Goal: Answer question/provide support

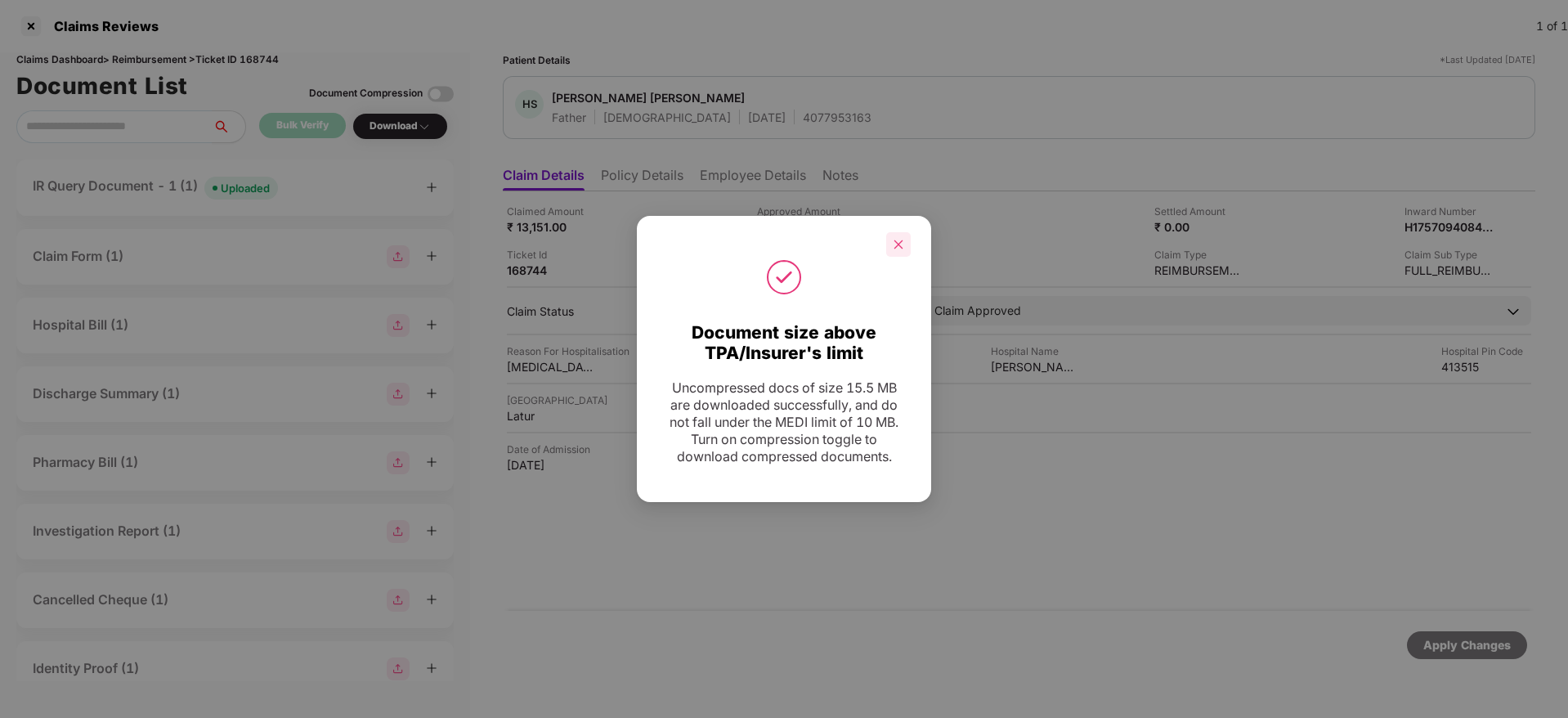
click at [904, 252] on div at bounding box center [899, 245] width 24 height 24
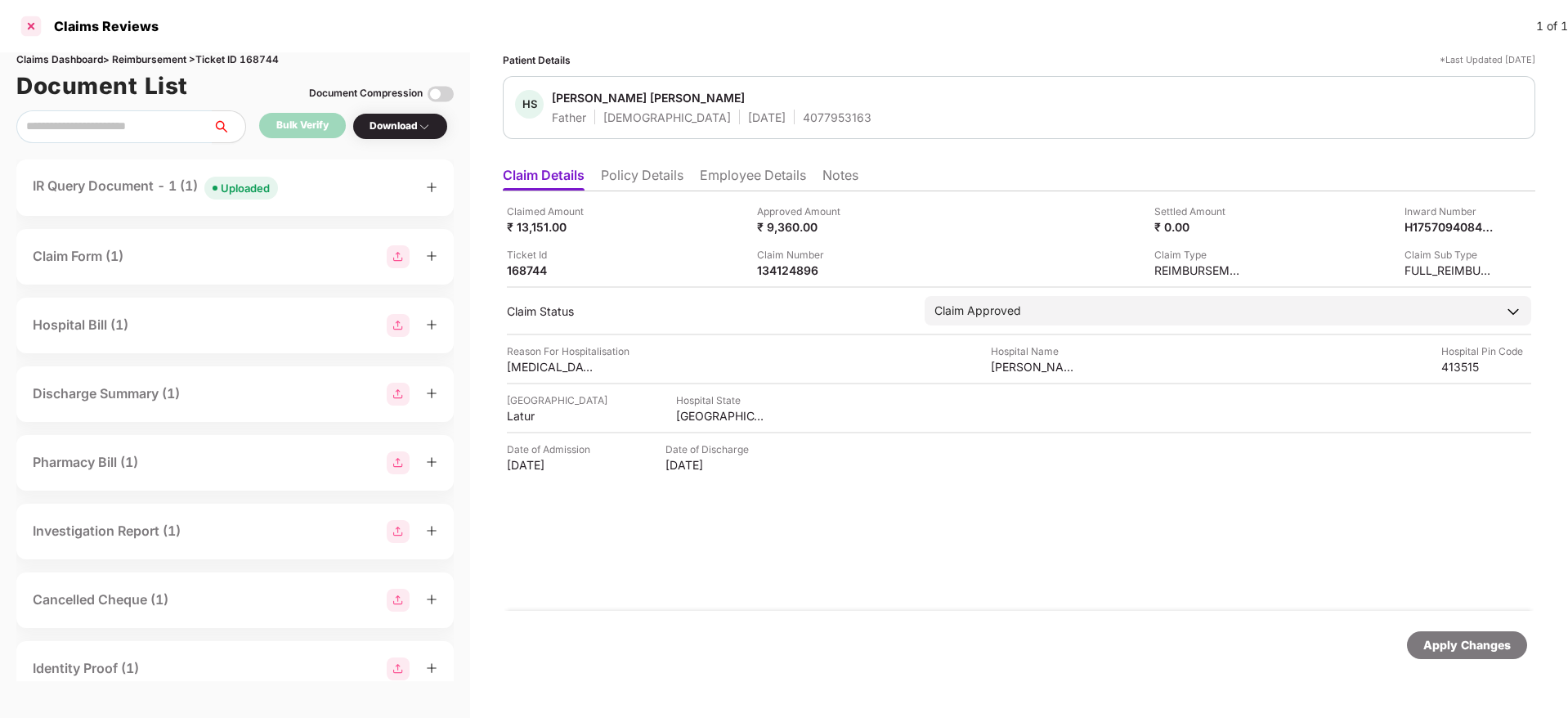
click at [31, 24] on div at bounding box center [31, 26] width 26 height 26
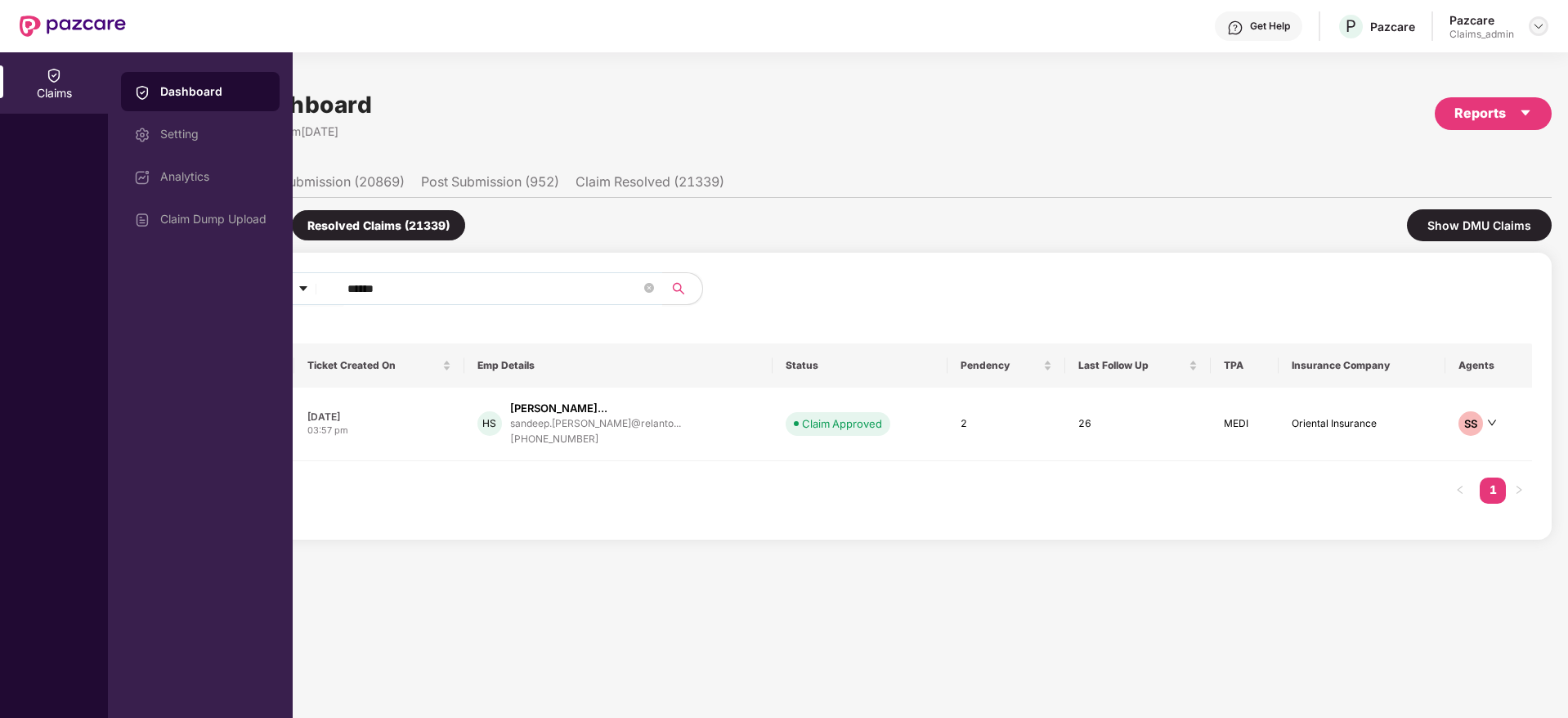
click at [1543, 22] on img at bounding box center [1539, 26] width 13 height 13
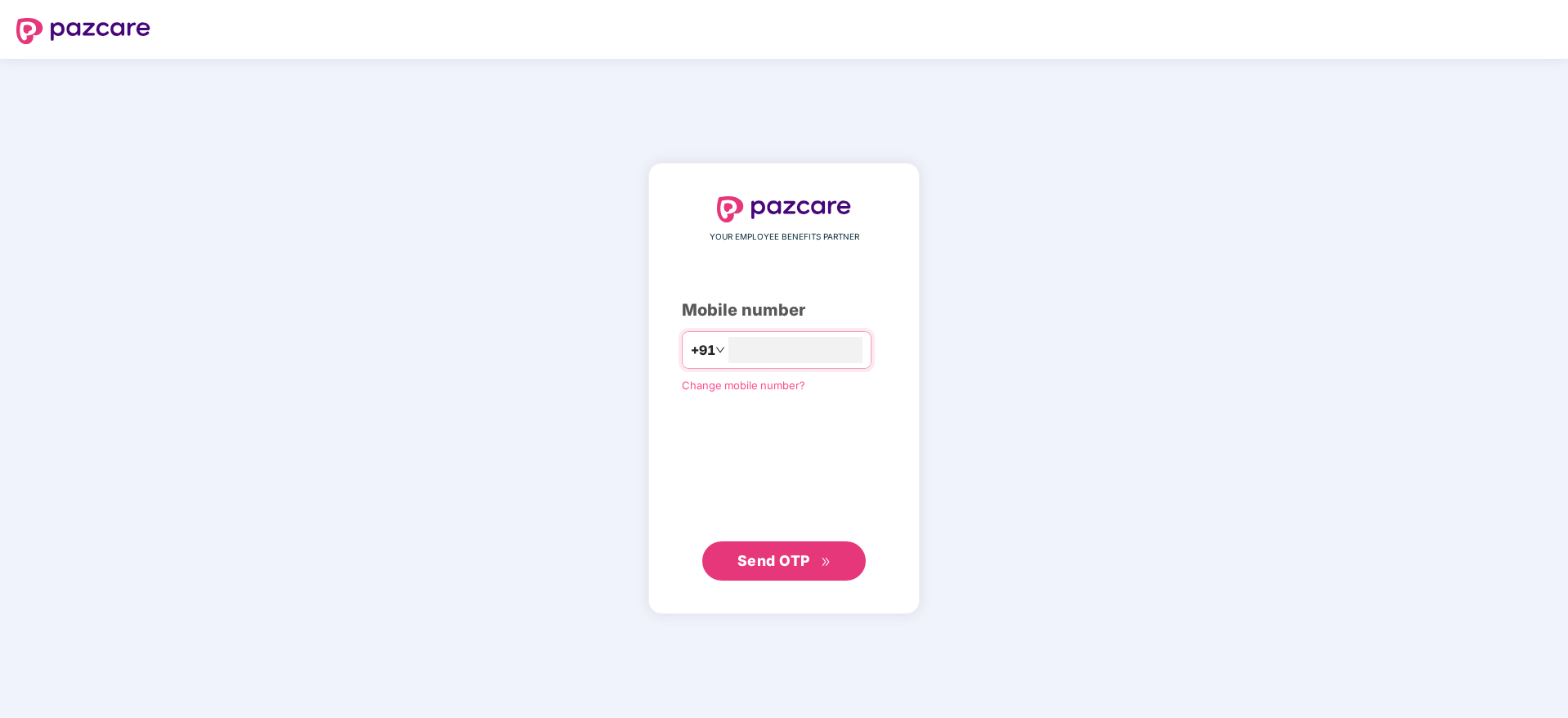
type input "**********"
click at [787, 560] on span "Send OTP" at bounding box center [774, 560] width 72 height 17
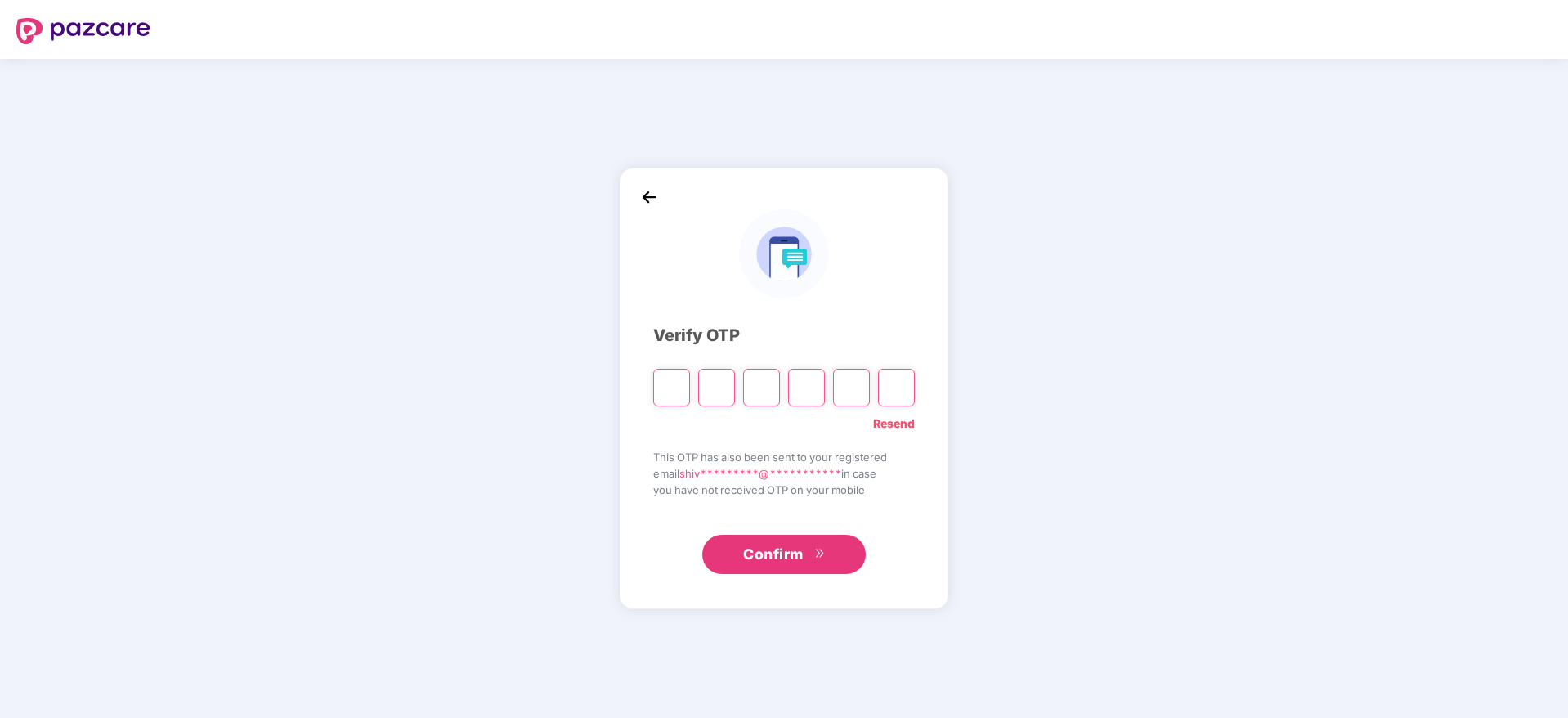
type input "*"
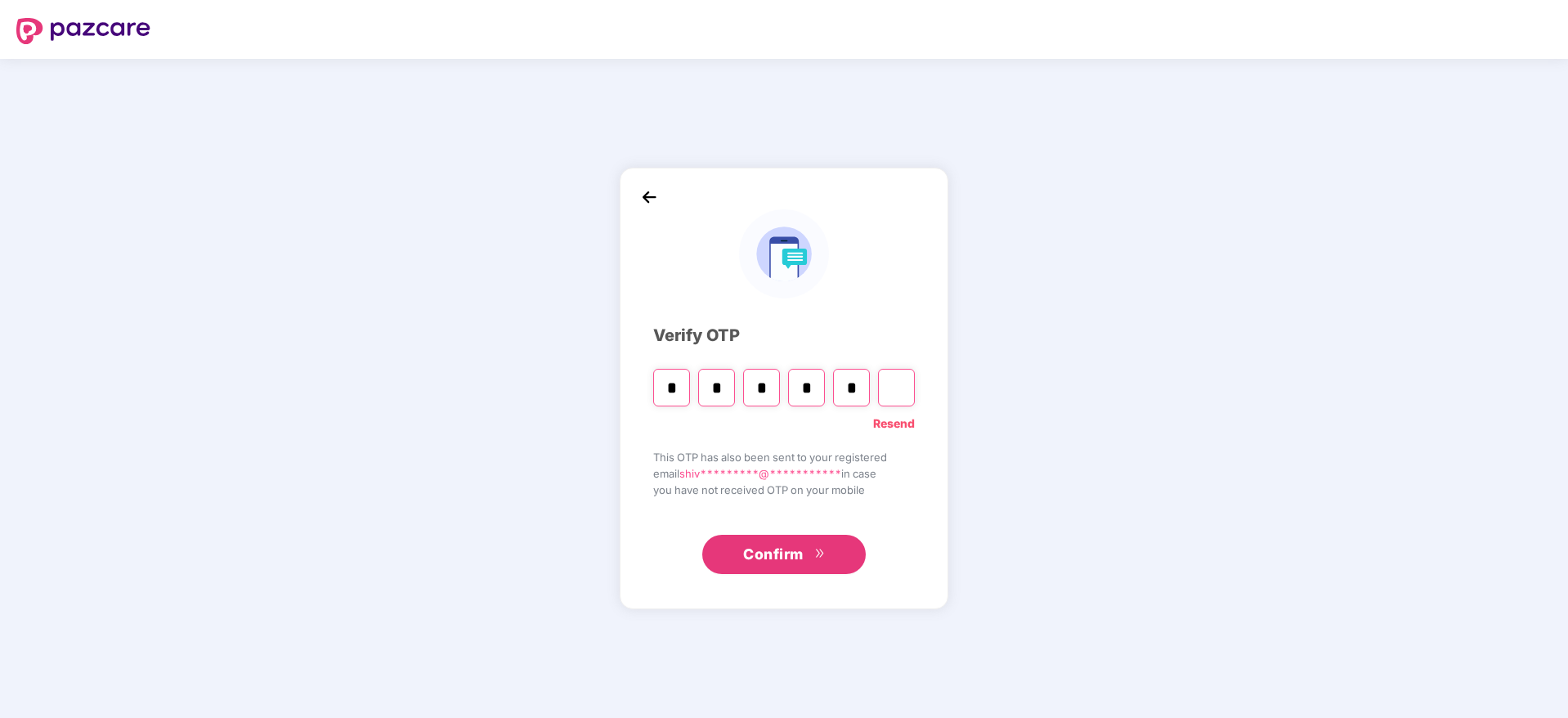
type input "*"
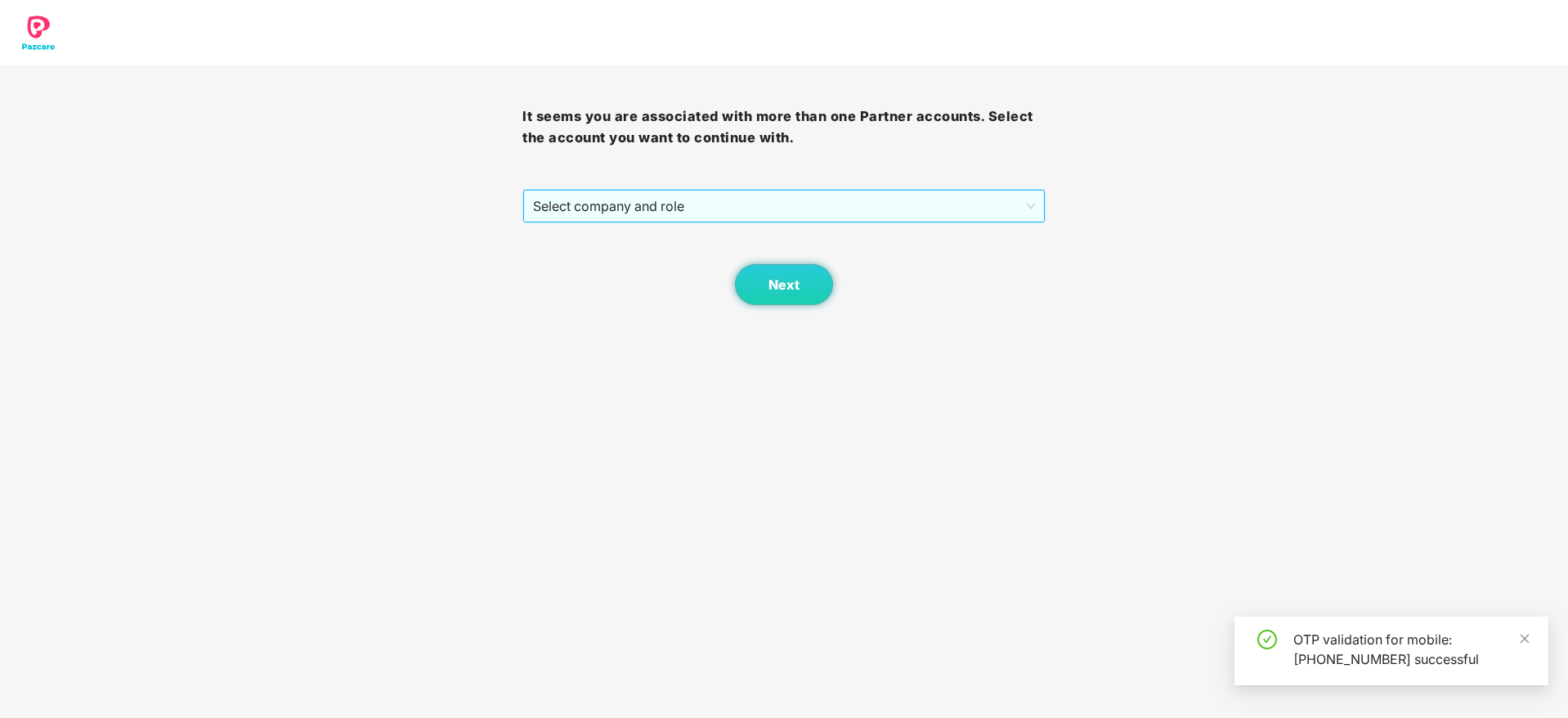
click at [656, 213] on span "Select company and role" at bounding box center [784, 206] width 501 height 31
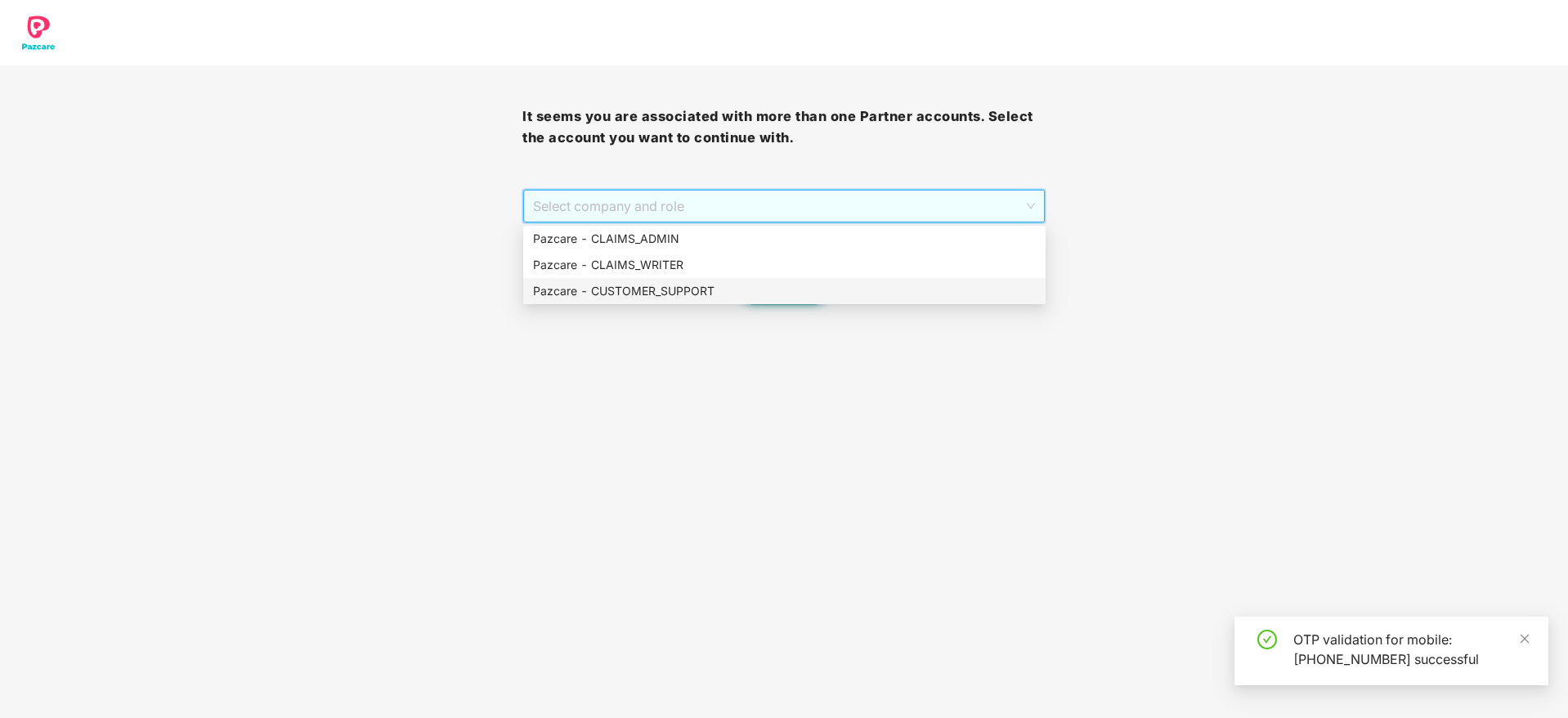
click at [670, 279] on div "Pazcare - CUSTOMER_SUPPORT" at bounding box center [784, 291] width 522 height 26
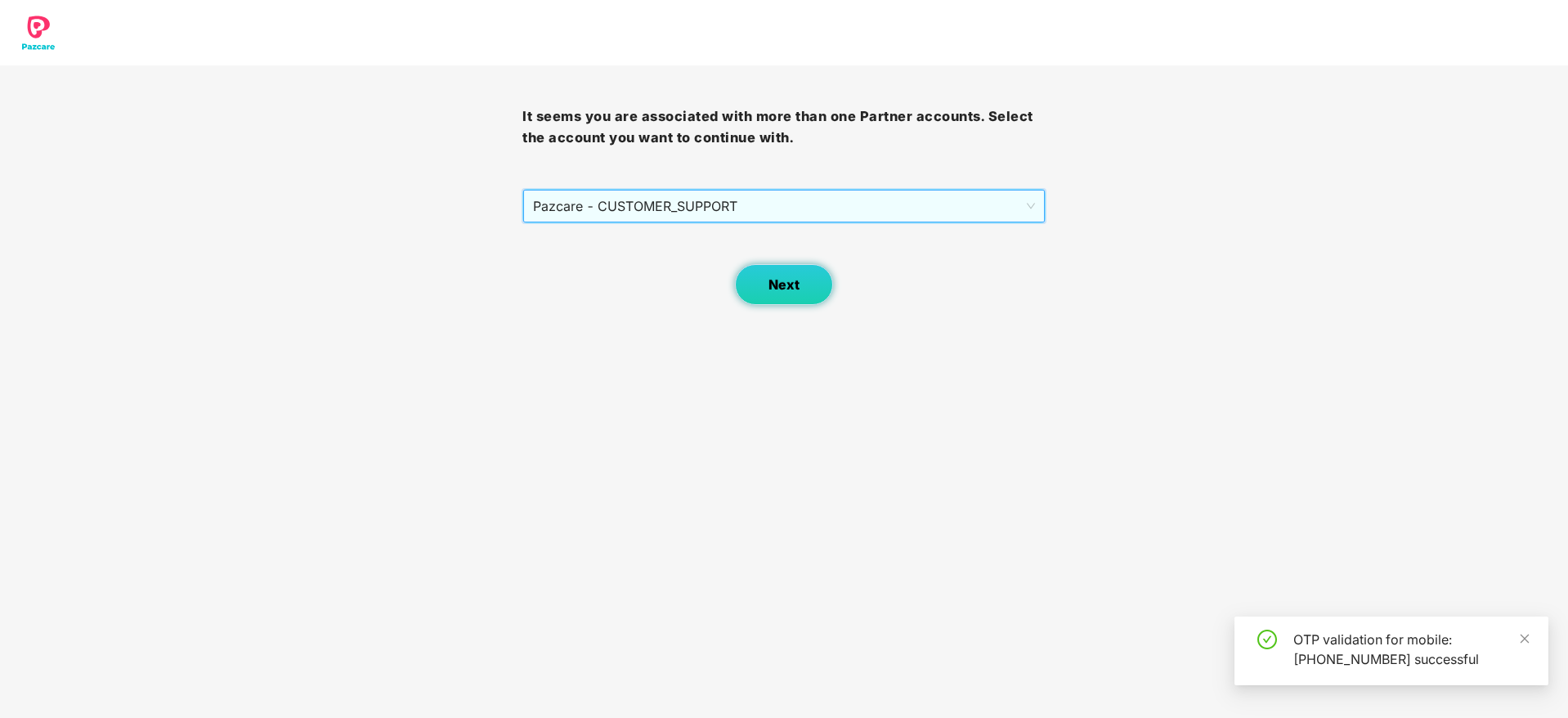
click at [800, 275] on button "Next" at bounding box center [784, 284] width 98 height 41
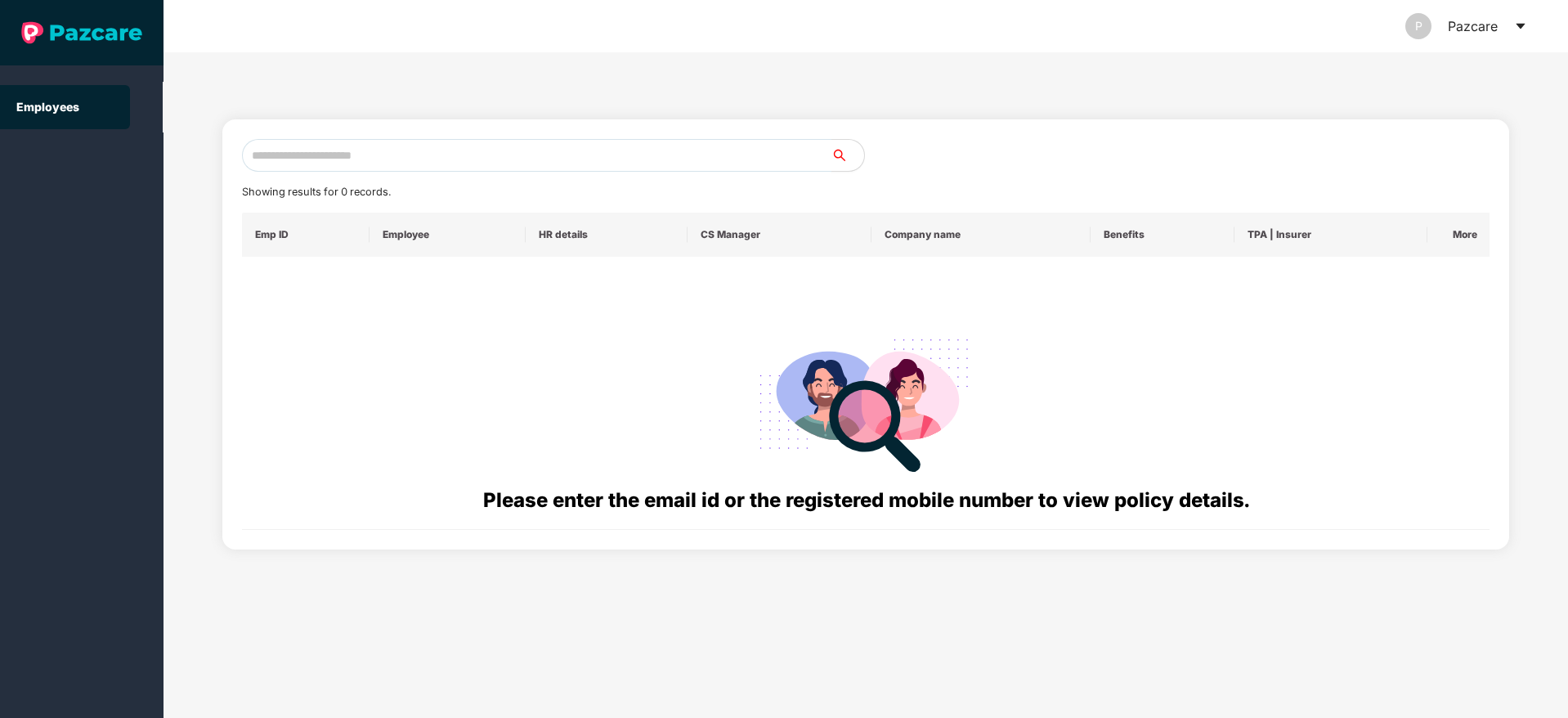
click at [395, 140] on input "text" at bounding box center [537, 155] width 589 height 33
paste input "**********"
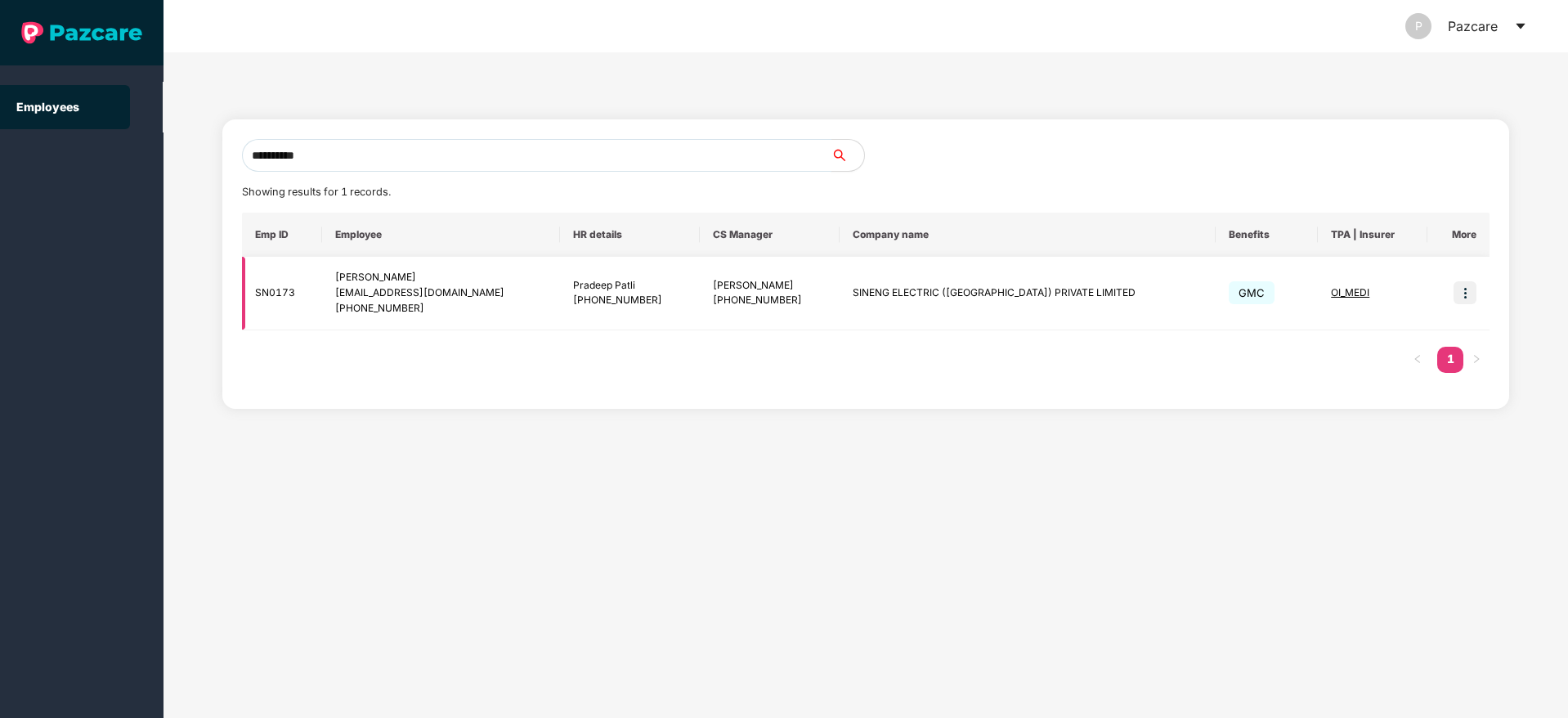
type input "**********"
click at [1475, 297] on img at bounding box center [1465, 293] width 23 height 23
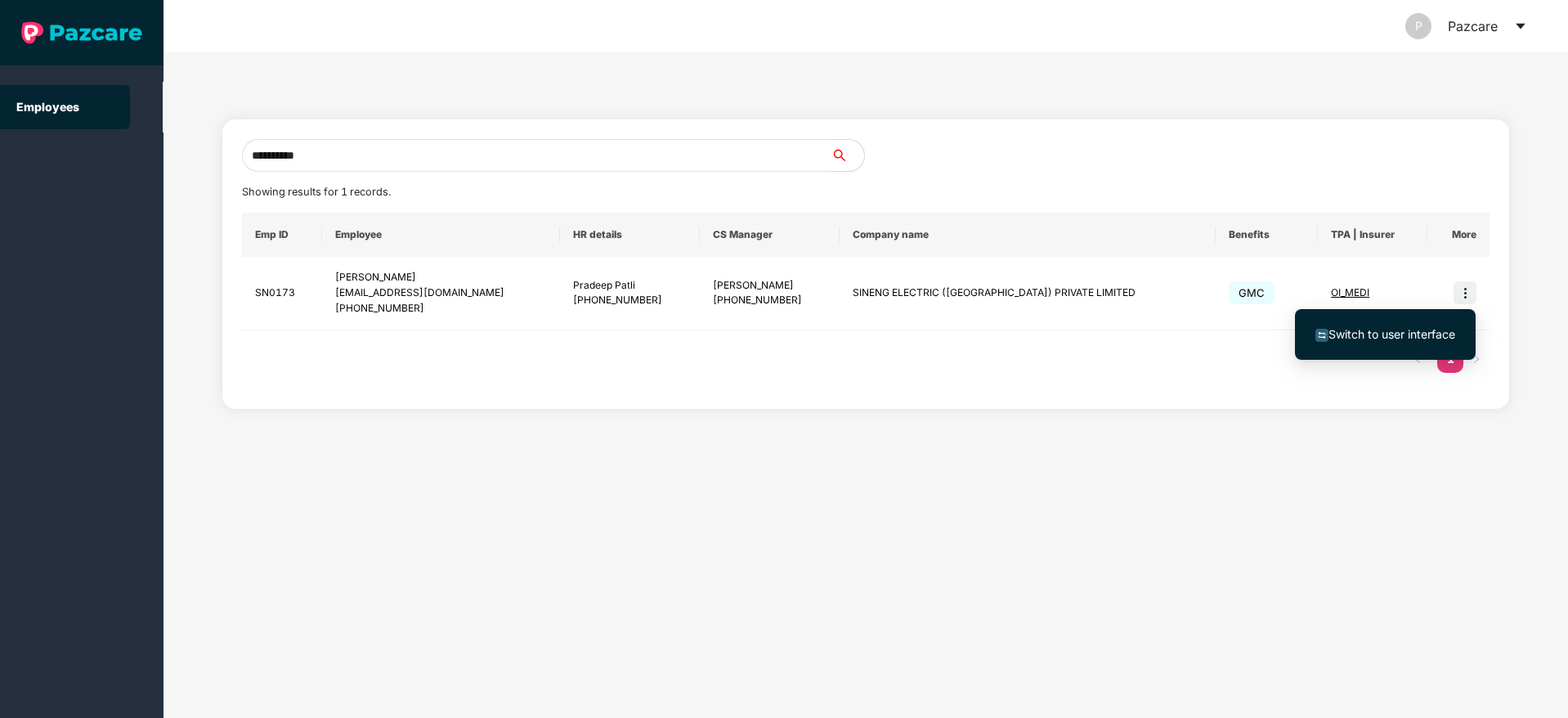
click at [1418, 329] on span "Switch to user interface" at bounding box center [1391, 334] width 127 height 14
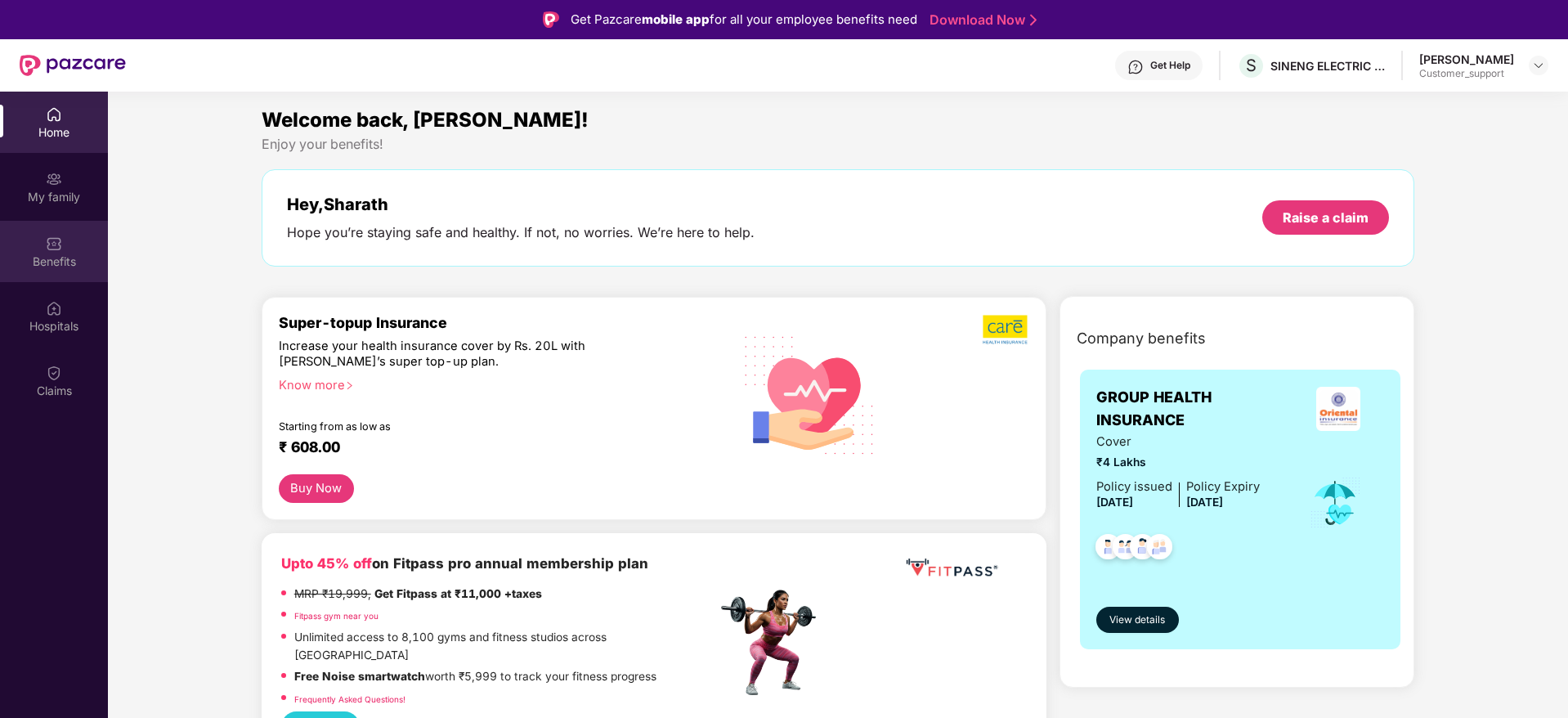
click at [75, 264] on div "Benefits" at bounding box center [53, 261] width 108 height 16
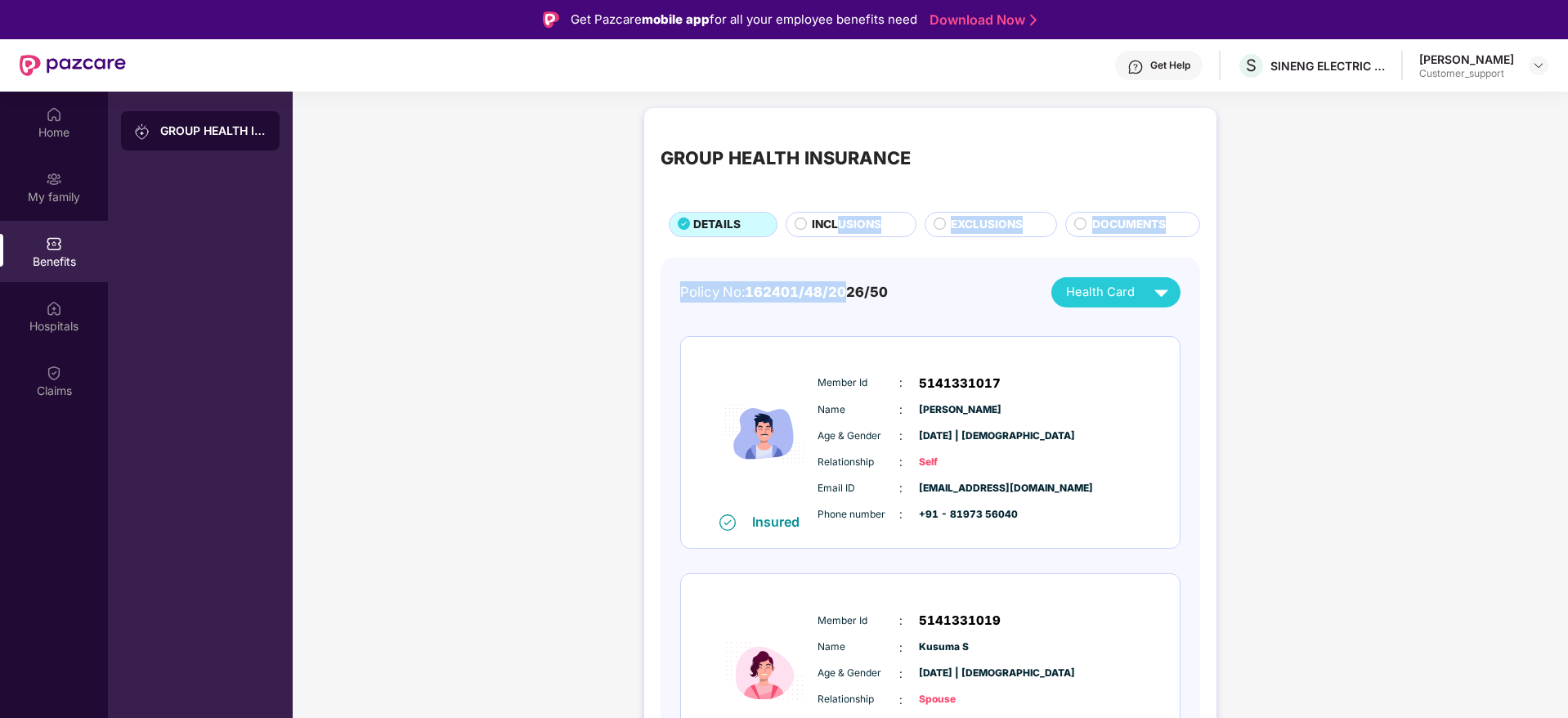
drag, startPoint x: 846, startPoint y: 247, endPoint x: 838, endPoint y: 223, distance: 25.3
click at [838, 223] on span "INCLUSIONS" at bounding box center [846, 225] width 70 height 18
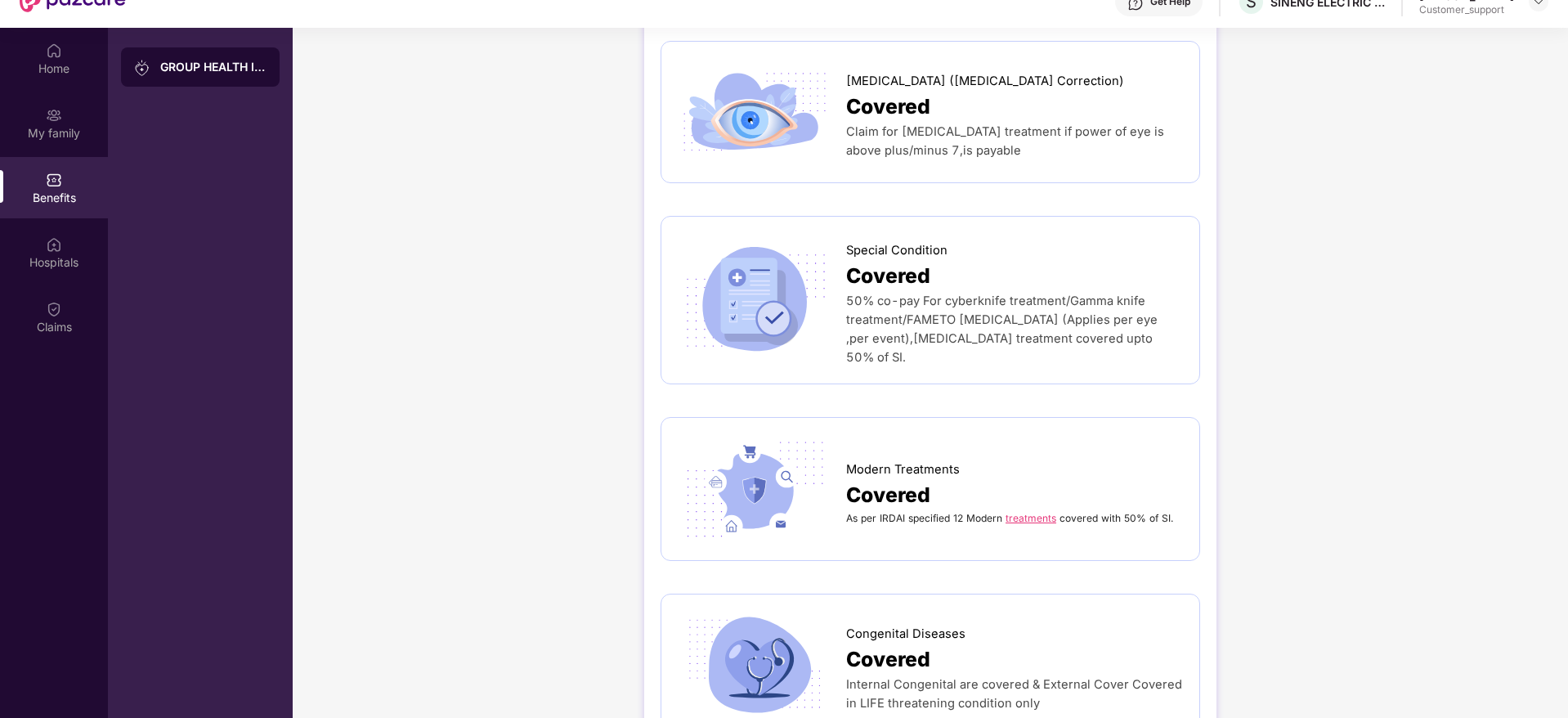
scroll to position [91, 0]
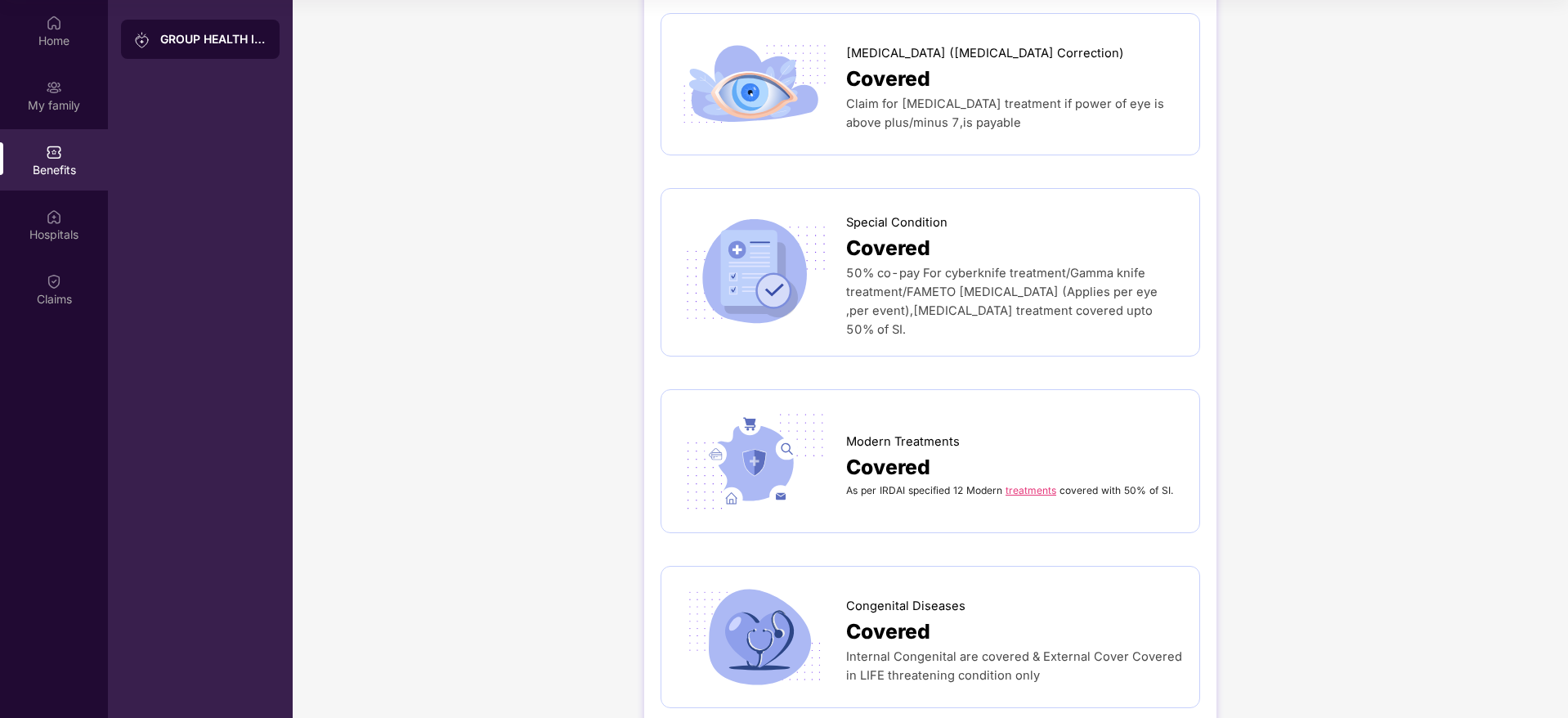
click at [1027, 484] on link "treatments" at bounding box center [1030, 490] width 51 height 12
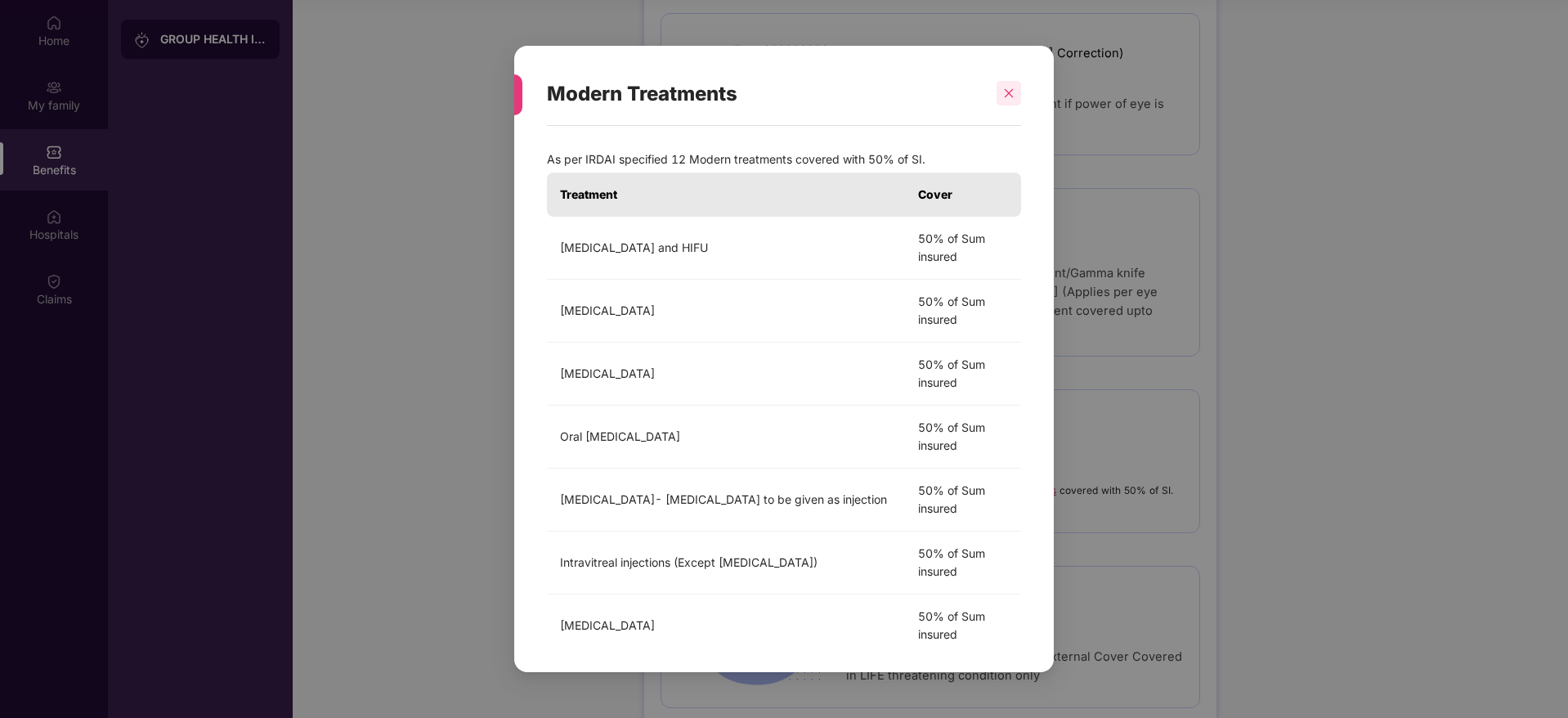
click at [1011, 91] on icon "close" at bounding box center [1009, 93] width 9 height 9
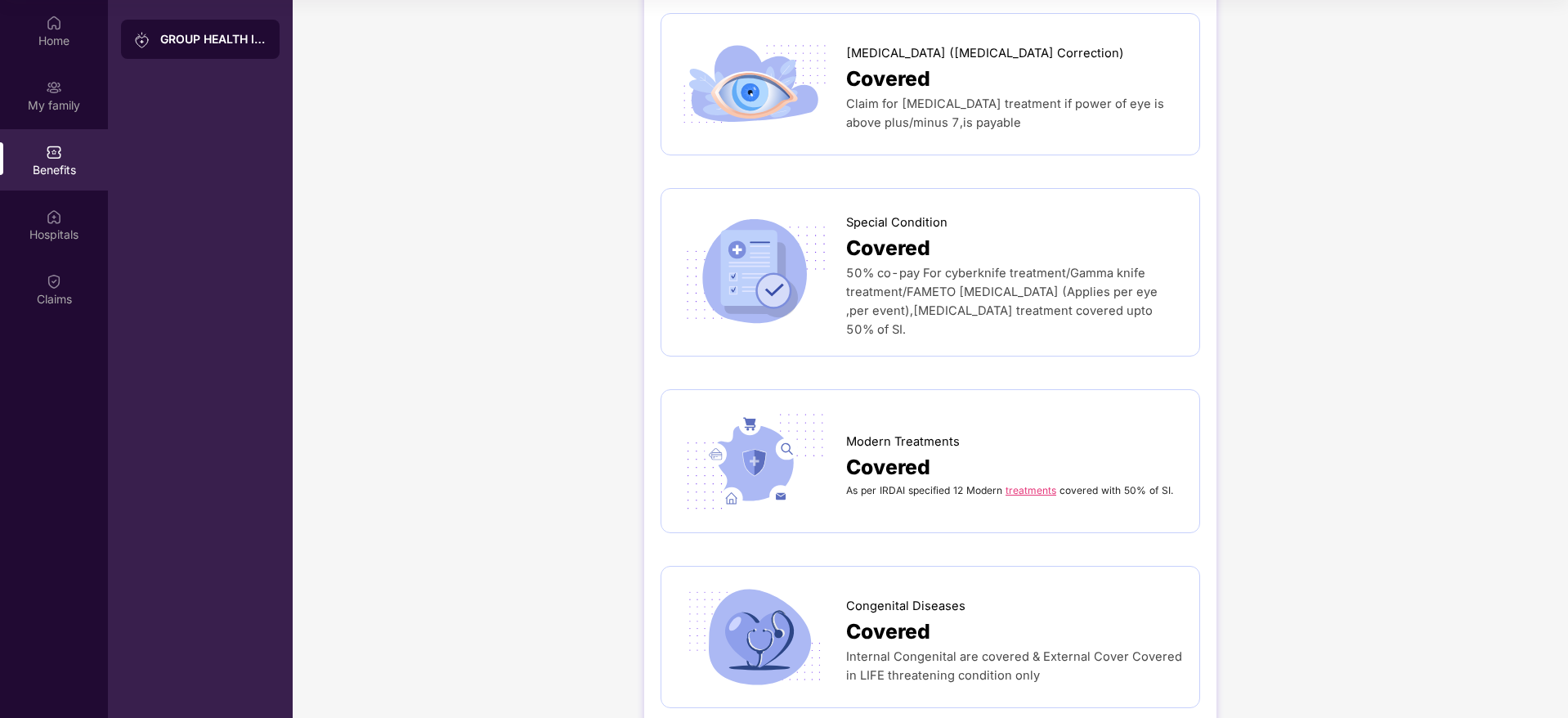
scroll to position [0, 0]
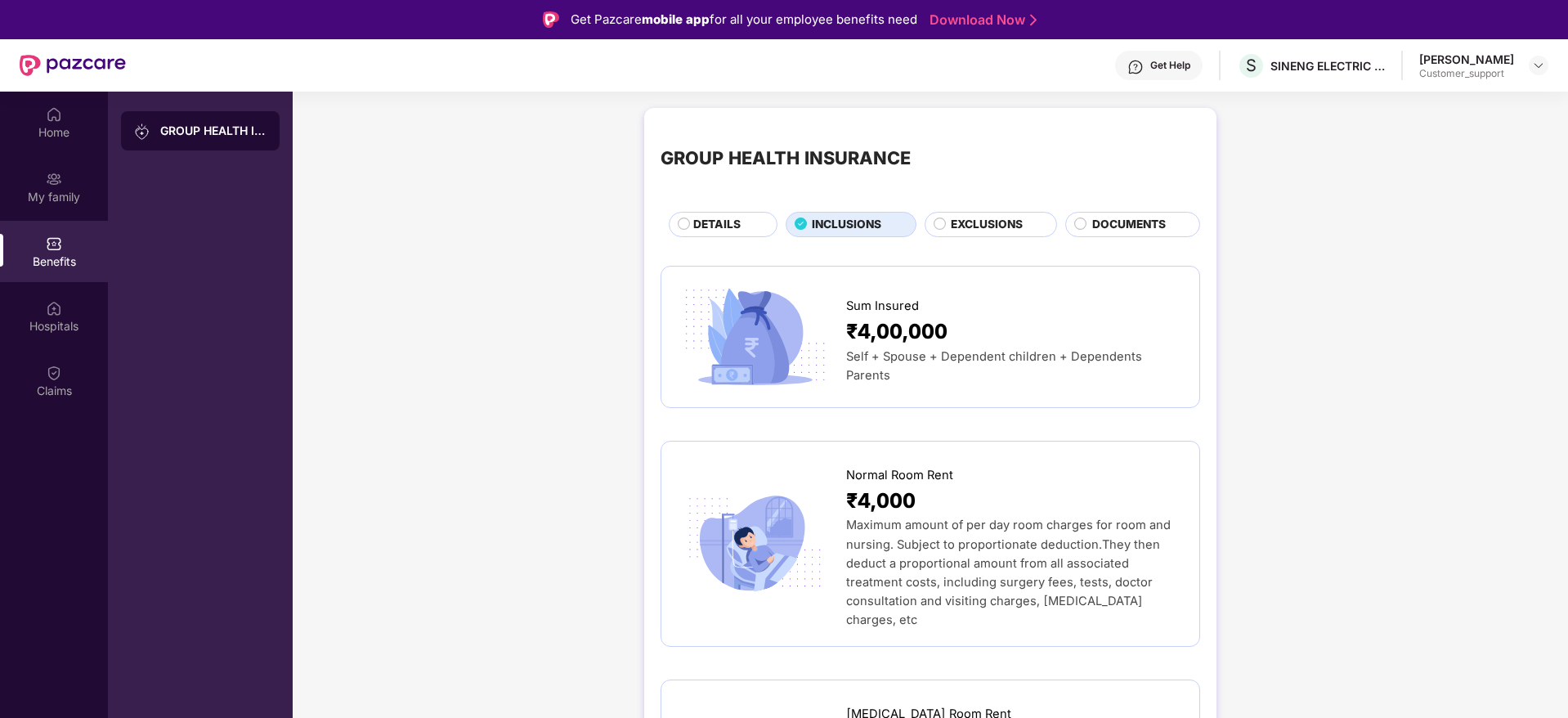
click at [999, 220] on span "EXCLUSIONS" at bounding box center [987, 225] width 72 height 18
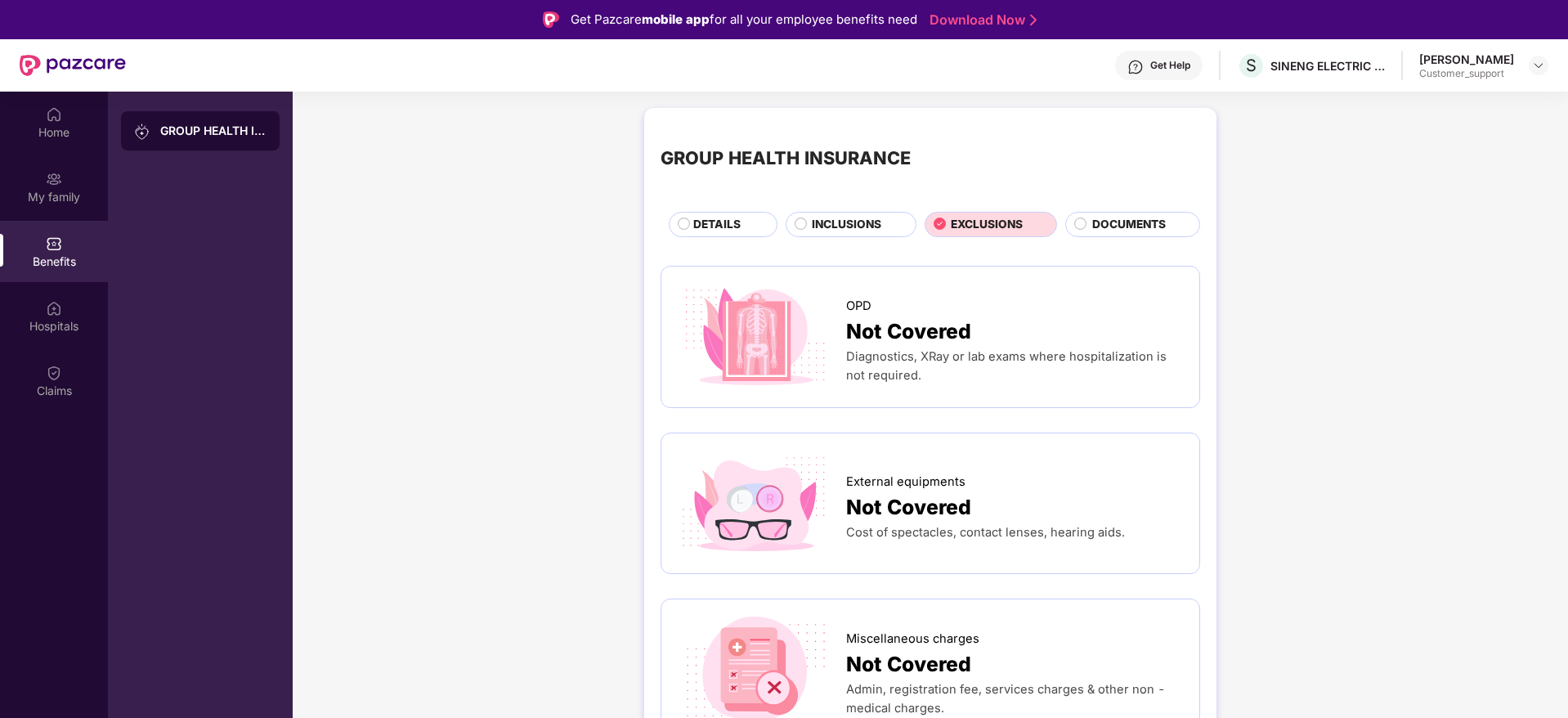
click at [1131, 230] on span "DOCUMENTS" at bounding box center [1129, 225] width 73 height 18
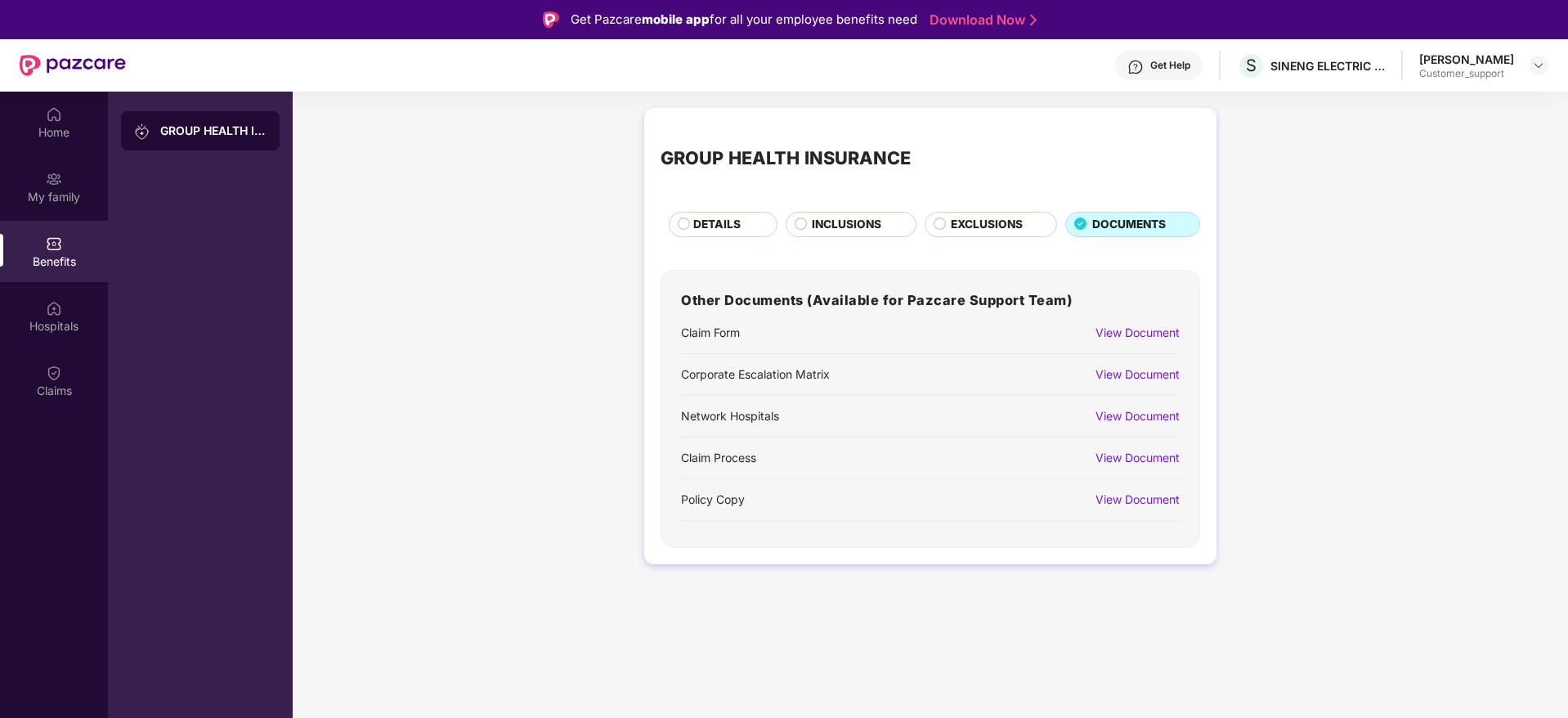
click at [1149, 495] on div "View Document" at bounding box center [1138, 499] width 84 height 18
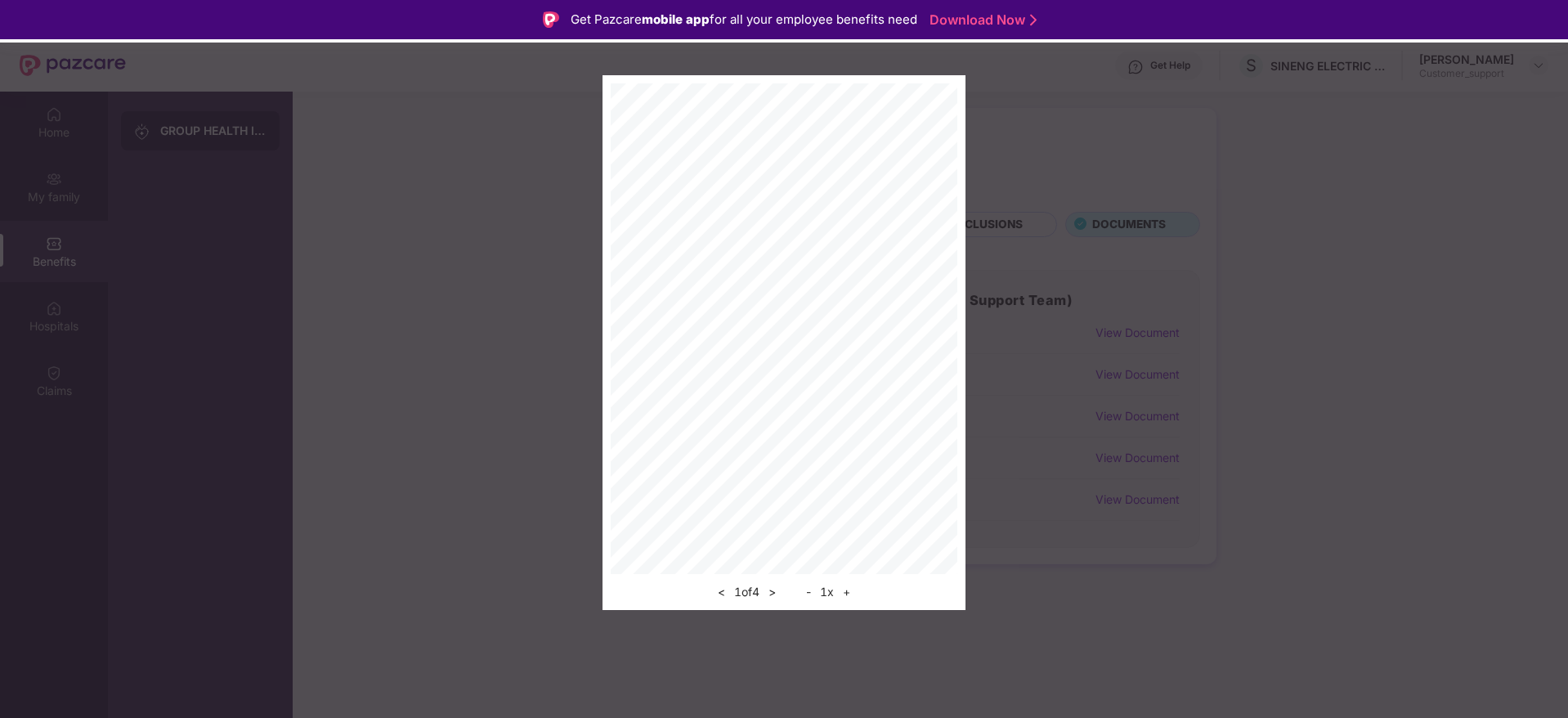
click at [849, 594] on button "+" at bounding box center [847, 592] width 17 height 20
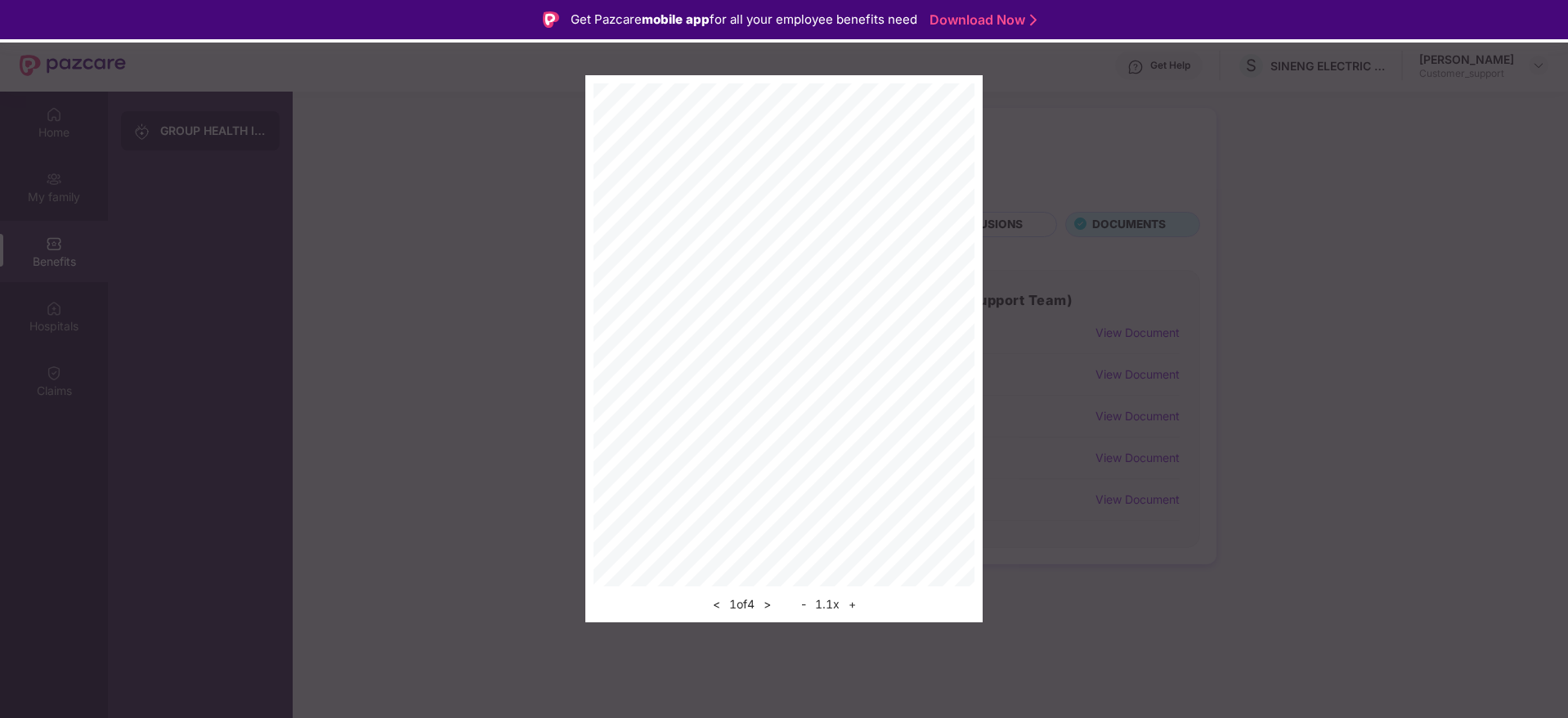
click at [849, 595] on button "+" at bounding box center [853, 604] width 17 height 20
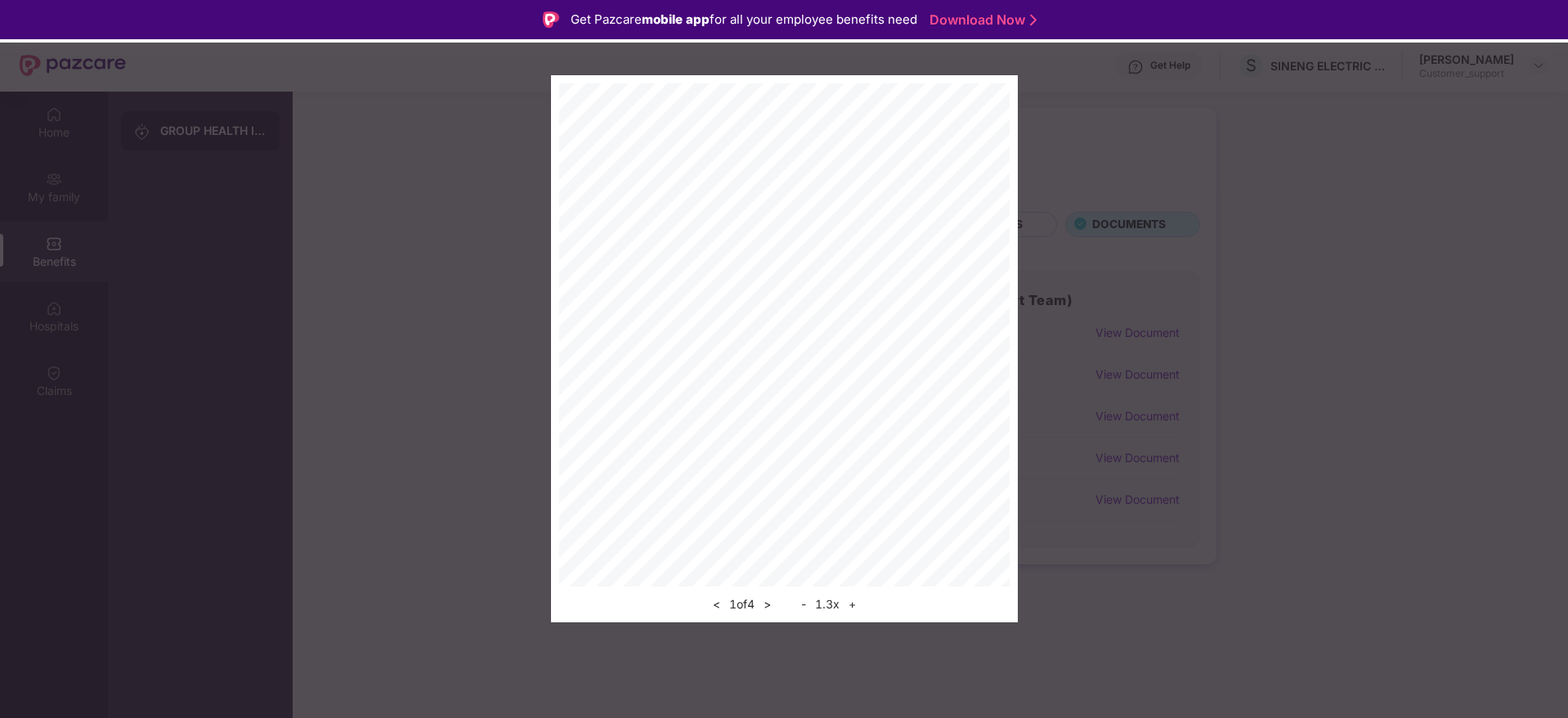
click at [849, 595] on button "+" at bounding box center [853, 604] width 17 height 20
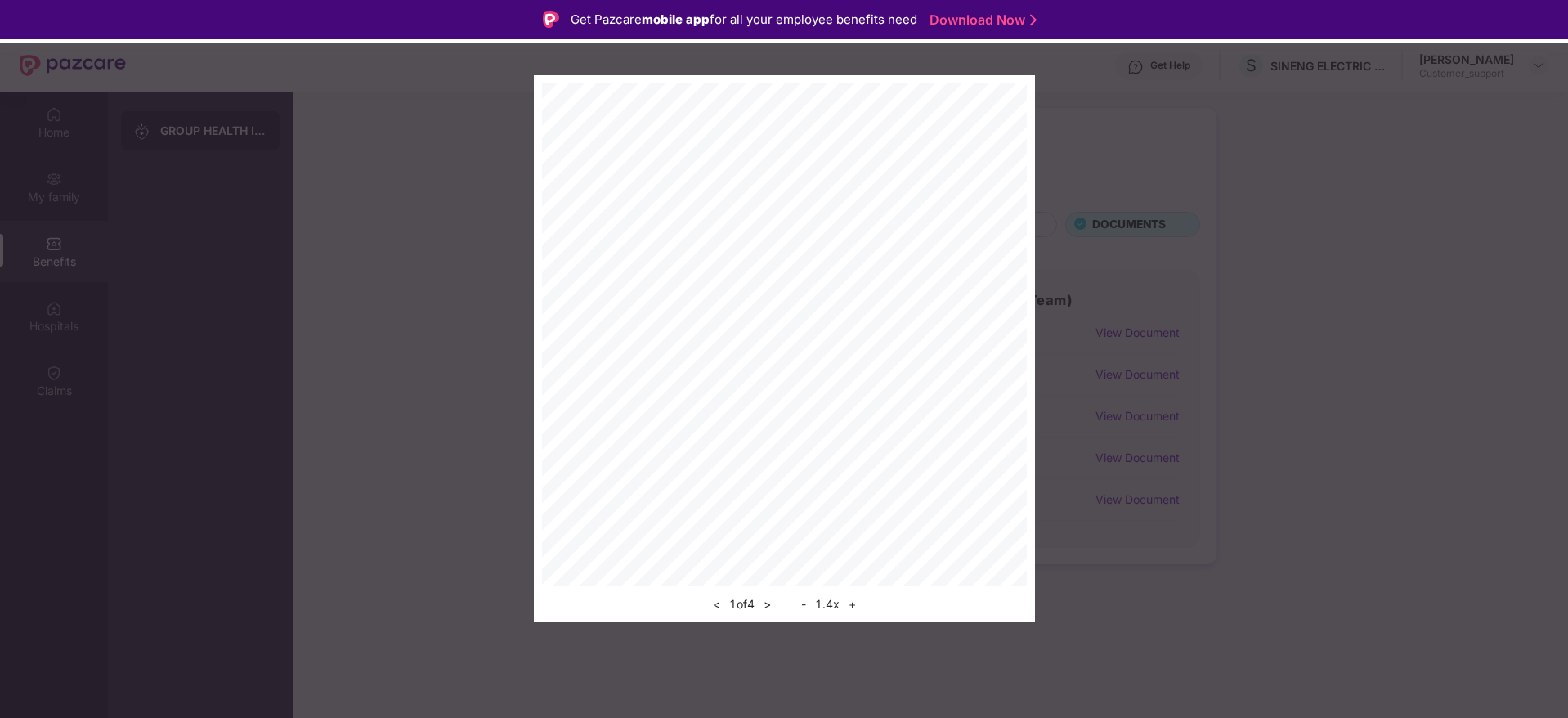
drag, startPoint x: 849, startPoint y: 594, endPoint x: 1569, endPoint y: 165, distance: 838.1
click at [1567, 165] on html "Get Pazcare mobile app for all your employee benefits need Download Now Get Hel…" at bounding box center [784, 359] width 1568 height 718
click at [1510, 104] on div "< 1 of 4 > - 1.4 x +" at bounding box center [784, 348] width 1568 height 547
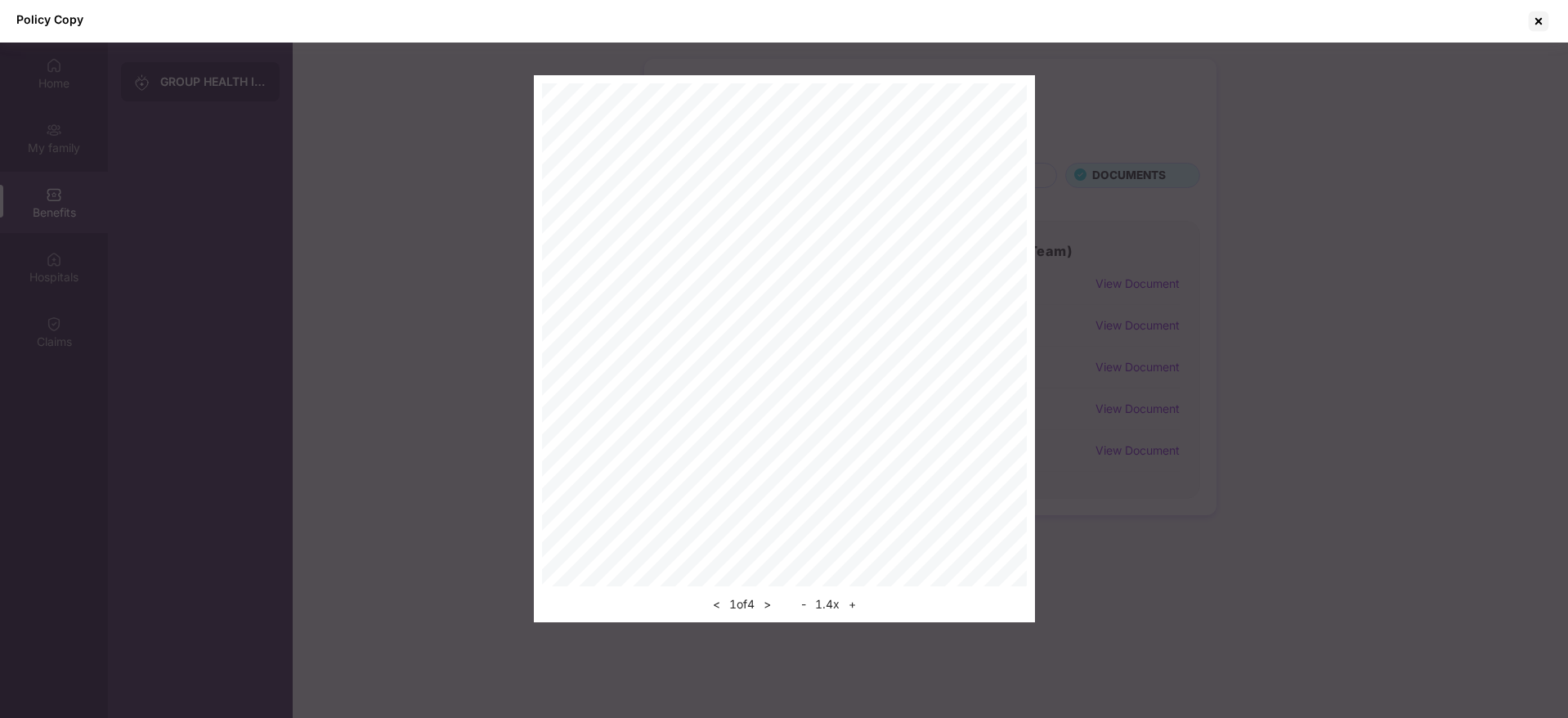
scroll to position [91, 0]
click at [1014, 422] on div "< 1 of 4 > - 1.4 x +" at bounding box center [785, 348] width 501 height 547
click at [909, 405] on div at bounding box center [784, 335] width 485 height 503
click at [763, 607] on button ">" at bounding box center [768, 604] width 17 height 20
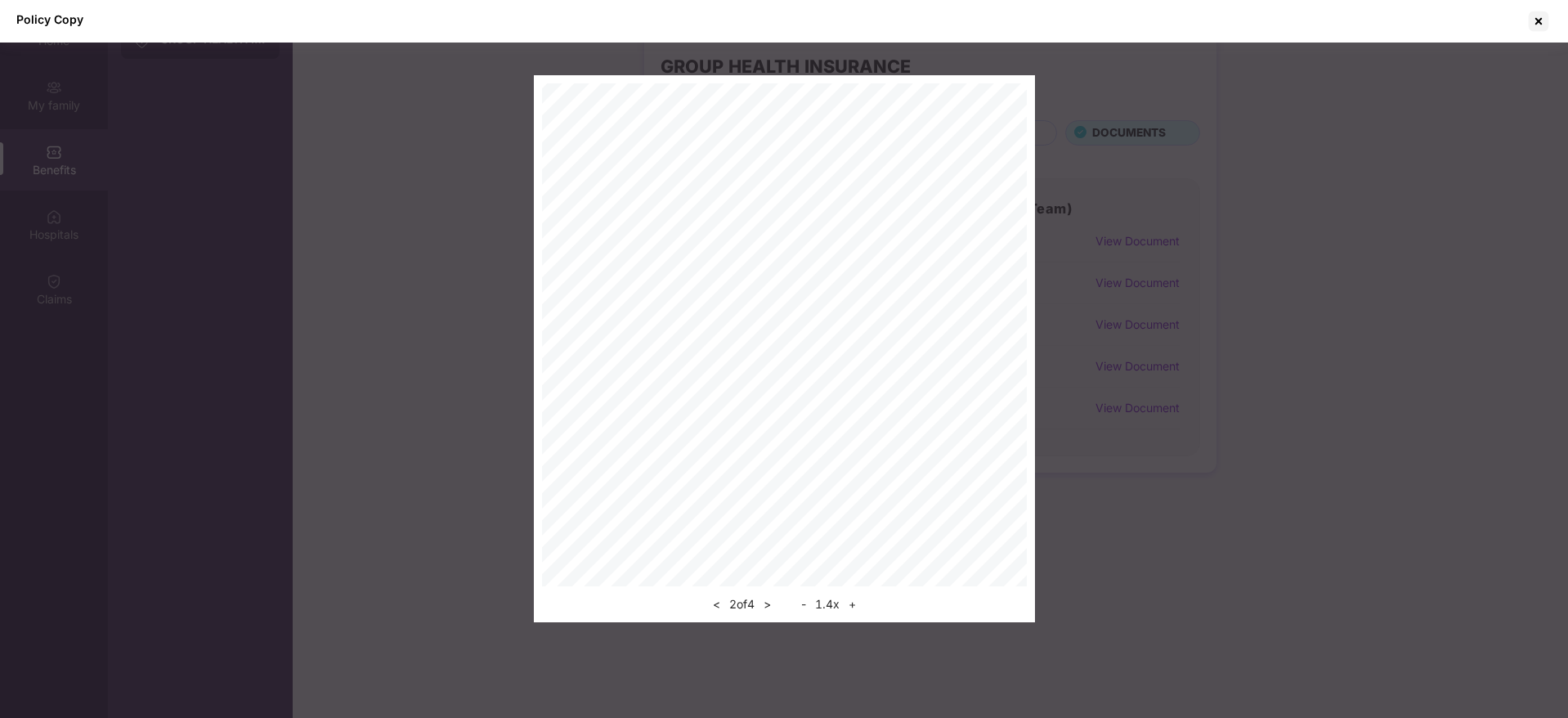
click at [773, 606] on button ">" at bounding box center [768, 604] width 17 height 20
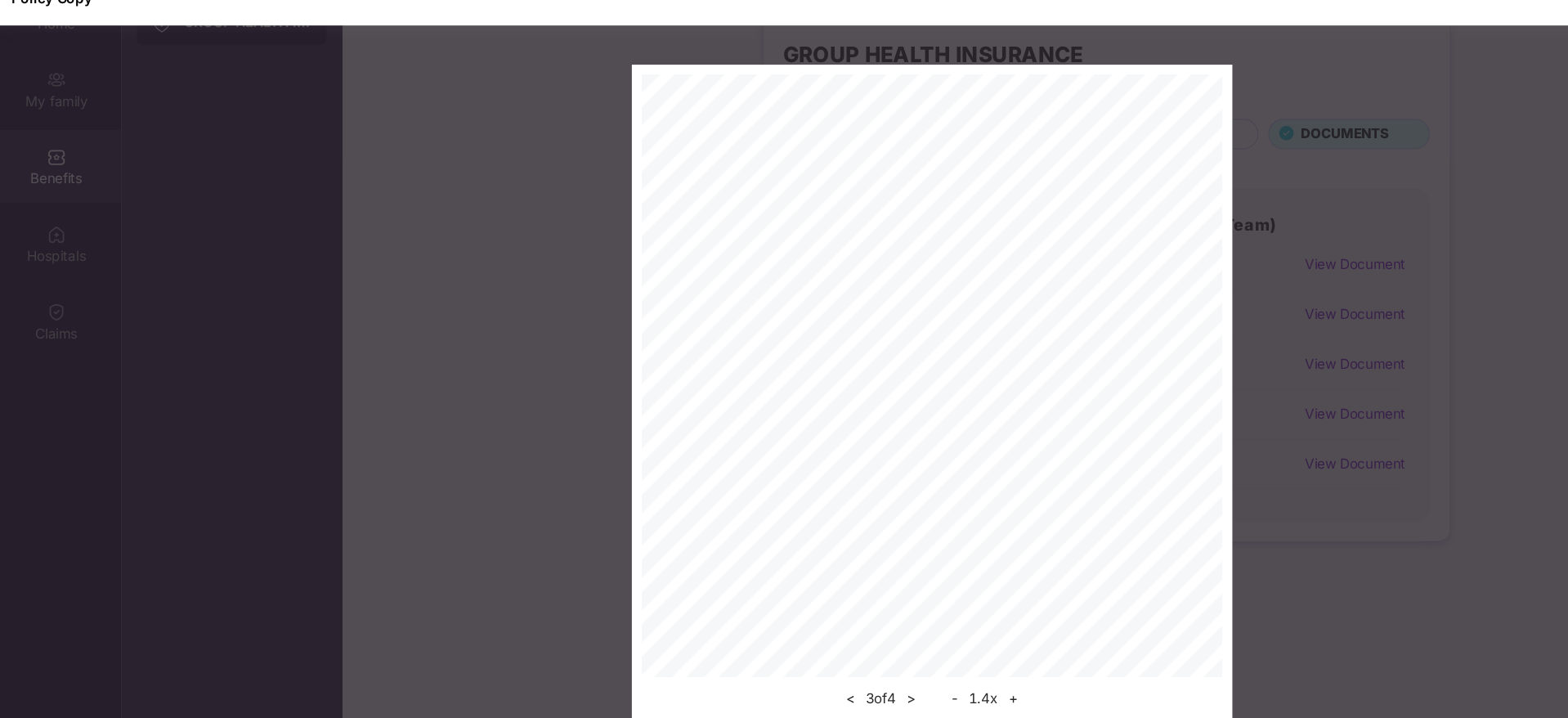
click at [857, 603] on button "+" at bounding box center [853, 604] width 17 height 20
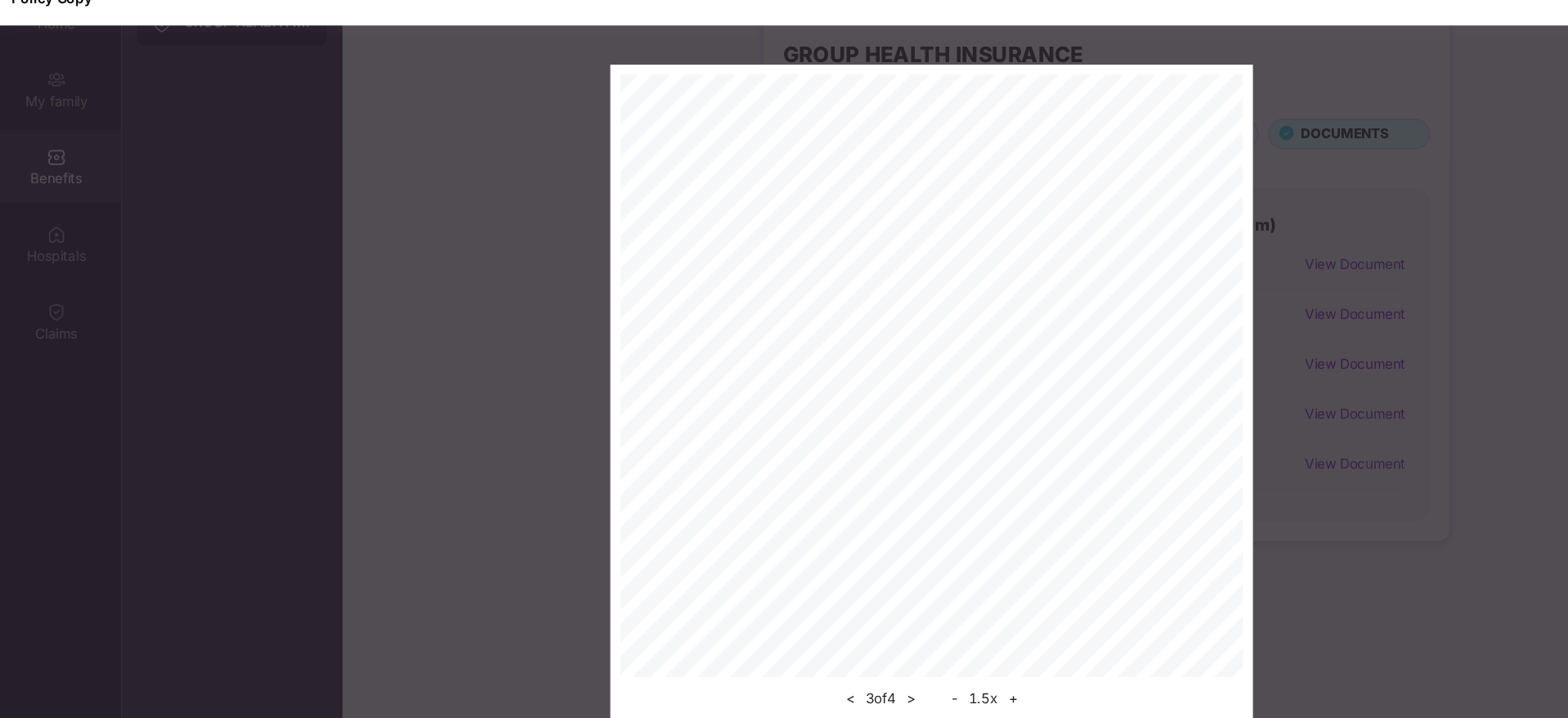
click at [857, 603] on button "+" at bounding box center [853, 604] width 17 height 20
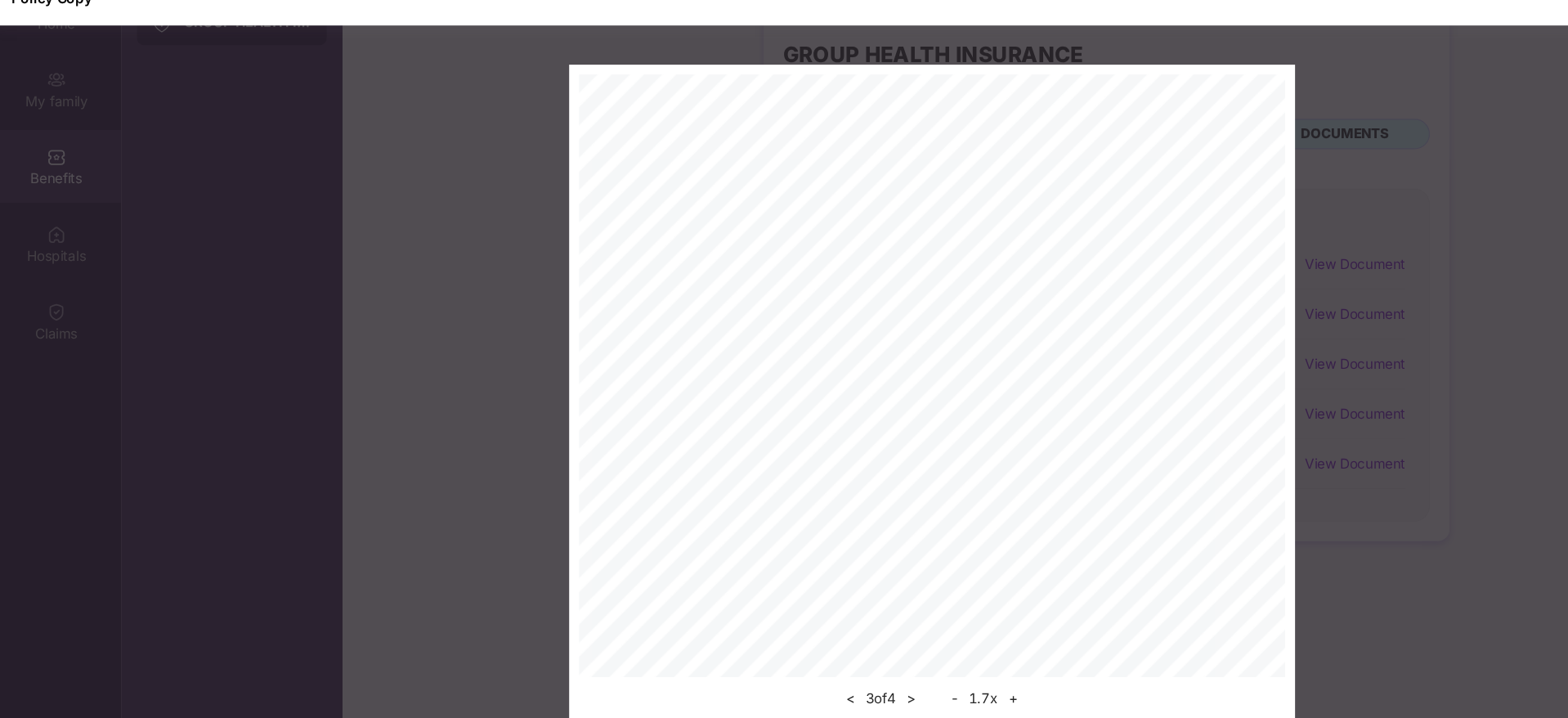
click at [857, 603] on button "+" at bounding box center [853, 604] width 17 height 20
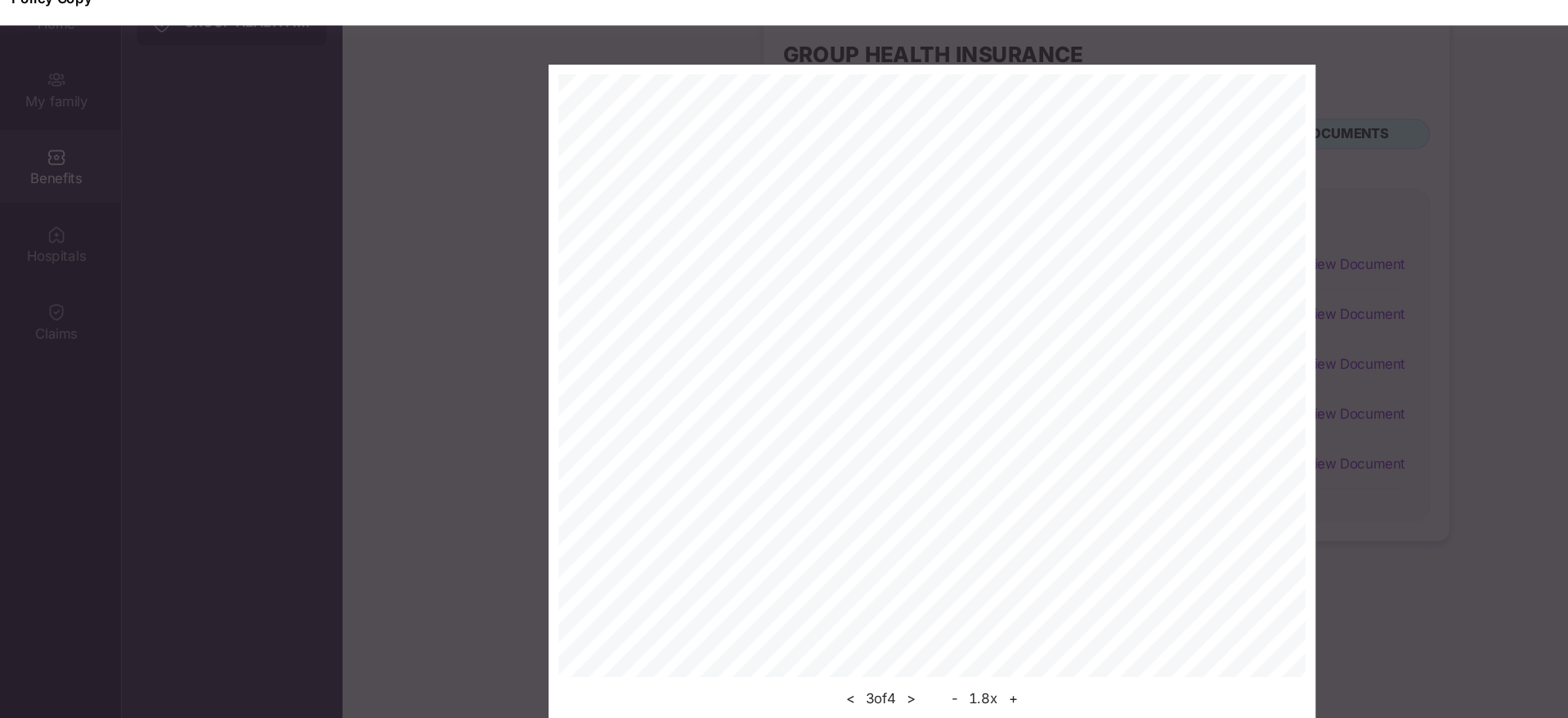
click at [857, 603] on button "+" at bounding box center [853, 604] width 17 height 20
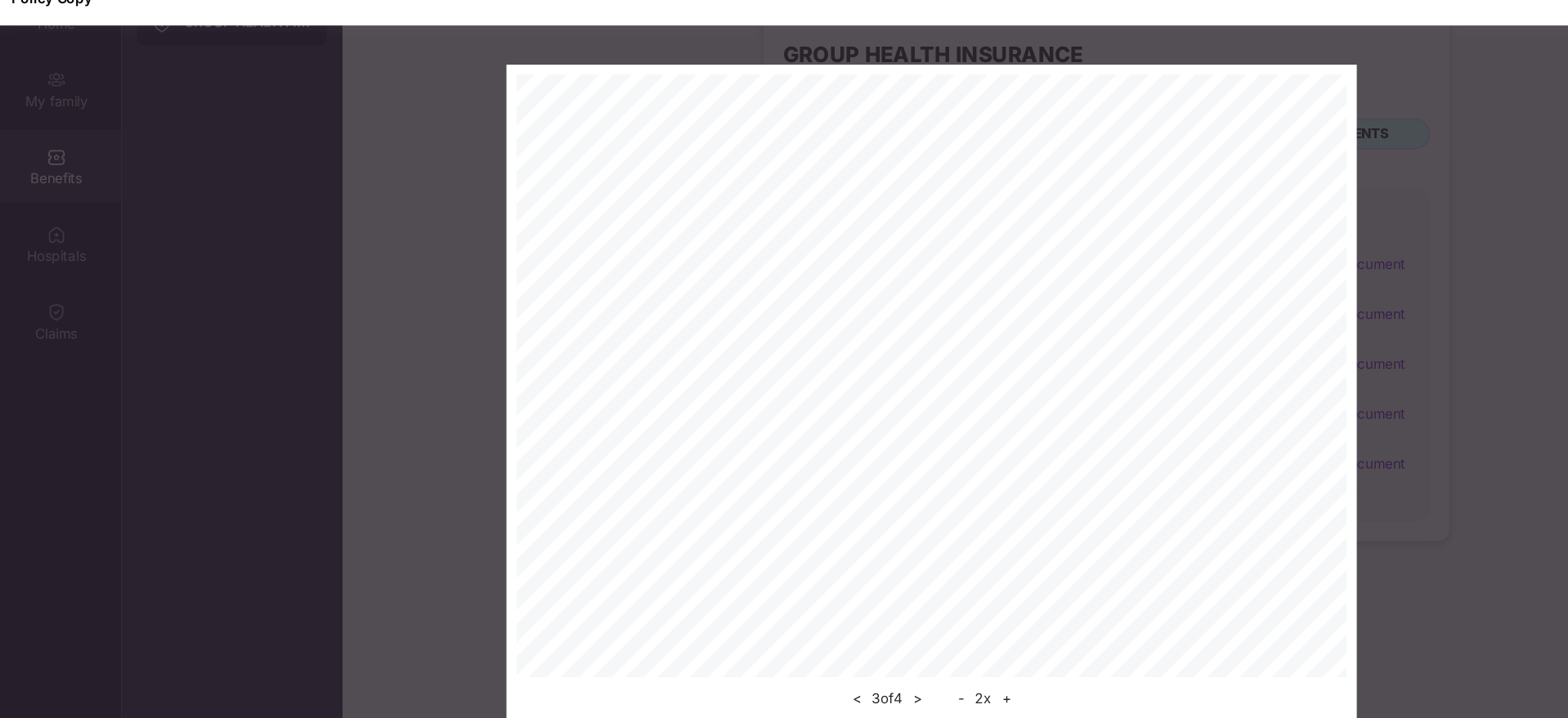
click at [856, 603] on button "+" at bounding box center [847, 604] width 17 height 20
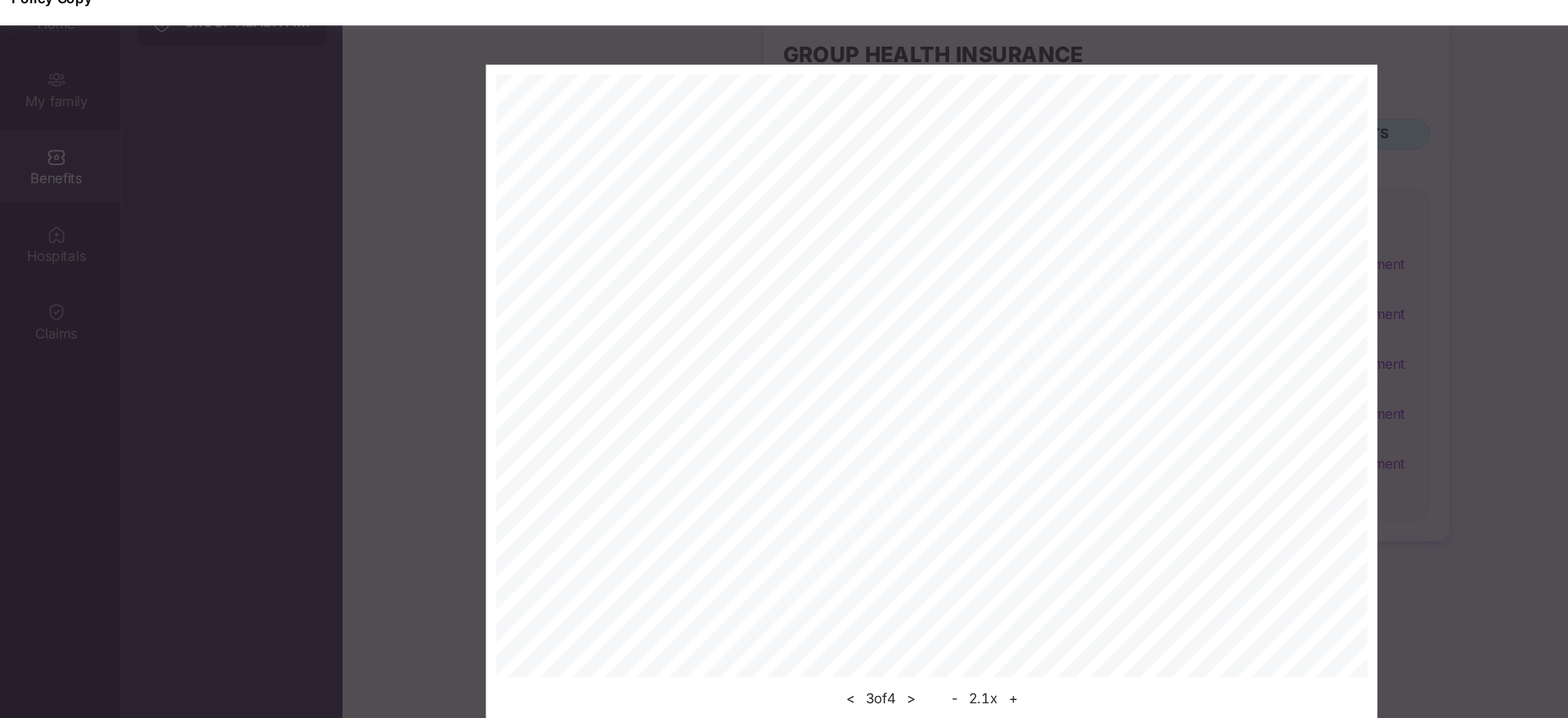
click at [857, 603] on button "+" at bounding box center [853, 604] width 17 height 20
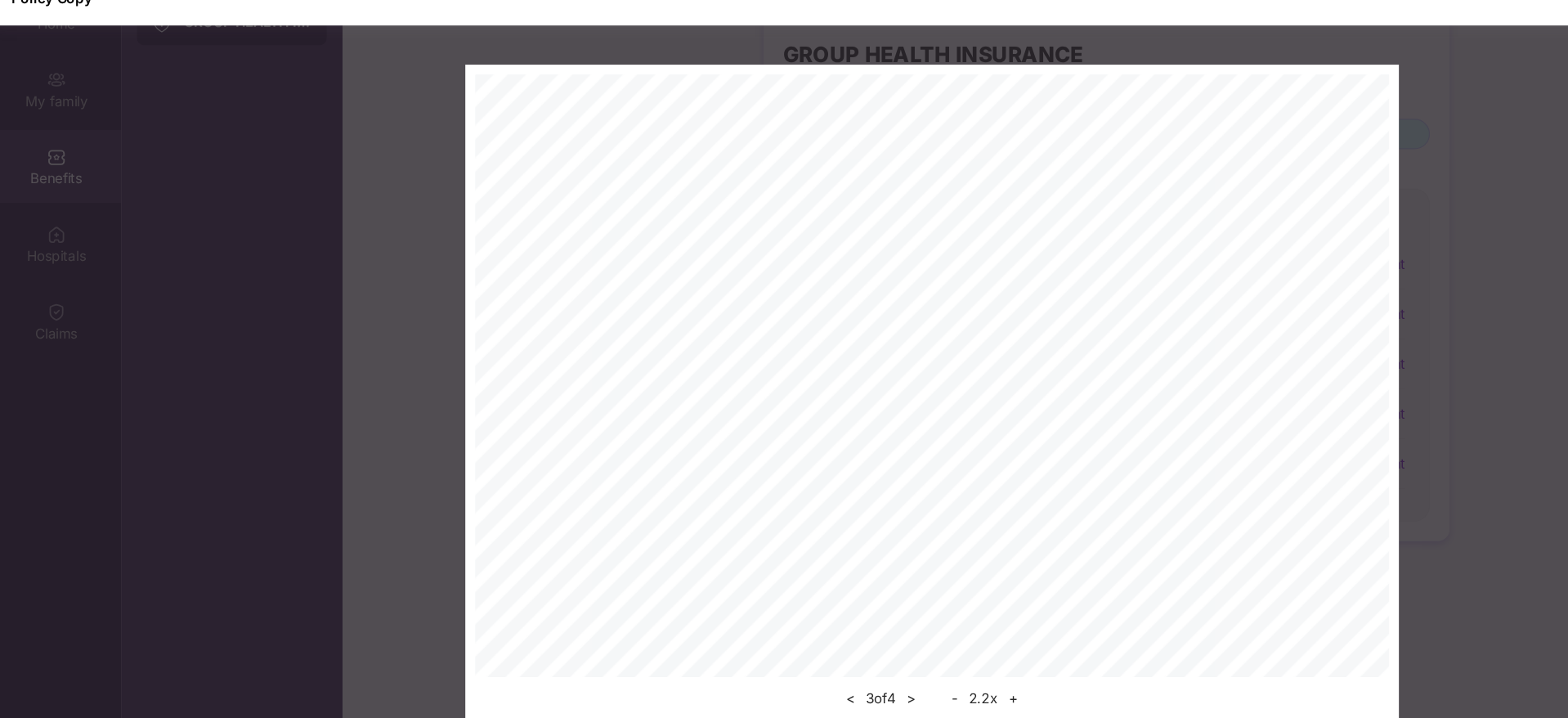
click at [1292, 221] on div "< 3 of 4 > - 2.2 x +" at bounding box center [784, 348] width 1568 height 547
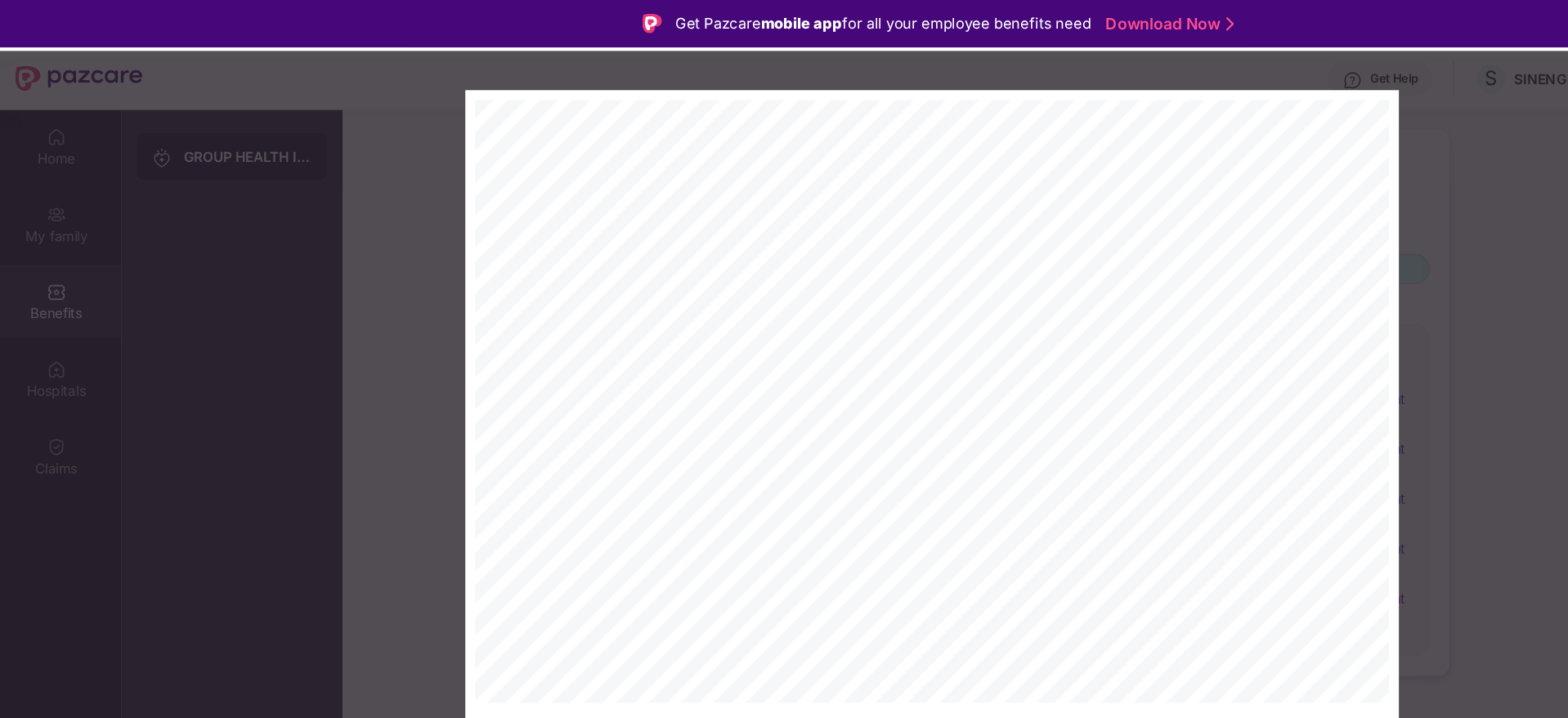
click at [1247, 47] on div "Policy Copy < 3 of 4 > - 2.2 x +" at bounding box center [784, 311] width 1568 height 622
click at [1204, 34] on div "Get Pazcare mobile app for all your employee benefits need Download Now" at bounding box center [784, 20] width 1568 height 40
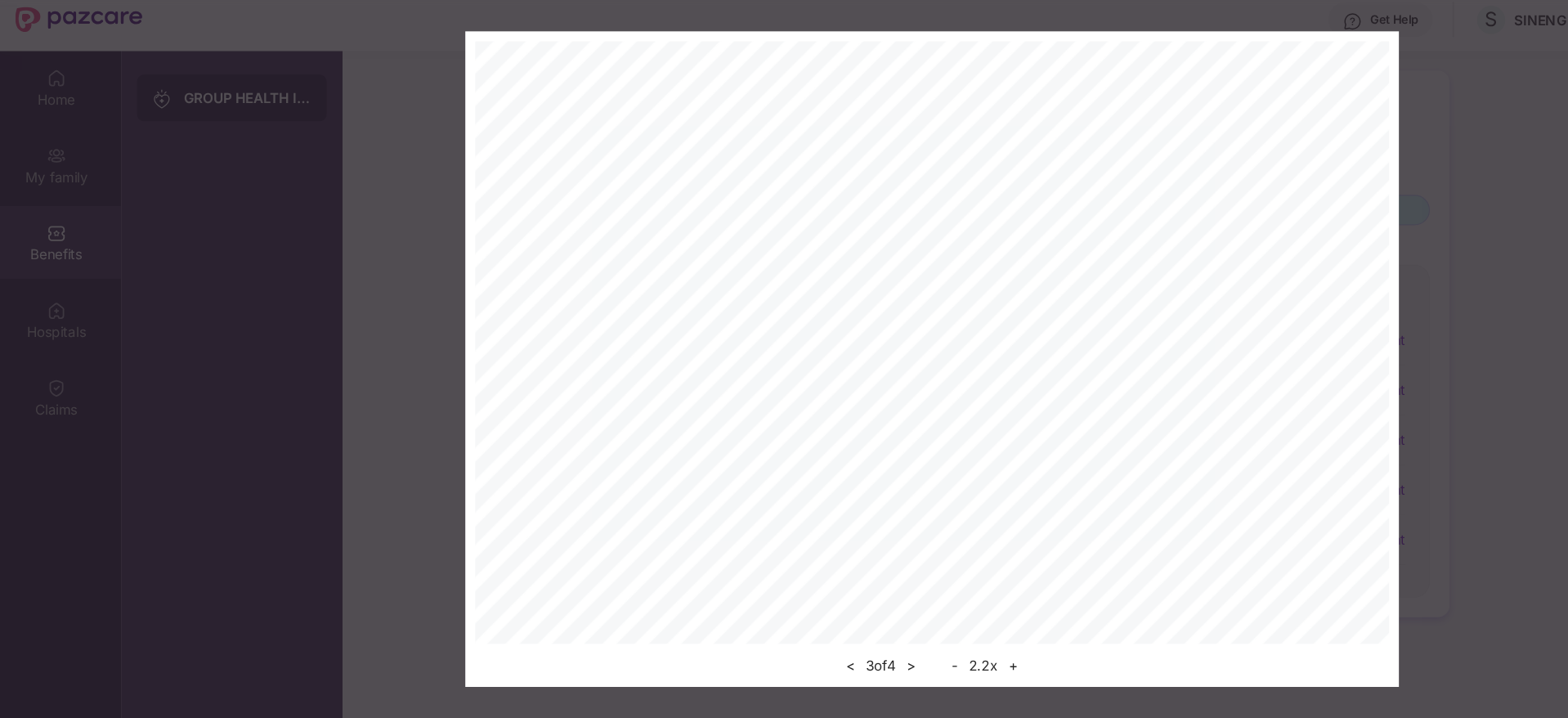
click at [1220, 158] on div "< 3 of 4 > - 2.2 x +" at bounding box center [784, 348] width 1568 height 547
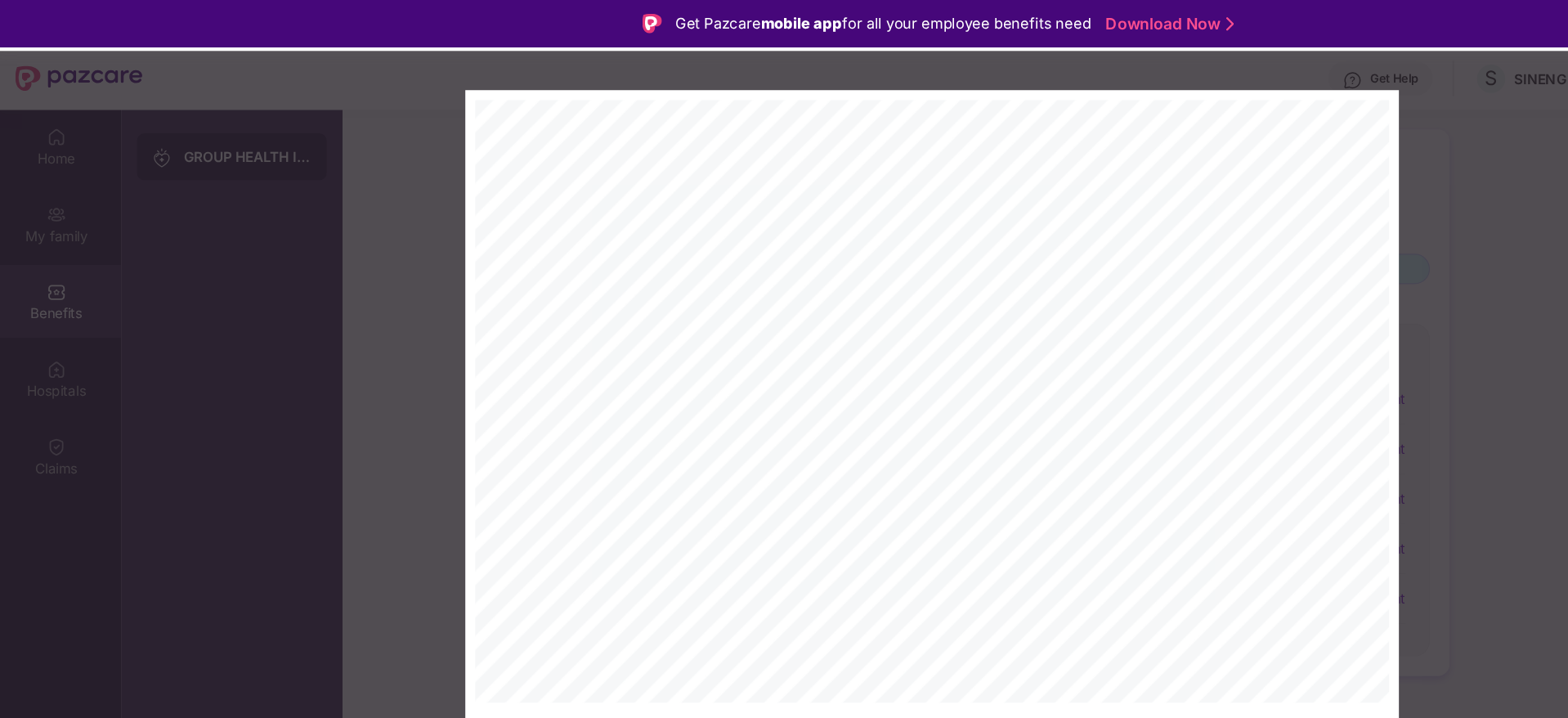
click at [1220, 109] on div "< 3 of 4 > - 2.2 x +" at bounding box center [784, 348] width 1568 height 547
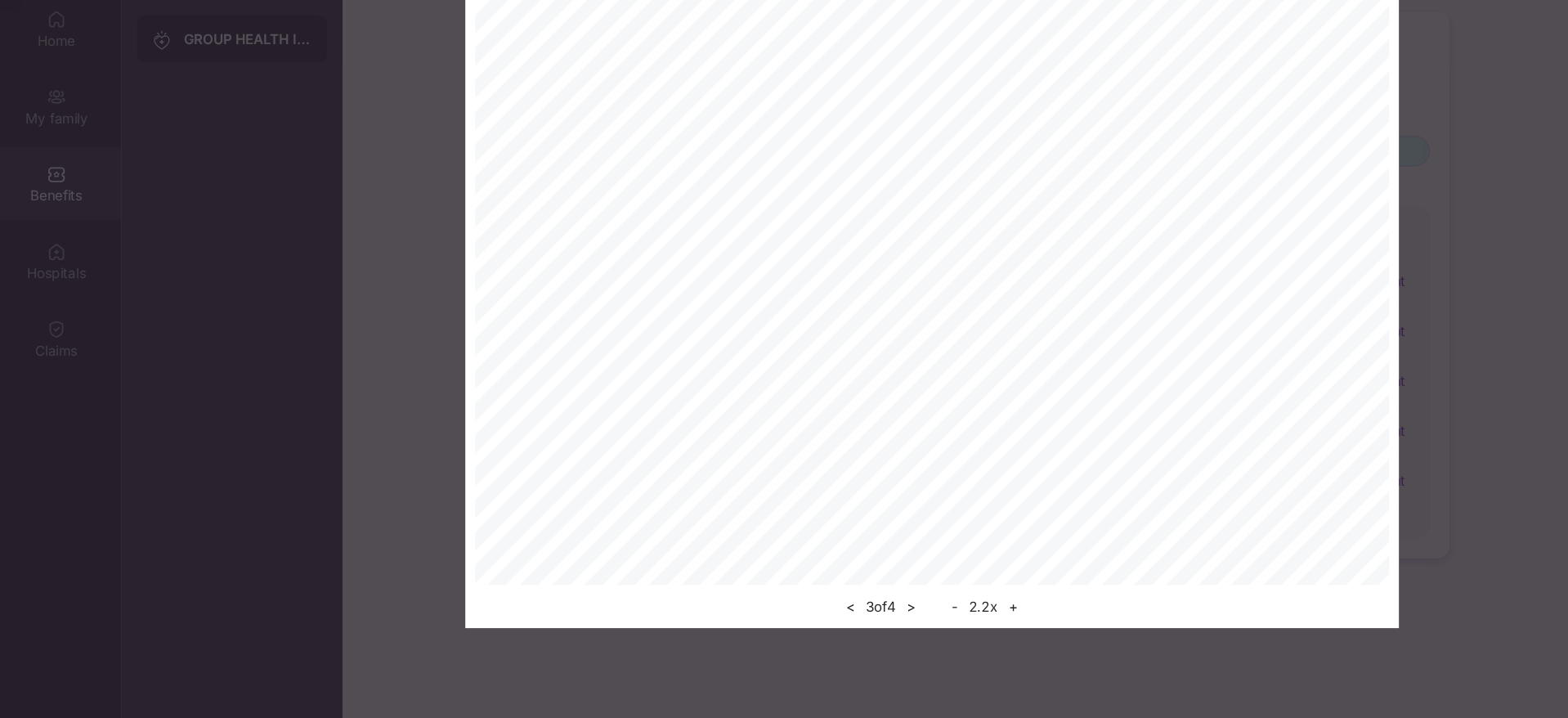
click at [1276, 212] on div "< 3 of 4 > - 2.2 x +" at bounding box center [784, 348] width 1568 height 547
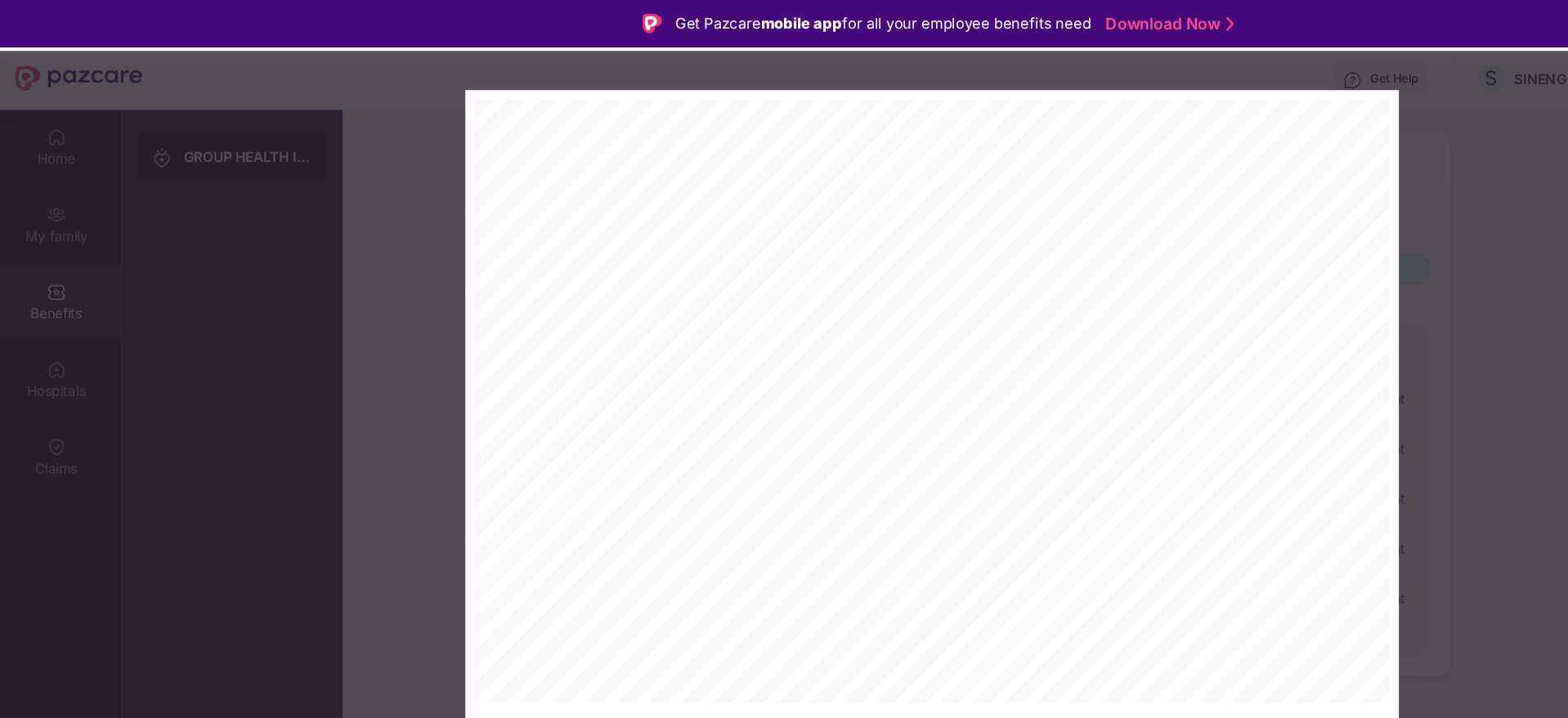
click at [1201, 76] on div "< 3 of 4 > - 2.2 x +" at bounding box center [784, 348] width 1568 height 547
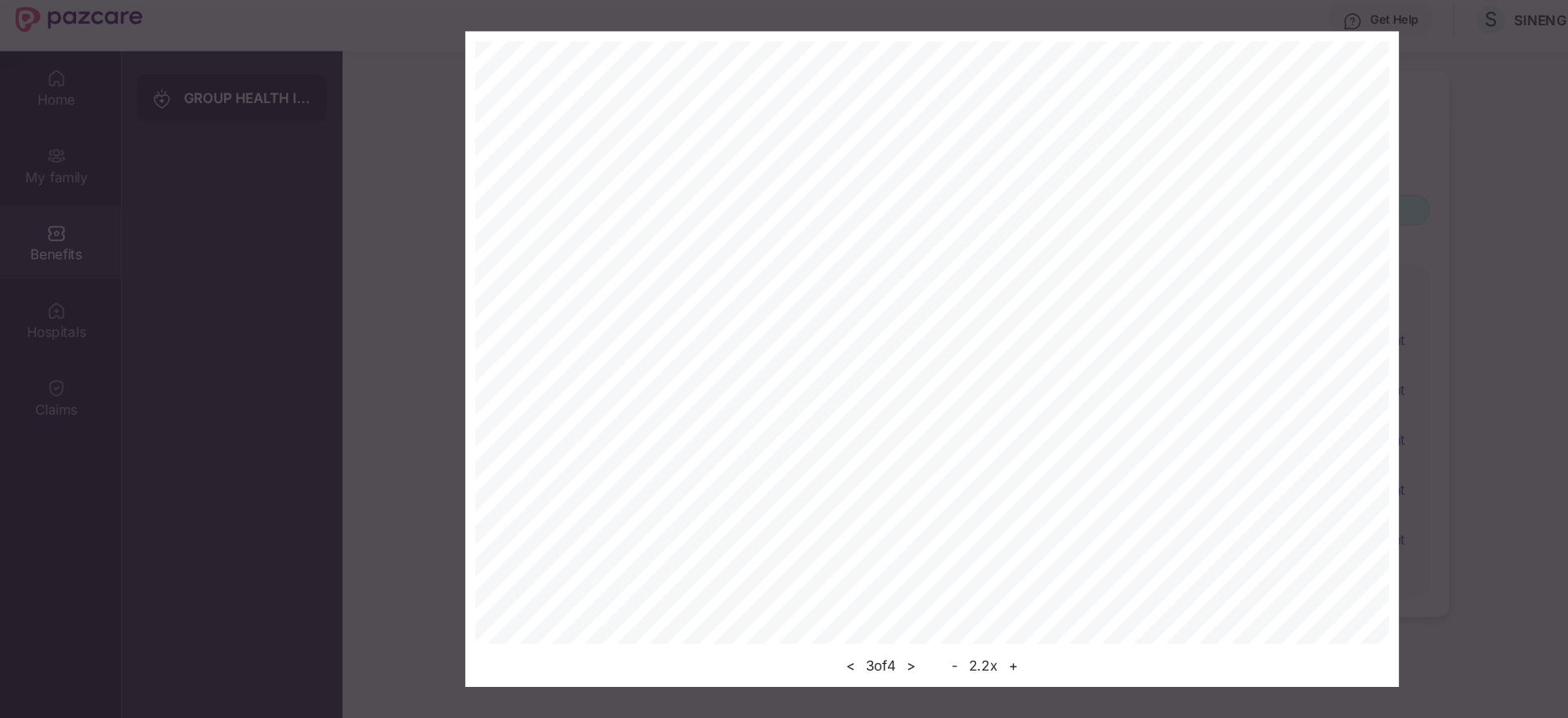
click at [1225, 154] on div "< 3 of 4 > - 2.2 x +" at bounding box center [784, 348] width 1568 height 547
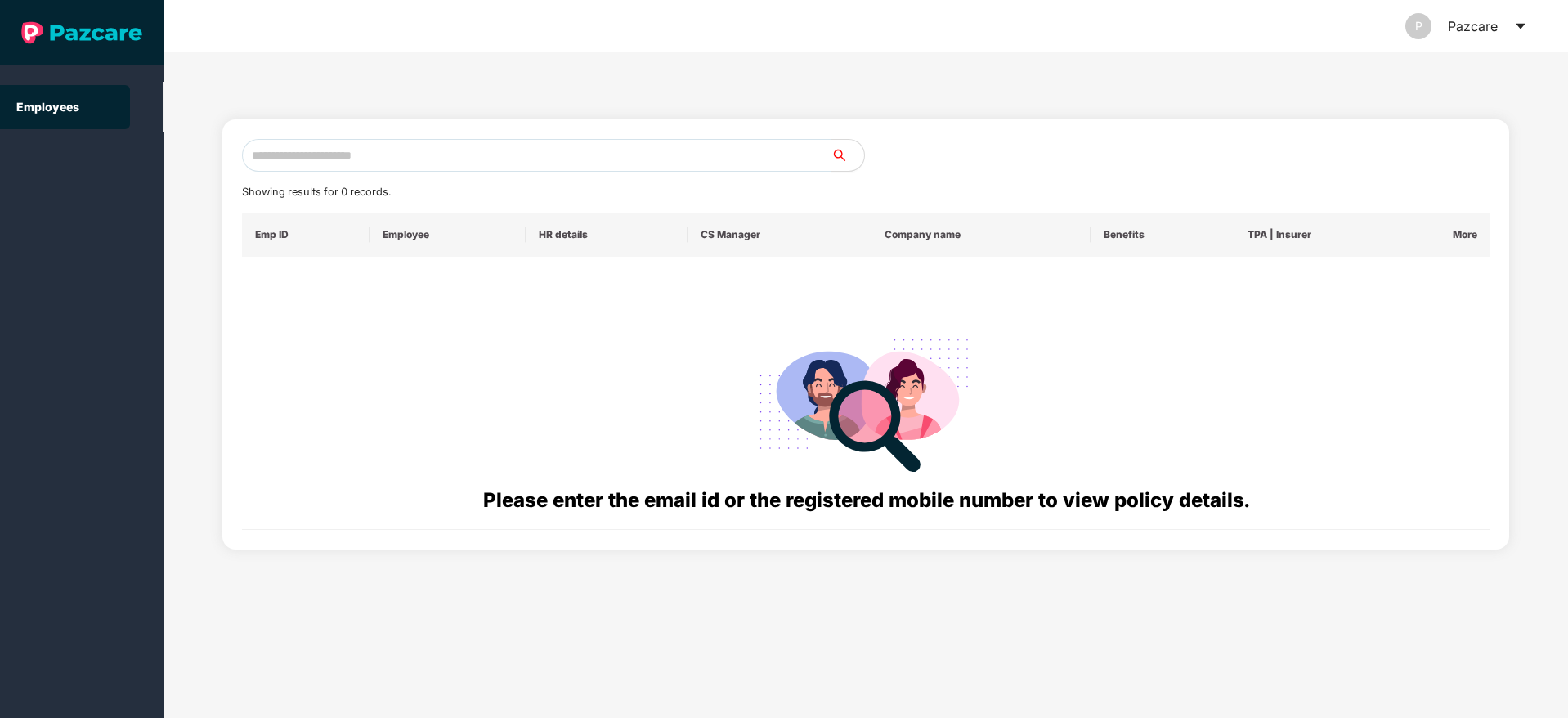
click at [604, 153] on input "text" at bounding box center [537, 155] width 589 height 33
paste input "**********"
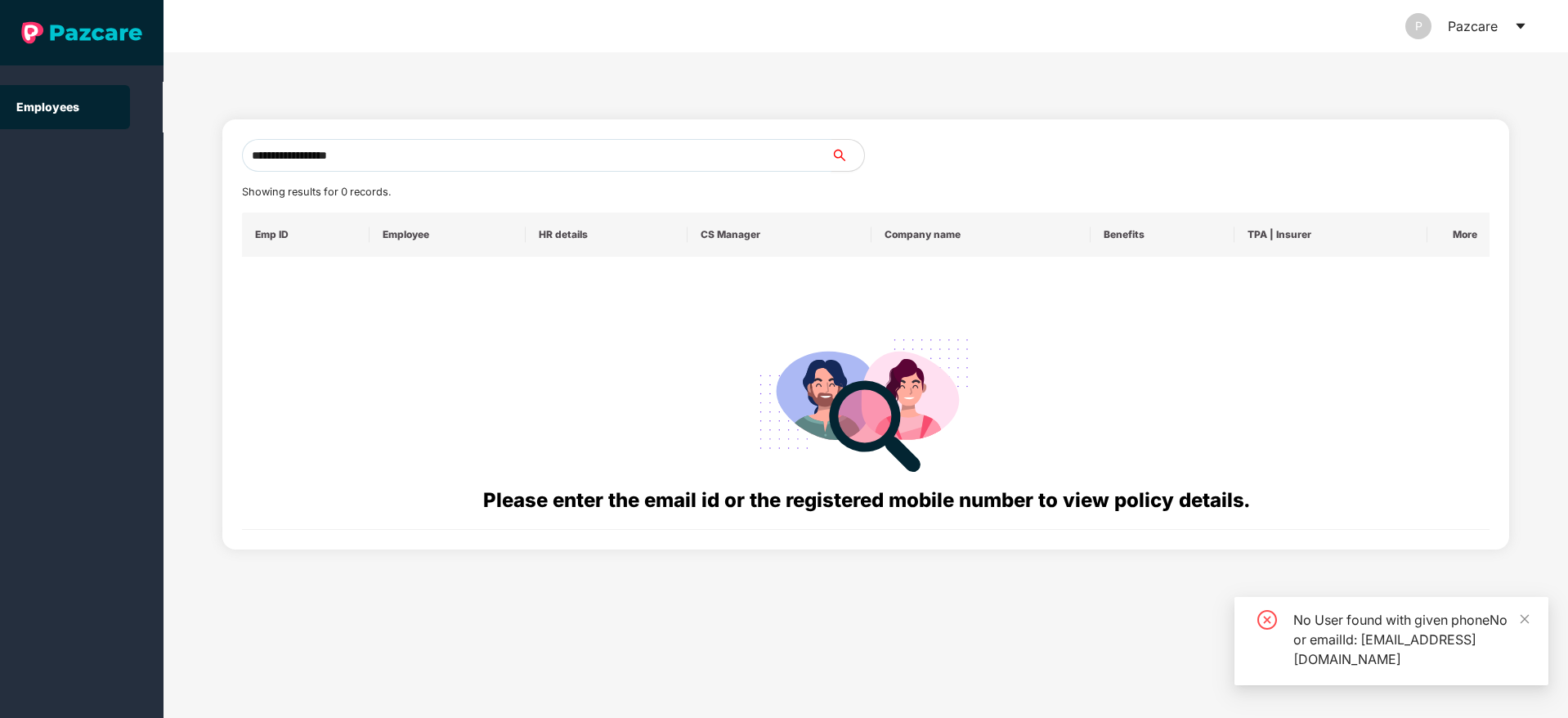
type input "**********"
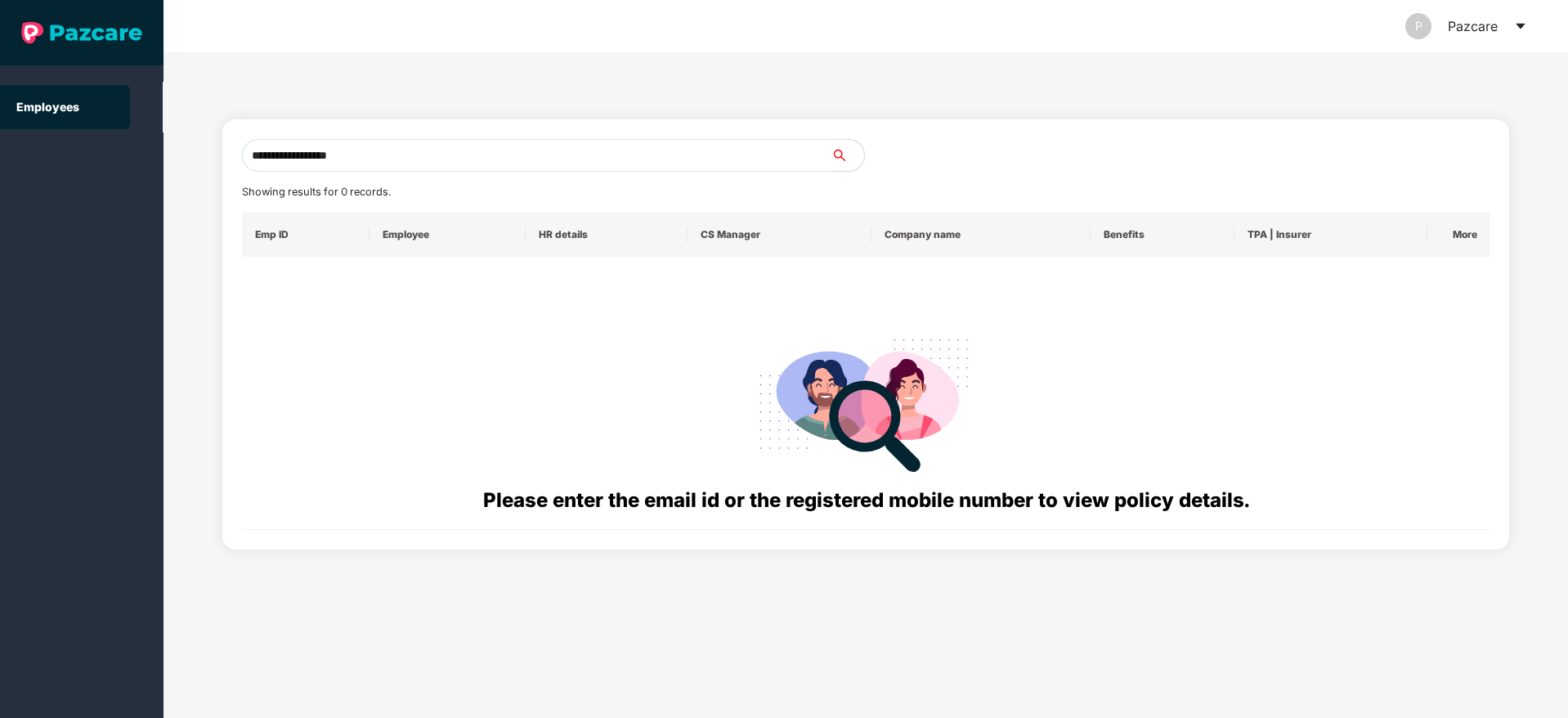
click at [1527, 17] on header "P Pazcare" at bounding box center [866, 26] width 1405 height 53
drag, startPoint x: 1527, startPoint y: 17, endPoint x: 1514, endPoint y: 27, distance: 16.4
click at [1514, 27] on div "P Pazcare" at bounding box center [1466, 26] width 121 height 53
drag, startPoint x: 1514, startPoint y: 24, endPoint x: 1521, endPoint y: 25, distance: 7.1
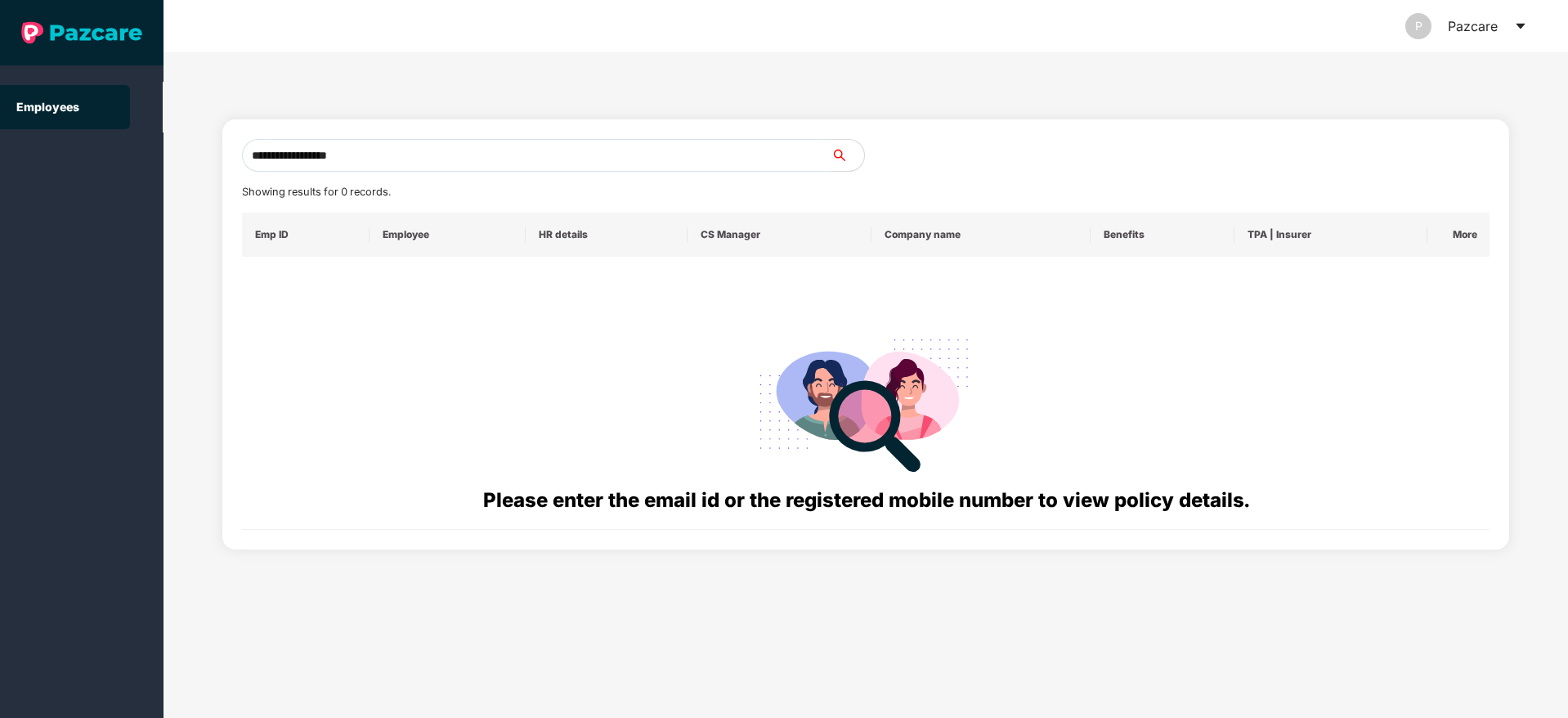
click at [1521, 25] on div "P Pazcare" at bounding box center [1466, 26] width 121 height 53
click at [1521, 25] on icon "caret-down" at bounding box center [1521, 27] width 9 height 6
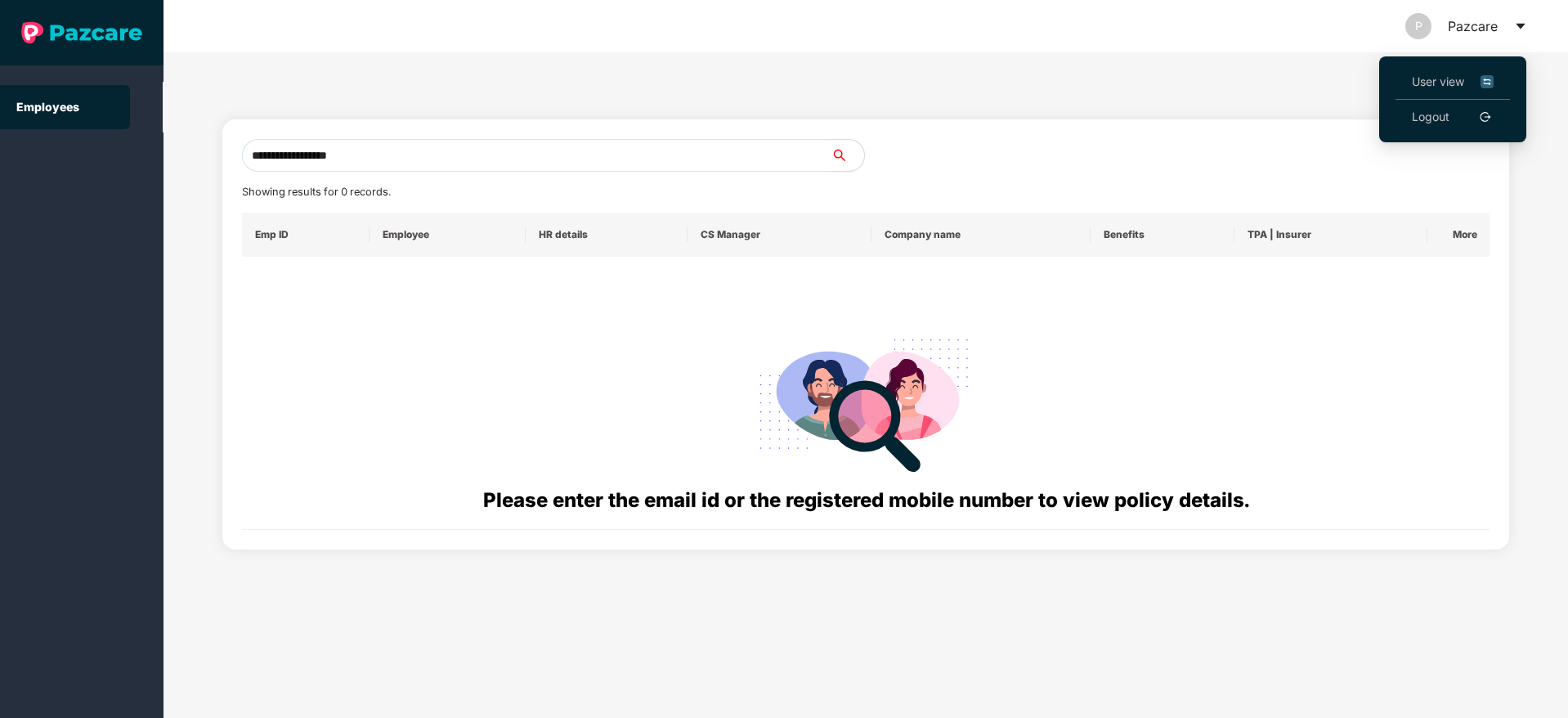
click at [1435, 69] on li "User view" at bounding box center [1453, 82] width 115 height 35
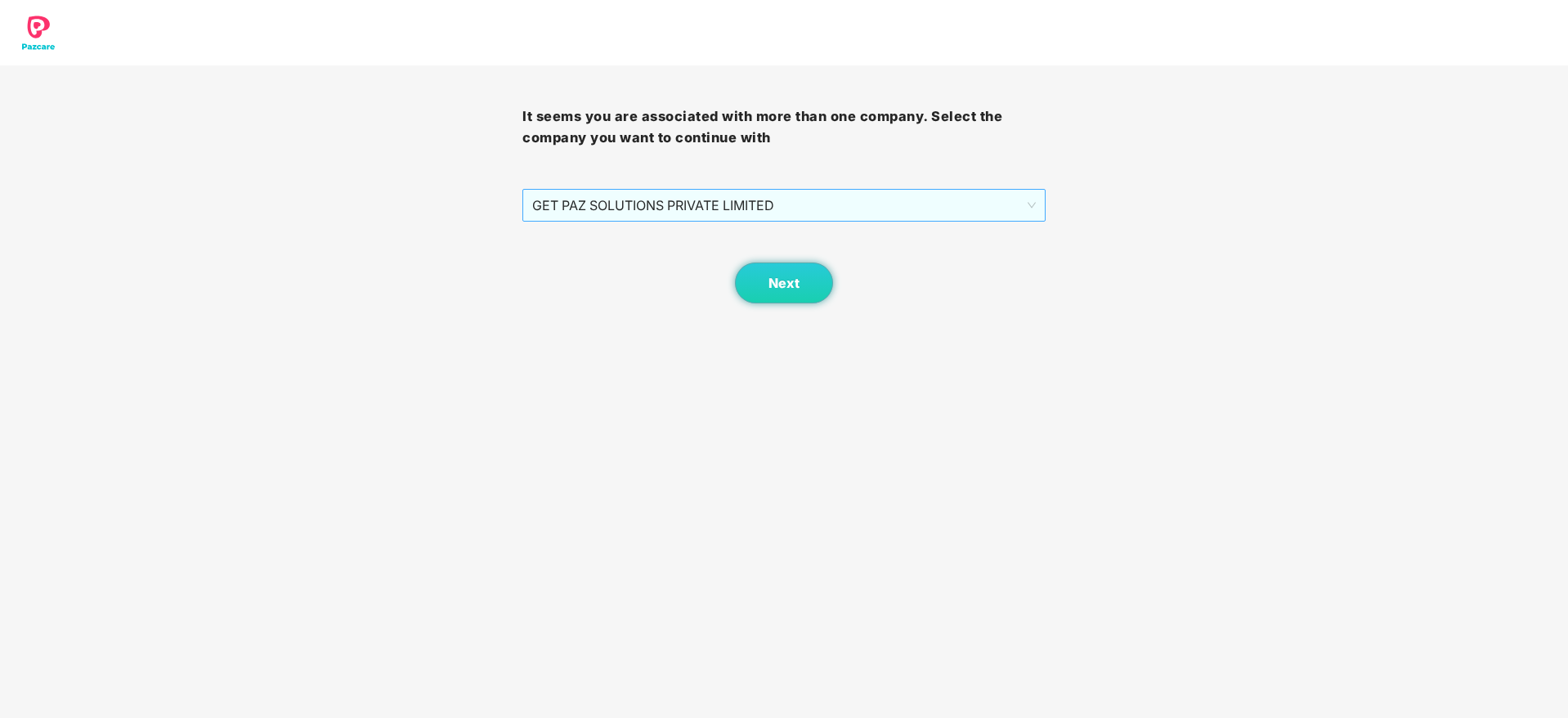
click at [791, 201] on span "GET PAZ SOLUTIONS PRIVATE LIMITED" at bounding box center [784, 205] width 503 height 31
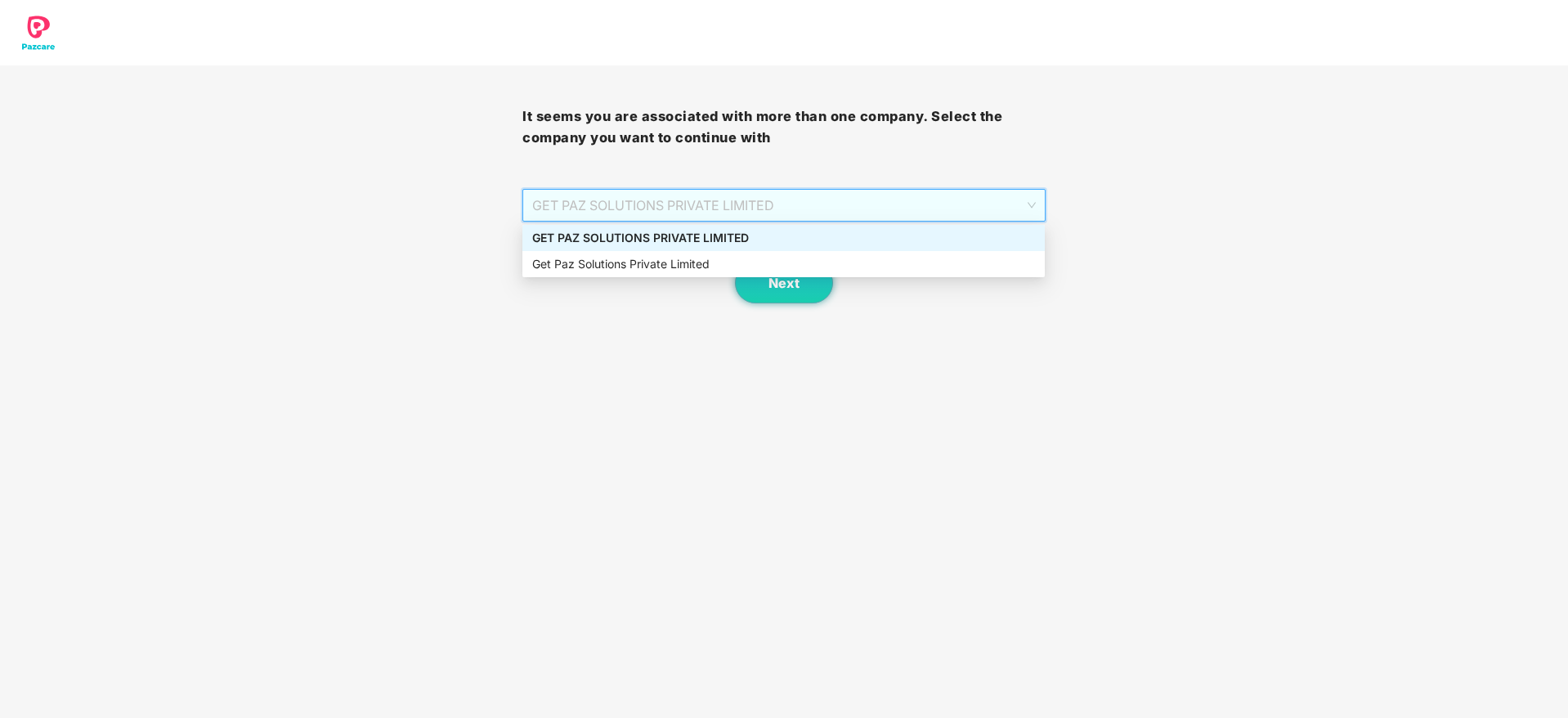
click at [787, 235] on div "GET PAZ SOLUTIONS PRIVATE LIMITED" at bounding box center [784, 238] width 503 height 18
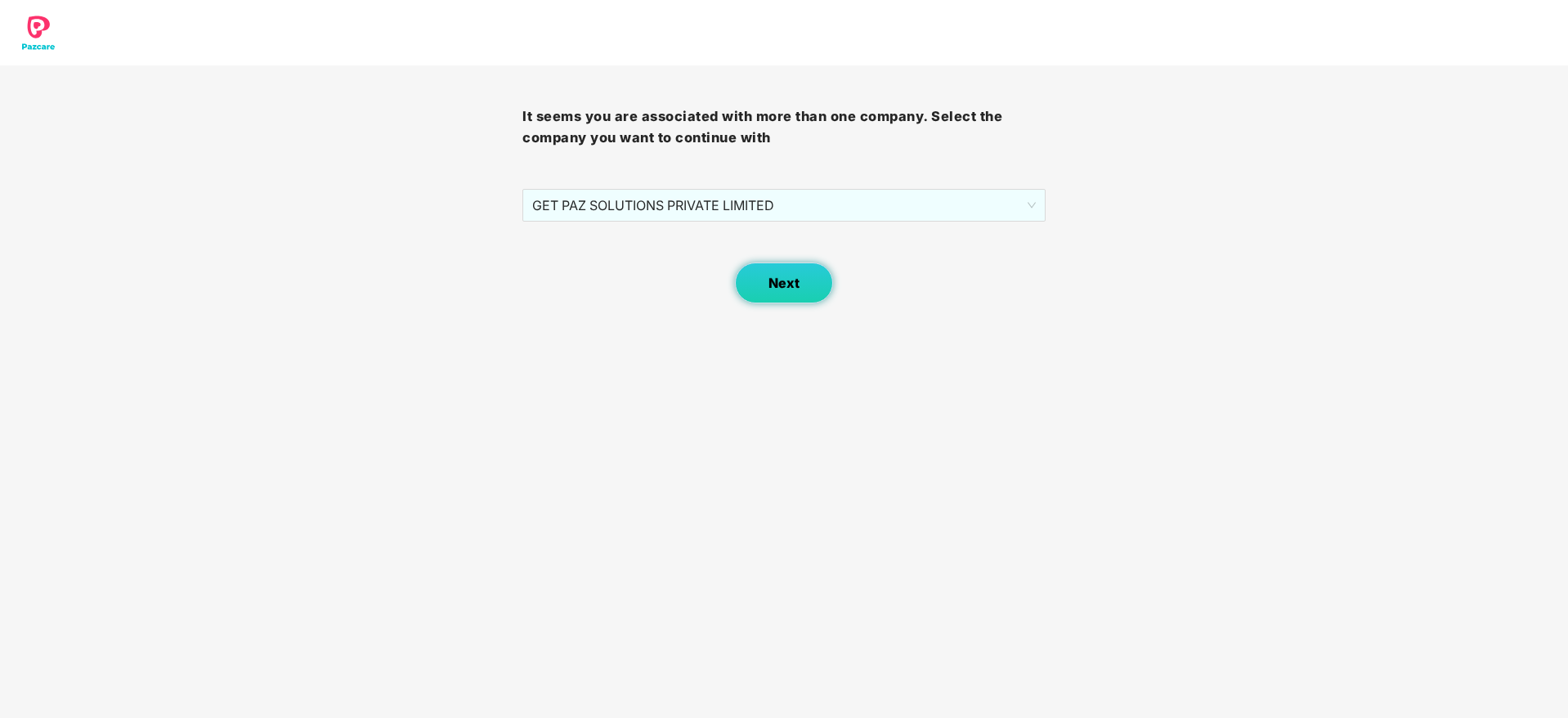
click at [782, 287] on span "Next" at bounding box center [784, 284] width 31 height 16
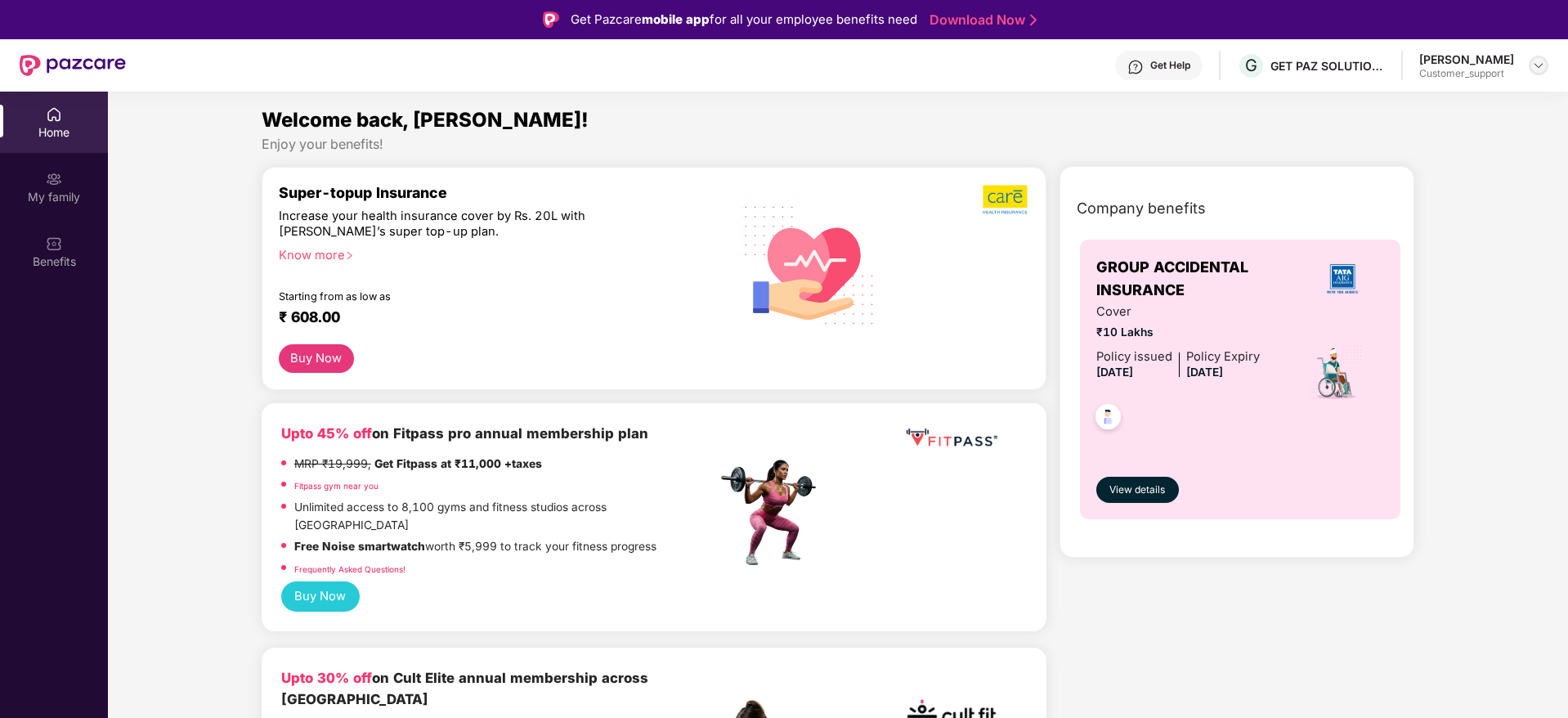
click at [1531, 61] on div at bounding box center [1539, 66] width 20 height 20
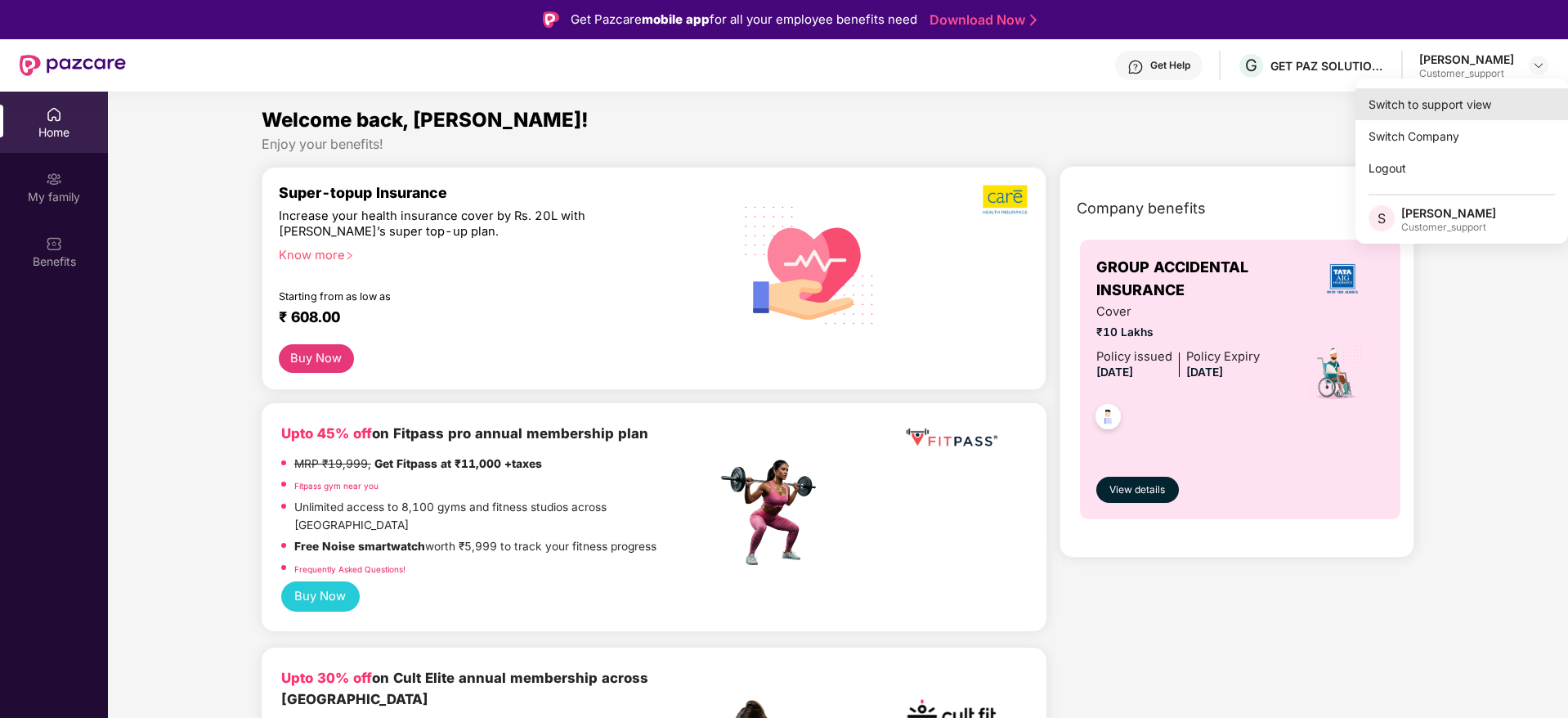
click at [1422, 98] on div "Switch to support view" at bounding box center [1462, 104] width 213 height 32
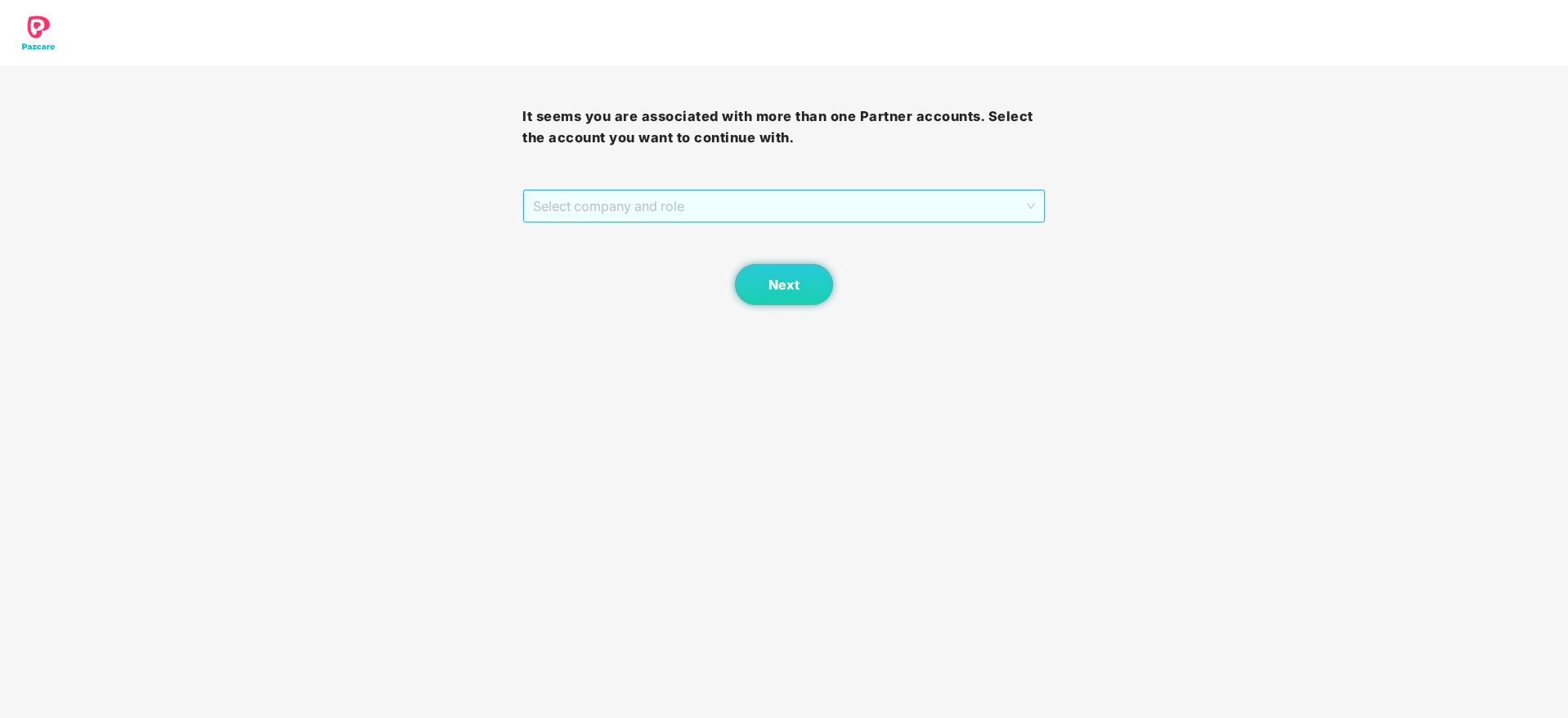
click at [729, 218] on span "Select company and role" at bounding box center [784, 206] width 501 height 31
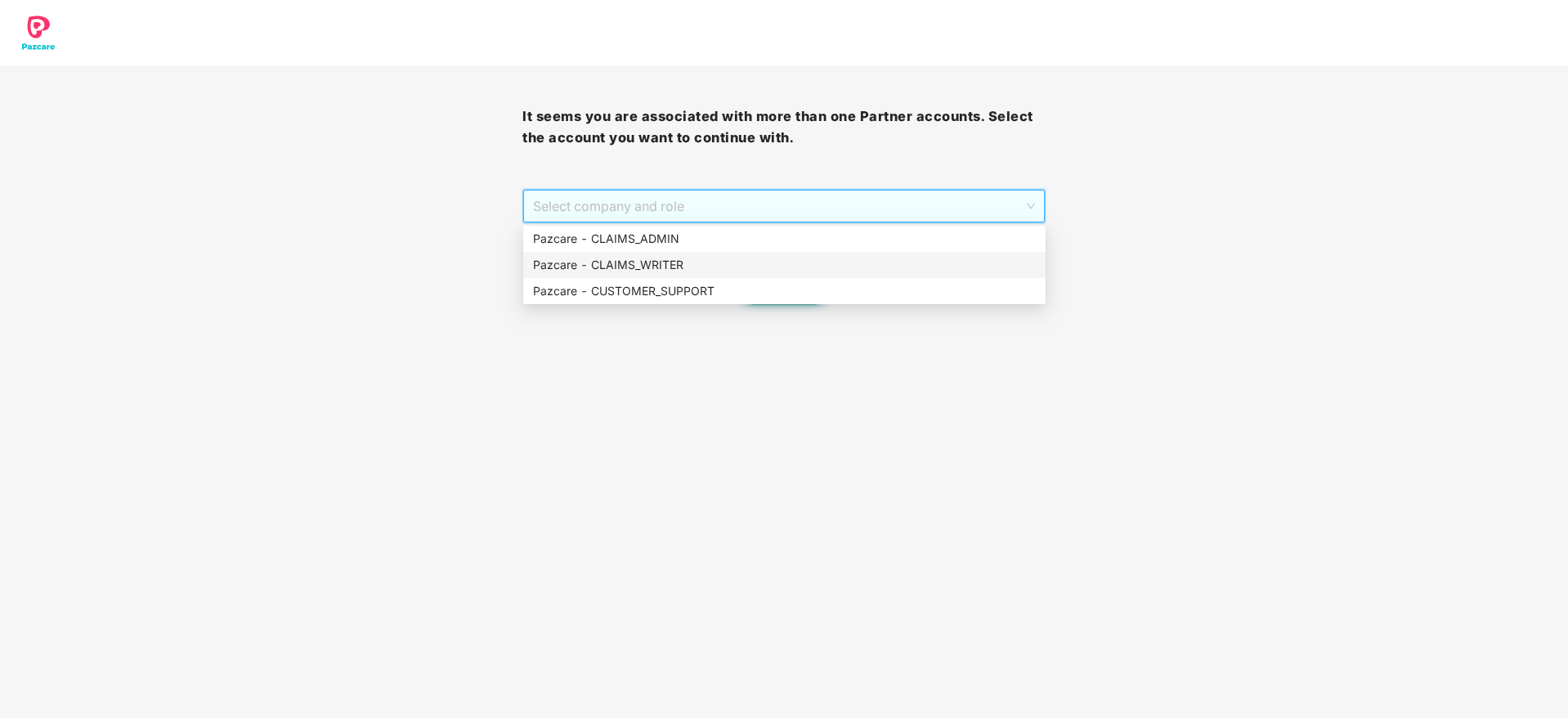
click at [734, 252] on div "Pazcare - CLAIMS_WRITER" at bounding box center [784, 265] width 522 height 26
drag, startPoint x: 723, startPoint y: 213, endPoint x: 722, endPoint y: 238, distance: 25.0
click at [722, 238] on body "It seems you are associated with more than one Partner accounts. Select the acc…" at bounding box center [784, 359] width 1568 height 718
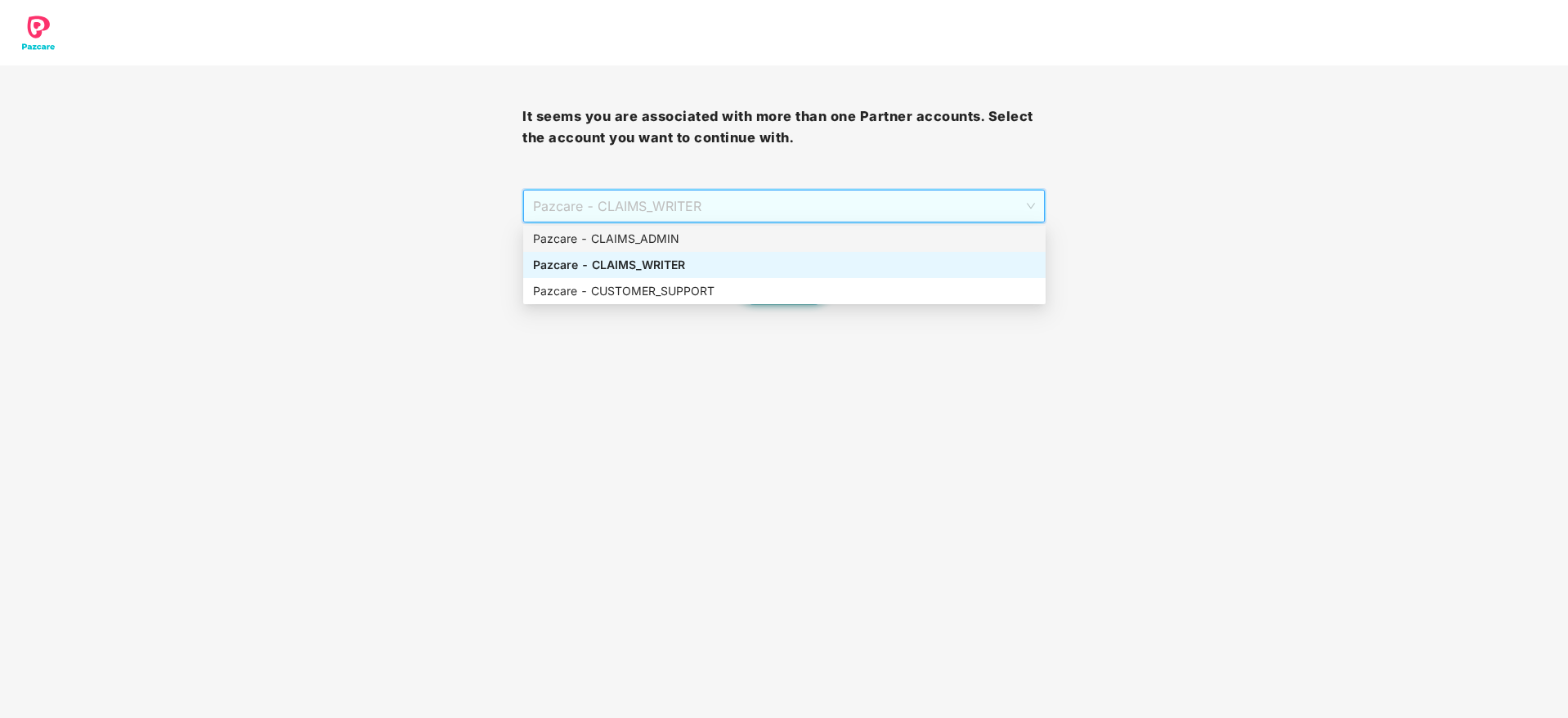
click at [722, 238] on div "Pazcare - CLAIMS_ADMIN" at bounding box center [785, 239] width 503 height 18
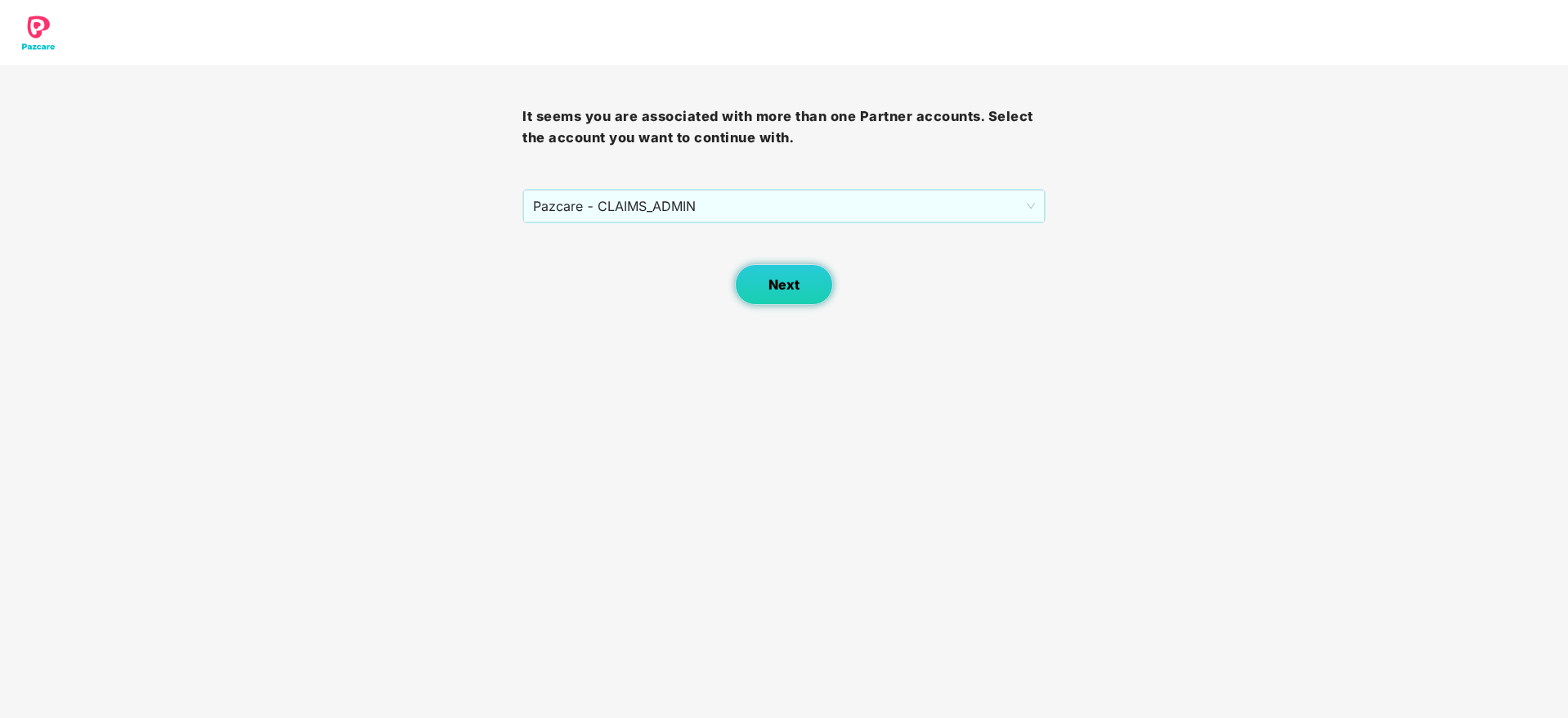
click at [777, 288] on span "Next" at bounding box center [784, 285] width 31 height 16
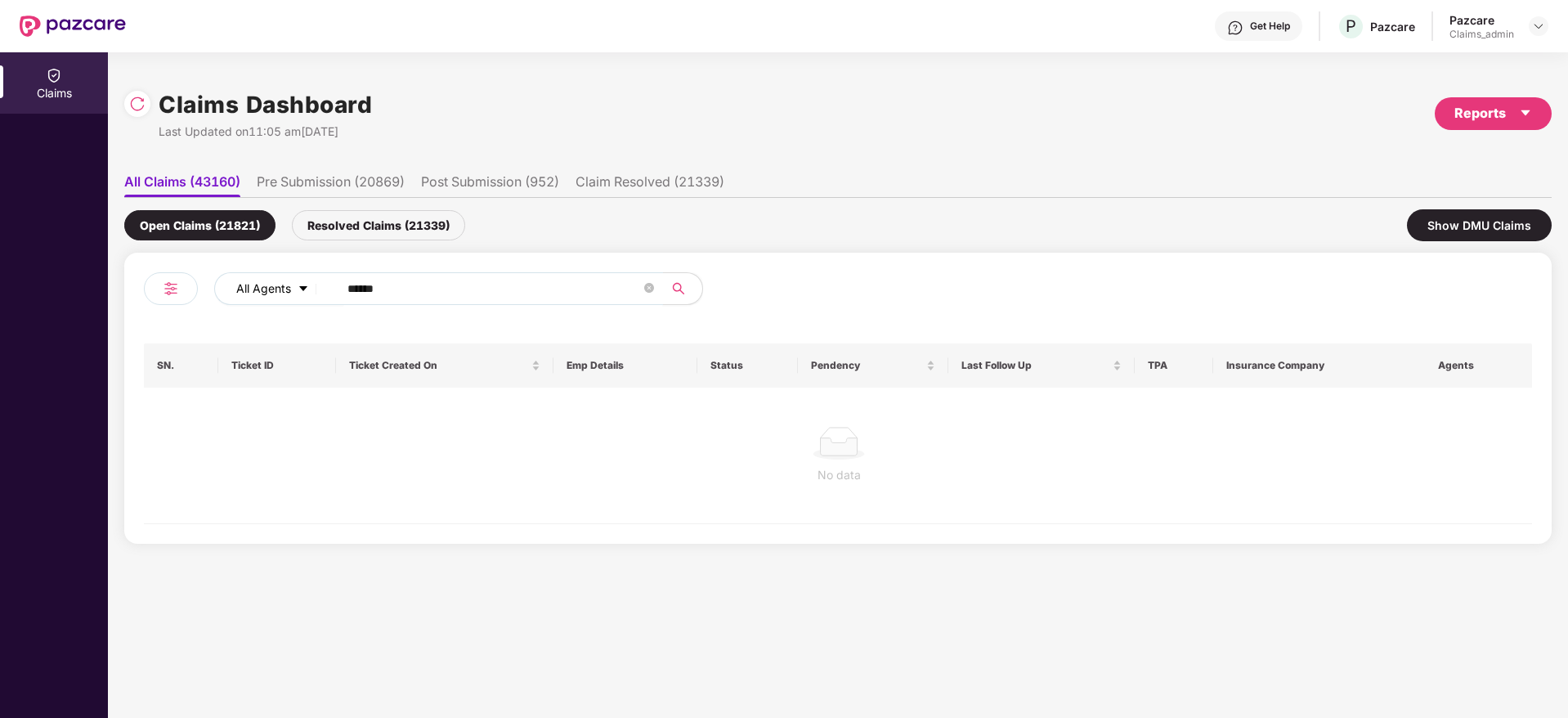
drag, startPoint x: 452, startPoint y: 294, endPoint x: 323, endPoint y: 290, distance: 129.1
click at [323, 290] on div "All Agents ******" at bounding box center [631, 289] width 833 height 33
paste input "text"
type input "******"
click at [402, 222] on div "Resolved Claims (21339)" at bounding box center [378, 225] width 173 height 30
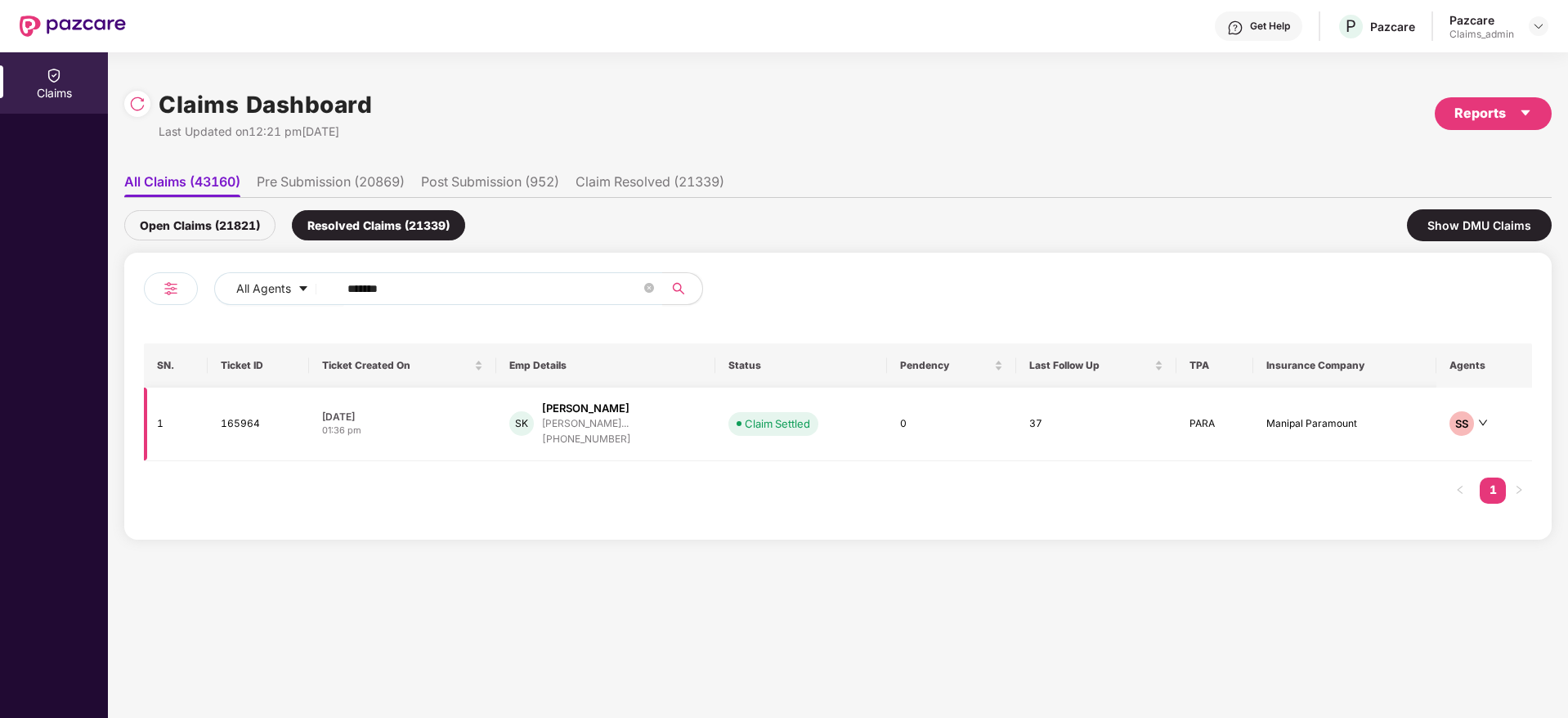
click at [560, 407] on div "[PERSON_NAME]" at bounding box center [586, 409] width 88 height 16
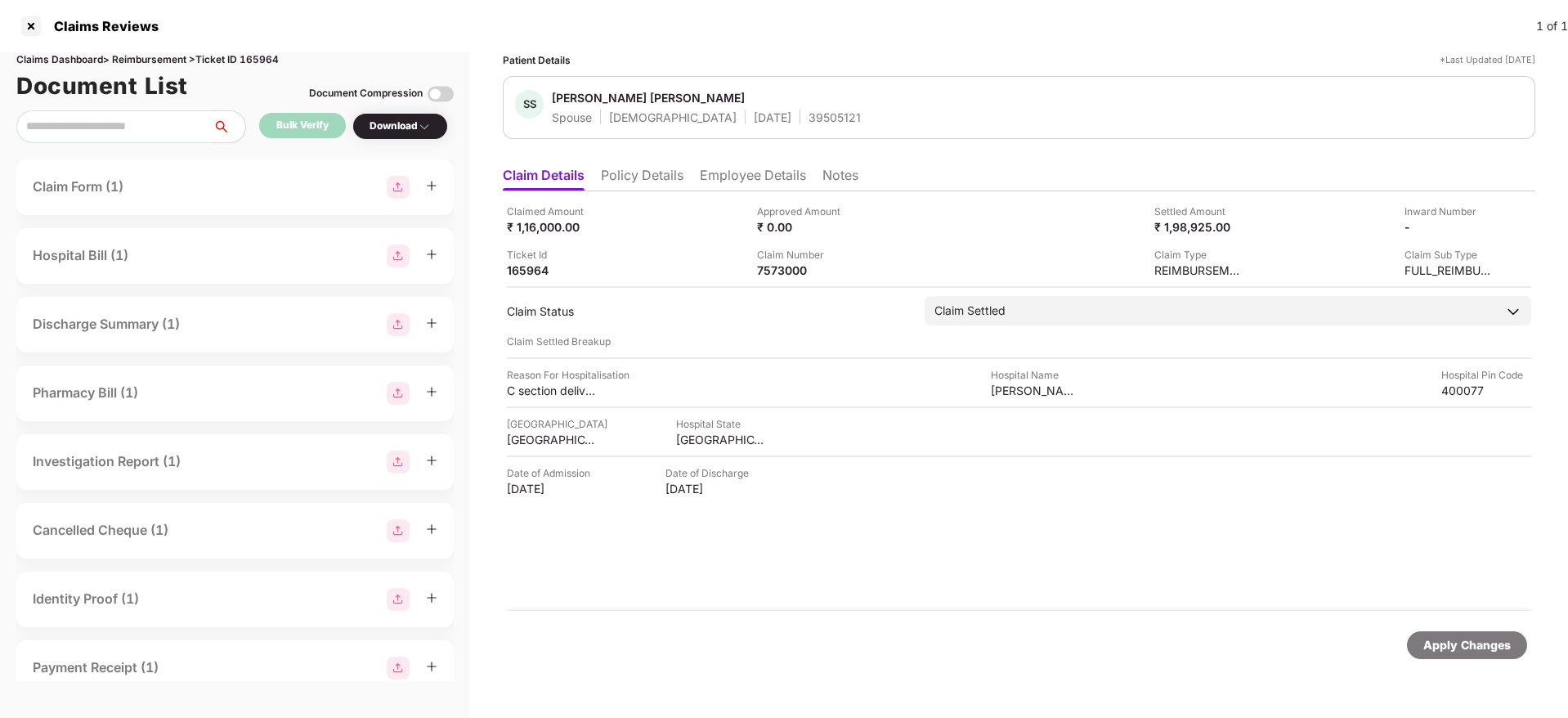
click at [731, 178] on li "Employee Details" at bounding box center [752, 179] width 106 height 24
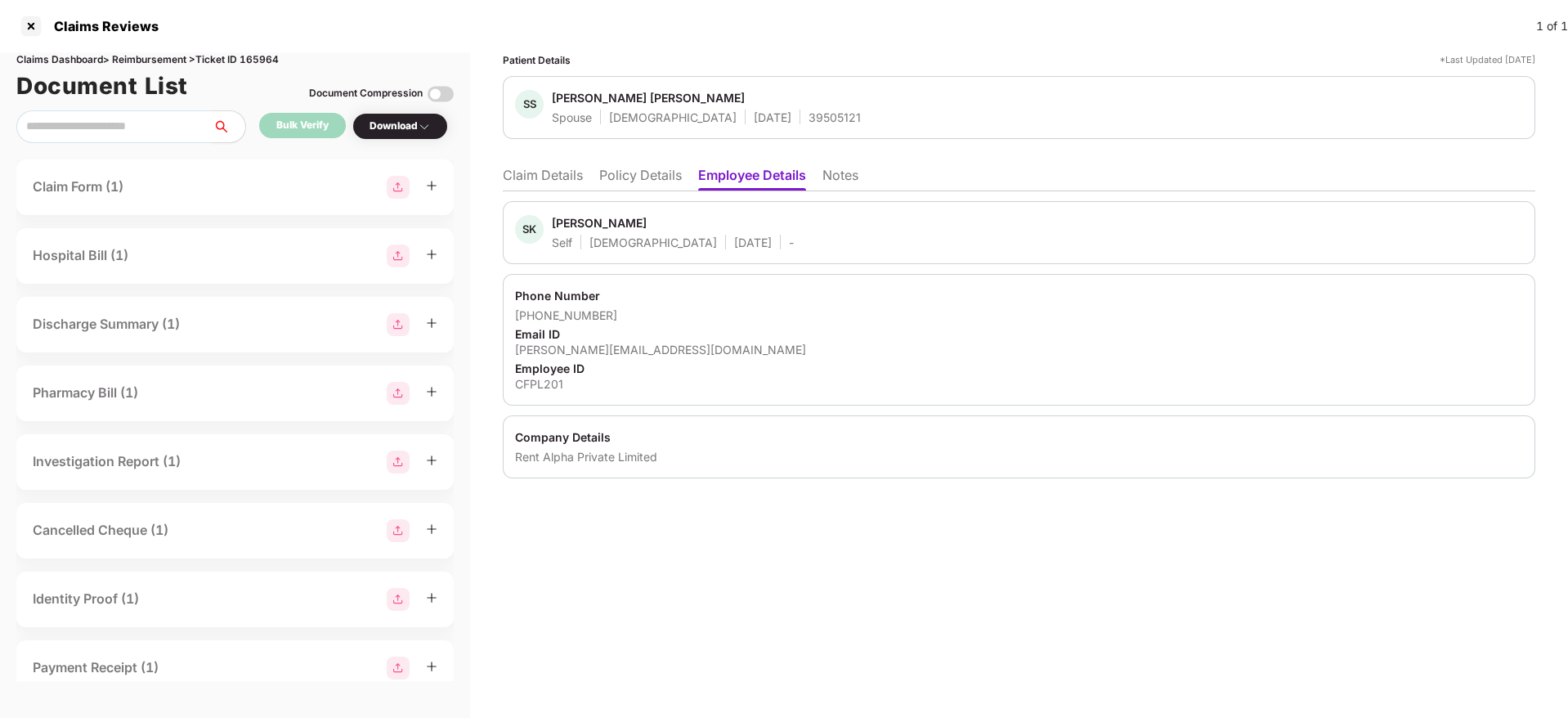
click at [596, 361] on div "Employee ID" at bounding box center [1019, 369] width 1008 height 16
click at [614, 340] on div "Email ID" at bounding box center [1019, 334] width 1008 height 16
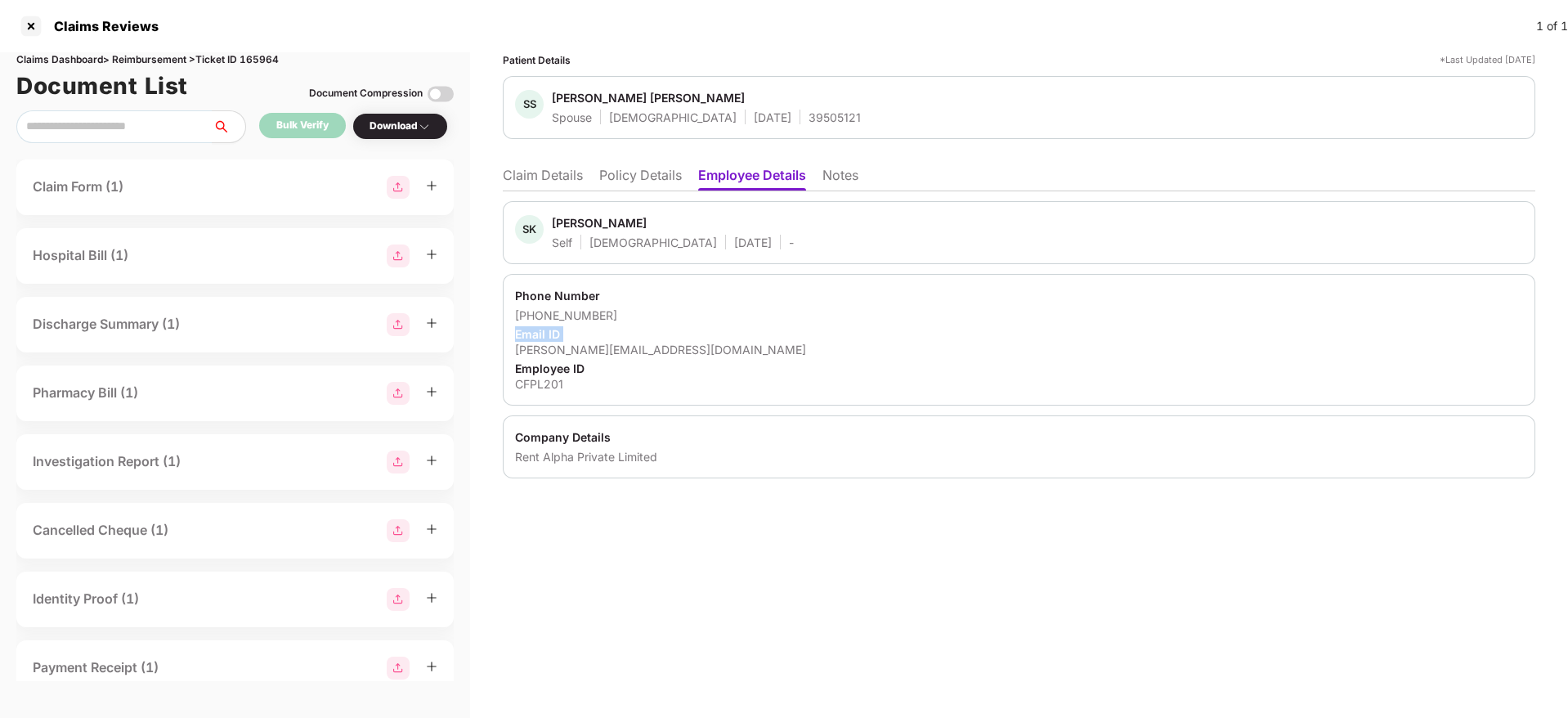
click at [614, 340] on div "Email ID" at bounding box center [1019, 334] width 1008 height 16
click at [612, 349] on div "salim.khan@capsavefinance.com" at bounding box center [1019, 350] width 1008 height 16
copy div "salim.khan@capsavefinance.com"
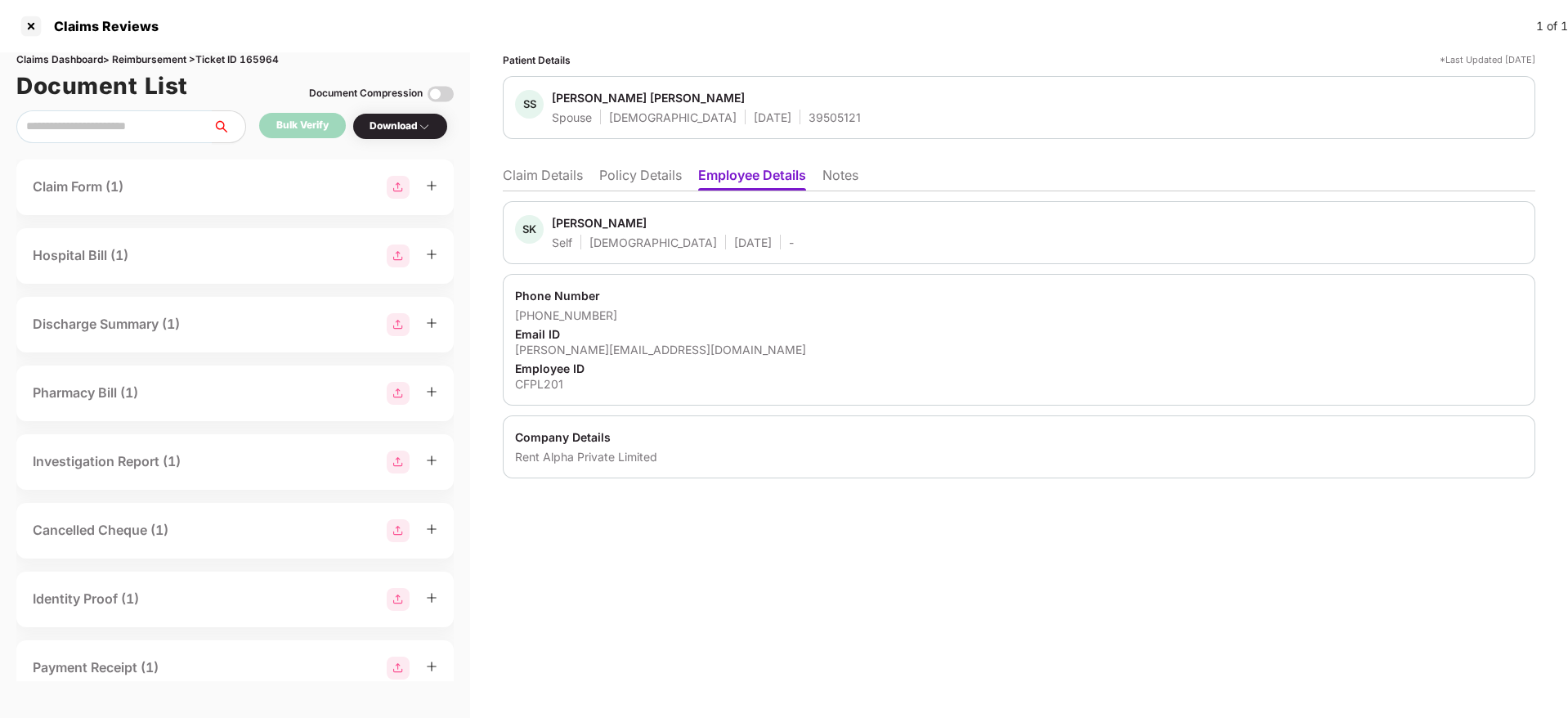
click at [556, 172] on li "Claim Details" at bounding box center [543, 179] width 80 height 24
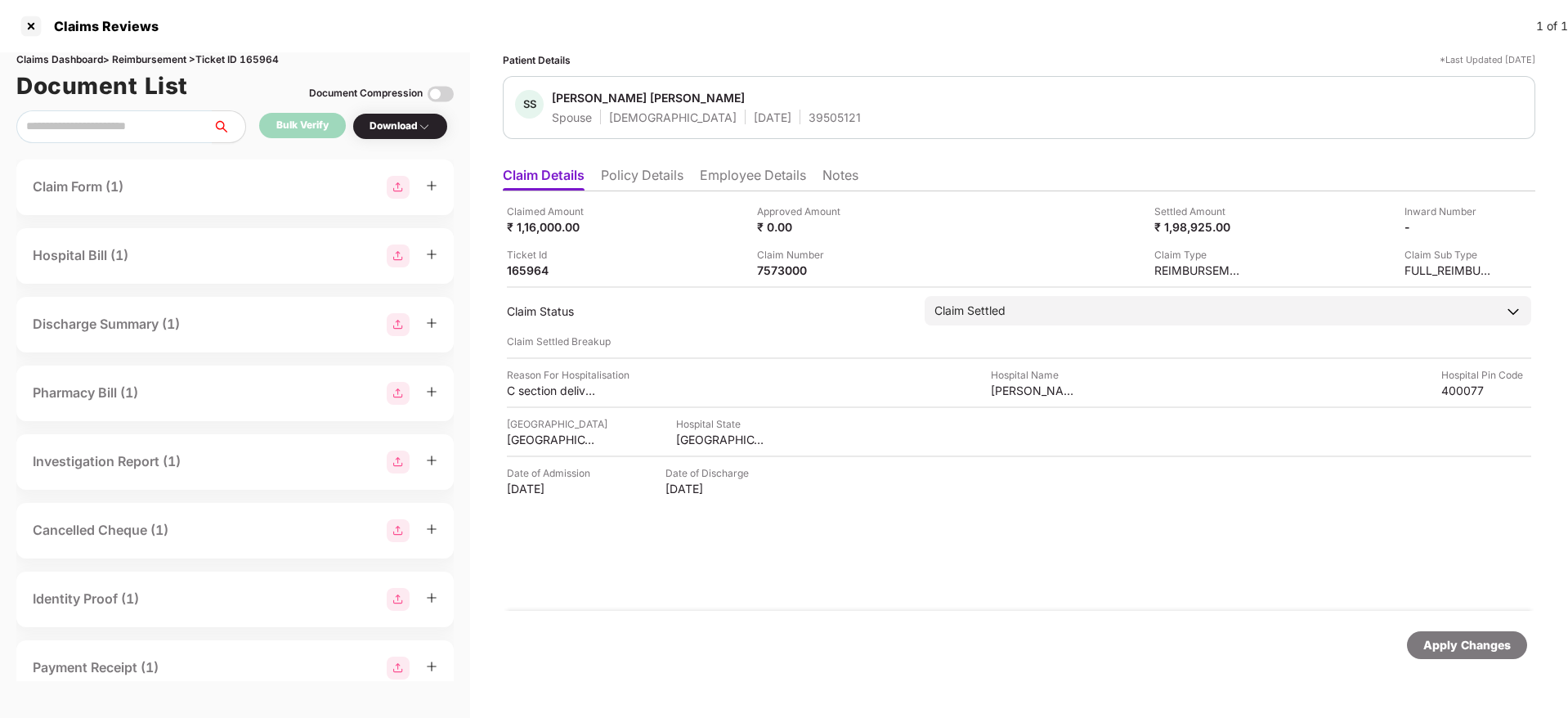
click at [746, 169] on li "Employee Details" at bounding box center [752, 179] width 106 height 24
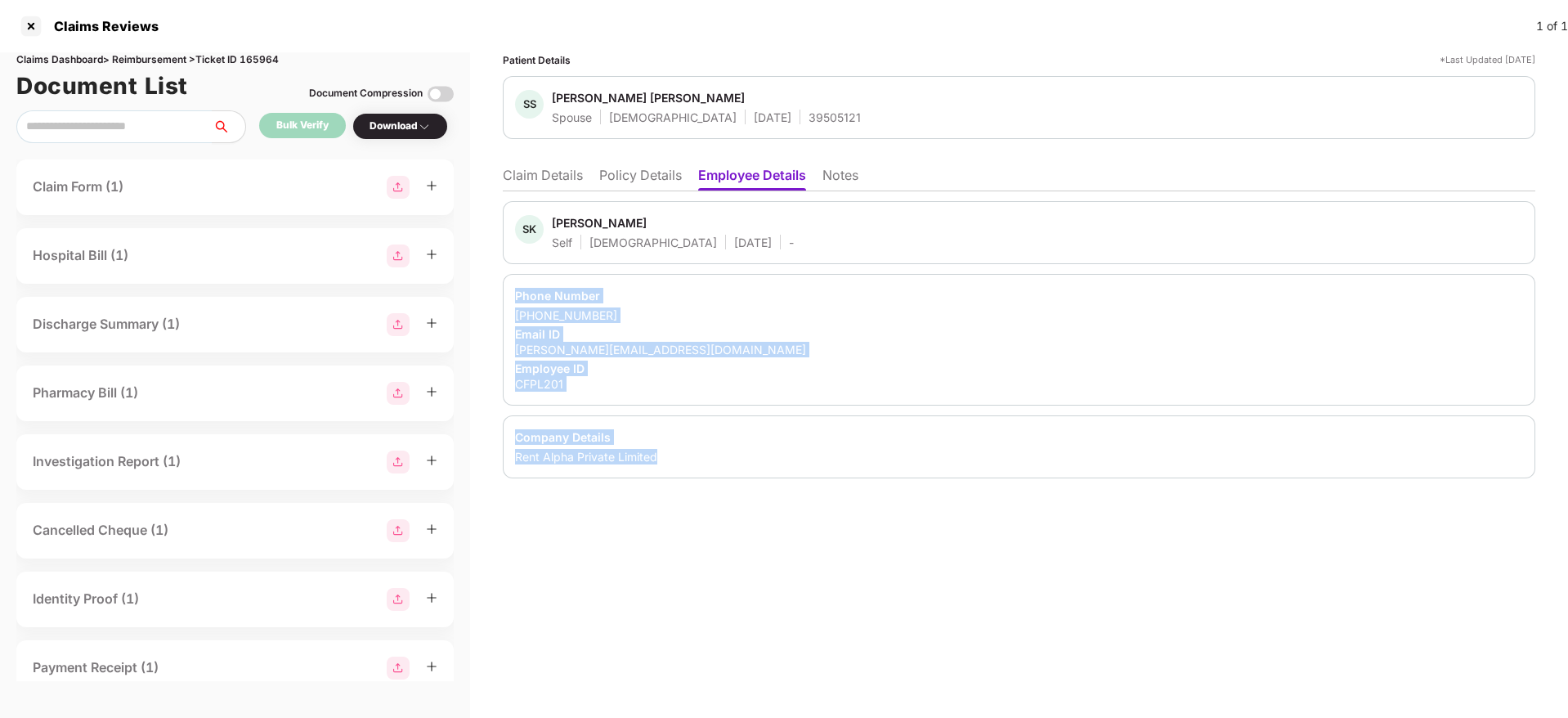
drag, startPoint x: 513, startPoint y: 294, endPoint x: 691, endPoint y: 464, distance: 246.1
click at [691, 464] on div "SK Salim Khan Self Male 29 June 1993 - Phone Number +919619556795 Email ID sali…" at bounding box center [1019, 340] width 1033 height 278
copy div "Phone Number +919619556795 Email ID salim.khan@capsavefinance.com Employee ID C…"
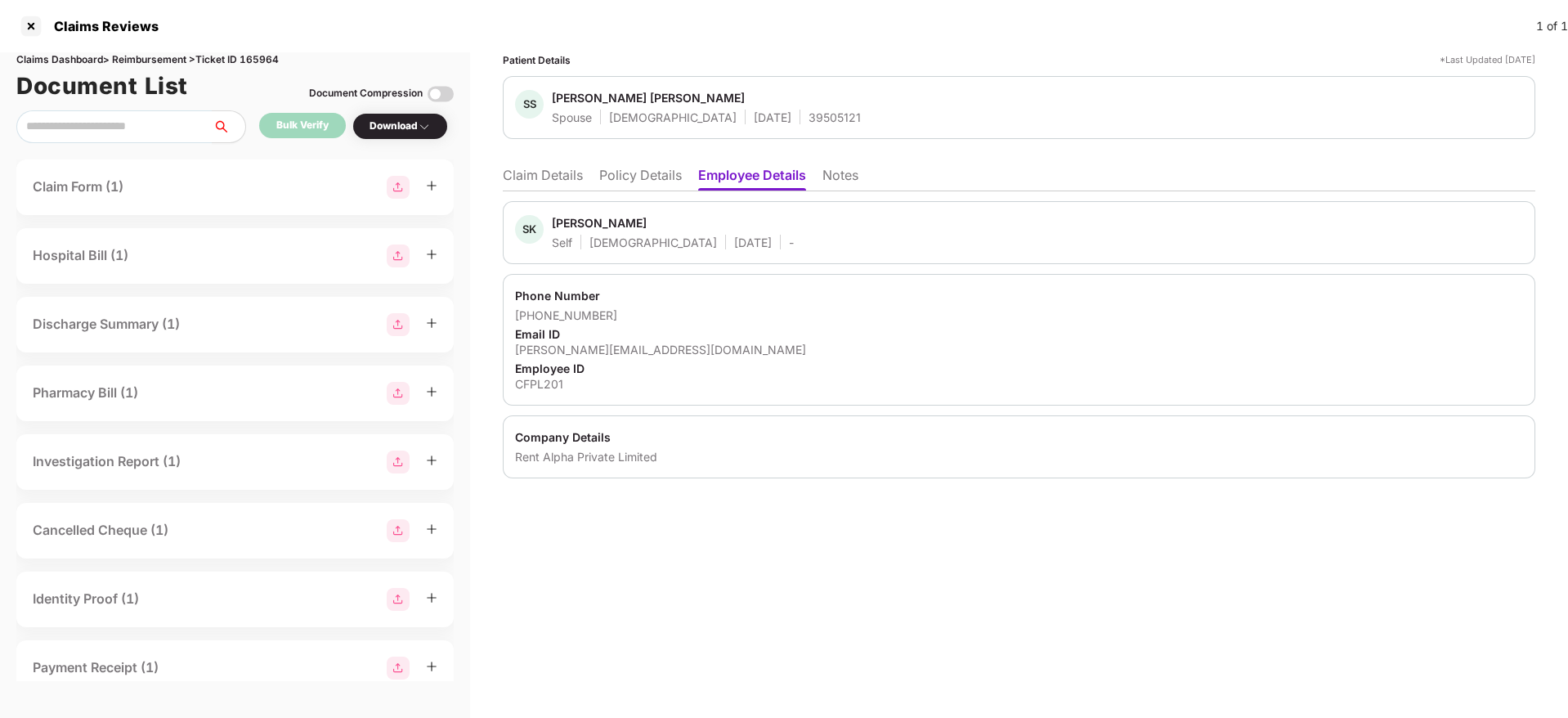
click at [548, 168] on li "Claim Details" at bounding box center [543, 179] width 80 height 24
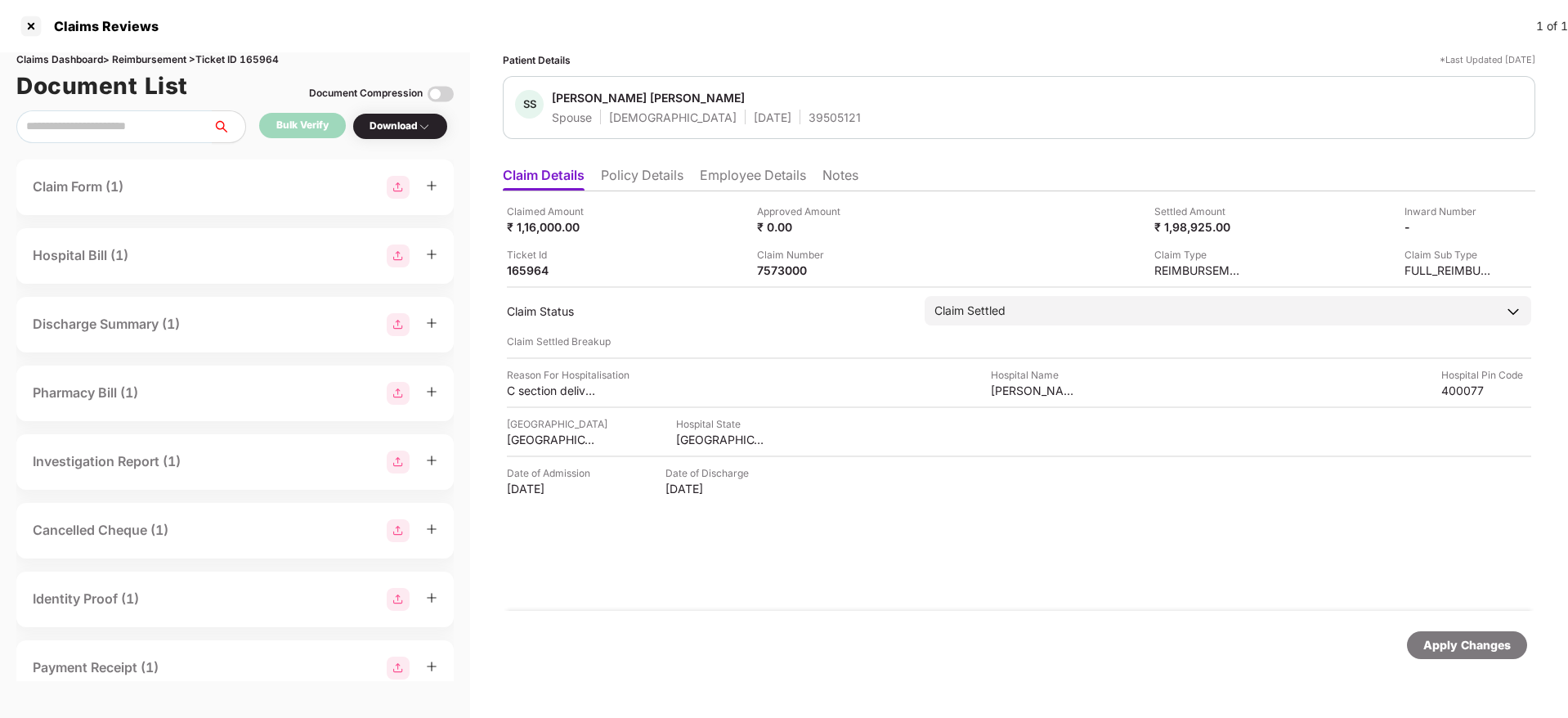
click at [648, 178] on li "Policy Details" at bounding box center [643, 179] width 83 height 24
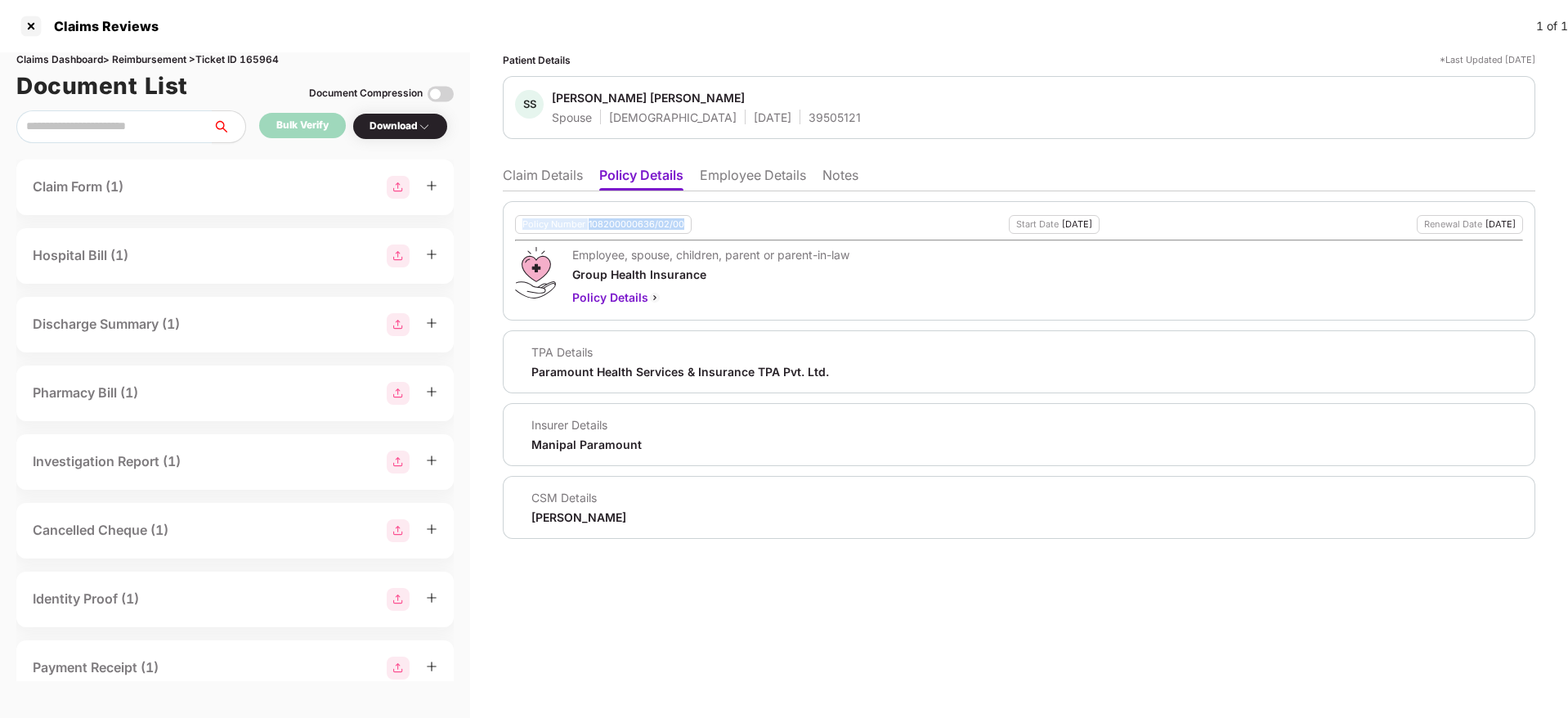
drag, startPoint x: 515, startPoint y: 221, endPoint x: 692, endPoint y: 228, distance: 177.1
click at [692, 228] on div "Policy Number 108200000636/02/00 Start Date 10 Jan 2025 Renewal Date 09 Jan 202…" at bounding box center [1019, 260] width 1033 height 120
copy div "Policy Number 108200000636/02/00"
drag, startPoint x: 550, startPoint y: 91, endPoint x: 826, endPoint y: 110, distance: 276.7
click at [826, 110] on div "SS Sharmeen Salim Khan Spouse Female 19 May 1998 39505121" at bounding box center [1019, 107] width 1008 height 35
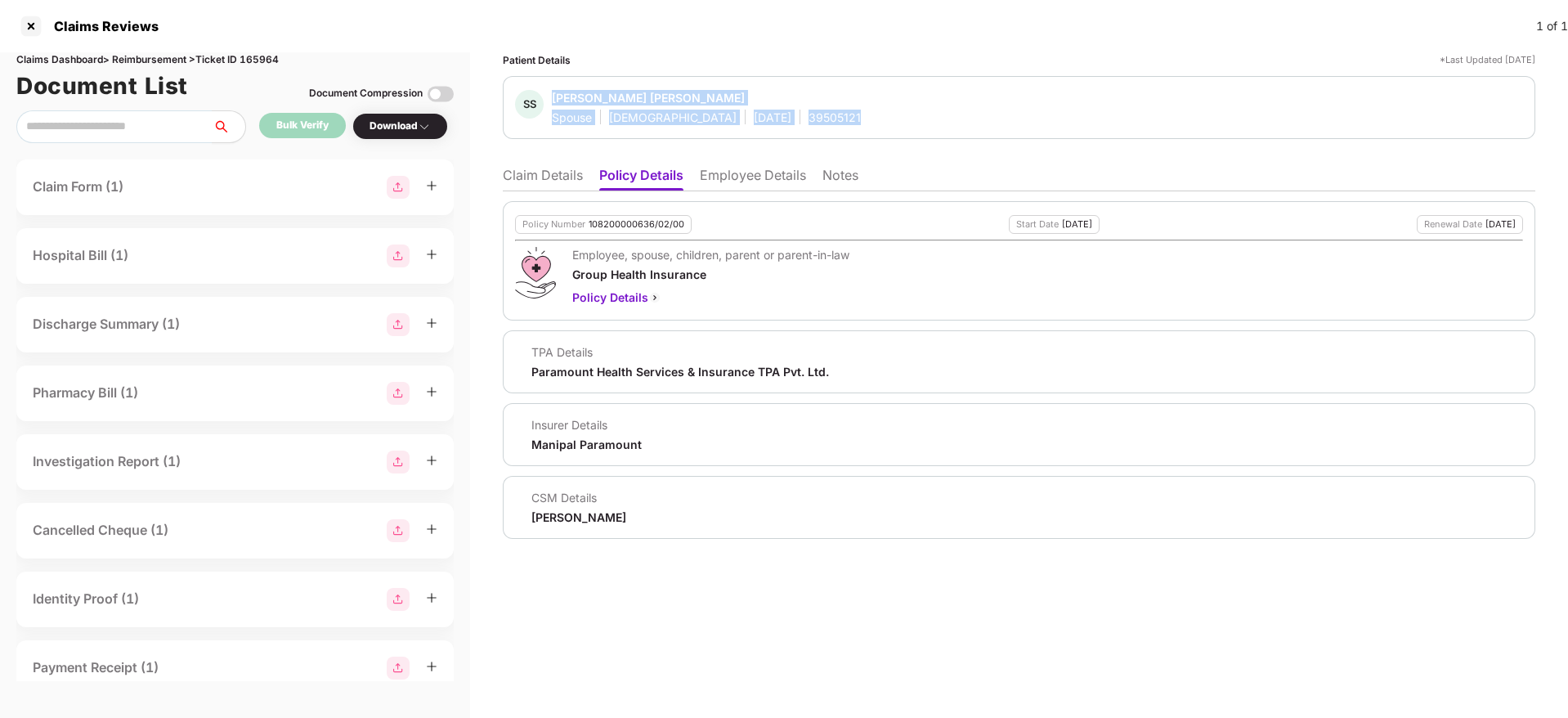
copy div "Sharmeen Salim Khan Spouse Female 19 May 1998 39505121"
click at [723, 184] on li "Employee Details" at bounding box center [752, 179] width 106 height 24
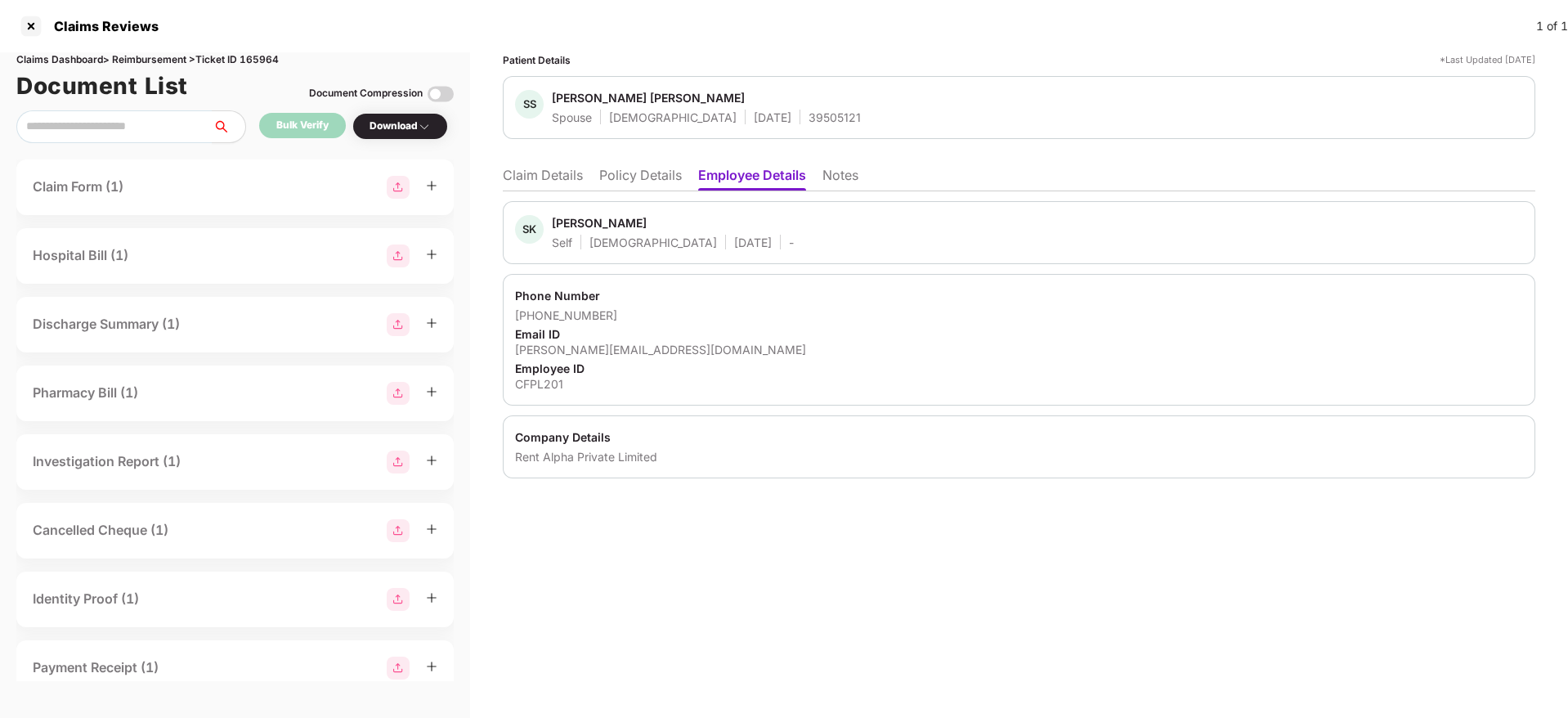
click at [538, 174] on li "Claim Details" at bounding box center [543, 179] width 80 height 24
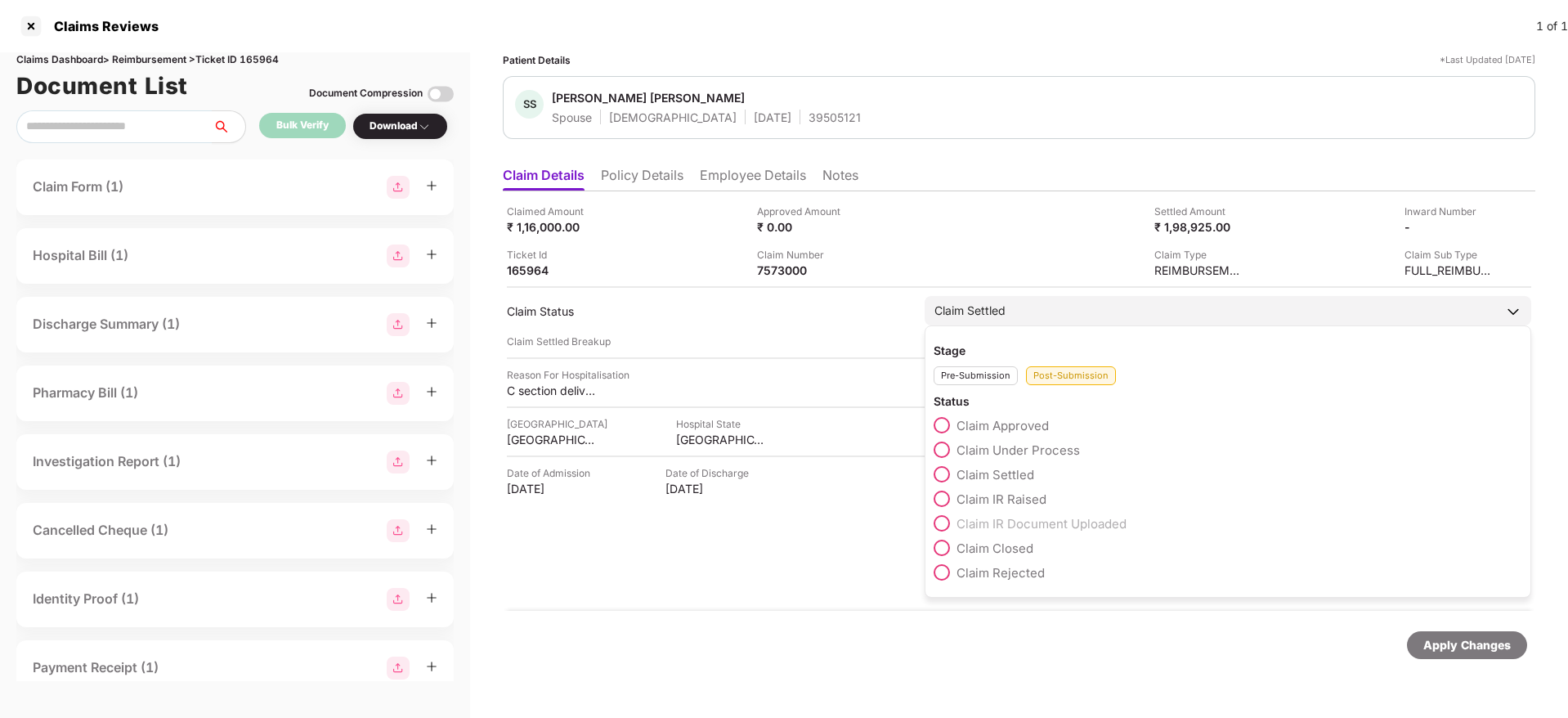
click at [941, 446] on span at bounding box center [942, 450] width 16 height 16
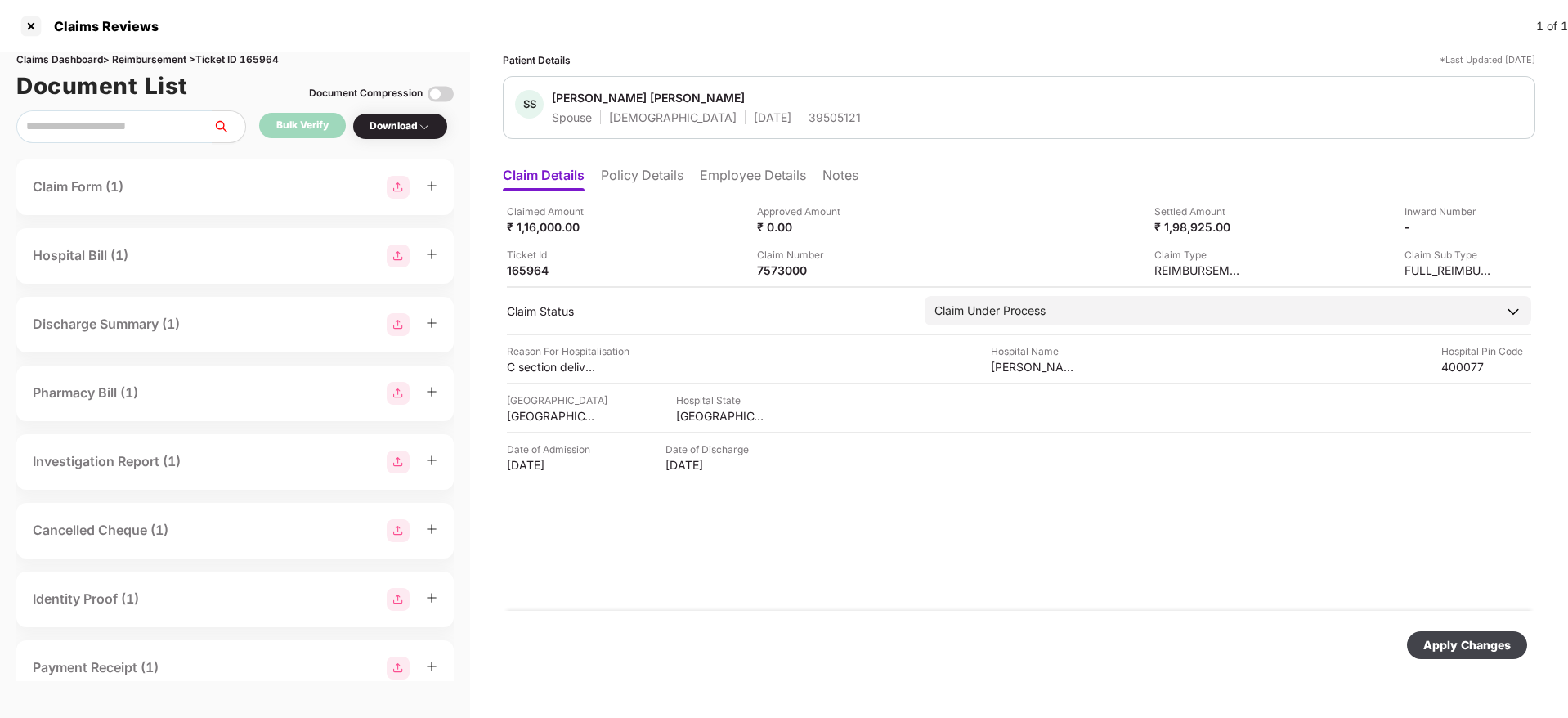
click at [1439, 636] on div "Apply Changes" at bounding box center [1467, 645] width 88 height 18
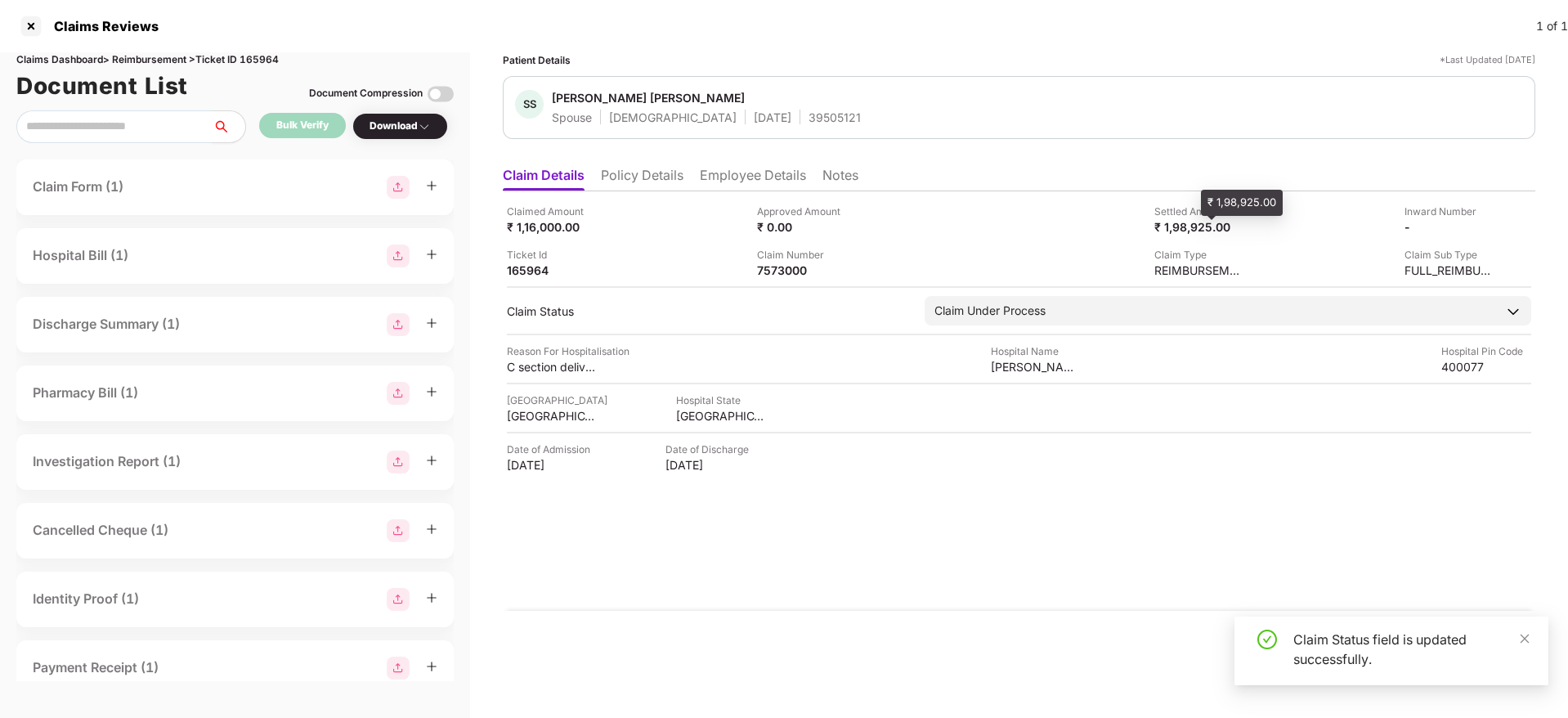
click at [1207, 225] on div "₹ 1,98,925.00" at bounding box center [1199, 227] width 90 height 16
click at [1192, 224] on div "₹ 1,98,925.00" at bounding box center [1199, 227] width 90 height 16
click at [1218, 233] on div "₹ 1,98,925.00" at bounding box center [1199, 227] width 90 height 16
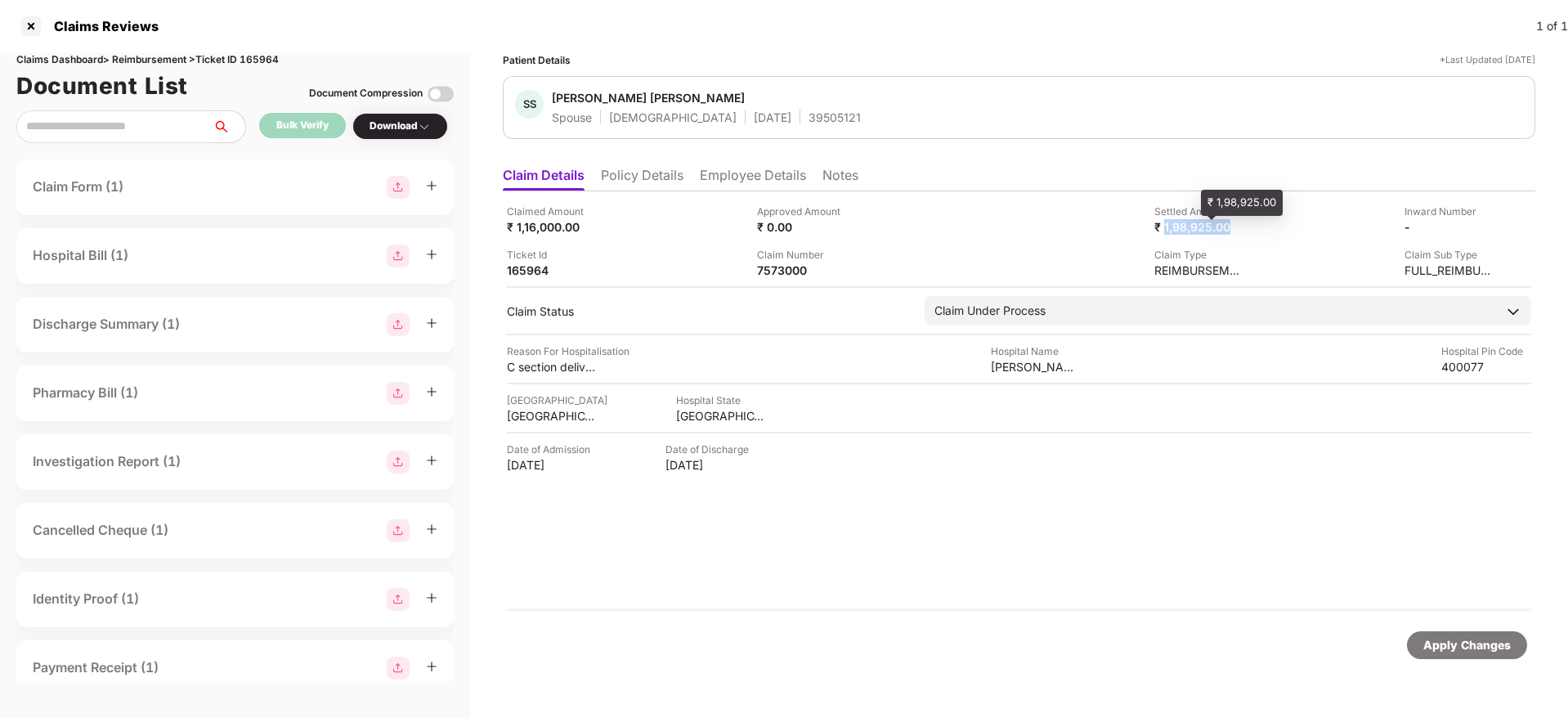
click at [1218, 233] on div "₹ 1,98,925.00" at bounding box center [1199, 227] width 90 height 16
click at [1184, 232] on div "₹ 1,98,925.00" at bounding box center [1199, 227] width 90 height 16
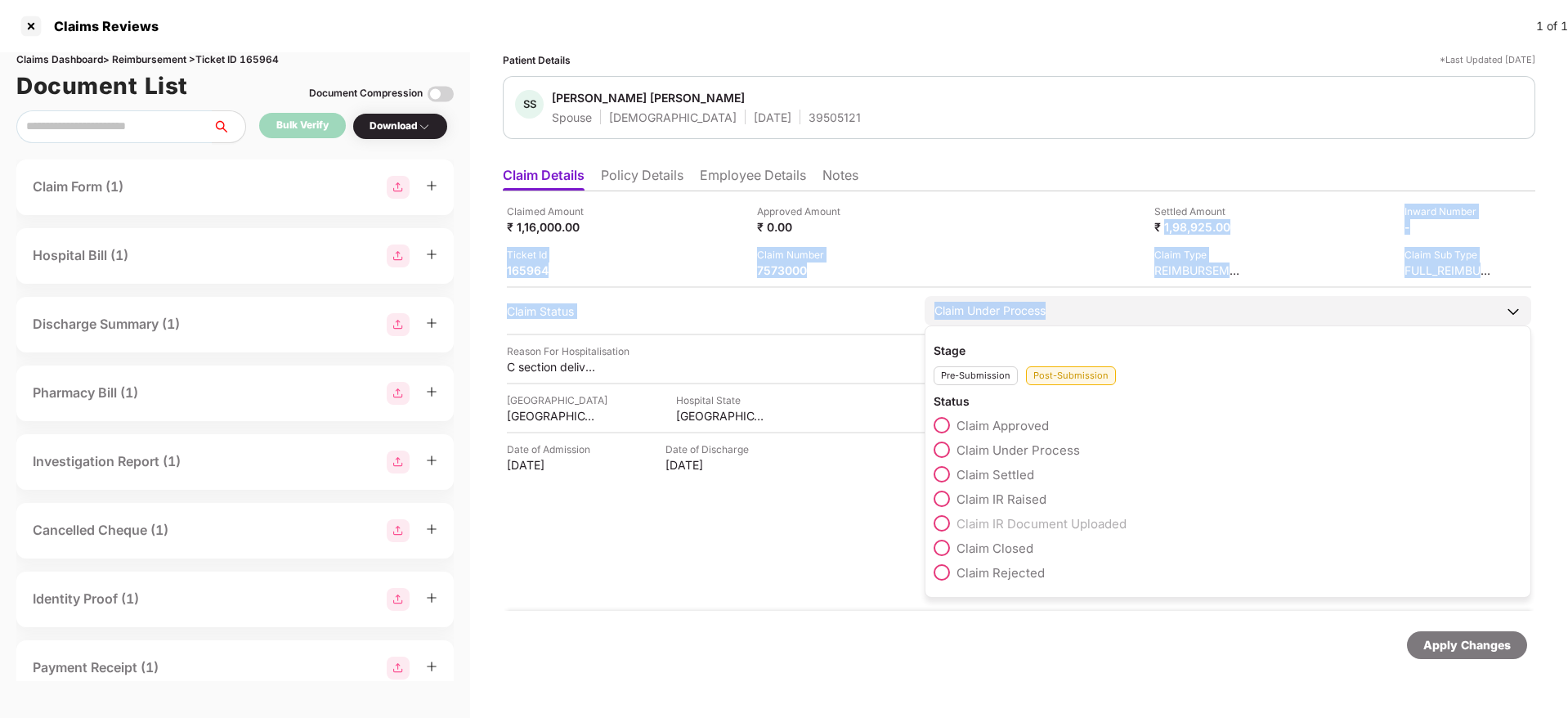
drag, startPoint x: 1184, startPoint y: 232, endPoint x: 1021, endPoint y: 308, distance: 179.8
click at [1021, 308] on div "Claimed Amount ₹ 1,16,000.00 Approved Amount ₹ 0.00 Settled Amount ₹ 1,98,925.0…" at bounding box center [1019, 401] width 1033 height 420
click at [1021, 308] on div "Claim Under Process" at bounding box center [990, 310] width 111 height 18
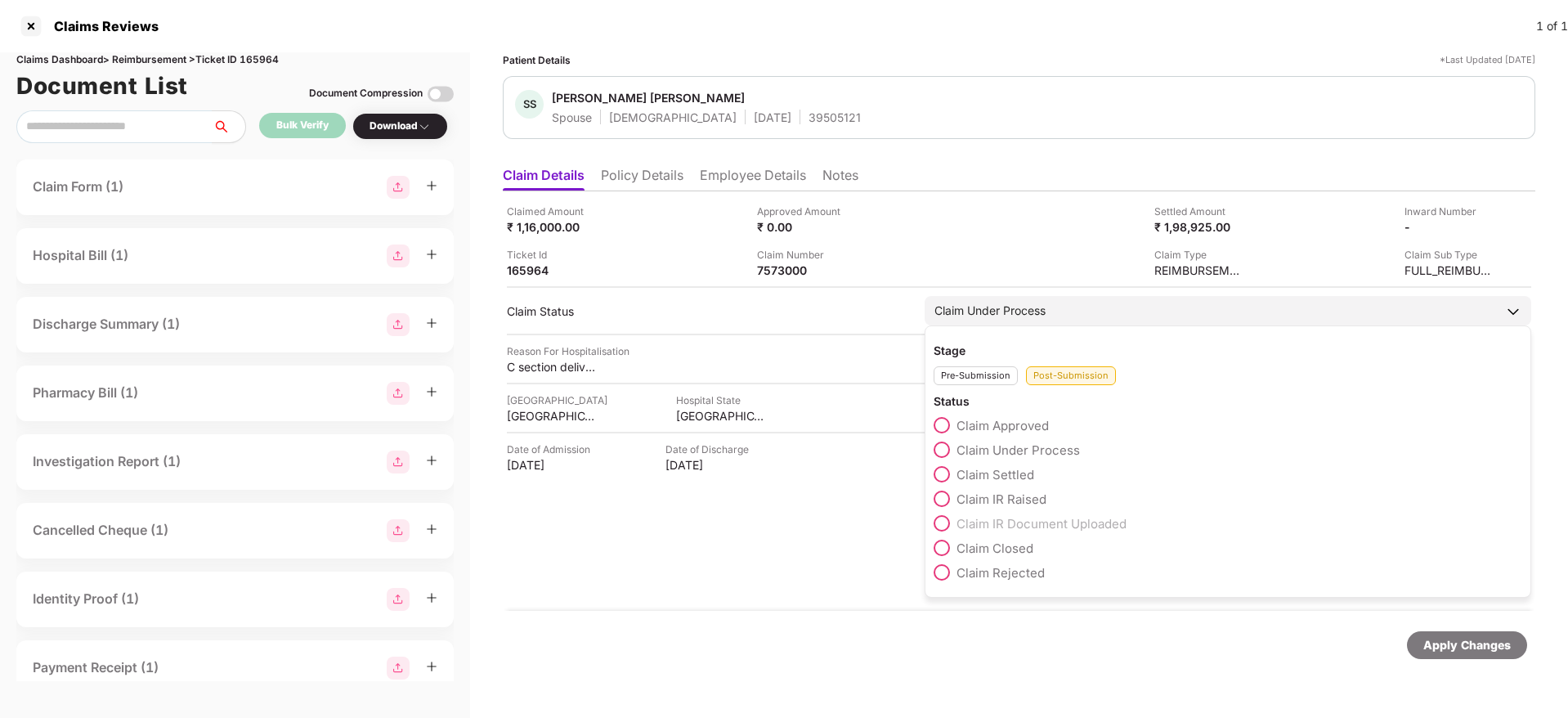
click at [952, 467] on label "Claim Settled" at bounding box center [984, 474] width 101 height 16
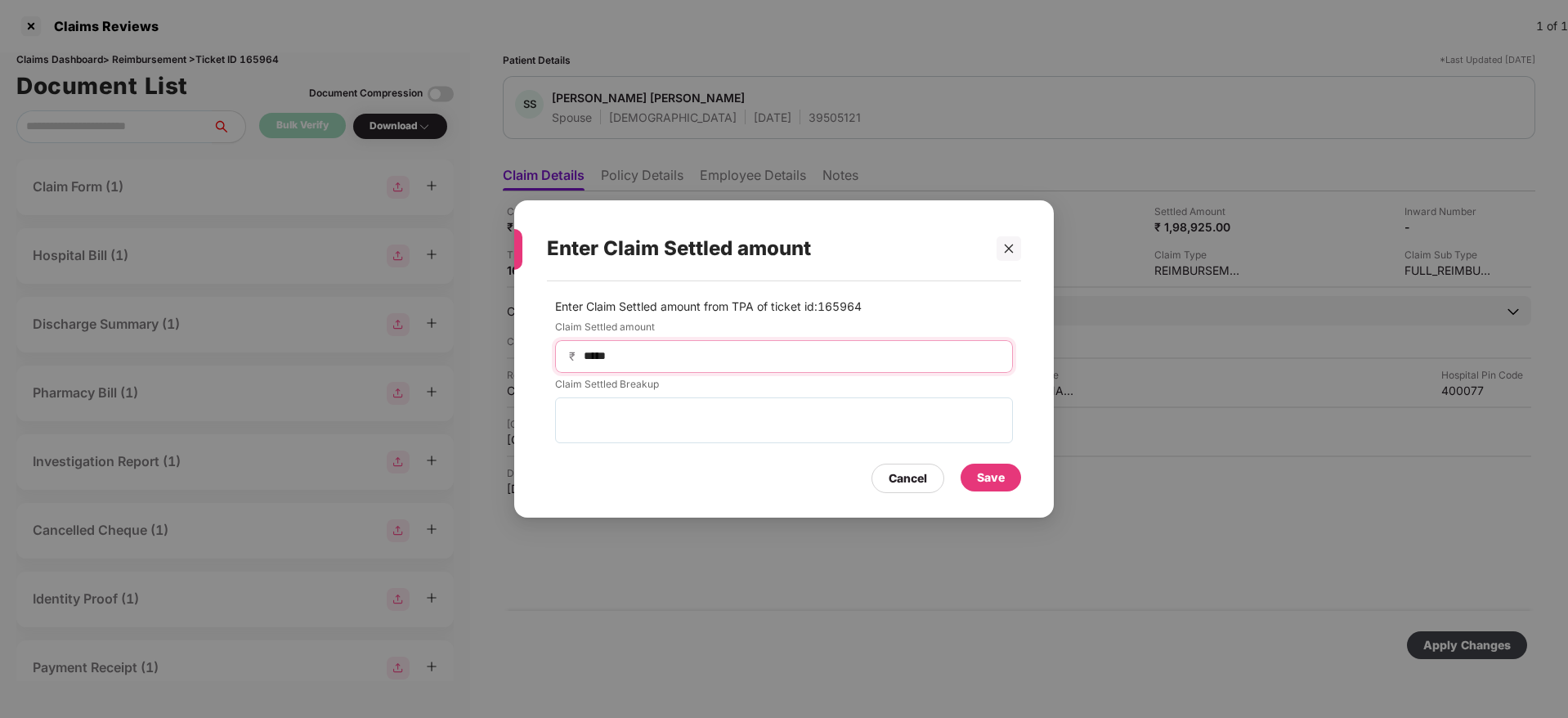
click at [667, 353] on input "*****" at bounding box center [791, 356] width 417 height 17
type input "*"
click at [988, 477] on div "Save" at bounding box center [991, 478] width 28 height 18
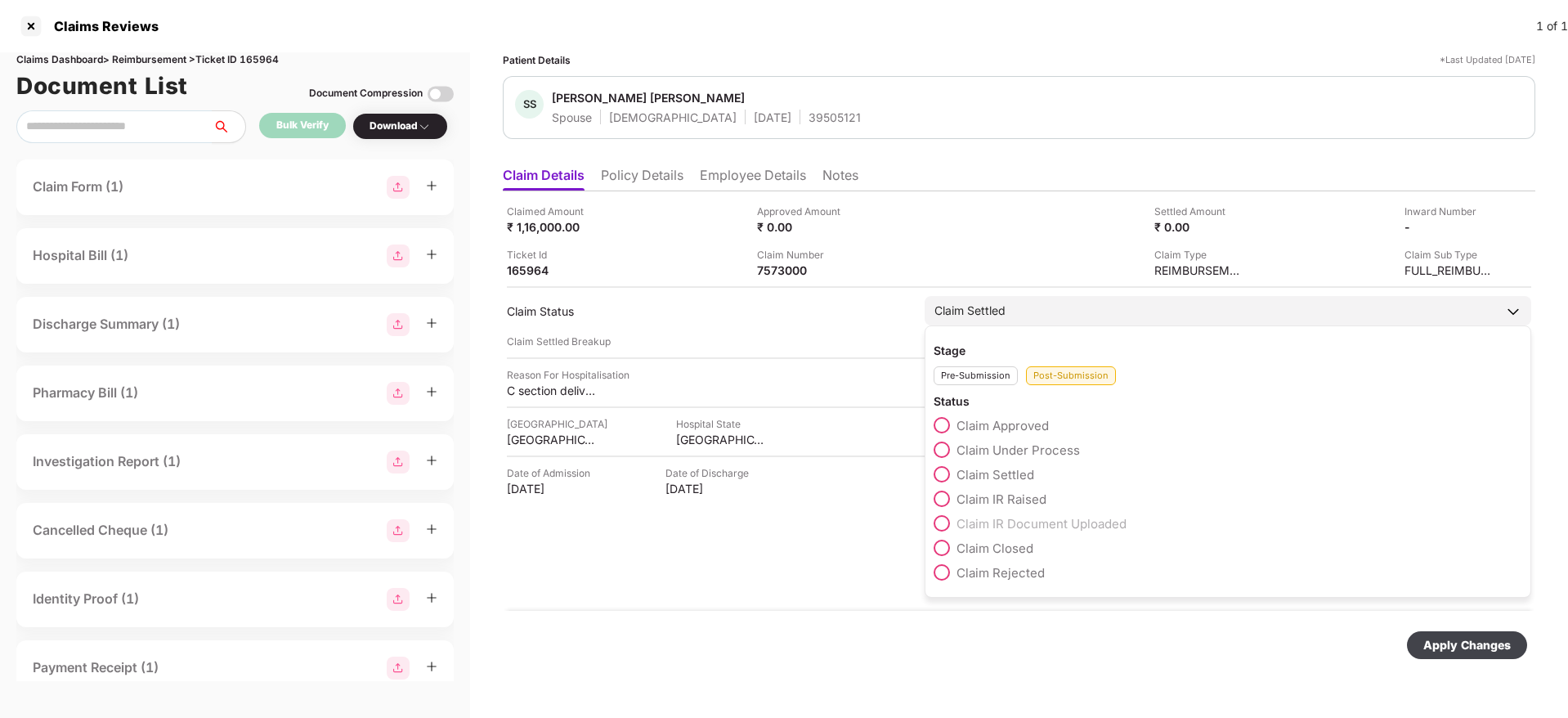
click at [1033, 315] on div "Claim Settled" at bounding box center [1228, 311] width 607 height 29
click at [939, 446] on span at bounding box center [942, 450] width 16 height 16
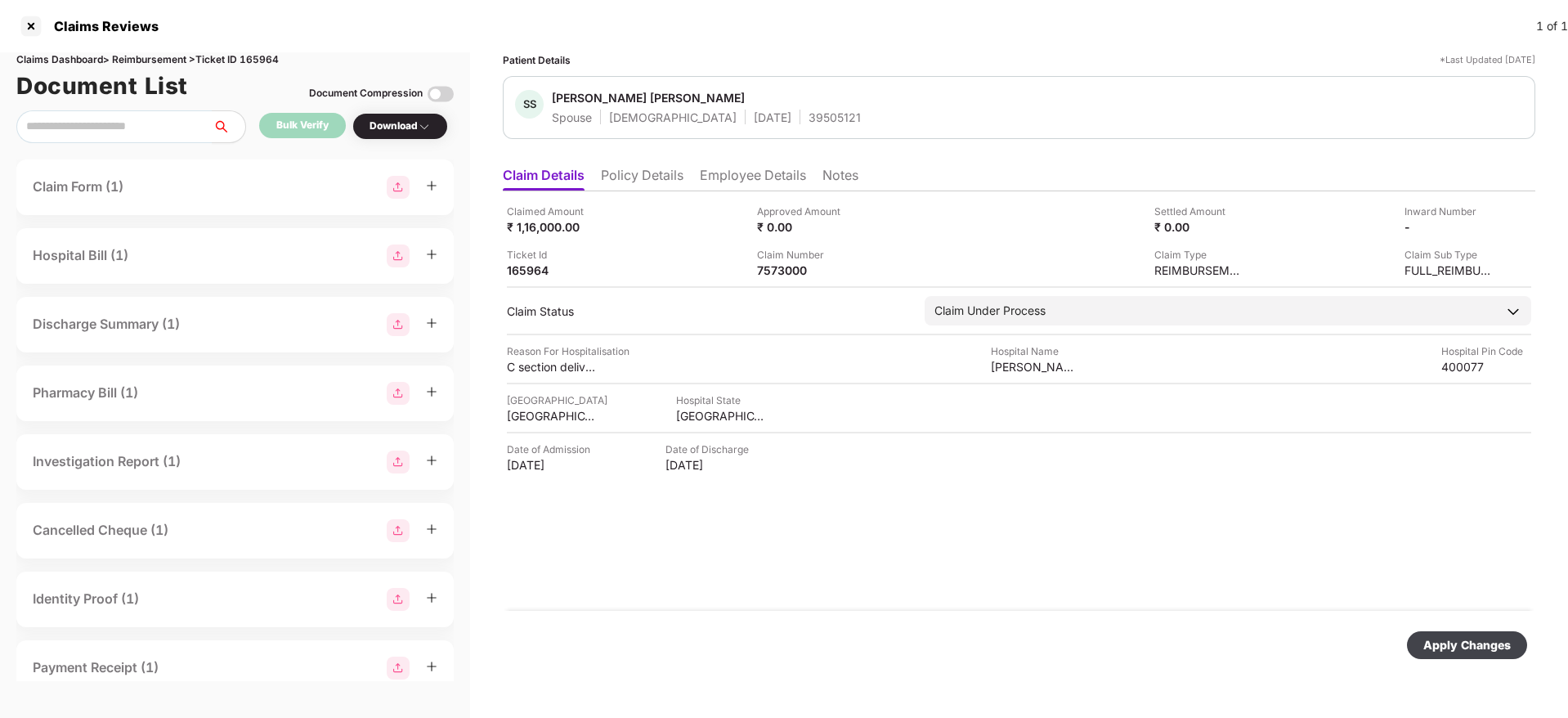
click at [1446, 647] on div "Apply Changes" at bounding box center [1467, 645] width 88 height 18
click at [28, 35] on div at bounding box center [31, 26] width 26 height 26
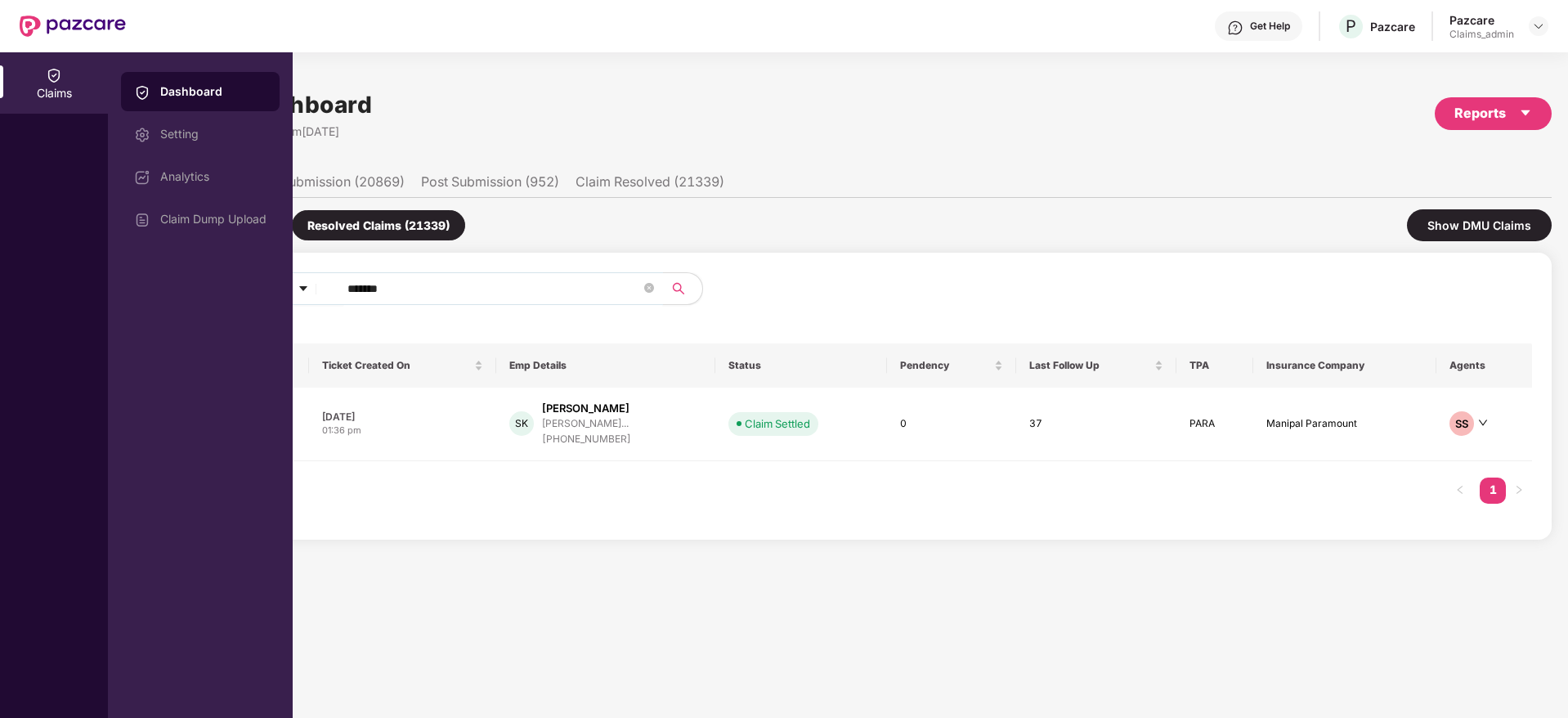
click at [420, 292] on input "******" at bounding box center [494, 289] width 294 height 24
click at [434, 297] on input "******" at bounding box center [494, 289] width 294 height 24
click at [426, 282] on input "******" at bounding box center [494, 289] width 294 height 24
drag, startPoint x: 423, startPoint y: 282, endPoint x: 292, endPoint y: 286, distance: 131.1
click at [292, 286] on div "Claims Dashboard Setting Analytics Claim Dump Upload Claims Dashboard Last Upda…" at bounding box center [784, 385] width 1568 height 666
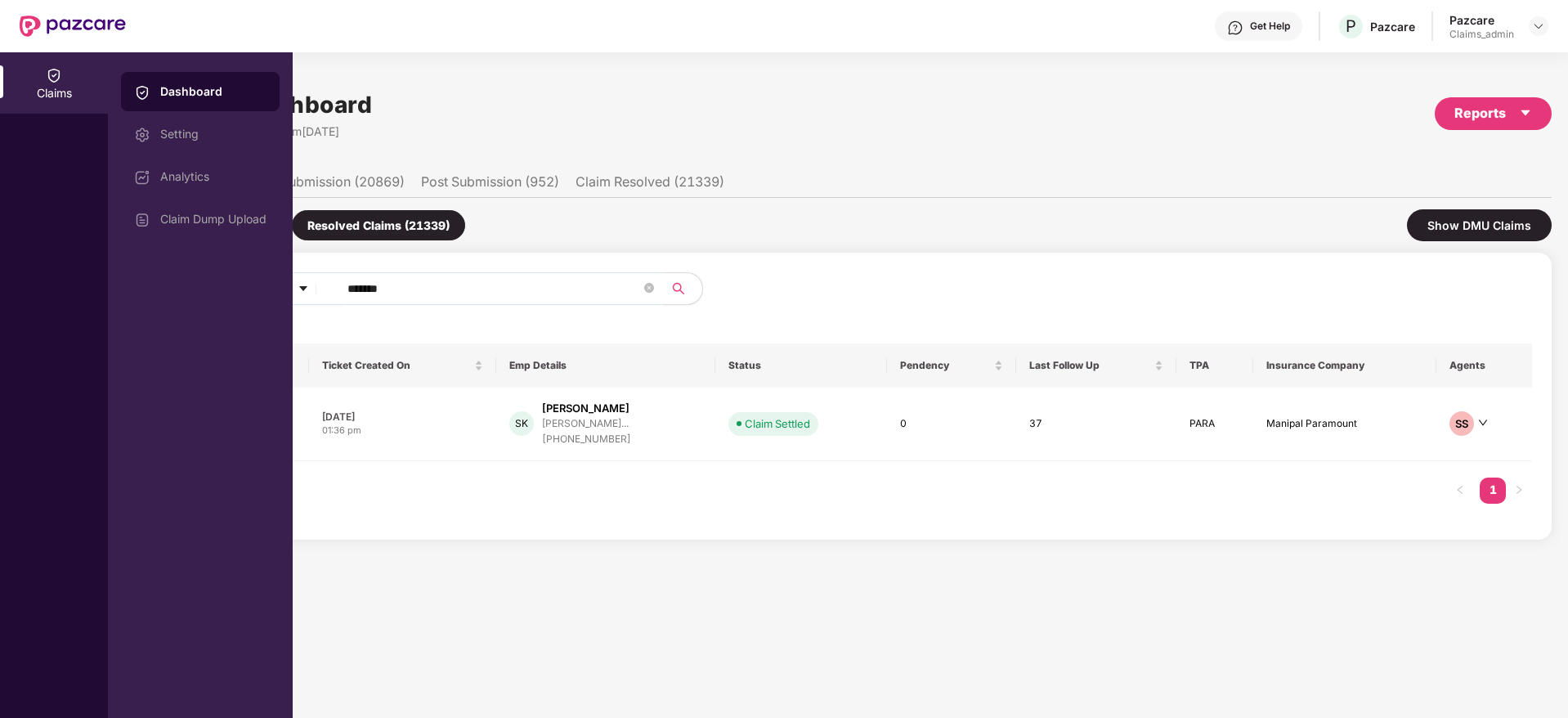
paste input "**"
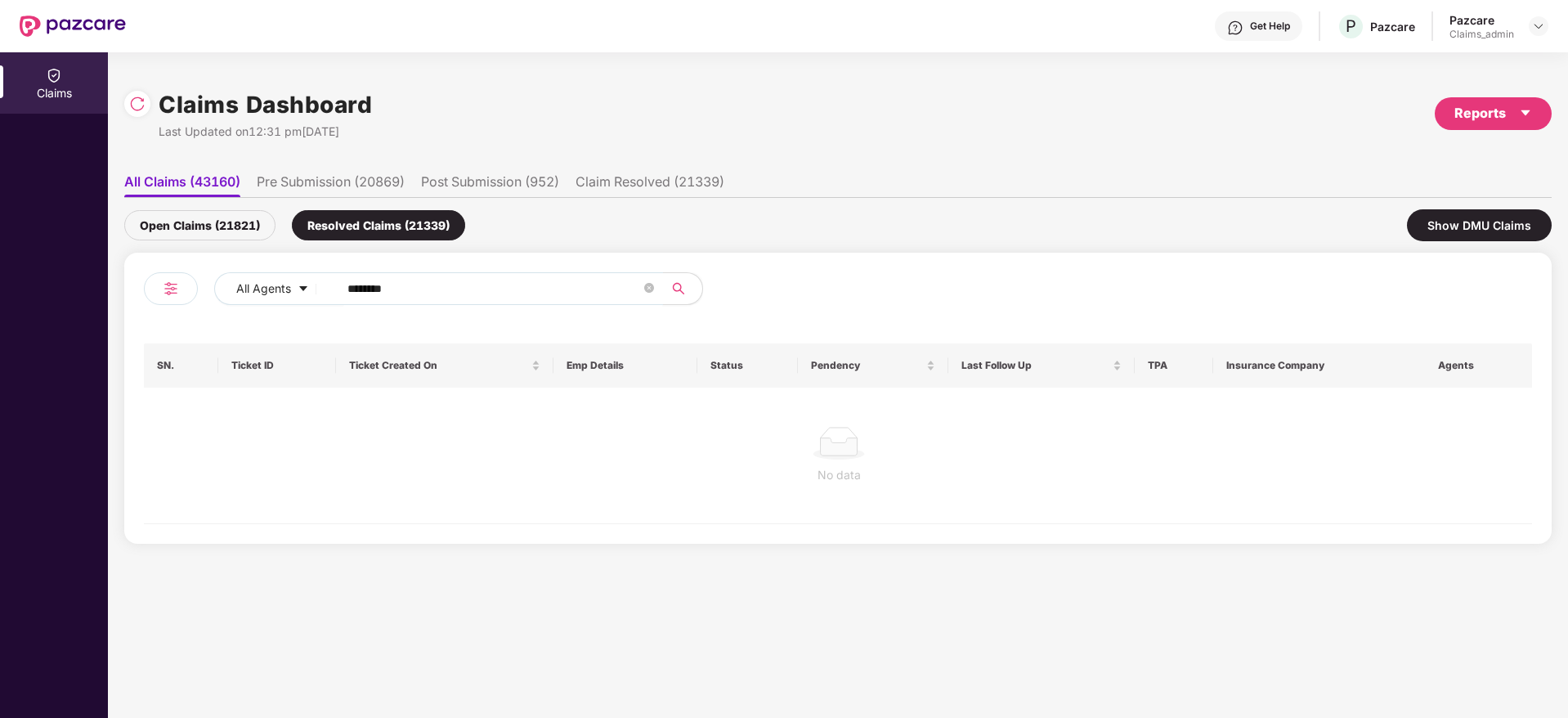
click at [364, 290] on input "********" at bounding box center [494, 289] width 294 height 24
type input "******"
click at [170, 226] on div "Open Claims (21821)" at bounding box center [200, 225] width 152 height 30
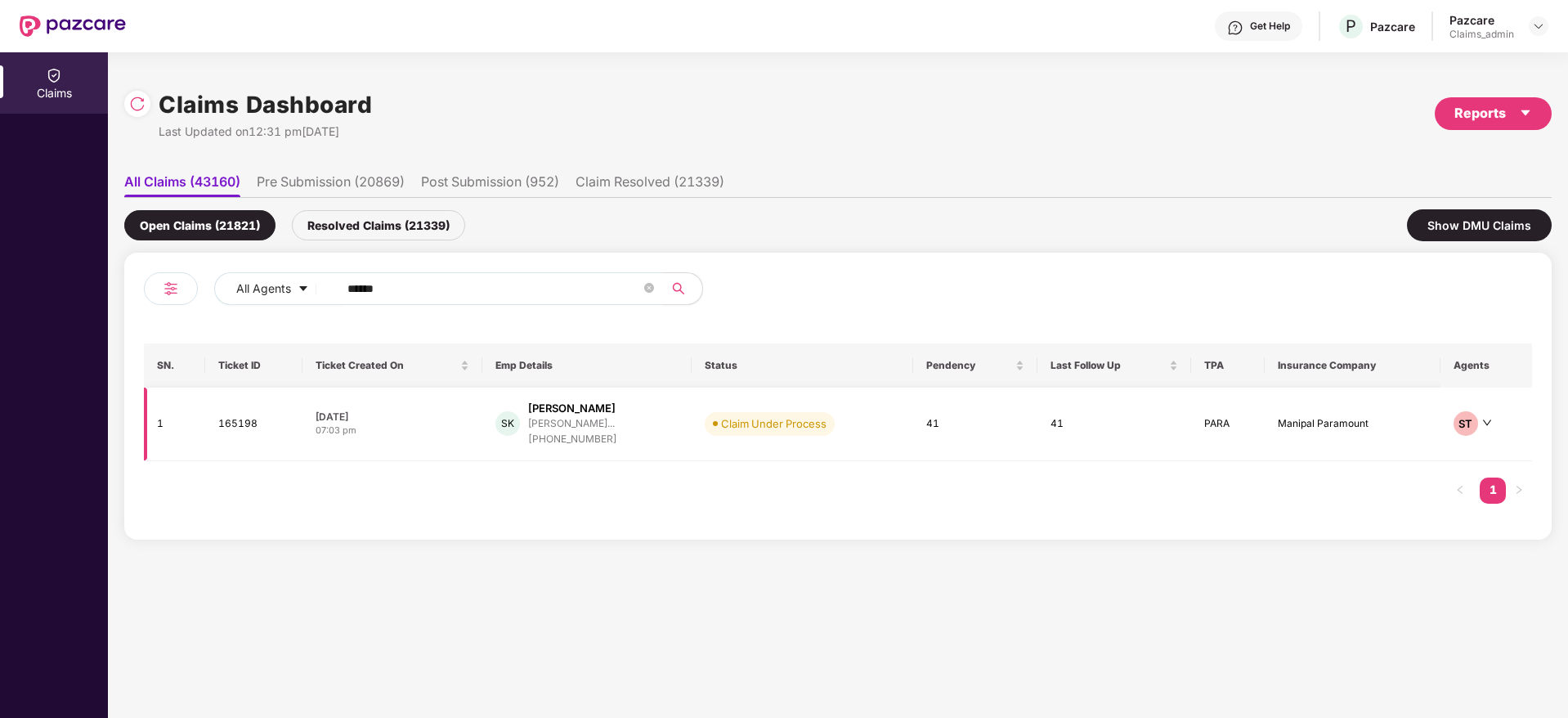
click at [580, 441] on div "+919619556795" at bounding box center [572, 440] width 89 height 16
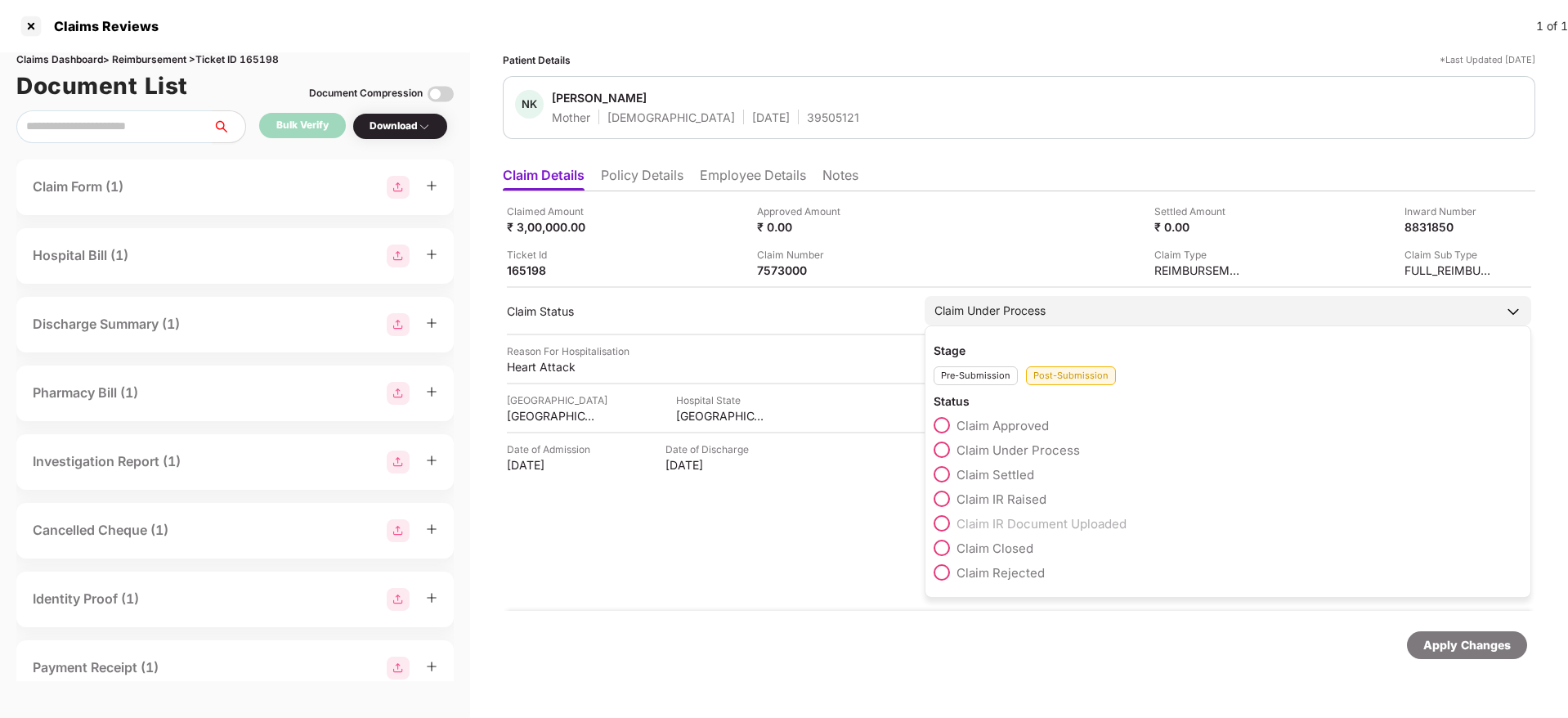
click at [936, 475] on span at bounding box center [942, 474] width 16 height 16
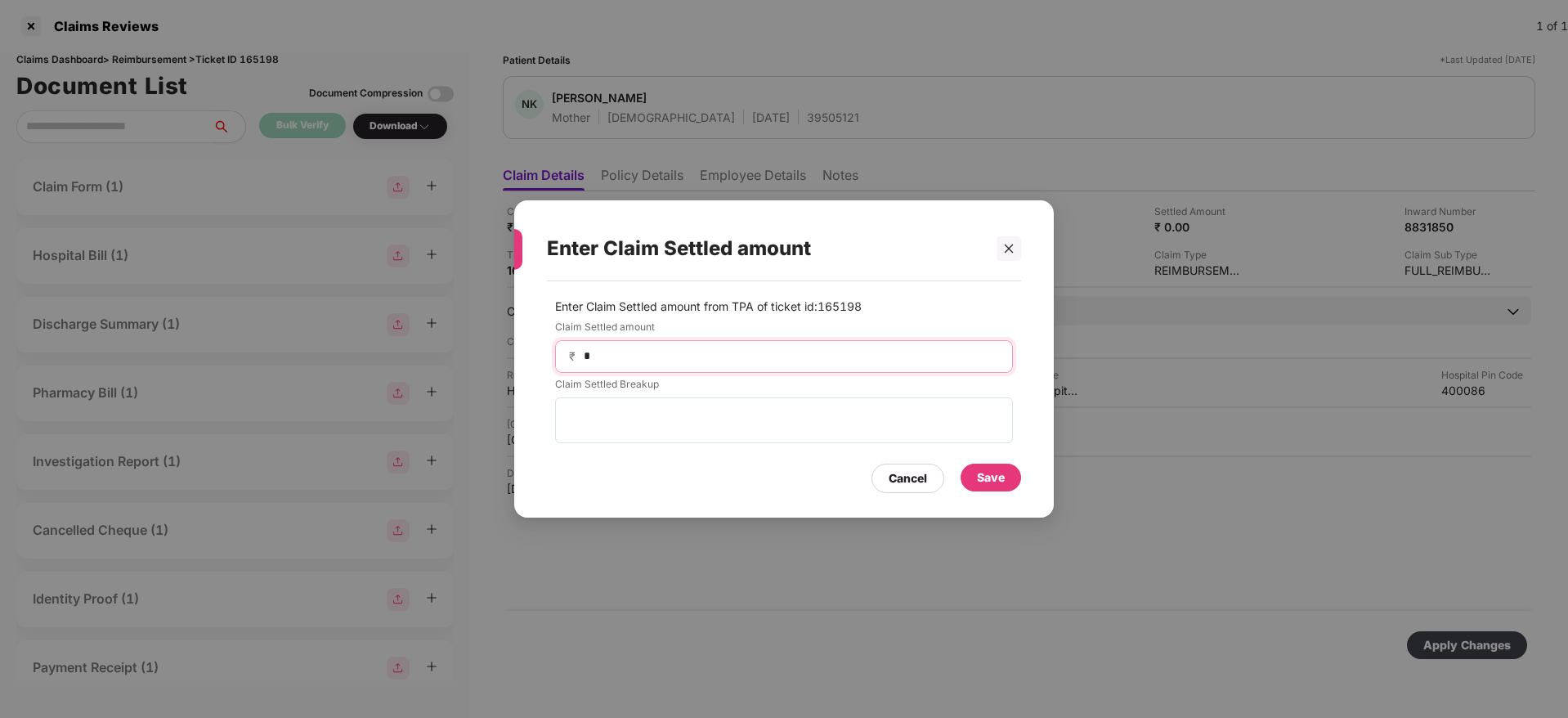
drag, startPoint x: 611, startPoint y: 361, endPoint x: 578, endPoint y: 358, distance: 33.1
click at [578, 358] on div "₹ *" at bounding box center [784, 357] width 458 height 33
type input "******"
click at [1006, 482] on div "Save" at bounding box center [991, 478] width 60 height 28
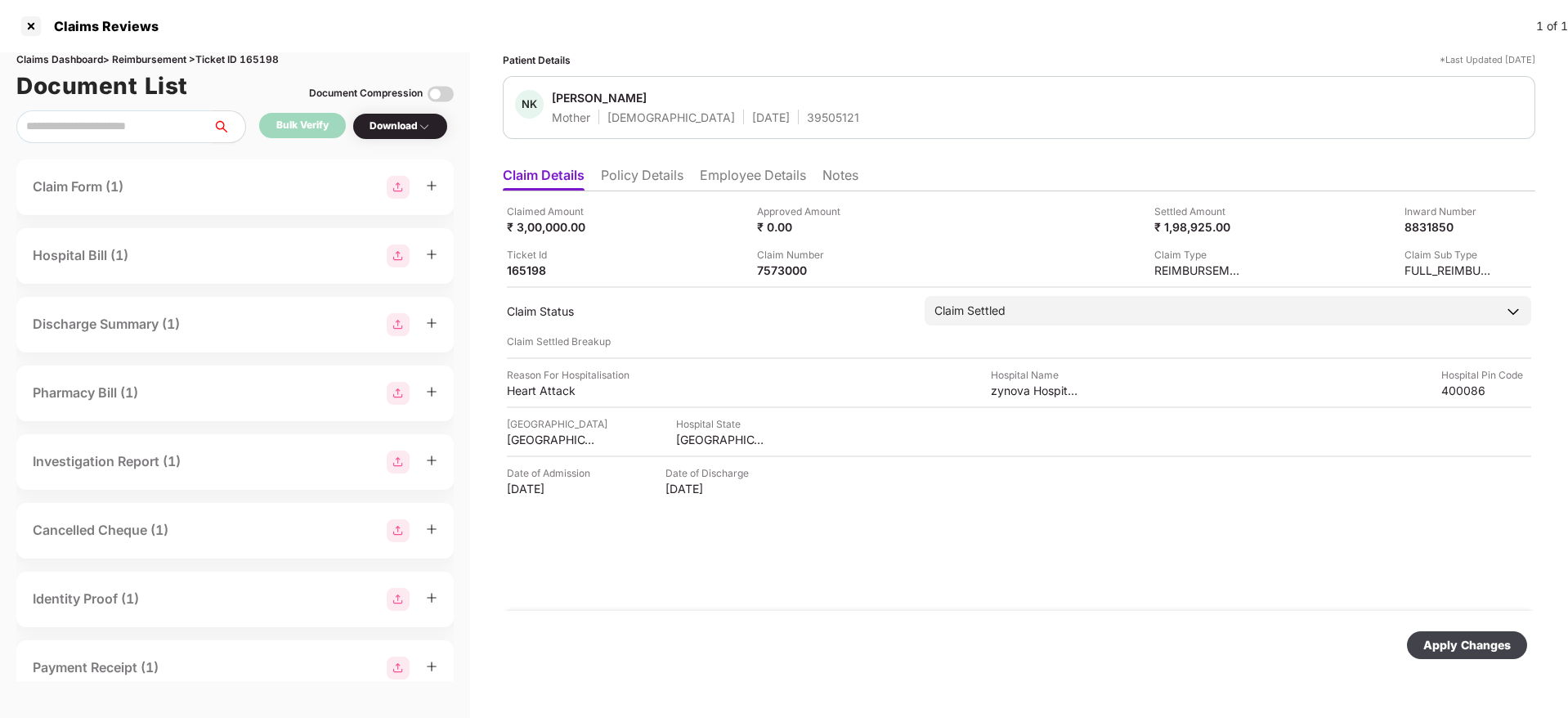
click at [1484, 640] on div "Apply Changes" at bounding box center [1467, 645] width 88 height 18
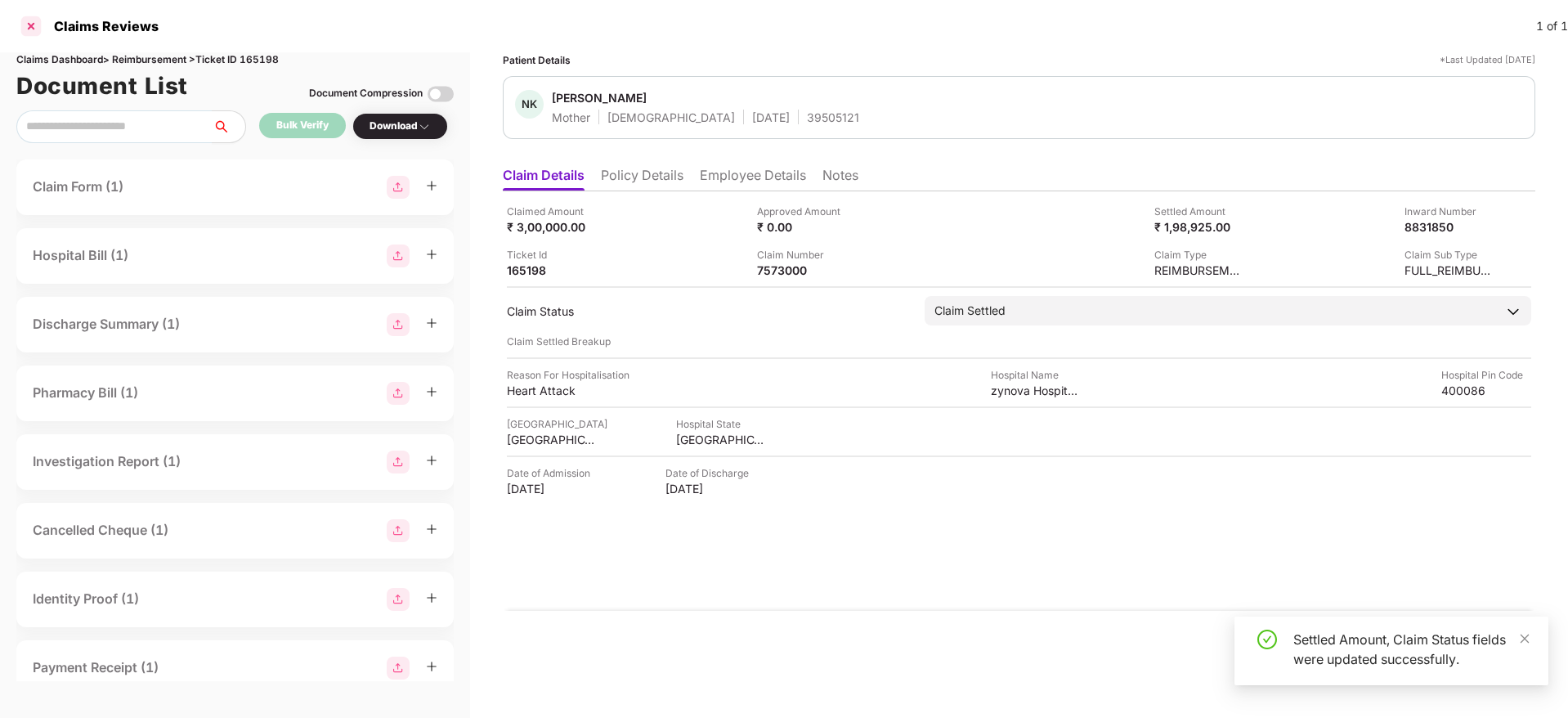
click at [25, 28] on div at bounding box center [31, 26] width 26 height 26
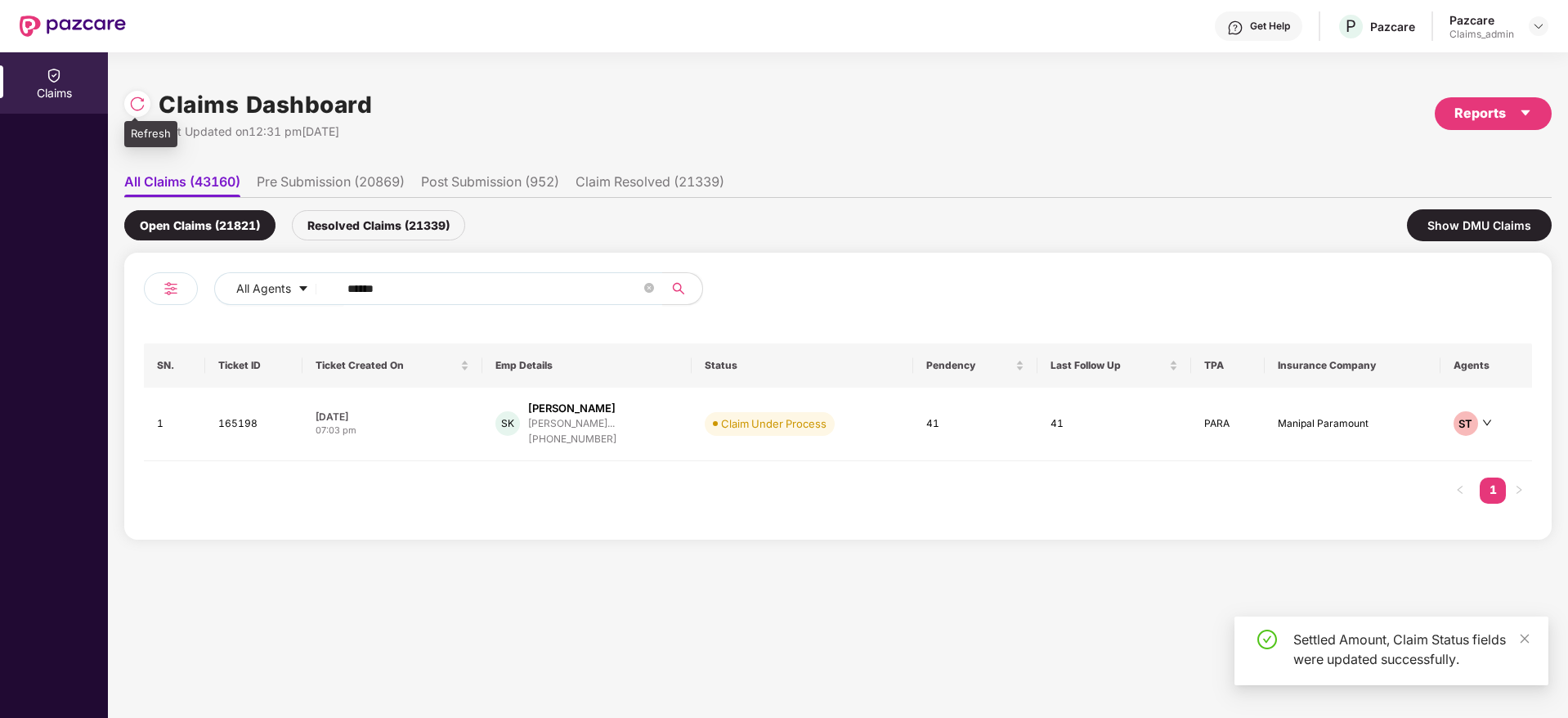
click at [137, 100] on img at bounding box center [137, 103] width 16 height 16
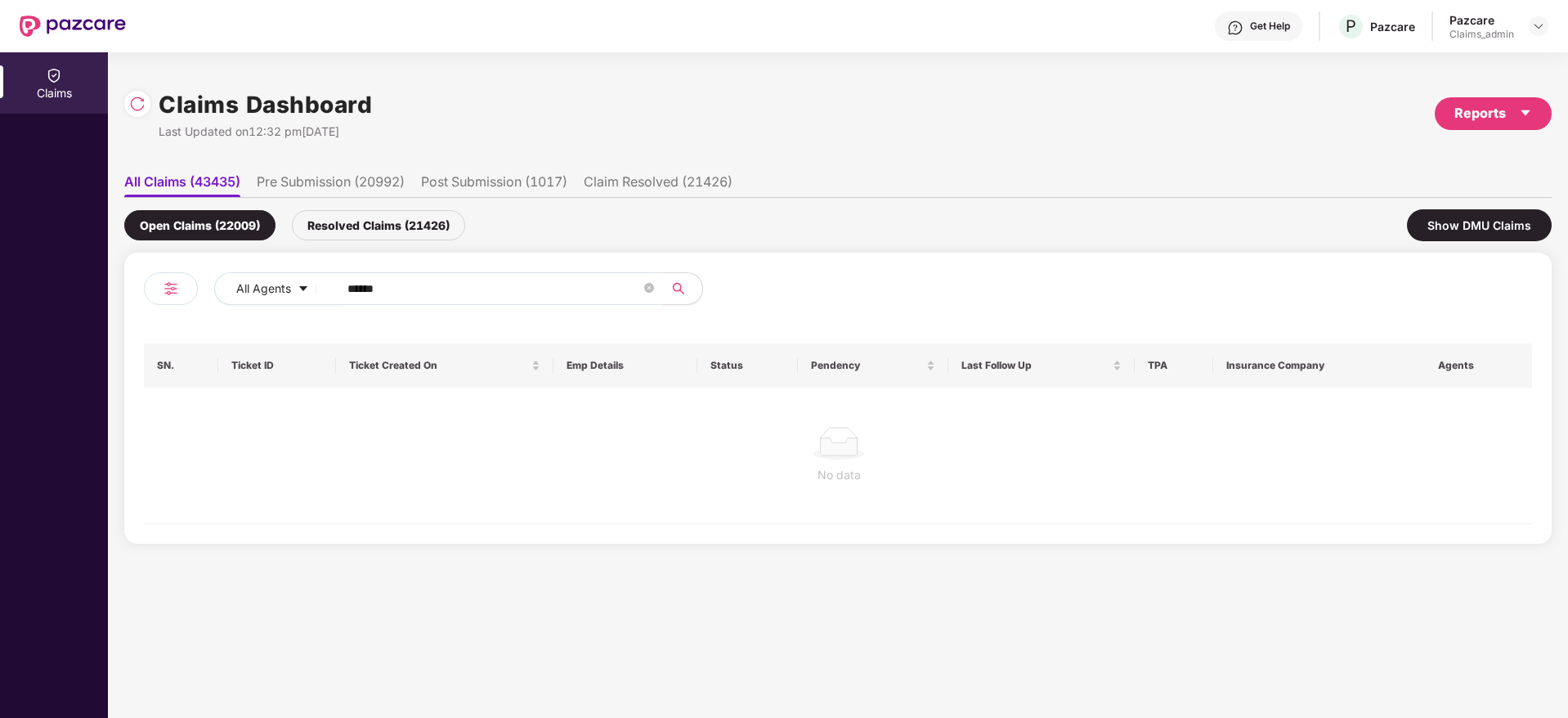
click at [371, 229] on div "Resolved Claims (21426)" at bounding box center [378, 225] width 173 height 30
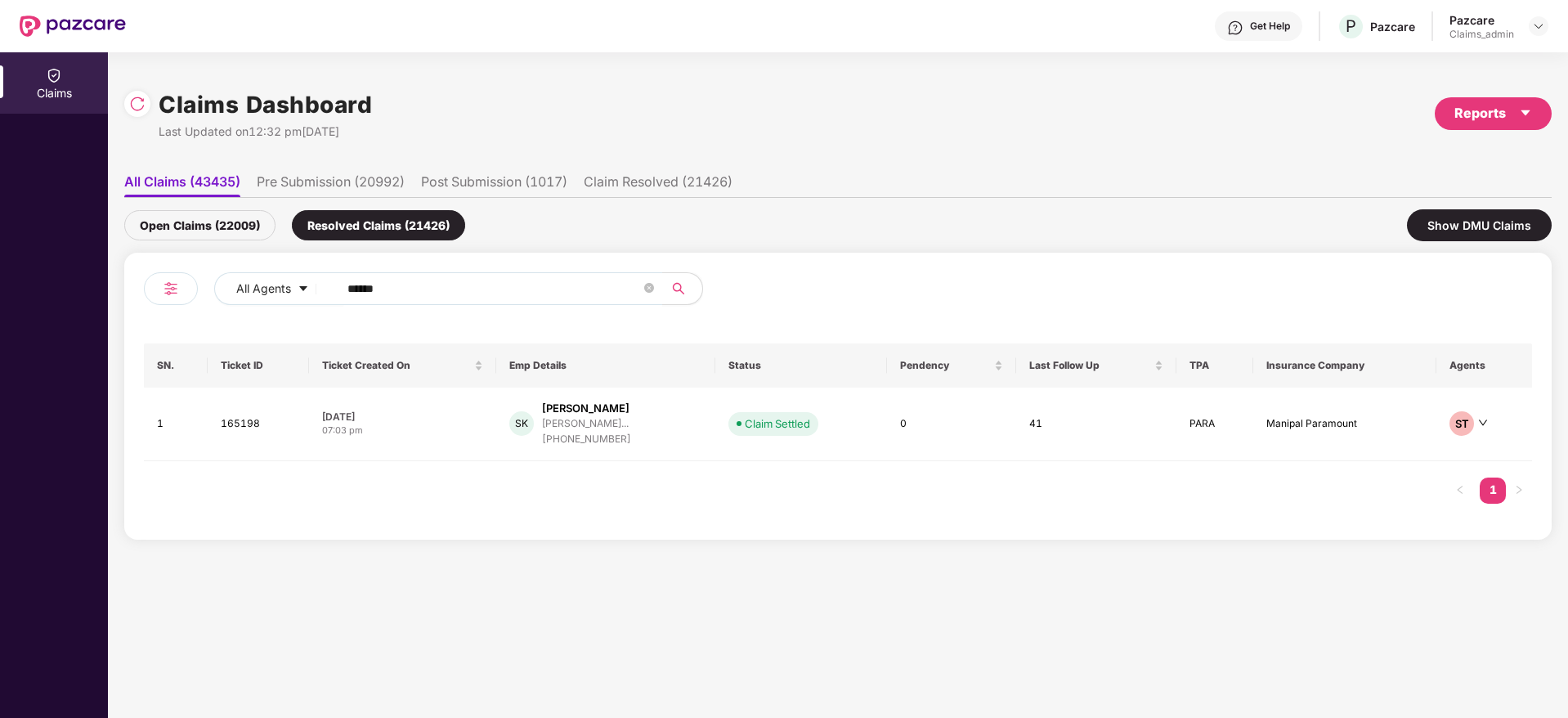
click at [190, 217] on div "Open Claims (22009)" at bounding box center [200, 225] width 152 height 30
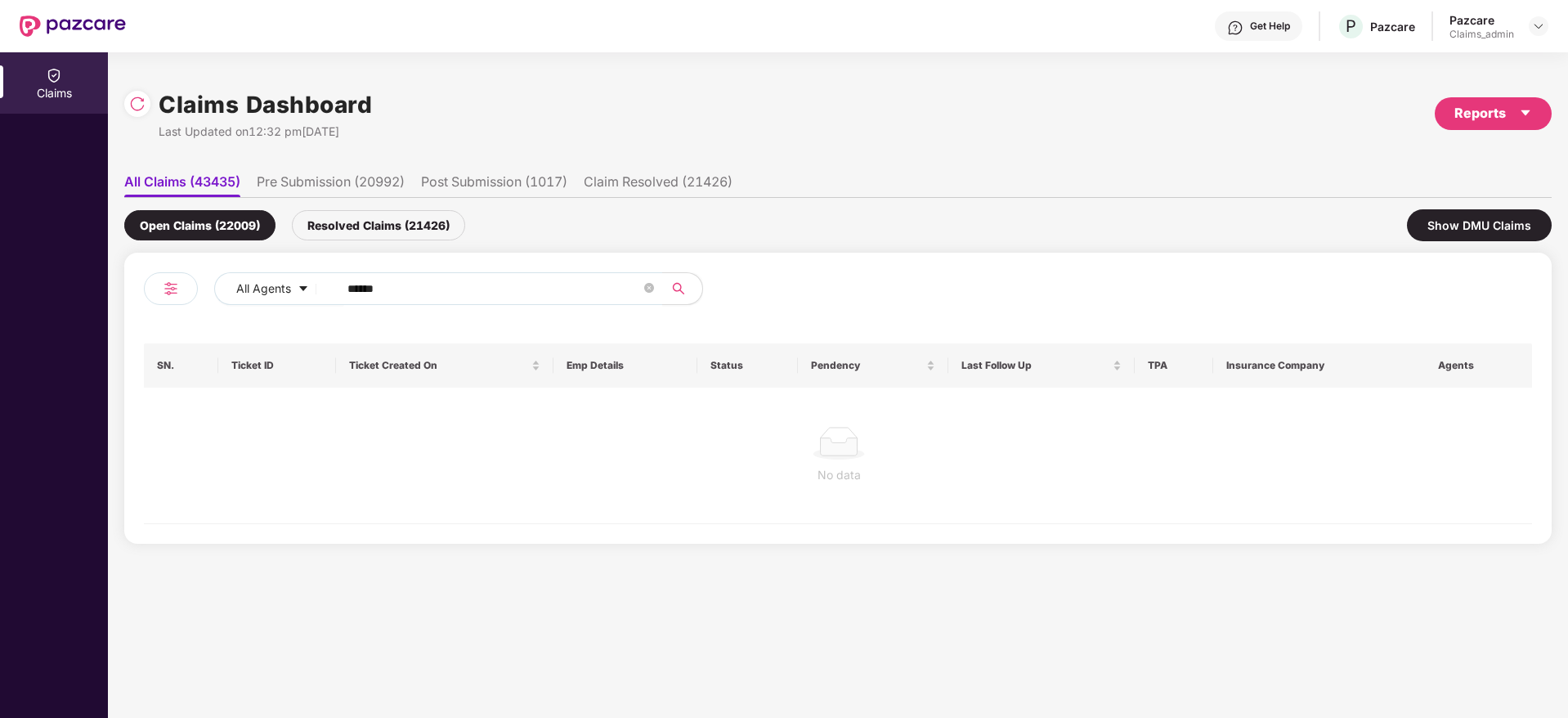
click at [378, 222] on div "Resolved Claims (21426)" at bounding box center [378, 225] width 173 height 30
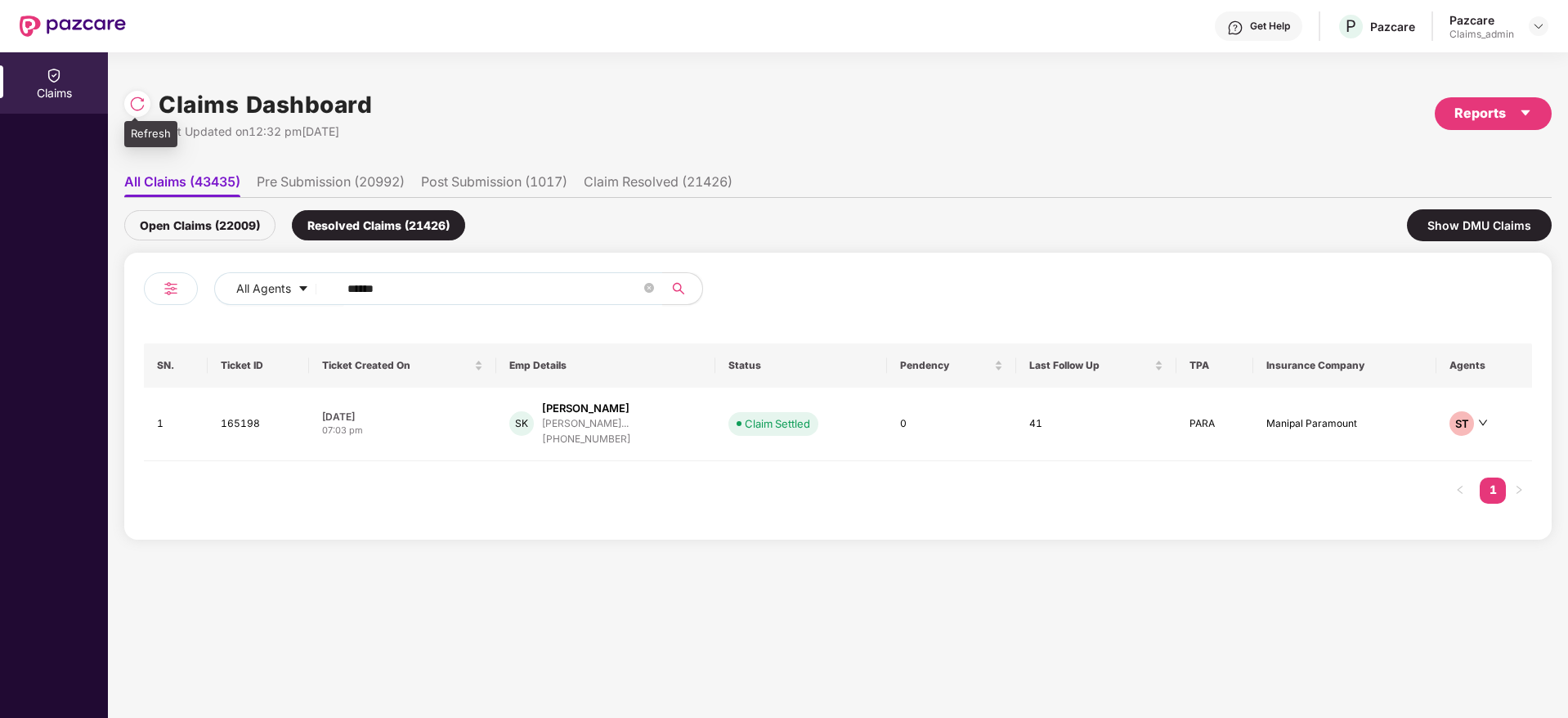
click at [146, 97] on div at bounding box center [137, 103] width 26 height 26
click at [429, 298] on input "******" at bounding box center [494, 289] width 294 height 24
drag, startPoint x: 430, startPoint y: 298, endPoint x: 330, endPoint y: 304, distance: 100.2
click at [330, 304] on span "******" at bounding box center [495, 289] width 335 height 33
paste input "text"
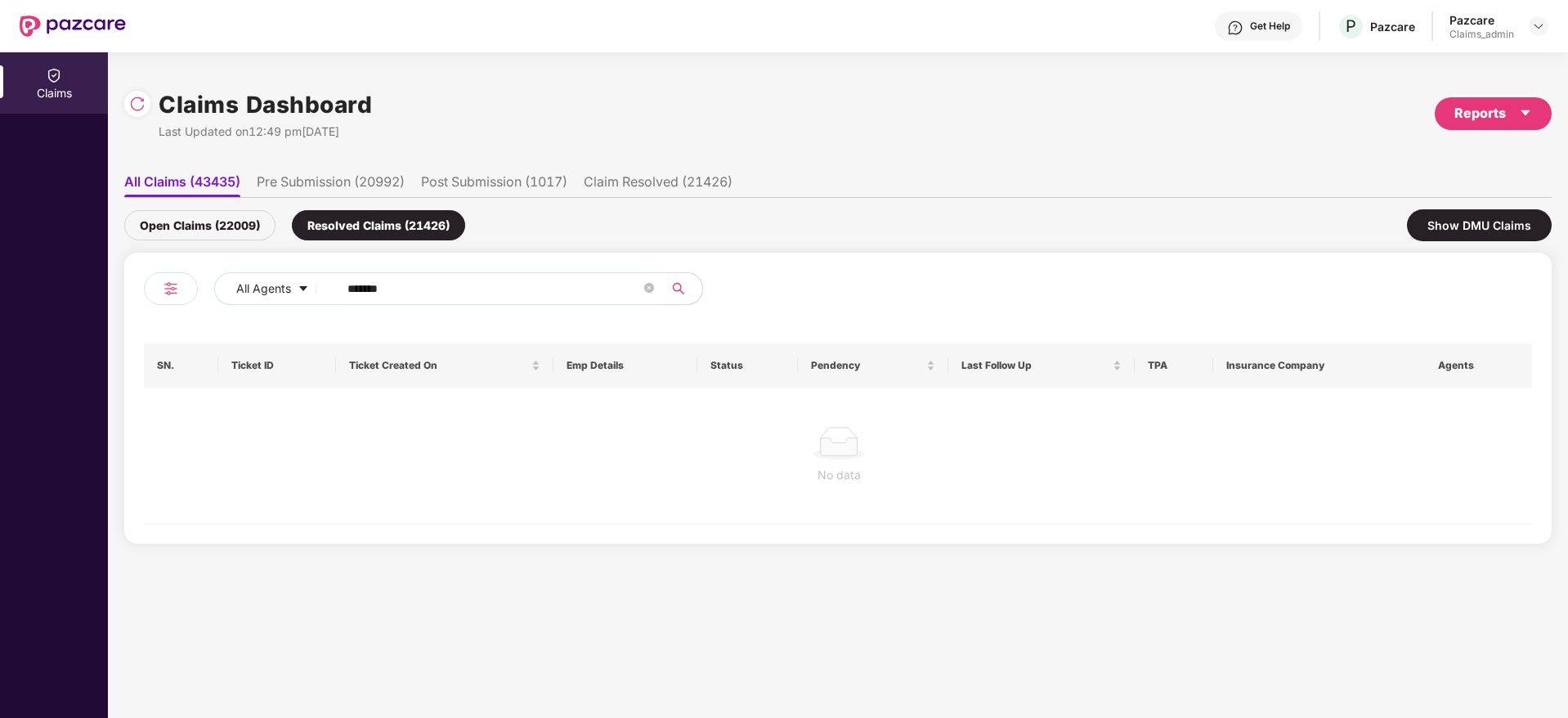
click at [223, 225] on div "Open Claims (22009)" at bounding box center [200, 225] width 152 height 30
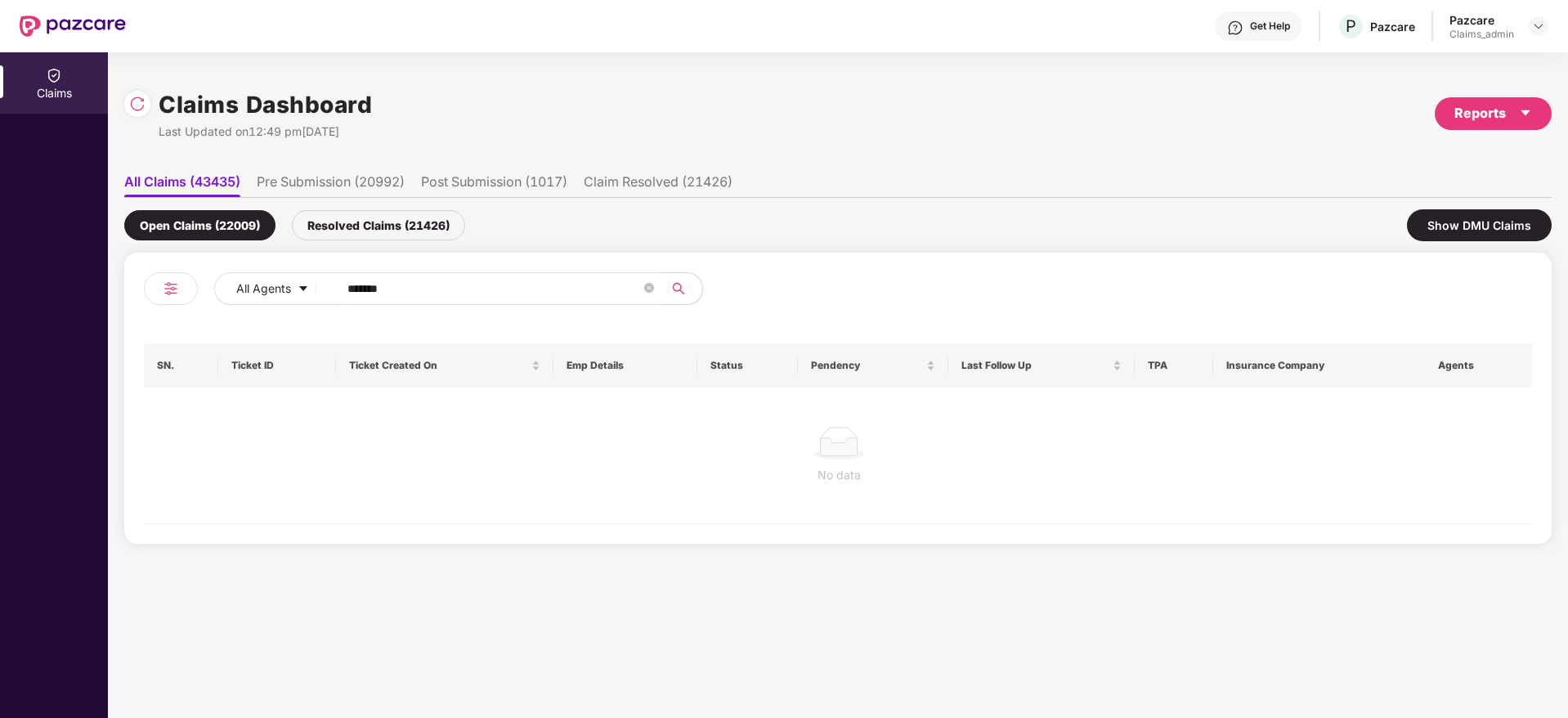
click at [338, 222] on div "Resolved Claims (21426)" at bounding box center [378, 225] width 173 height 30
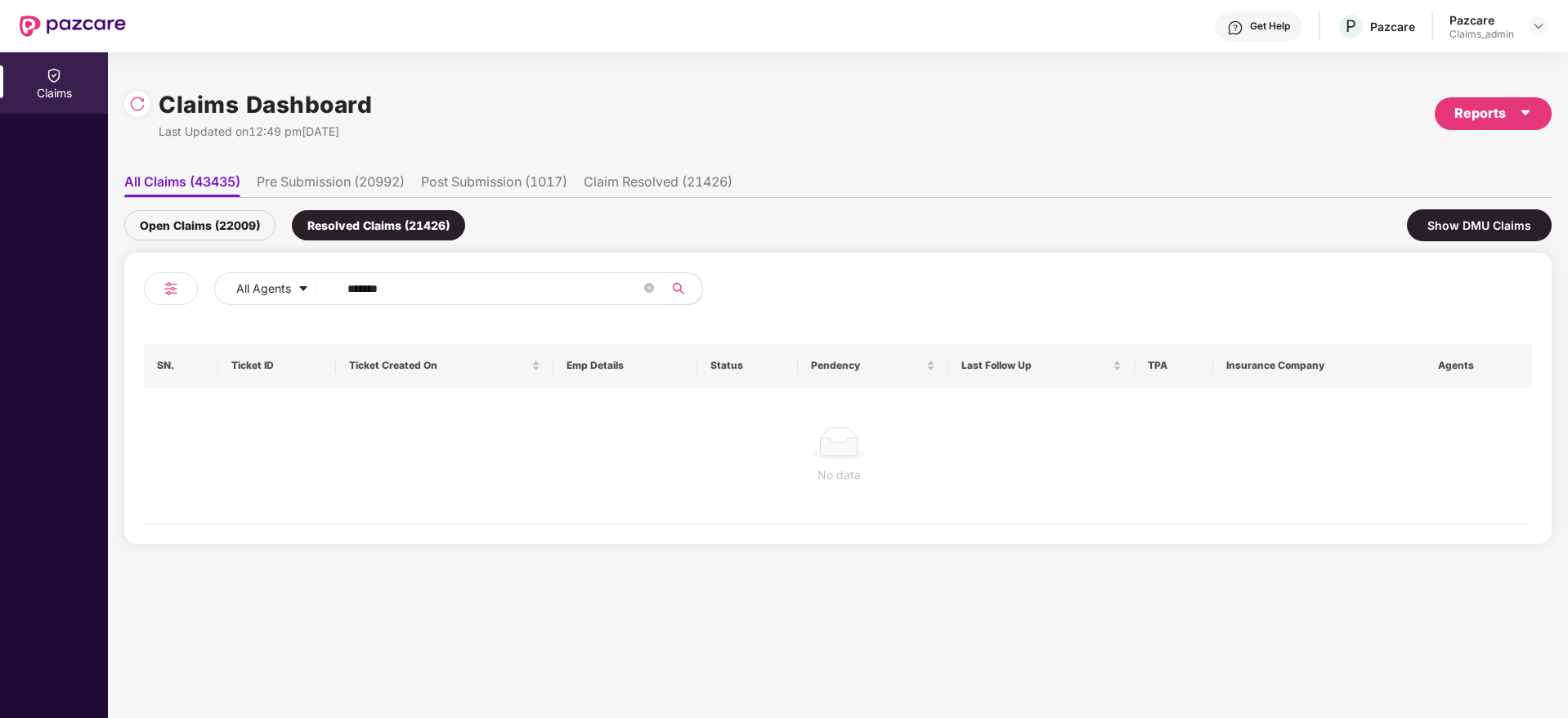
click at [205, 234] on div "Open Claims (22009)" at bounding box center [200, 225] width 152 height 30
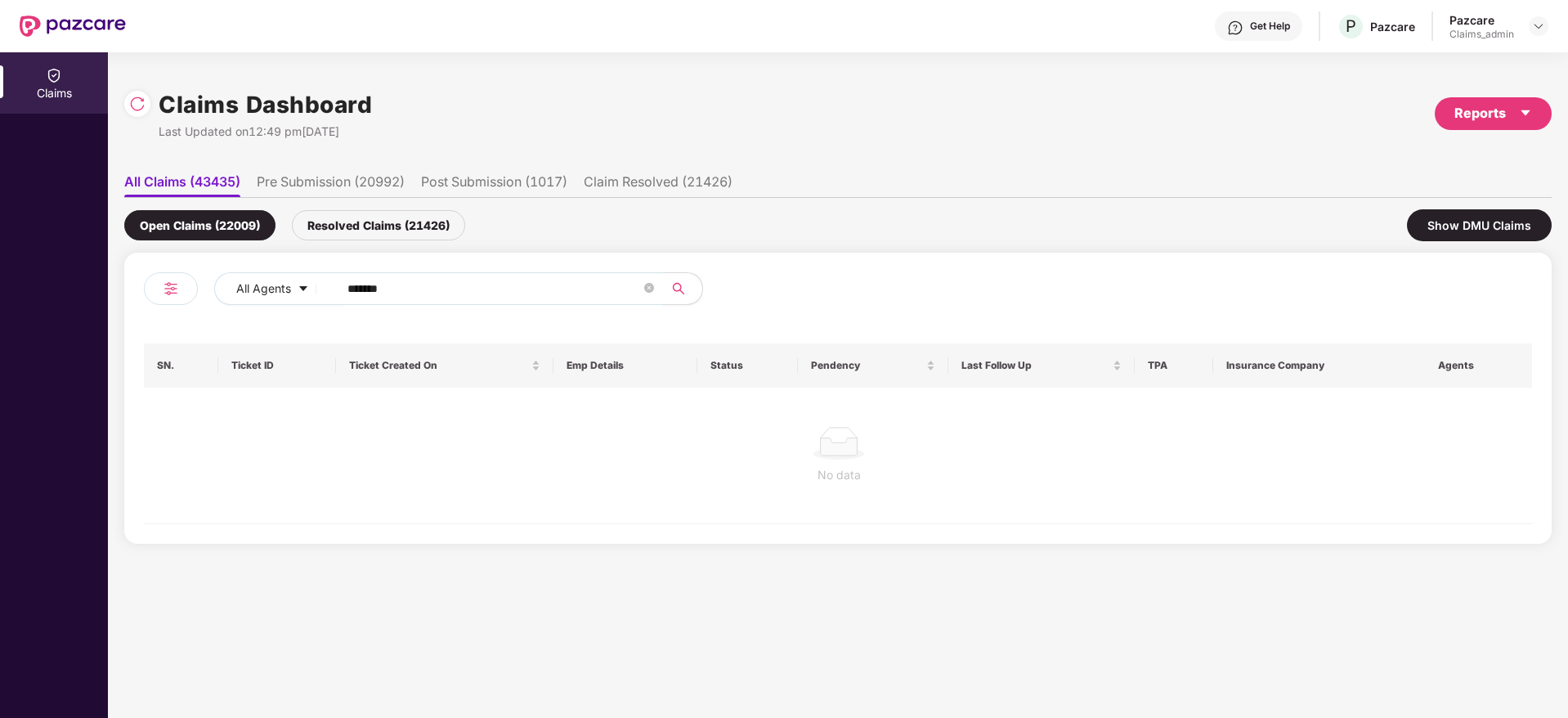
click at [339, 287] on span "******" at bounding box center [495, 289] width 335 height 33
click at [345, 290] on span "****" at bounding box center [495, 289] width 335 height 33
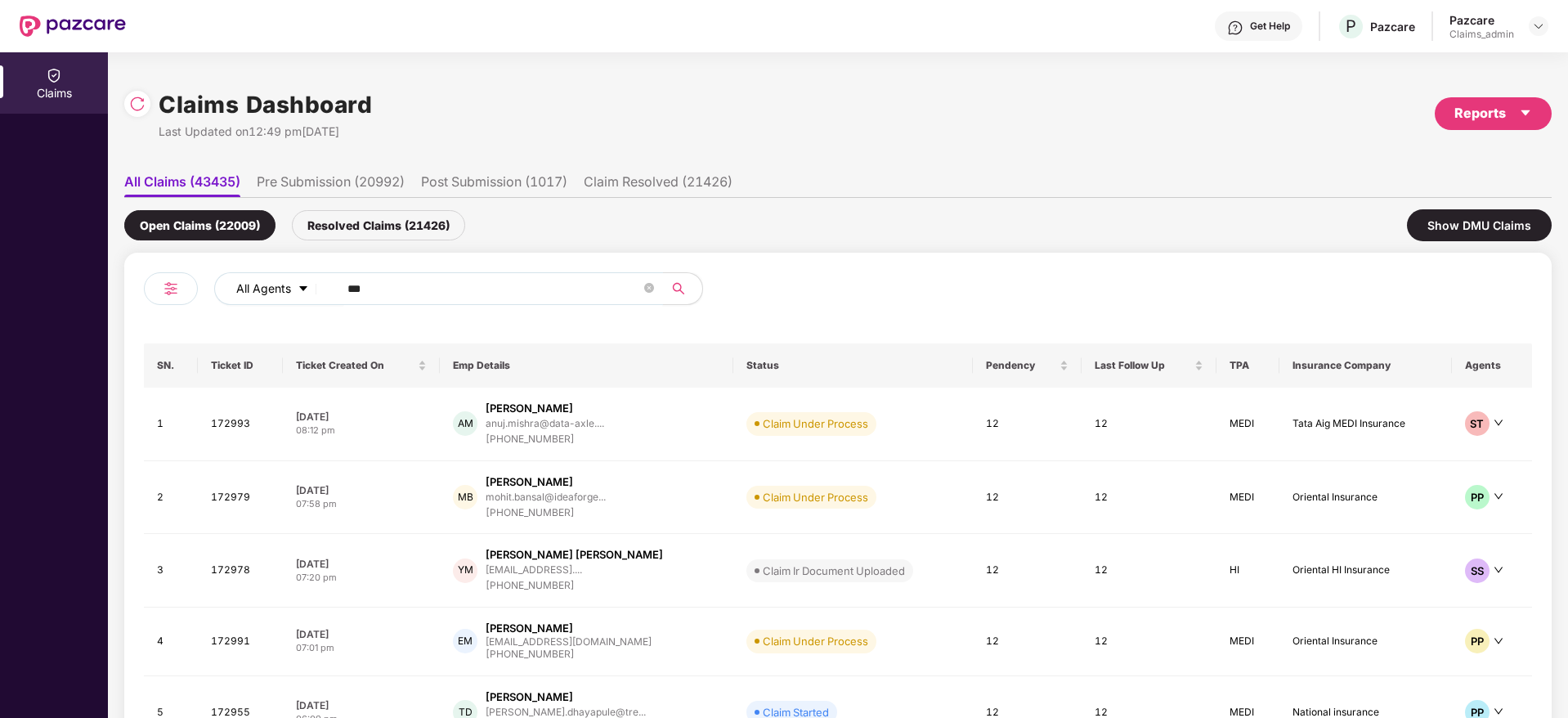
drag, startPoint x: 407, startPoint y: 278, endPoint x: 289, endPoint y: 281, distance: 118.0
click at [289, 281] on div "All Agents ***" at bounding box center [631, 289] width 833 height 33
paste input "***"
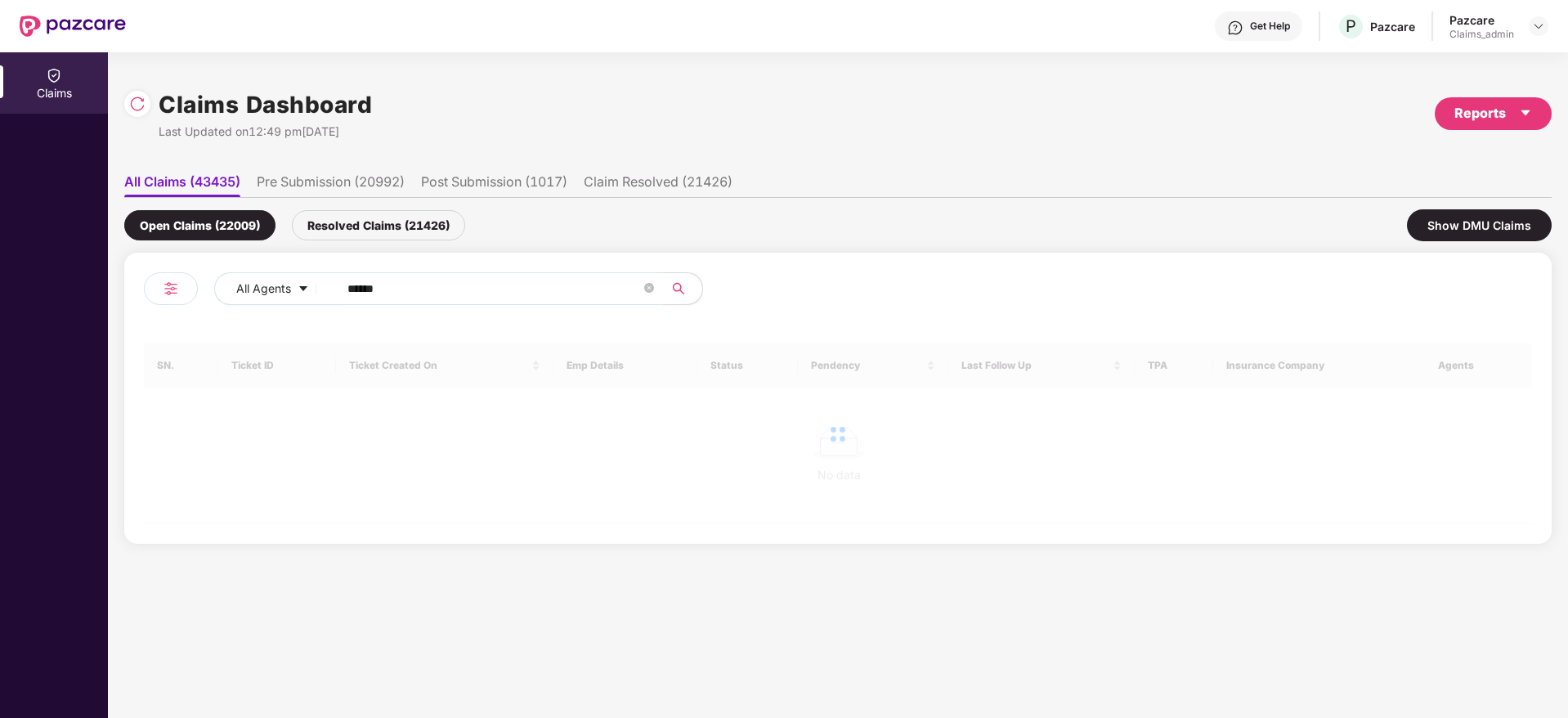
type input "******"
click at [378, 218] on div "Resolved Claims (21426)" at bounding box center [378, 225] width 173 height 30
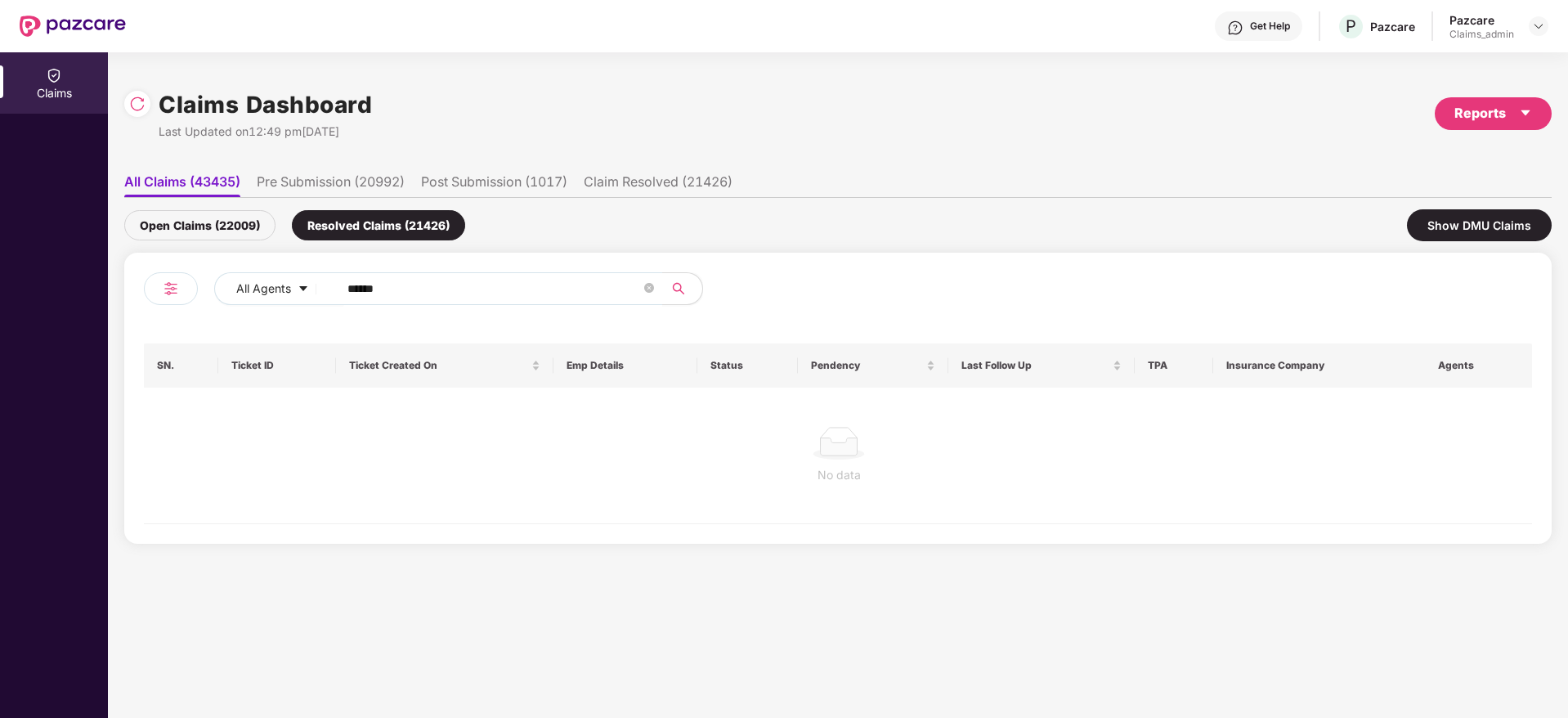
click at [202, 230] on div "Open Claims (22009)" at bounding box center [200, 225] width 152 height 30
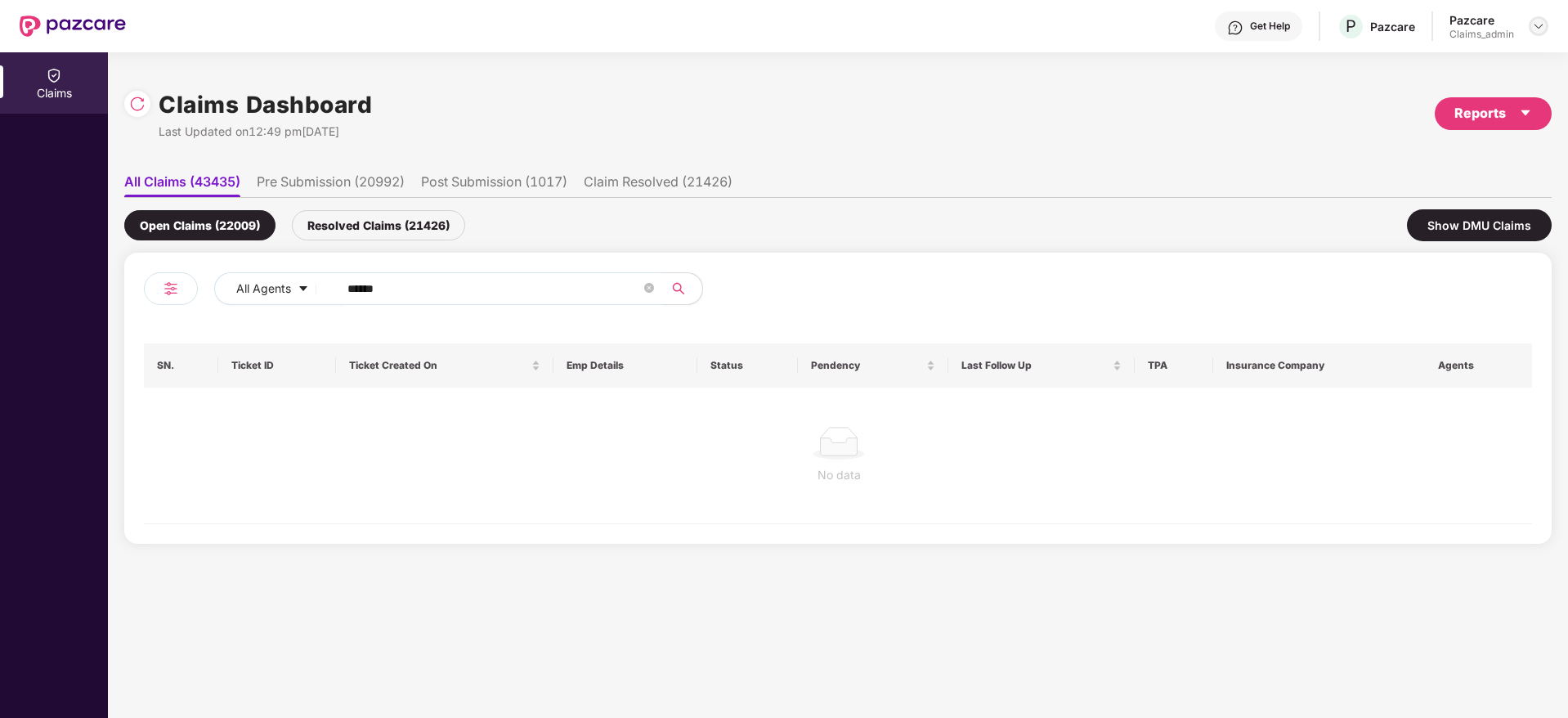
click at [1544, 28] on img at bounding box center [1539, 26] width 13 height 13
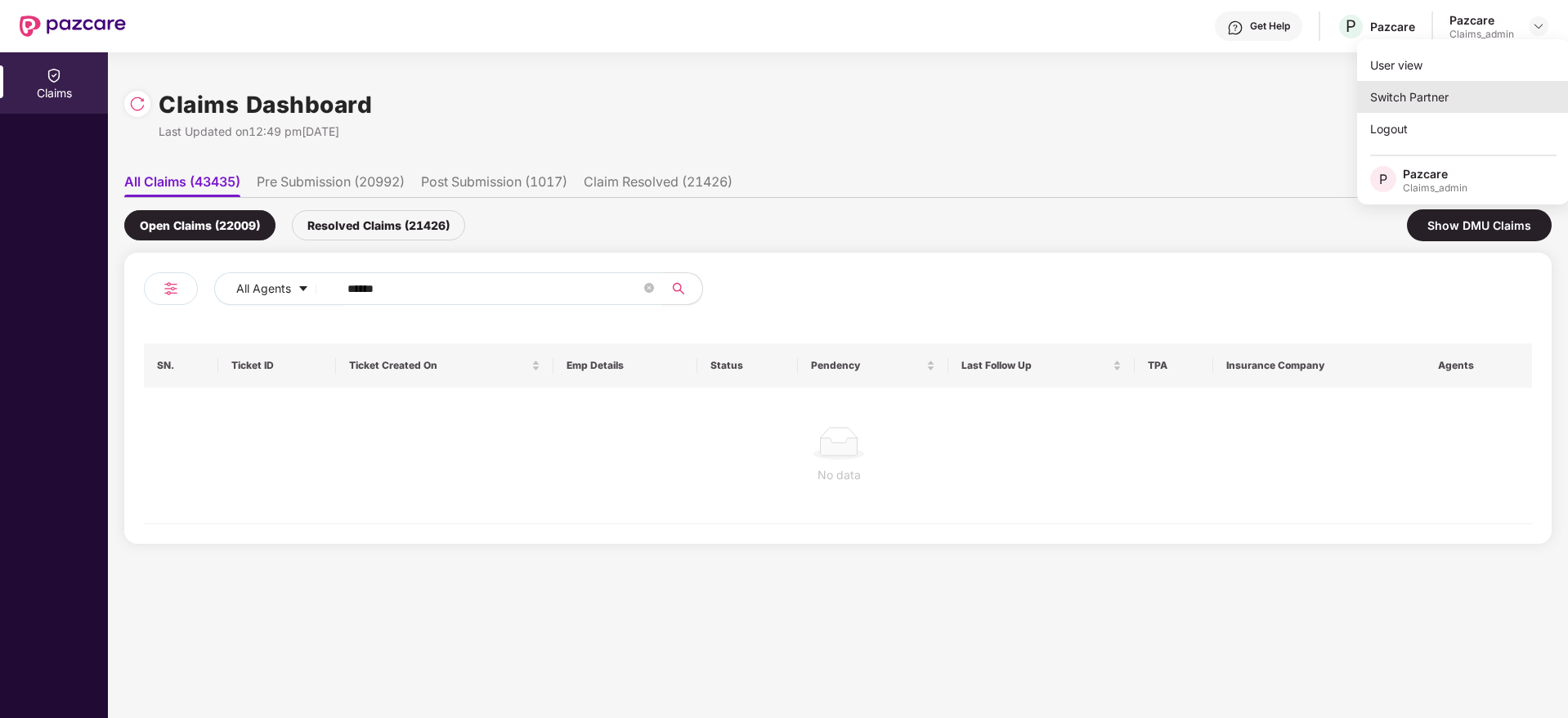
click at [1453, 87] on div "Switch Partner" at bounding box center [1464, 97] width 213 height 32
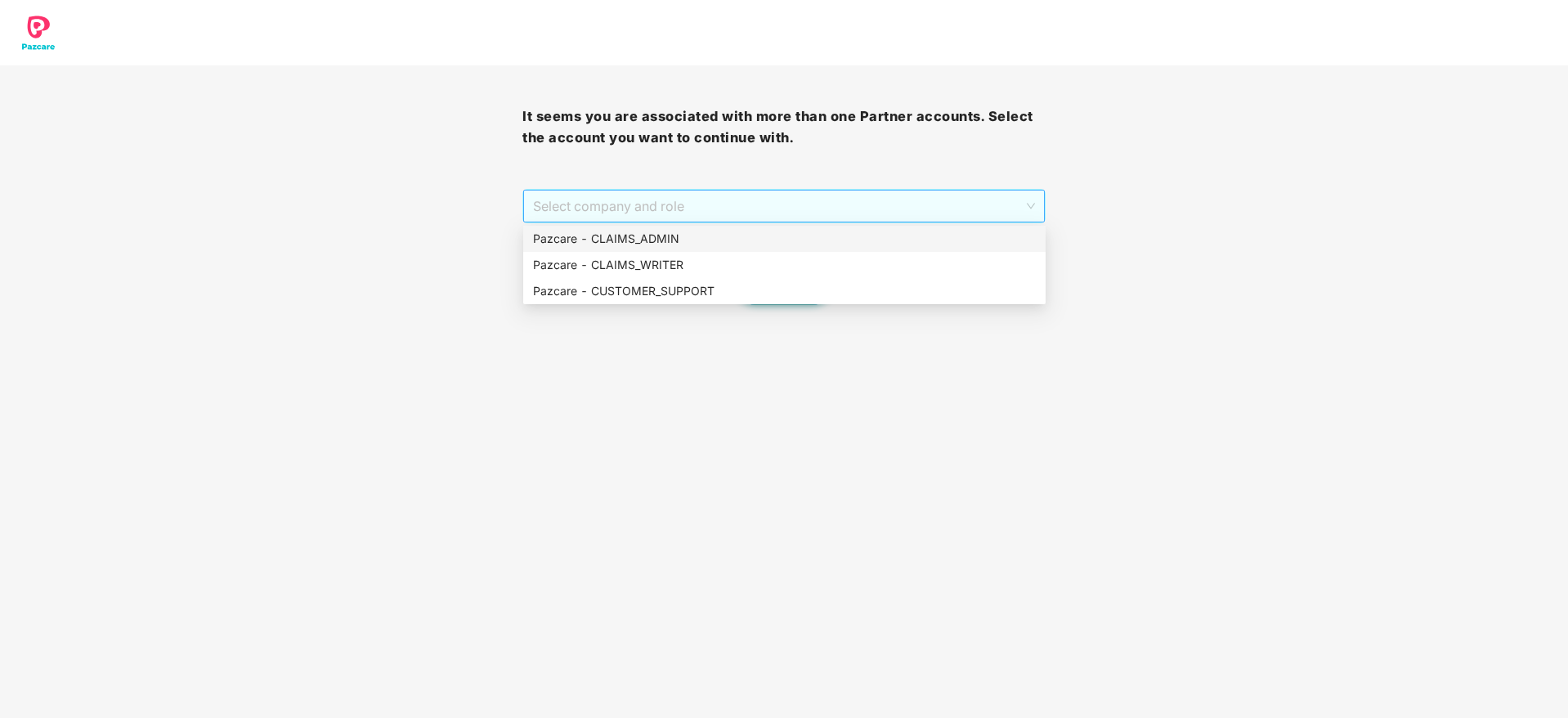
click at [781, 190] on span "Select company and role" at bounding box center [784, 206] width 501 height 31
click at [752, 303] on div "Pazcare - CUSTOMER_SUPPORT" at bounding box center [784, 291] width 522 height 26
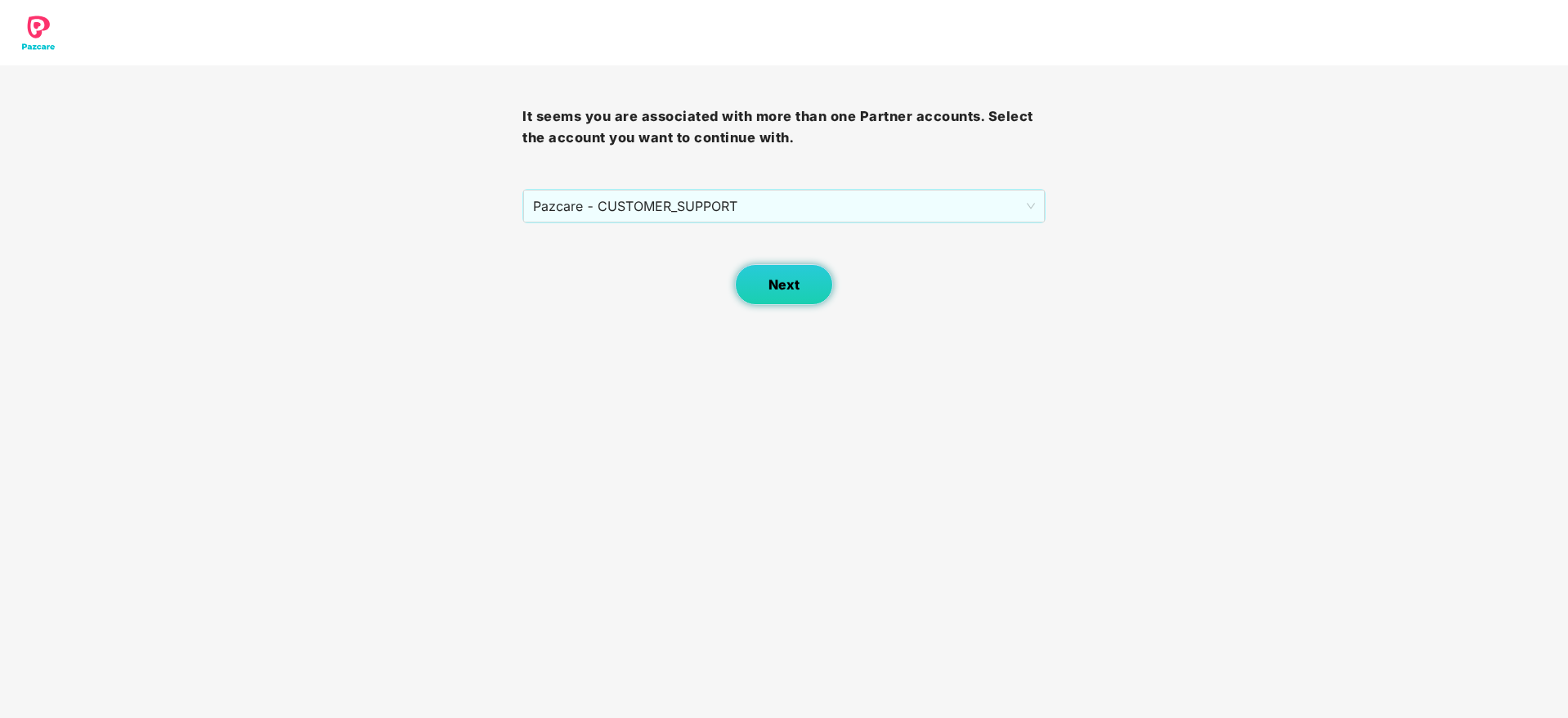
click at [812, 286] on button "Next" at bounding box center [784, 284] width 98 height 41
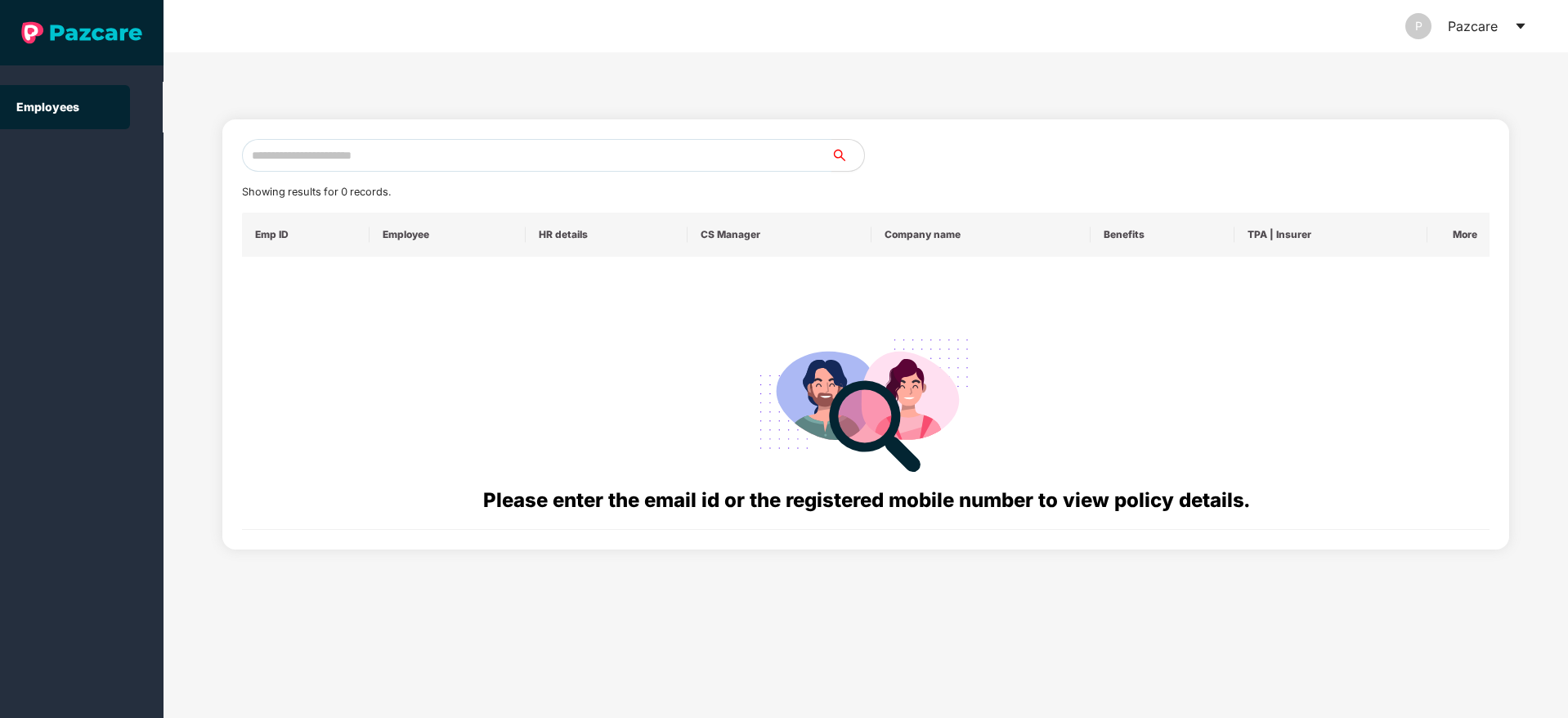
click at [497, 148] on input "text" at bounding box center [537, 155] width 589 height 33
paste input "**********"
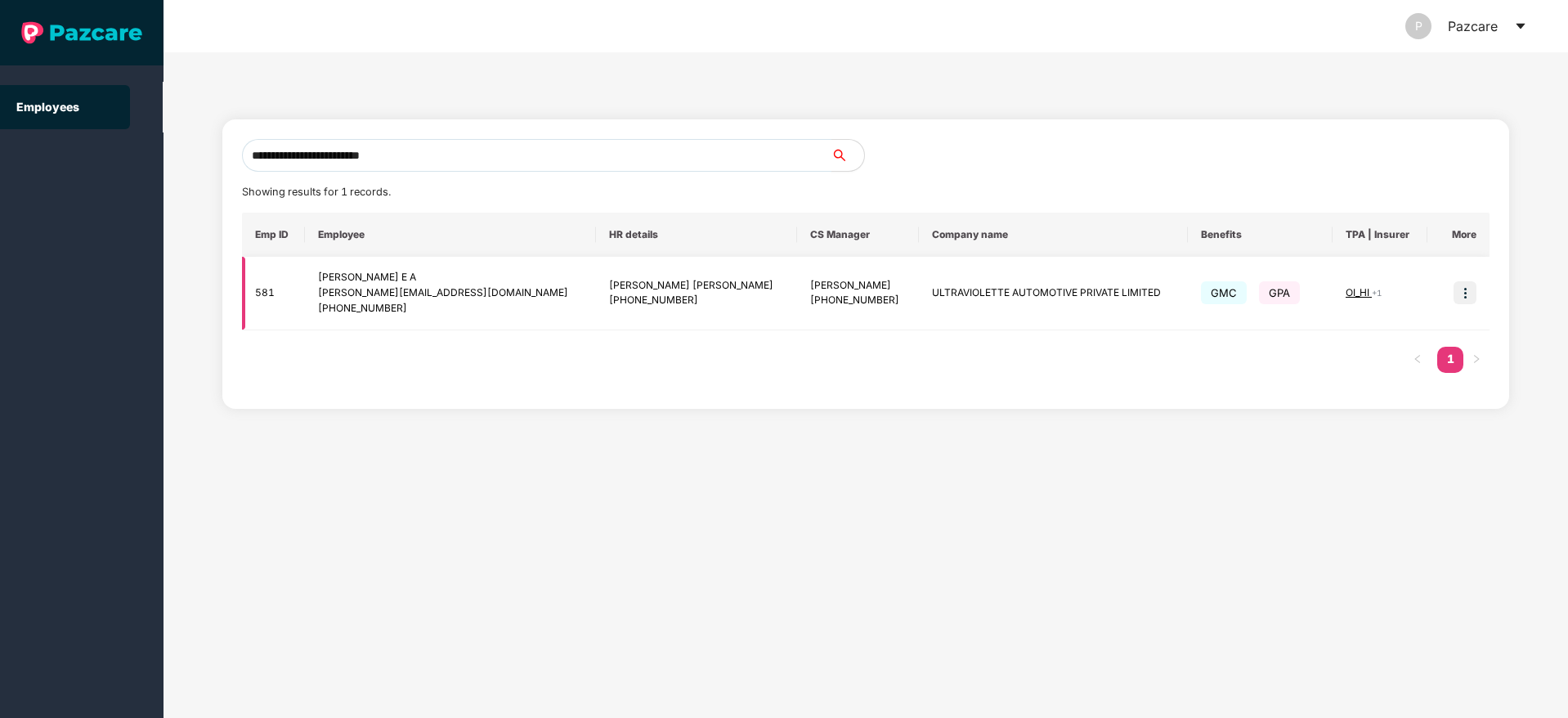
type input "**********"
click at [1346, 294] on span "OI_HI" at bounding box center [1359, 292] width 26 height 12
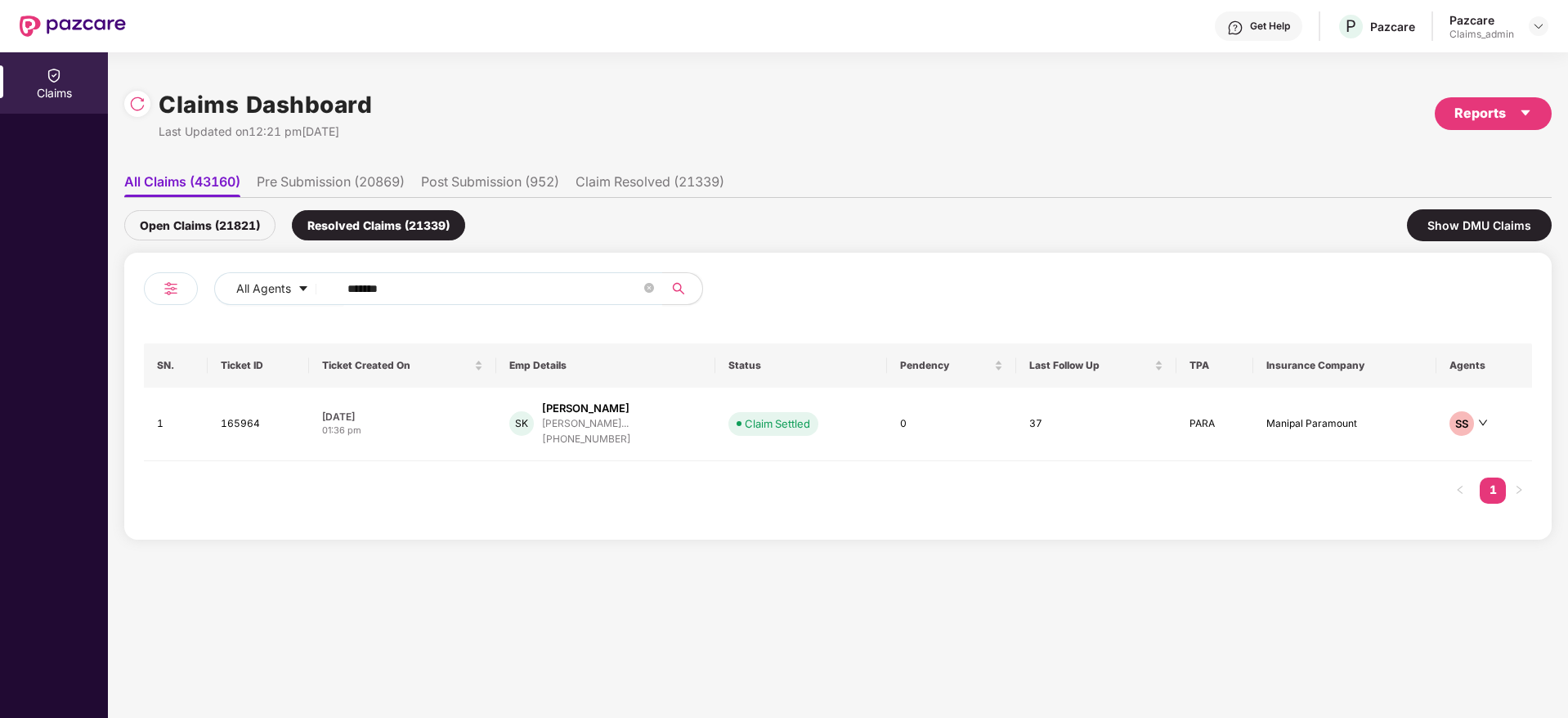
click at [1509, 28] on div "Claims_admin" at bounding box center [1482, 34] width 65 height 13
click at [1527, 28] on div "Pazcare Claims_admin" at bounding box center [1499, 26] width 99 height 28
click at [1549, 28] on header "Get Help P Pazcare Pazcare Claims_admin" at bounding box center [784, 26] width 1568 height 53
click at [1542, 28] on img at bounding box center [1539, 26] width 13 height 13
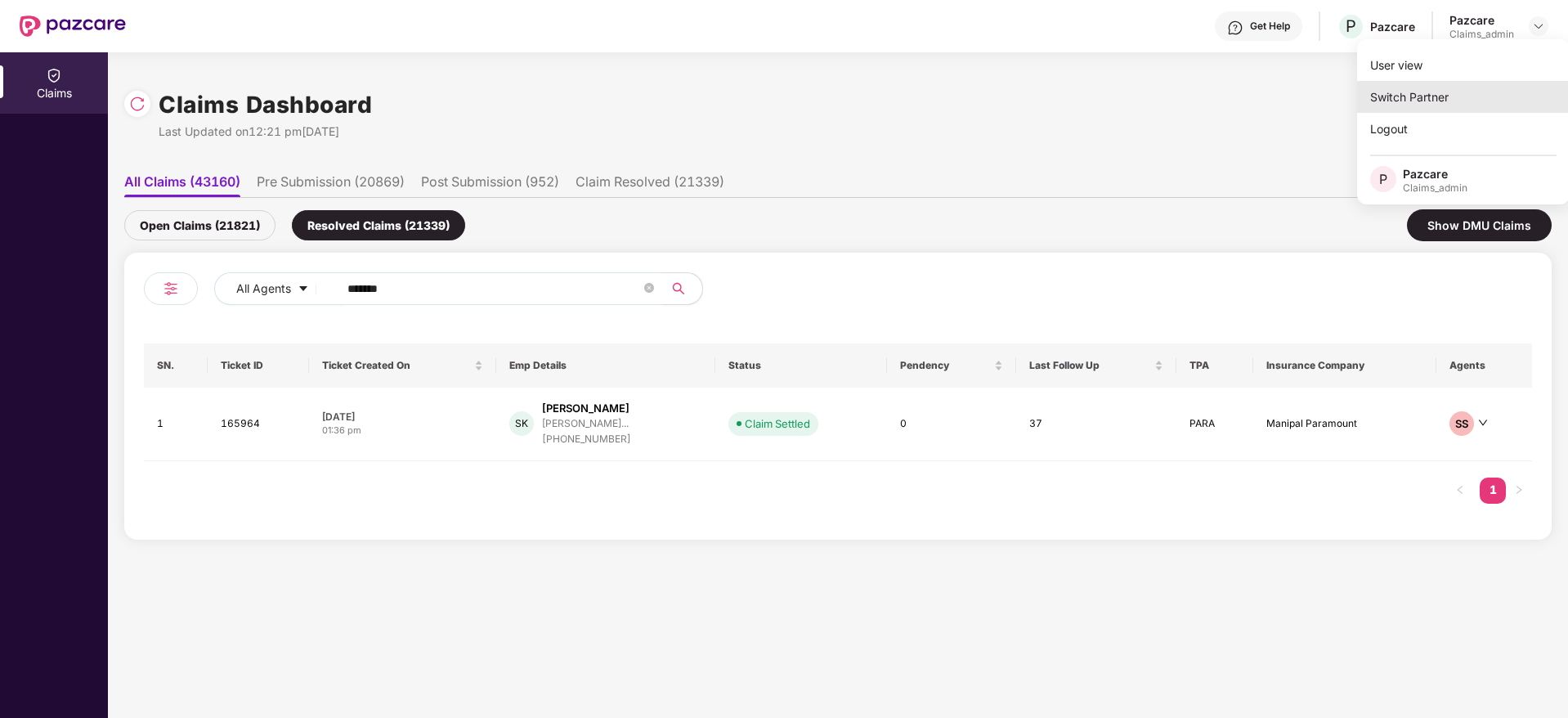
click at [1438, 104] on div "Switch Partner" at bounding box center [1464, 97] width 213 height 32
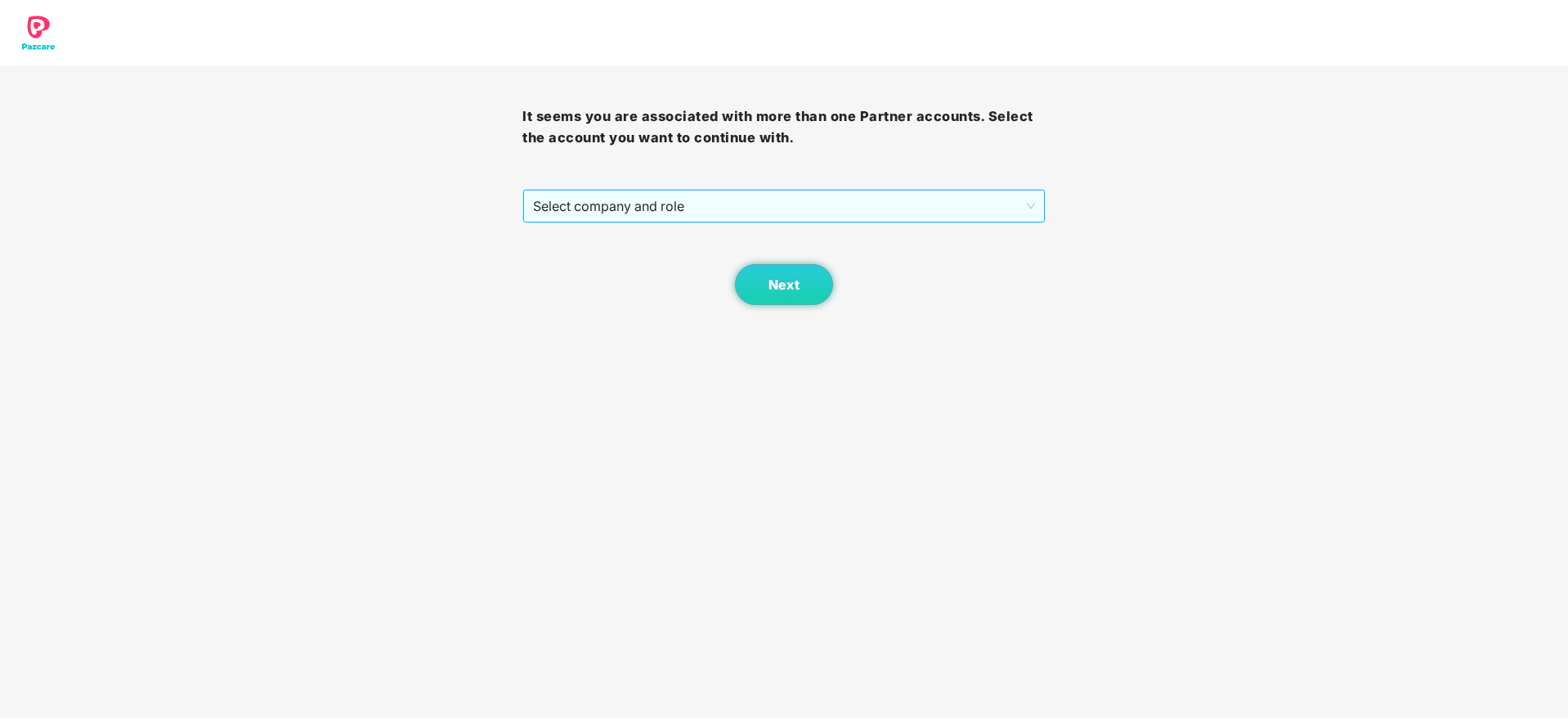
drag, startPoint x: 871, startPoint y: 228, endPoint x: 872, endPoint y: 214, distance: 14.0
click at [872, 214] on div "It seems you are associated with more than one Partner accounts. Select the acc…" at bounding box center [783, 185] width 522 height 240
click at [872, 214] on span "Select company and role" at bounding box center [784, 206] width 501 height 31
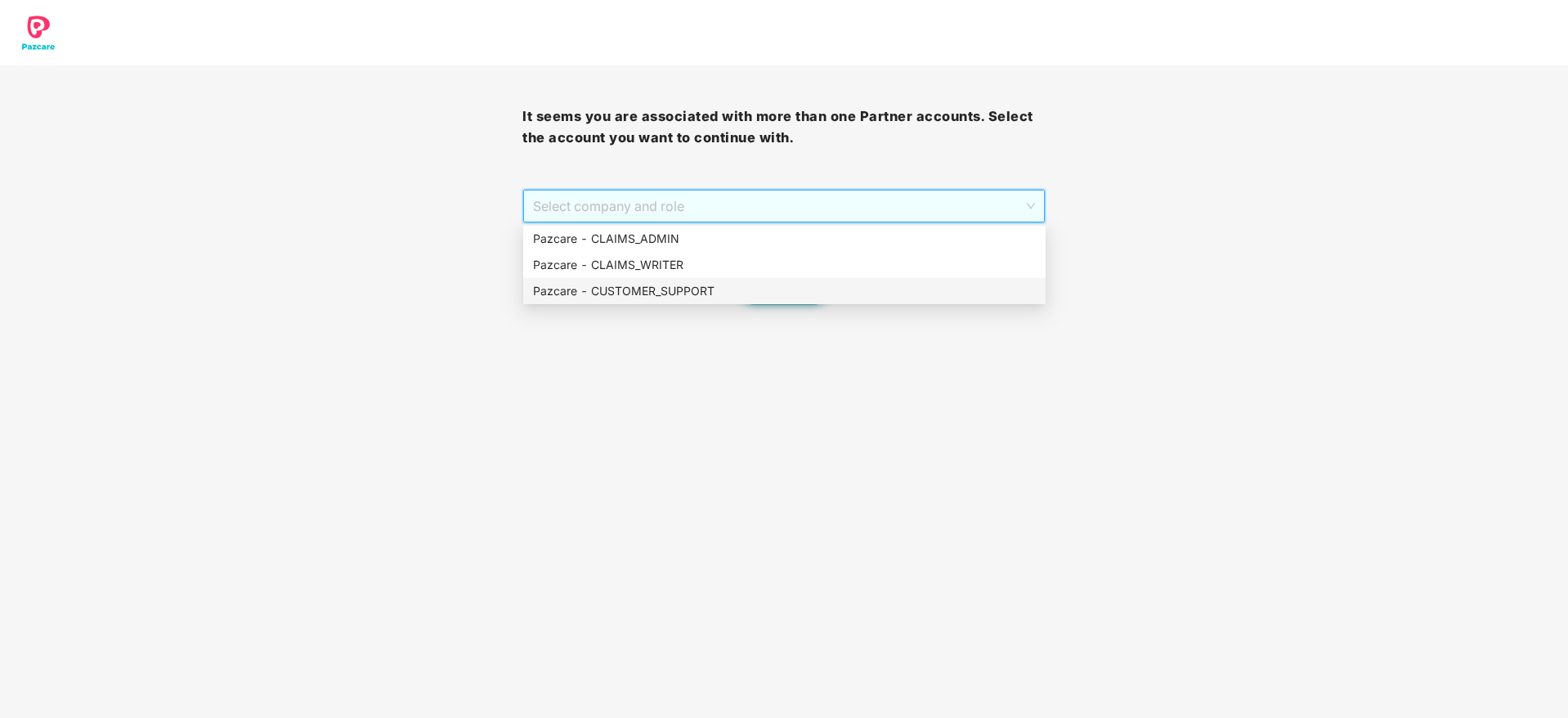
click at [777, 282] on div "Pazcare - CUSTOMER_SUPPORT" at bounding box center [785, 290] width 503 height 18
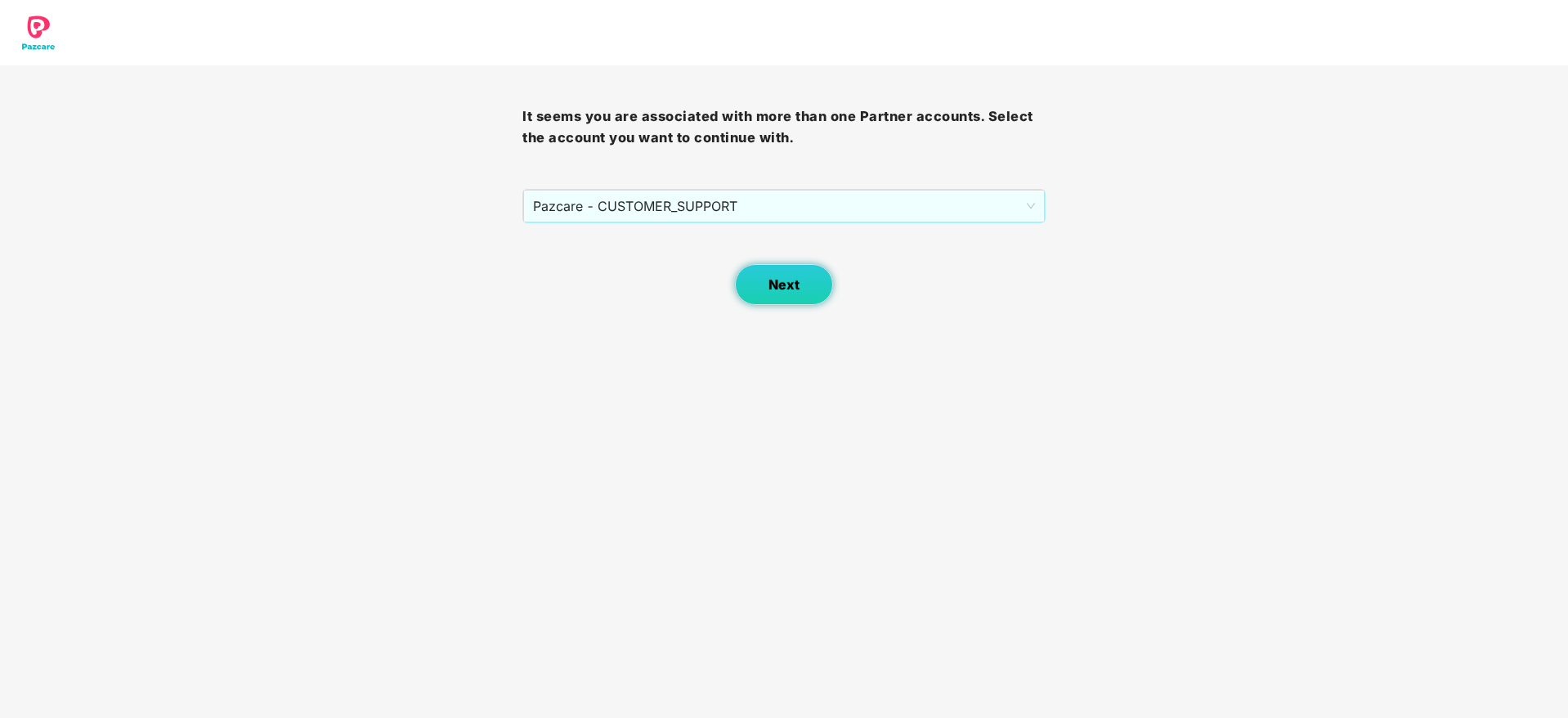
click at [769, 272] on button "Next" at bounding box center [784, 284] width 98 height 41
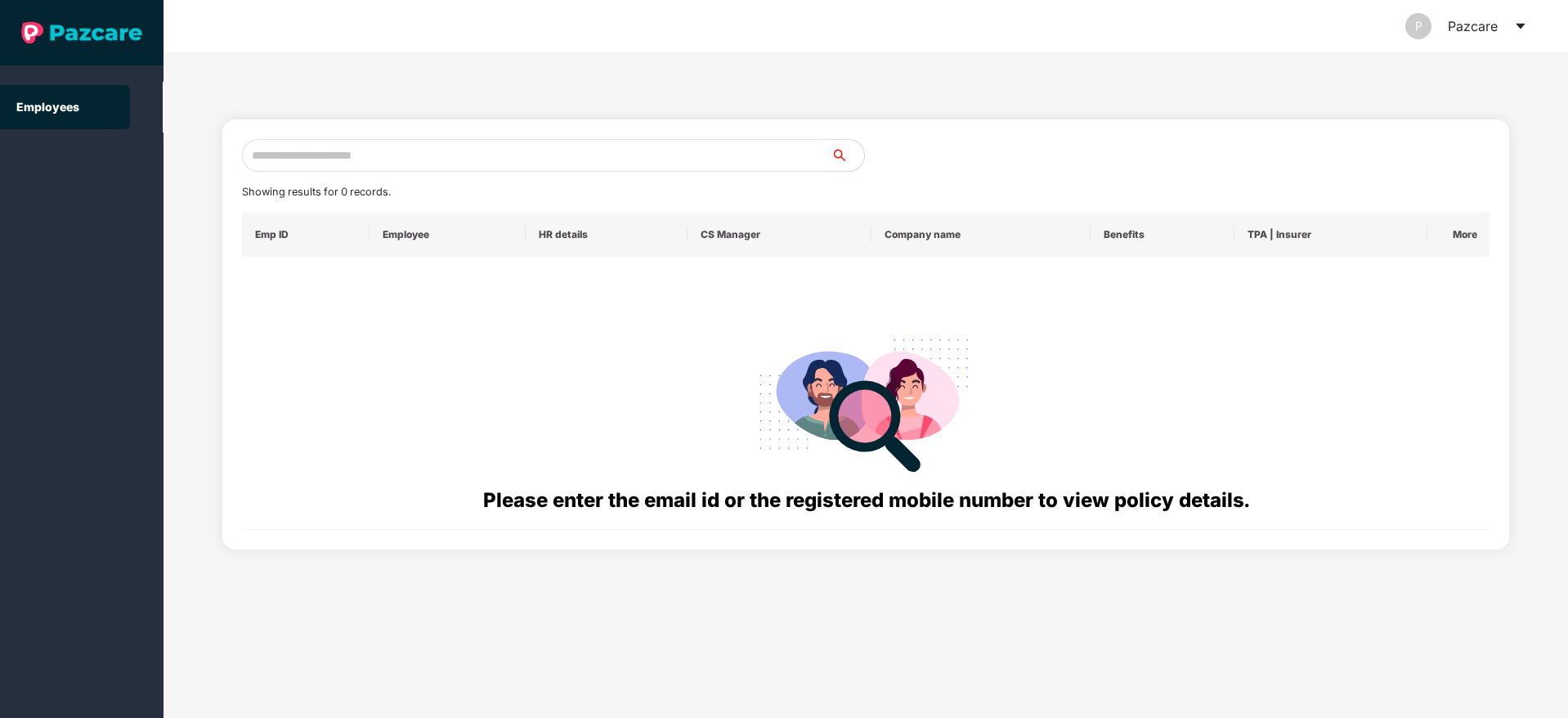
click at [666, 156] on input "text" at bounding box center [537, 155] width 589 height 33
paste input "**********"
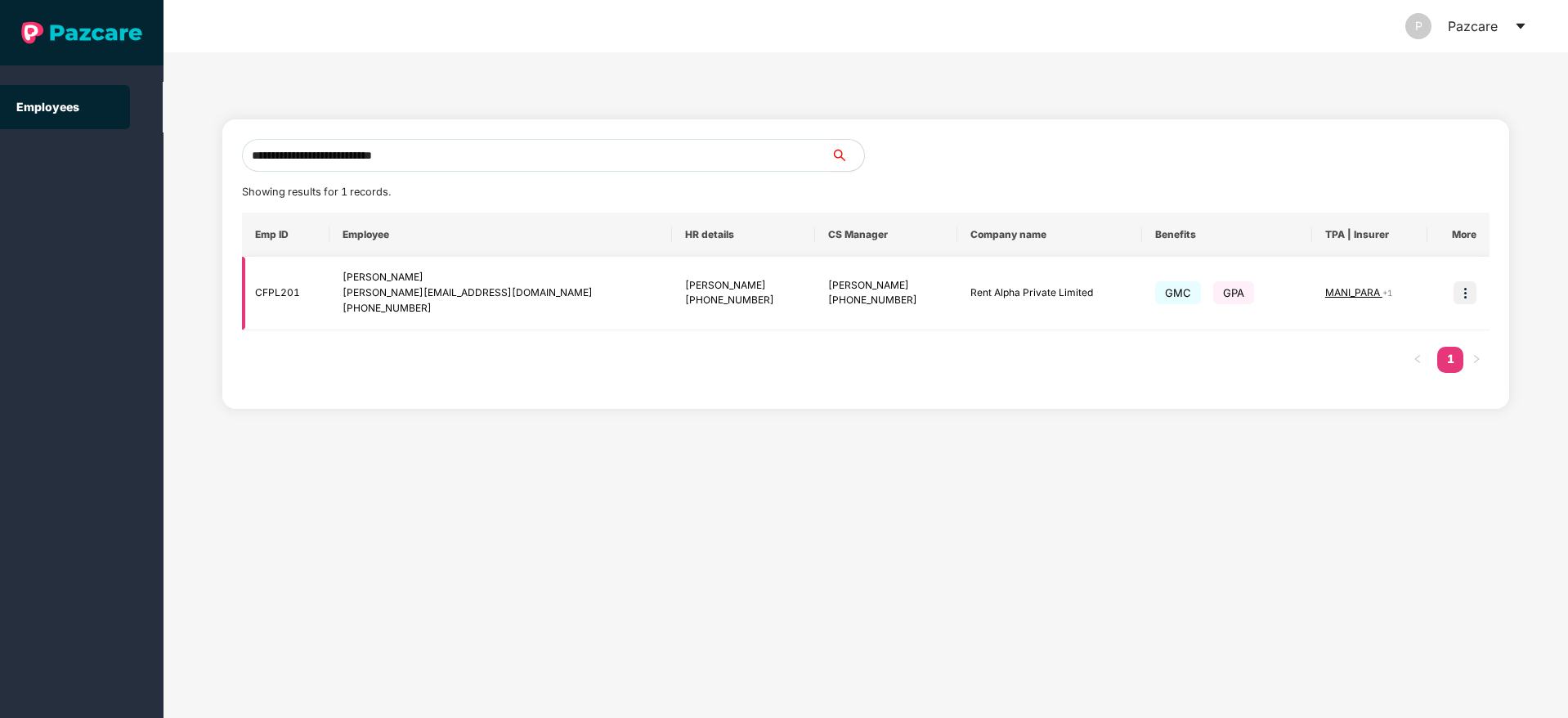
type input "**********"
click at [1456, 284] on img at bounding box center [1465, 293] width 23 height 23
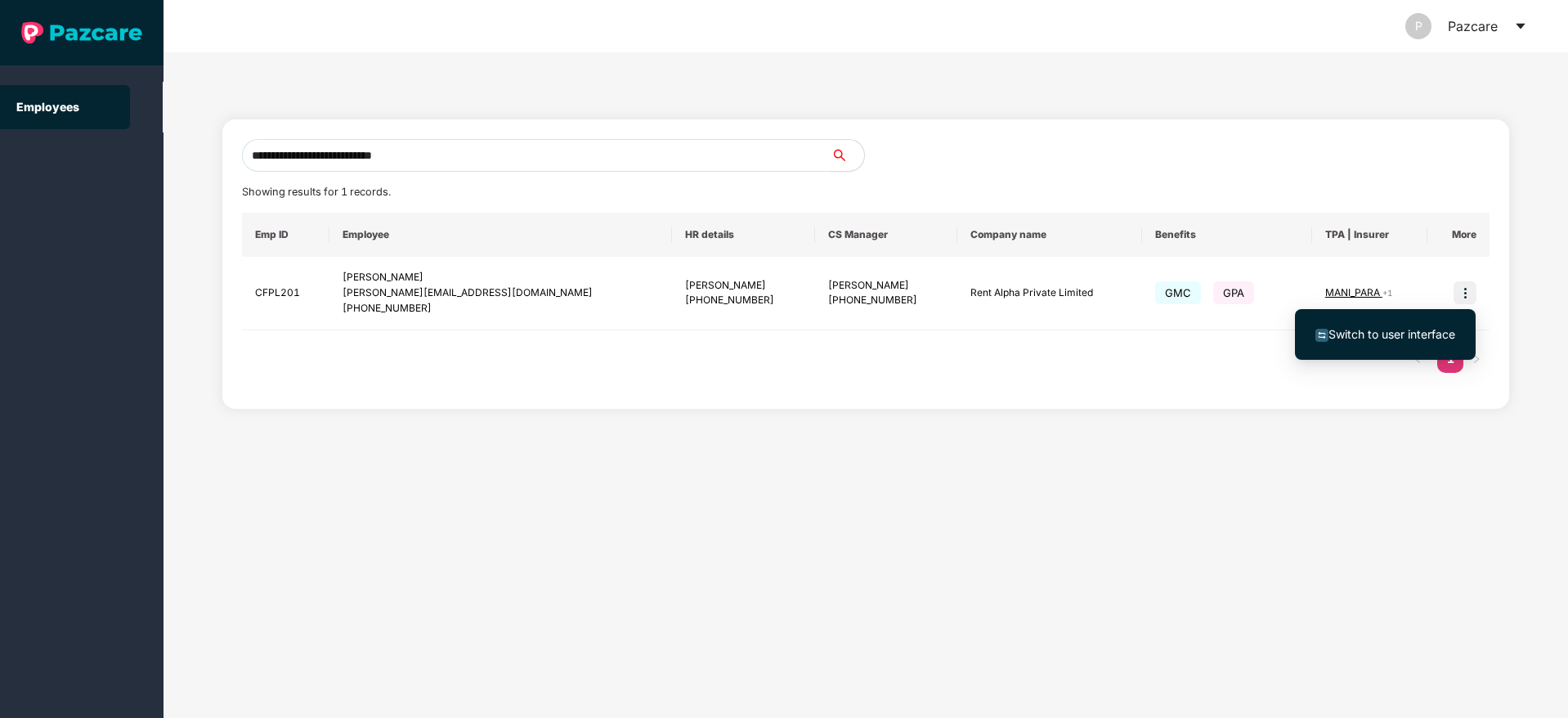
click at [1438, 315] on ul "Switch to user interface" at bounding box center [1385, 334] width 181 height 51
click at [1424, 329] on span "Switch to user interface" at bounding box center [1391, 334] width 127 height 14
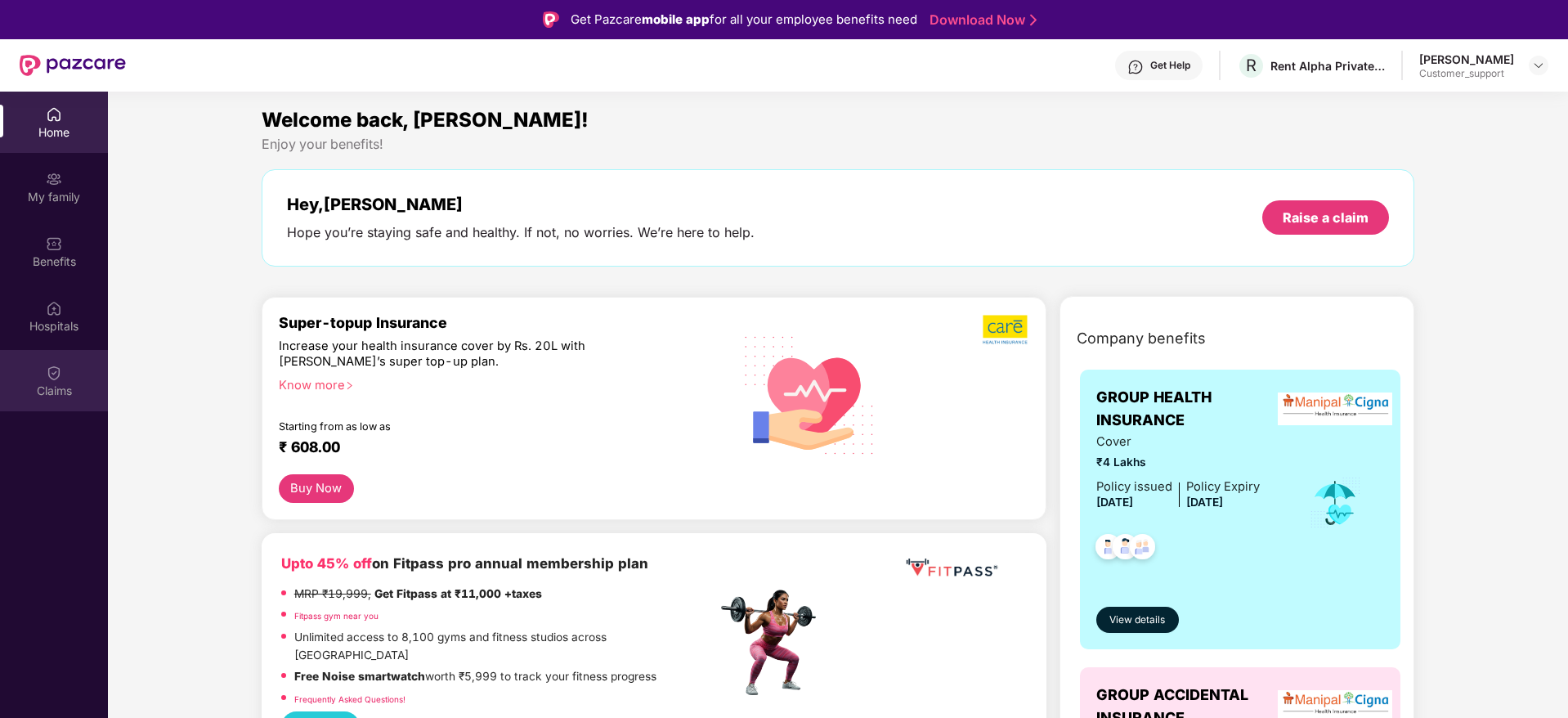
click at [63, 384] on div "Claims" at bounding box center [53, 390] width 108 height 16
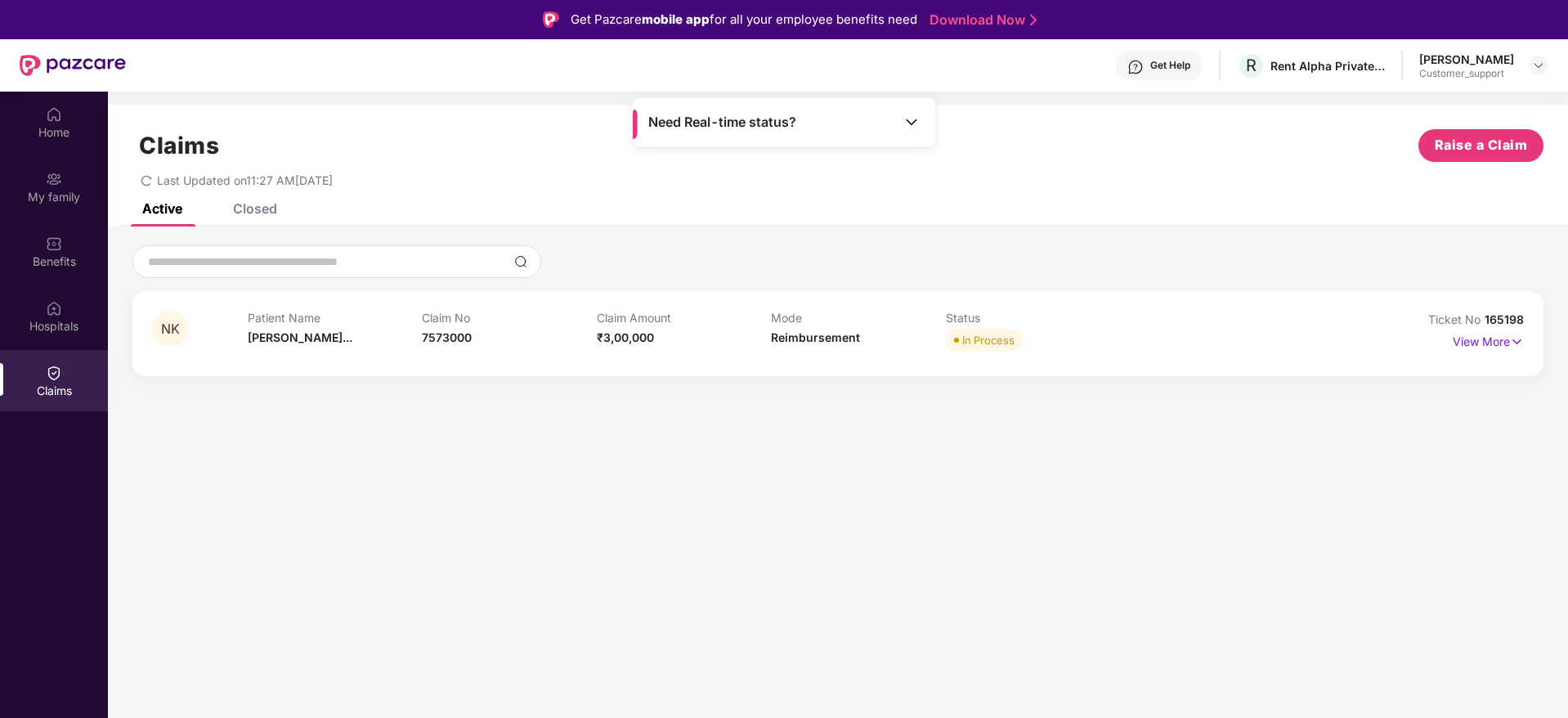
click at [262, 200] on div "Claims Raise a Claim Last Updated on 11:27 AM, 23 Sep 2025" at bounding box center [837, 153] width 1460 height 99
click at [257, 212] on div "Closed" at bounding box center [255, 209] width 44 height 16
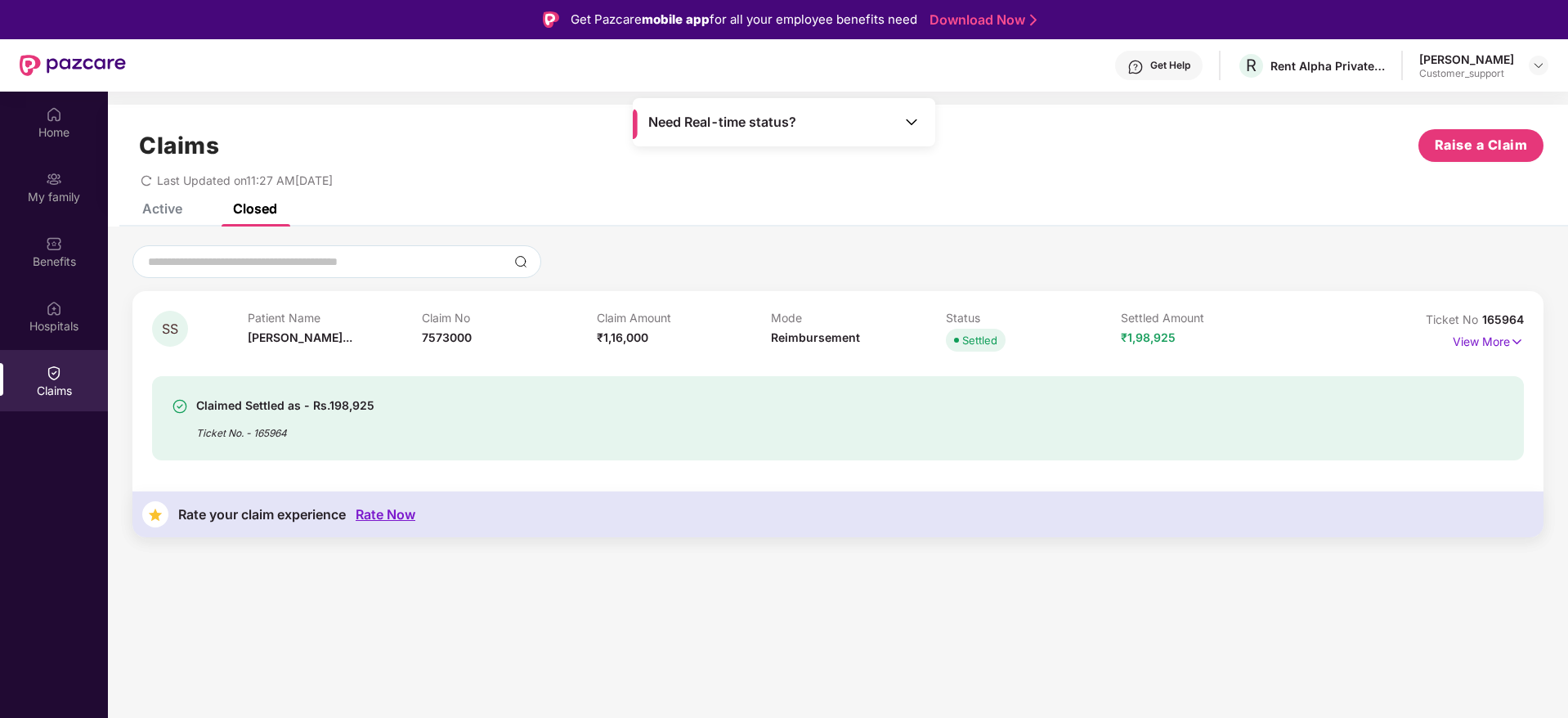
click at [170, 210] on div "Active" at bounding box center [162, 209] width 40 height 16
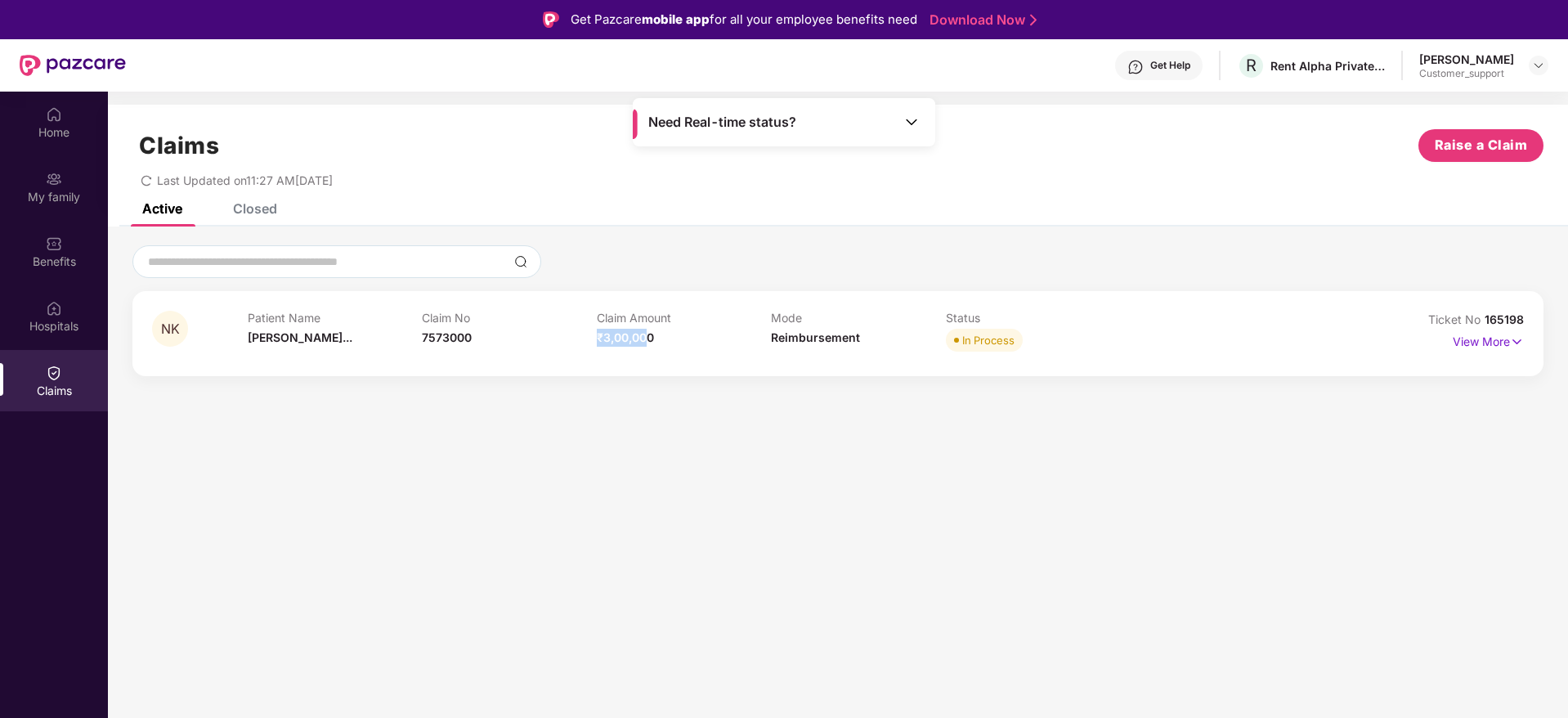
drag, startPoint x: 599, startPoint y: 346, endPoint x: 644, endPoint y: 346, distance: 45.0
click at [644, 346] on div "Claim Amount ₹3,00,000" at bounding box center [684, 334] width 175 height 45
click at [619, 341] on span "₹3,00,000" at bounding box center [625, 337] width 57 height 14
click at [442, 343] on span "7573000" at bounding box center [447, 337] width 50 height 14
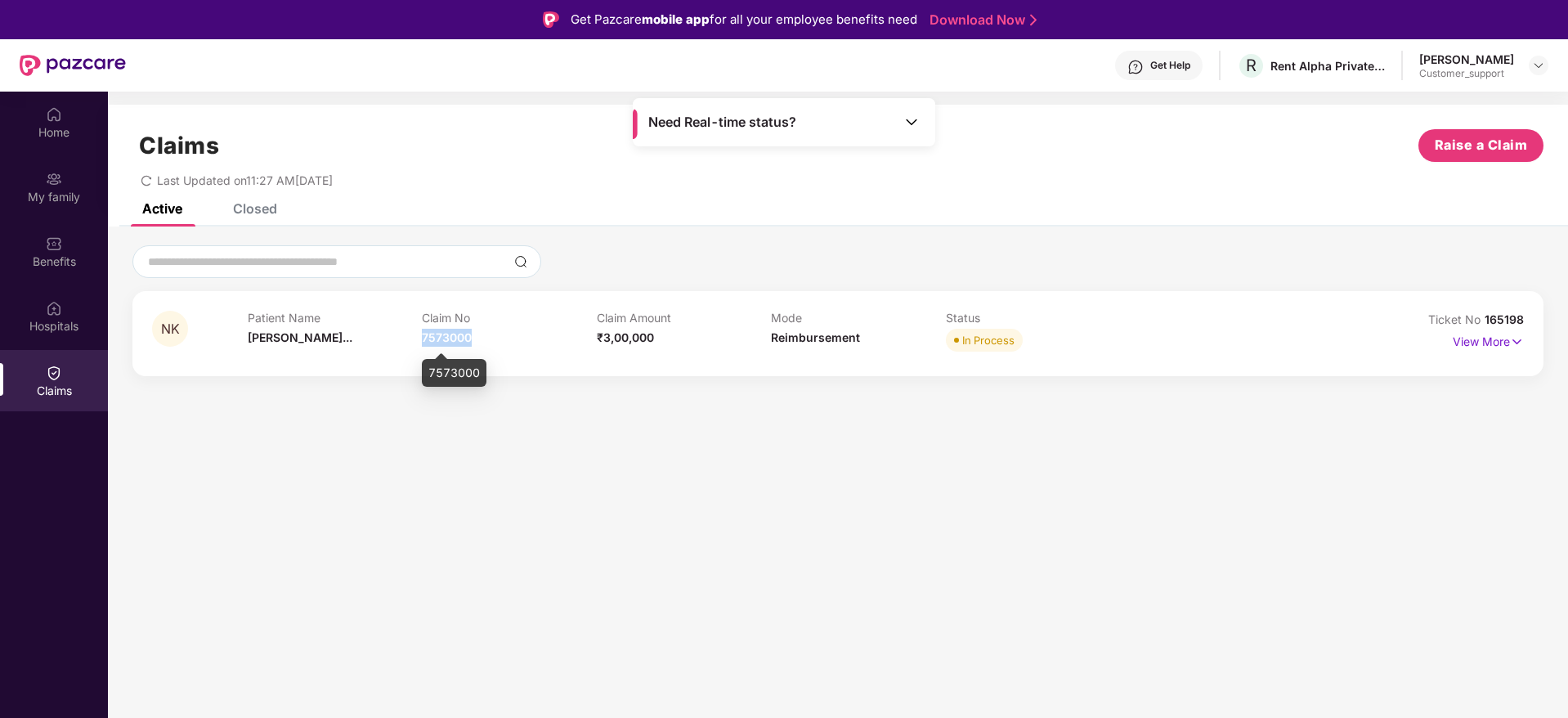
copy span "7573000"
click at [240, 211] on div "Closed" at bounding box center [255, 209] width 44 height 16
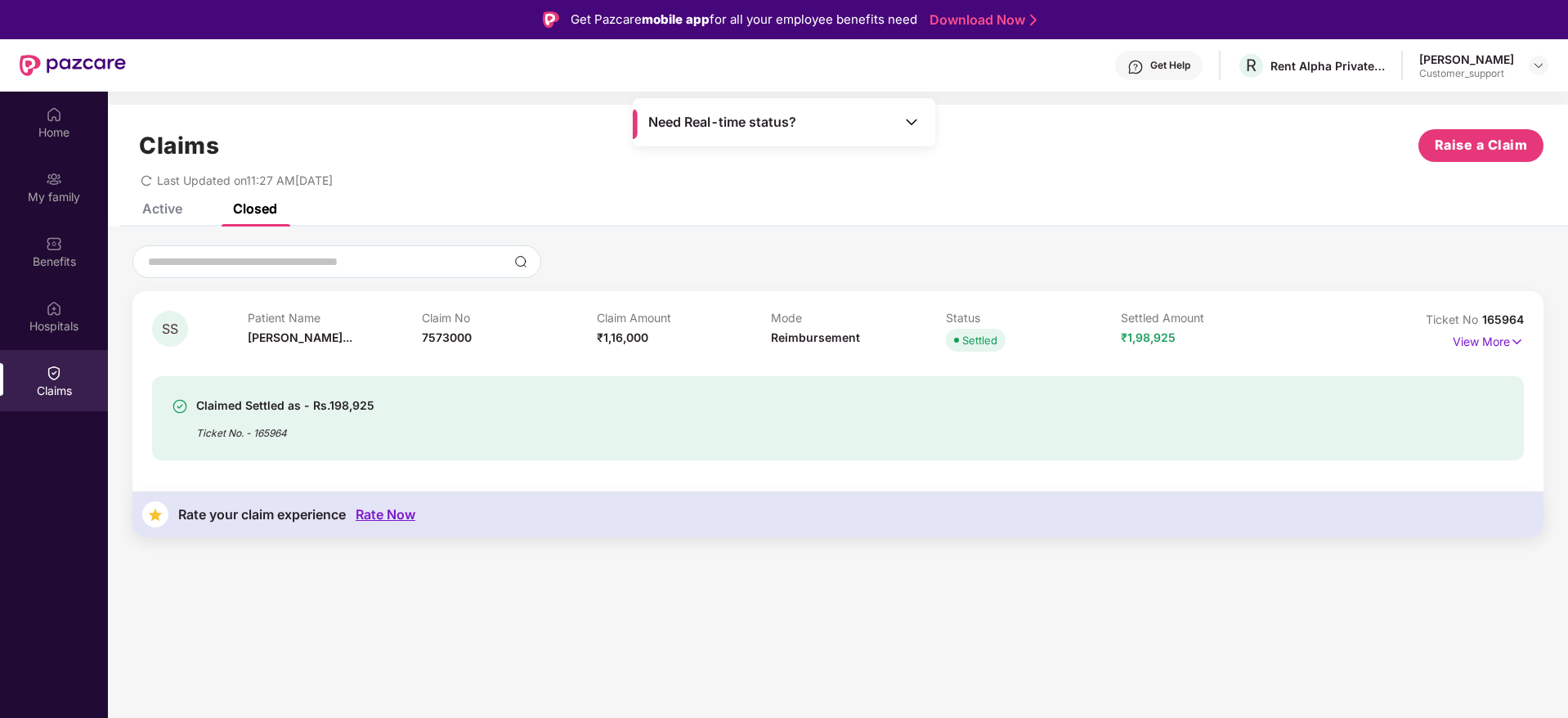
click at [159, 206] on div "Active" at bounding box center [162, 209] width 40 height 16
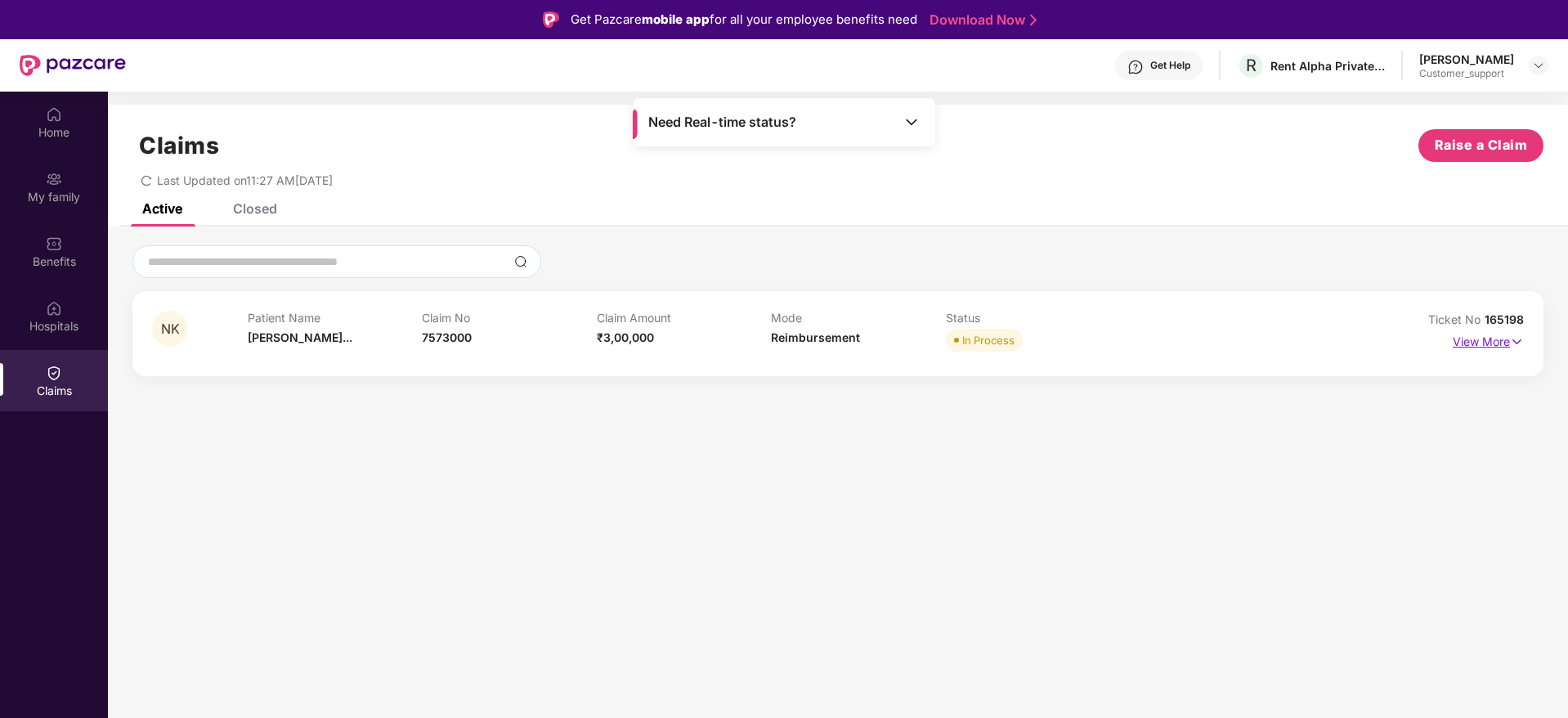
click at [1519, 339] on img at bounding box center [1517, 341] width 14 height 18
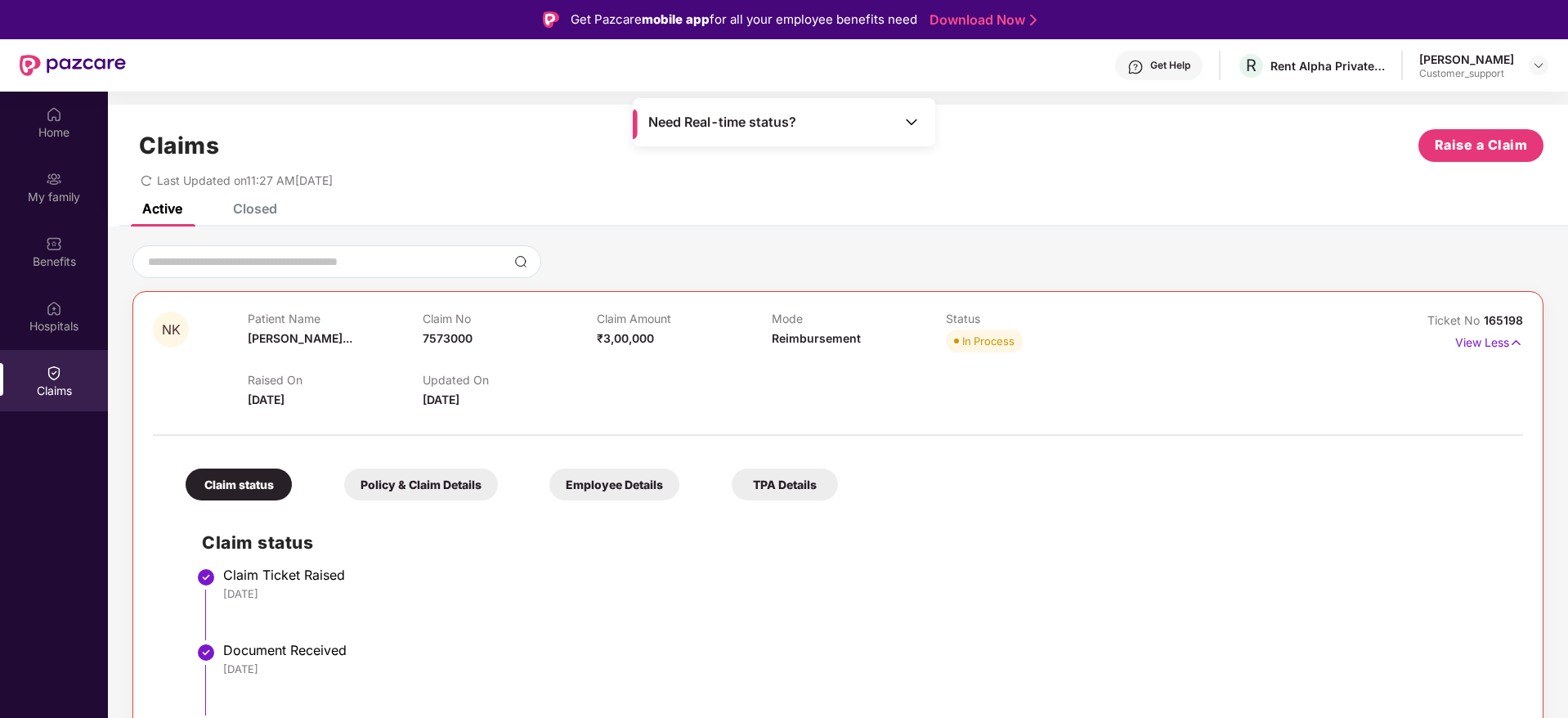
click at [244, 218] on div "Closed" at bounding box center [243, 209] width 69 height 36
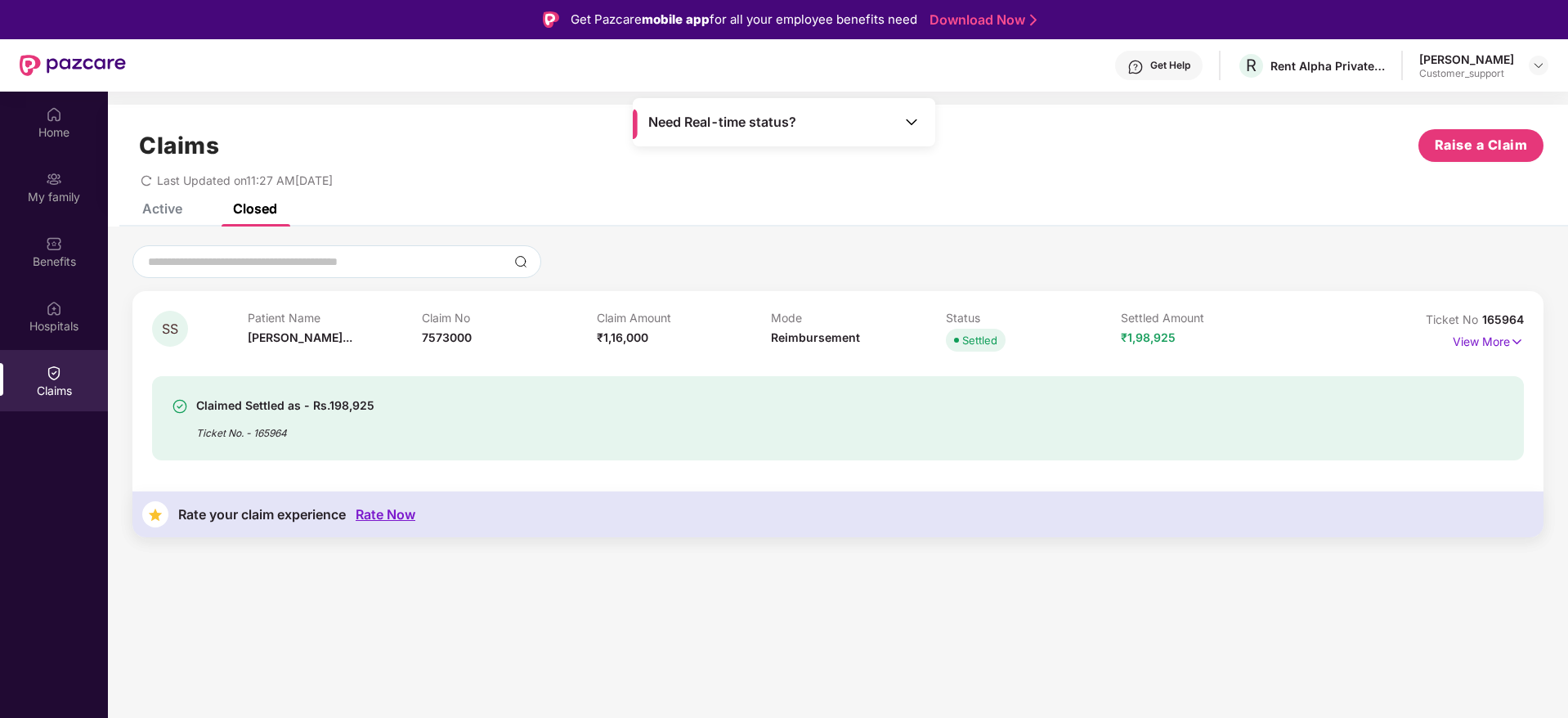
click at [1500, 319] on span "165964" at bounding box center [1503, 320] width 41 height 14
copy div "No 165964"
click at [168, 202] on div "Claims Raise a Claim Last Updated on 11:27 AM, 23 Sep 2025" at bounding box center [837, 153] width 1460 height 99
click at [159, 213] on div "Active" at bounding box center [162, 209] width 40 height 16
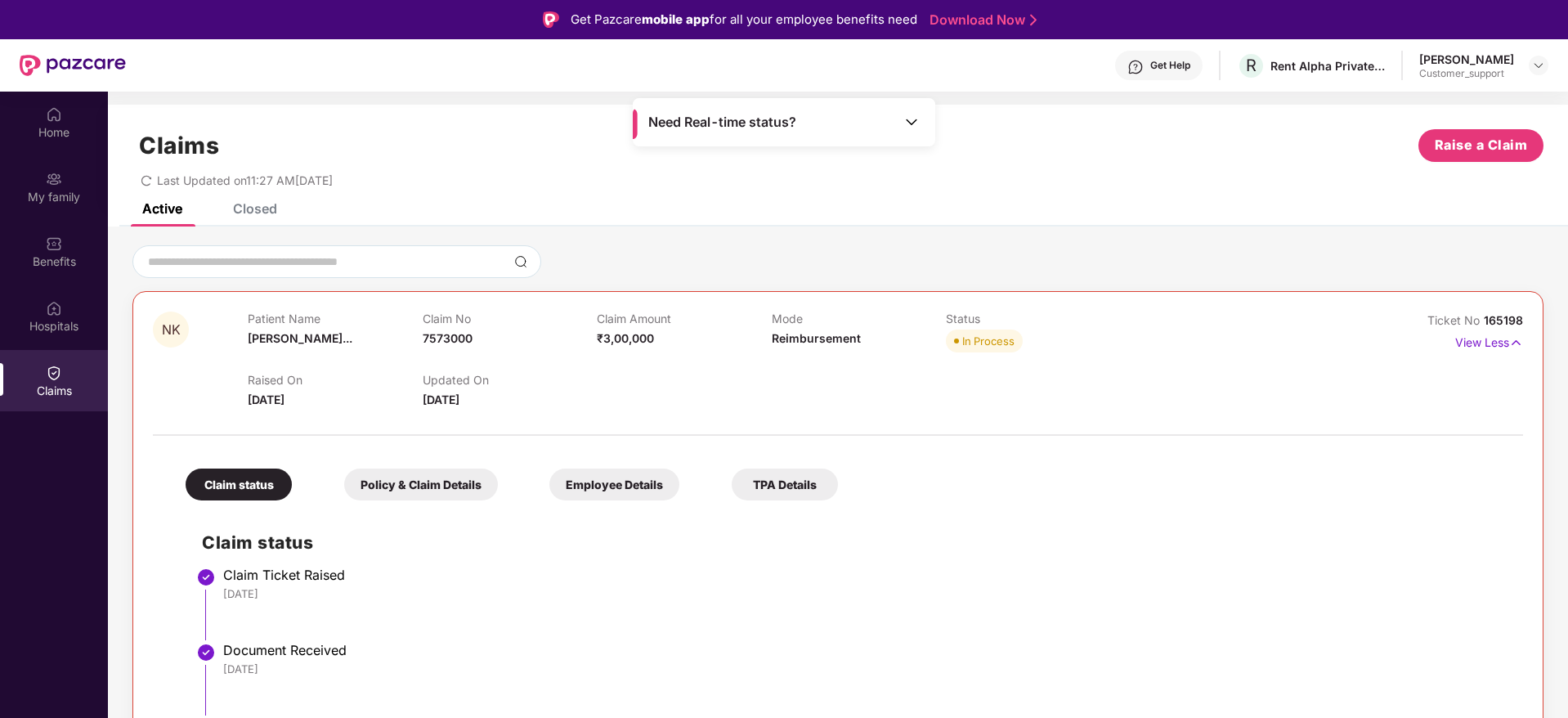
click at [1496, 319] on span "165198" at bounding box center [1504, 321] width 40 height 14
copy div "No 165198"
click at [1496, 320] on span "165198" at bounding box center [1504, 321] width 40 height 14
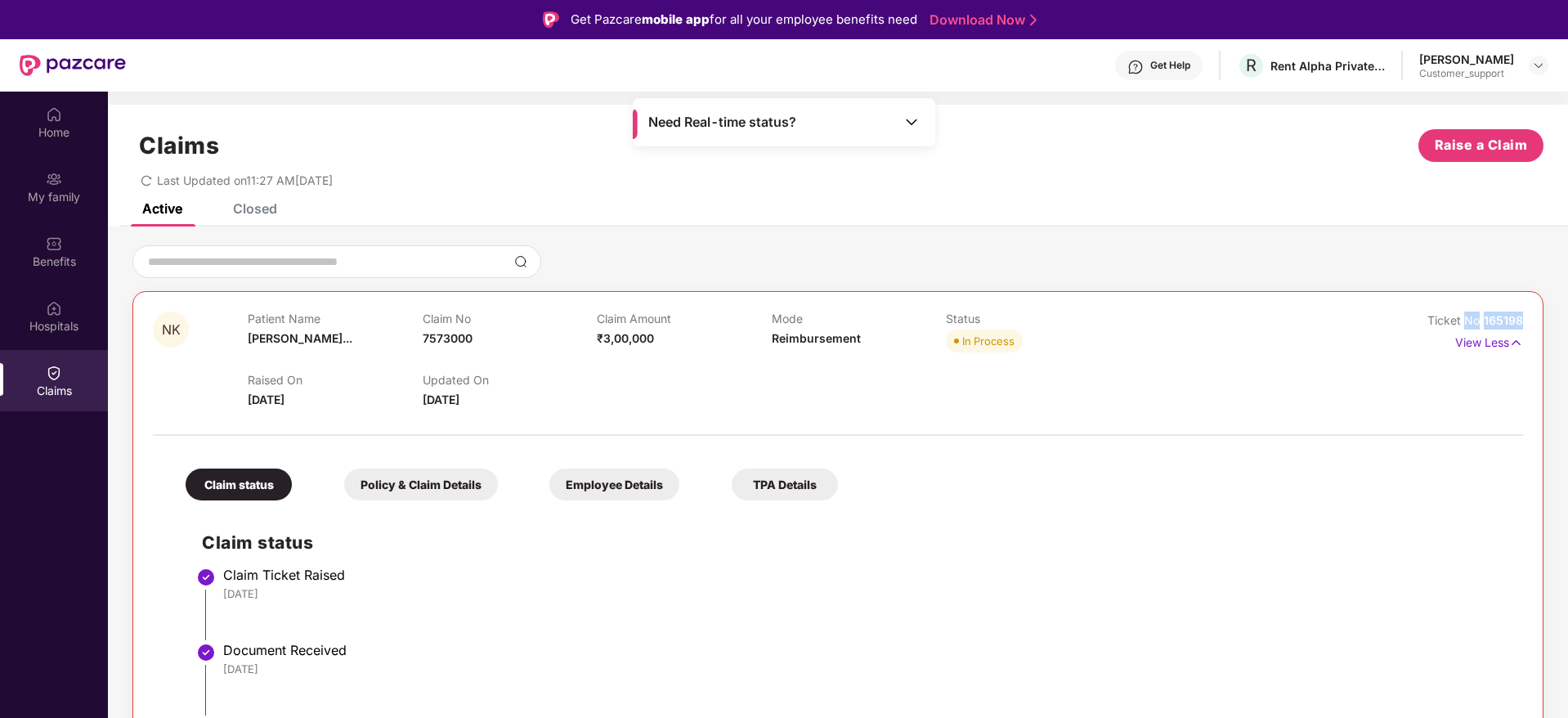
click at [1497, 324] on span "165198" at bounding box center [1504, 321] width 40 height 14
click at [444, 333] on span "7573000" at bounding box center [448, 338] width 50 height 14
copy span "7573000"
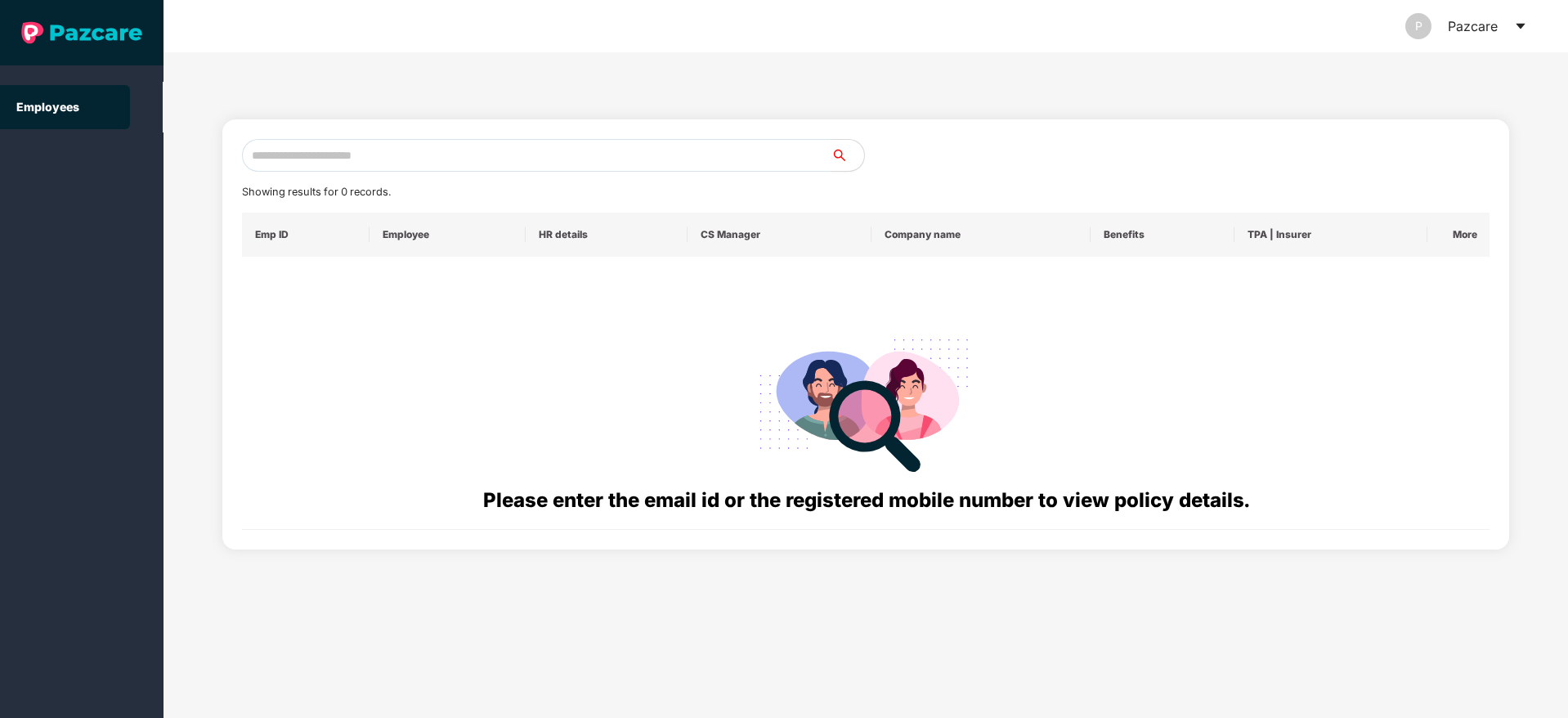
click at [712, 164] on input "text" at bounding box center [537, 155] width 589 height 33
type input "*"
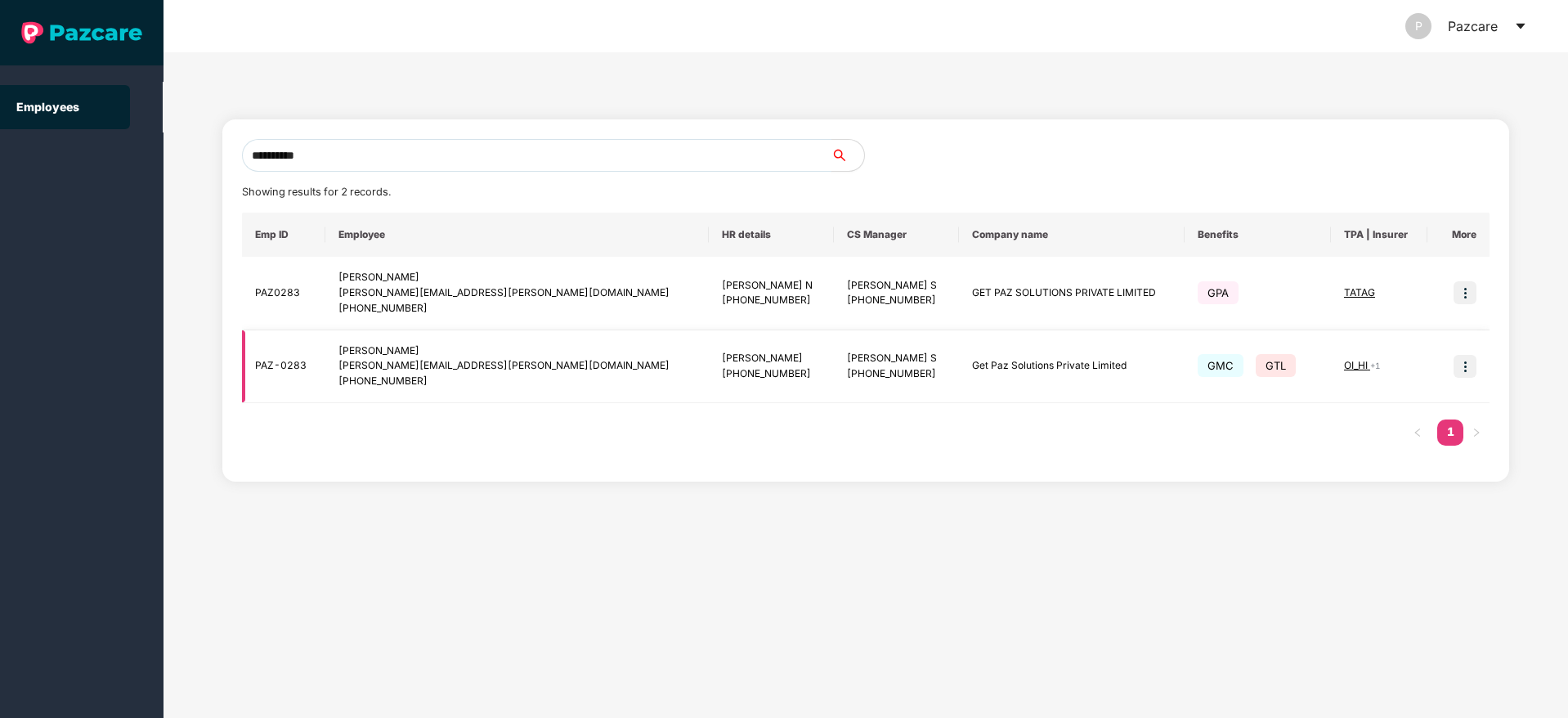
type input "**********"
click at [1468, 362] on img at bounding box center [1465, 366] width 23 height 23
click at [1374, 395] on li "Switch to user interface" at bounding box center [1385, 409] width 181 height 34
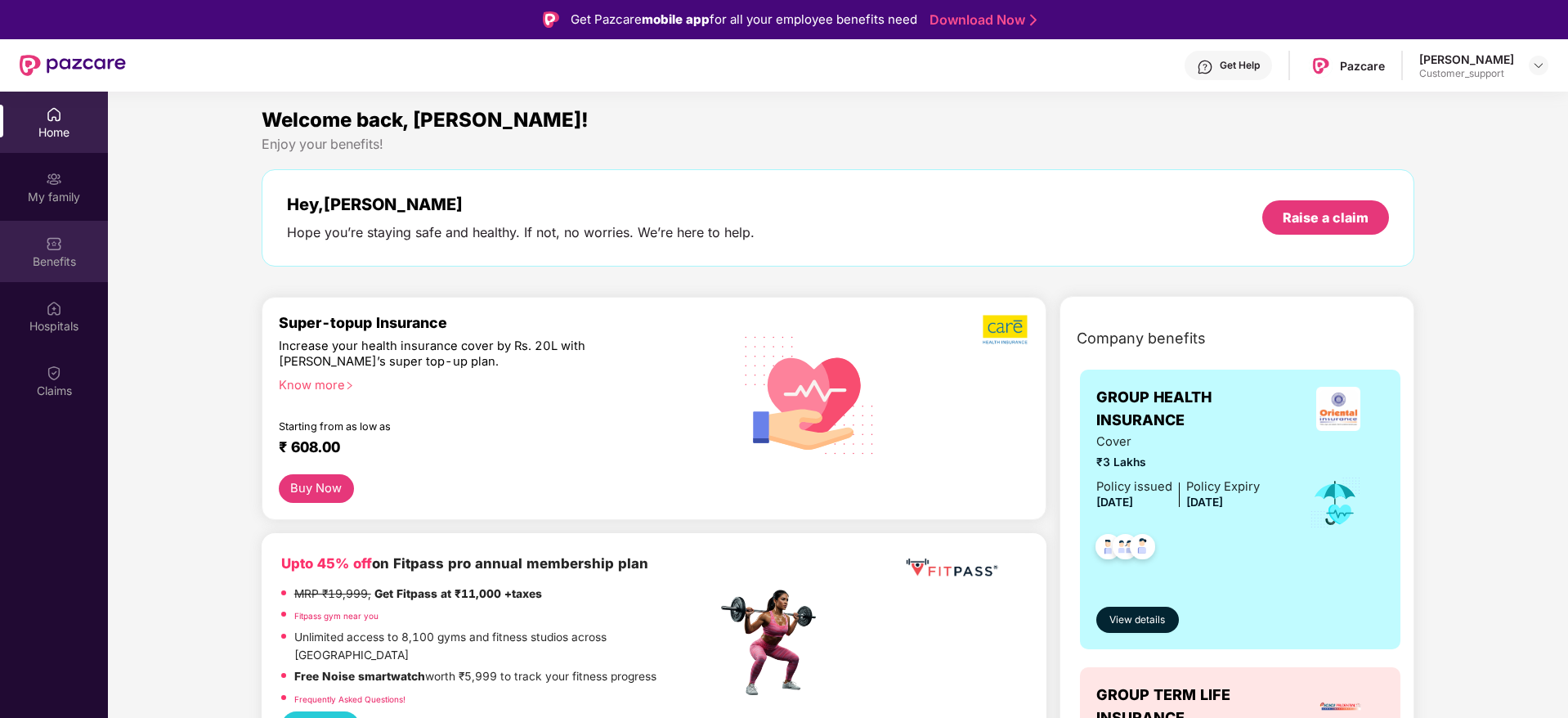
click at [48, 253] on div "Benefits" at bounding box center [53, 261] width 108 height 16
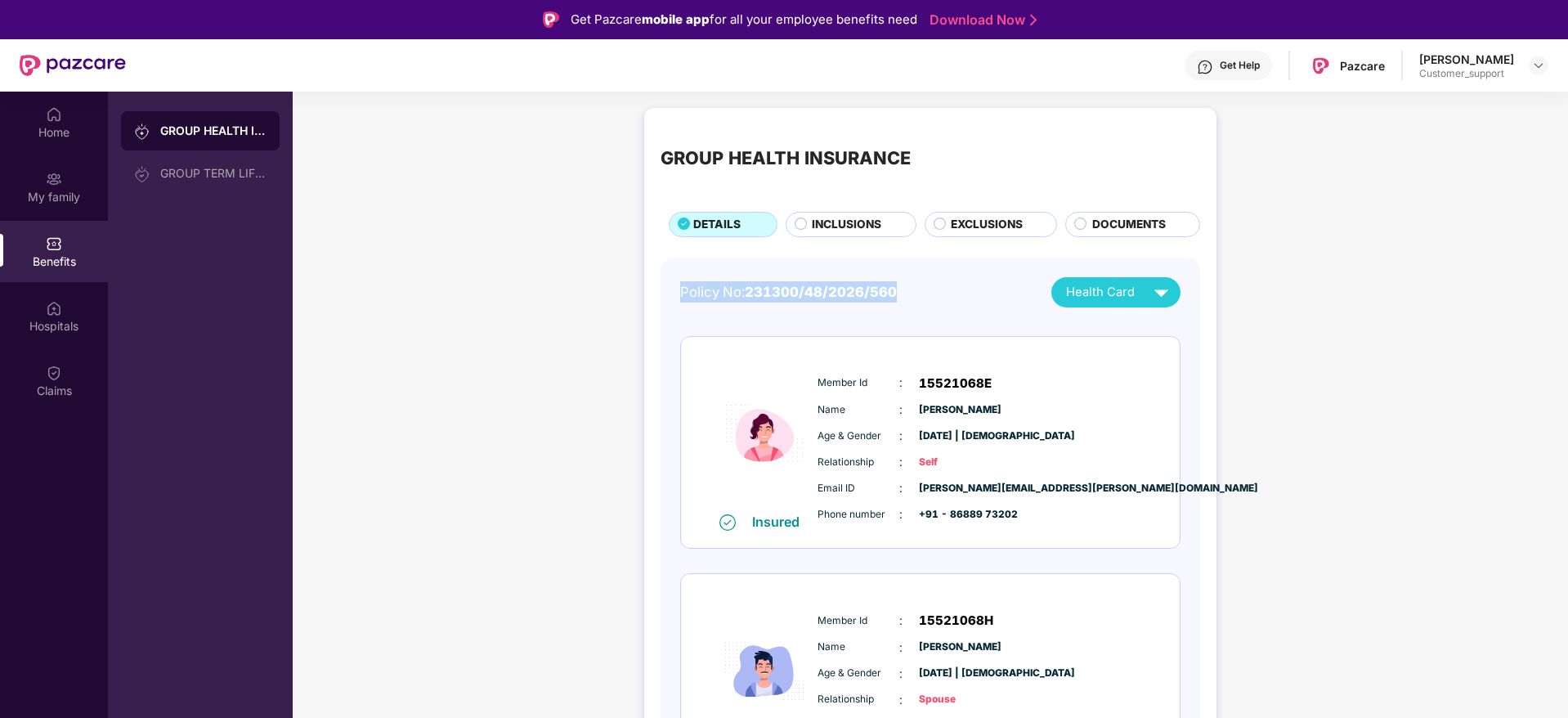
drag, startPoint x: 683, startPoint y: 284, endPoint x: 930, endPoint y: 282, distance: 247.0
click at [930, 282] on div "Policy No: 231300/48/2026/560 Health Card" at bounding box center [930, 292] width 501 height 30
copy div "Policy No: 231300/48/2026/560"
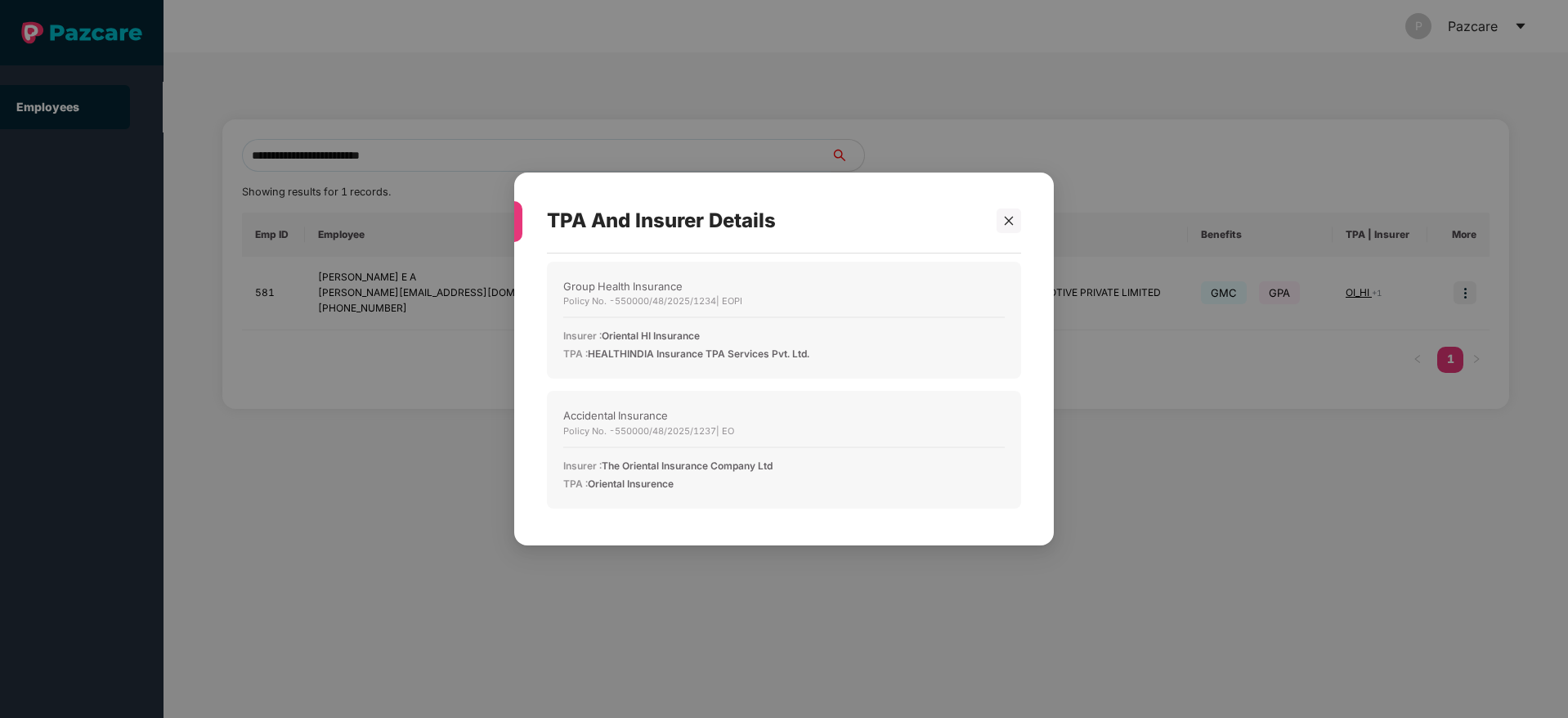
click at [1024, 232] on div "TPA And Insurer Details Group Health Insurance Policy No. - 550000/48/2025/1234…" at bounding box center [784, 359] width 539 height 373
click at [1005, 229] on div at bounding box center [1009, 221] width 24 height 24
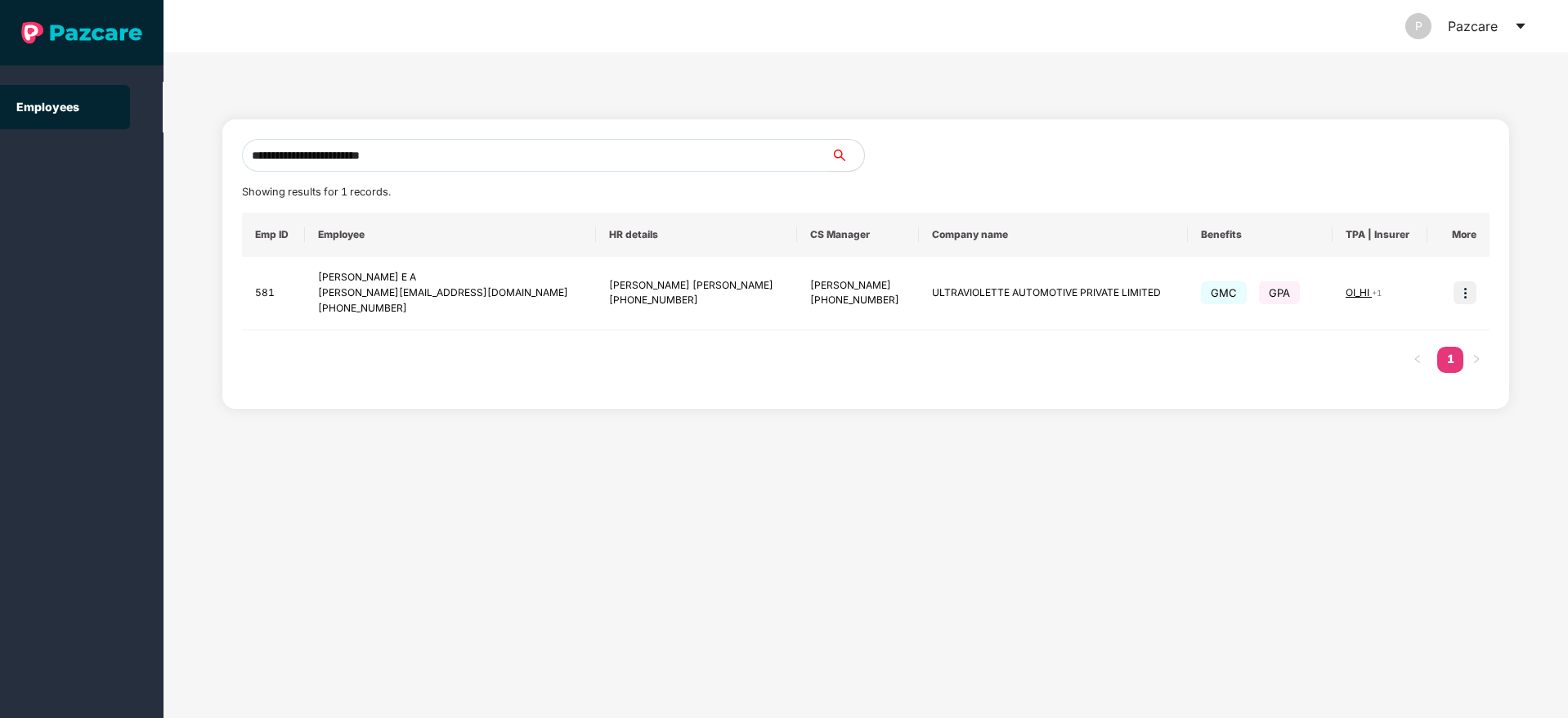
click at [1515, 34] on div "P Pazcare" at bounding box center [1466, 26] width 121 height 53
click at [1521, 21] on icon "caret-down" at bounding box center [1521, 26] width 13 height 13
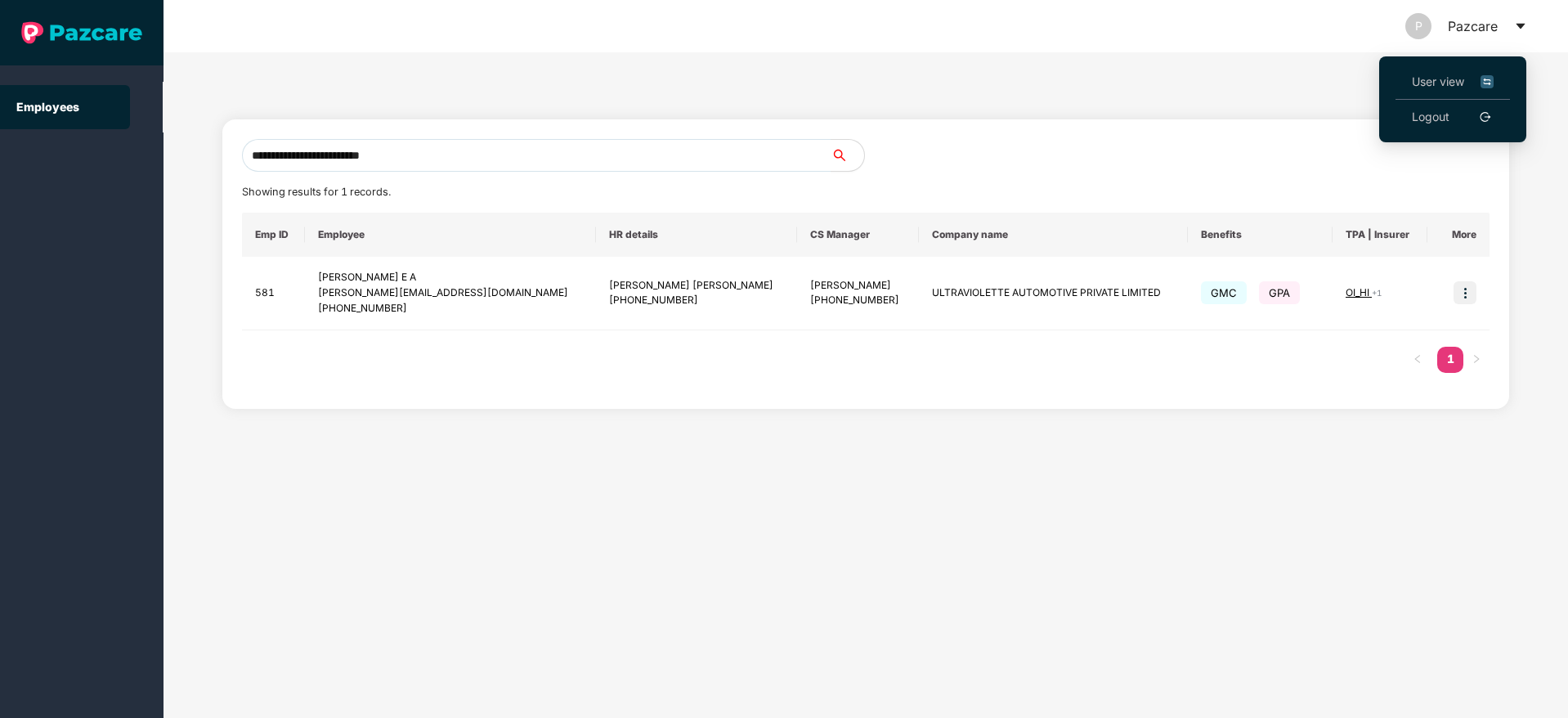
click at [1422, 91] on li "User view" at bounding box center [1453, 82] width 115 height 35
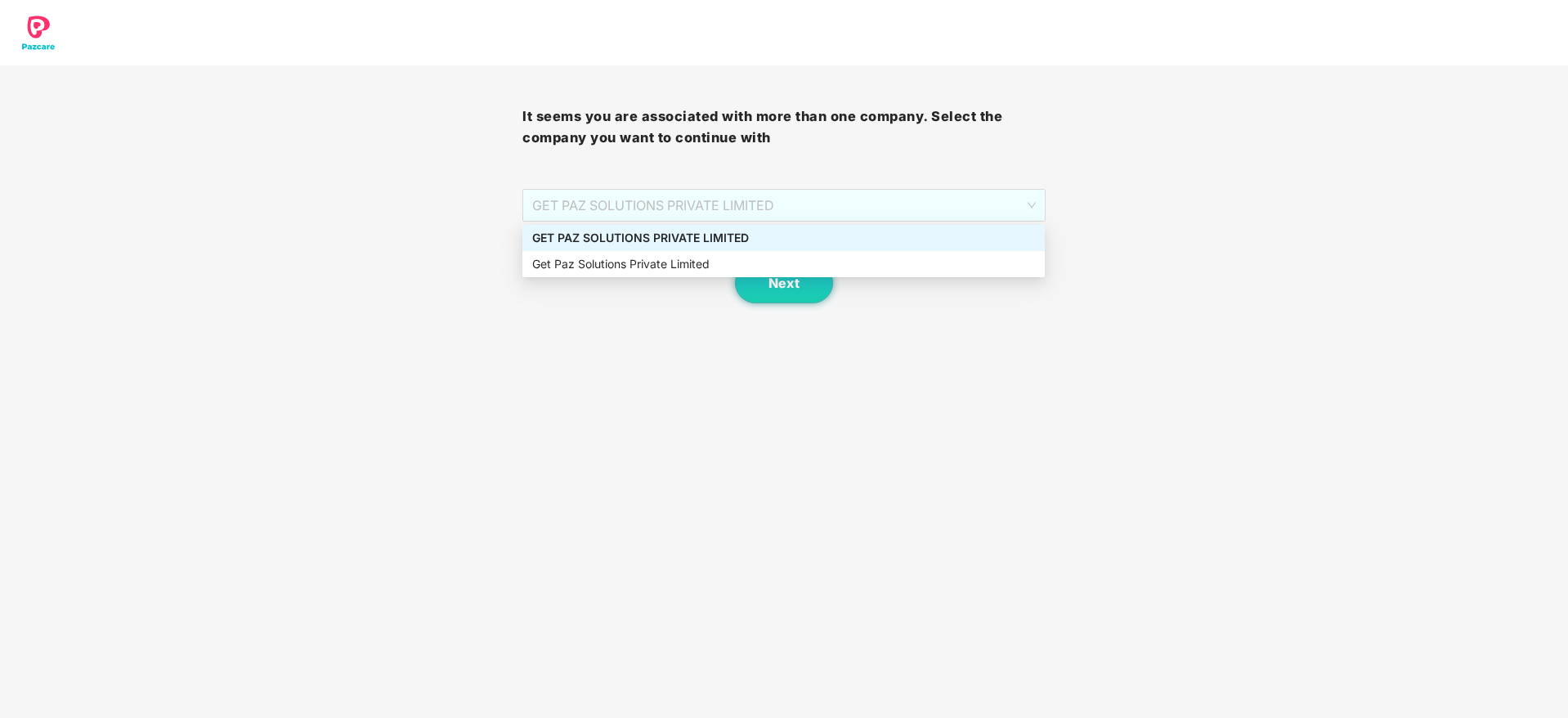
drag, startPoint x: 584, startPoint y: 214, endPoint x: 587, endPoint y: 240, distance: 26.2
click at [587, 240] on body "It seems you are associated with more than one company. Select the company you …" at bounding box center [784, 359] width 1568 height 718
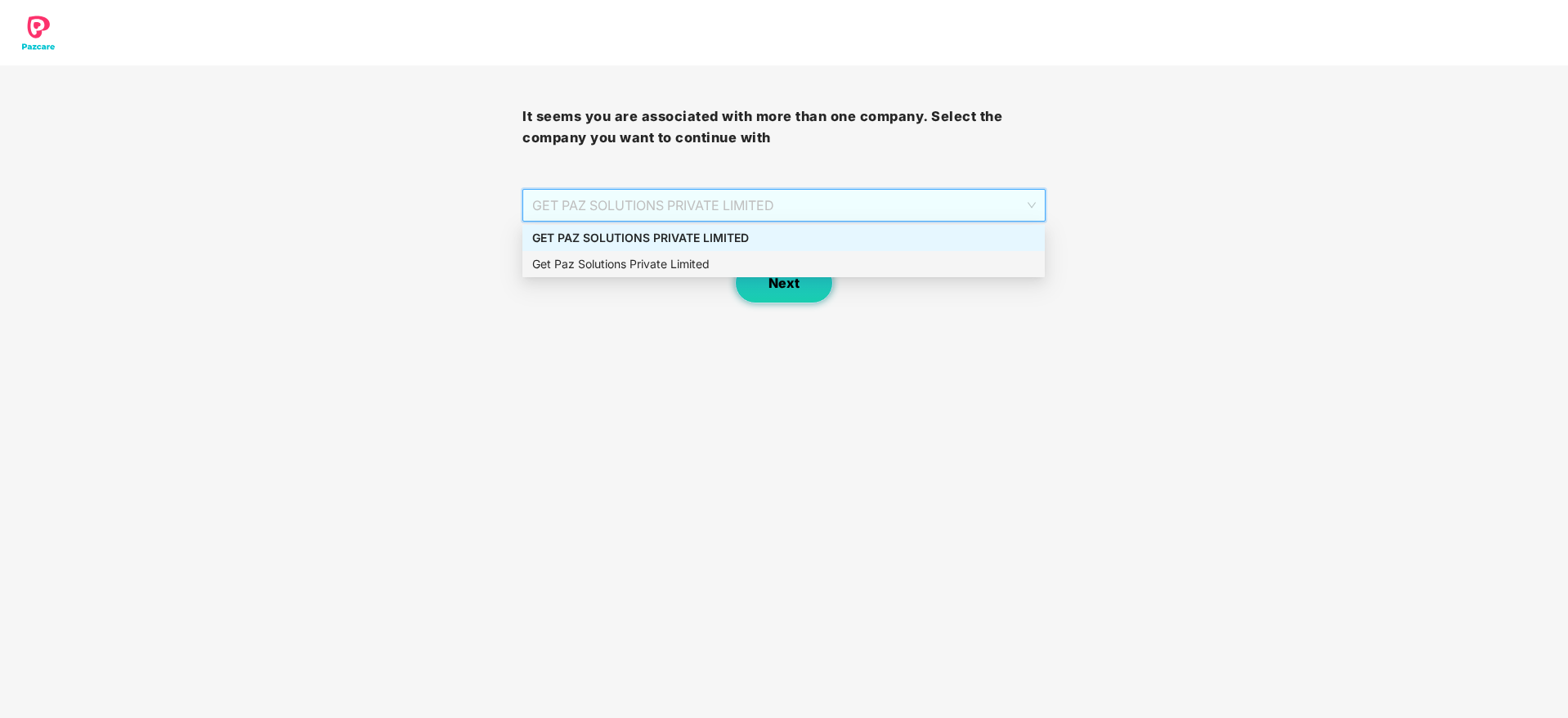
drag, startPoint x: 587, startPoint y: 240, endPoint x: 785, endPoint y: 286, distance: 203.3
click at [785, 286] on body "It seems you are associated with more than one company. Select the company you …" at bounding box center [784, 359] width 1568 height 718
click at [785, 286] on span "Next" at bounding box center [784, 284] width 31 height 16
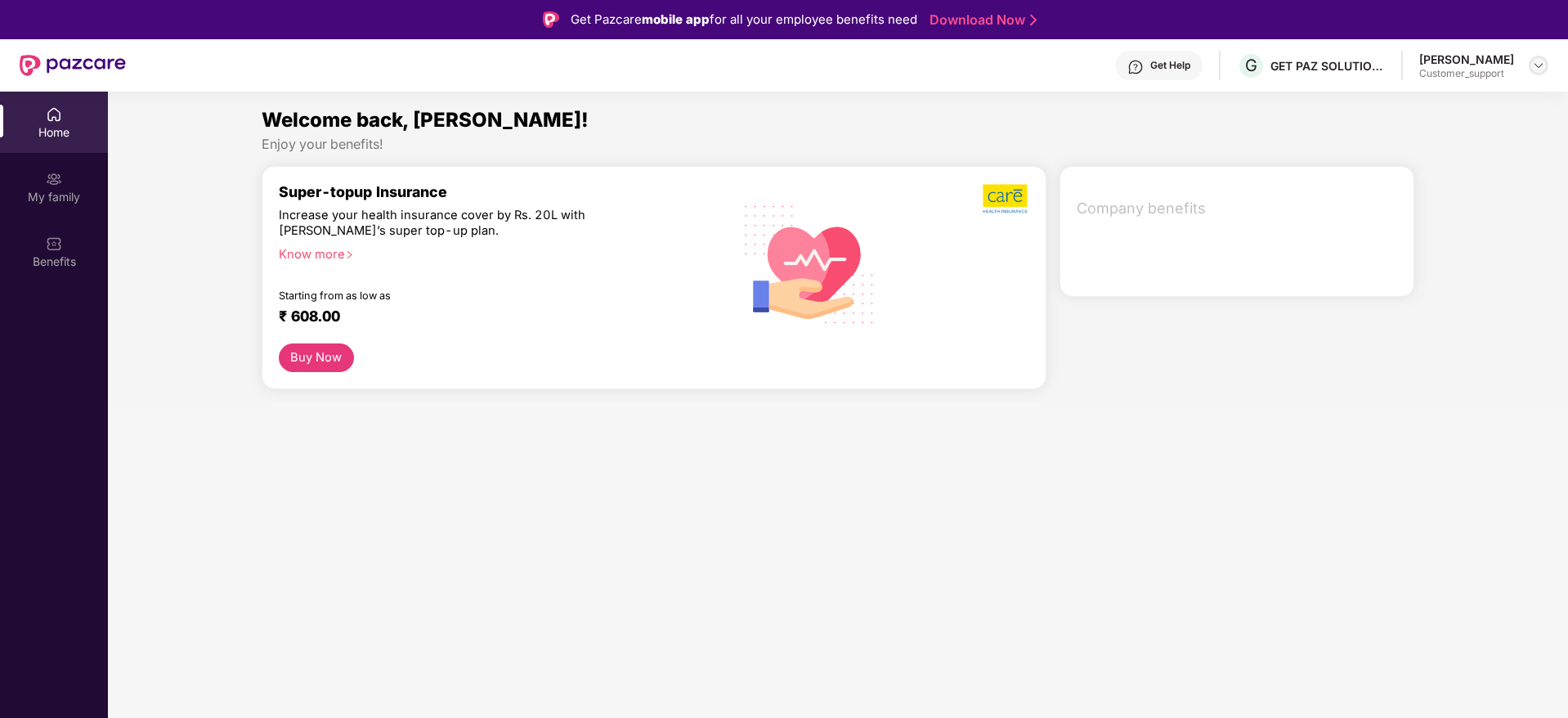
click at [1537, 66] on img at bounding box center [1539, 65] width 13 height 13
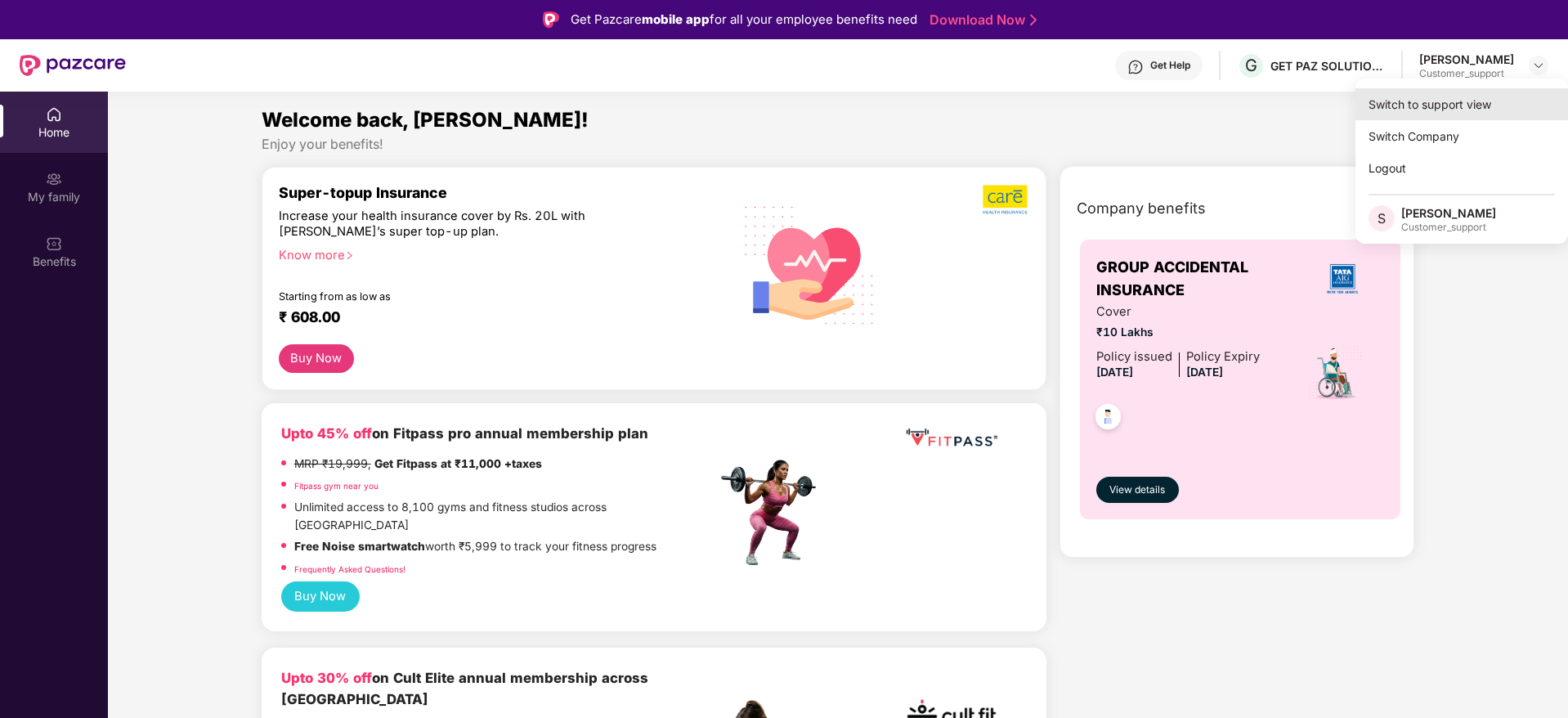
click at [1429, 100] on div "Switch to support view" at bounding box center [1462, 104] width 213 height 32
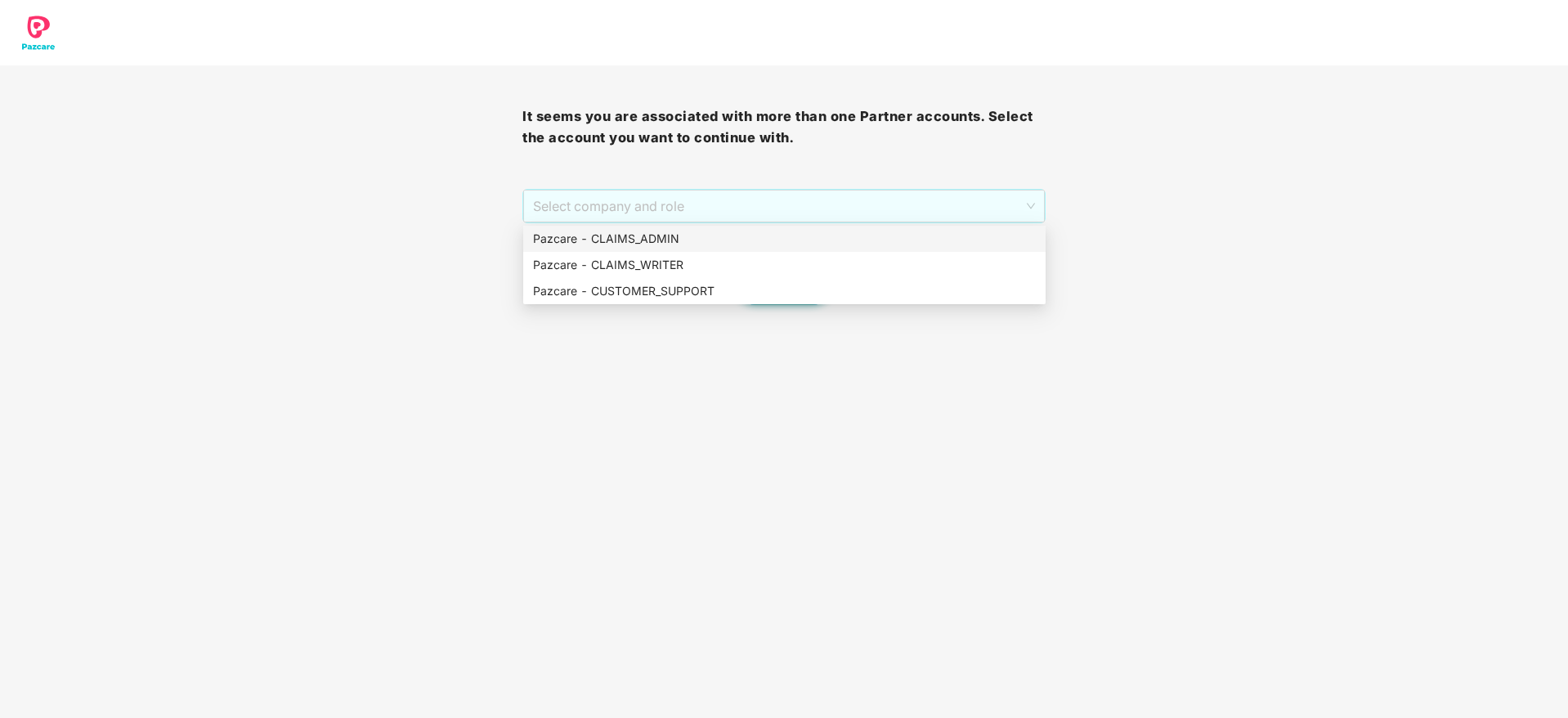
drag, startPoint x: 662, startPoint y: 215, endPoint x: 666, endPoint y: 236, distance: 21.4
click at [666, 236] on body "It seems you are associated with more than one Partner accounts. Select the acc…" at bounding box center [784, 359] width 1568 height 718
click at [666, 236] on div "Pazcare - CLAIMS_ADMIN" at bounding box center [785, 239] width 503 height 18
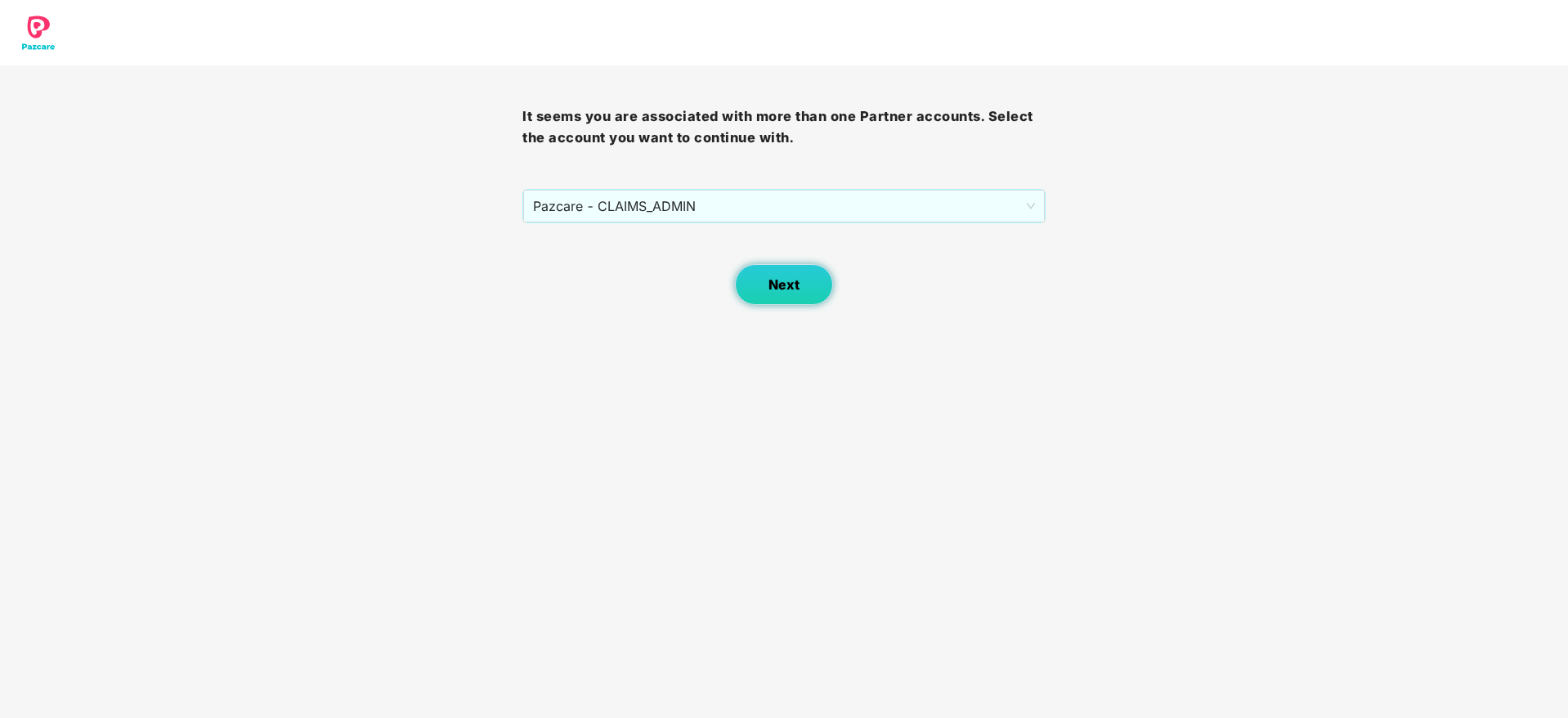
drag, startPoint x: 781, startPoint y: 297, endPoint x: 792, endPoint y: 282, distance: 18.6
click at [792, 282] on button "Next" at bounding box center [784, 284] width 98 height 41
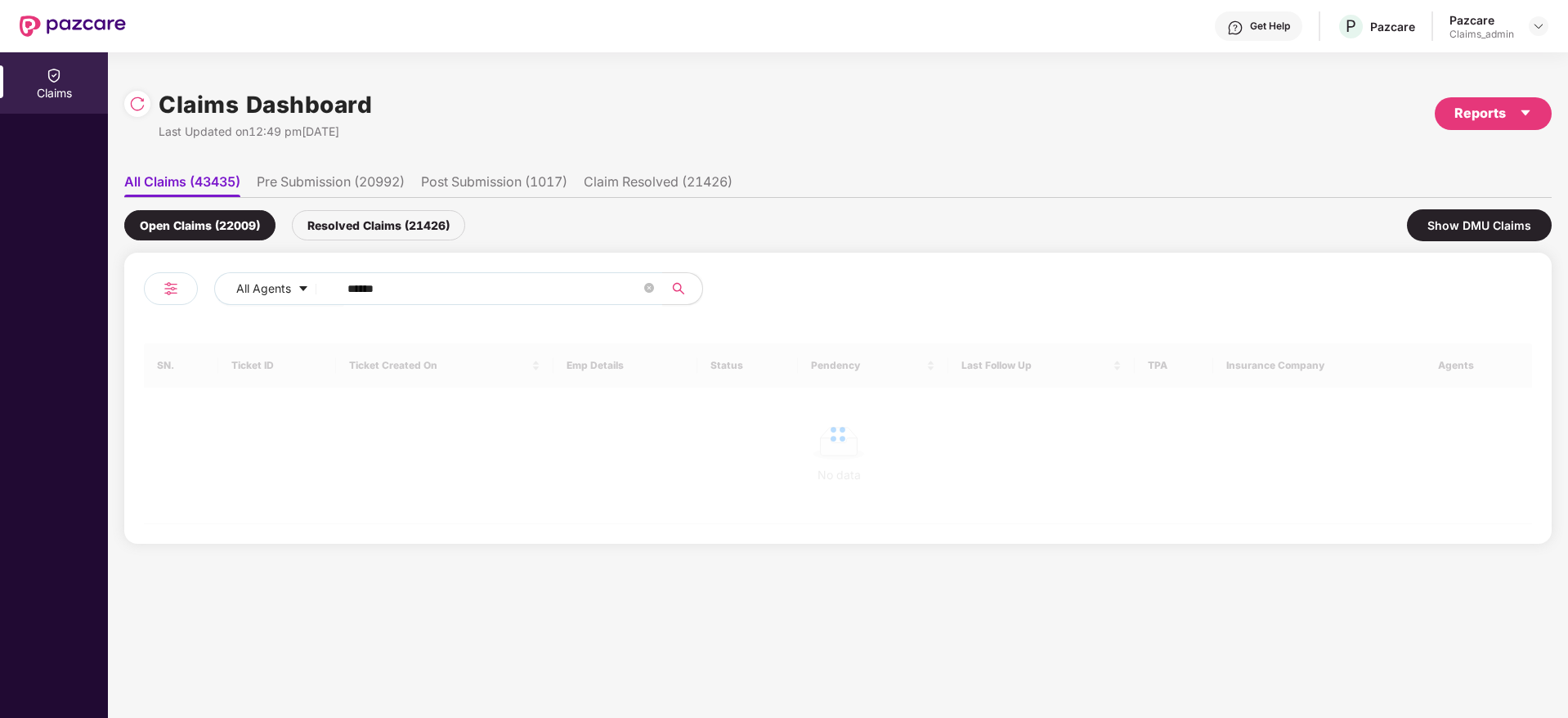
click at [792, 282] on div "All Agents ******" at bounding box center [631, 289] width 833 height 33
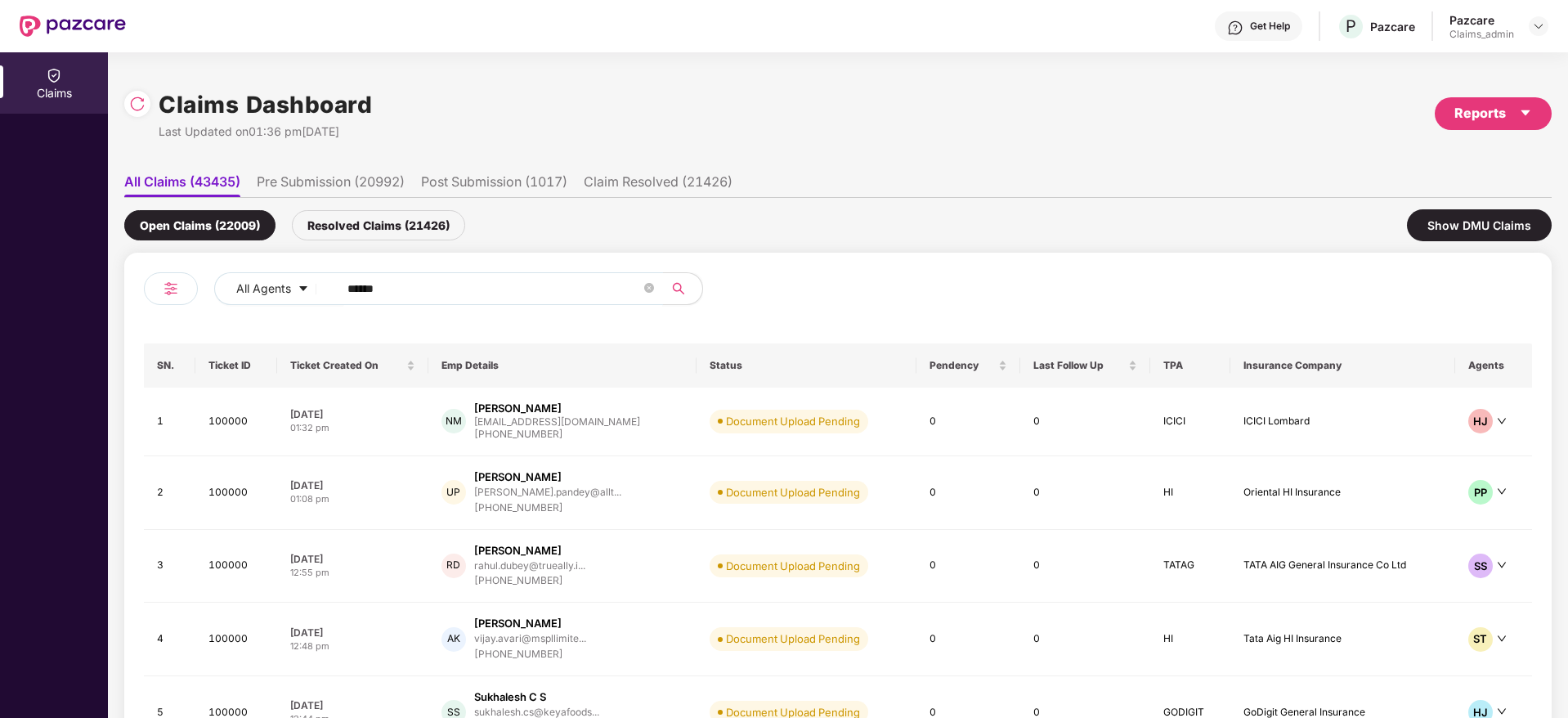
click at [437, 284] on input "******" at bounding box center [494, 289] width 294 height 24
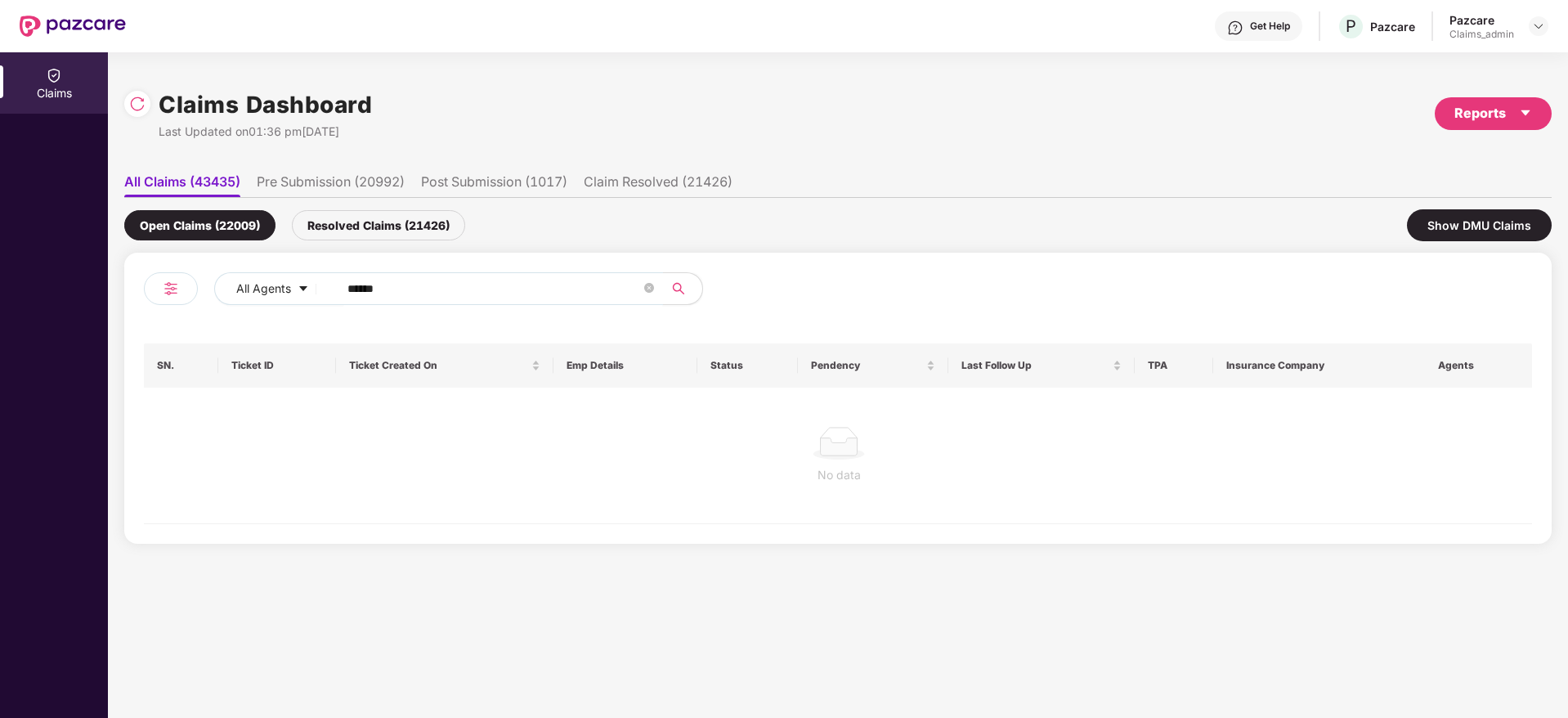
type input "******"
click at [372, 230] on div "Resolved Claims (21426)" at bounding box center [378, 225] width 173 height 30
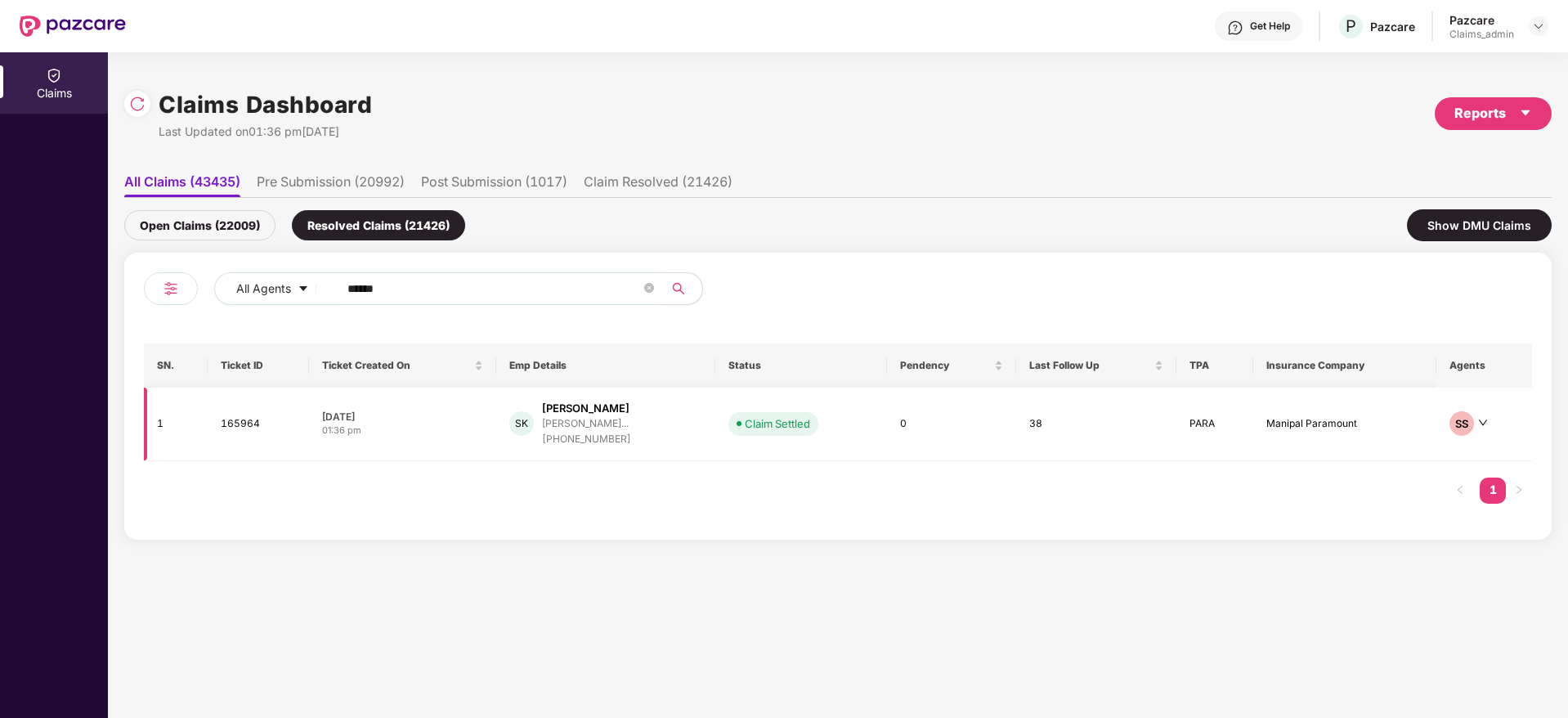
click at [552, 403] on div "Salim Khan" at bounding box center [586, 409] width 88 height 16
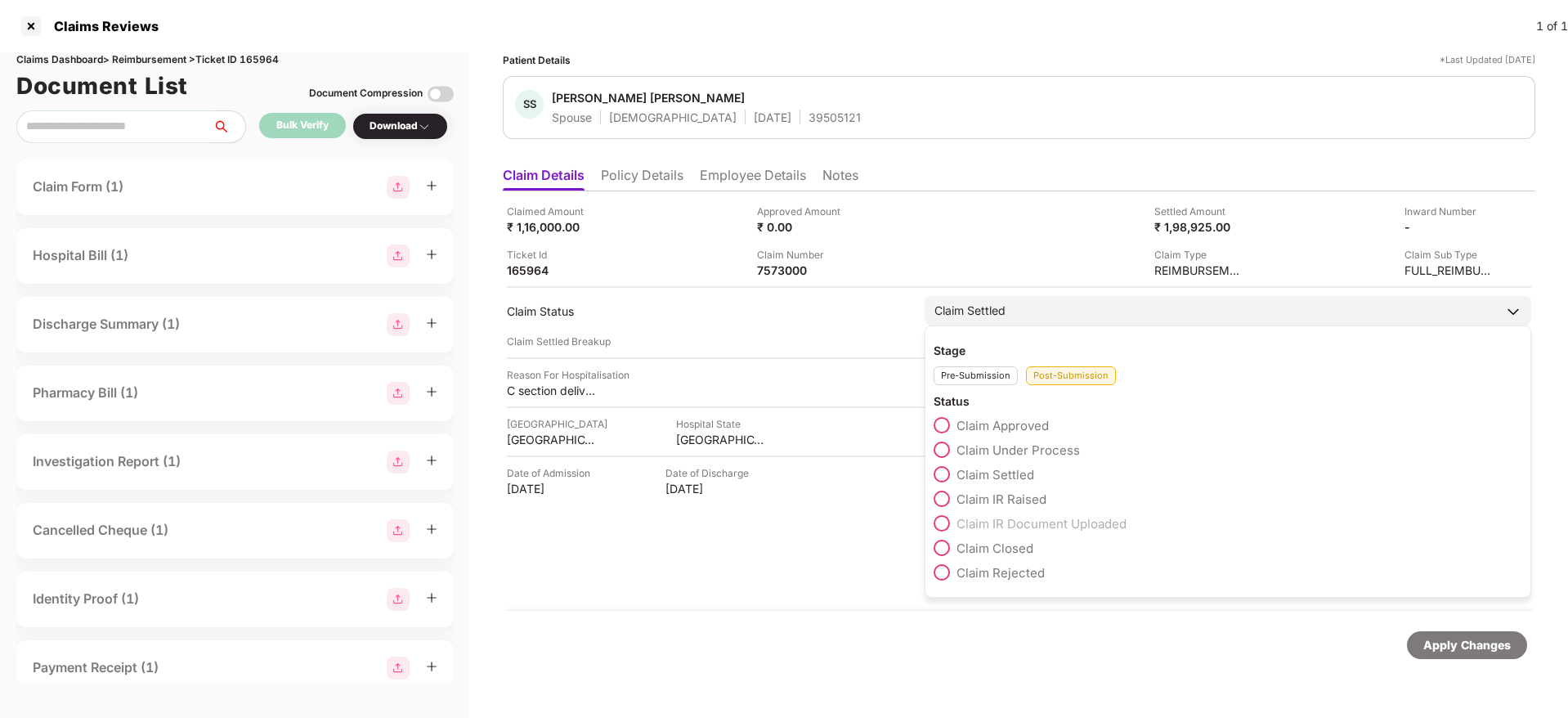
click at [953, 442] on label "Claim Under Process" at bounding box center [1007, 450] width 146 height 16
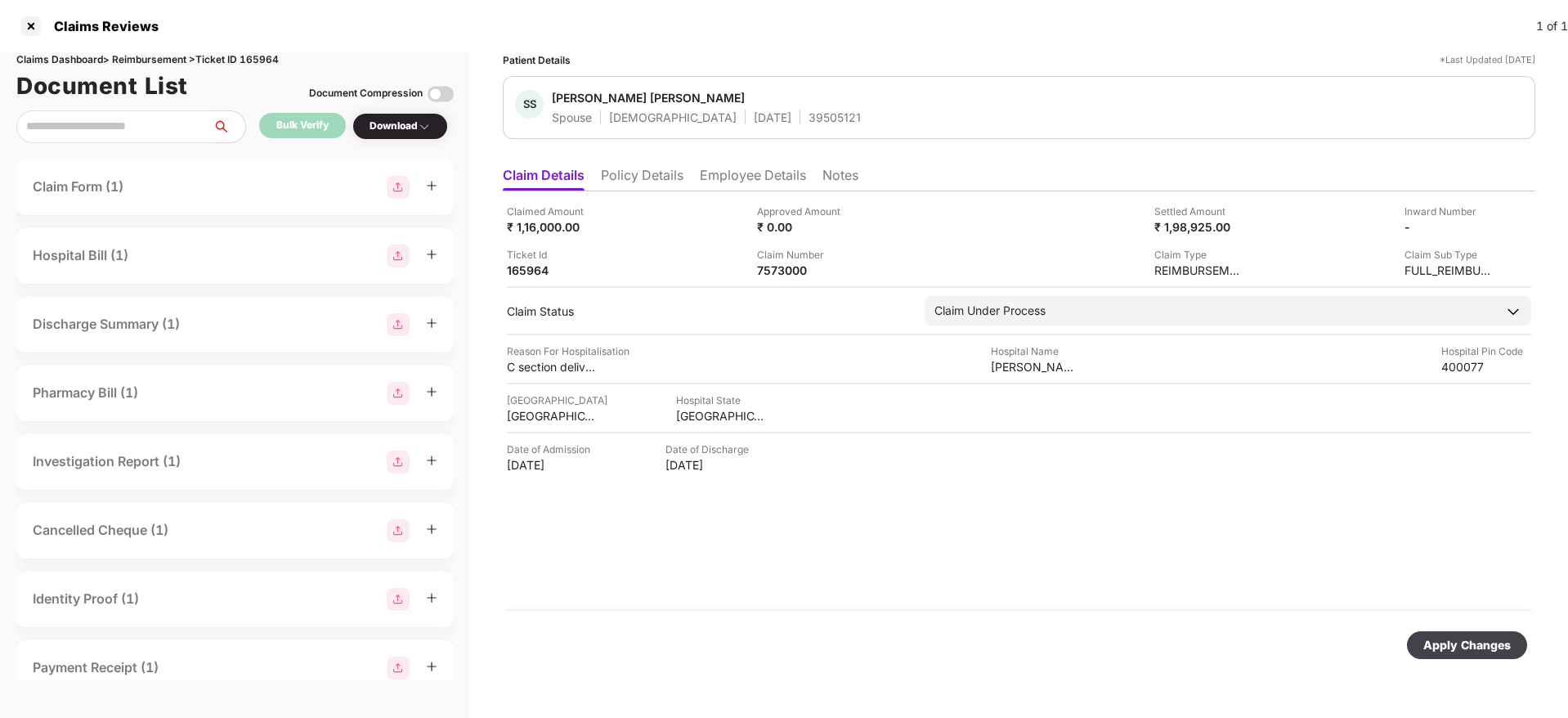
click at [1477, 637] on div "Apply Changes" at bounding box center [1467, 645] width 88 height 18
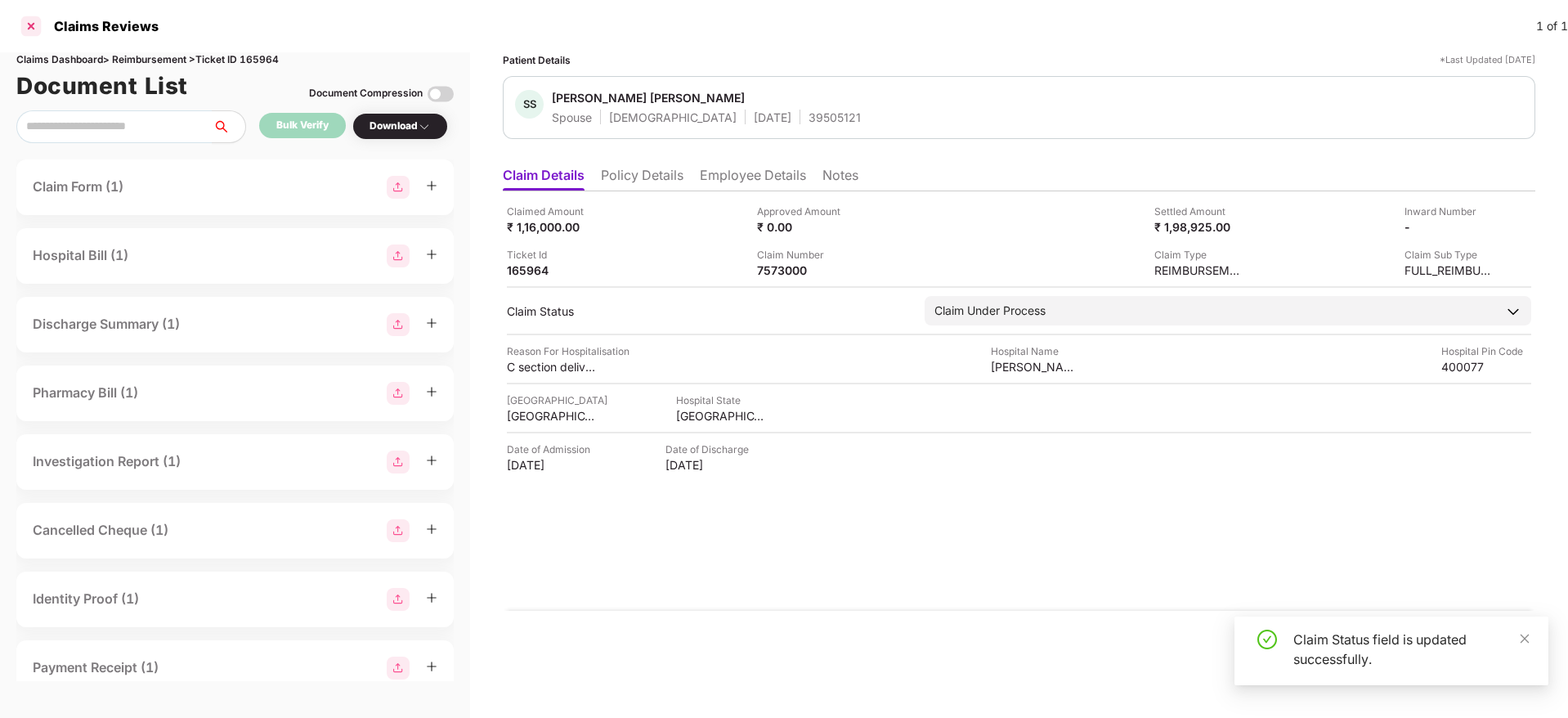
click at [27, 28] on div at bounding box center [31, 26] width 26 height 26
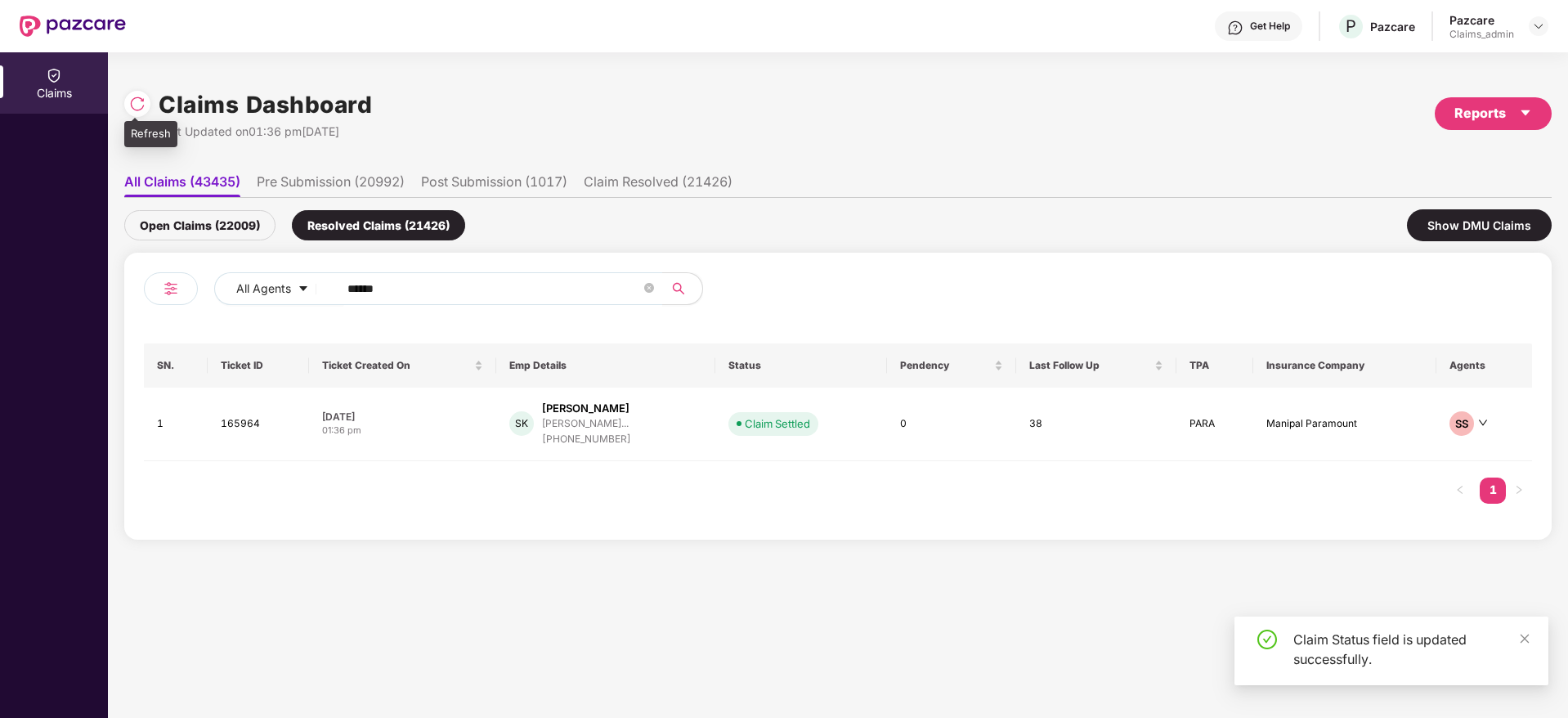
click at [137, 96] on img at bounding box center [137, 103] width 16 height 16
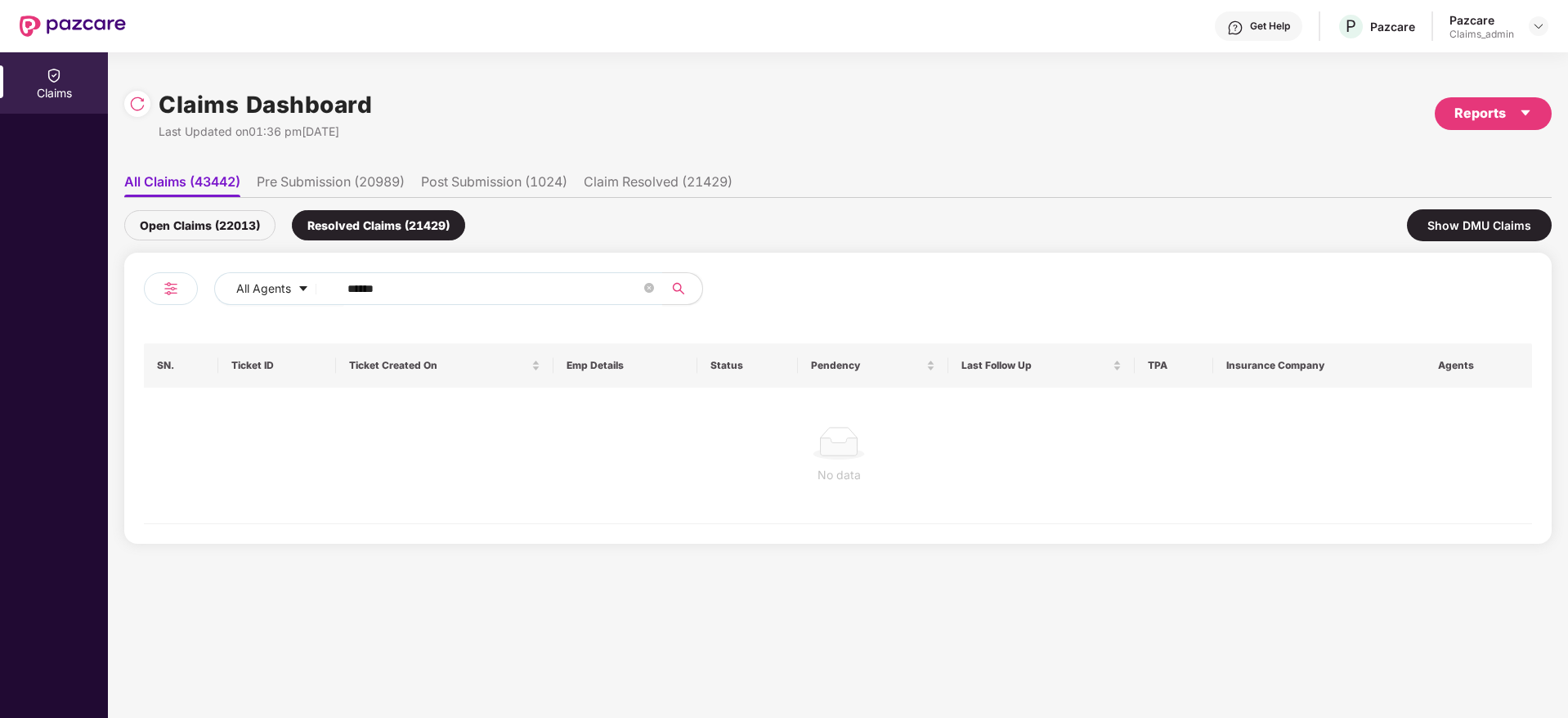
click at [218, 219] on div "Open Claims (22013)" at bounding box center [200, 225] width 152 height 30
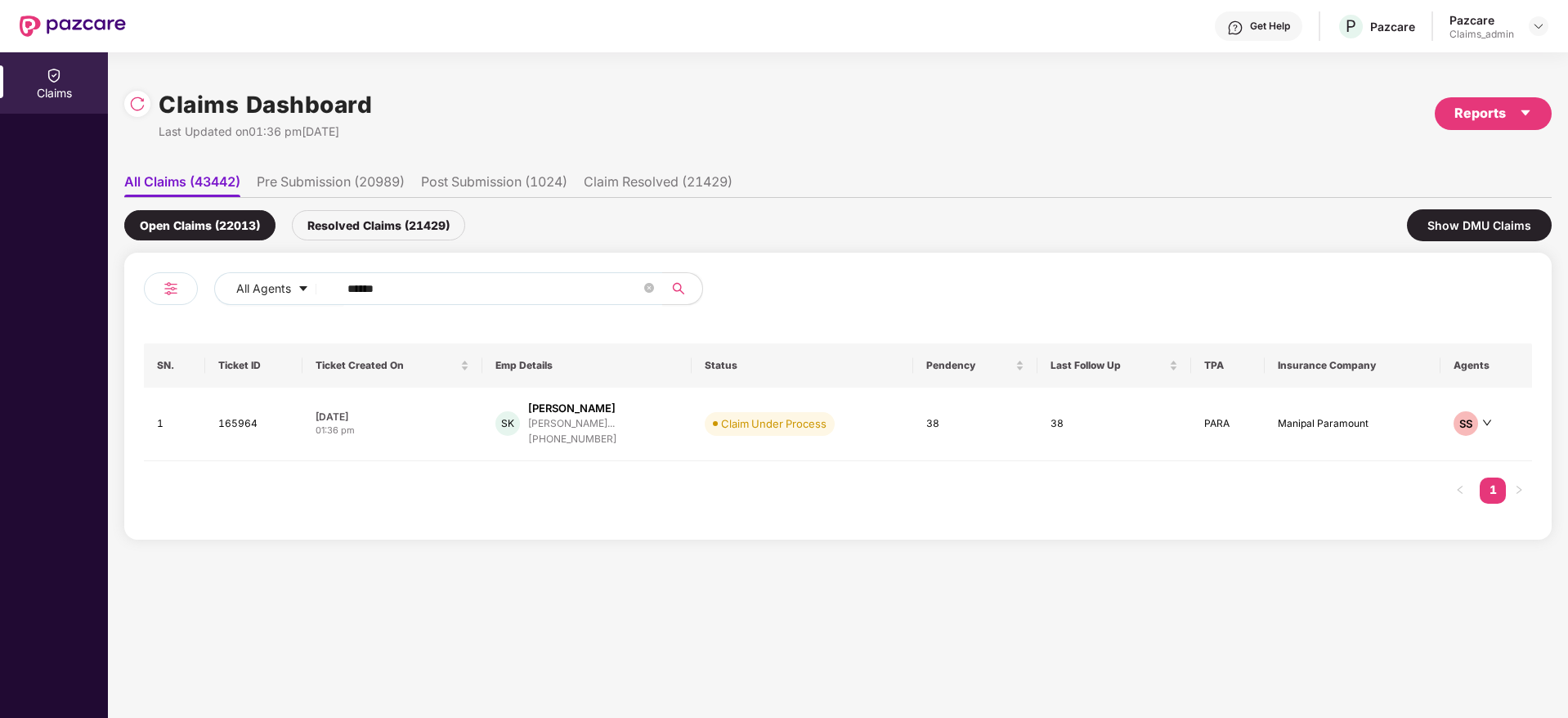
click at [378, 225] on div "Resolved Claims (21429)" at bounding box center [378, 225] width 173 height 30
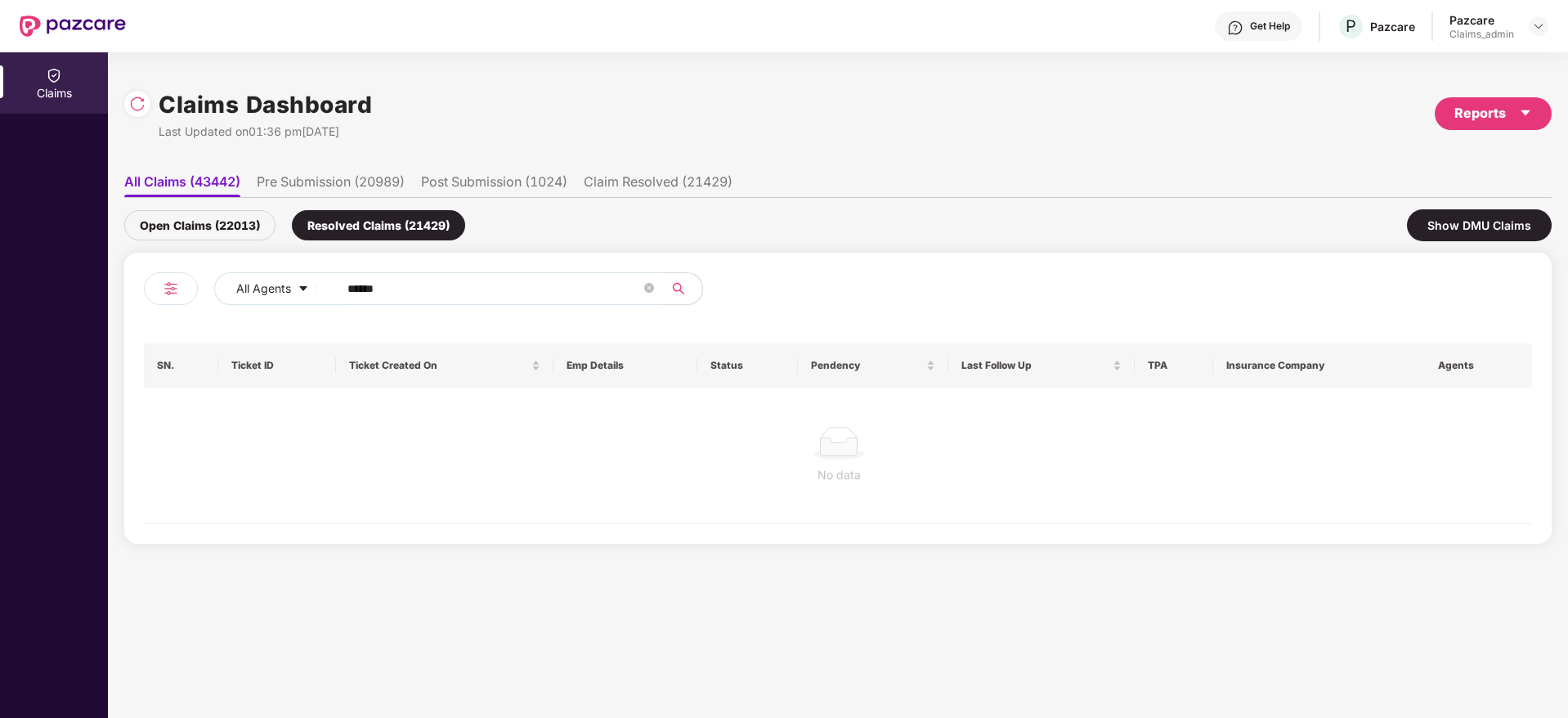
click at [372, 284] on input "******" at bounding box center [494, 289] width 294 height 24
click at [196, 240] on div "Open Claims (22013) Resolved Claims (21429) Show DMU Claims" at bounding box center [837, 226] width 1428 height 55
click at [200, 226] on div "Open Claims (22013)" at bounding box center [200, 225] width 152 height 30
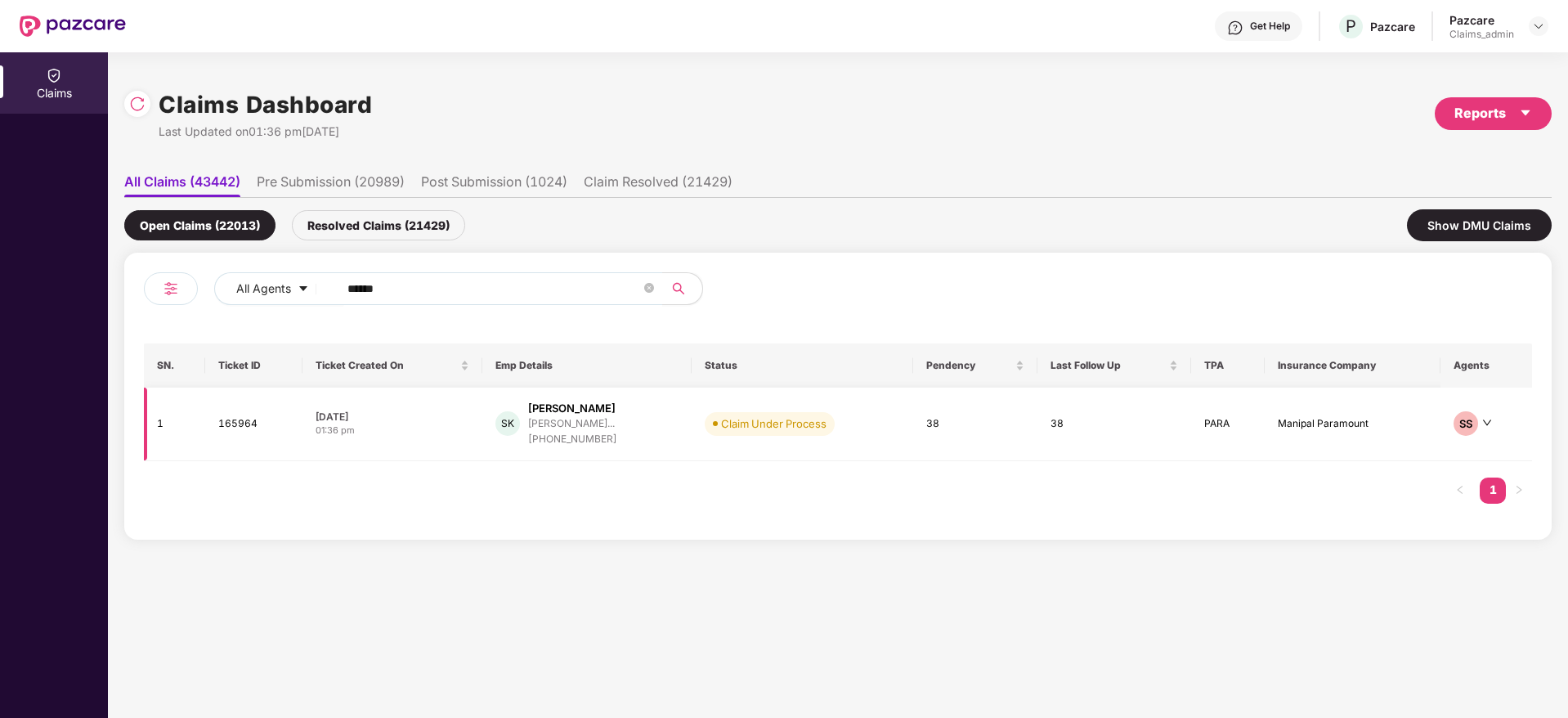
click at [569, 443] on div "+919619556795" at bounding box center [572, 440] width 89 height 16
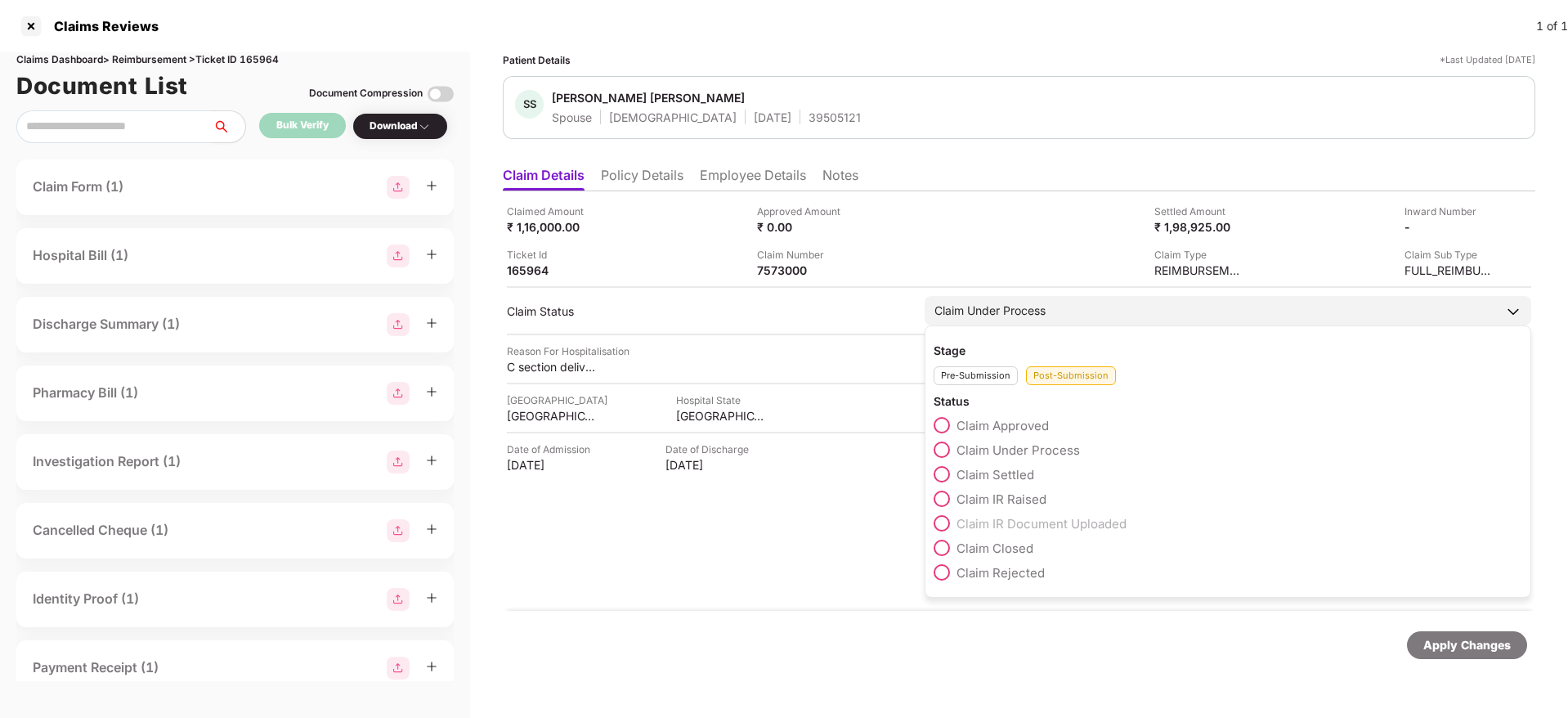
click at [944, 471] on span at bounding box center [942, 474] width 16 height 16
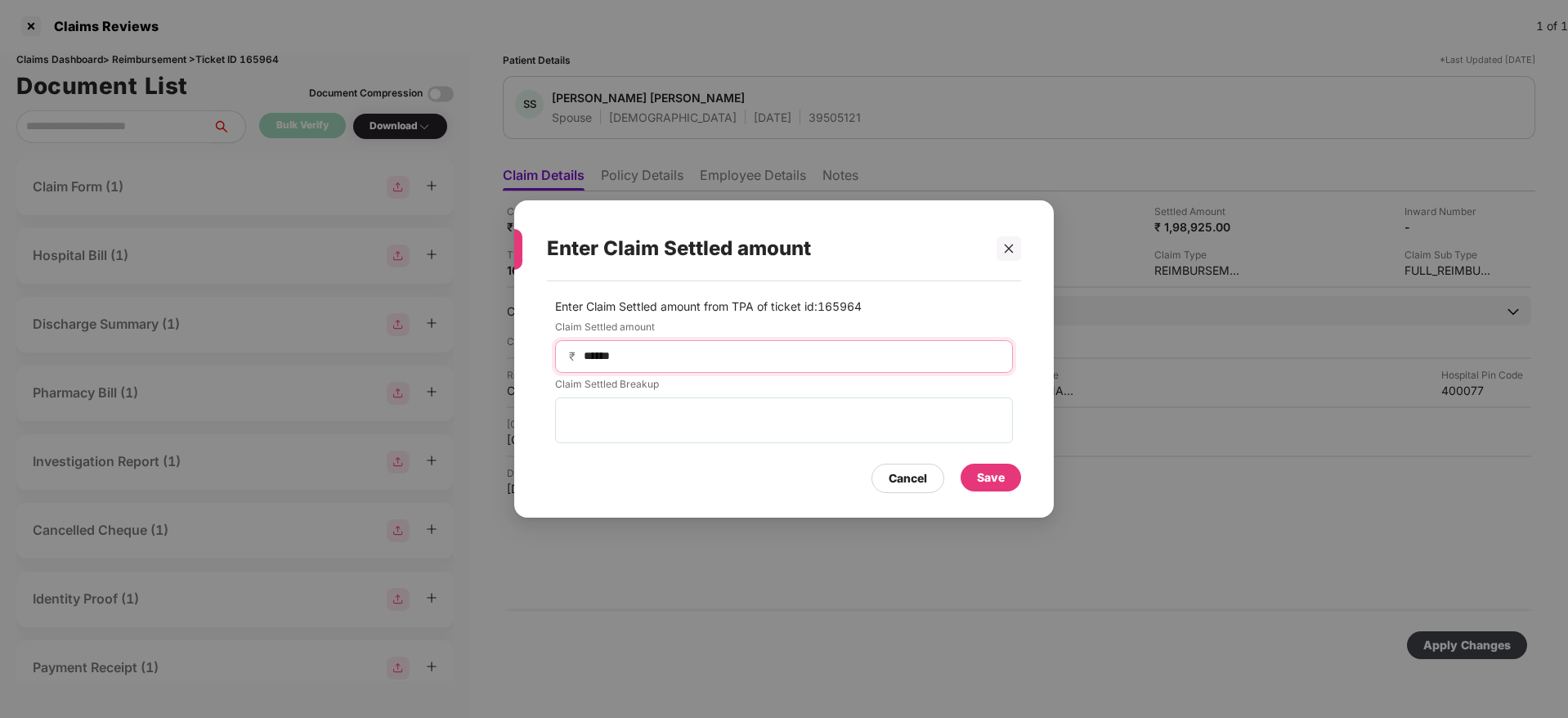
click at [642, 359] on input "******" at bounding box center [791, 356] width 417 height 17
type input "*"
click at [993, 484] on div "Save" at bounding box center [991, 478] width 28 height 18
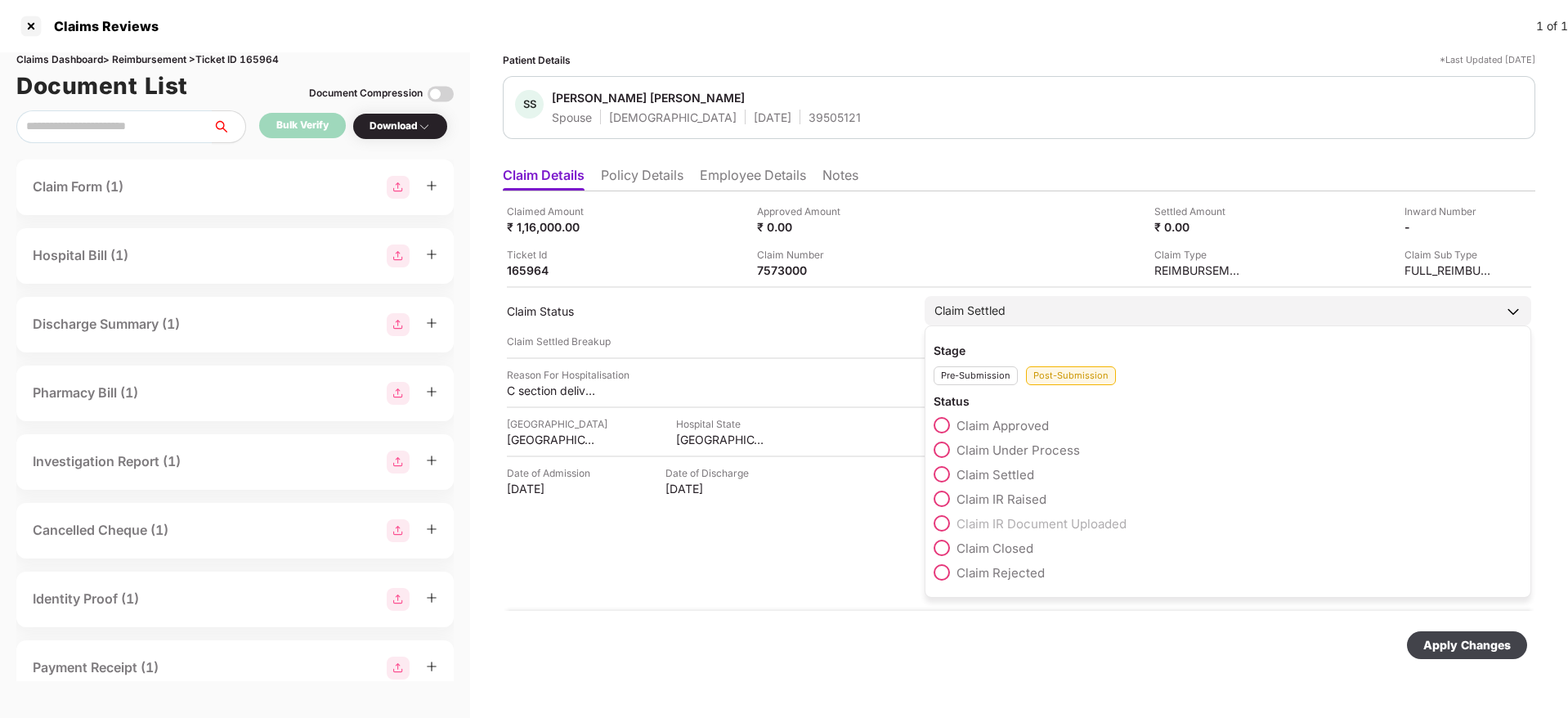
click at [950, 448] on span at bounding box center [942, 450] width 16 height 16
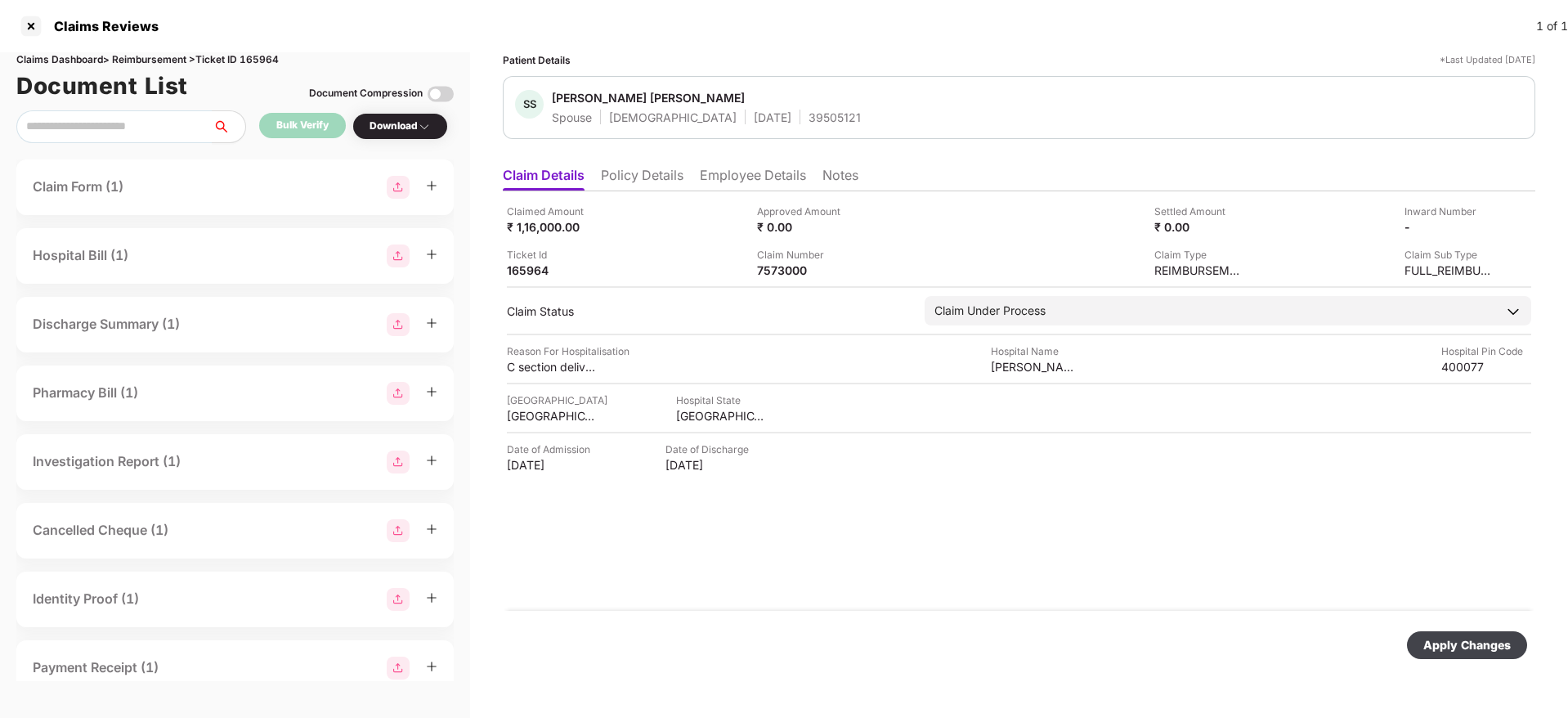
click at [1457, 653] on div "Apply Changes" at bounding box center [1467, 645] width 88 height 18
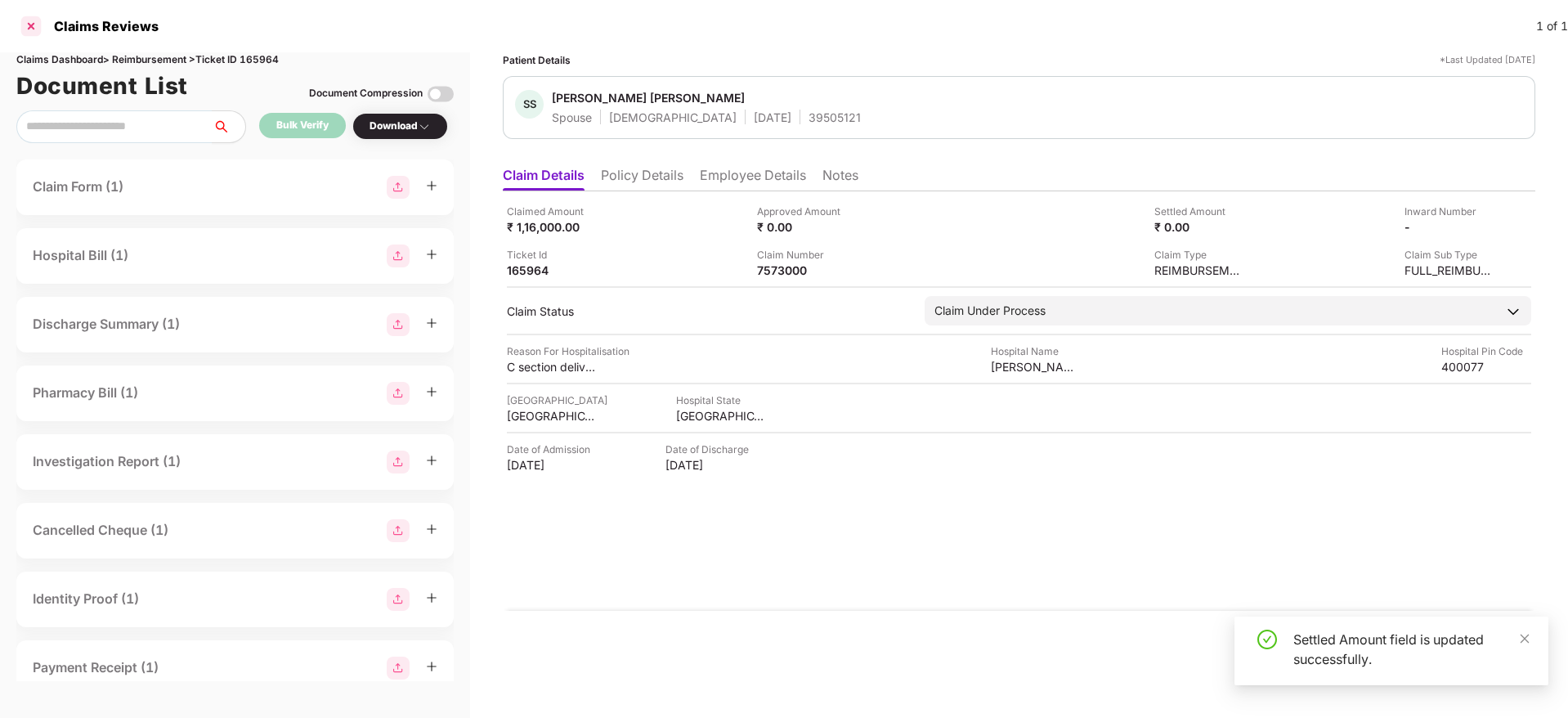
click at [28, 15] on div at bounding box center [31, 26] width 26 height 26
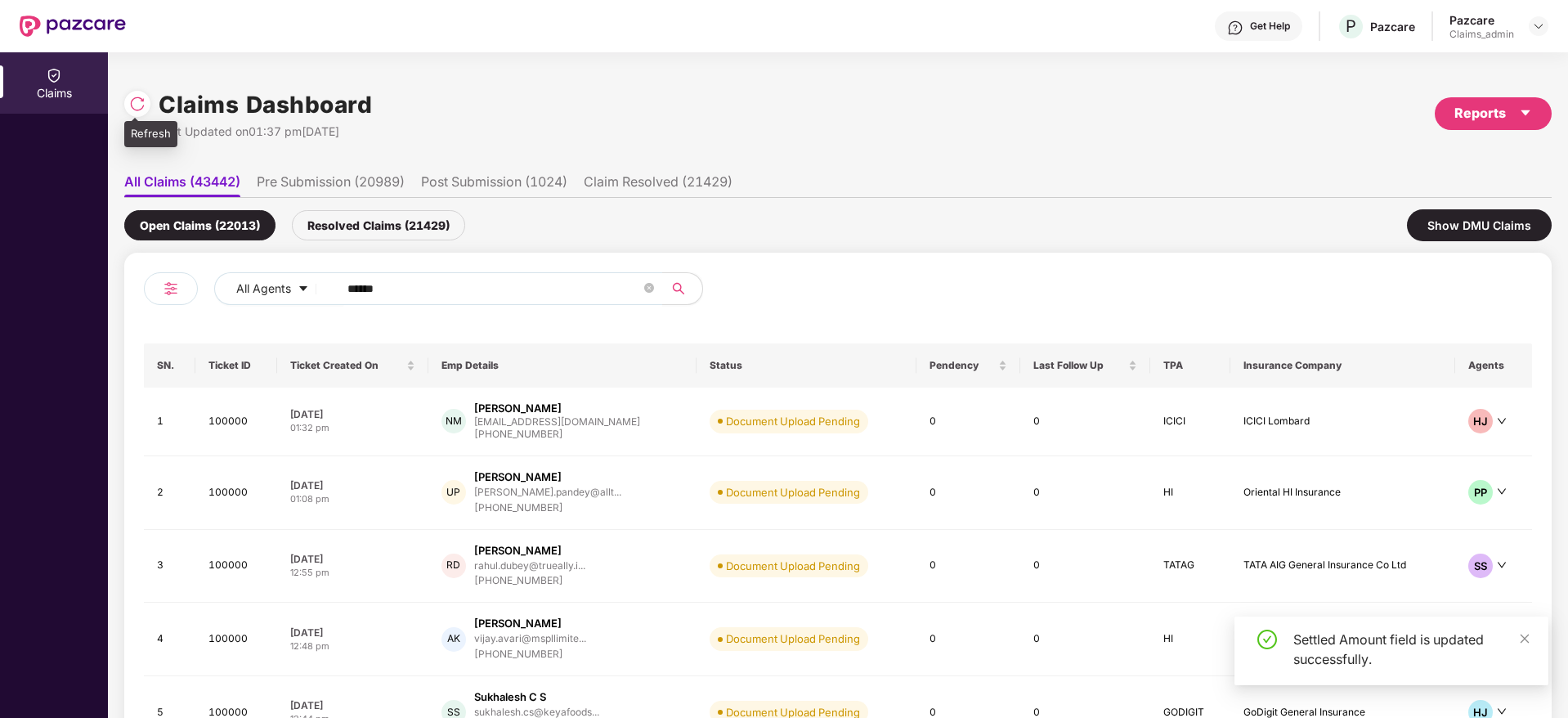
click at [131, 103] on img at bounding box center [137, 103] width 16 height 16
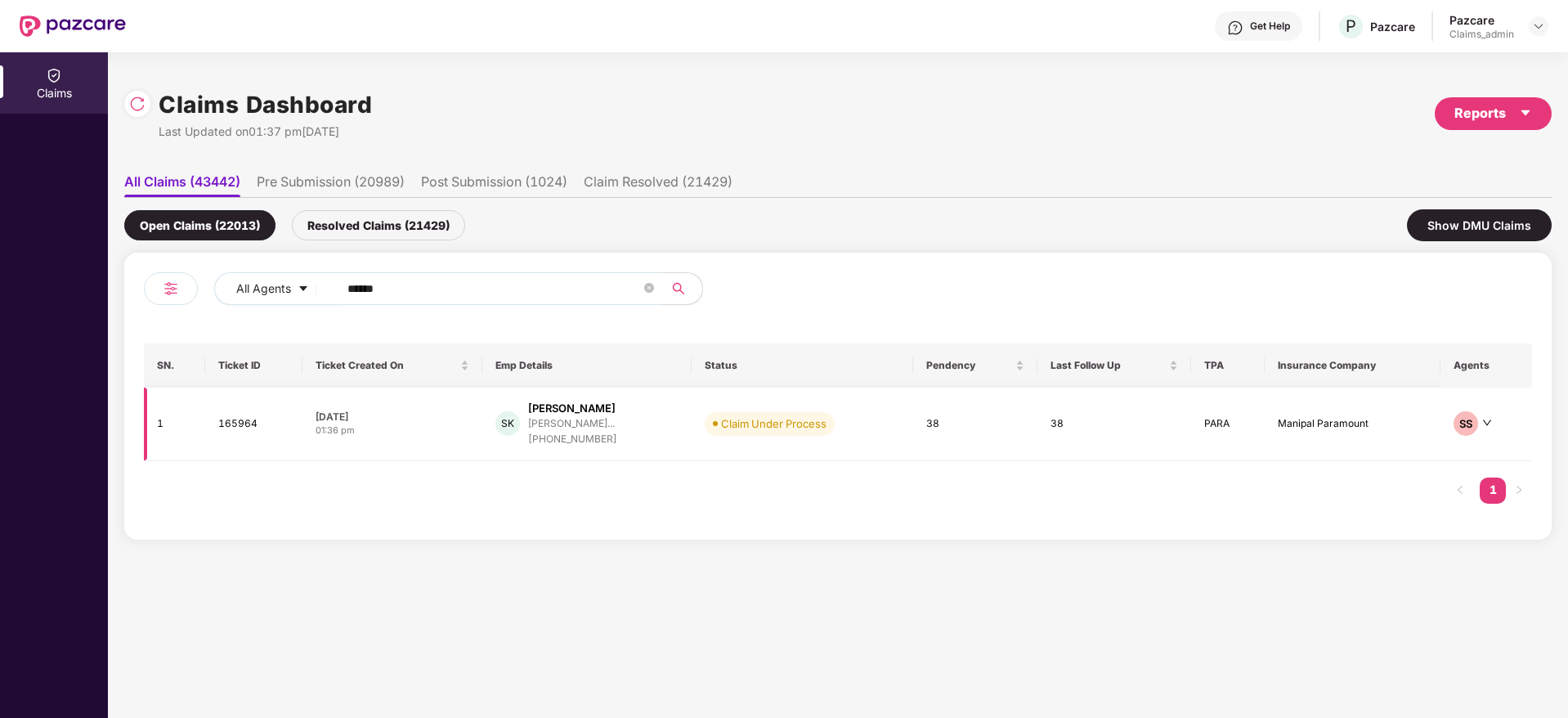
click at [553, 434] on div "+919619556795" at bounding box center [572, 440] width 89 height 16
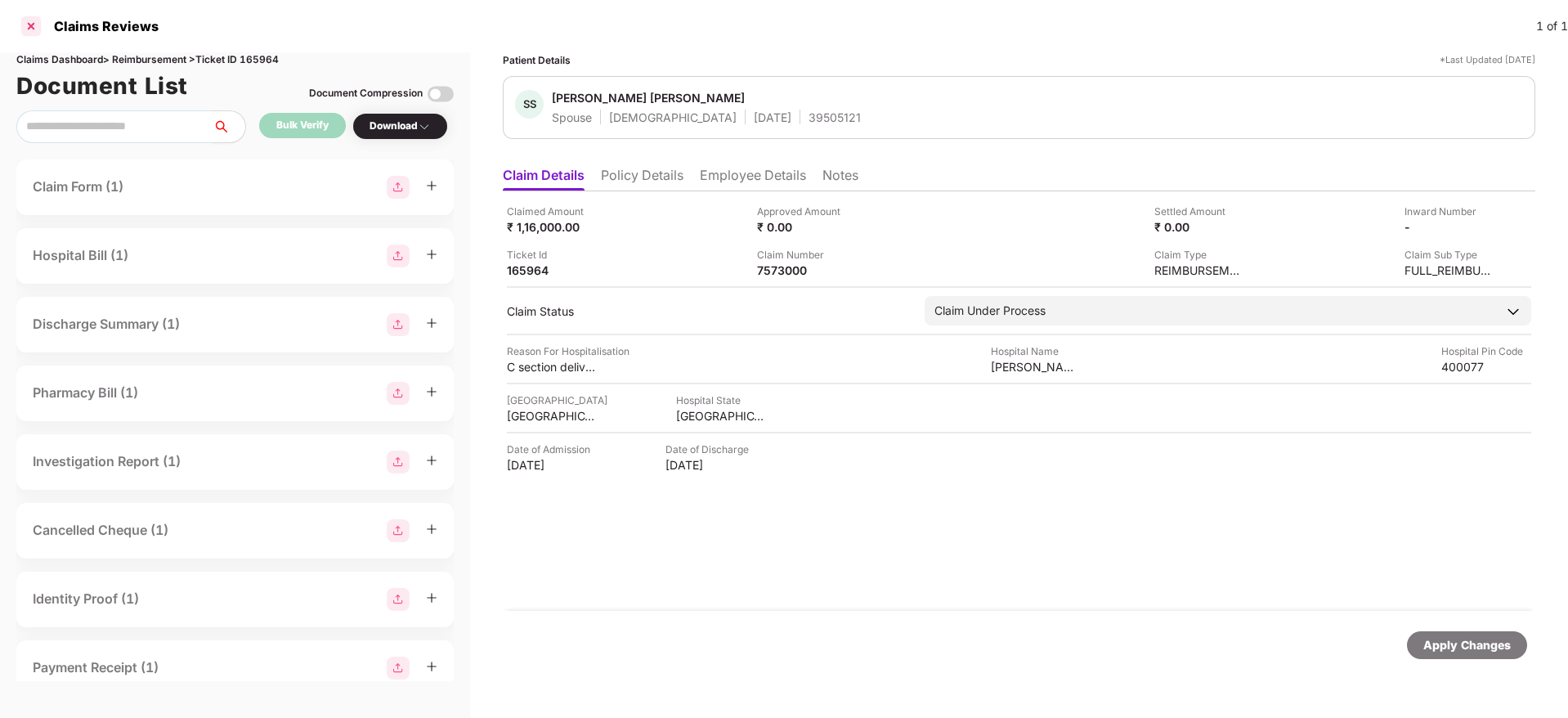
click at [29, 27] on div at bounding box center [31, 26] width 26 height 26
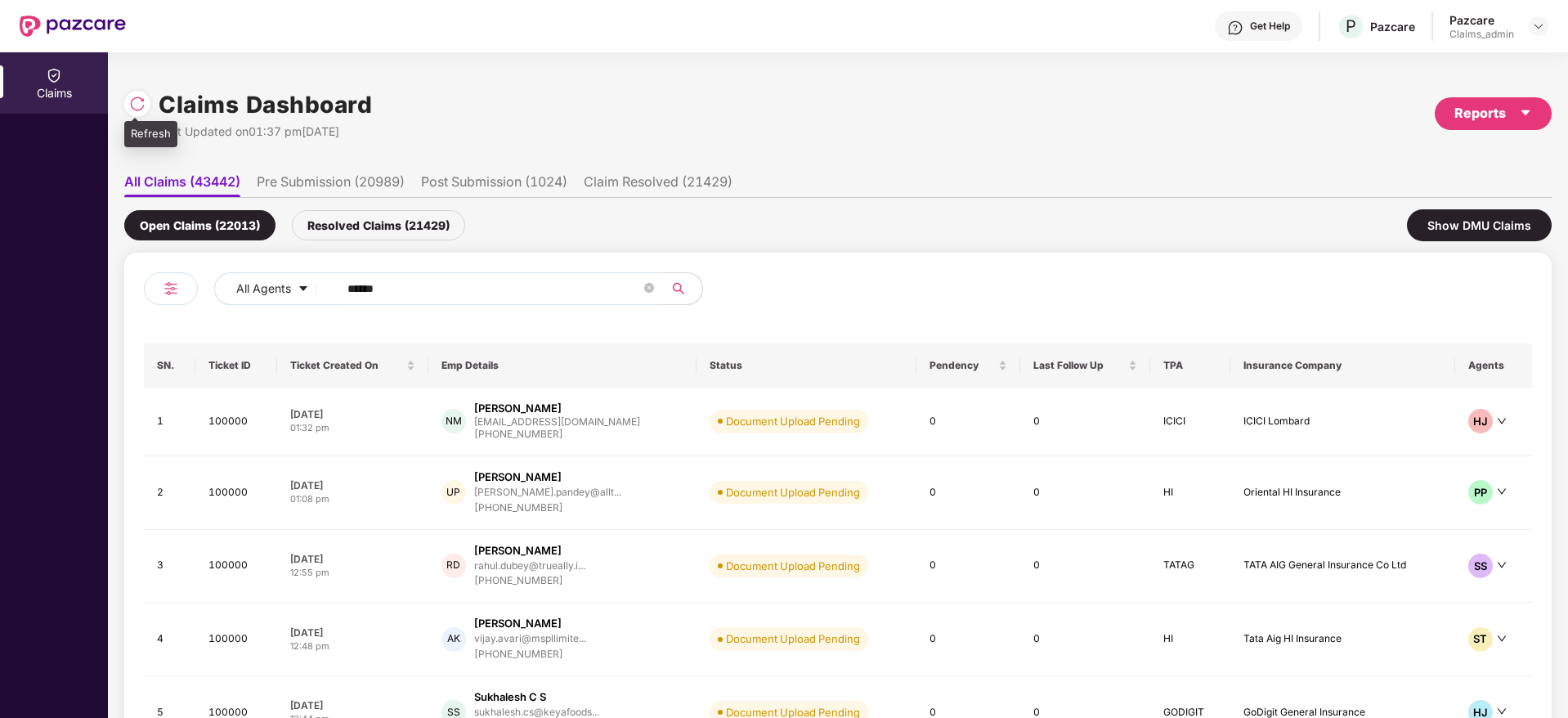
click at [137, 109] on img at bounding box center [137, 103] width 16 height 16
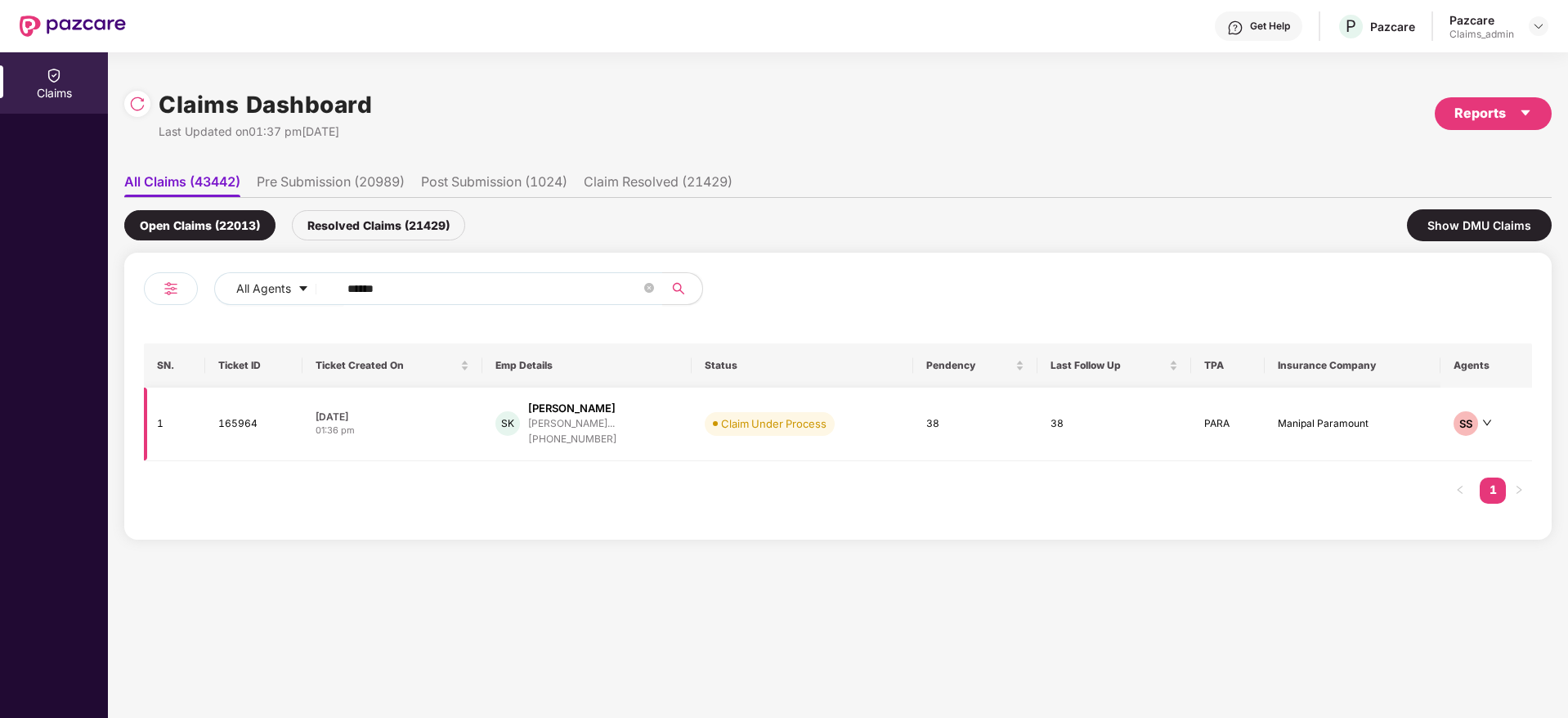
click at [551, 442] on div "+919619556795" at bounding box center [572, 440] width 89 height 16
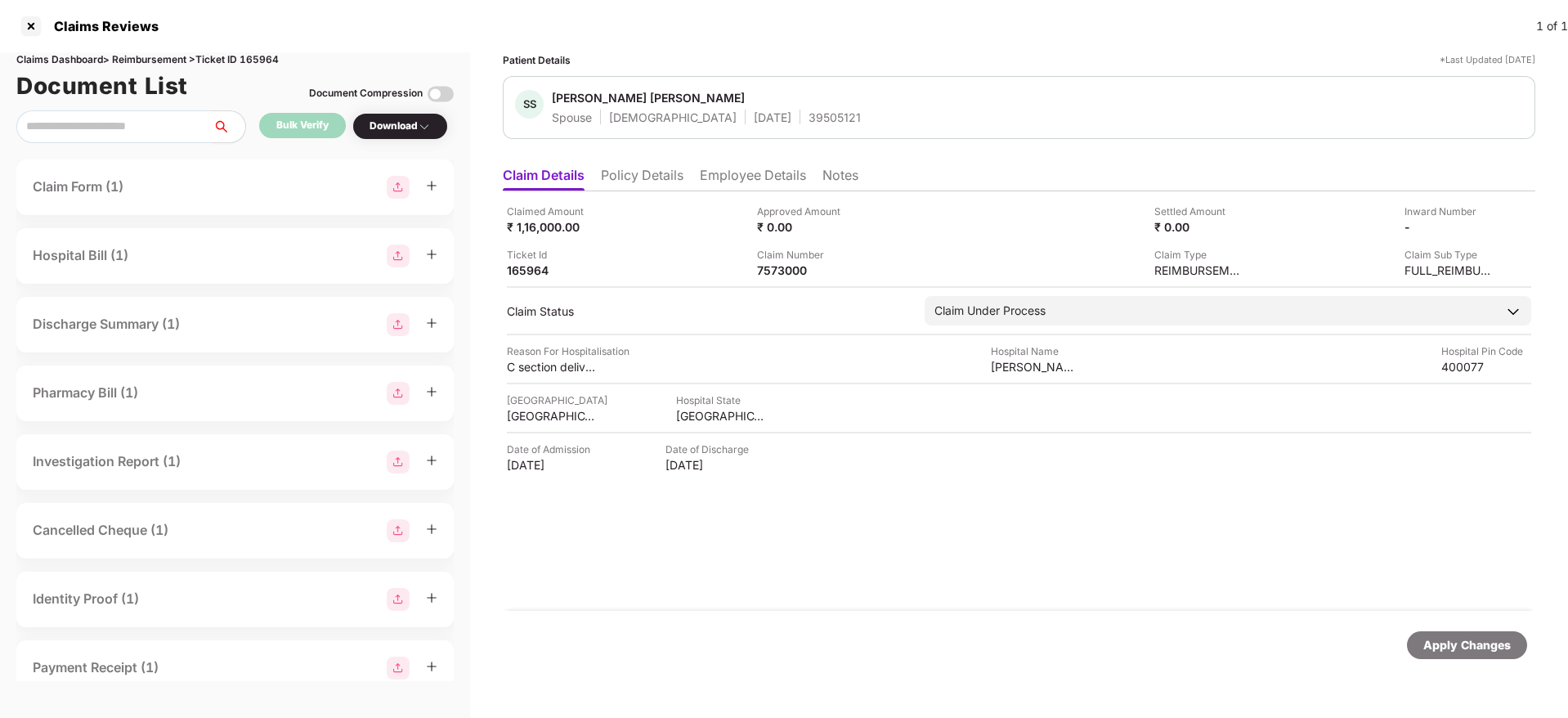
click at [269, 53] on div "Claims Dashboard > Reimbursement > Ticket ID 165964" at bounding box center [235, 60] width 438 height 16
copy div "165964"
click at [28, 27] on div at bounding box center [31, 26] width 26 height 26
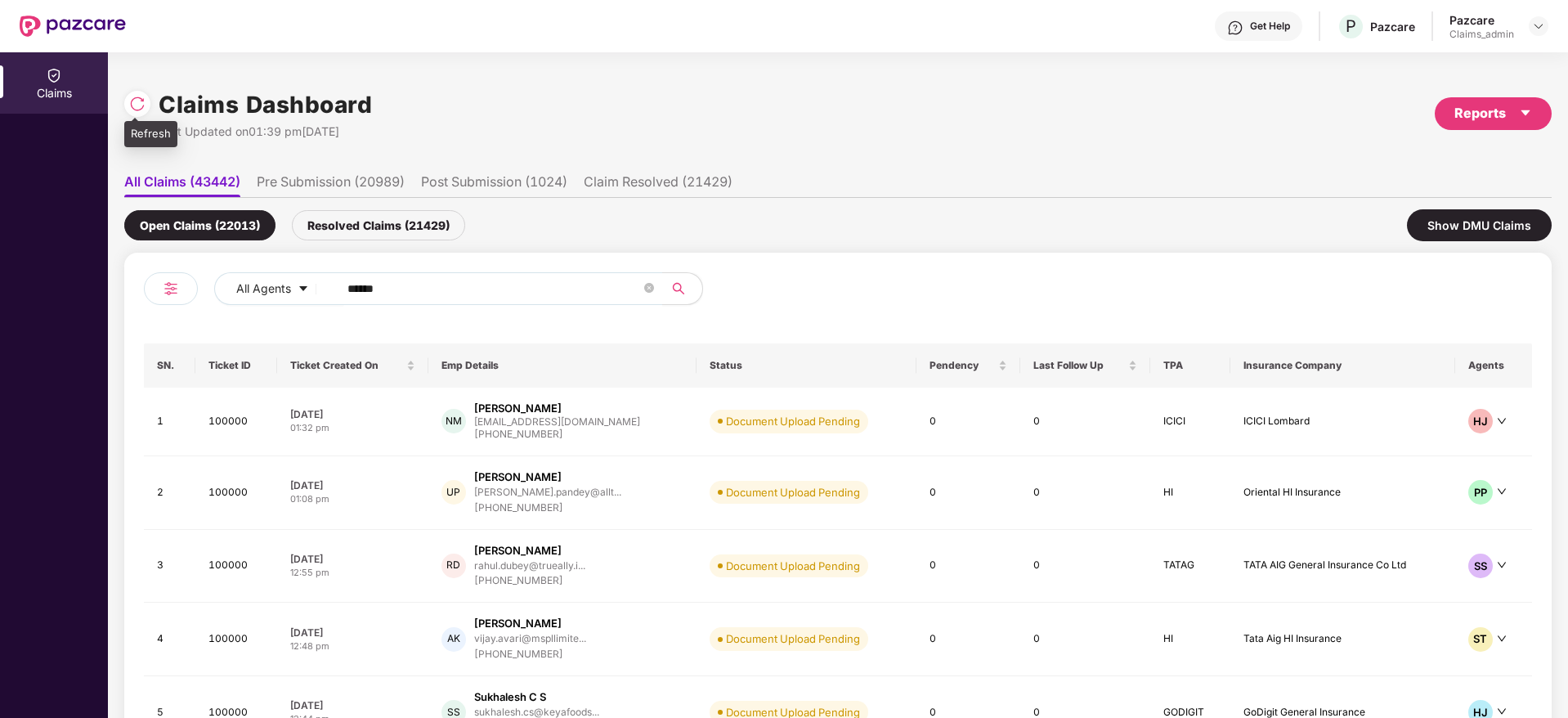
click at [133, 104] on img at bounding box center [137, 103] width 16 height 16
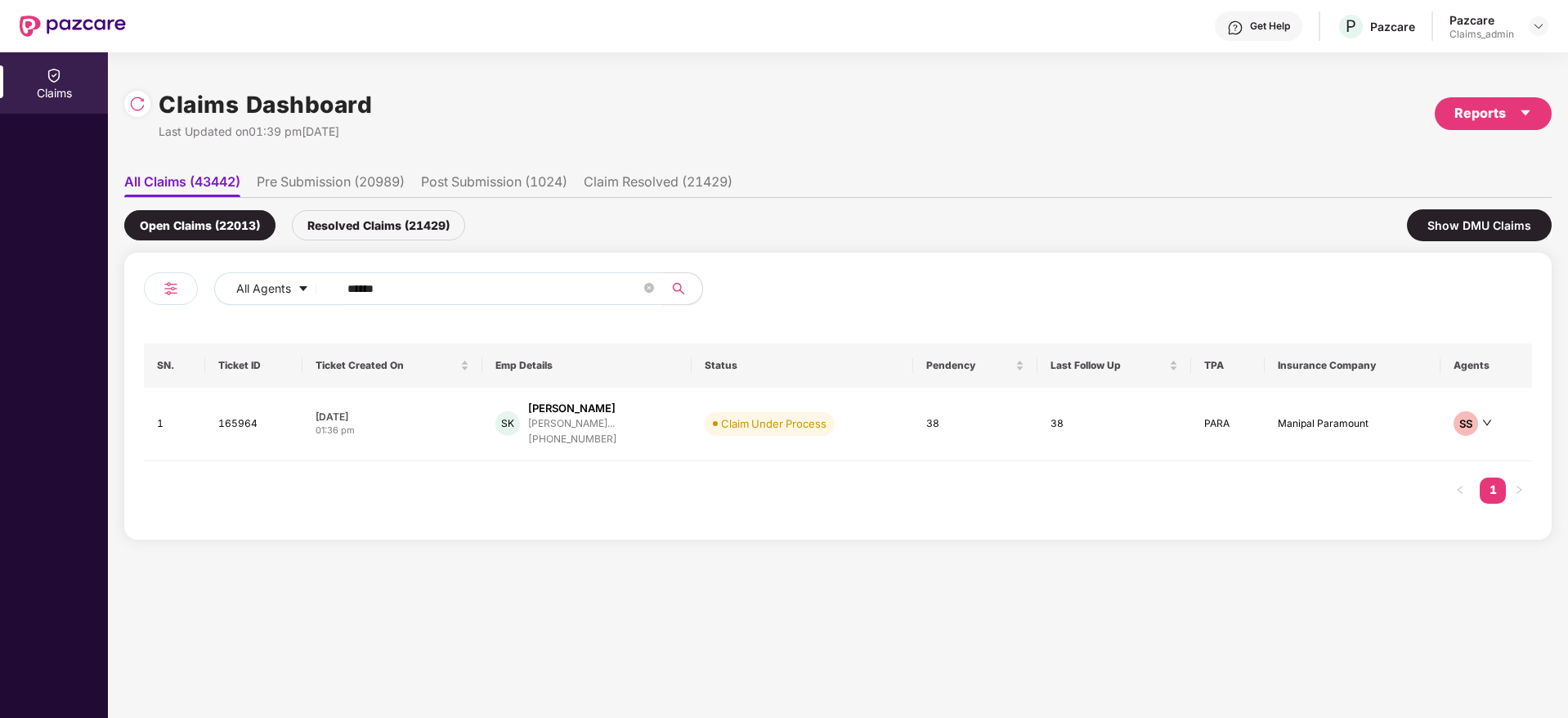
click at [376, 228] on div "Resolved Claims (21429)" at bounding box center [378, 225] width 173 height 30
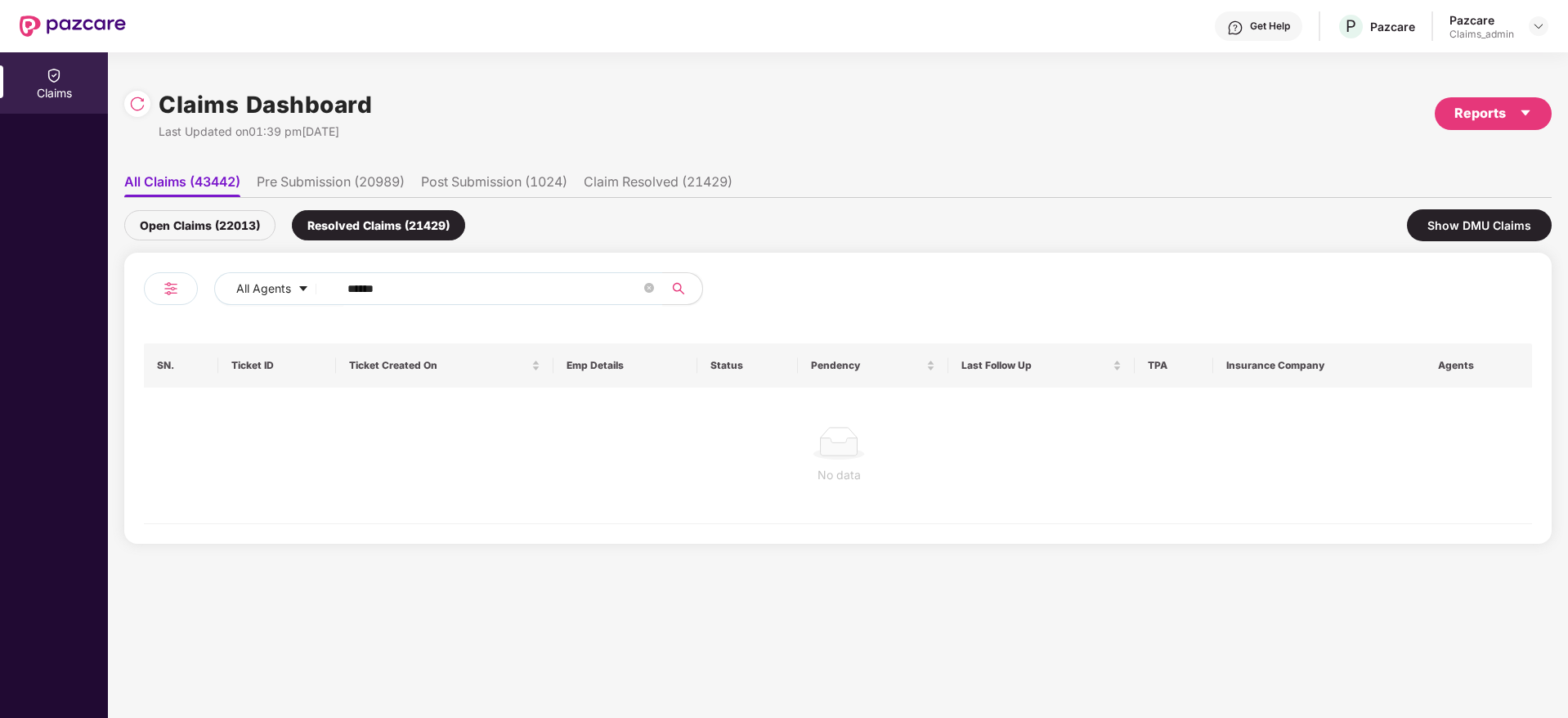
click at [169, 221] on div "Open Claims (22013)" at bounding box center [200, 225] width 152 height 30
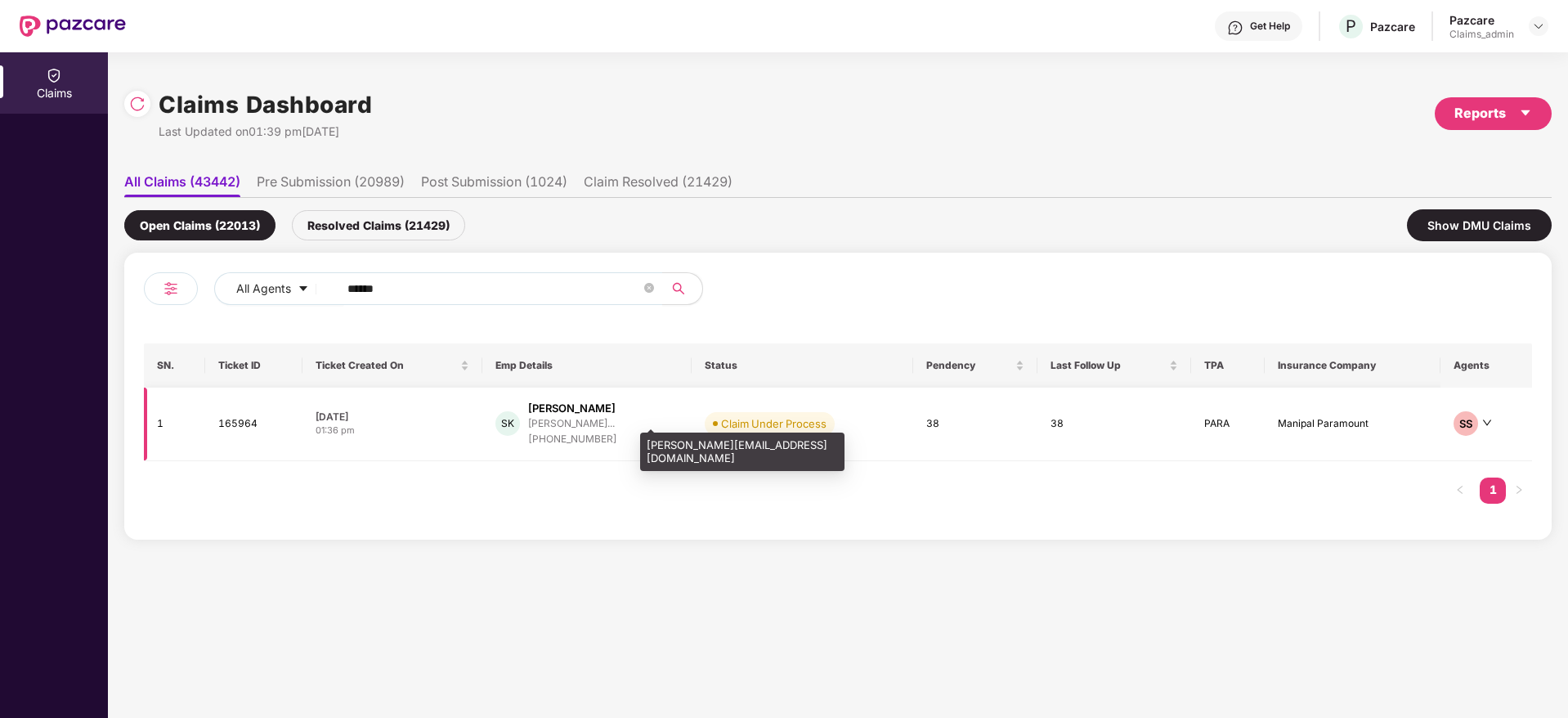
click at [602, 424] on div "salim.khan@capsavefina..." at bounding box center [571, 423] width 87 height 10
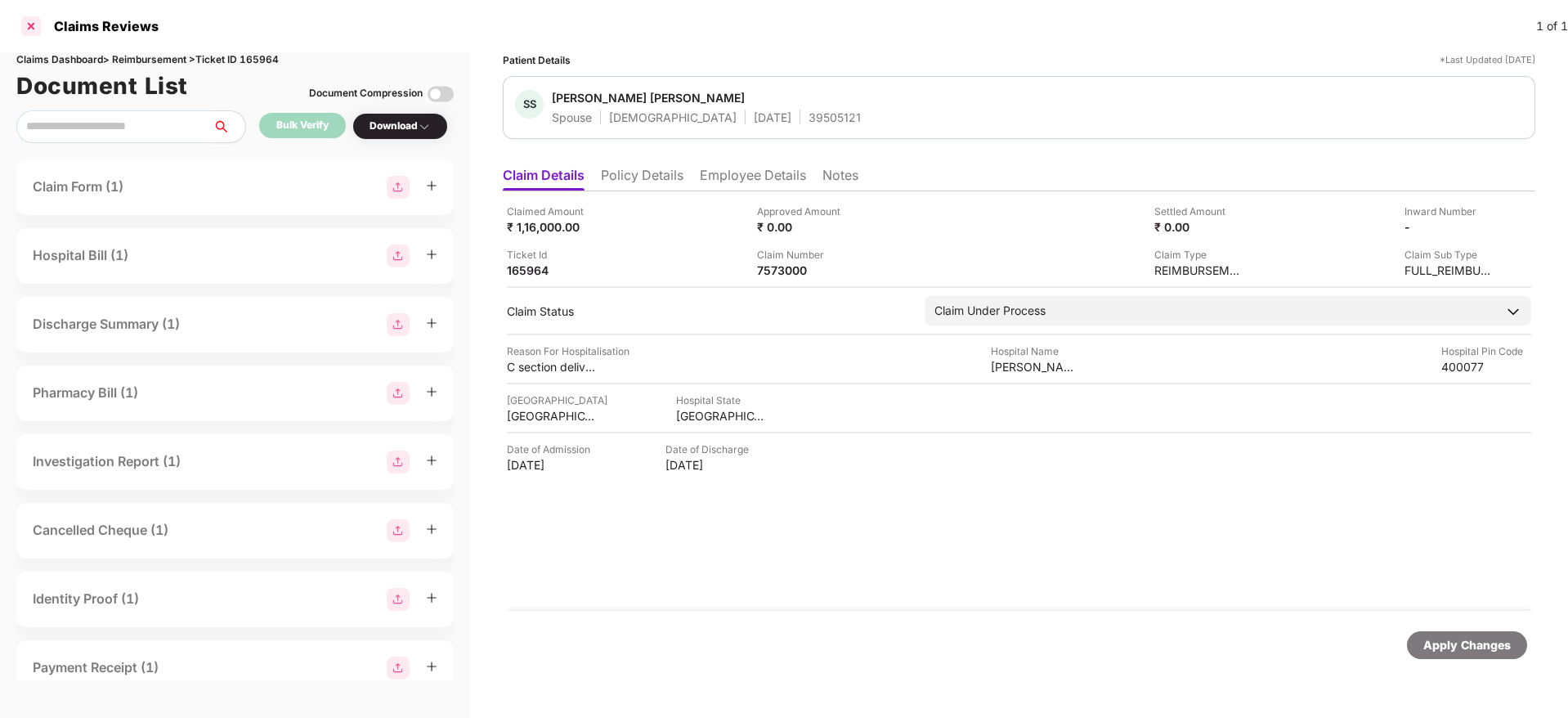
click at [28, 24] on div at bounding box center [31, 26] width 26 height 26
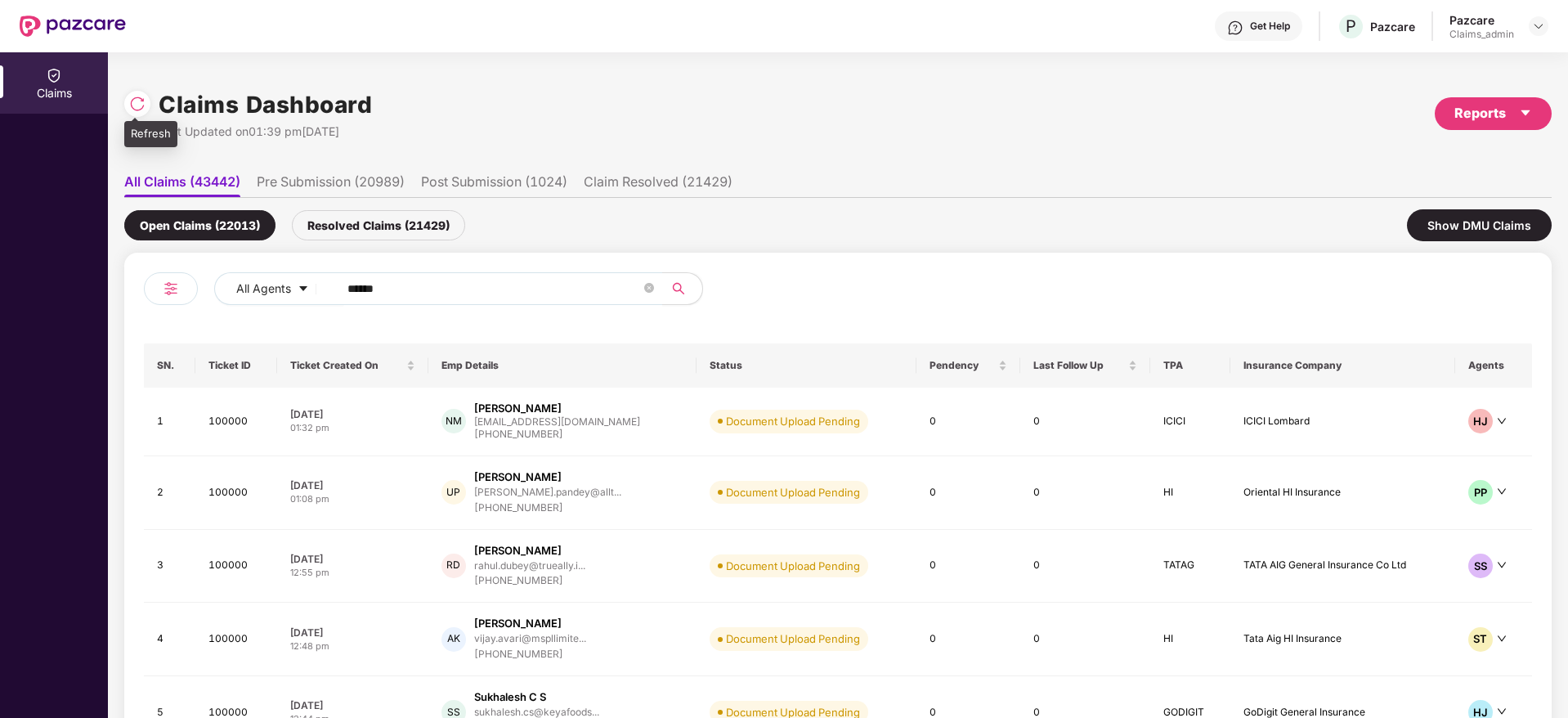
click at [143, 97] on img at bounding box center [137, 103] width 16 height 16
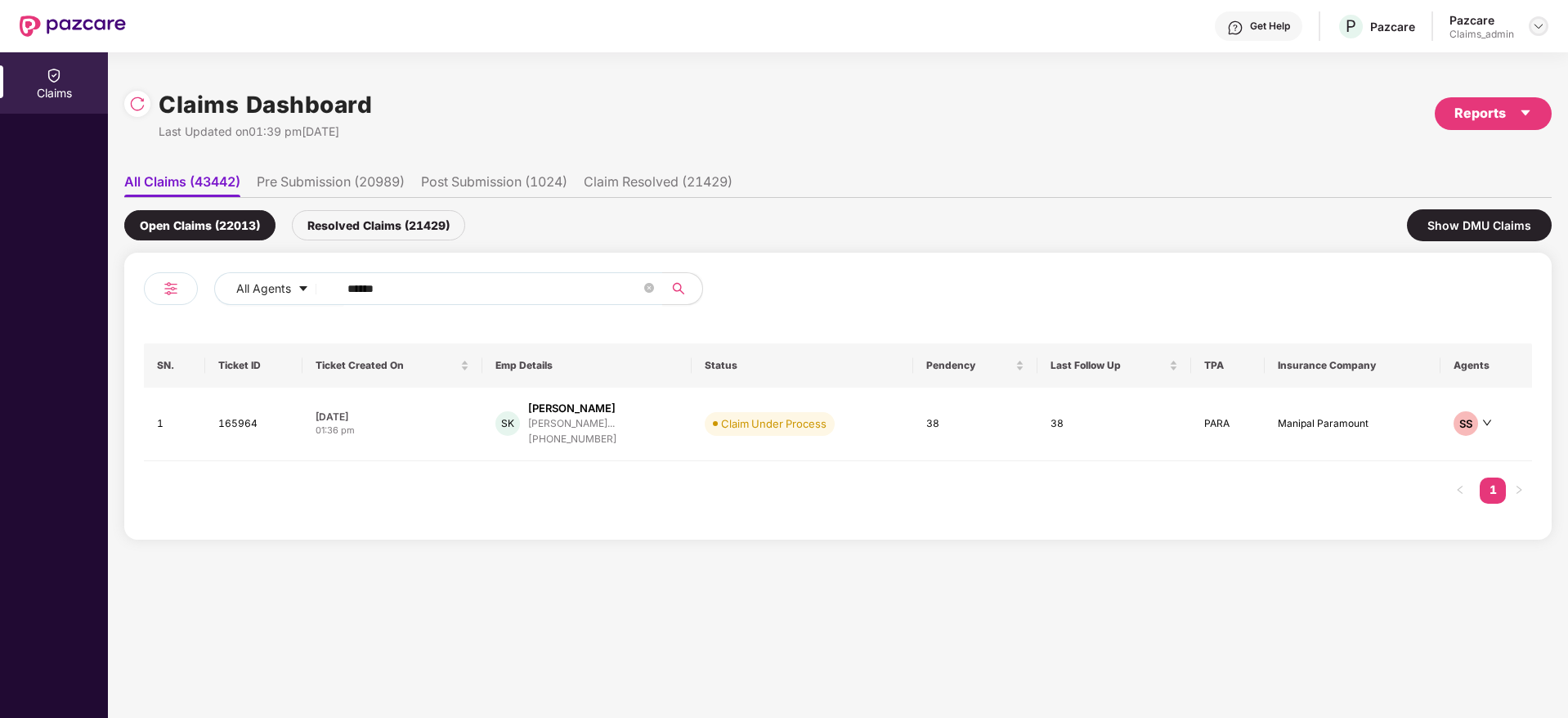
click at [1543, 16] on div at bounding box center [1539, 26] width 20 height 20
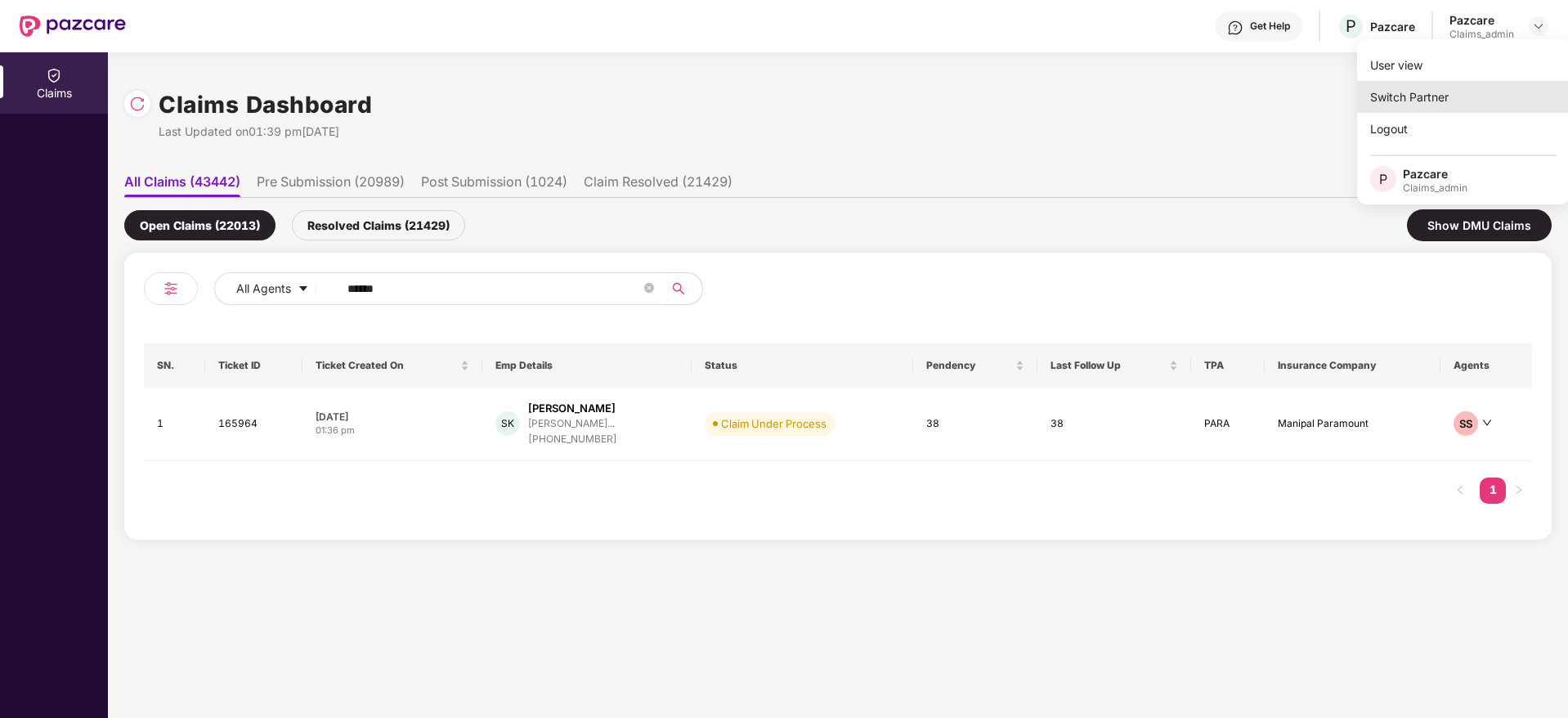
click at [1454, 94] on div "Switch Partner" at bounding box center [1464, 97] width 213 height 32
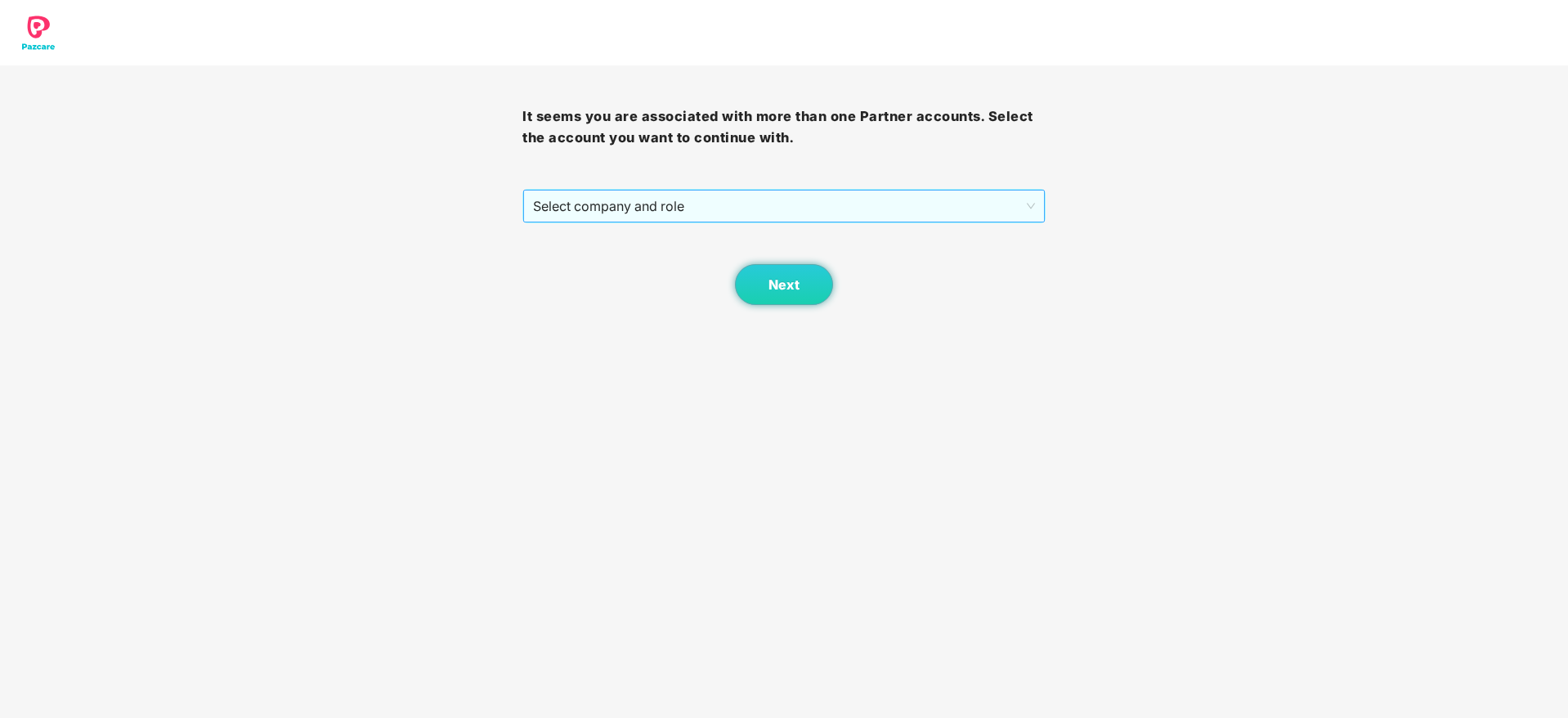
drag, startPoint x: 806, startPoint y: 184, endPoint x: 803, endPoint y: 203, distance: 19.2
click at [803, 203] on div "It seems you are associated with more than one Partner accounts. Select the acc…" at bounding box center [783, 185] width 522 height 240
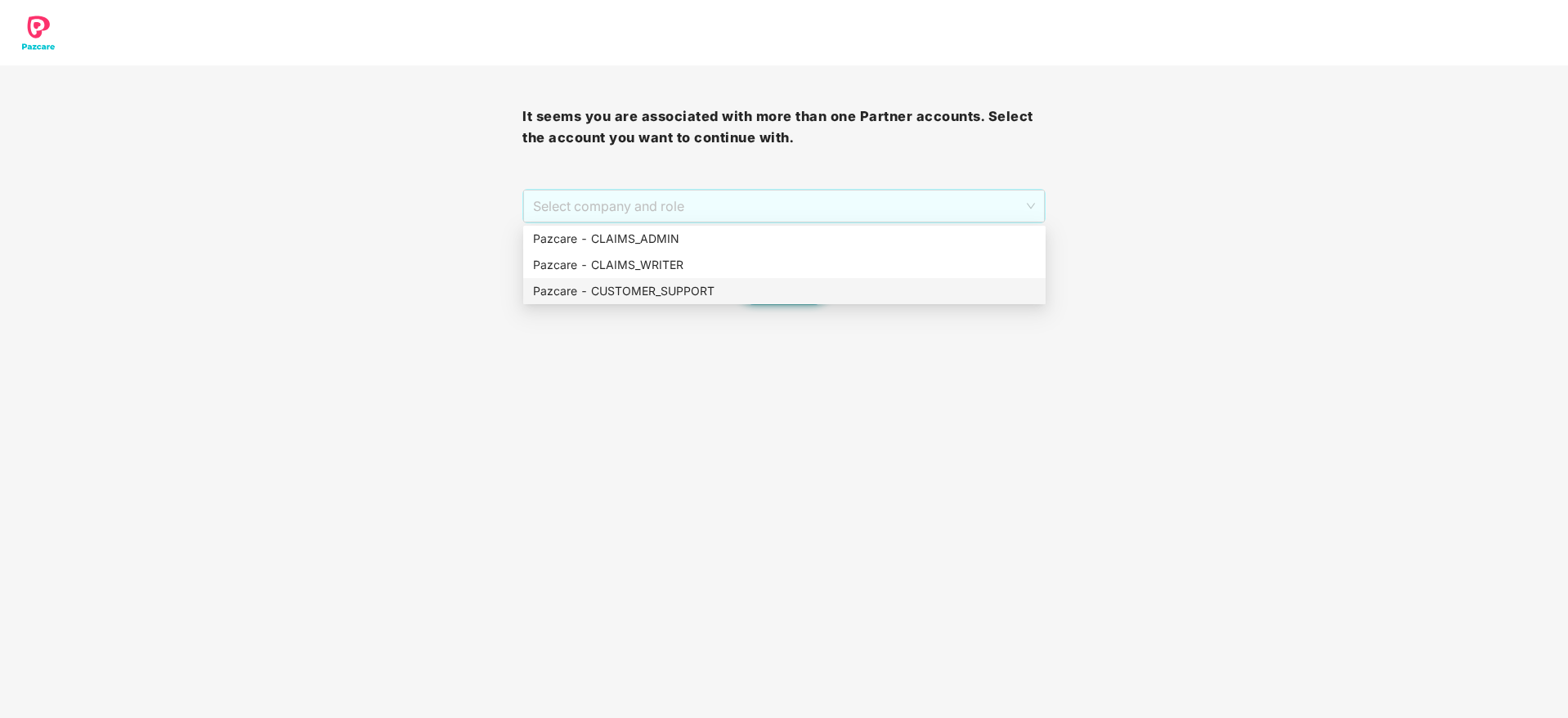
drag, startPoint x: 803, startPoint y: 203, endPoint x: 775, endPoint y: 284, distance: 85.7
click at [775, 284] on body "It seems you are associated with more than one Partner accounts. Select the acc…" at bounding box center [784, 359] width 1568 height 718
click at [775, 284] on div "Pazcare - CUSTOMER_SUPPORT" at bounding box center [785, 290] width 503 height 18
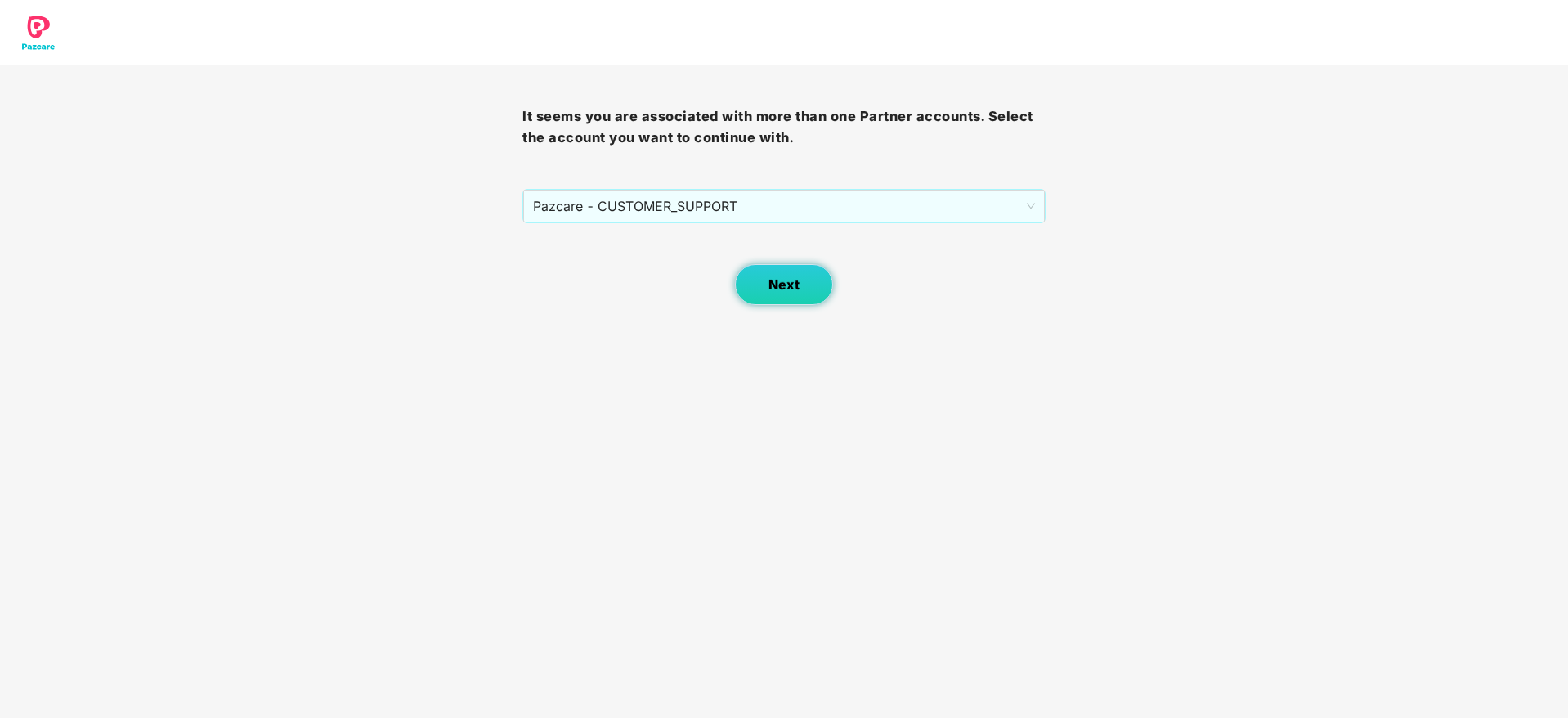
click at [785, 290] on span "Next" at bounding box center [784, 285] width 31 height 16
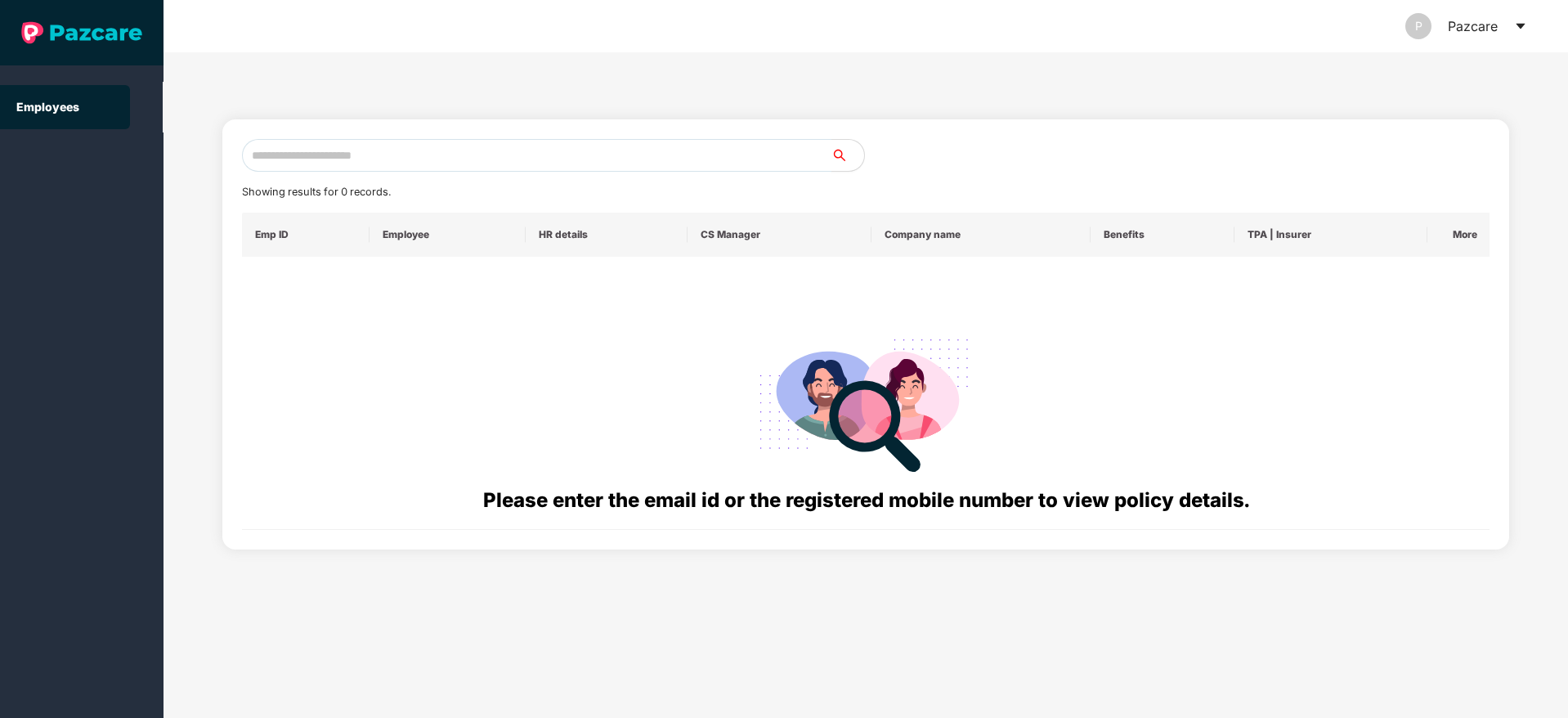
click at [372, 155] on input "text" at bounding box center [537, 155] width 589 height 33
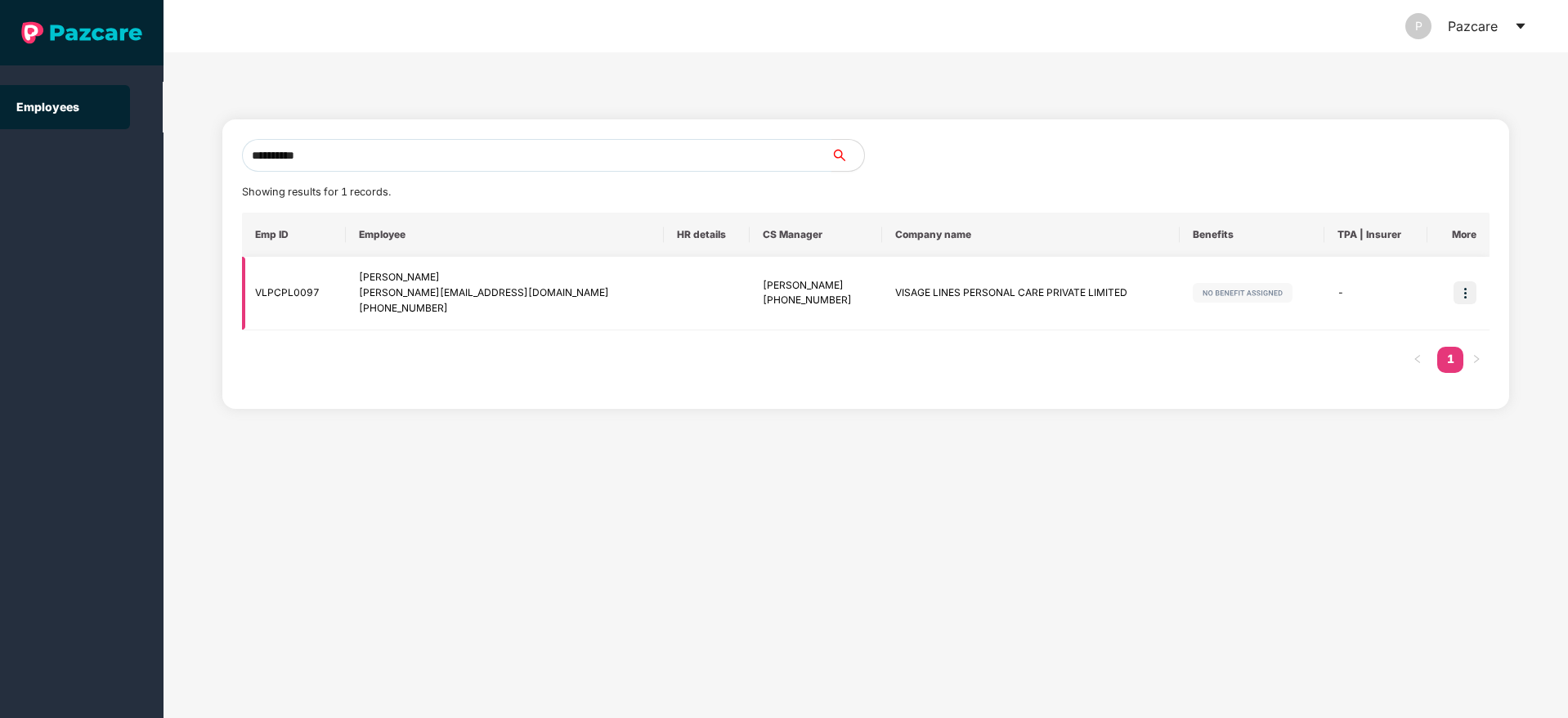
type input "**********"
click at [1463, 292] on img at bounding box center [1465, 293] width 23 height 23
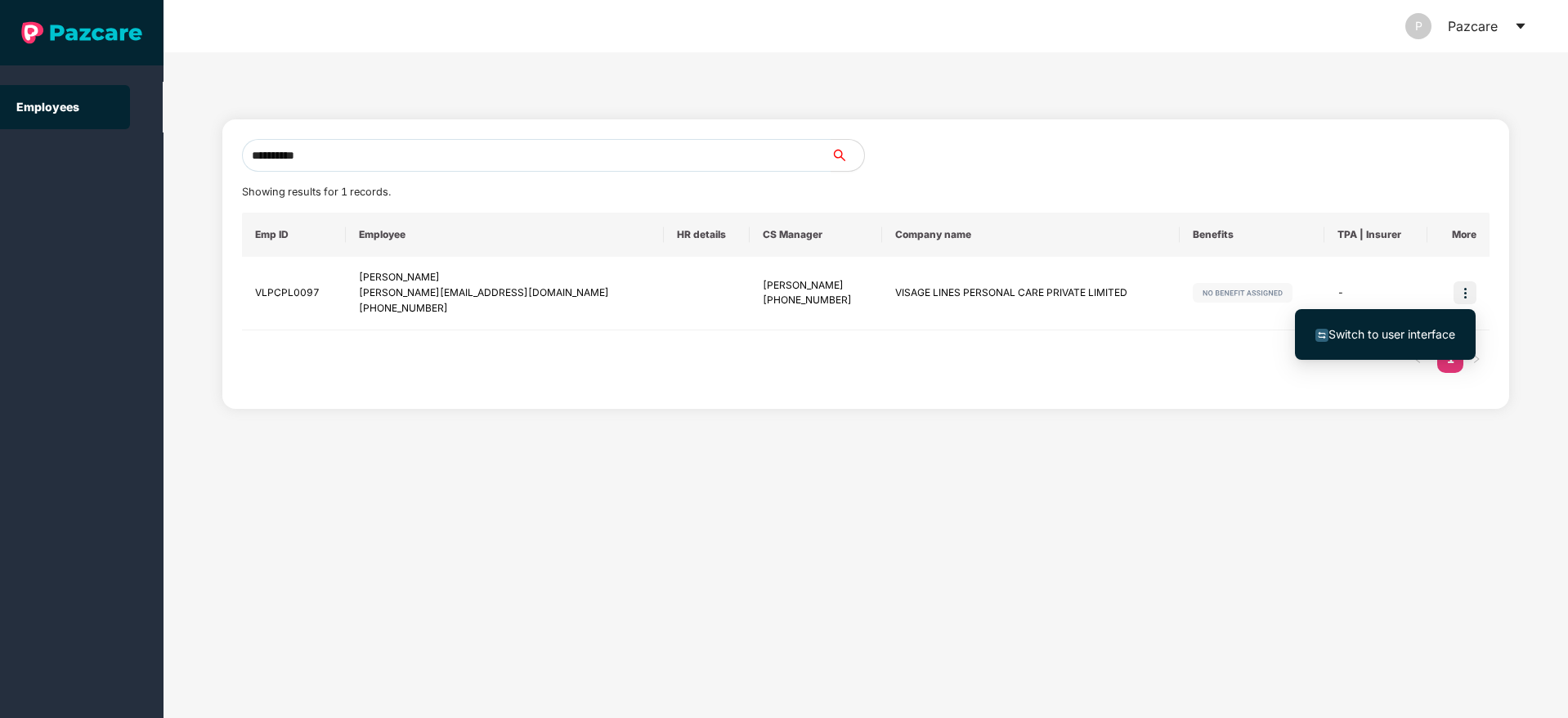
click at [1373, 350] on li "Switch to user interface" at bounding box center [1385, 334] width 181 height 34
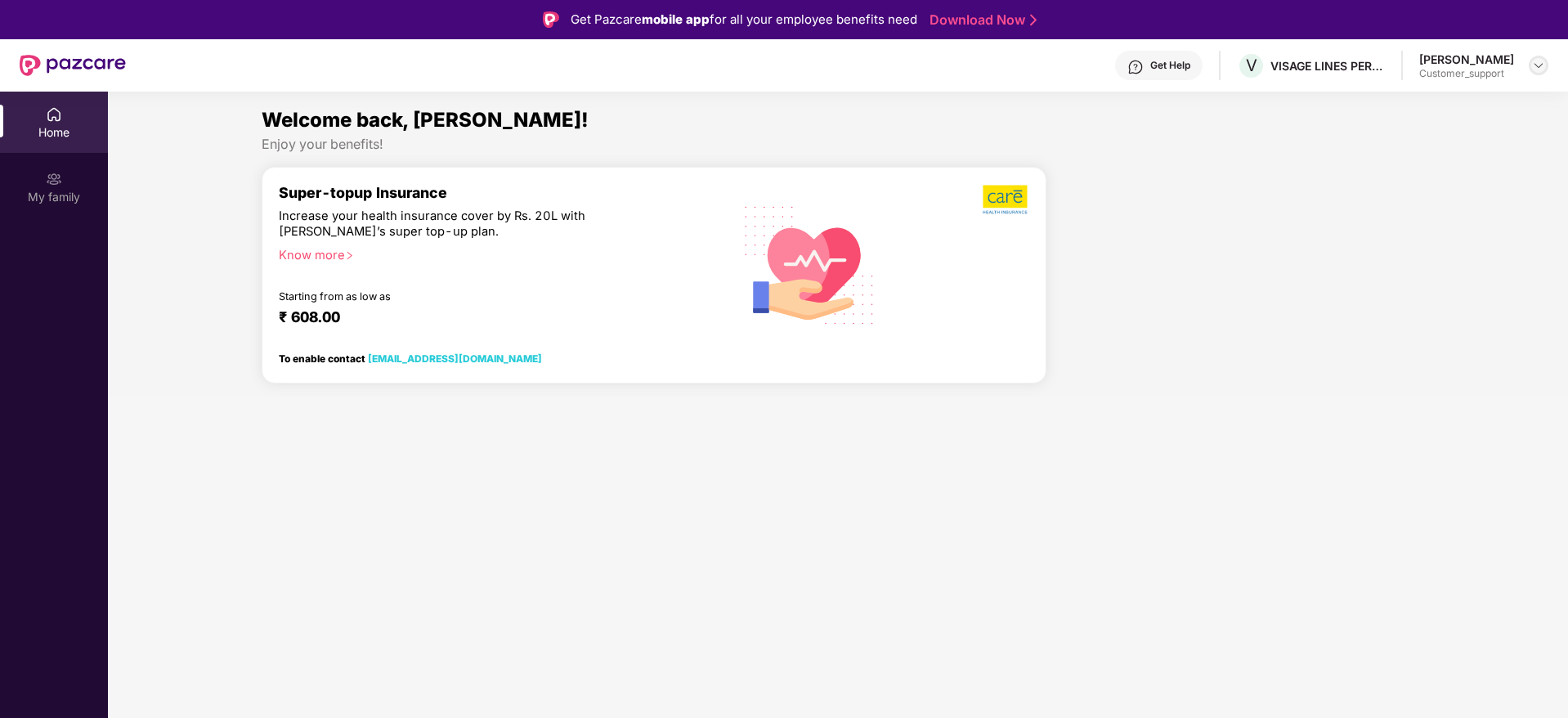
click at [1539, 70] on img at bounding box center [1539, 65] width 13 height 13
drag, startPoint x: 1410, startPoint y: 59, endPoint x: 1515, endPoint y: 56, distance: 105.0
click at [1515, 56] on div "Lokesh Chaturvedi Customer_support" at bounding box center [1484, 66] width 129 height 28
copy div "Lokesh Chaturvedi"
click at [1540, 68] on img at bounding box center [1539, 65] width 13 height 13
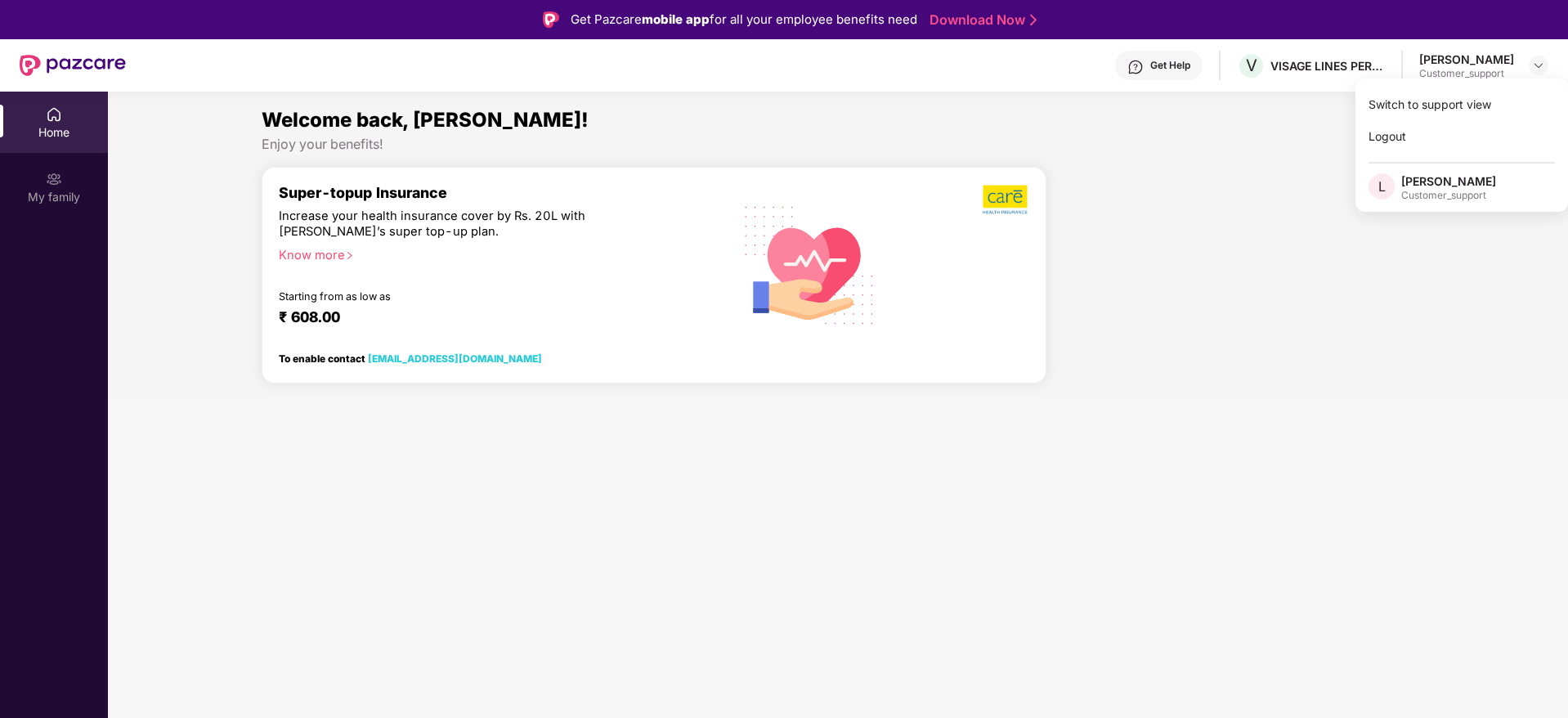
click at [1458, 196] on div "Customer_support" at bounding box center [1449, 195] width 95 height 13
click at [1539, 72] on img at bounding box center [1539, 65] width 13 height 13
click at [1463, 104] on div "Switch to support view" at bounding box center [1462, 104] width 213 height 32
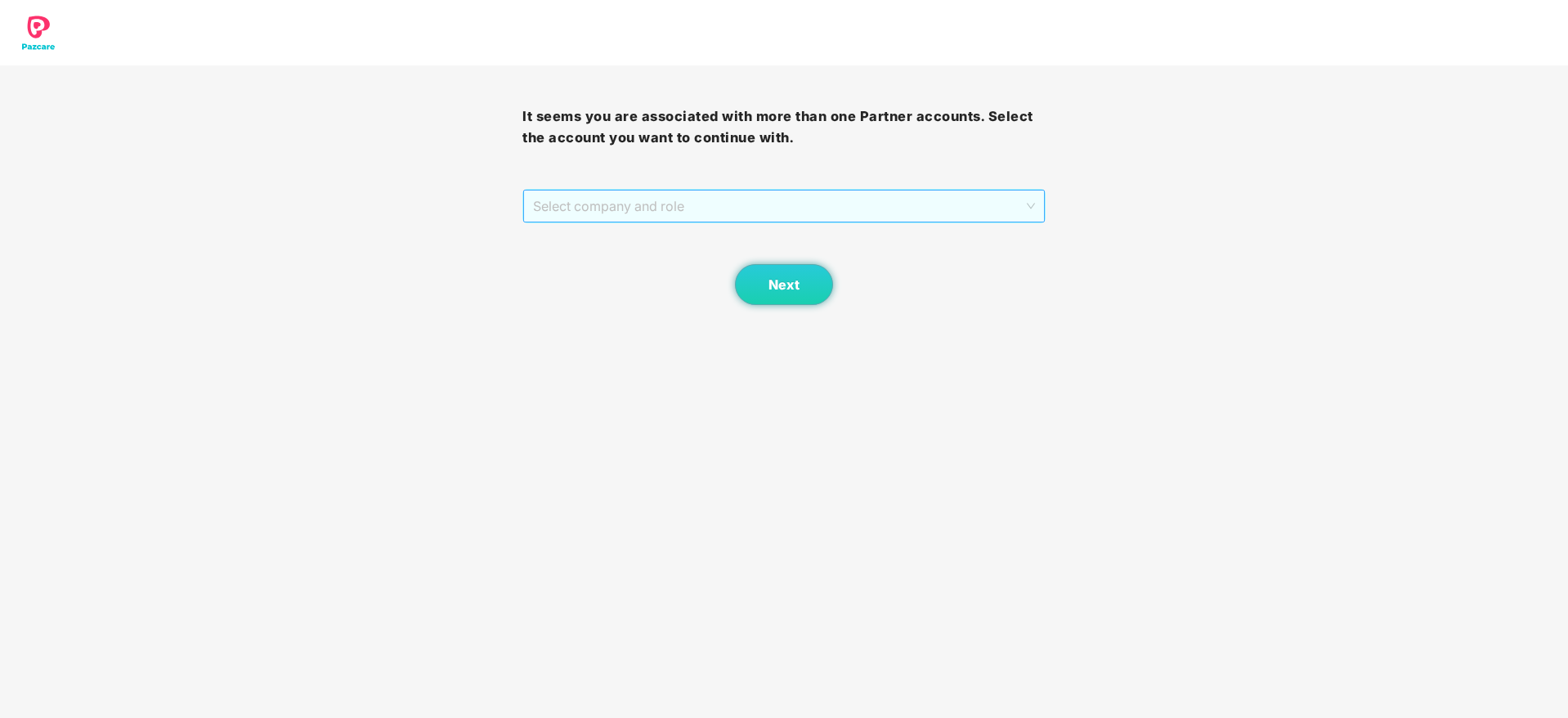
click at [706, 209] on span "Select company and role" at bounding box center [784, 206] width 501 height 31
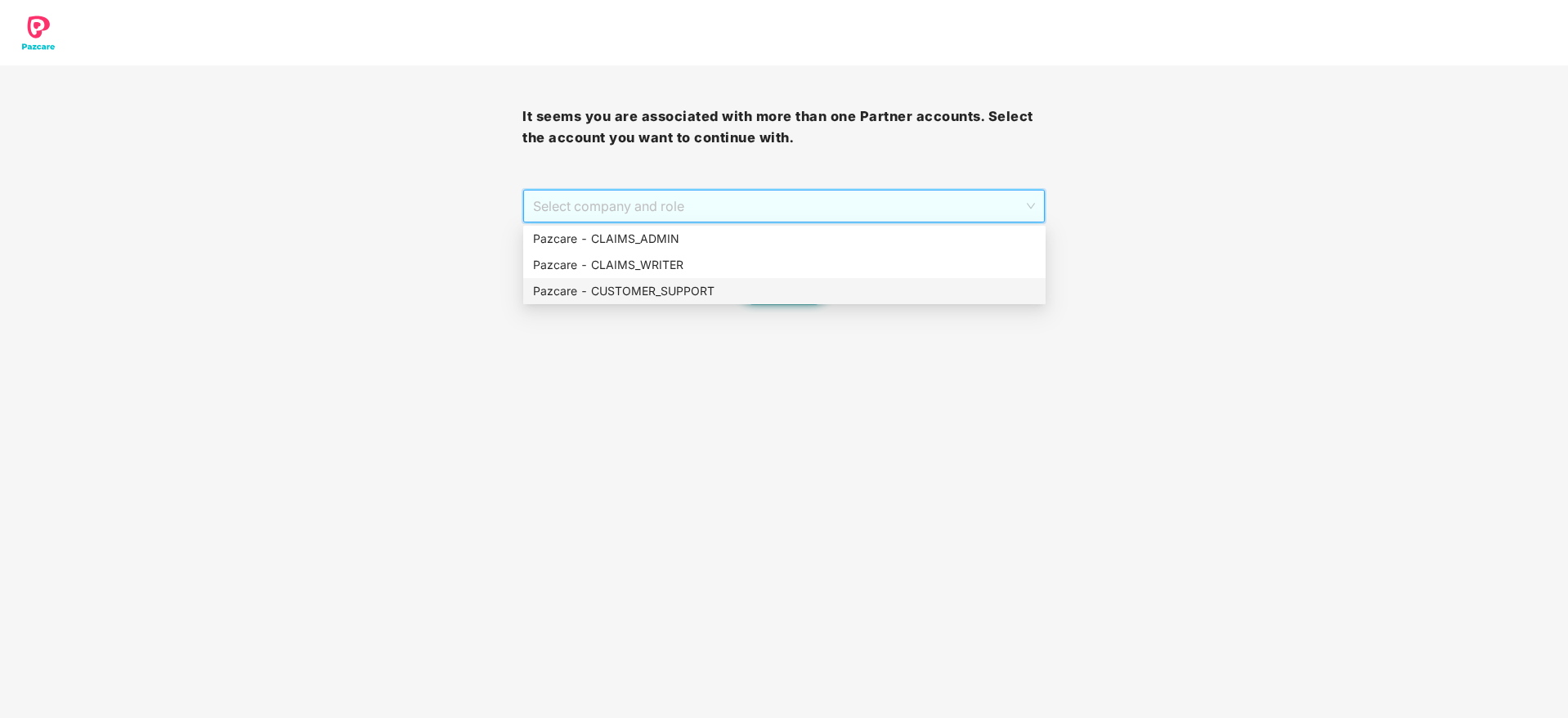
click at [700, 288] on div "Pazcare - CUSTOMER_SUPPORT" at bounding box center [785, 290] width 503 height 18
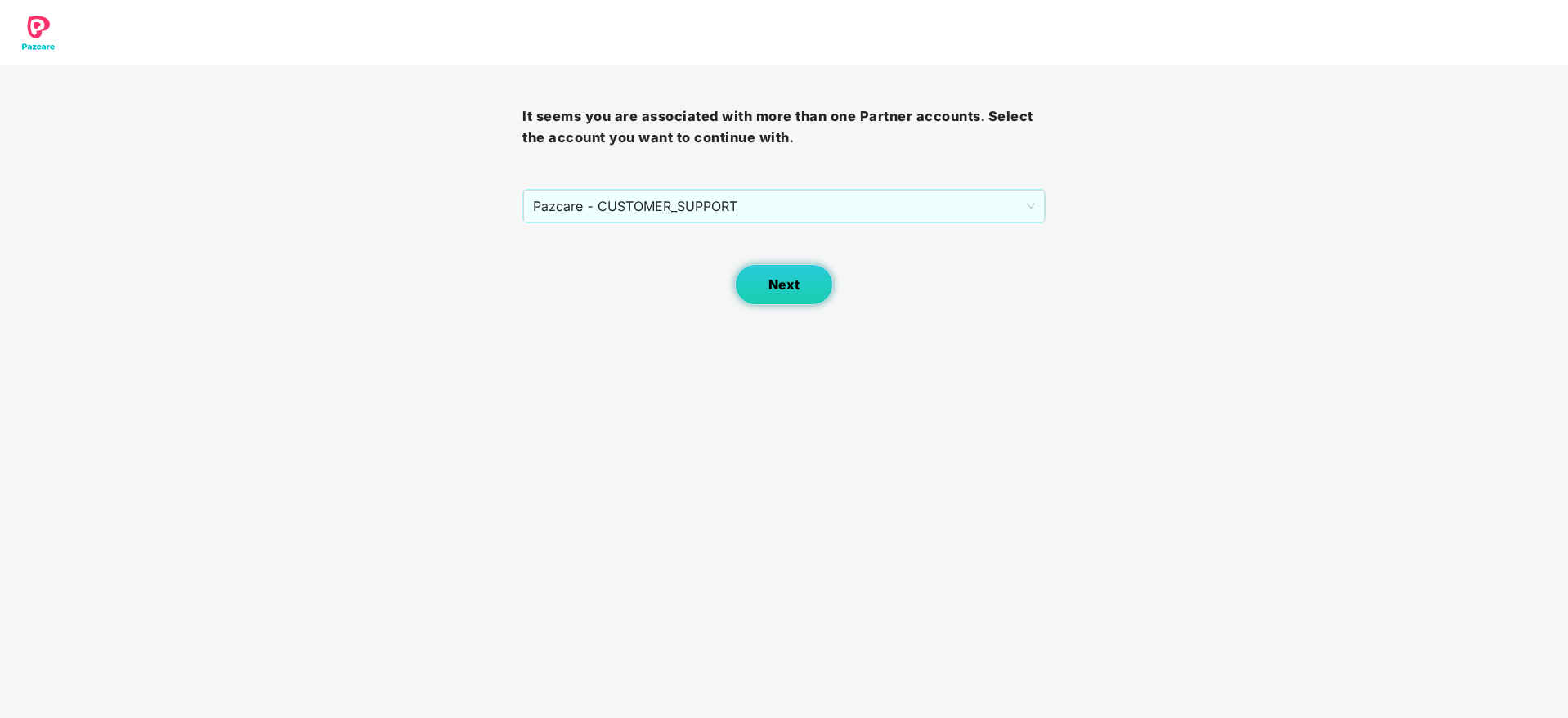
click at [779, 286] on span "Next" at bounding box center [784, 285] width 31 height 16
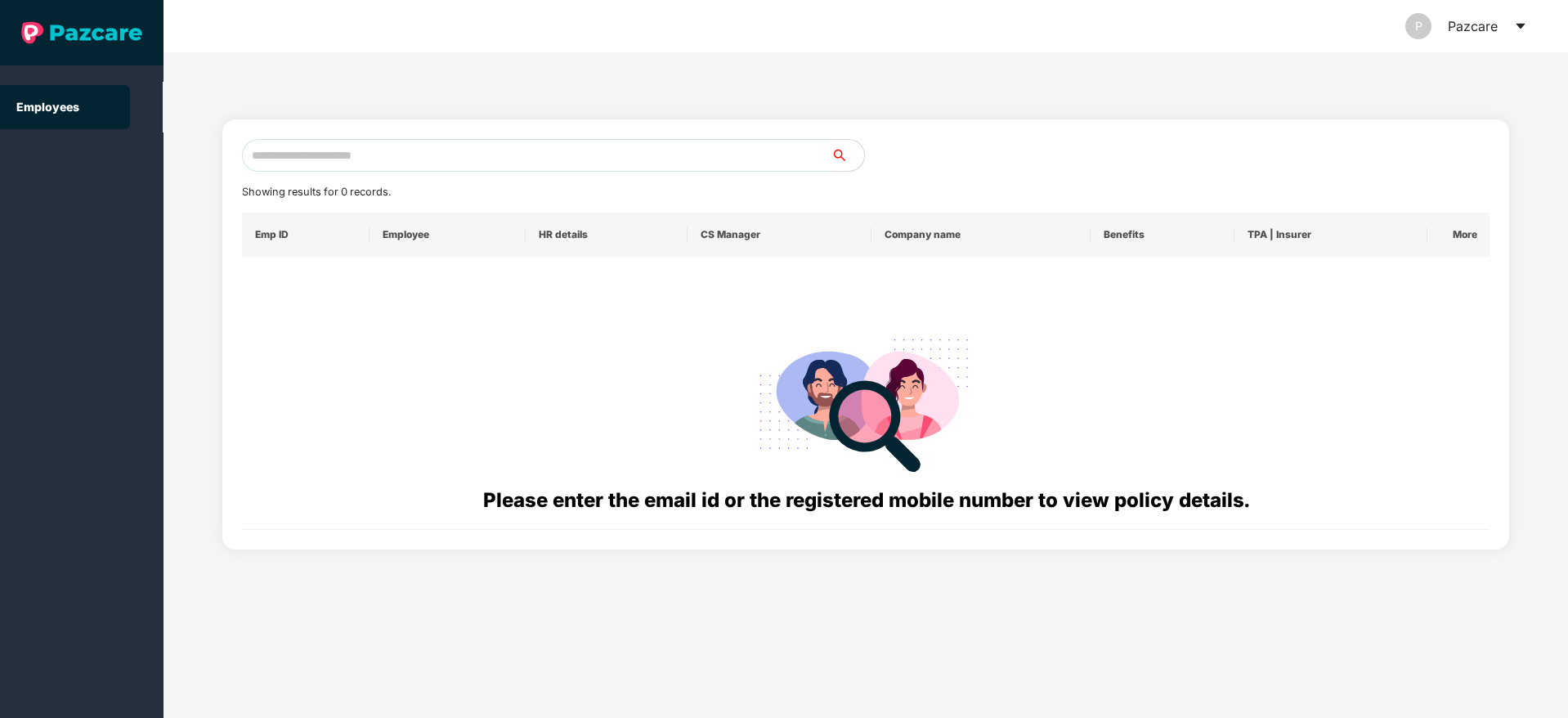
click at [470, 151] on input "text" at bounding box center [537, 155] width 589 height 33
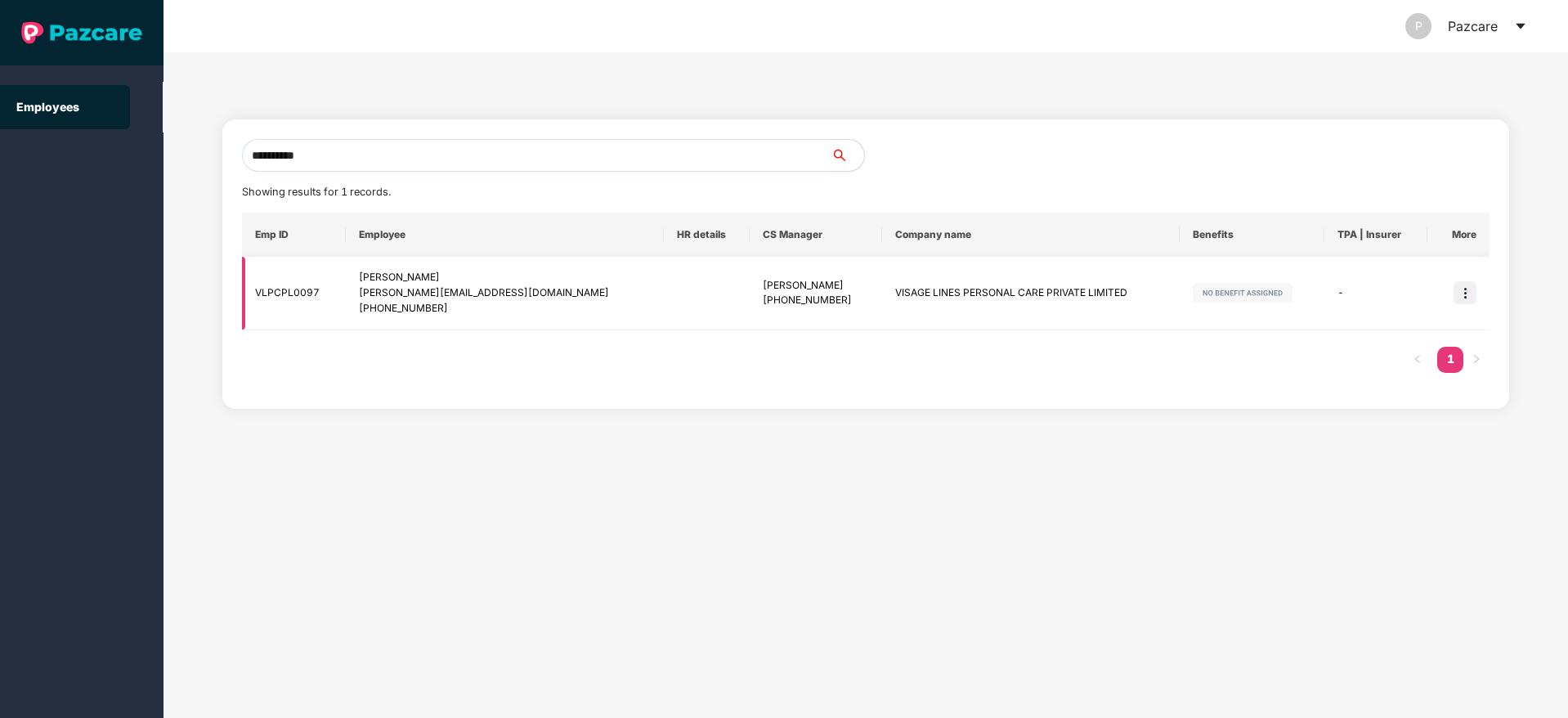
type input "**********"
drag, startPoint x: 359, startPoint y: 290, endPoint x: 567, endPoint y: 294, distance: 208.0
click at [567, 294] on td "Lokesh Chaturvedi lokesh@bombayshavingcompany.com +918076542943" at bounding box center [504, 293] width 317 height 73
copy div "lokesh@bombayshavingcompany.com"
click at [289, 283] on td "VLPCPL0097" at bounding box center [294, 293] width 104 height 73
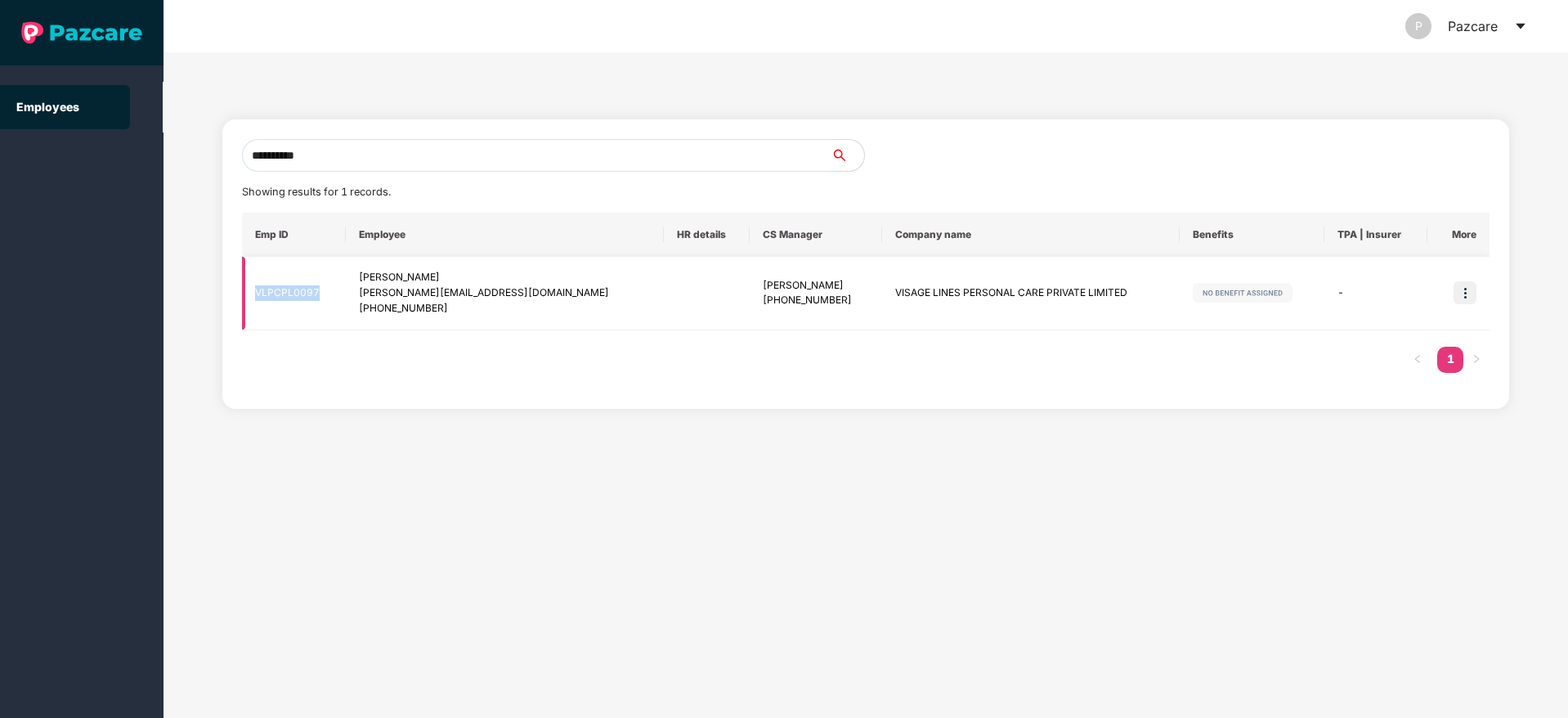
click at [289, 286] on td "VLPCPL0097" at bounding box center [294, 293] width 104 height 73
copy td "VLPCPL0097"
click at [1471, 293] on img at bounding box center [1465, 293] width 23 height 23
drag, startPoint x: 385, startPoint y: 311, endPoint x: 473, endPoint y: 297, distance: 89.1
click at [473, 297] on div "lokesh@bombayshavingcompany.com +918076542943" at bounding box center [505, 301] width 291 height 31
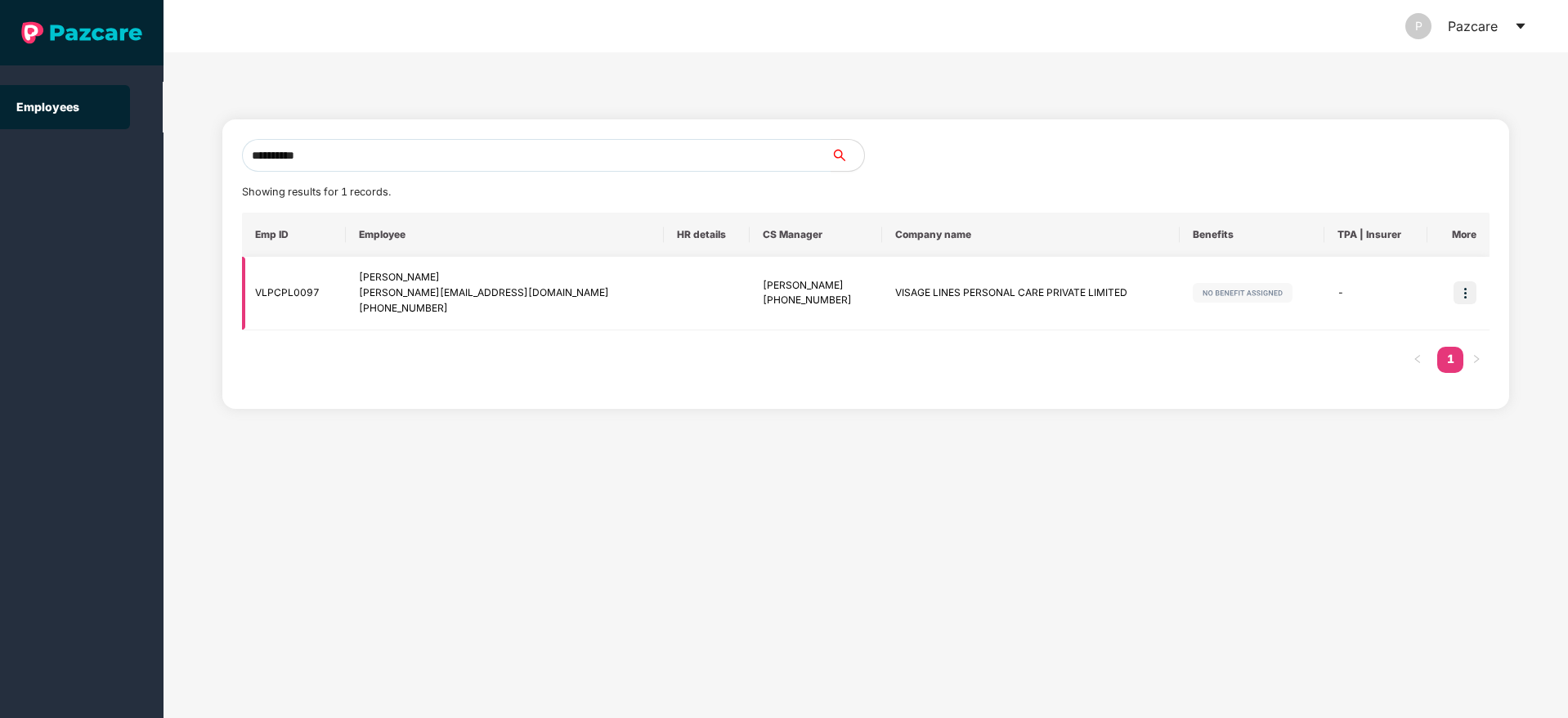
click at [410, 309] on div "+918076542943" at bounding box center [505, 309] width 291 height 16
drag, startPoint x: 386, startPoint y: 308, endPoint x: 466, endPoint y: 306, distance: 80.0
click at [466, 306] on div "+918076542943" at bounding box center [505, 309] width 291 height 16
copy div "8076542943"
click at [1465, 294] on img at bounding box center [1465, 293] width 23 height 23
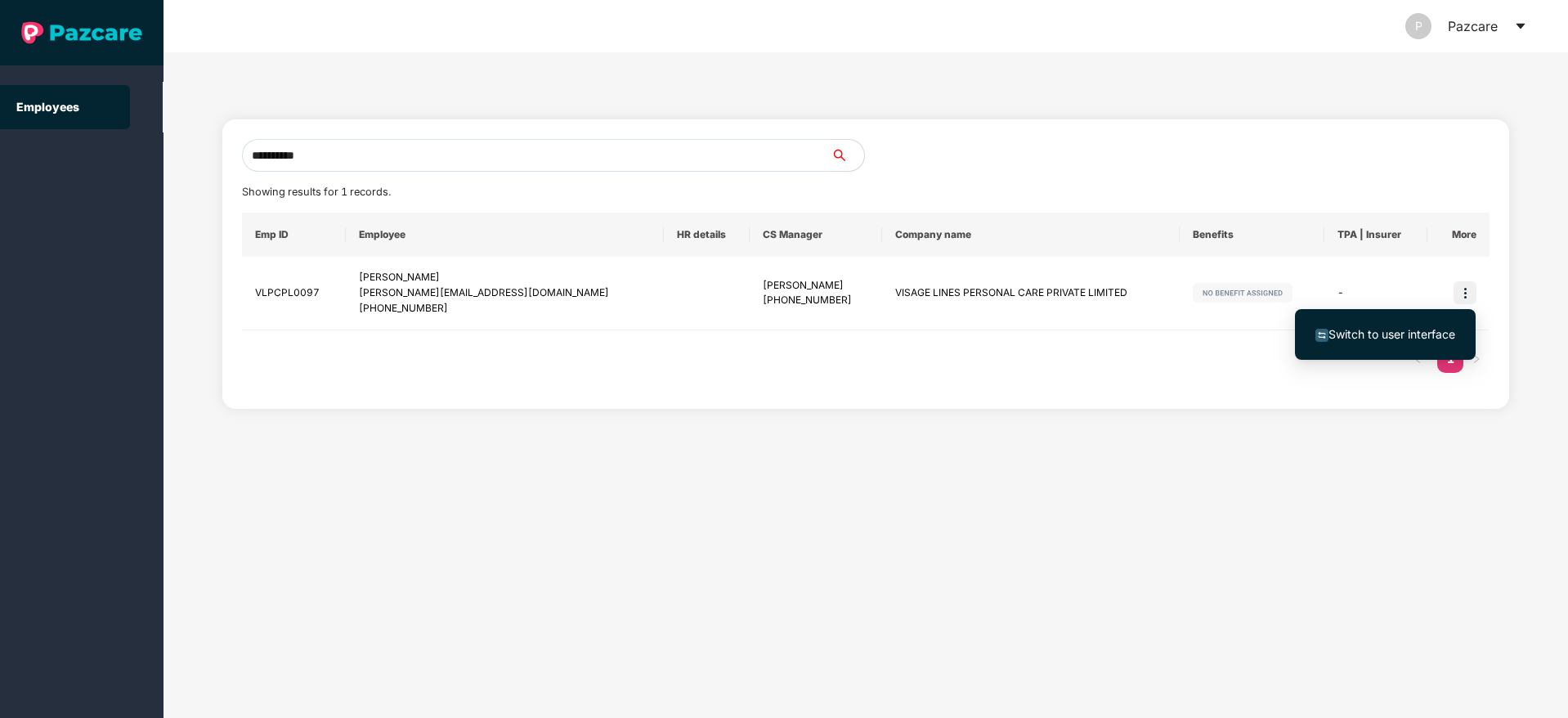
click at [1390, 328] on span "Switch to user interface" at bounding box center [1391, 334] width 127 height 14
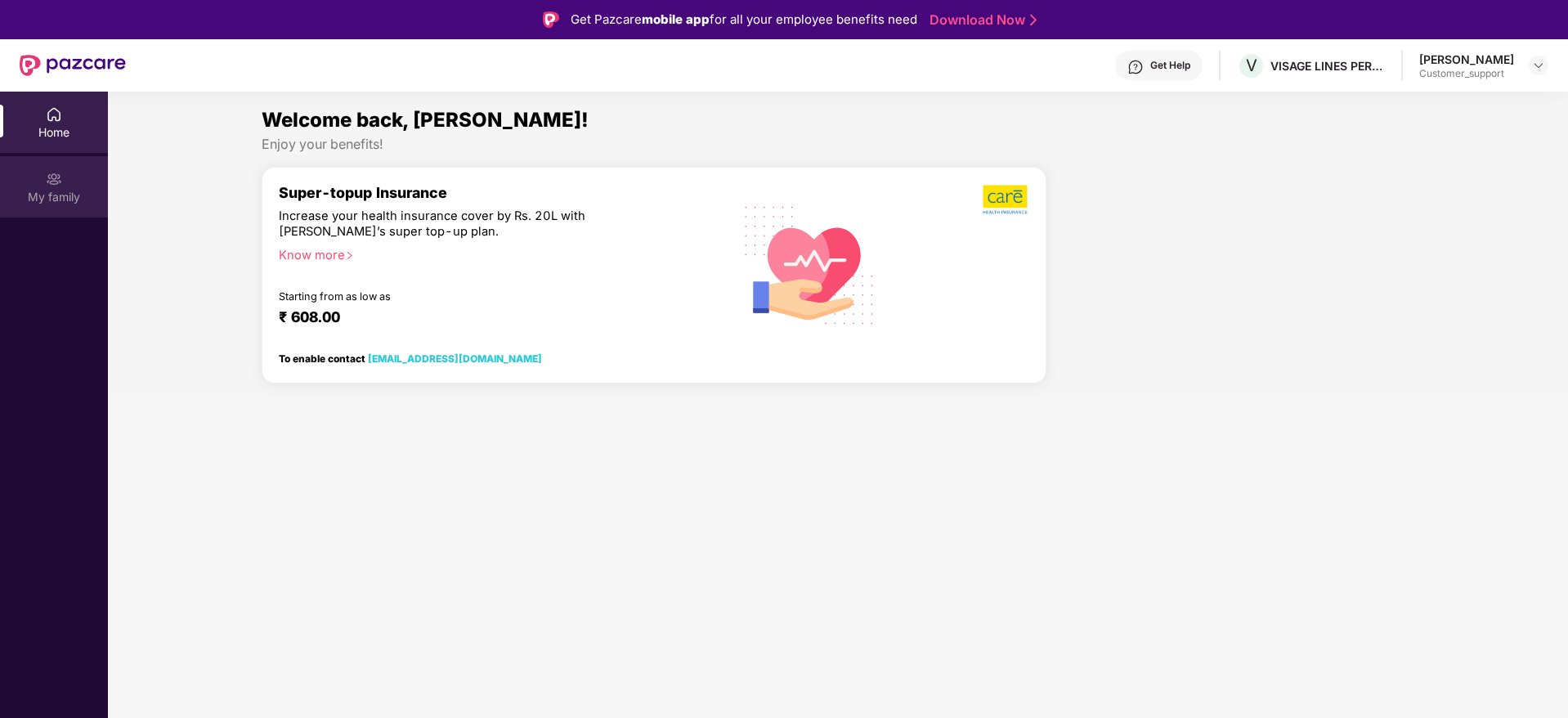
click at [51, 198] on div "My family" at bounding box center [53, 197] width 108 height 16
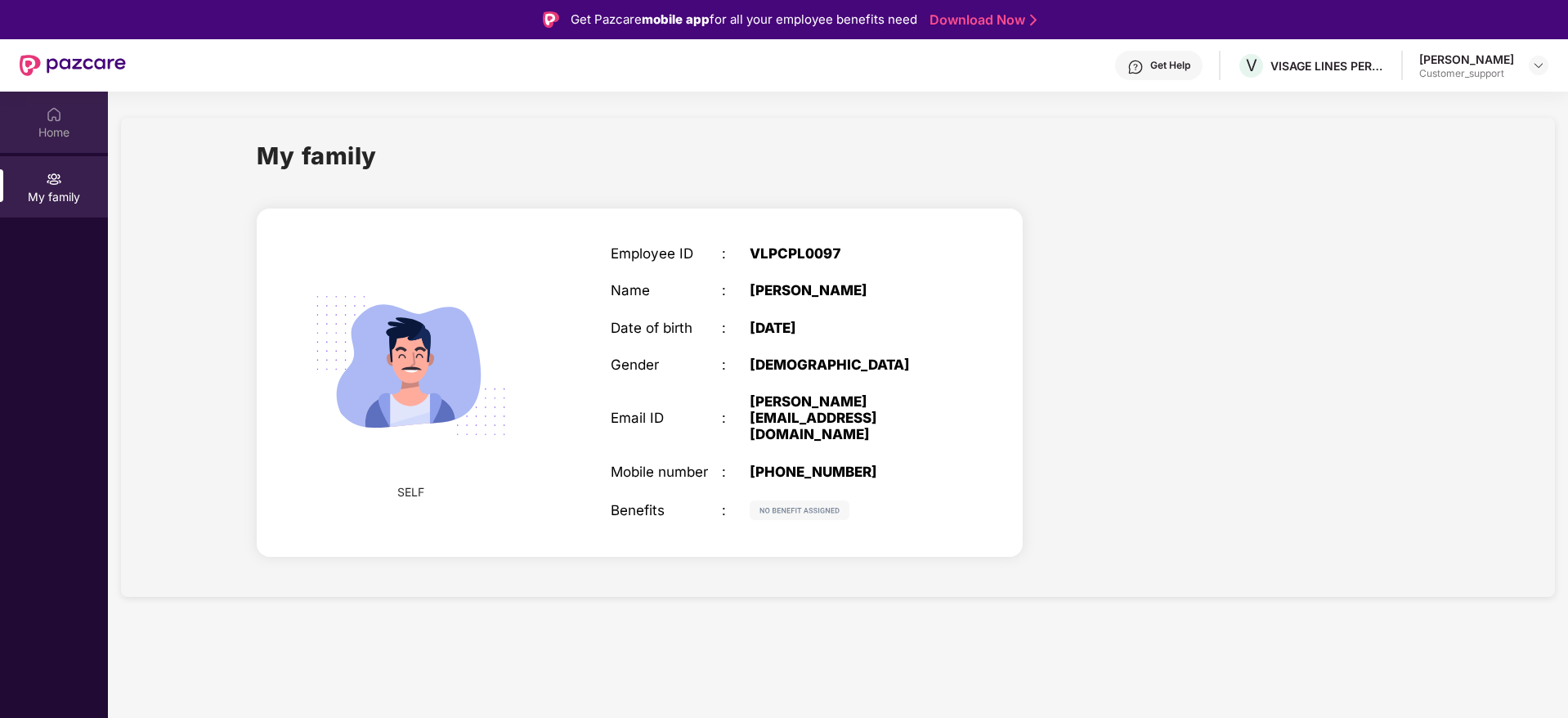
click at [72, 121] on div "Home" at bounding box center [53, 122] width 108 height 61
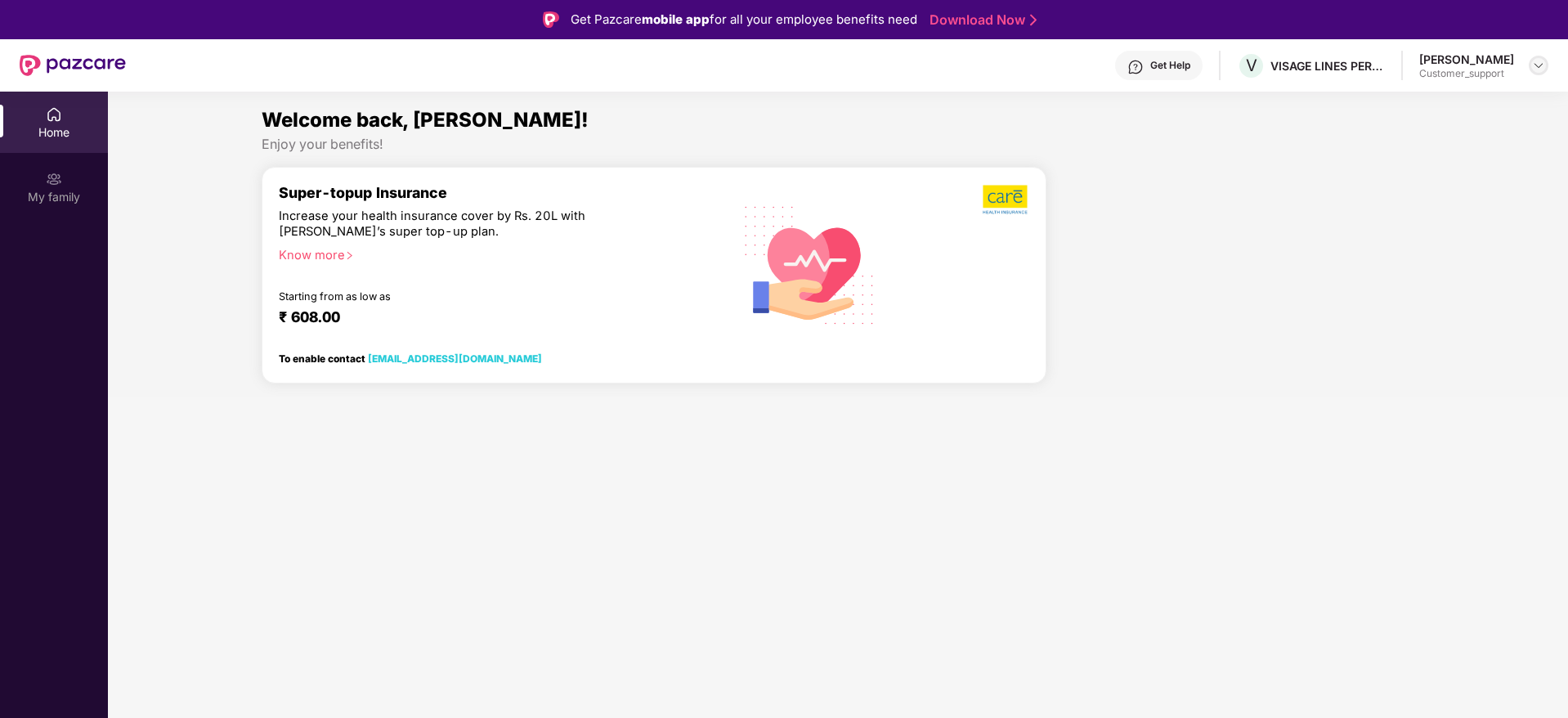
click at [1535, 70] on img at bounding box center [1539, 65] width 13 height 13
drag, startPoint x: 1436, startPoint y: 108, endPoint x: 1282, endPoint y: 181, distance: 170.4
click at [1282, 181] on body "Get Pazcare mobile app for all your employee benefits need Download Now Get Hel…" at bounding box center [784, 359] width 1568 height 718
click at [1543, 56] on div at bounding box center [1539, 66] width 20 height 20
click at [1473, 91] on div "Switch to support view" at bounding box center [1462, 104] width 213 height 32
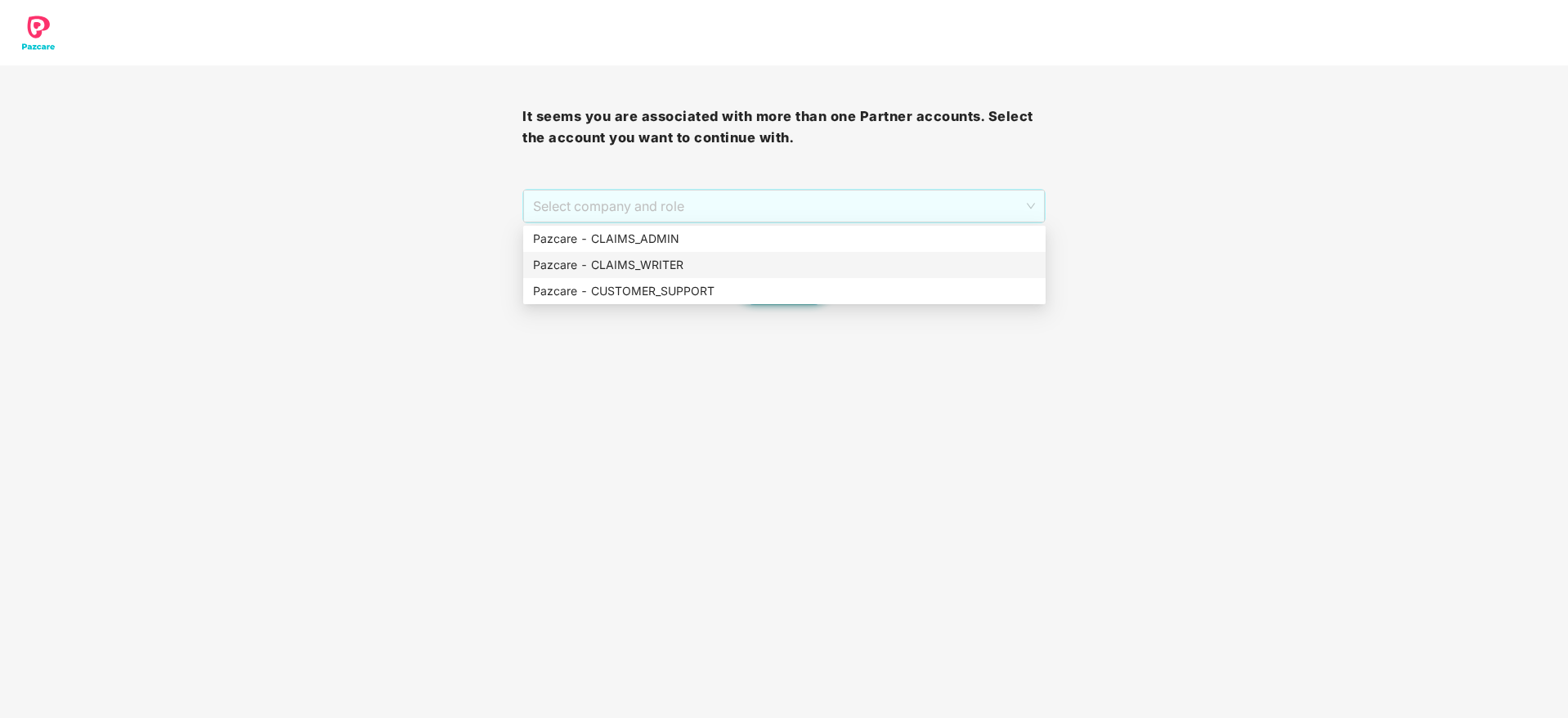
drag, startPoint x: 764, startPoint y: 200, endPoint x: 759, endPoint y: 305, distance: 105.1
click at [759, 305] on body "It seems you are associated with more than one Partner accounts. Select the acc…" at bounding box center [784, 359] width 1568 height 718
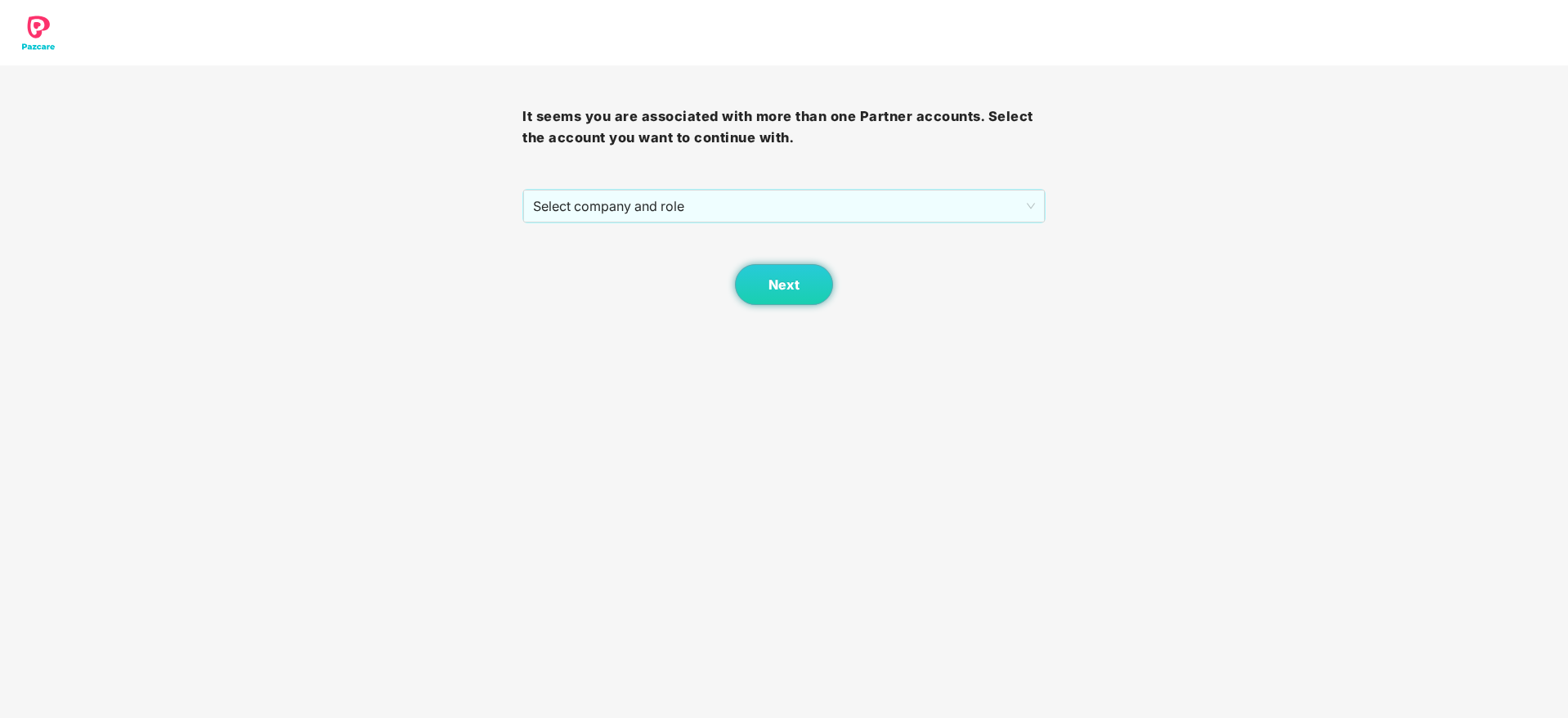
click at [759, 305] on body "It seems you are associated with more than one Partner accounts. Select the acc…" at bounding box center [784, 359] width 1568 height 718
click at [809, 278] on button "Next" at bounding box center [784, 284] width 98 height 41
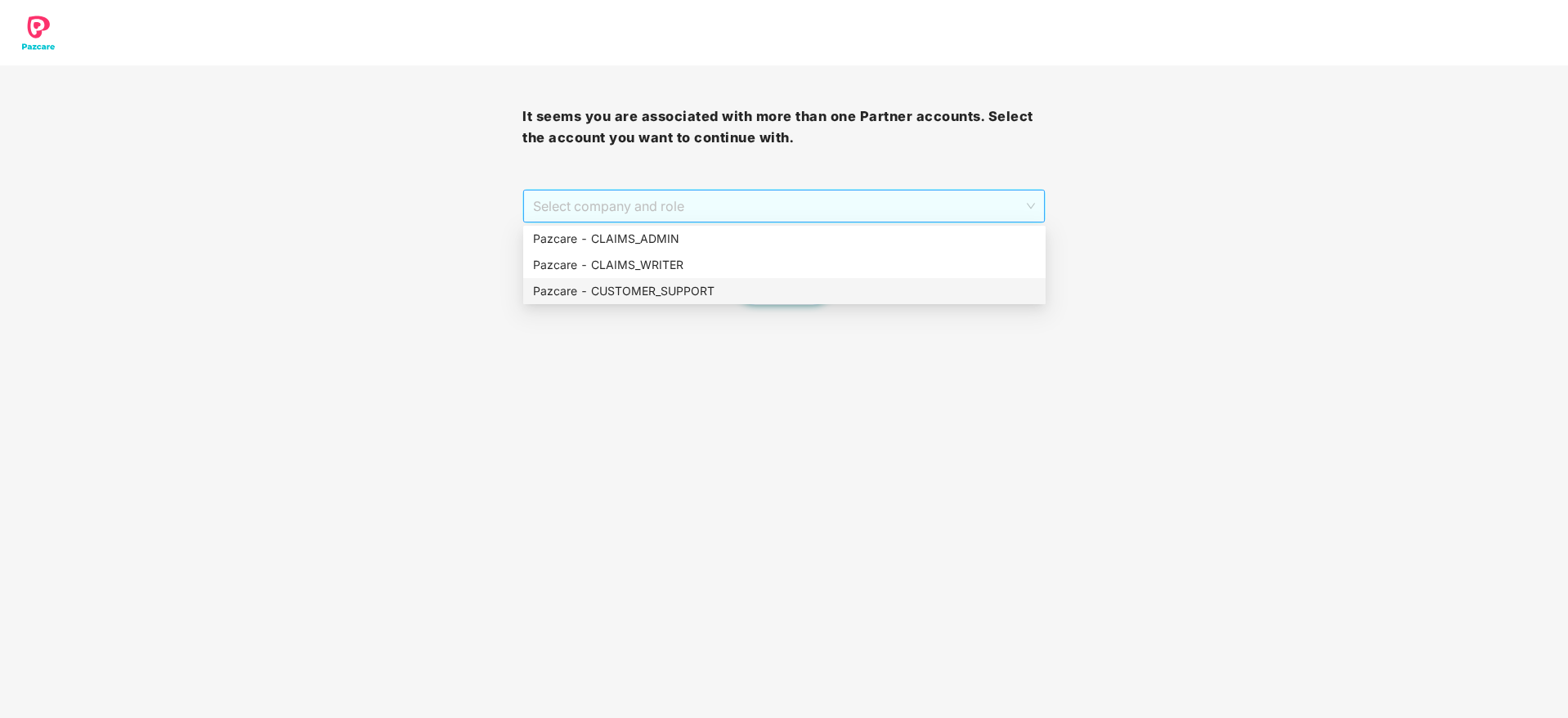
click at [776, 211] on span "Select company and role" at bounding box center [784, 206] width 501 height 31
click at [748, 290] on div "Pazcare - CUSTOMER_SUPPORT" at bounding box center [785, 290] width 503 height 18
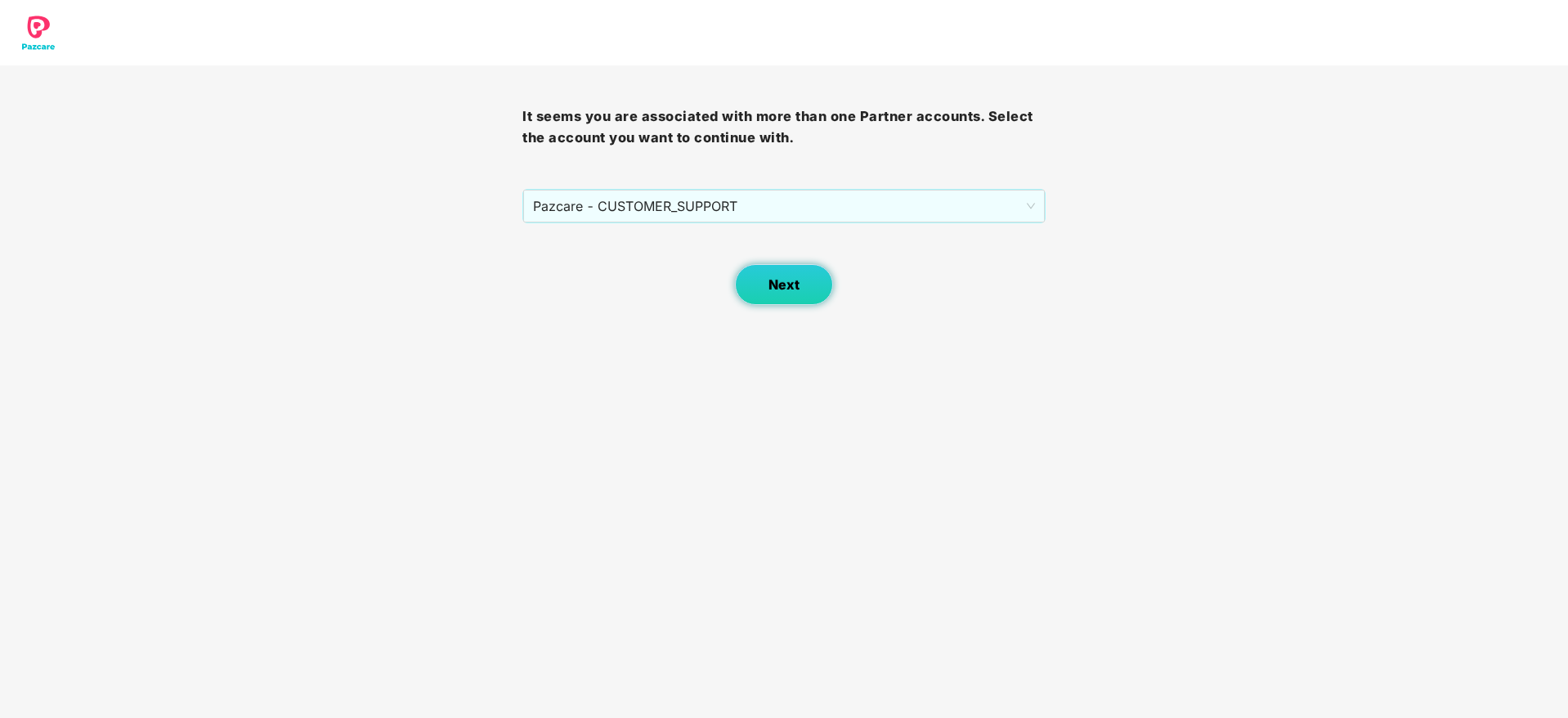
drag, startPoint x: 773, startPoint y: 287, endPoint x: 755, endPoint y: 309, distance: 28.4
click at [755, 309] on body "It seems you are associated with more than one Partner accounts. Select the acc…" at bounding box center [784, 359] width 1568 height 718
click at [800, 274] on button "Next" at bounding box center [784, 284] width 98 height 41
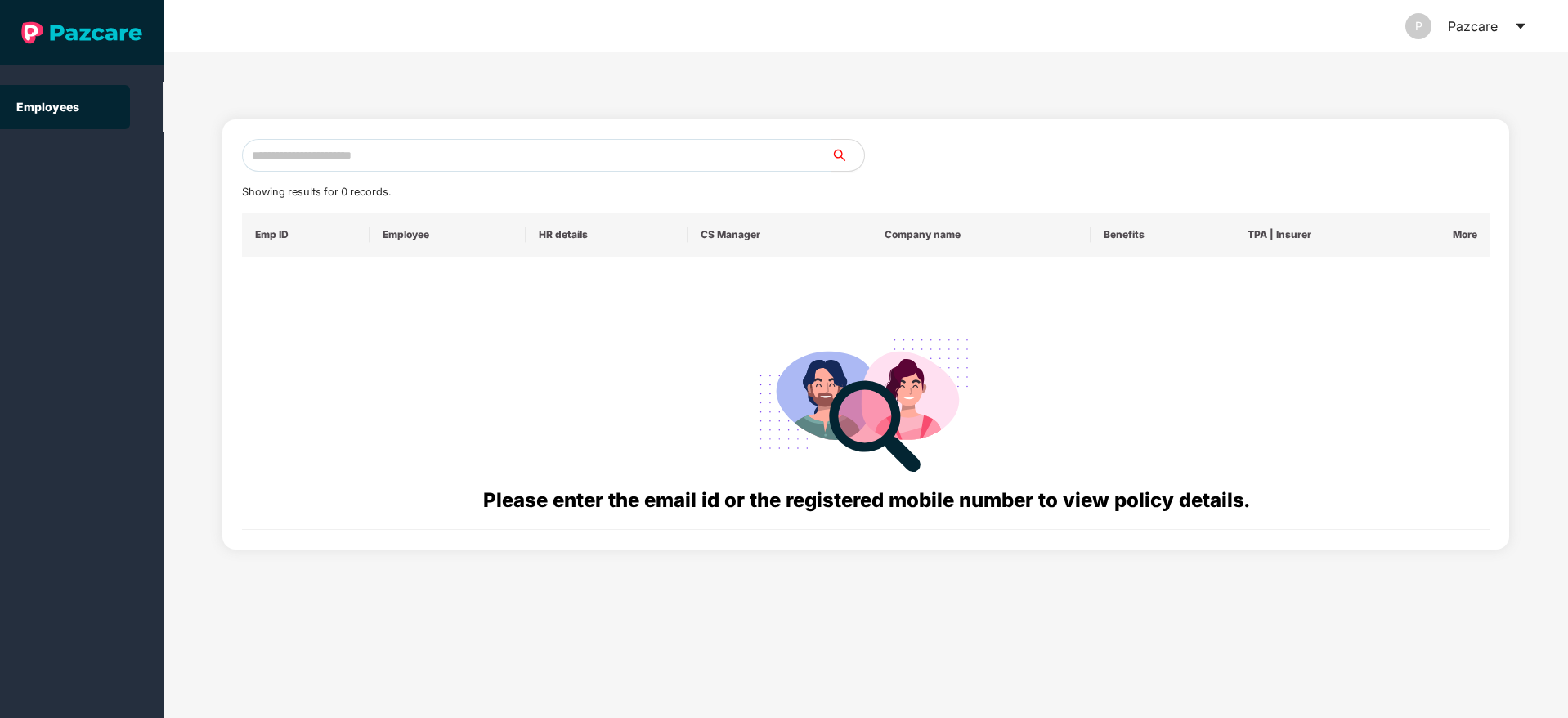
click at [543, 145] on input "text" at bounding box center [537, 155] width 589 height 33
paste input "**********"
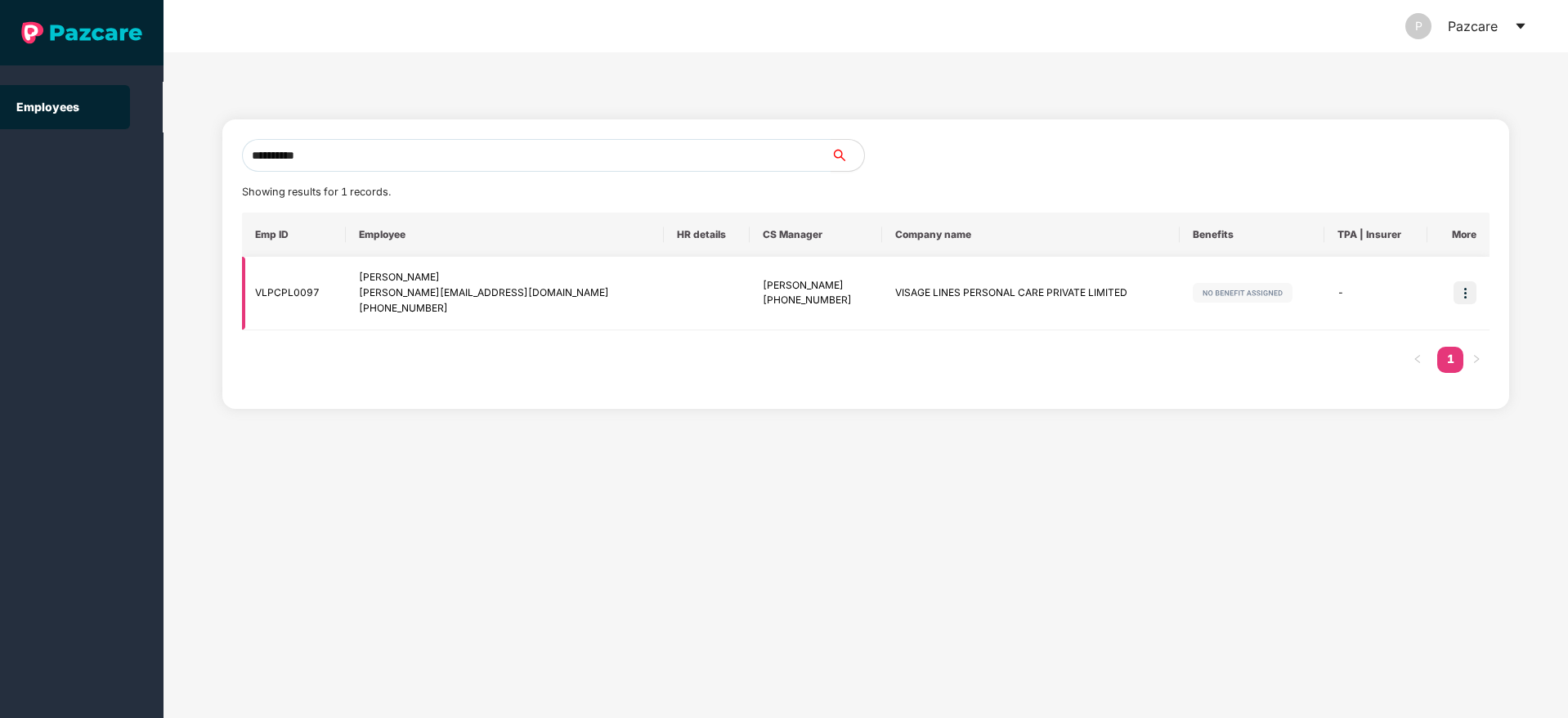
click at [291, 286] on td "VLPCPL0097" at bounding box center [294, 293] width 104 height 73
copy td "VLPCPL0097"
click at [287, 295] on td "VLPCPL0097" at bounding box center [294, 293] width 104 height 73
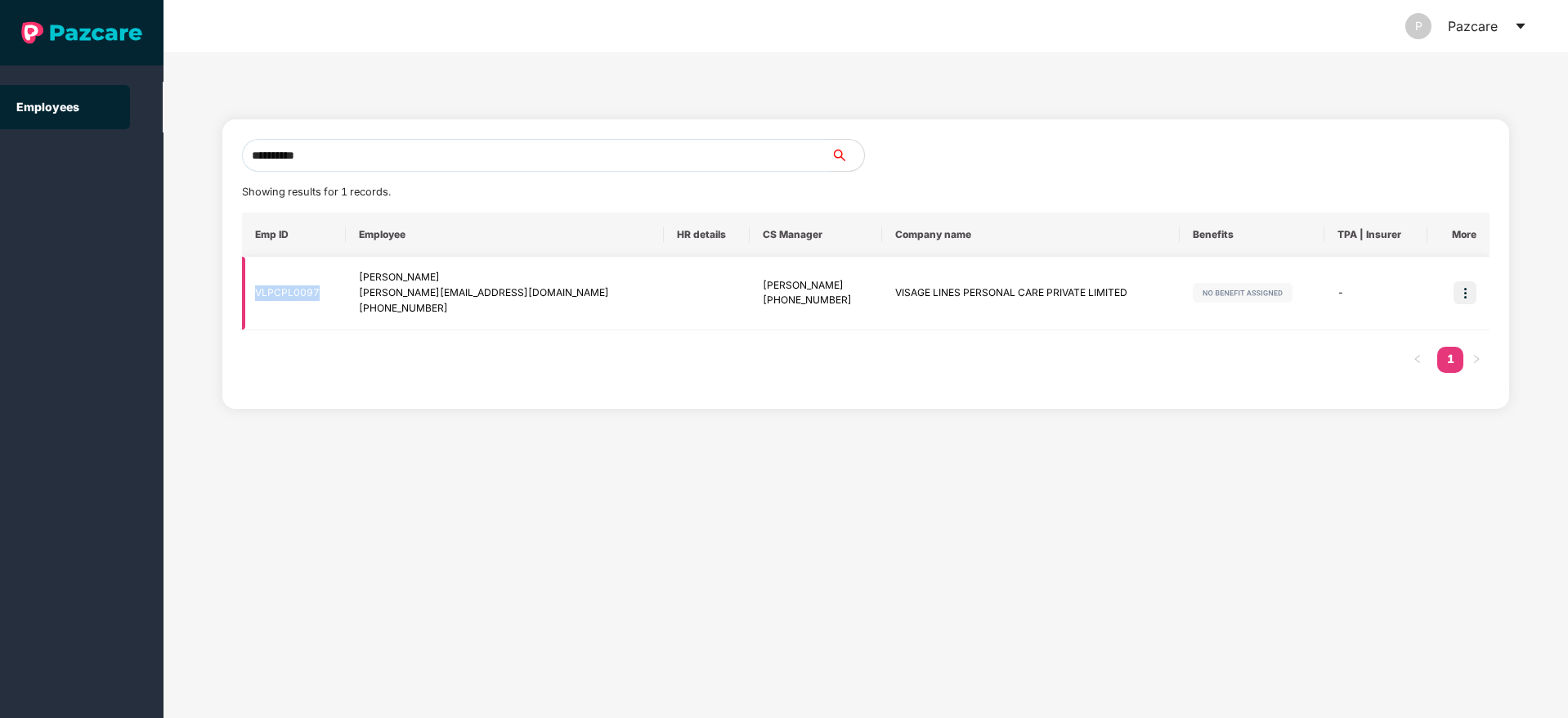
drag, startPoint x: 364, startPoint y: 275, endPoint x: 488, endPoint y: 272, distance: 124.0
click at [488, 272] on td "Lokesh Chaturvedi lokesh@bombayshavingcompany.com +918076542943" at bounding box center [504, 293] width 317 height 73
copy div "Lokesh Chaturvedi"
click at [882, 282] on td "VISAGE LINES PERSONAL CARE PRIVATE LIMITED" at bounding box center [1030, 293] width 297 height 73
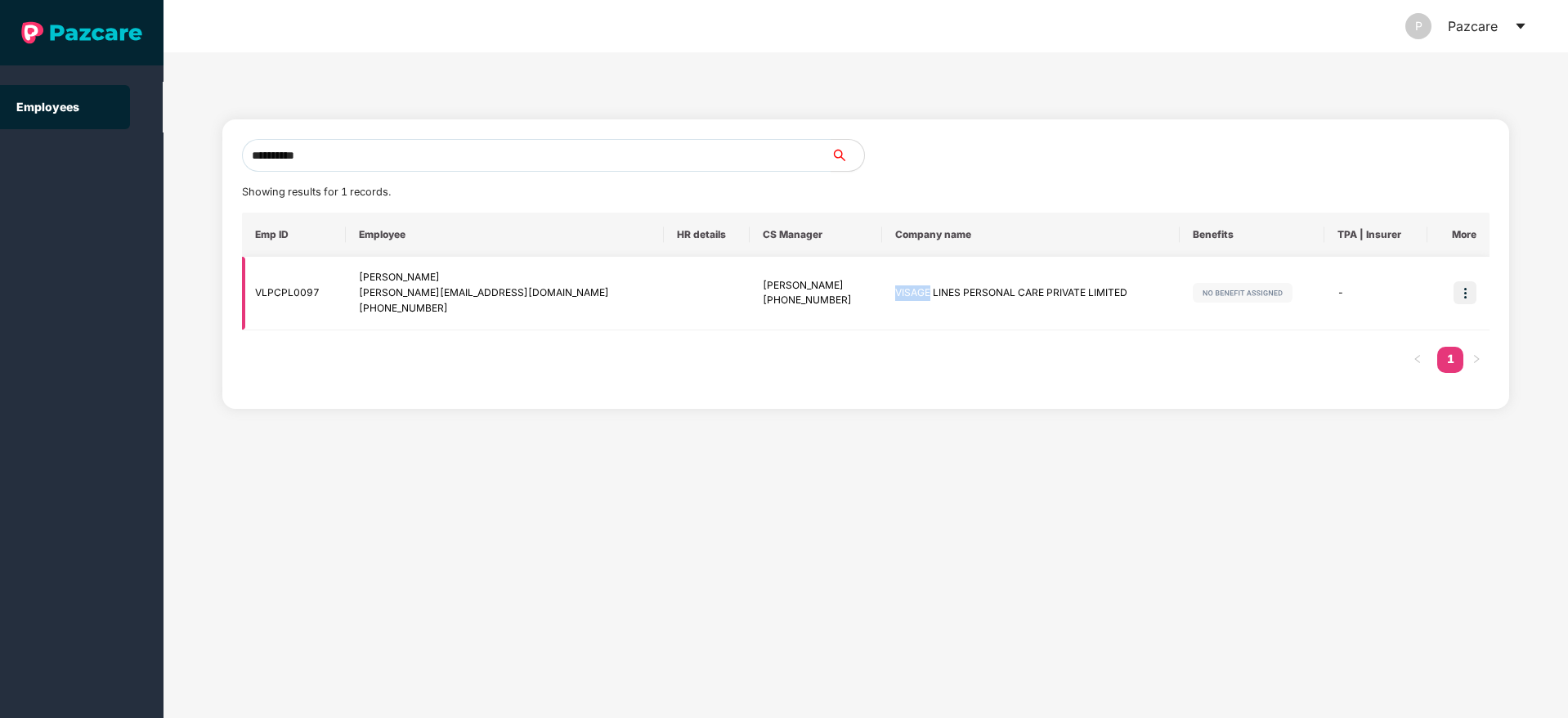
copy td "VISAGE"
click at [297, 293] on td "VLPCPL0097" at bounding box center [294, 293] width 104 height 73
copy td "VLPCPL0097"
drag, startPoint x: 362, startPoint y: 272, endPoint x: 485, endPoint y: 314, distance: 130.0
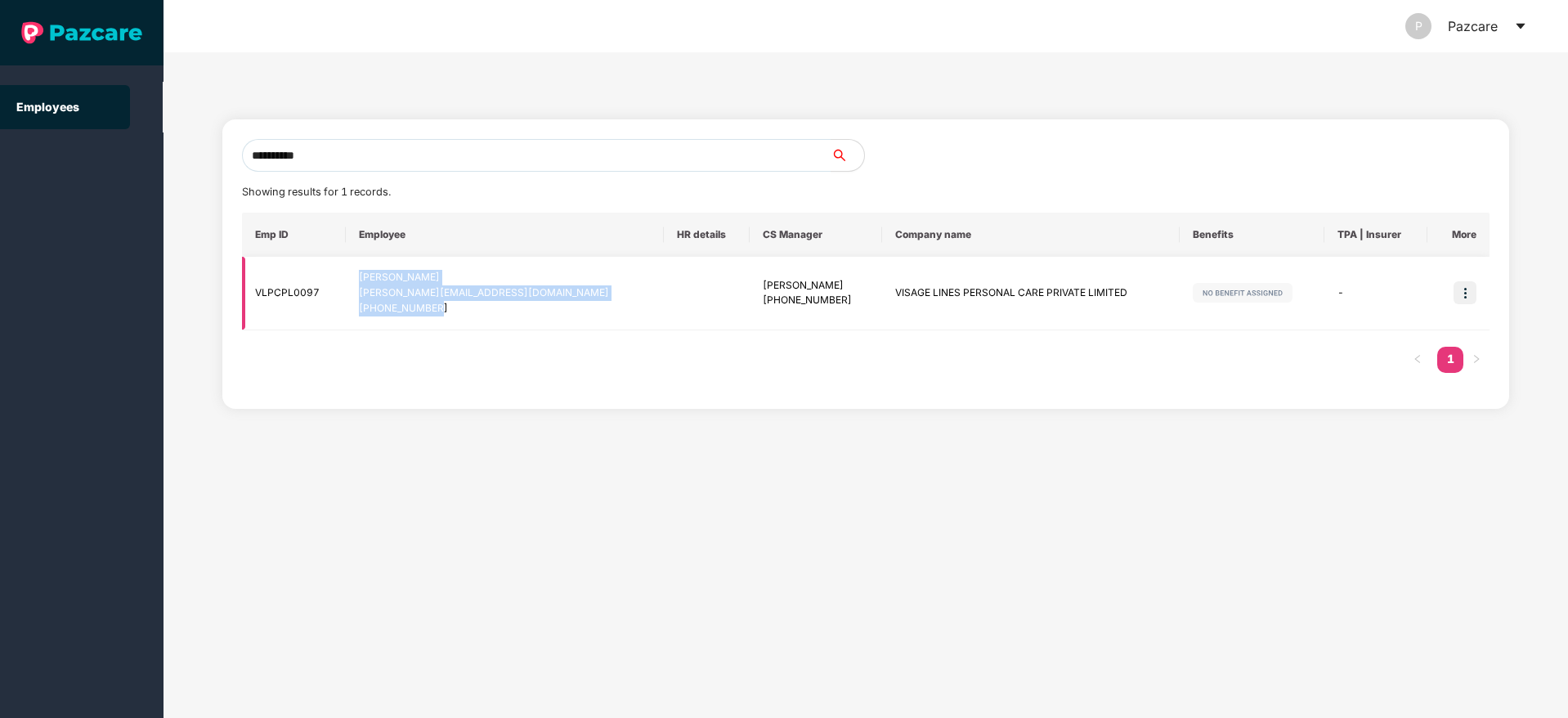
click at [485, 314] on td "Lokesh Chaturvedi lokesh@bombayshavingcompany.com +918076542943" at bounding box center [504, 293] width 317 height 73
copy div "Lokesh Chaturvedi lokesh@bombayshavingcompany.com +918076542943"
click at [271, 292] on td "VLPCPL0097" at bounding box center [294, 293] width 104 height 73
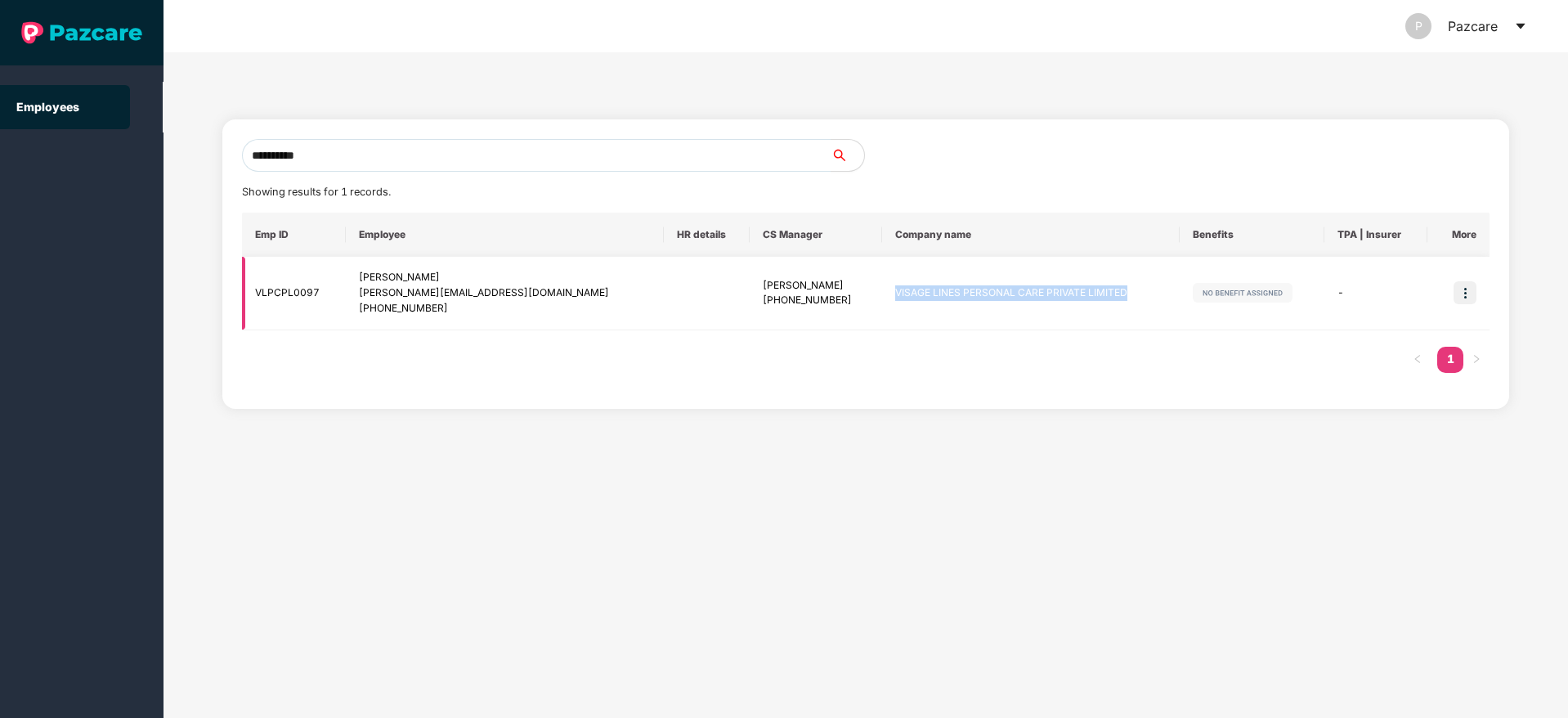
drag, startPoint x: 849, startPoint y: 290, endPoint x: 1110, endPoint y: 291, distance: 261.0
click at [1110, 291] on td "VISAGE LINES PERSONAL CARE PRIVATE LIMITED" at bounding box center [1030, 293] width 297 height 73
drag, startPoint x: 345, startPoint y: 150, endPoint x: 59, endPoint y: 180, distance: 287.6
click at [35, 154] on section "**********" at bounding box center [784, 359] width 1568 height 718
paste input "**********"
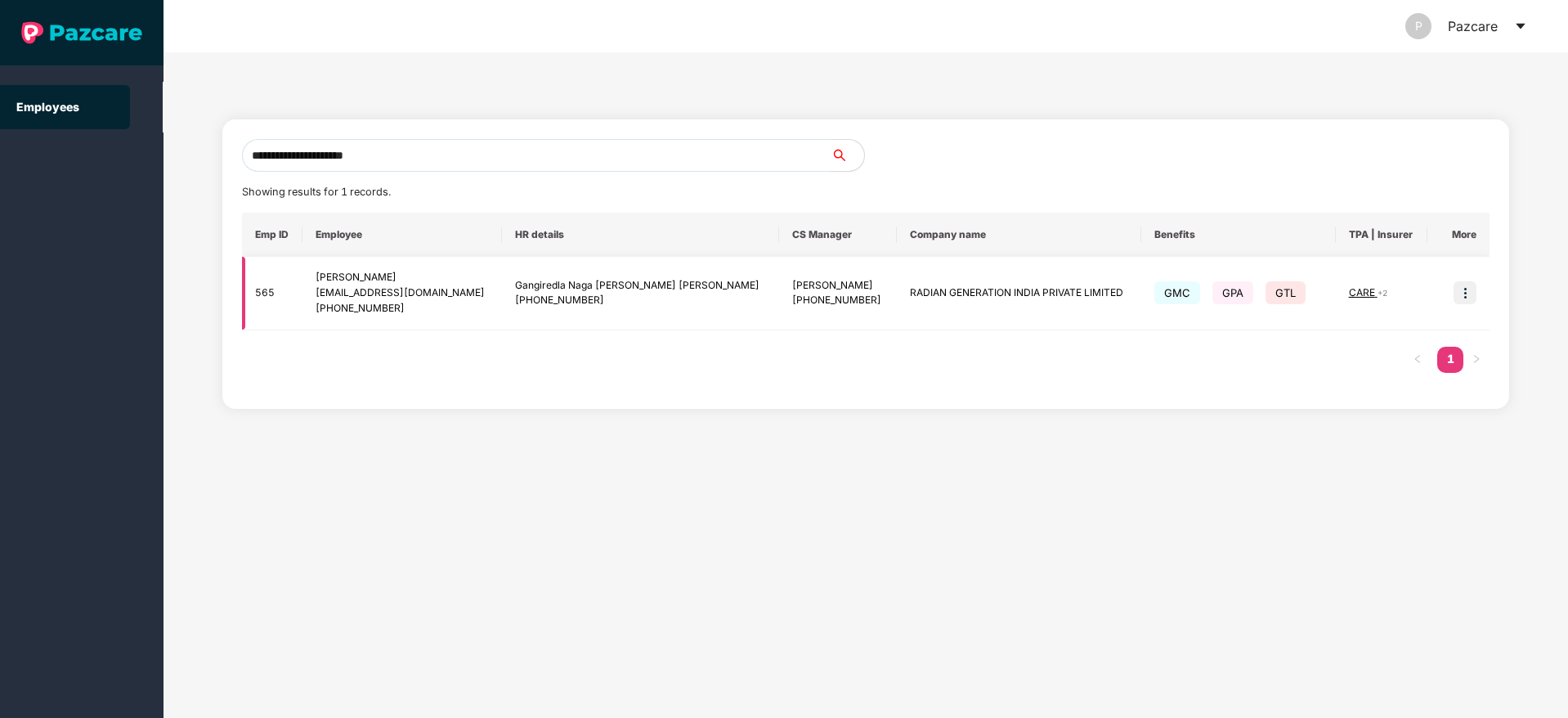
type input "**********"
click at [1478, 292] on td at bounding box center [1459, 293] width 62 height 73
click at [1463, 292] on img at bounding box center [1465, 293] width 23 height 23
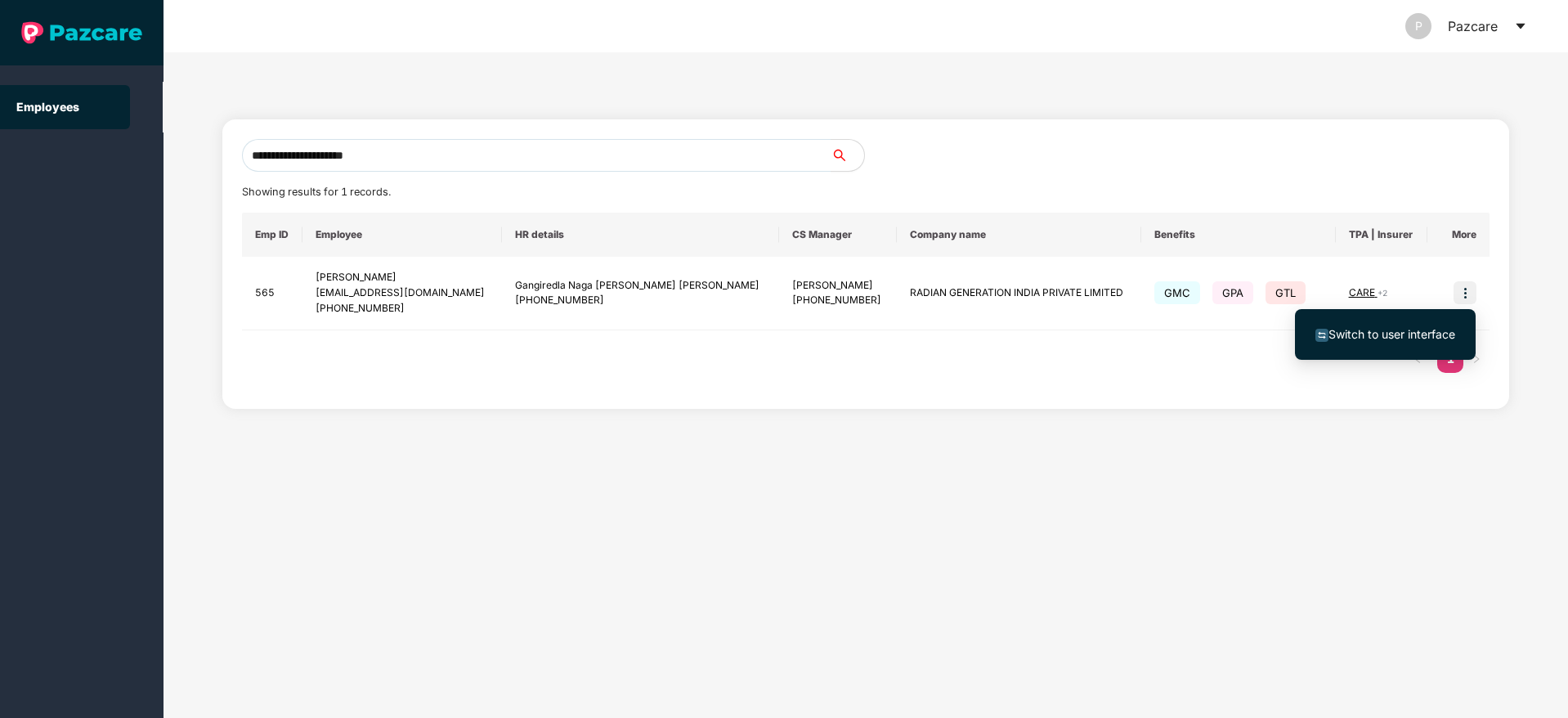
click at [1355, 330] on span "Switch to user interface" at bounding box center [1391, 334] width 127 height 14
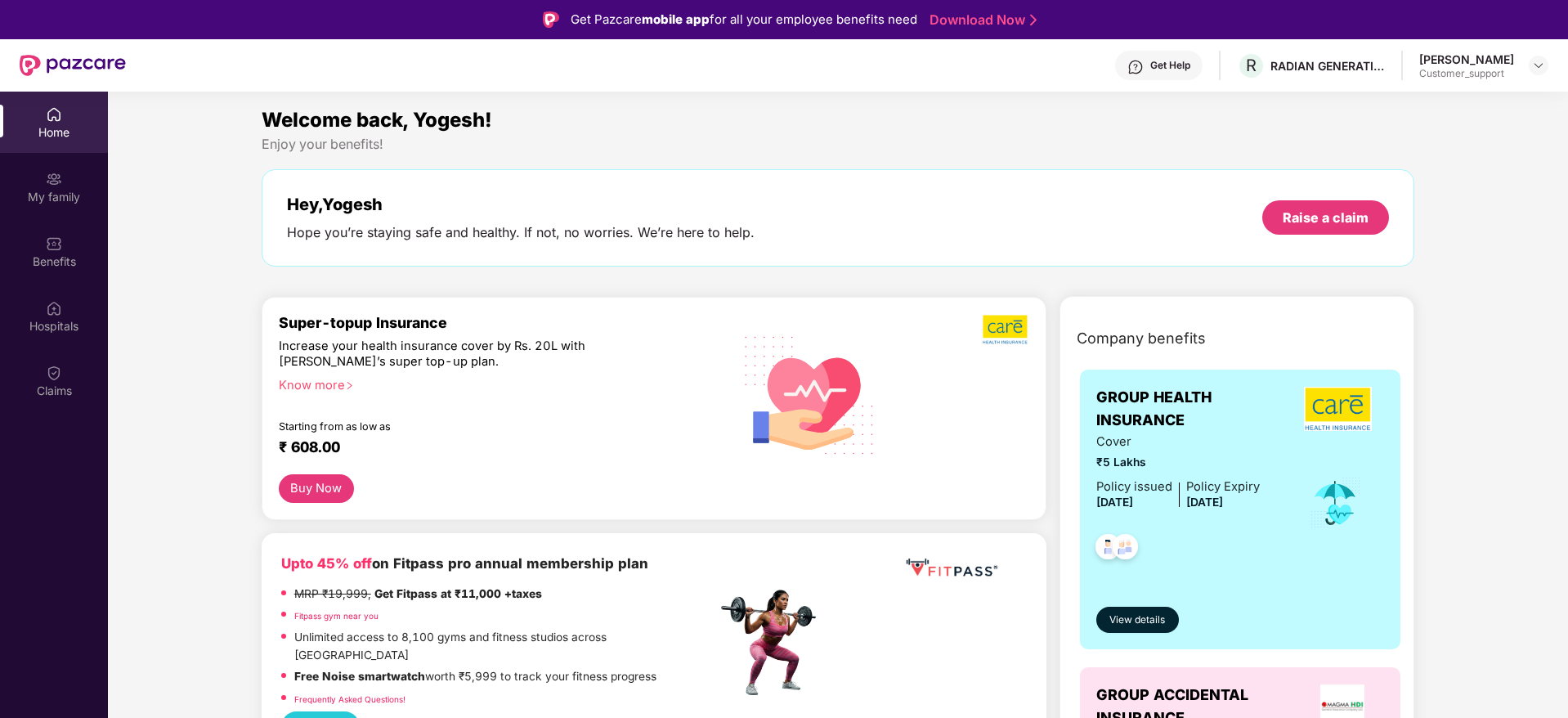
click at [22, 265] on div "Benefits" at bounding box center [53, 261] width 108 height 16
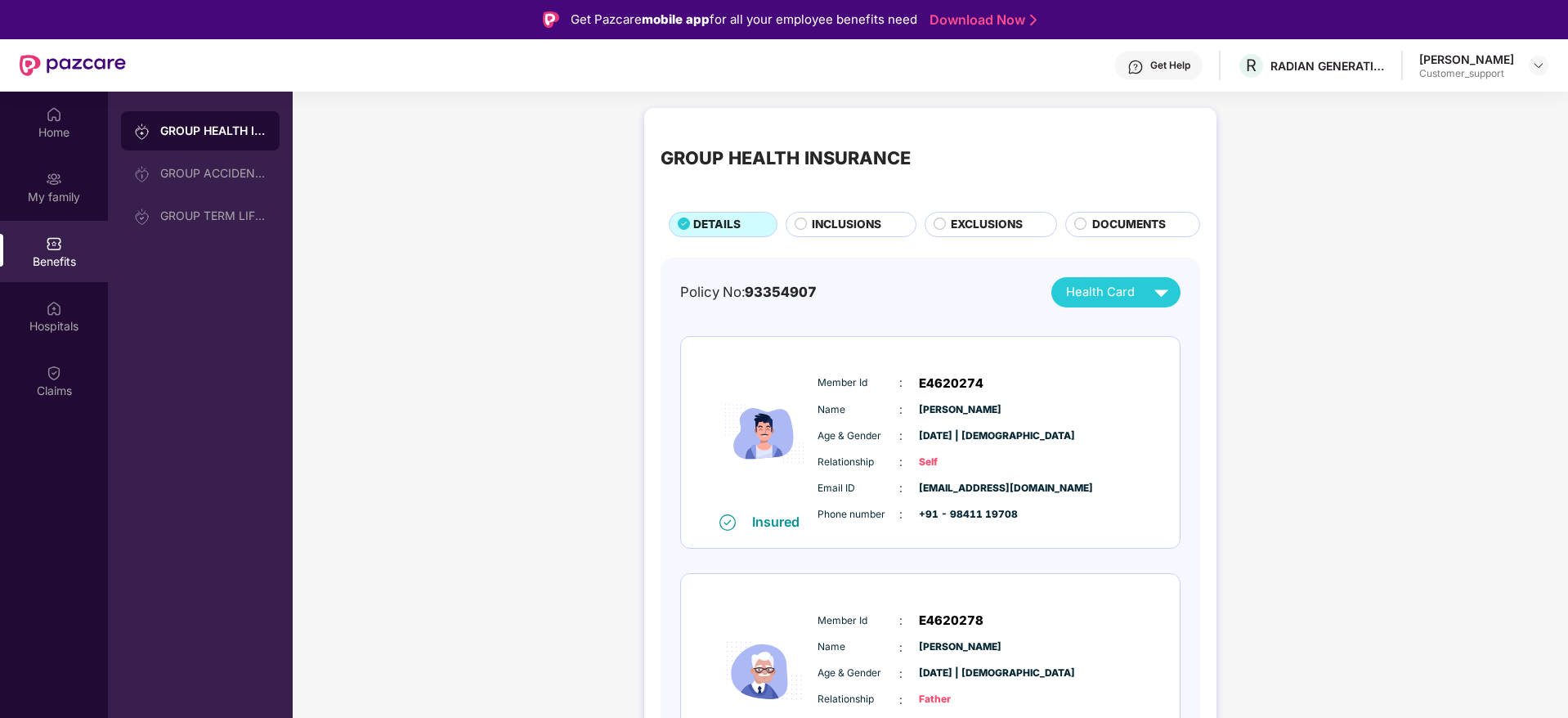
click at [982, 228] on span "EXCLUSIONS" at bounding box center [987, 225] width 72 height 18
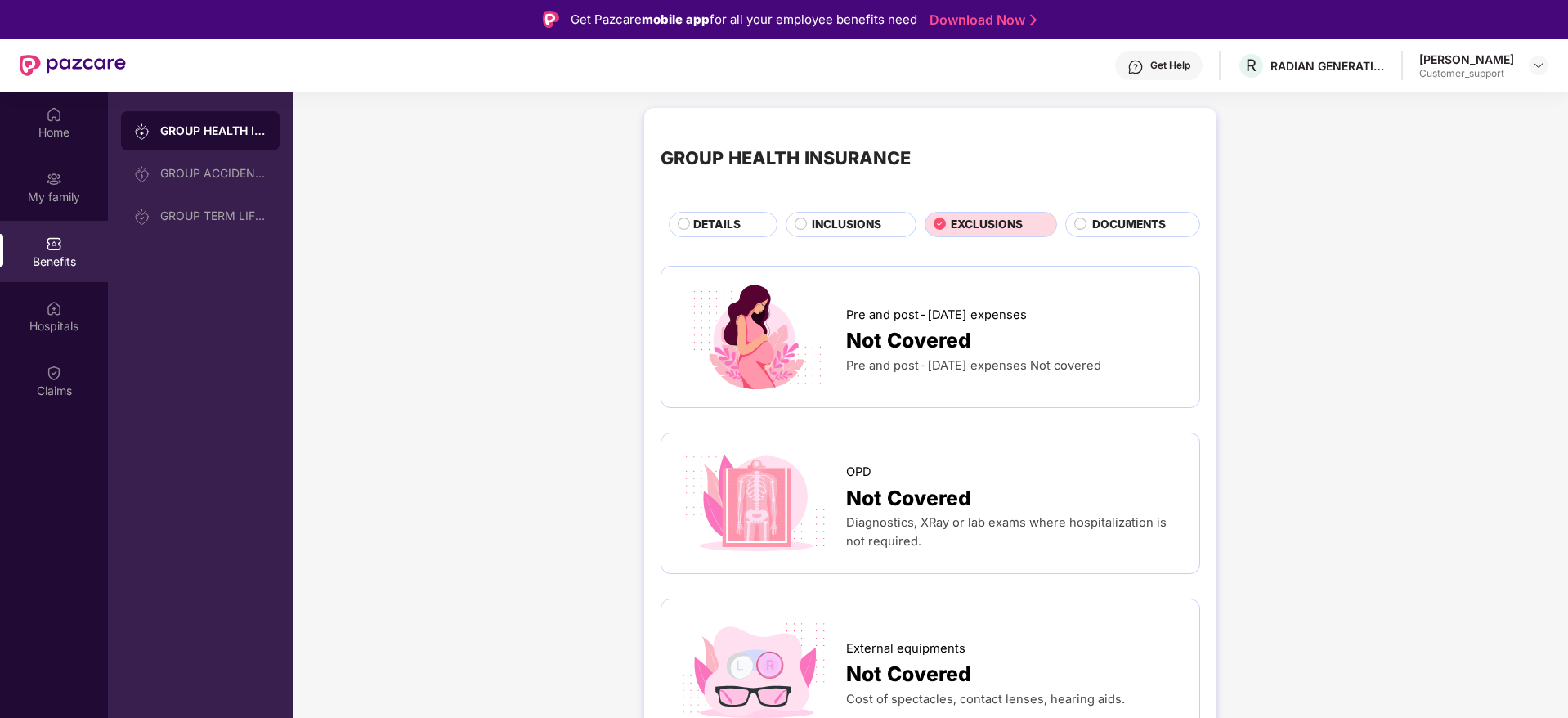
click at [868, 235] on div "INCLUSIONS" at bounding box center [851, 224] width 131 height 25
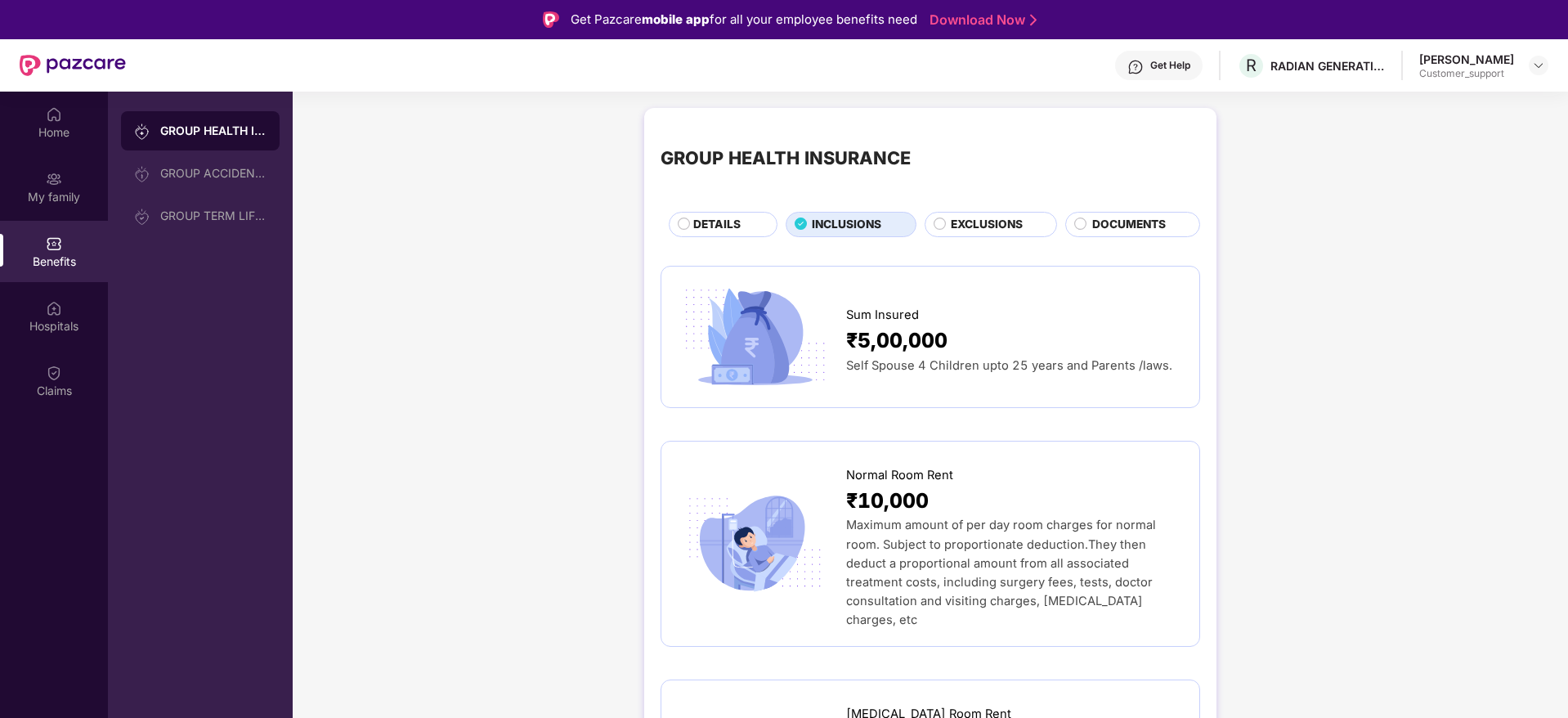
drag, startPoint x: 872, startPoint y: 229, endPoint x: 842, endPoint y: 233, distance: 30.3
click at [871, 228] on span "INCLUSIONS" at bounding box center [846, 225] width 70 height 18
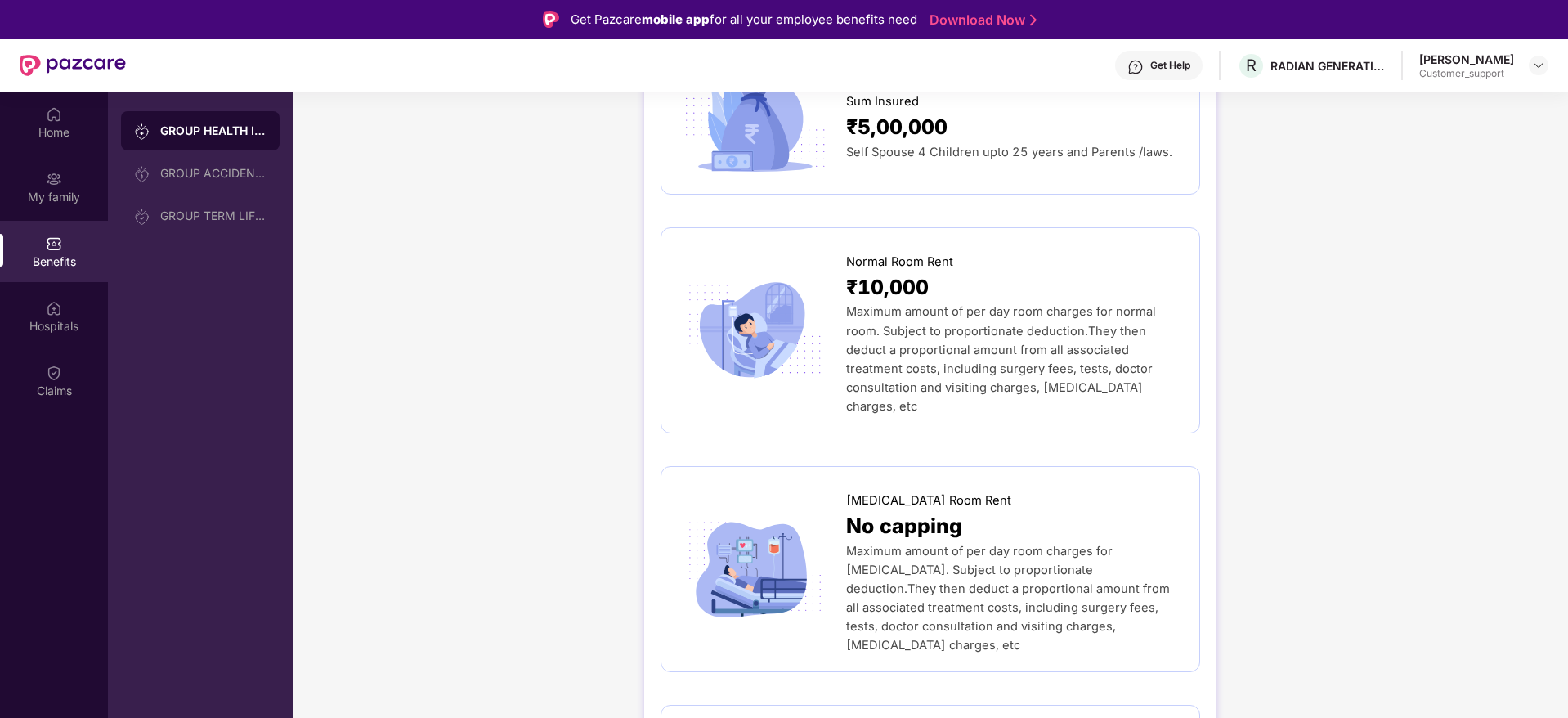
scroll to position [246, 0]
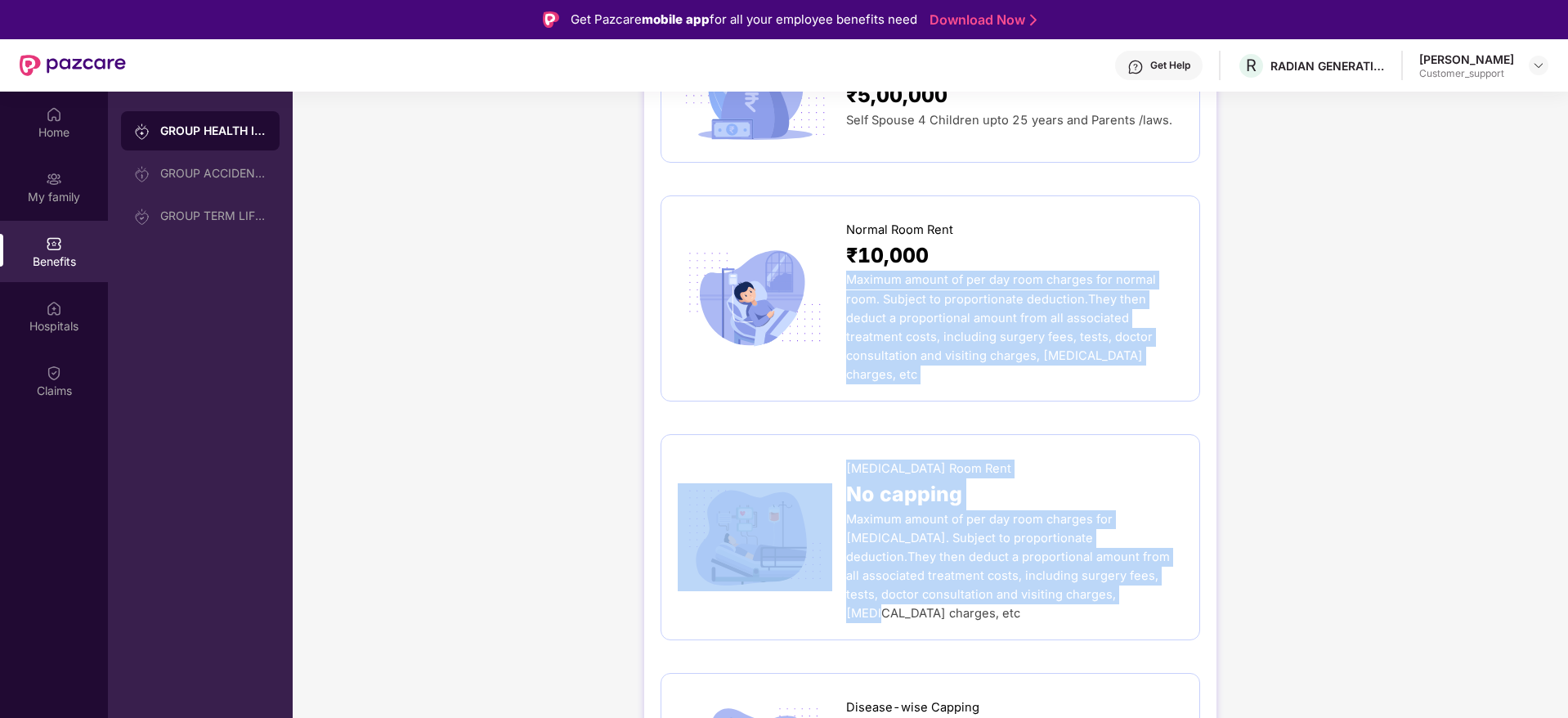
drag, startPoint x: 1565, startPoint y: 249, endPoint x: 1461, endPoint y: 471, distance: 245.2
click at [1567, 606] on div "Home My family Benefits Hospitals Claims GROUP HEALTH INSURANCE GROUP ACCIDENTA…" at bounding box center [784, 450] width 1568 height 718
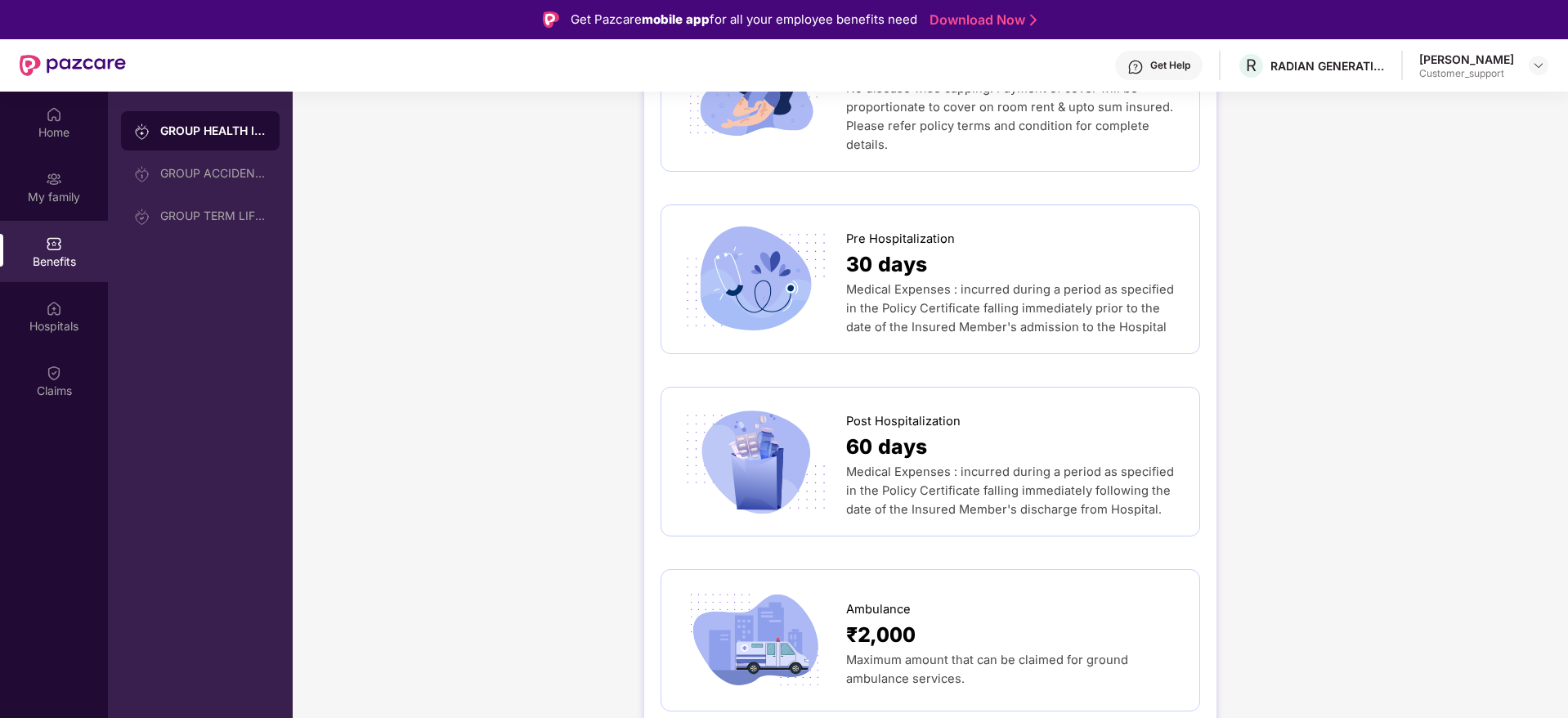
scroll to position [859, 0]
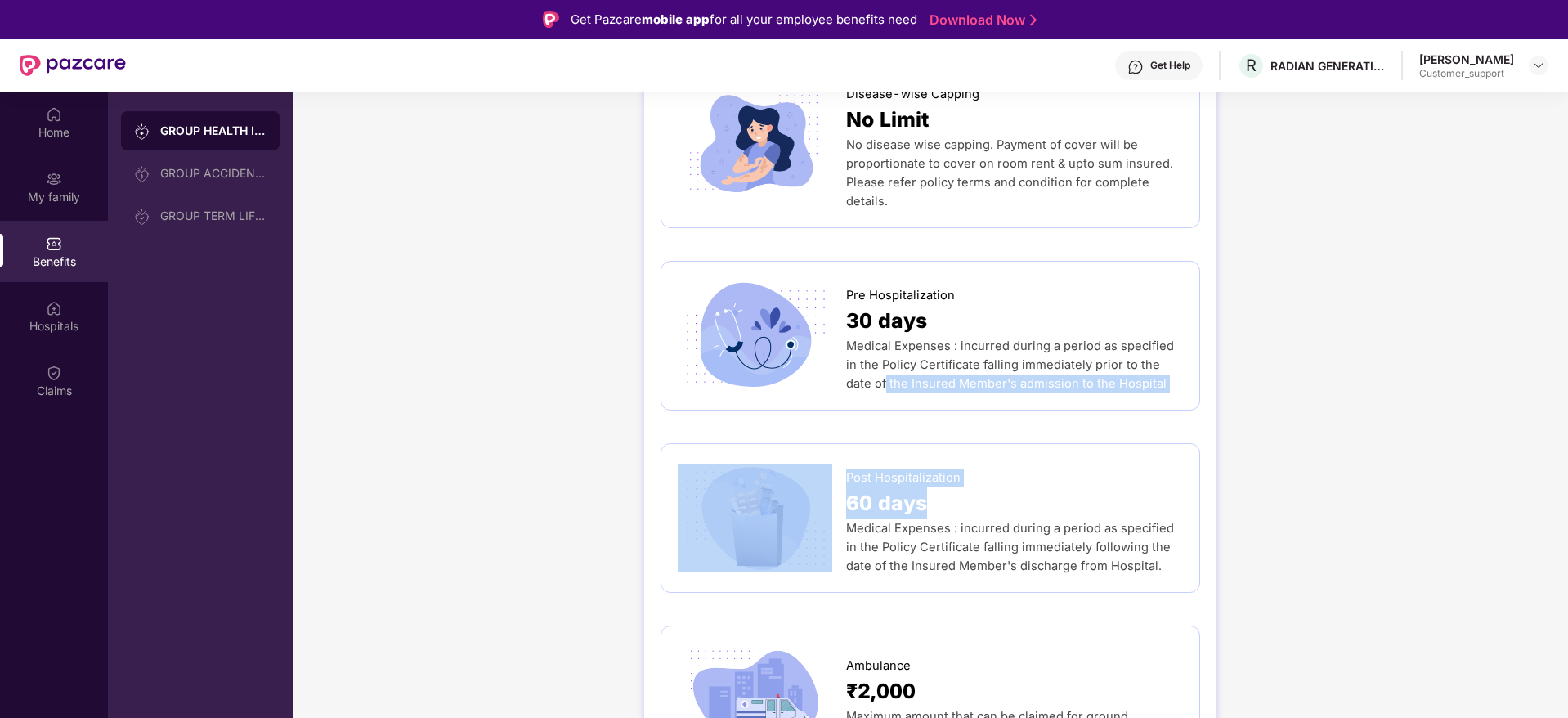
drag, startPoint x: 1564, startPoint y: 320, endPoint x: 1537, endPoint y: 484, distance: 166.2
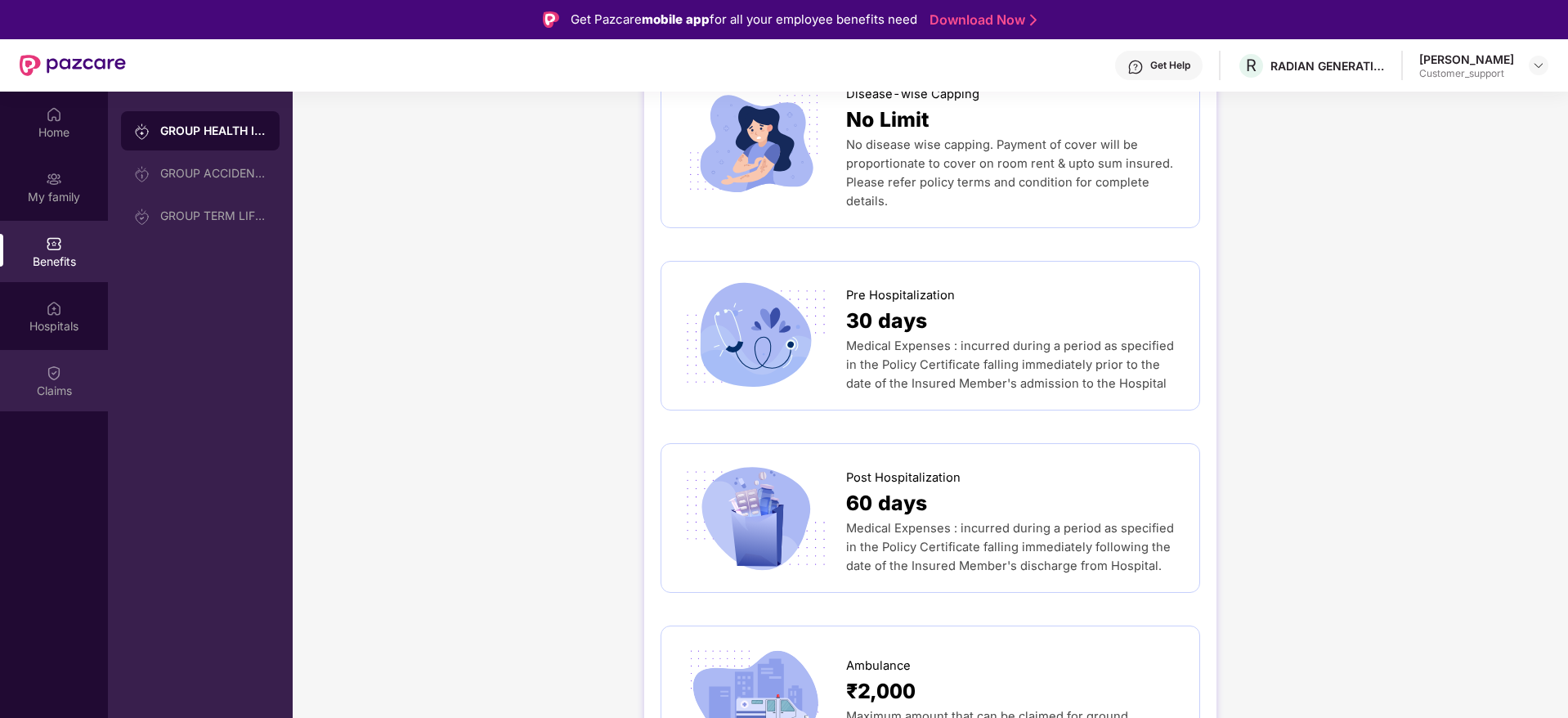
click at [60, 387] on div "Claims" at bounding box center [53, 390] width 108 height 16
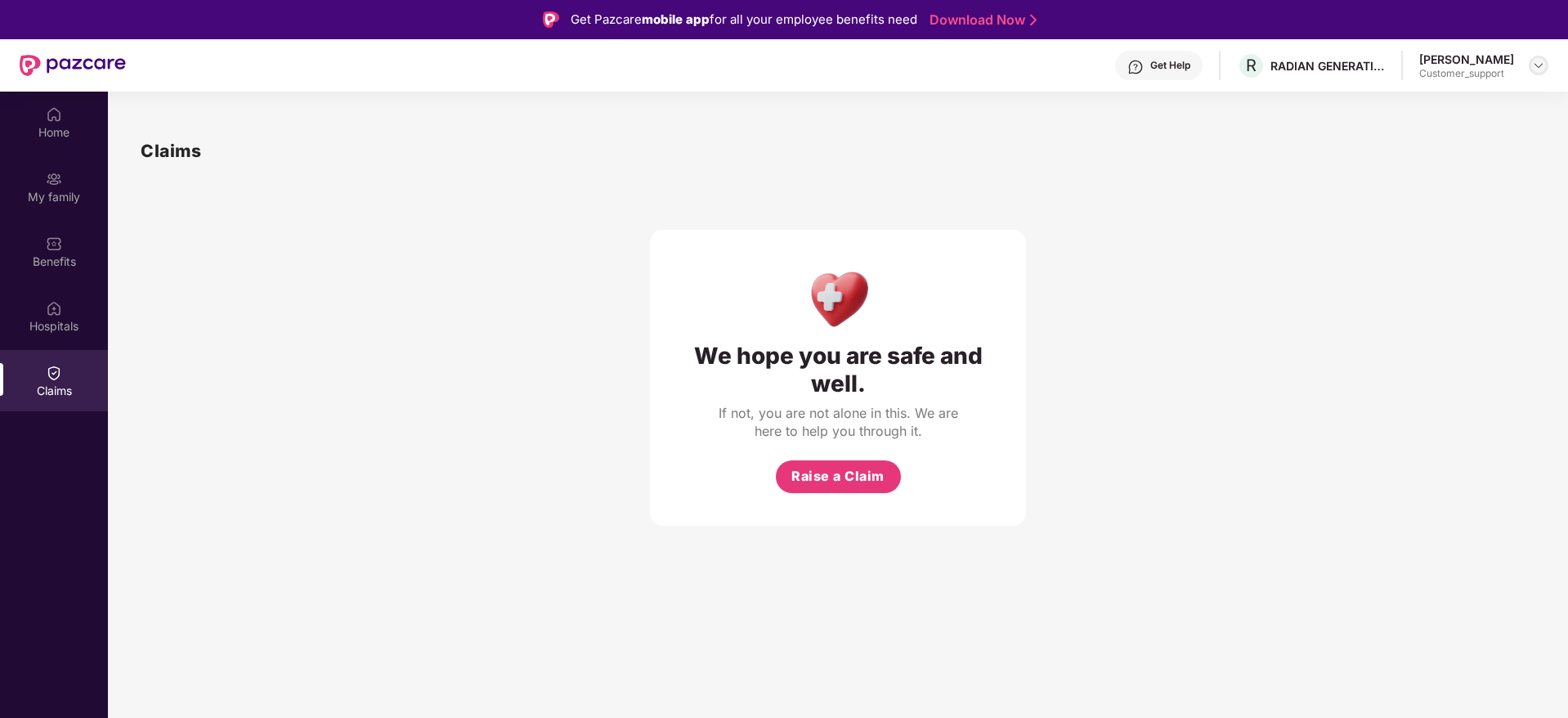
click at [1544, 57] on div at bounding box center [1539, 66] width 20 height 20
click at [1420, 109] on div "Switch to support view" at bounding box center [1462, 104] width 213 height 32
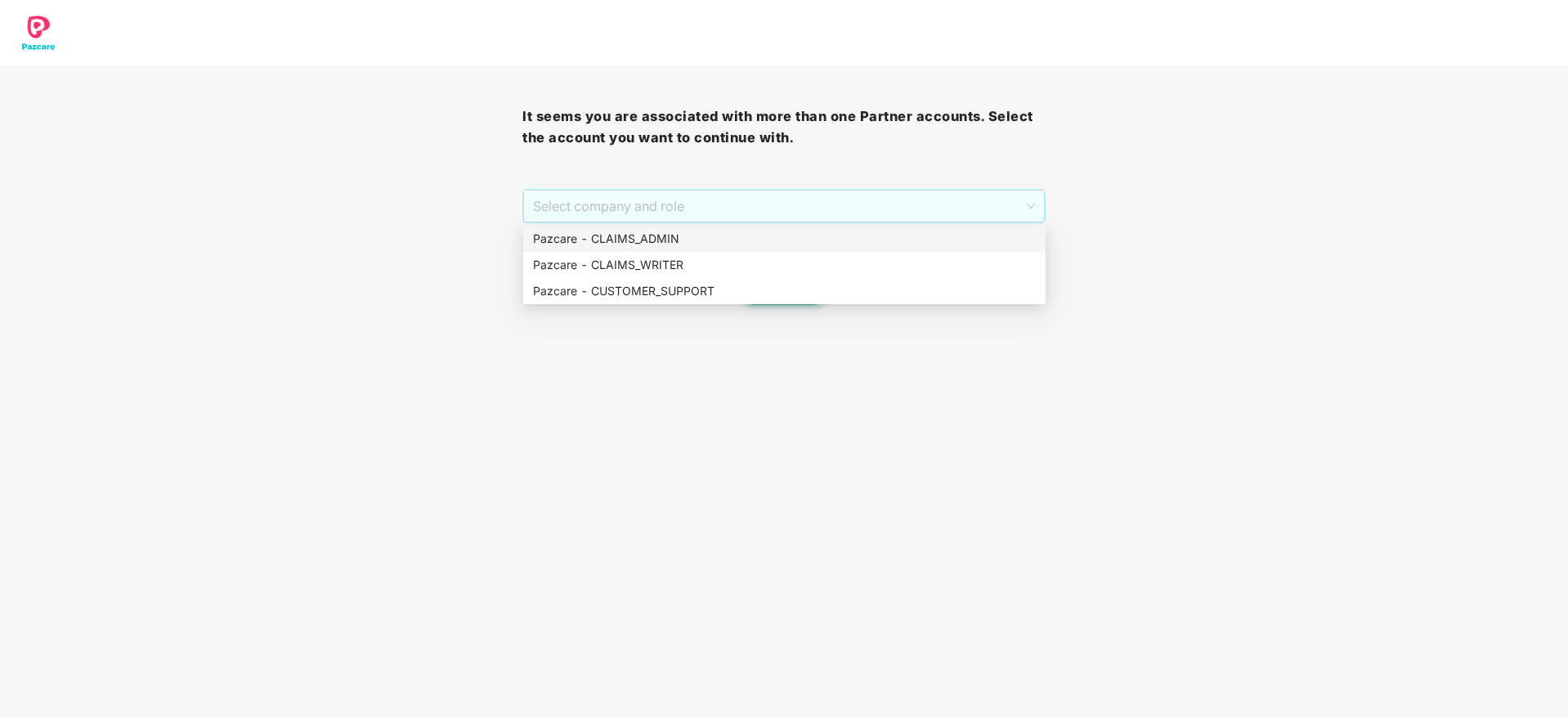
drag, startPoint x: 741, startPoint y: 197, endPoint x: 736, endPoint y: 234, distance: 37.3
click at [736, 234] on body "It seems you are associated with more than one Partner accounts. Select the acc…" at bounding box center [784, 359] width 1568 height 718
click at [736, 234] on div "Pazcare - CLAIMS_ADMIN" at bounding box center [785, 239] width 503 height 18
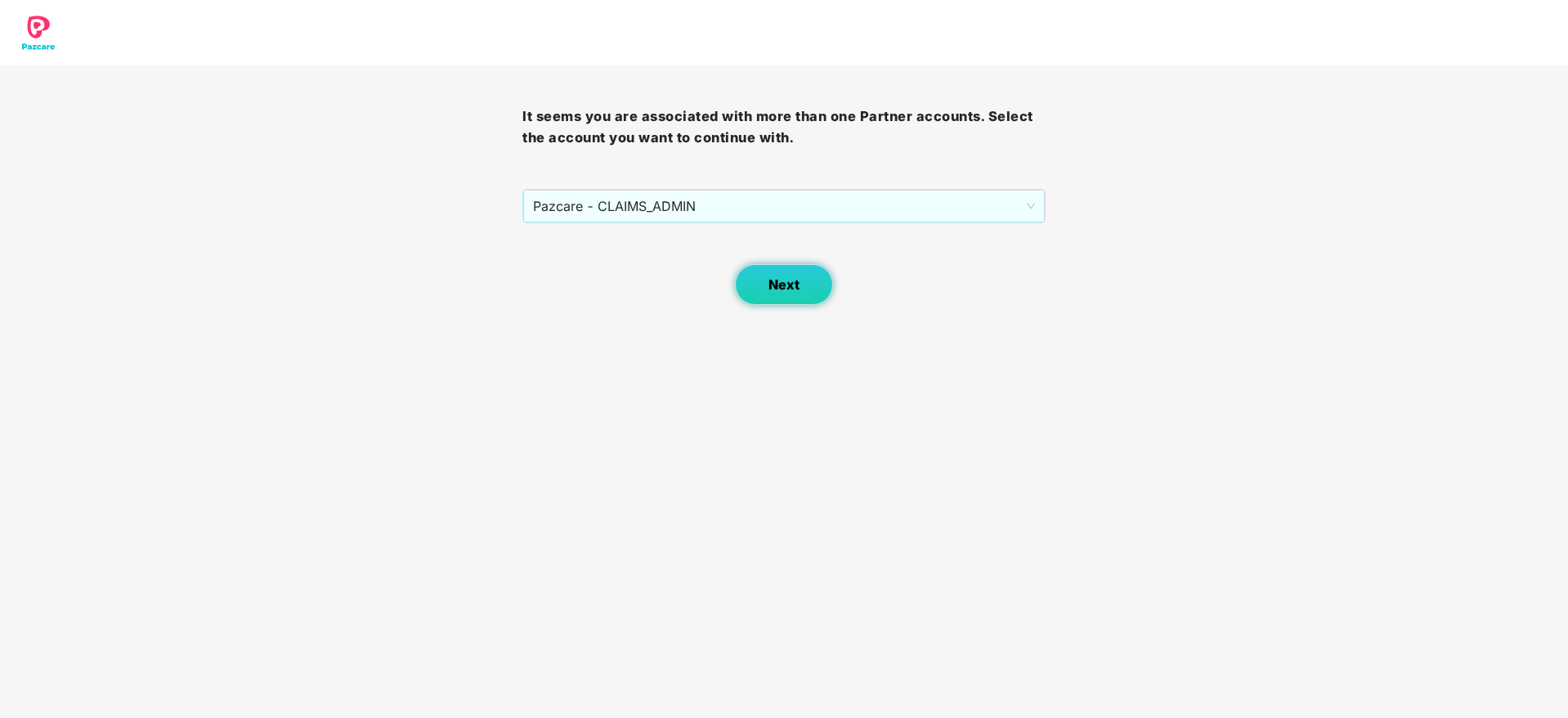
click at [770, 273] on button "Next" at bounding box center [784, 284] width 98 height 41
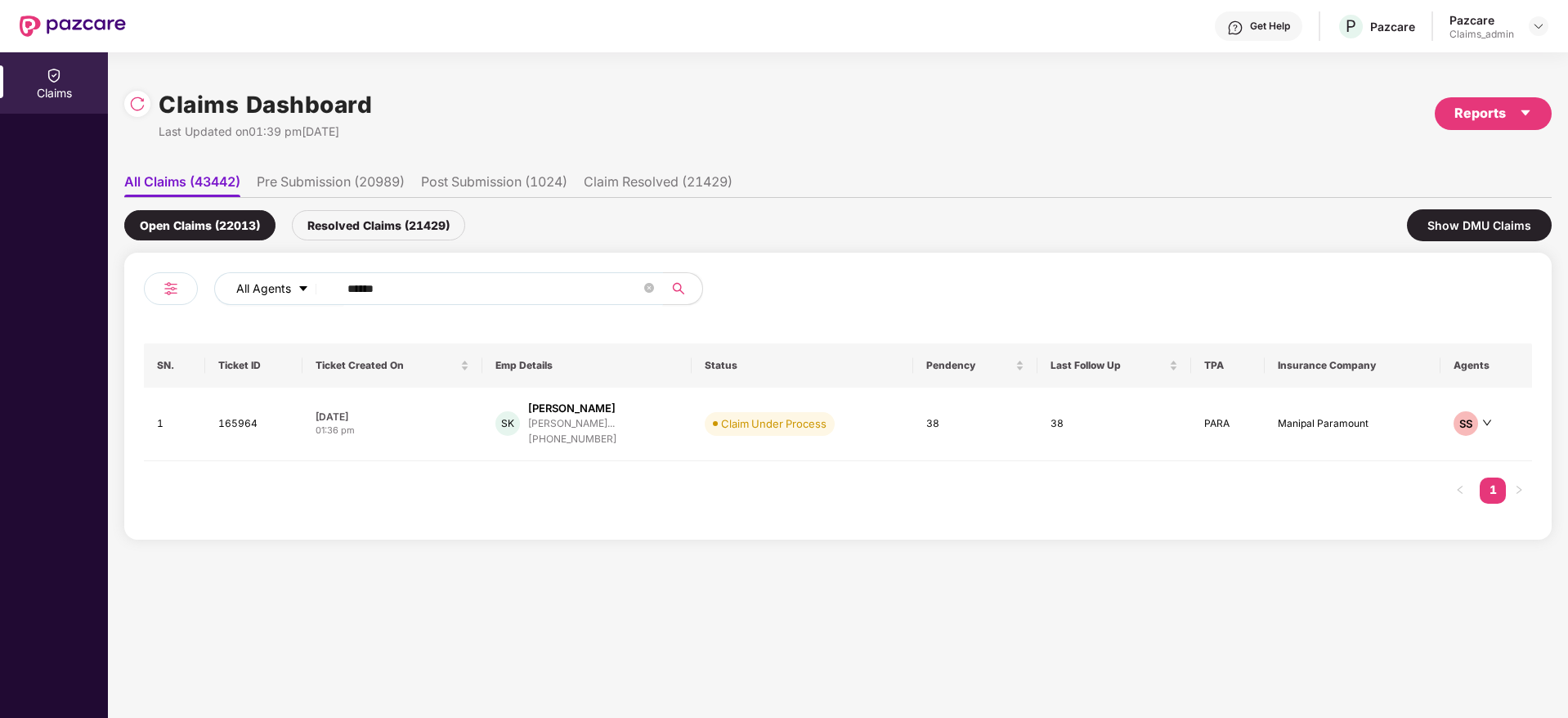
drag, startPoint x: 442, startPoint y: 290, endPoint x: 300, endPoint y: 292, distance: 142.0
click at [300, 292] on div "All Agents ******" at bounding box center [631, 289] width 833 height 33
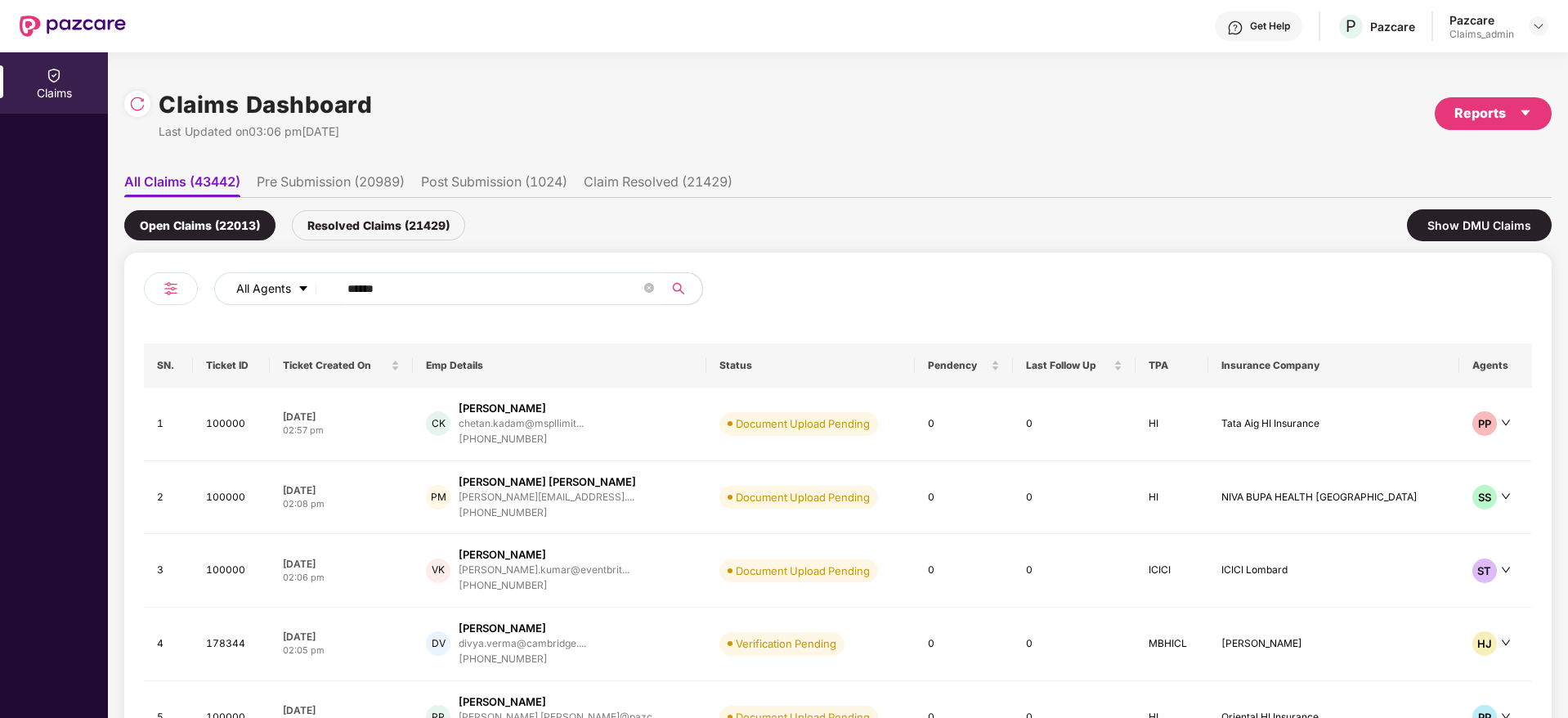
paste input "**********"
type input "**********"
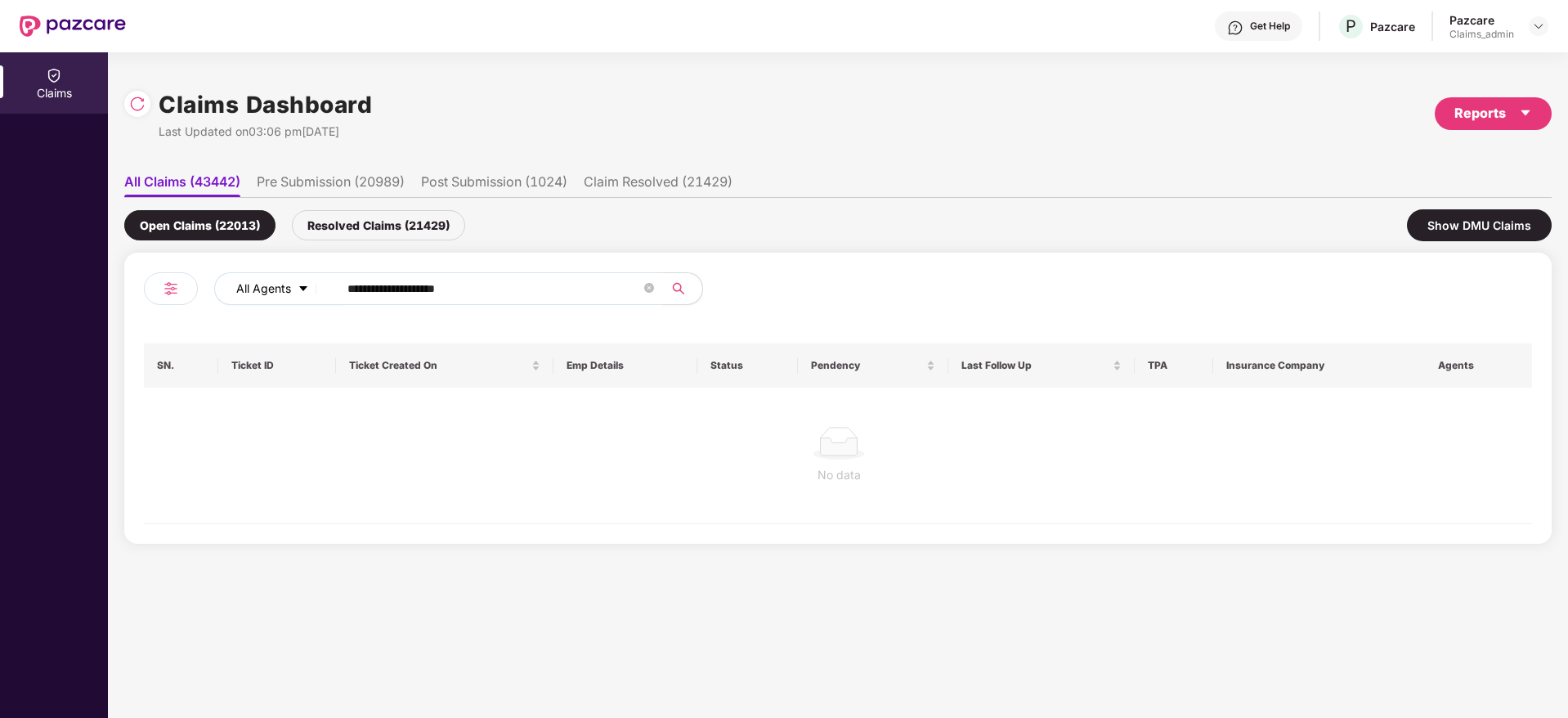
drag, startPoint x: 500, startPoint y: 297, endPoint x: 304, endPoint y: 297, distance: 196.0
click at [304, 297] on div "**********" at bounding box center [631, 289] width 833 height 33
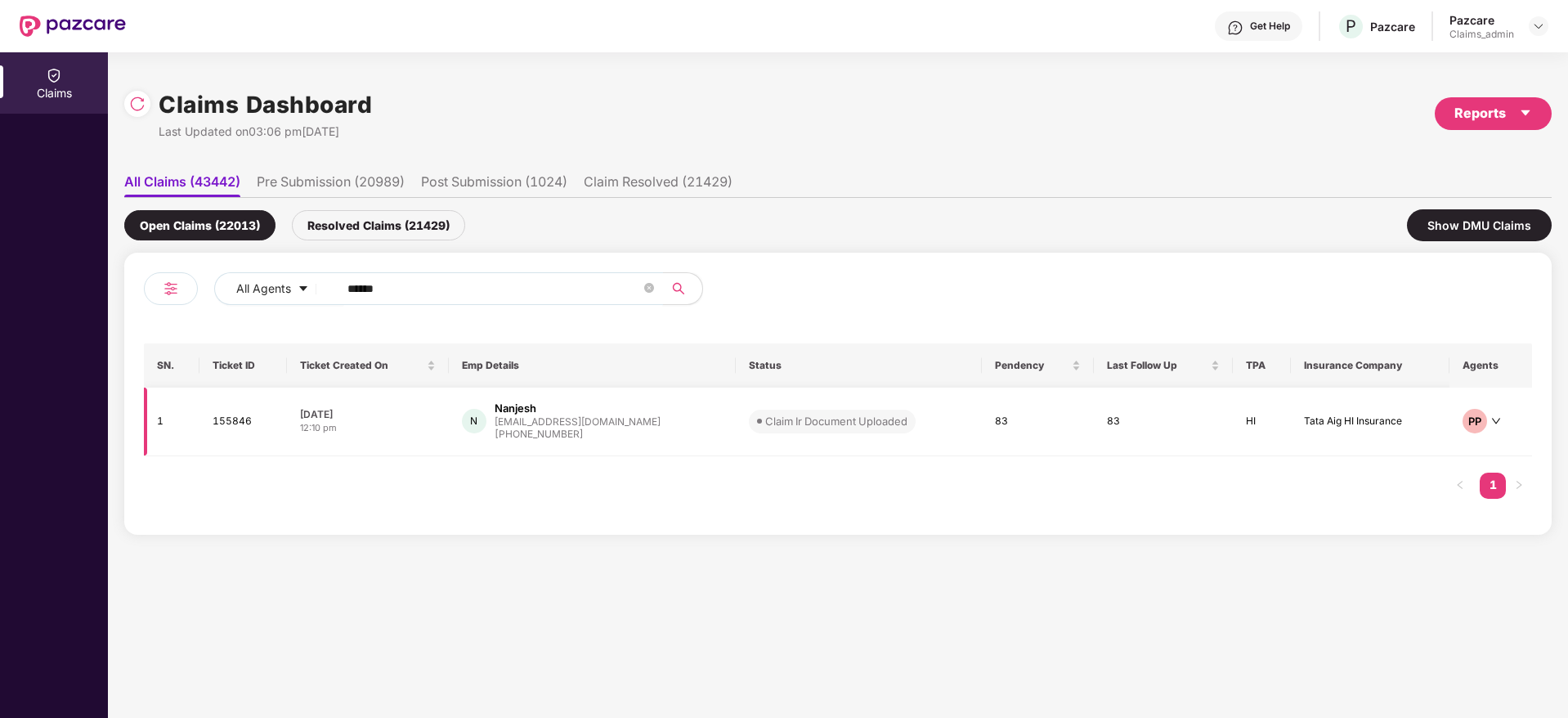
type input "******"
click at [555, 439] on div "+919900446301" at bounding box center [577, 434] width 166 height 16
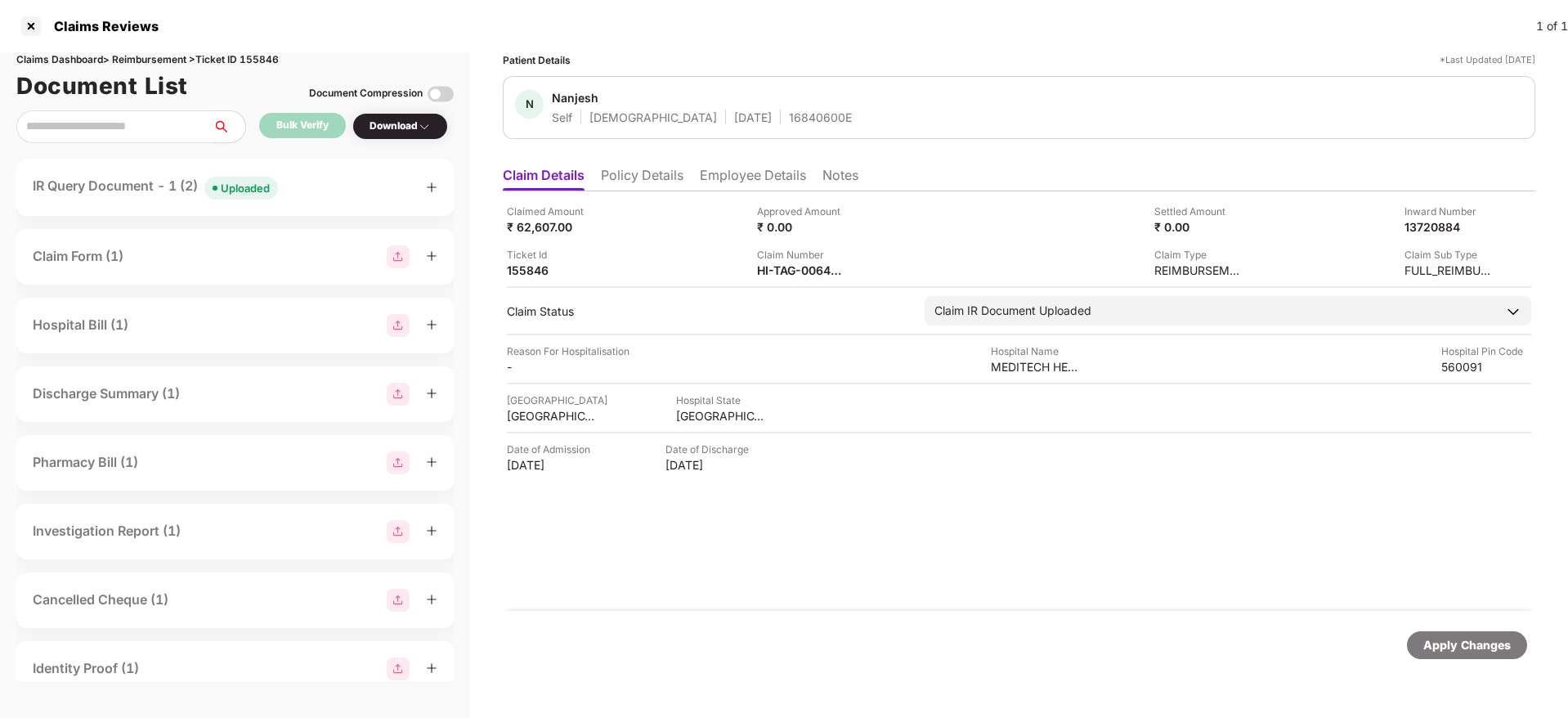
click at [852, 176] on li "Notes" at bounding box center [841, 179] width 36 height 24
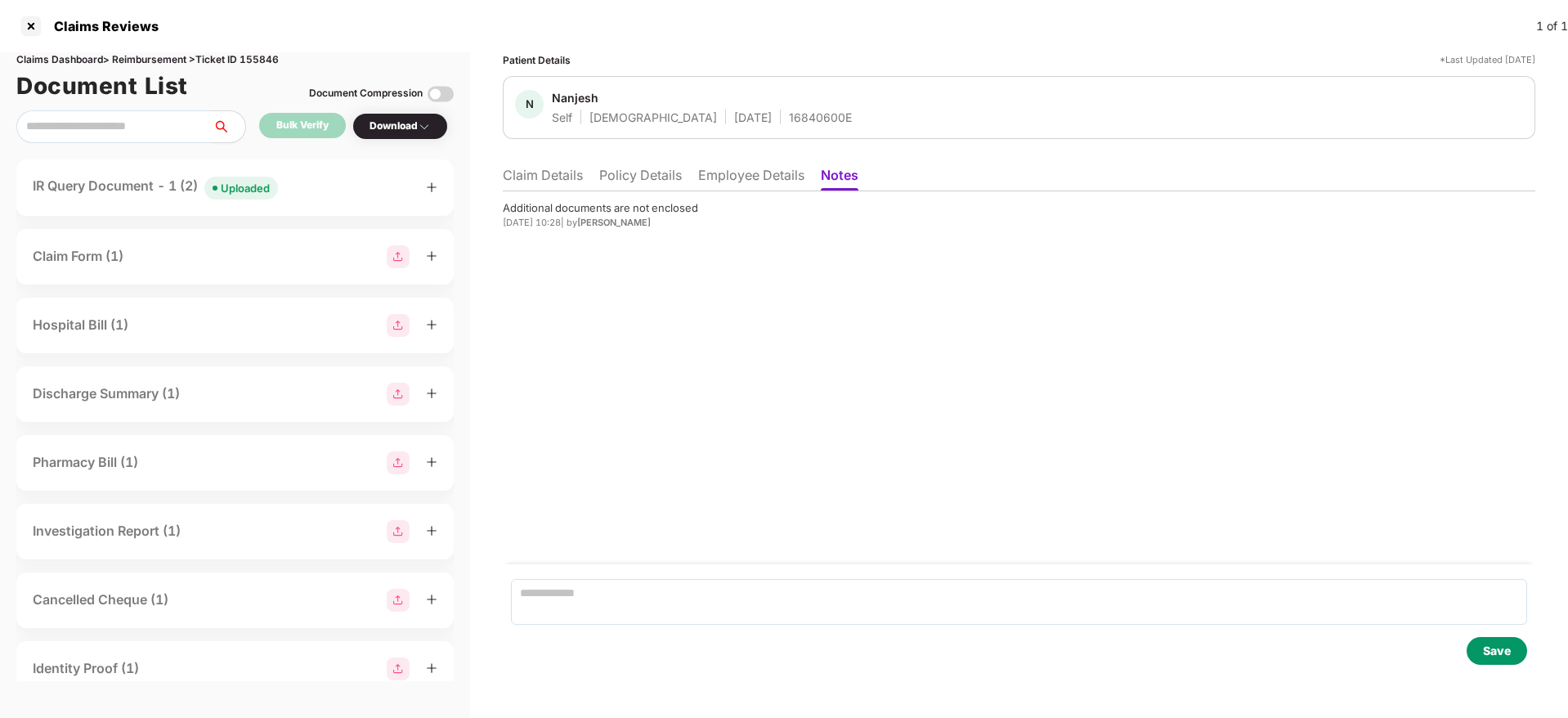
click at [545, 175] on li "Claim Details" at bounding box center [543, 179] width 80 height 24
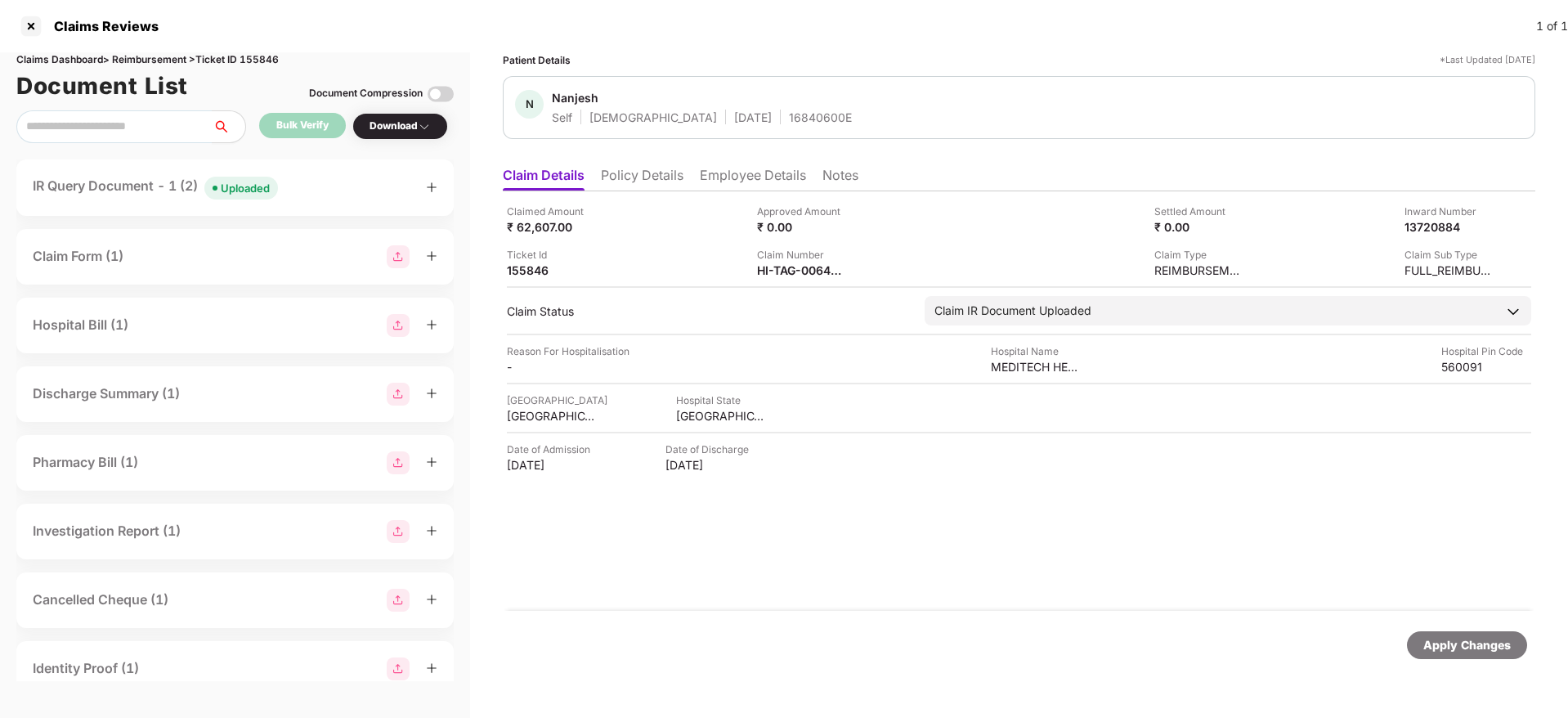
click at [835, 181] on li "Notes" at bounding box center [841, 179] width 36 height 24
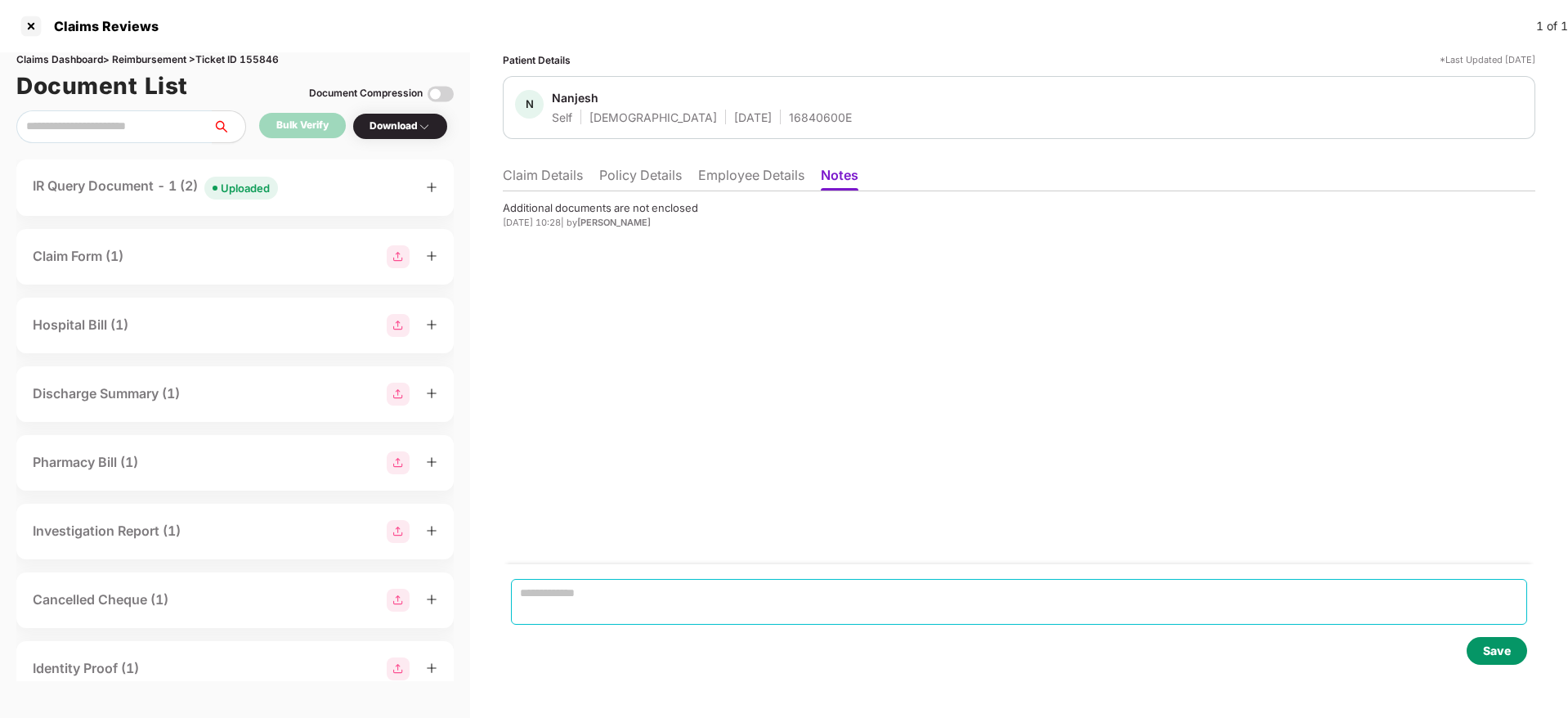
click at [623, 602] on textarea at bounding box center [1019, 602] width 1017 height 46
type textarea "**********"
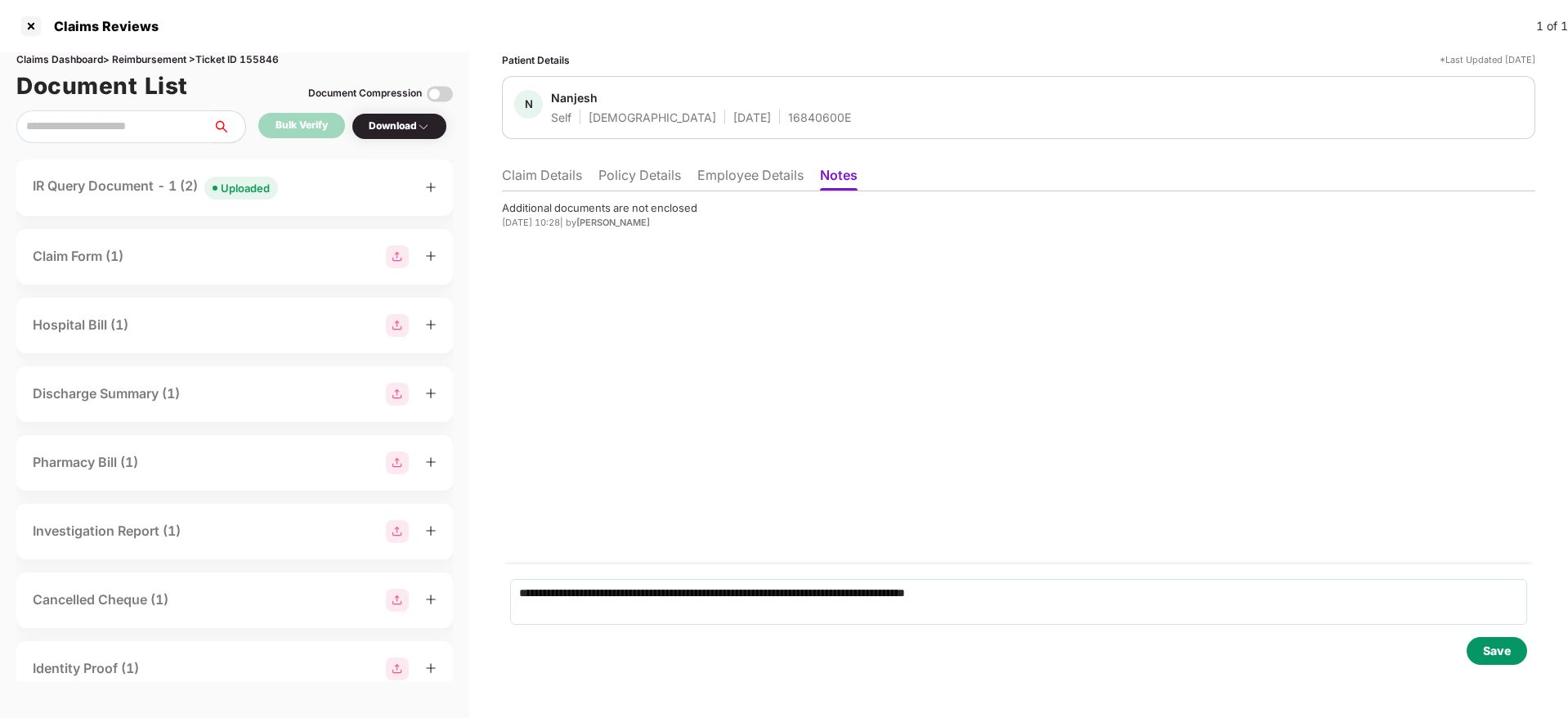
click at [1508, 643] on div "Save" at bounding box center [1497, 651] width 28 height 18
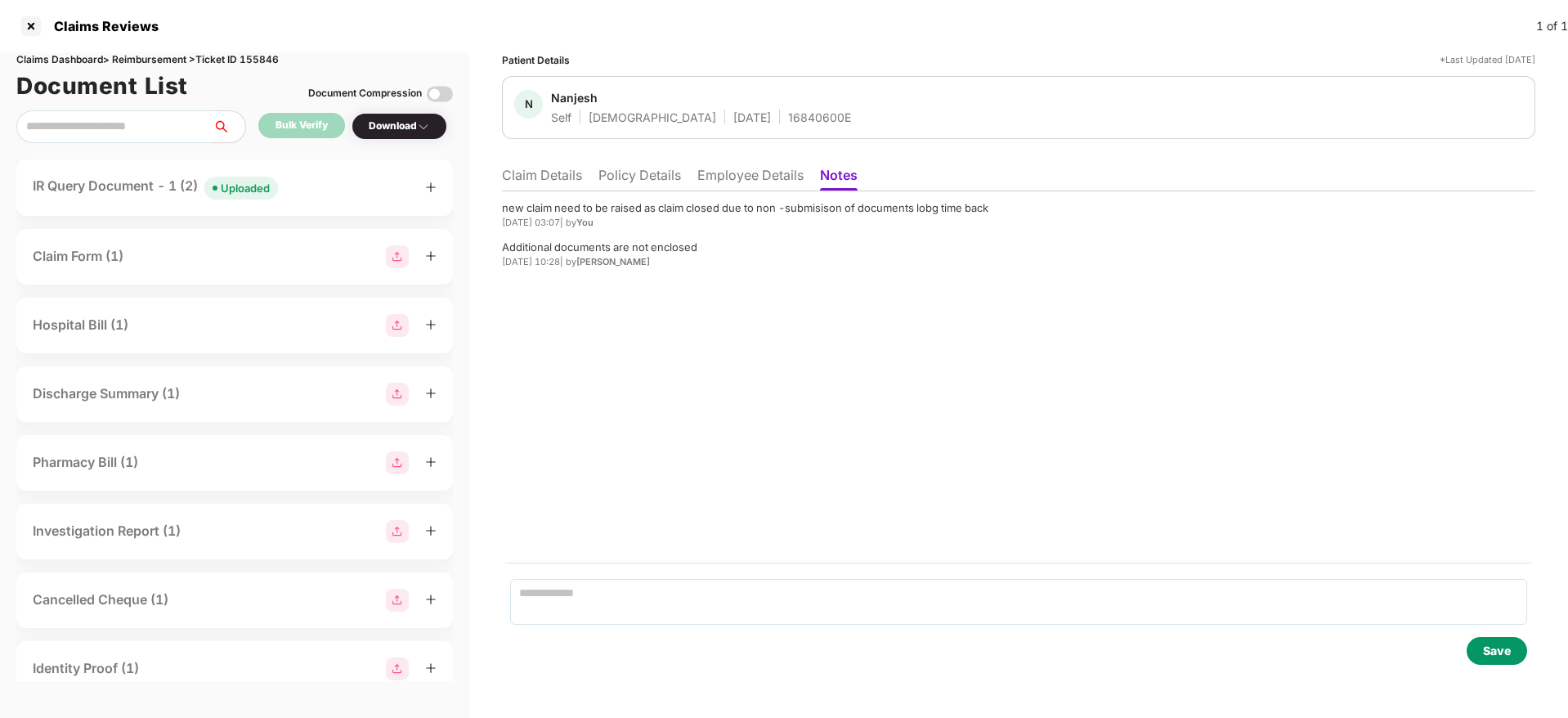
click at [520, 172] on li "Claim Details" at bounding box center [542, 179] width 80 height 24
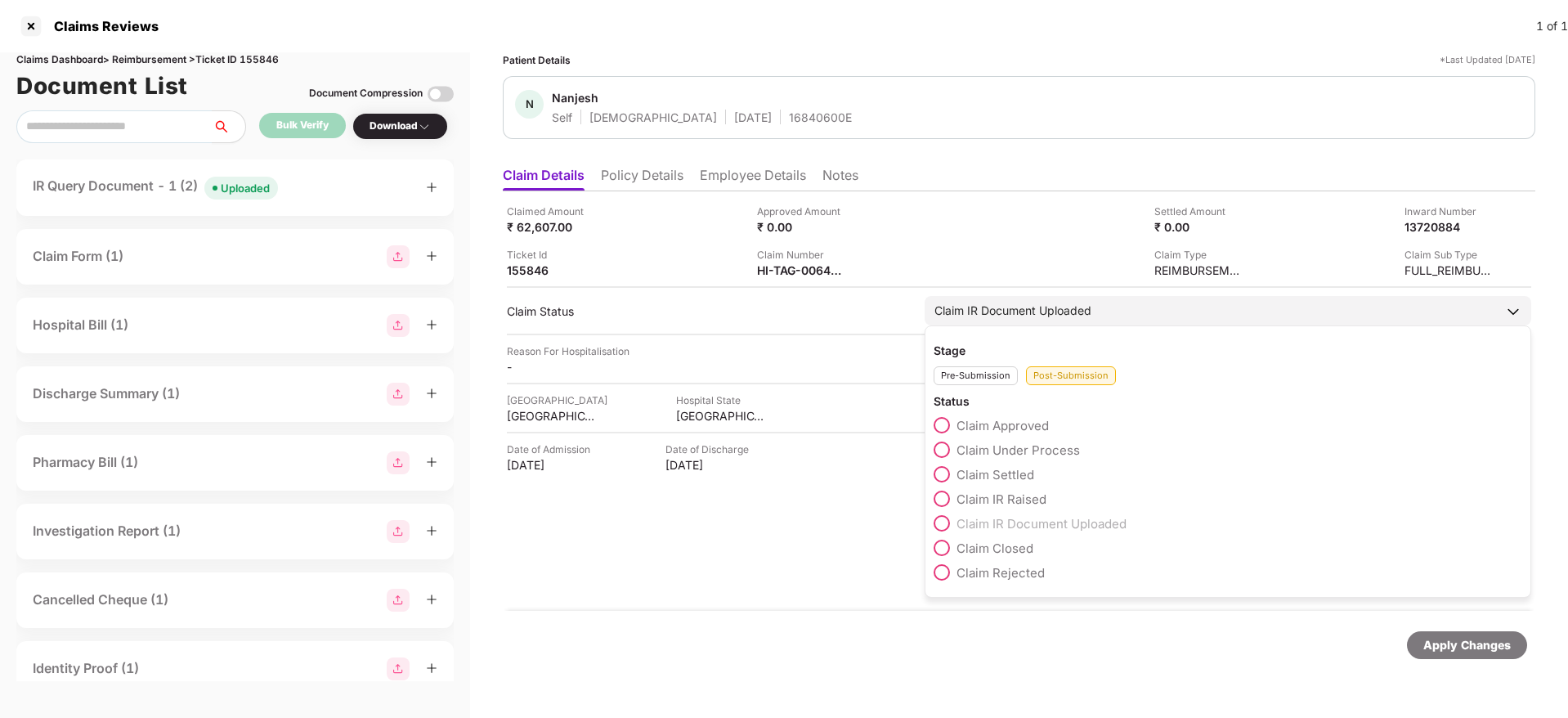
click at [940, 554] on span at bounding box center [942, 547] width 16 height 16
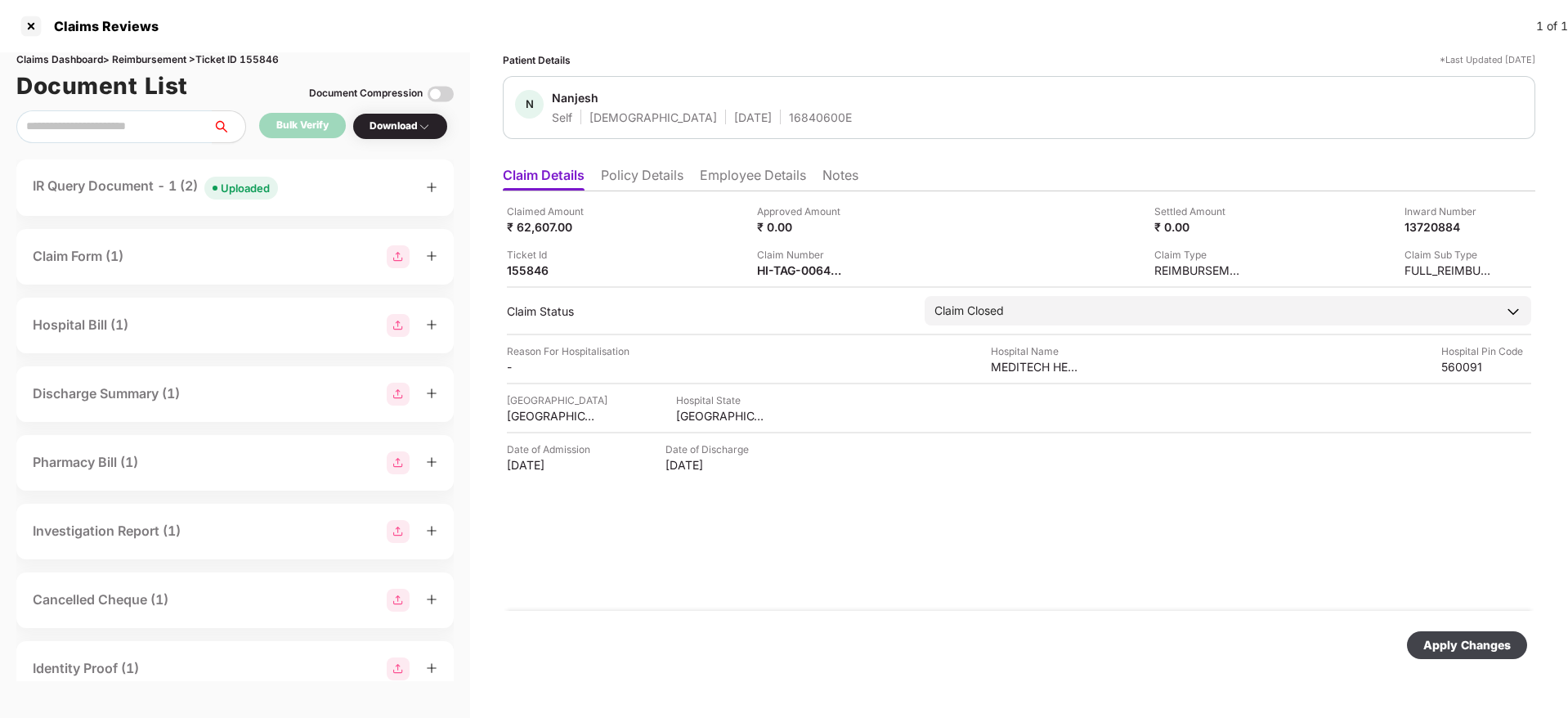
click at [1460, 656] on div "Apply Changes" at bounding box center [1467, 646] width 121 height 28
click at [858, 268] on img at bounding box center [857, 269] width 13 height 13
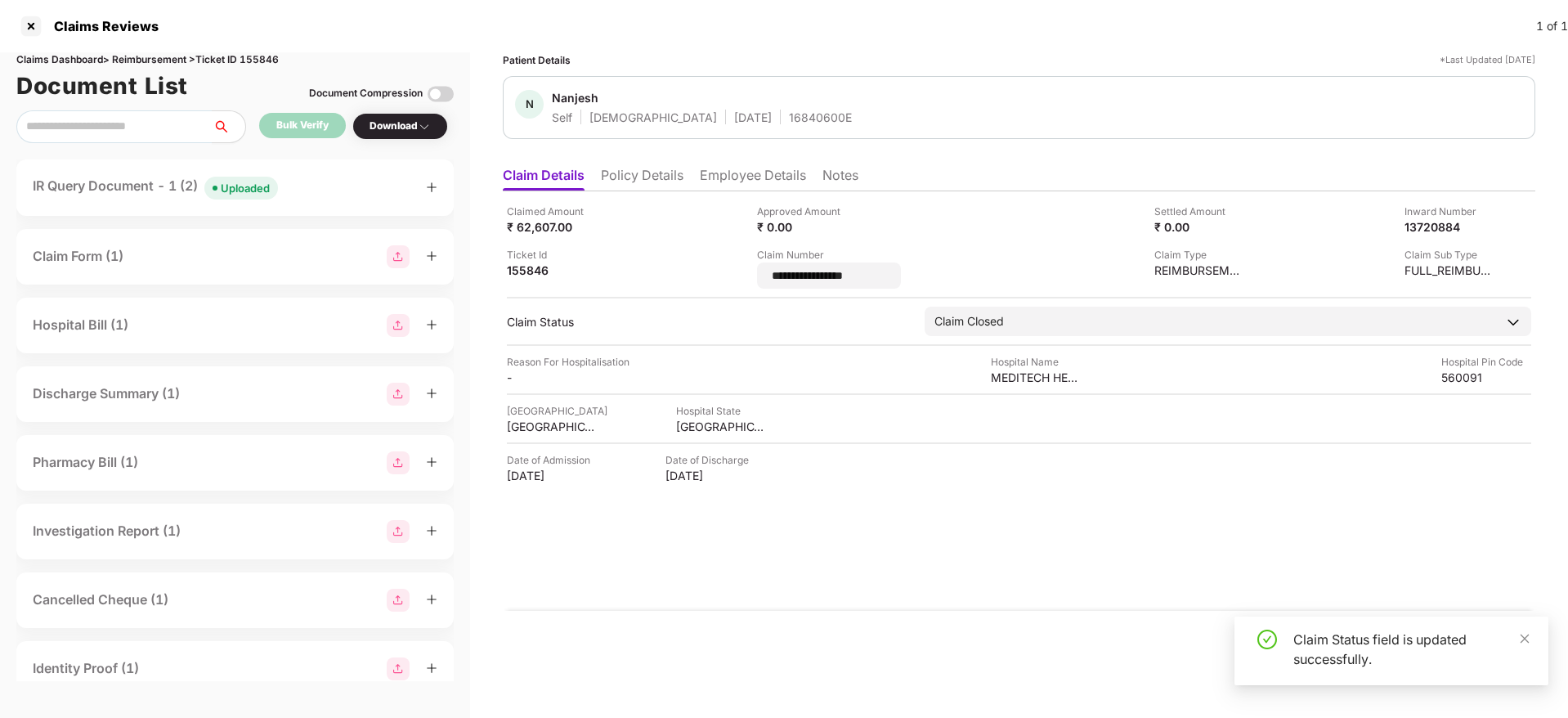
type input "**********"
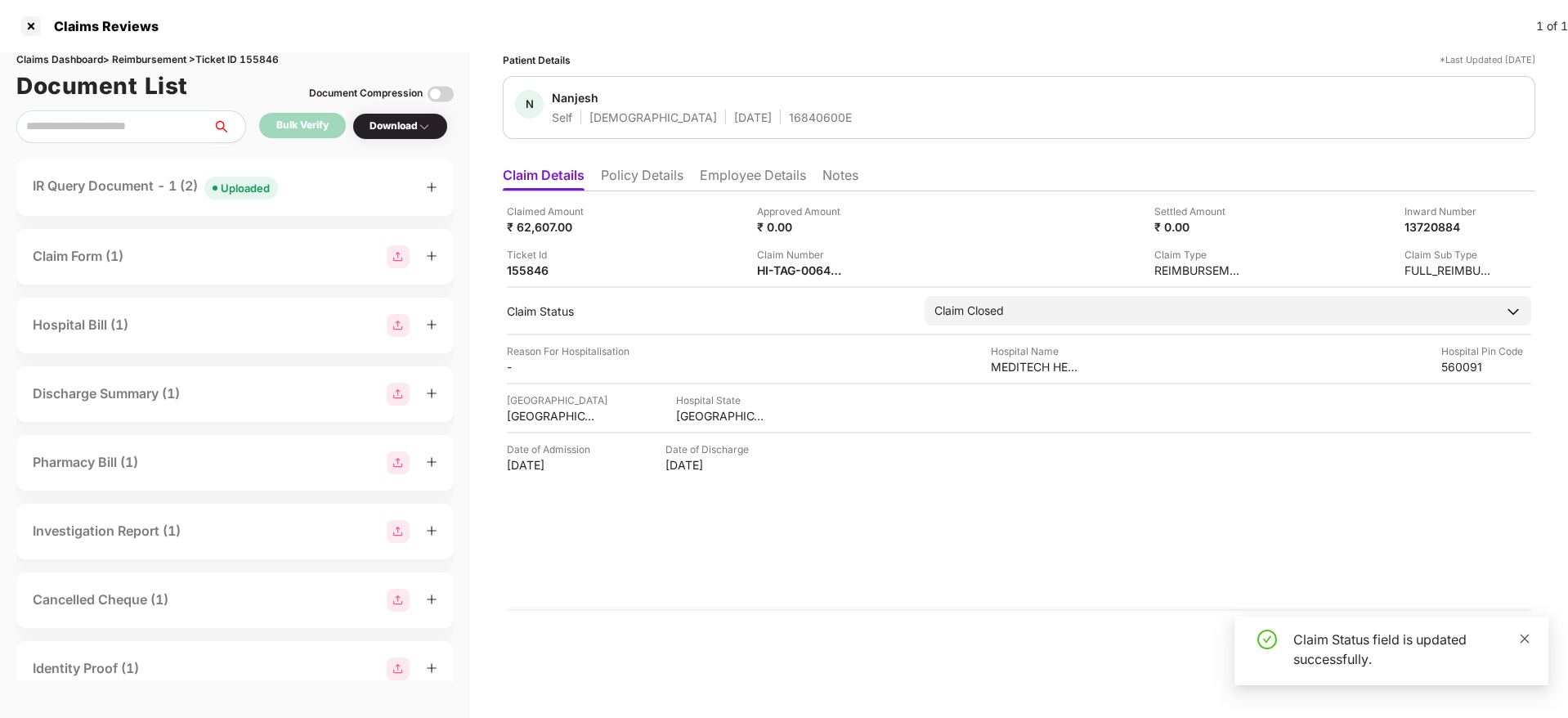
click at [1521, 630] on link at bounding box center [1524, 639] width 11 height 18
click at [1481, 655] on div "Apply Changes" at bounding box center [1467, 646] width 121 height 28
click at [29, 26] on div at bounding box center [31, 26] width 26 height 26
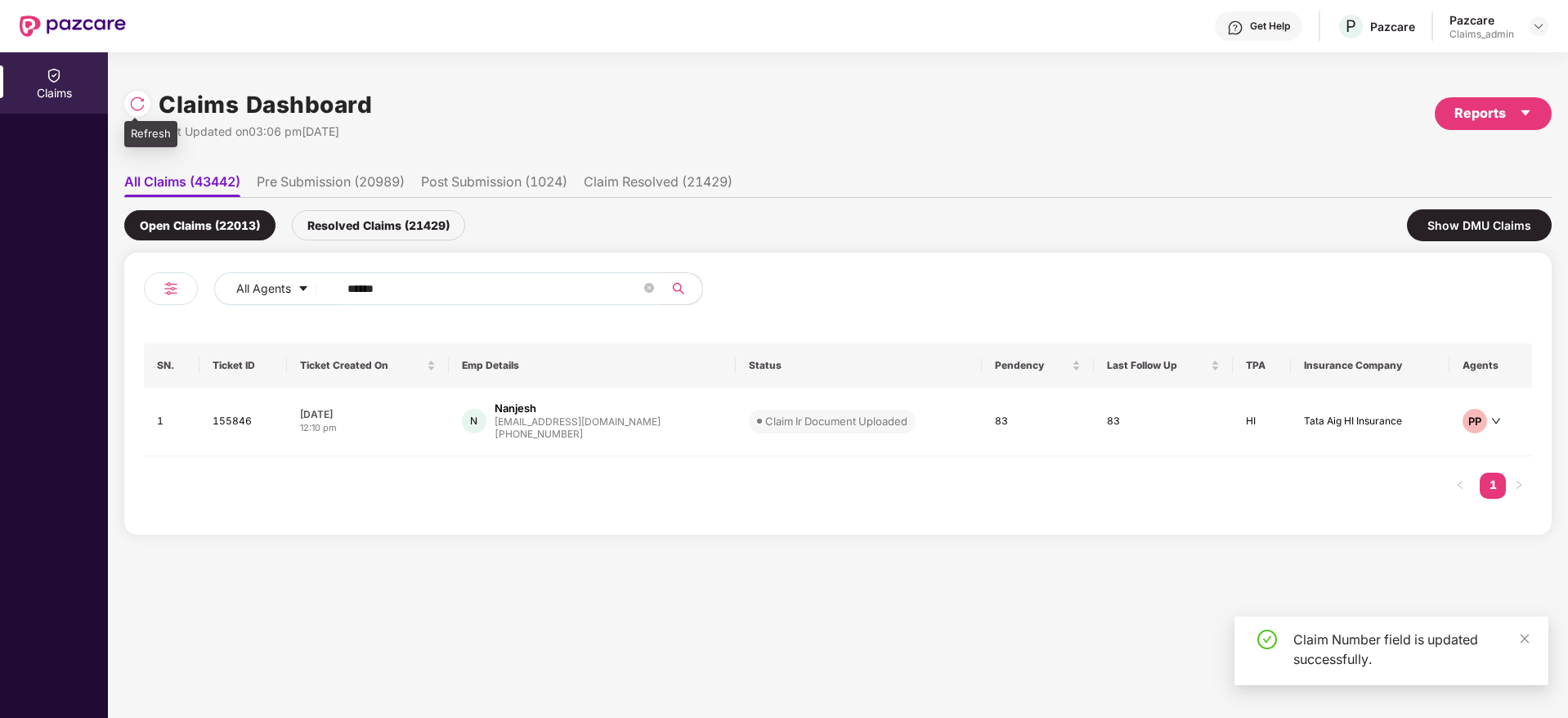
click at [135, 103] on img at bounding box center [137, 103] width 16 height 16
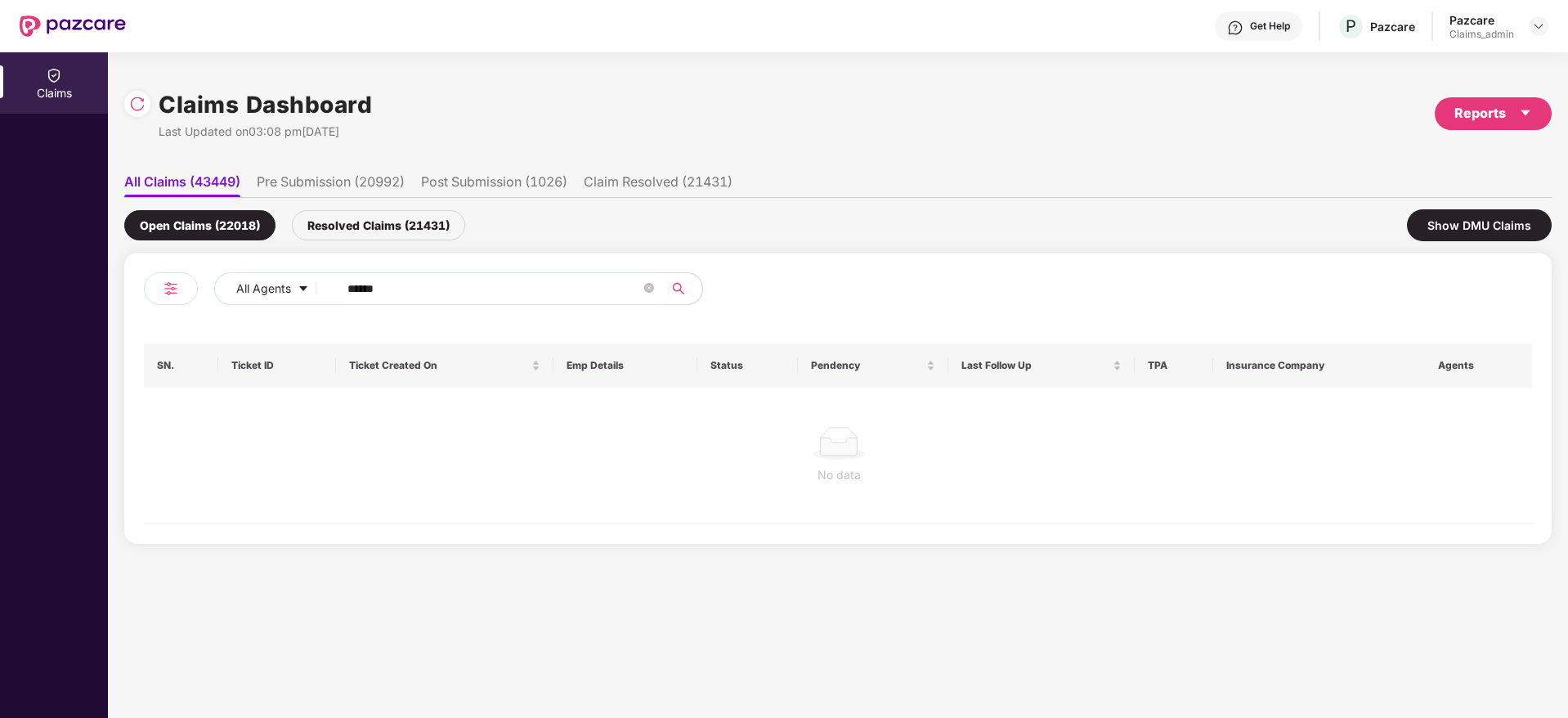
click at [369, 232] on div "Resolved Claims (21431)" at bounding box center [378, 225] width 173 height 30
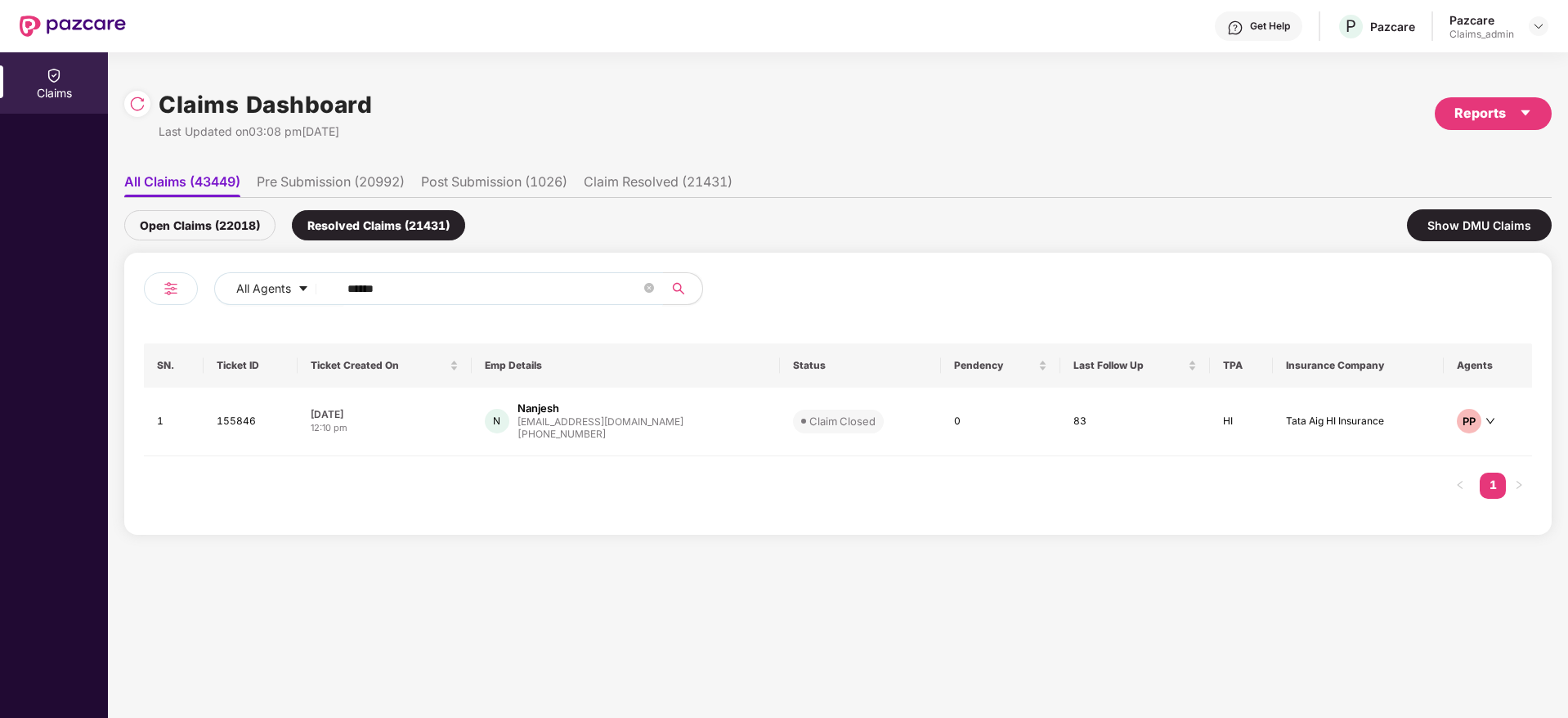
click at [363, 288] on input "******" at bounding box center [494, 289] width 294 height 24
click at [373, 285] on input "******" at bounding box center [494, 289] width 294 height 24
click at [576, 421] on div "nanjeshn01@gmail.com" at bounding box center [600, 421] width 166 height 10
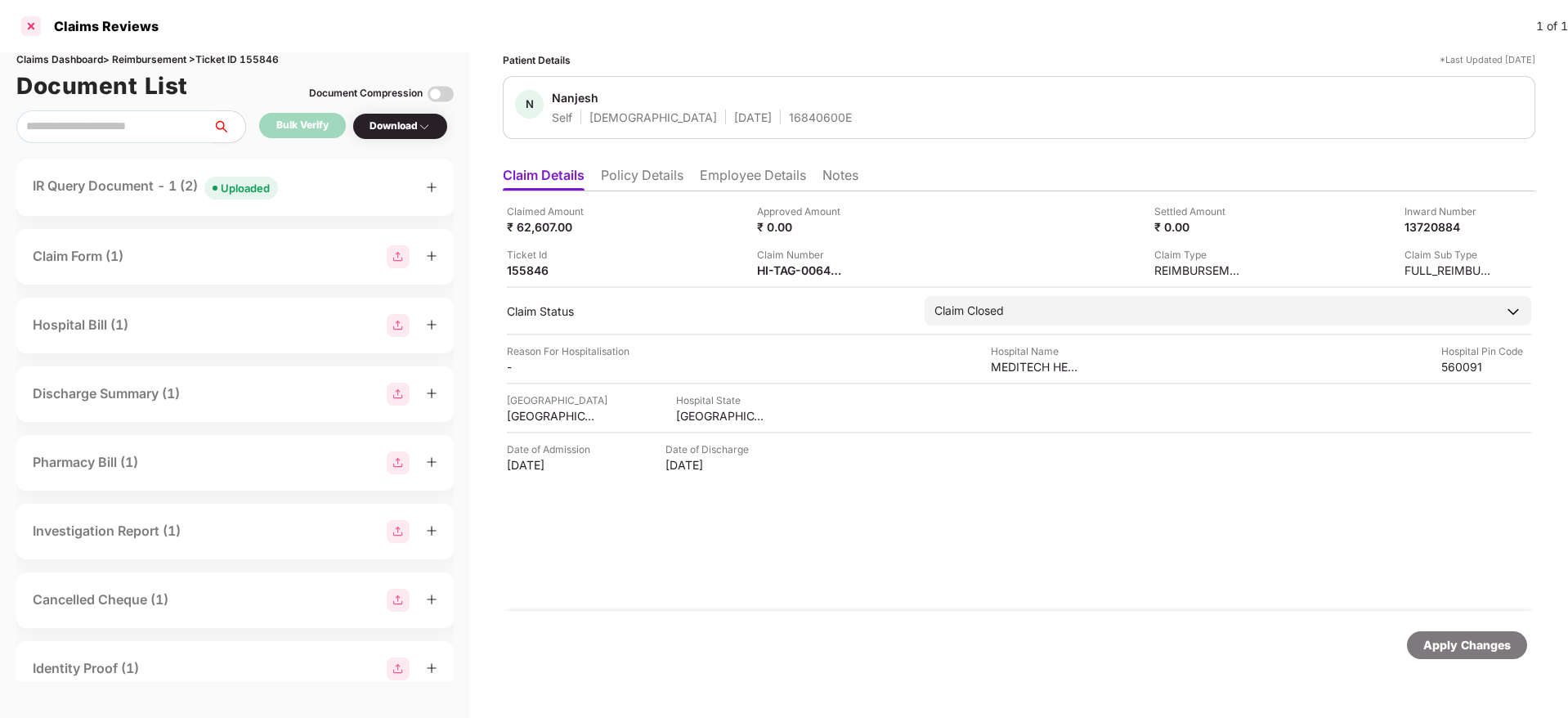
click at [30, 16] on div at bounding box center [31, 26] width 26 height 26
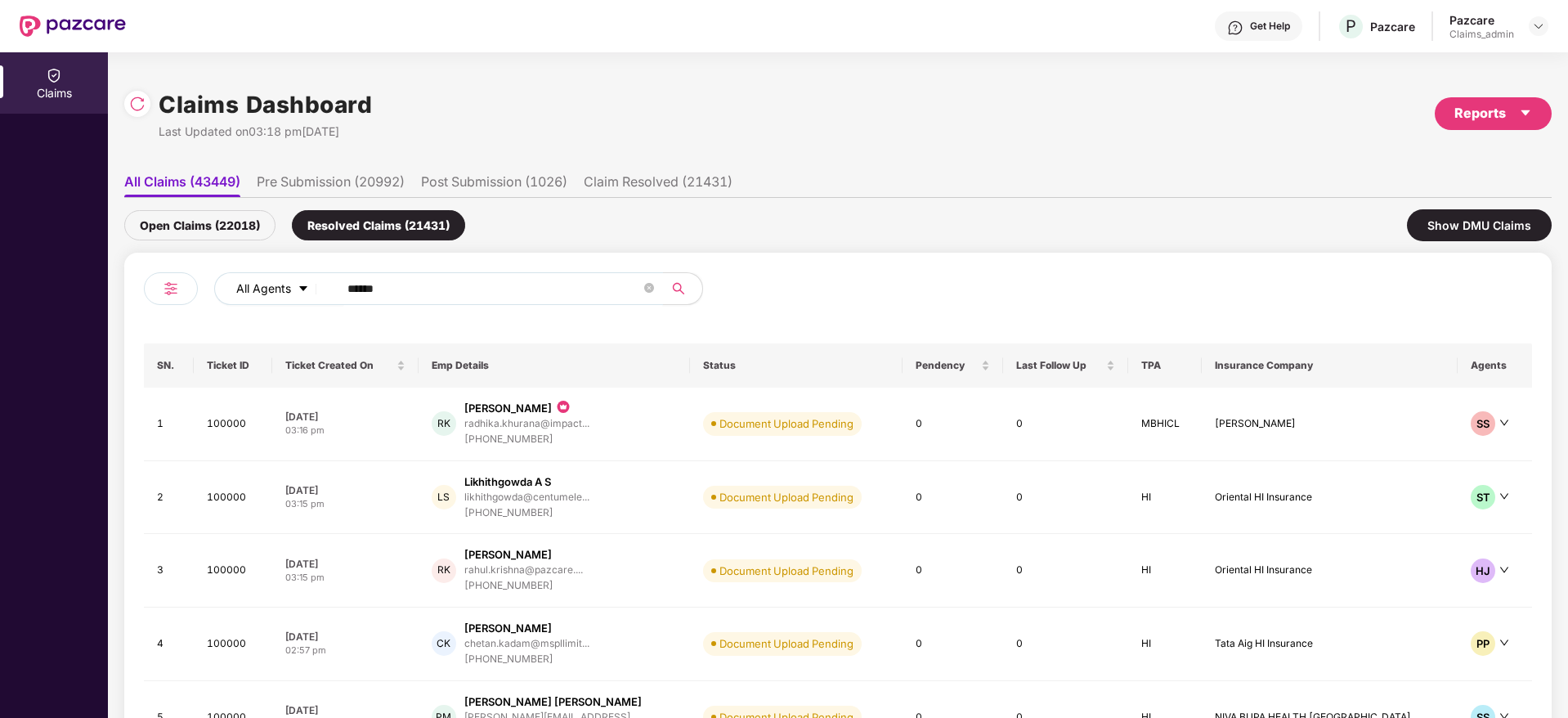
drag, startPoint x: 397, startPoint y: 290, endPoint x: 316, endPoint y: 288, distance: 81.0
click at [316, 288] on div "All Agents ******" at bounding box center [631, 289] width 833 height 33
paste input "text"
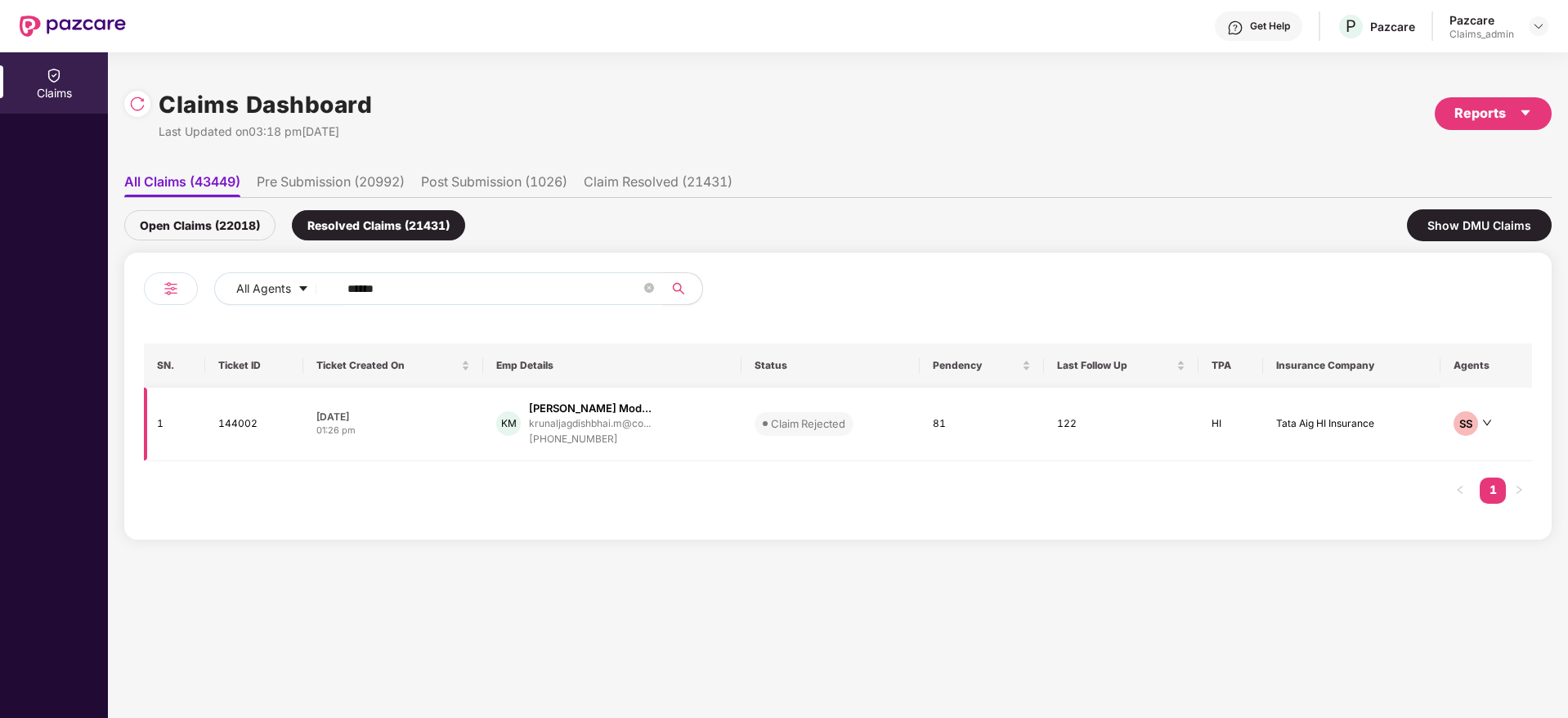
type input "******"
click at [569, 415] on div "Krunal Jagdishbhai Mod..." at bounding box center [590, 409] width 122 height 16
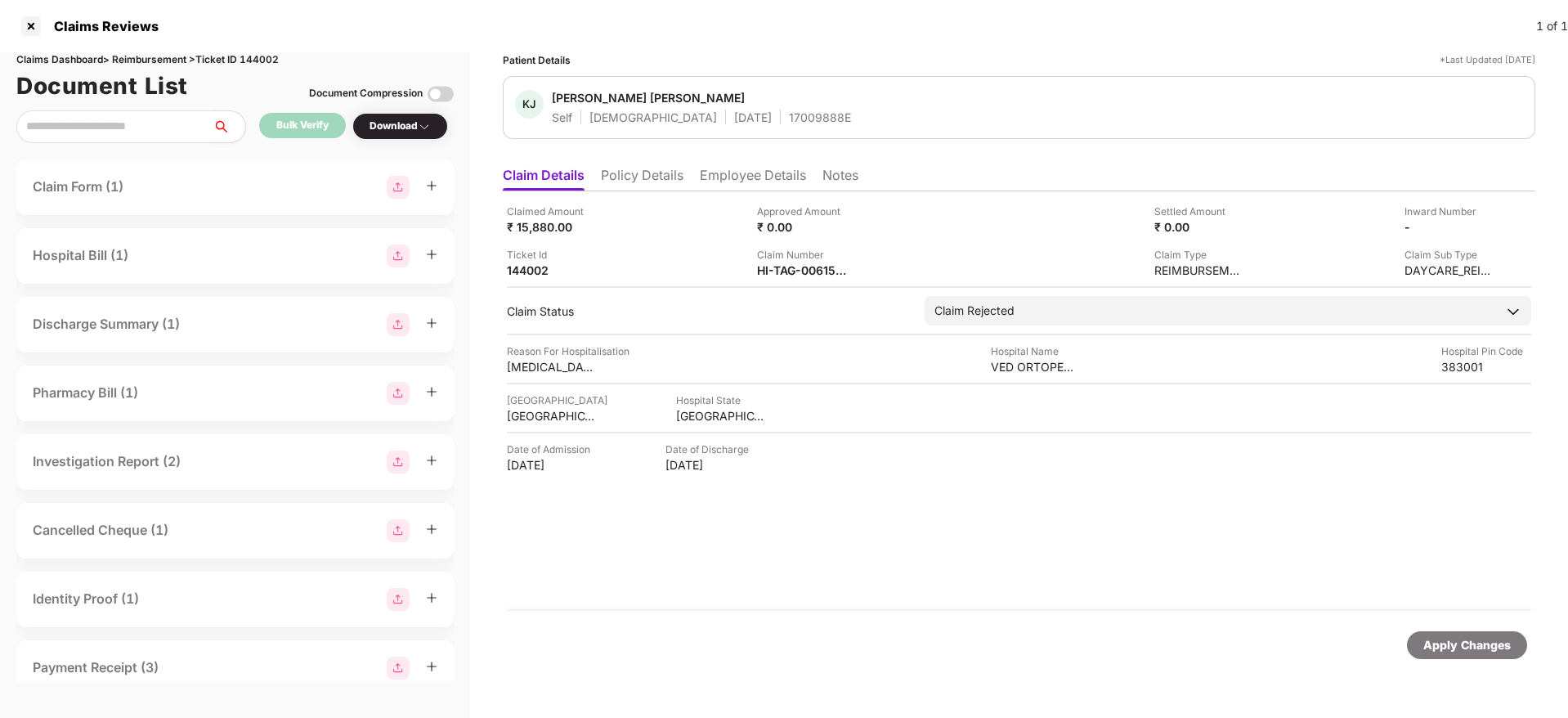
click at [836, 173] on li "Notes" at bounding box center [841, 179] width 36 height 24
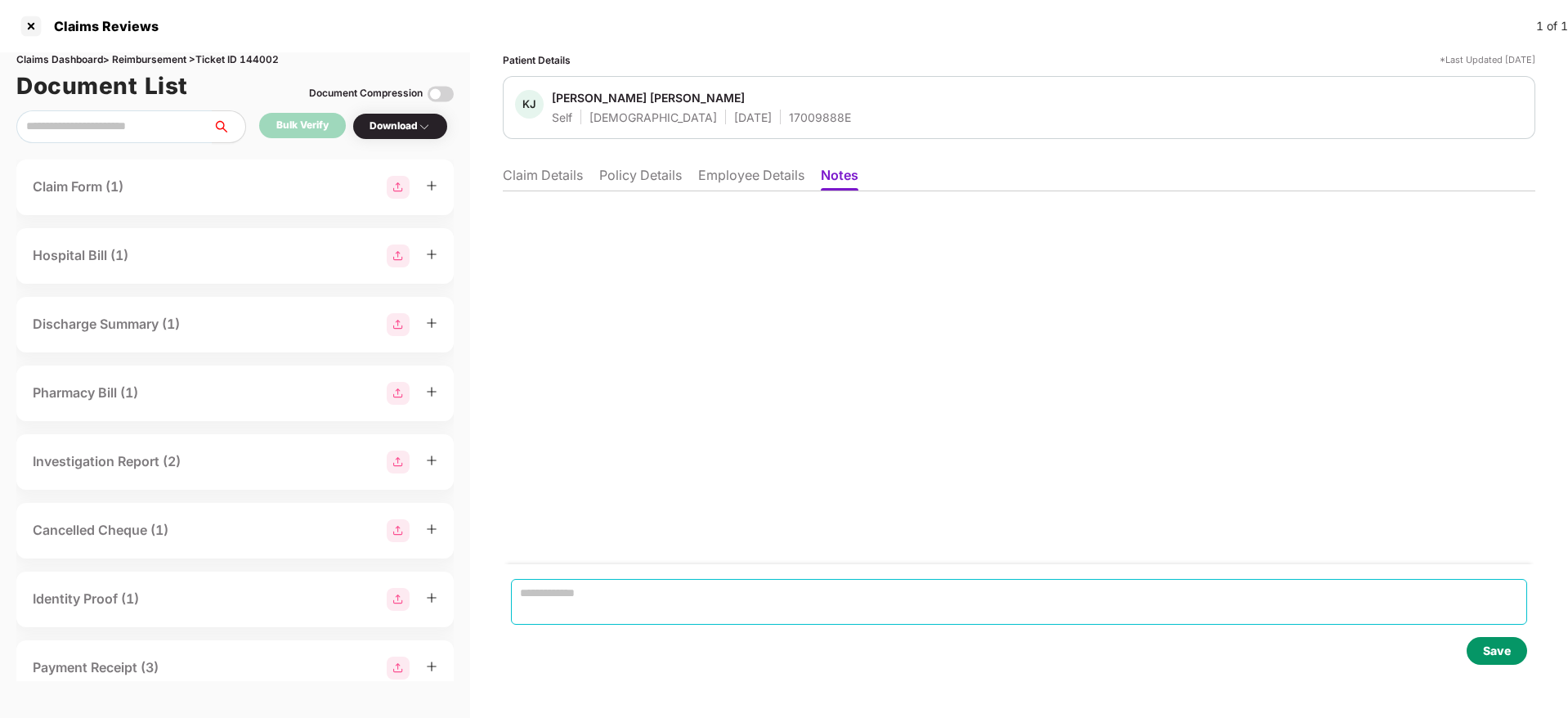
click at [648, 596] on textarea at bounding box center [1019, 602] width 1017 height 46
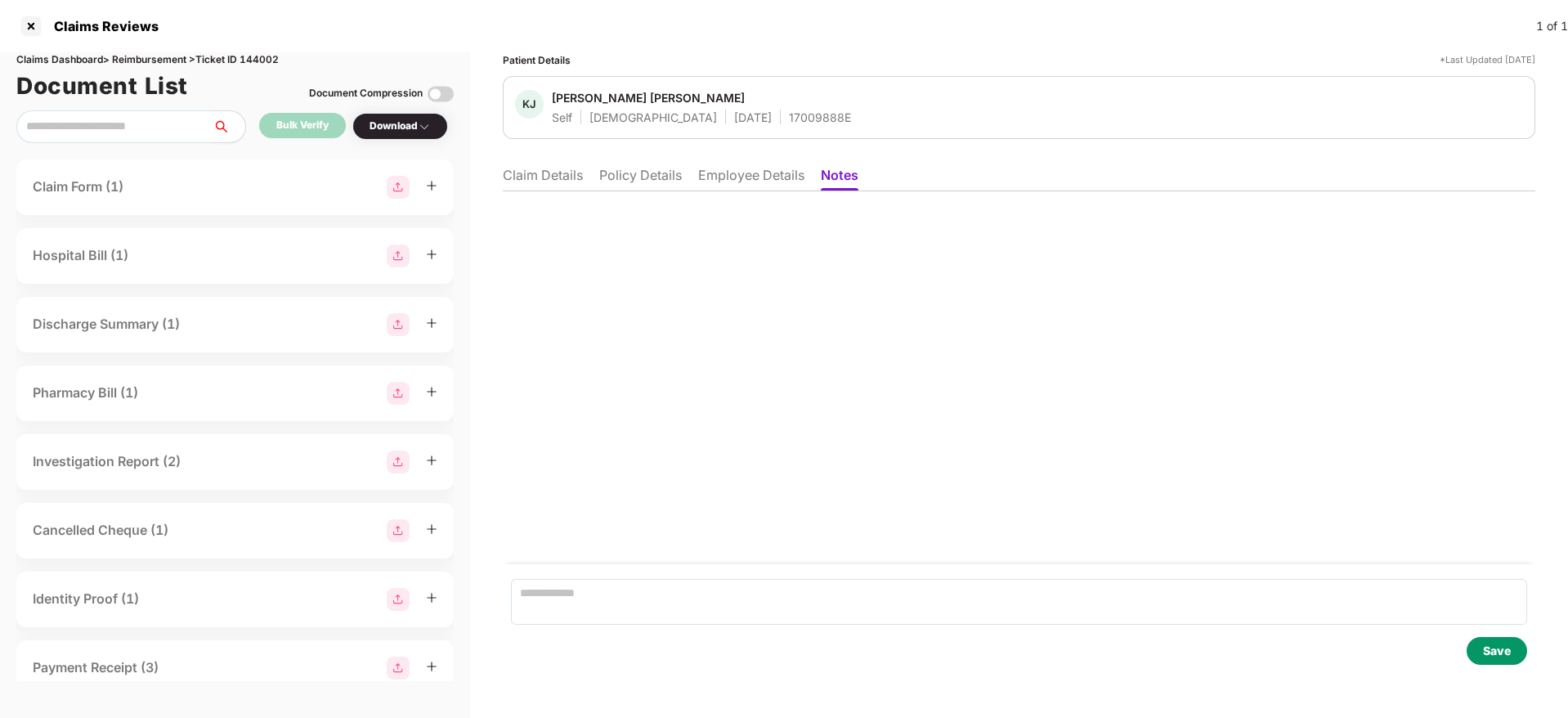
click at [519, 171] on li "Claim Details" at bounding box center [543, 179] width 80 height 24
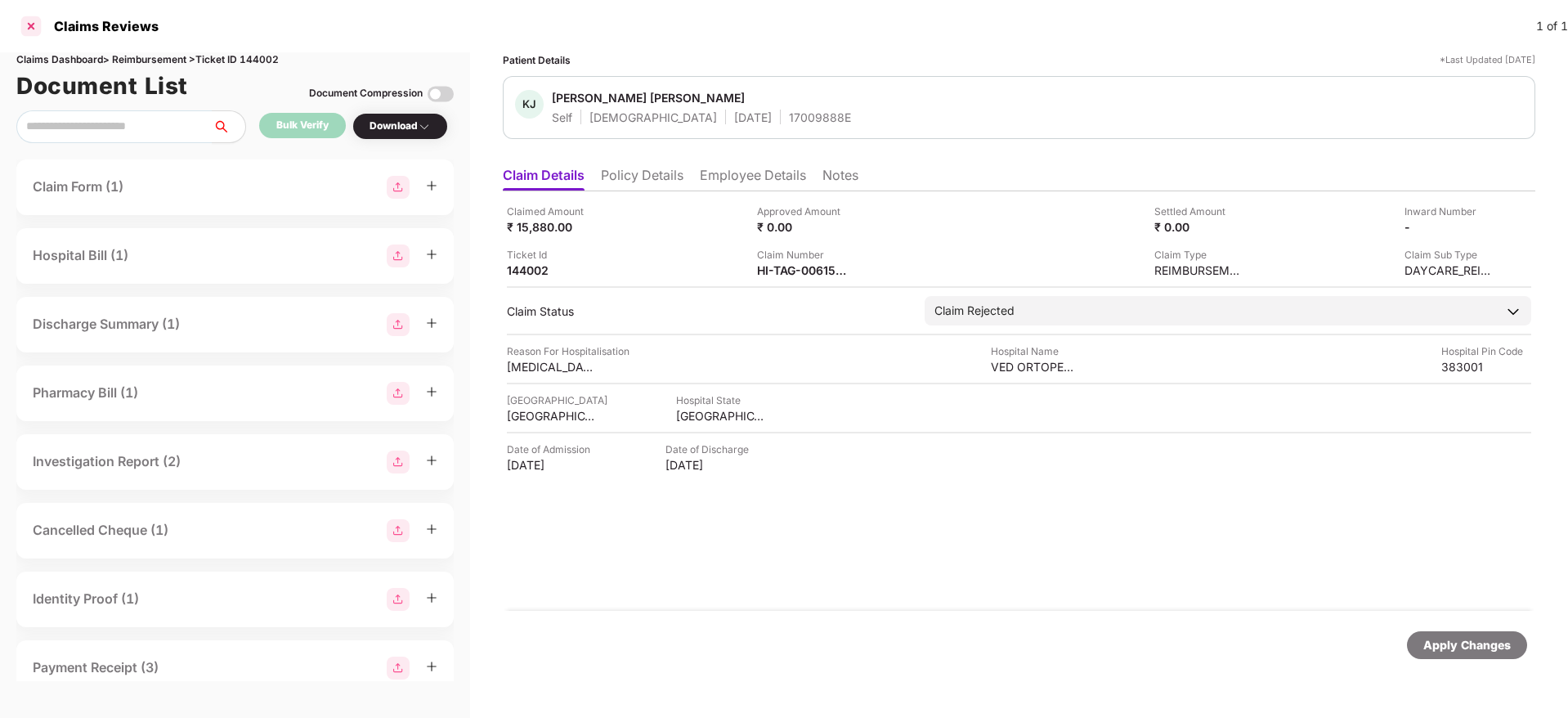
click at [21, 23] on div at bounding box center [31, 26] width 26 height 26
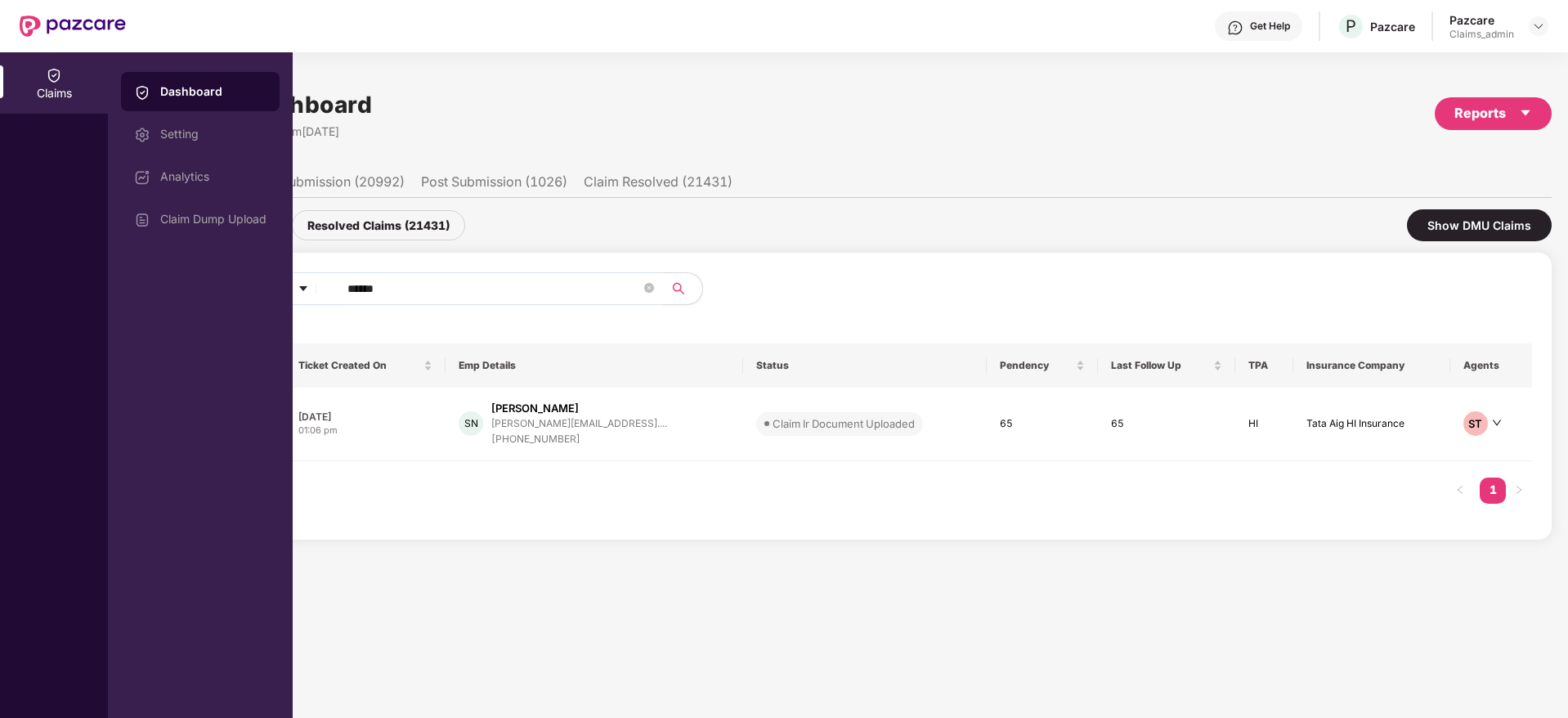
click at [523, 476] on div "SN. Ticket ID Ticket Created On Emp Details Status Pendency Last Follow Up TPA …" at bounding box center [838, 432] width 1389 height 177
click at [539, 435] on div "+919255987725" at bounding box center [579, 440] width 176 height 16
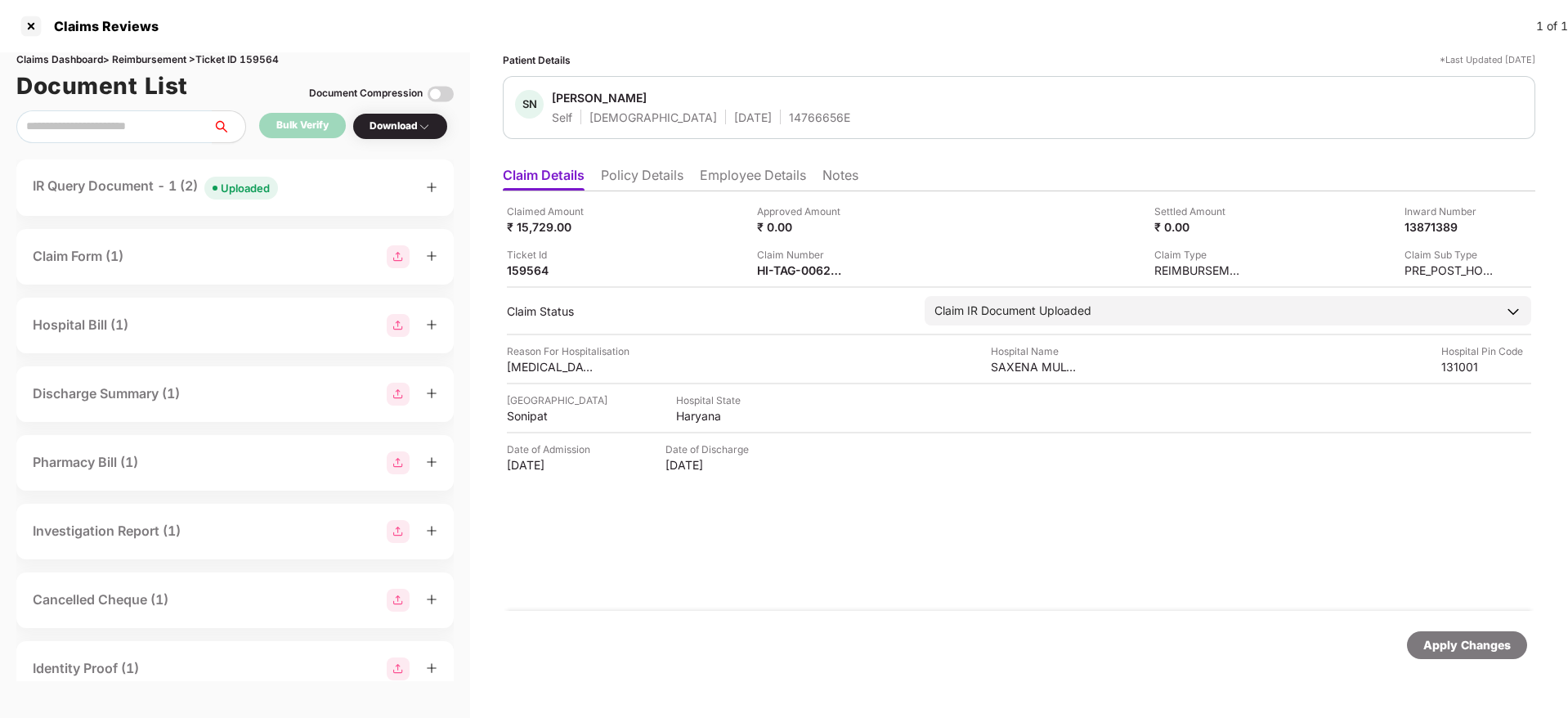
click at [844, 169] on li "Notes" at bounding box center [841, 179] width 36 height 24
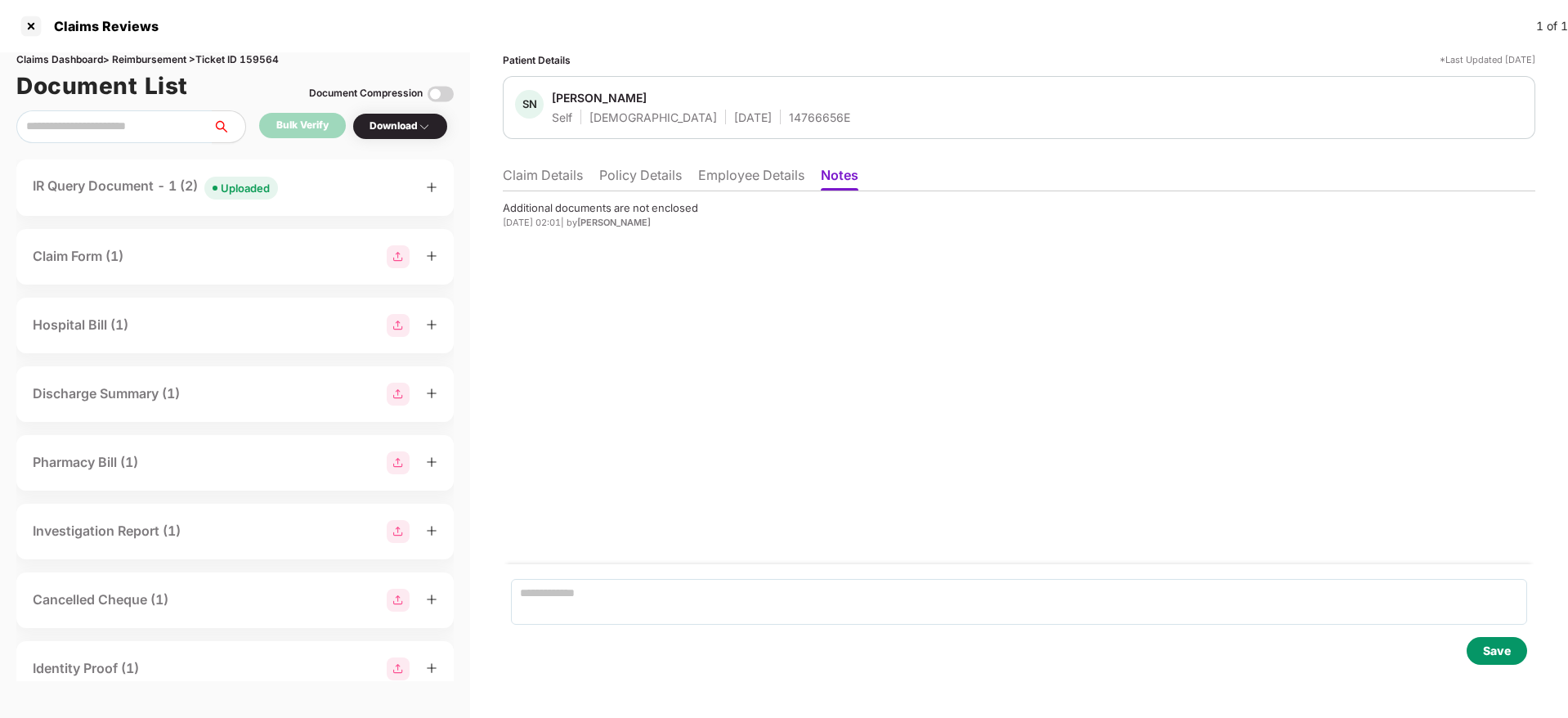
click at [544, 176] on li "Claim Details" at bounding box center [543, 179] width 80 height 24
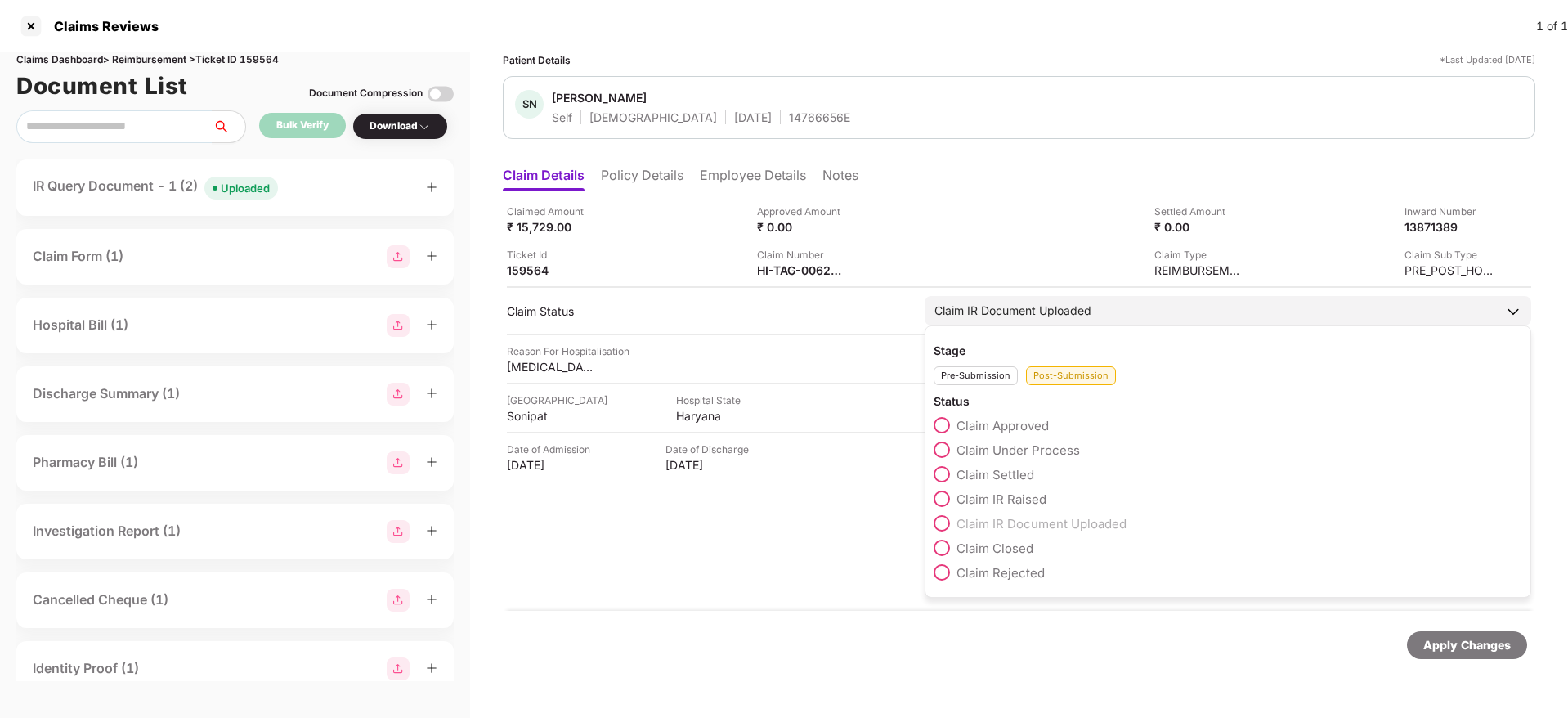
click at [942, 554] on span at bounding box center [942, 547] width 16 height 16
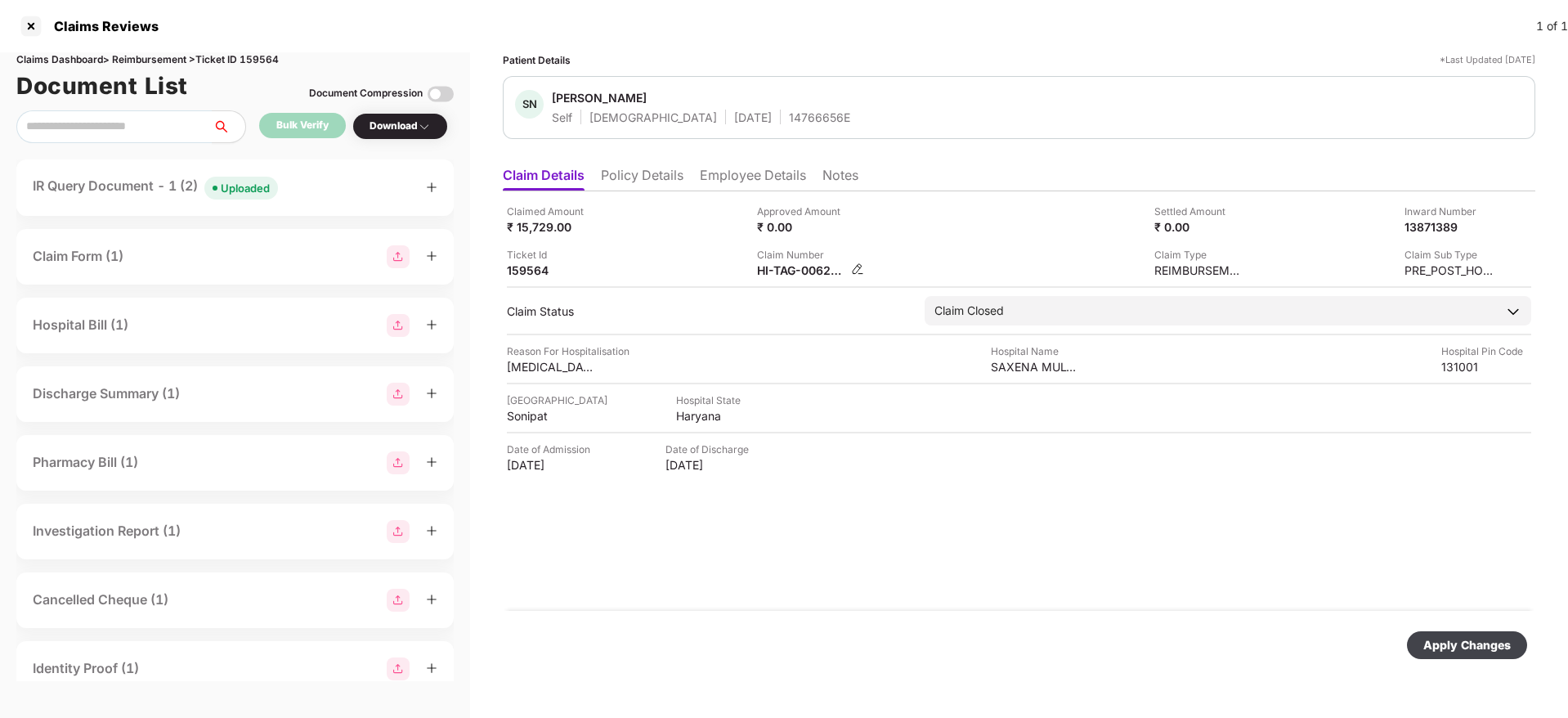
click at [856, 268] on img at bounding box center [857, 269] width 13 height 13
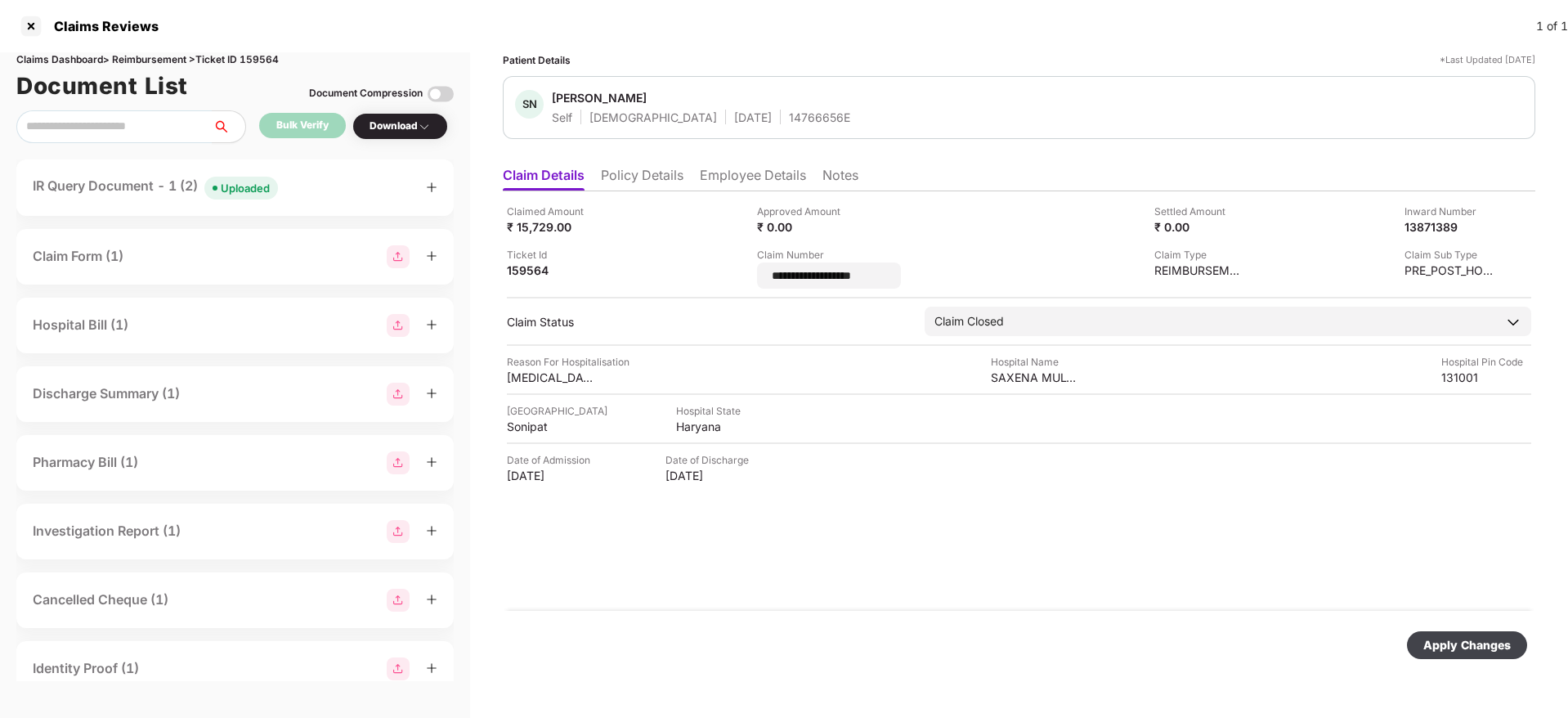
type input "**********"
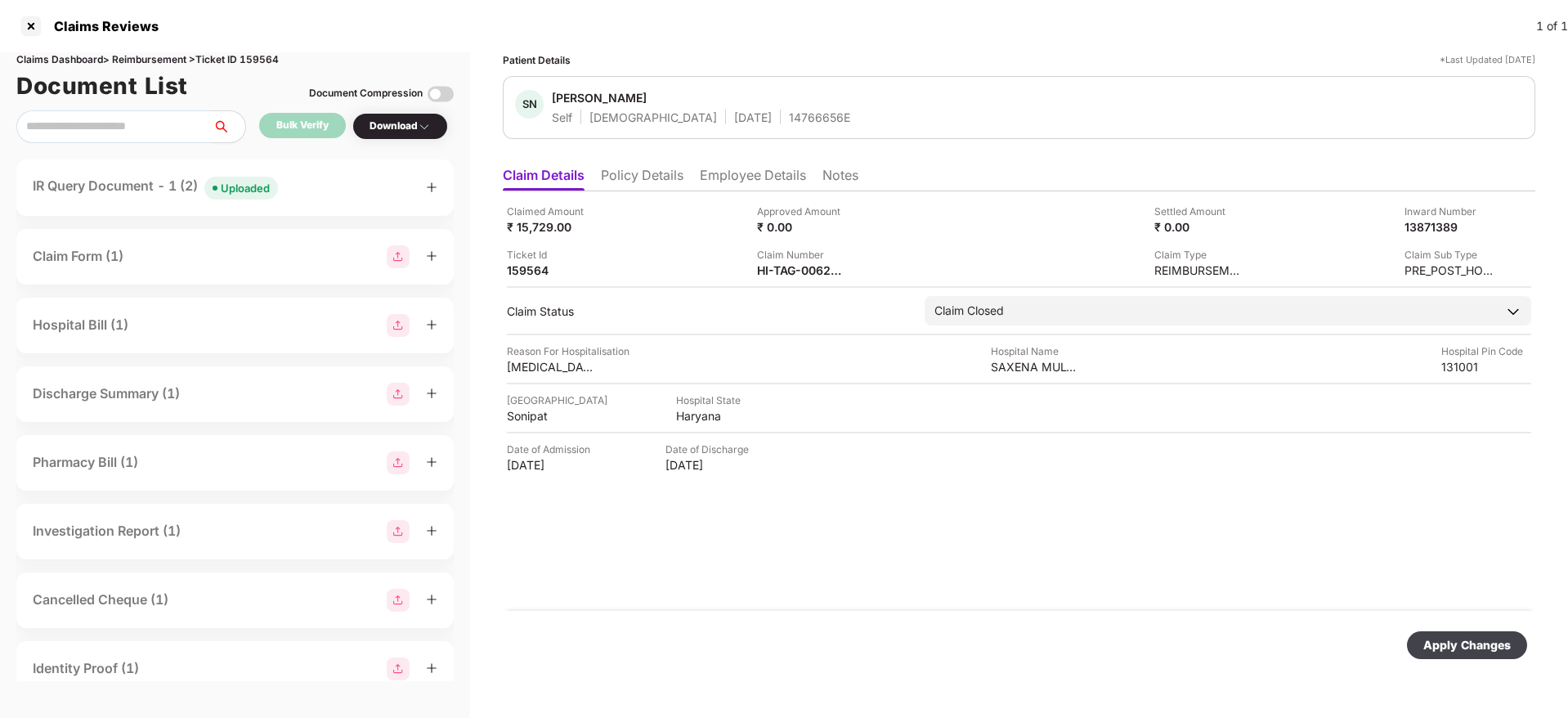
click at [1463, 643] on div "Apply Changes" at bounding box center [1467, 645] width 88 height 18
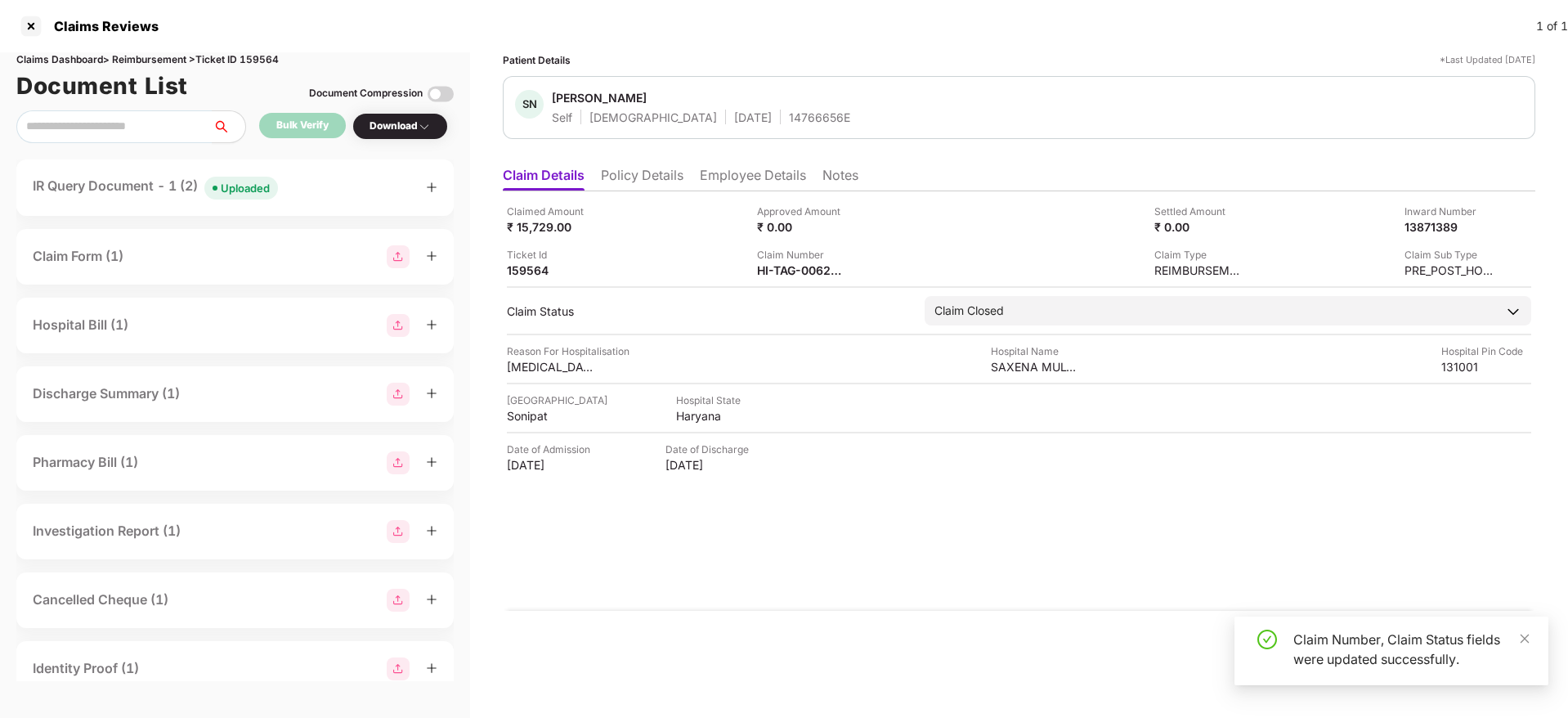
click at [828, 173] on li "Notes" at bounding box center [841, 179] width 36 height 24
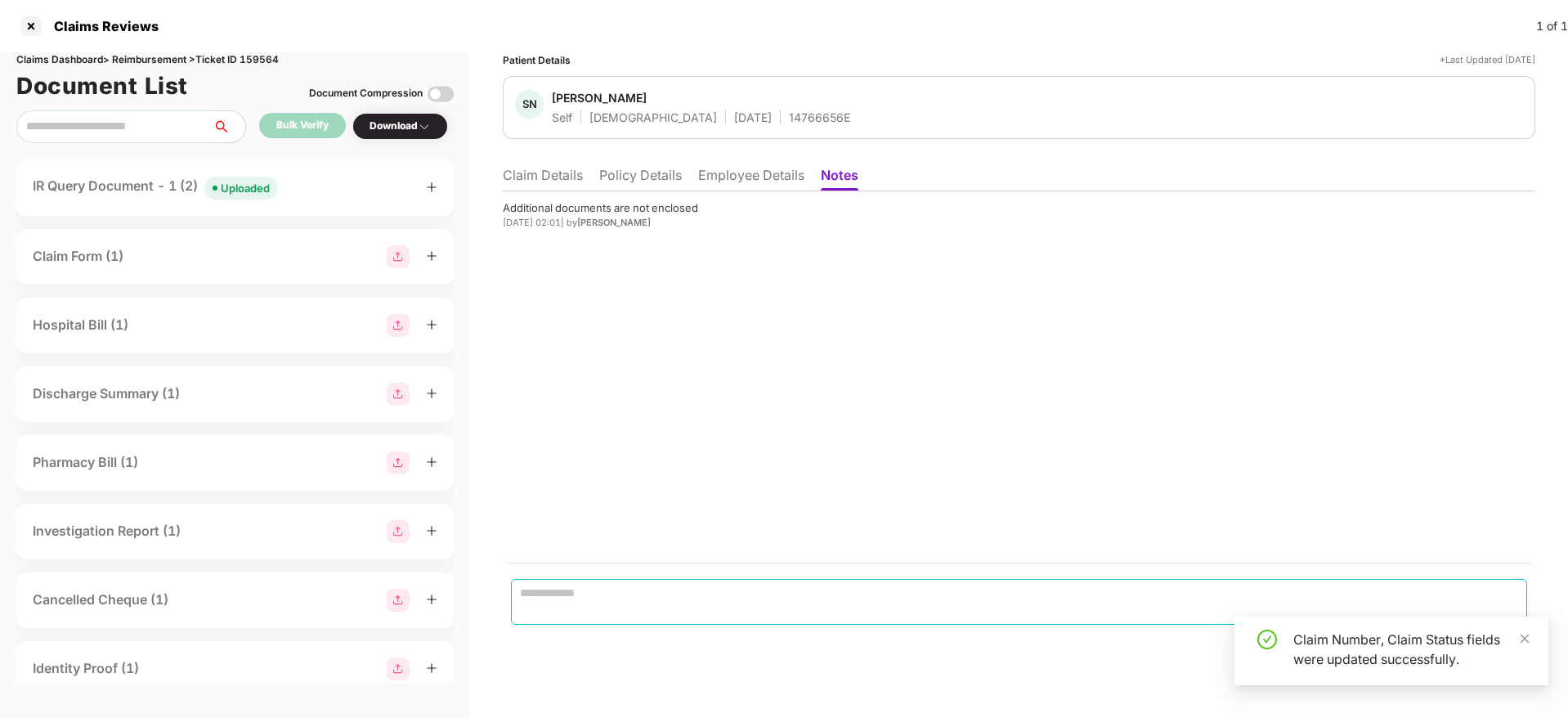
click at [569, 586] on textarea at bounding box center [1019, 602] width 1017 height 46
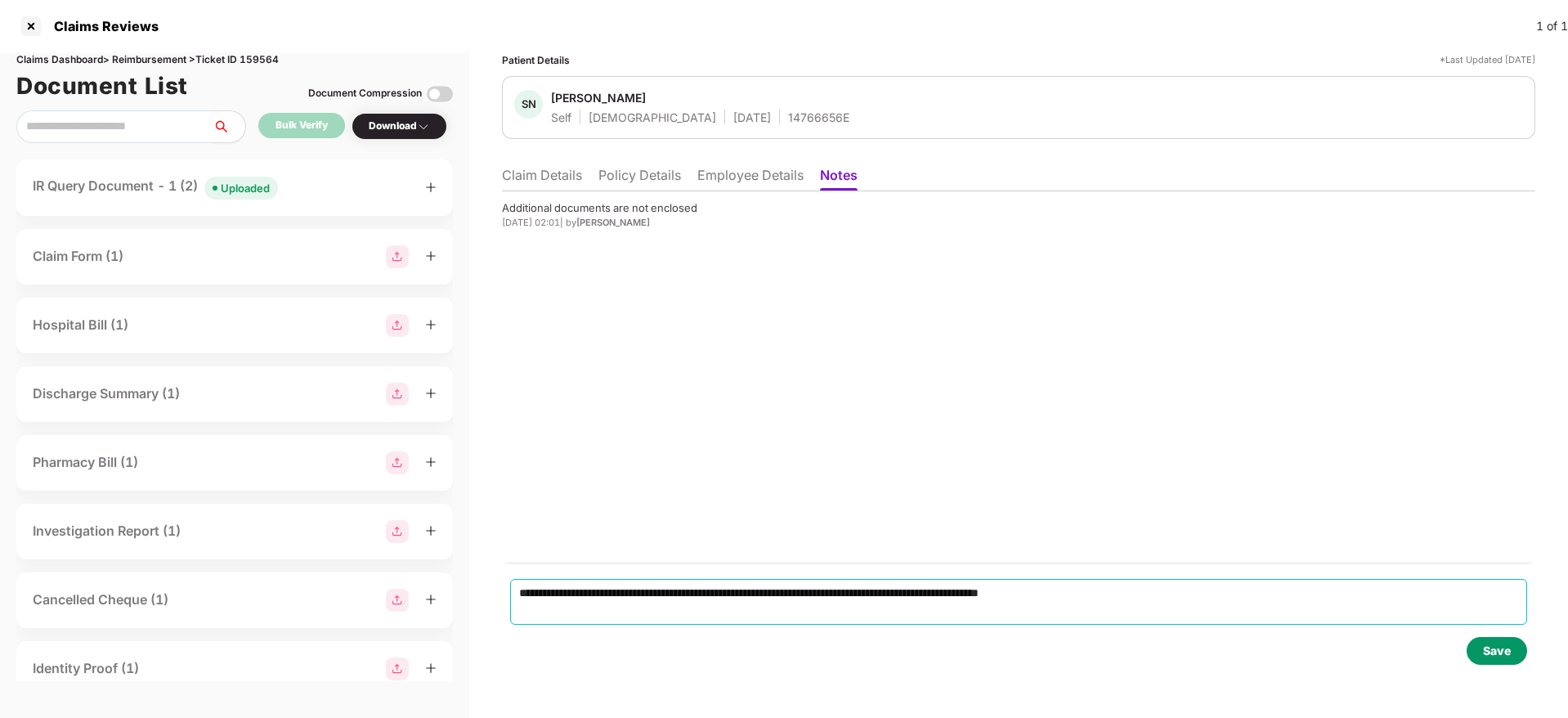
type textarea "**********"
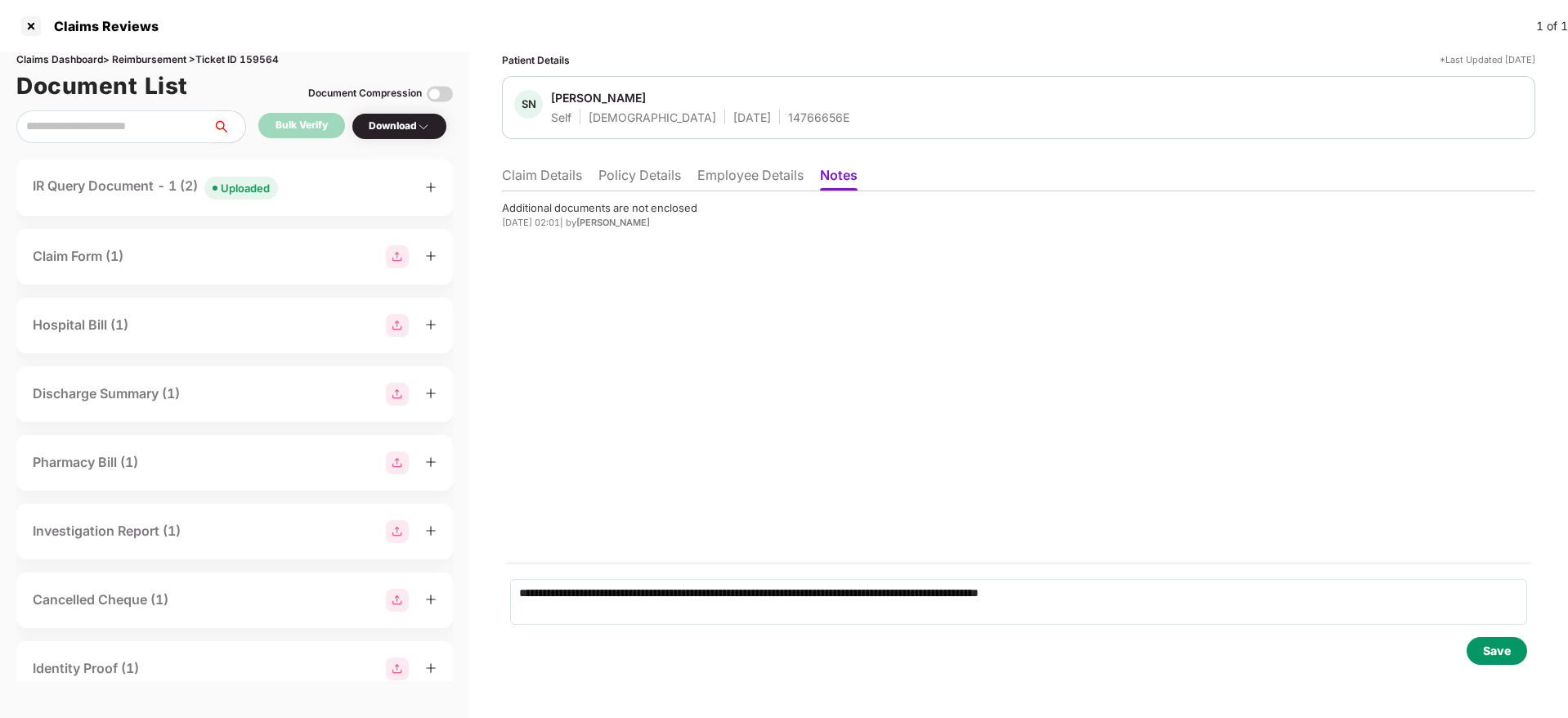
click at [1486, 655] on div "Save" at bounding box center [1497, 651] width 28 height 18
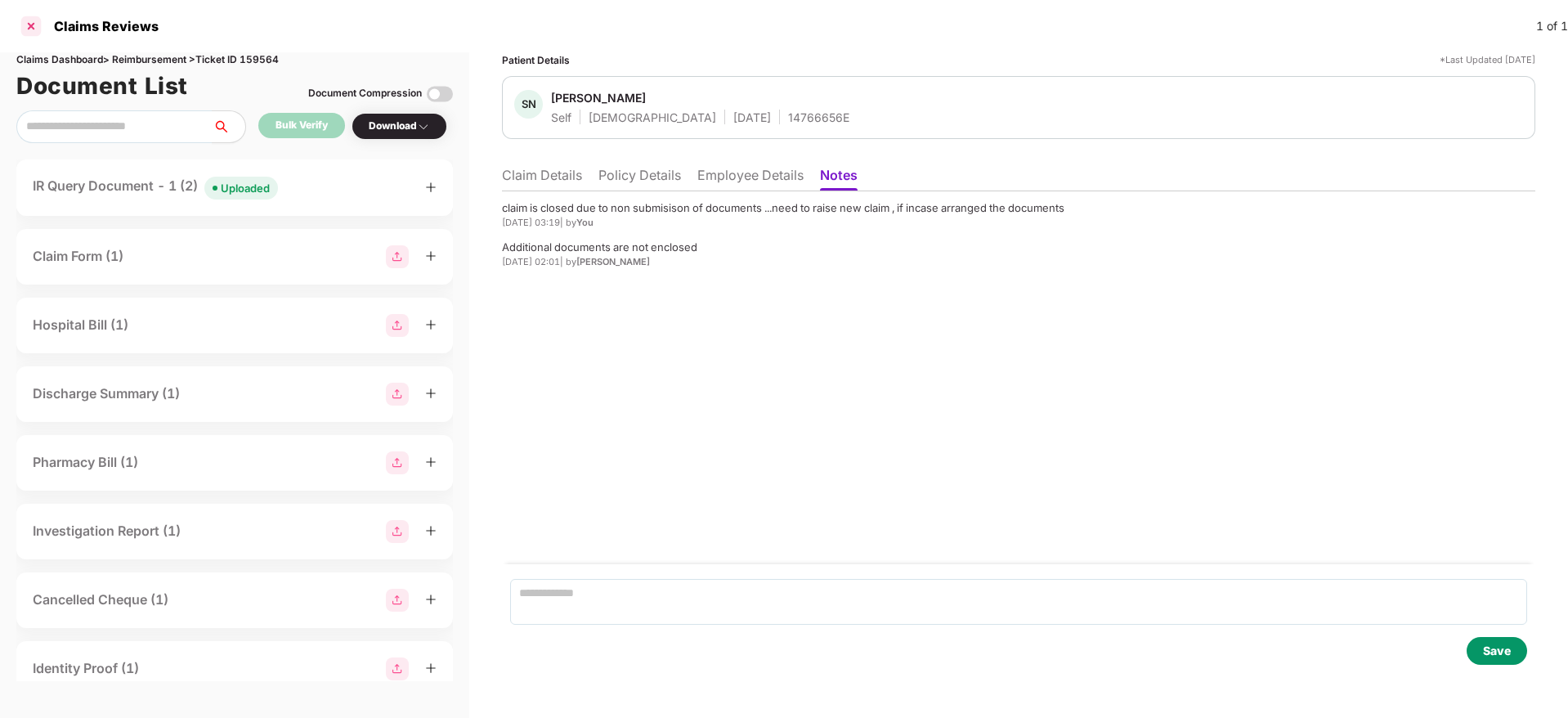
click at [26, 28] on div at bounding box center [31, 26] width 26 height 26
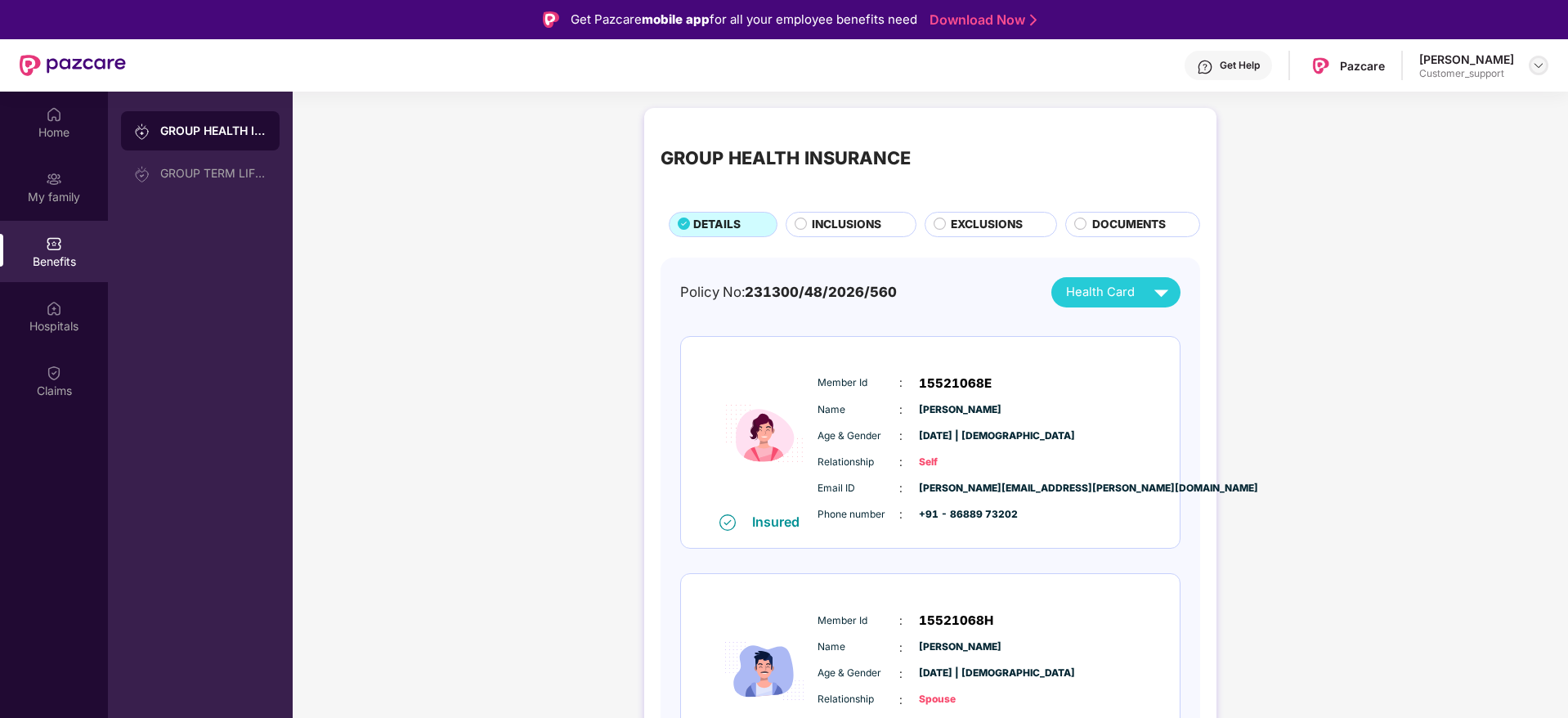
click at [1535, 56] on div at bounding box center [1539, 66] width 20 height 20
click at [1439, 109] on div "Switch to support view" at bounding box center [1462, 104] width 213 height 32
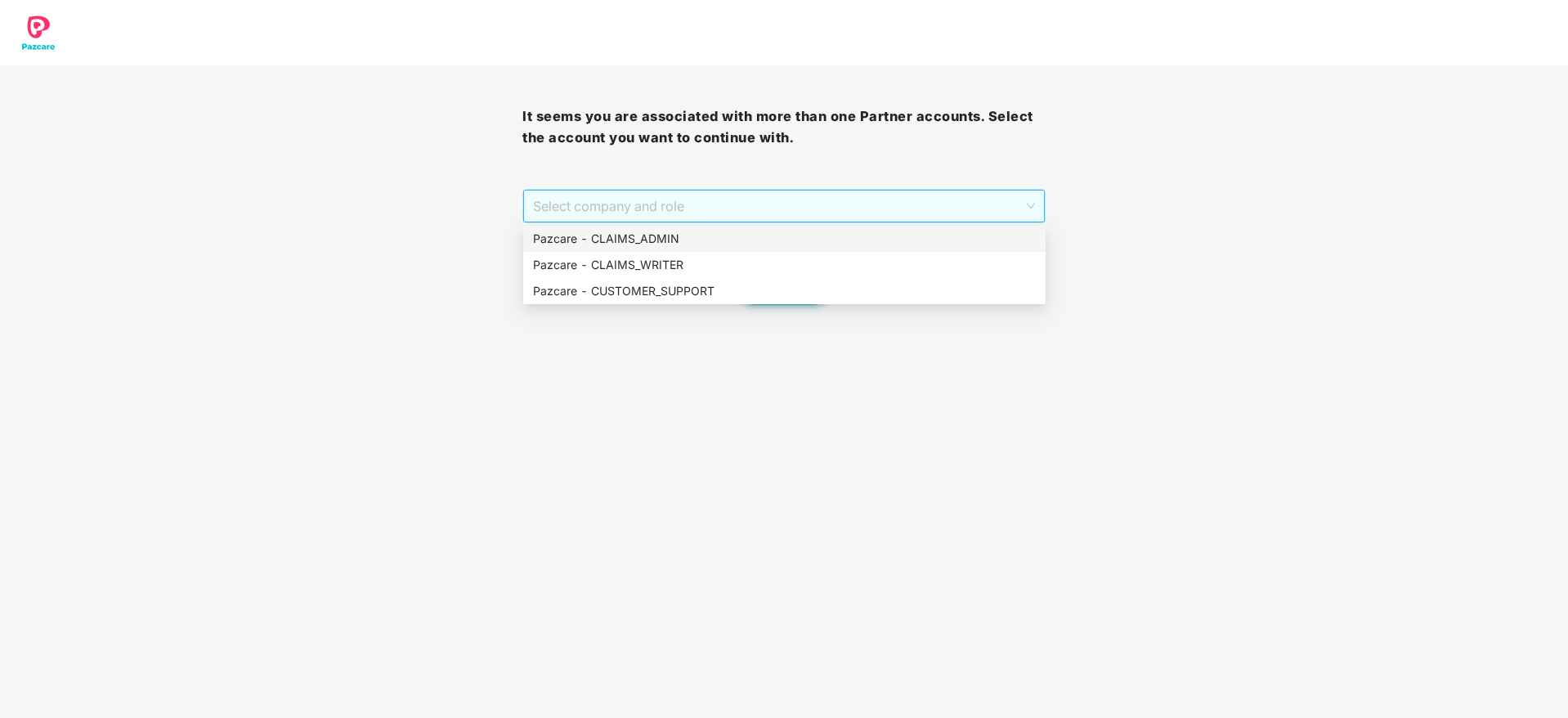
click at [810, 213] on span "Select company and role" at bounding box center [784, 206] width 501 height 31
click at [774, 294] on div "Pazcare - CUSTOMER_SUPPORT" at bounding box center [785, 290] width 503 height 18
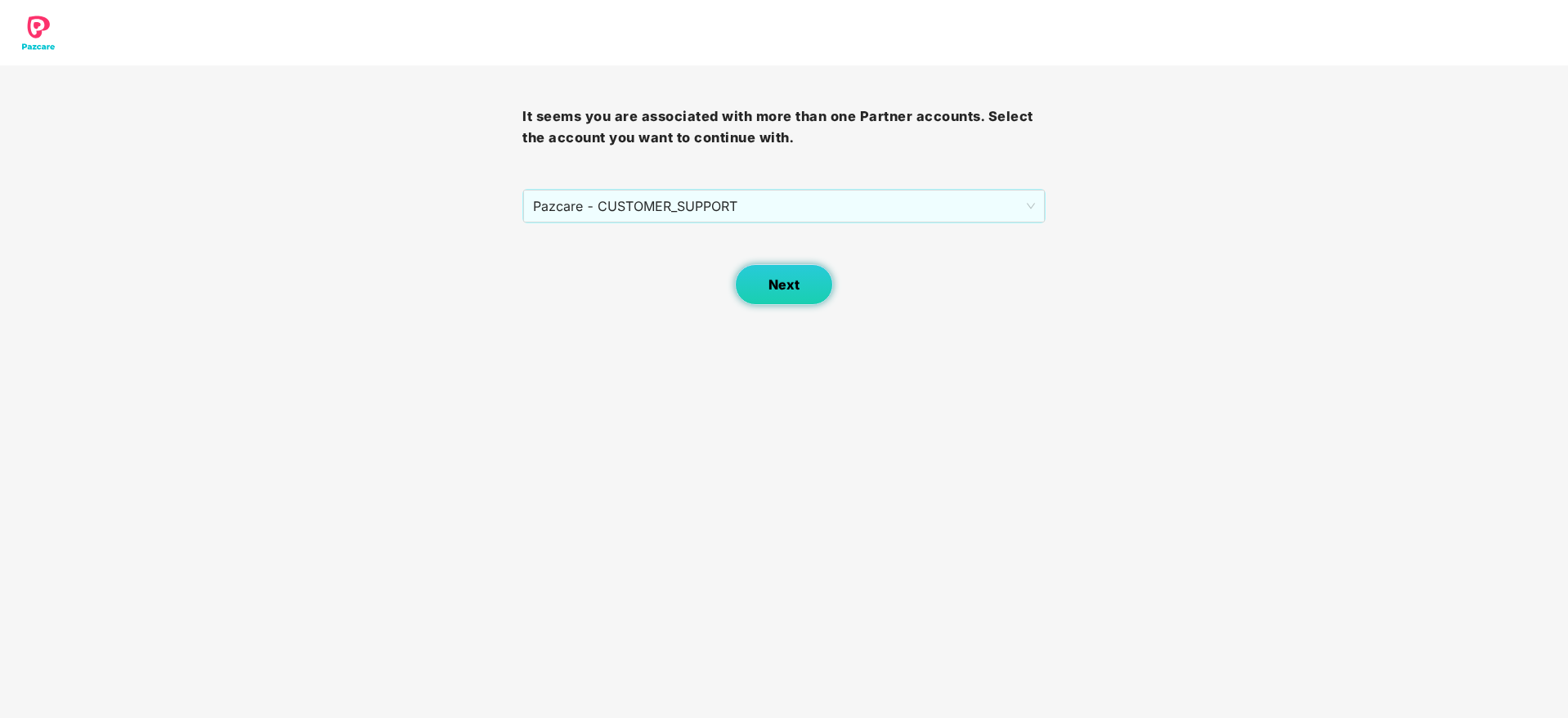
click at [787, 286] on span "Next" at bounding box center [784, 285] width 31 height 16
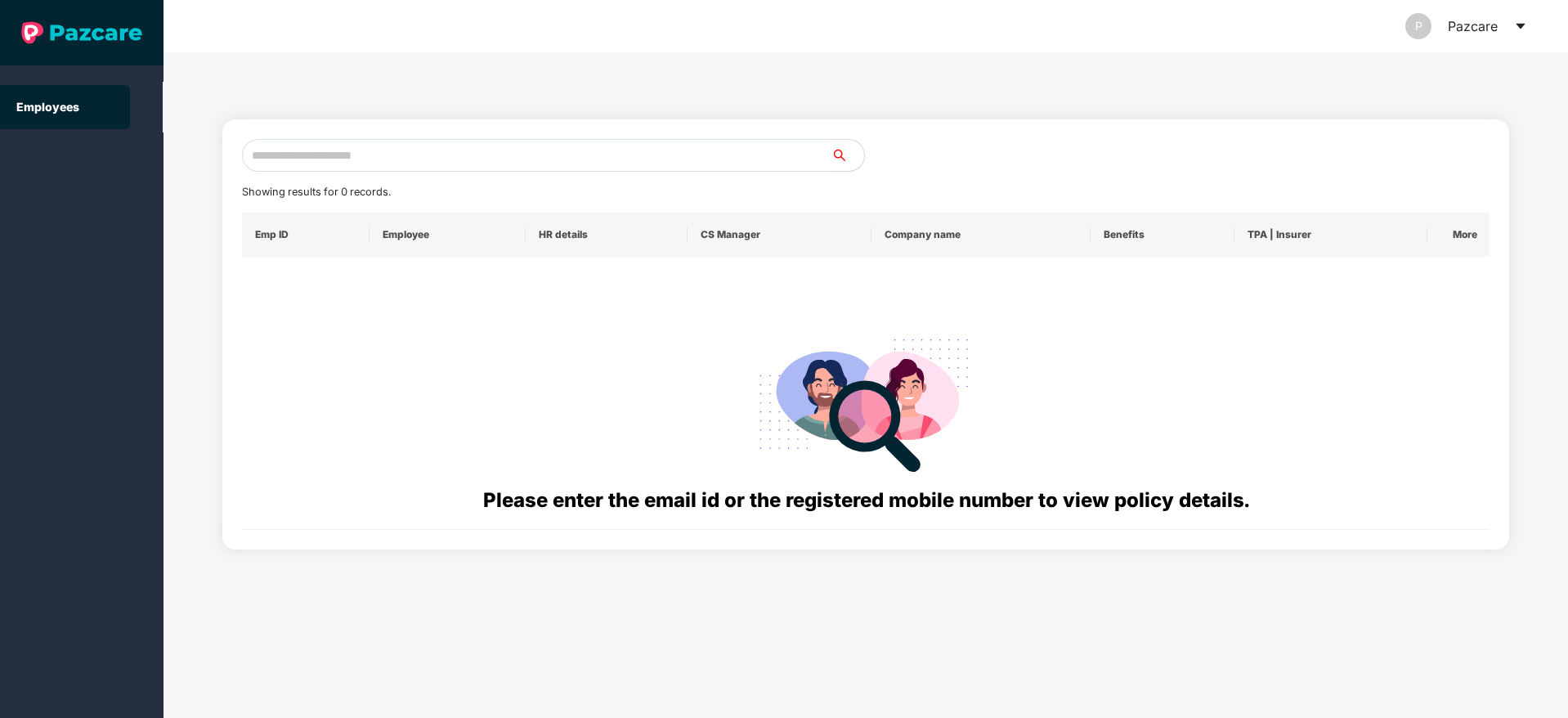
click at [439, 152] on input "text" at bounding box center [537, 155] width 589 height 33
click at [457, 157] on input "text" at bounding box center [537, 155] width 589 height 33
click at [488, 153] on input "text" at bounding box center [537, 155] width 589 height 33
paste input "**********"
drag, startPoint x: 433, startPoint y: 149, endPoint x: 204, endPoint y: 185, distance: 231.8
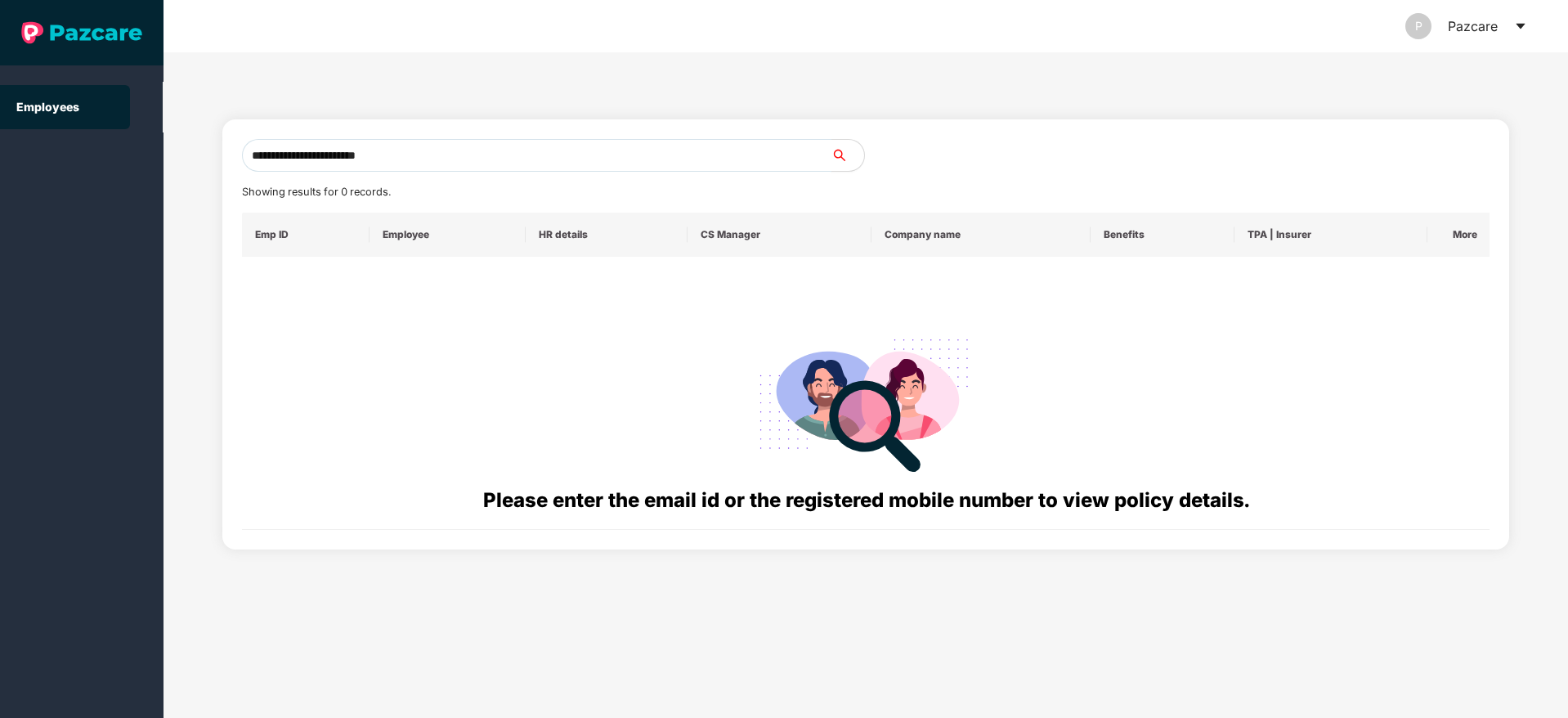
click at [178, 159] on div "**********" at bounding box center [866, 385] width 1405 height 666
paste input "text"
drag, startPoint x: 457, startPoint y: 156, endPoint x: 0, endPoint y: 153, distance: 457.0
click at [0, 153] on section "**********" at bounding box center [784, 359] width 1568 height 718
paste input "***"
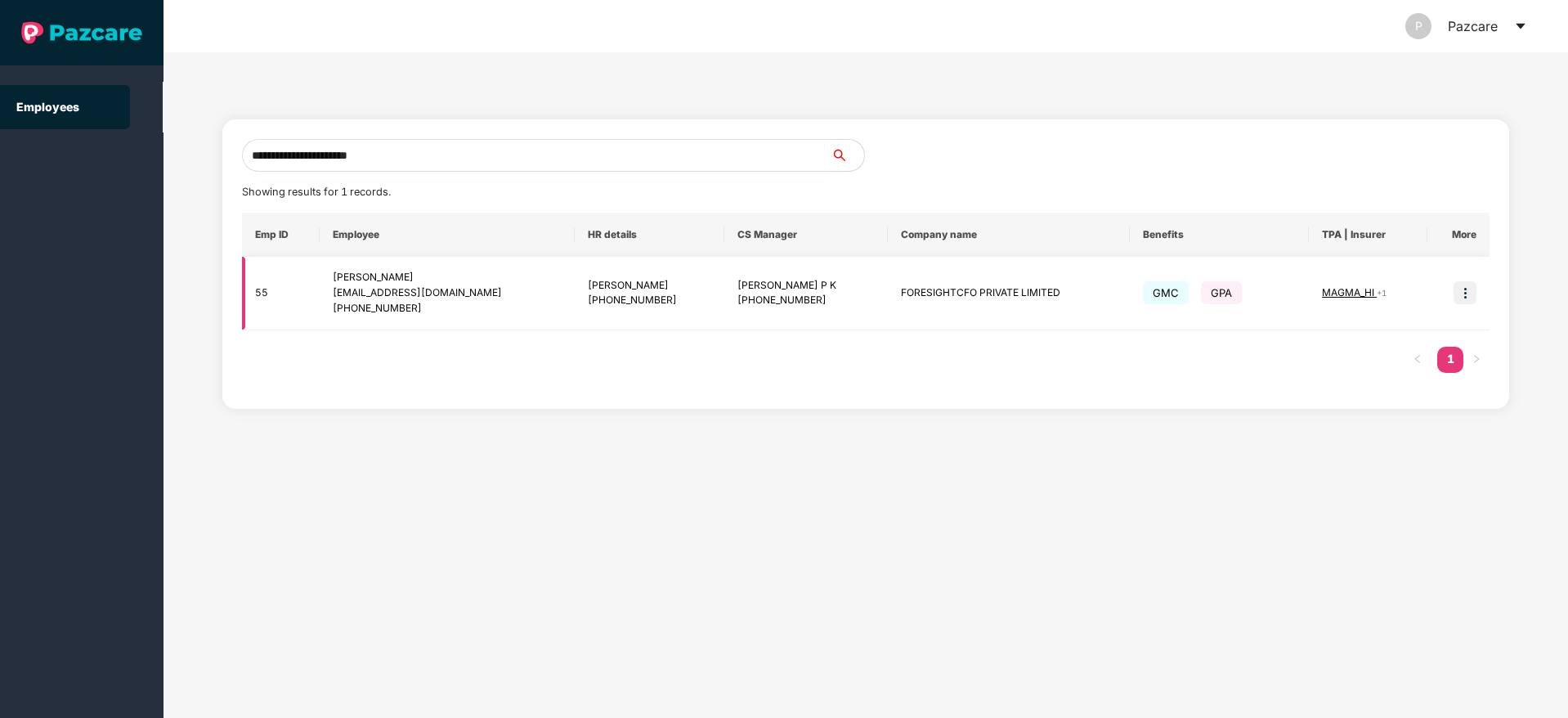
type input "**********"
click at [1464, 293] on img at bounding box center [1465, 293] width 23 height 23
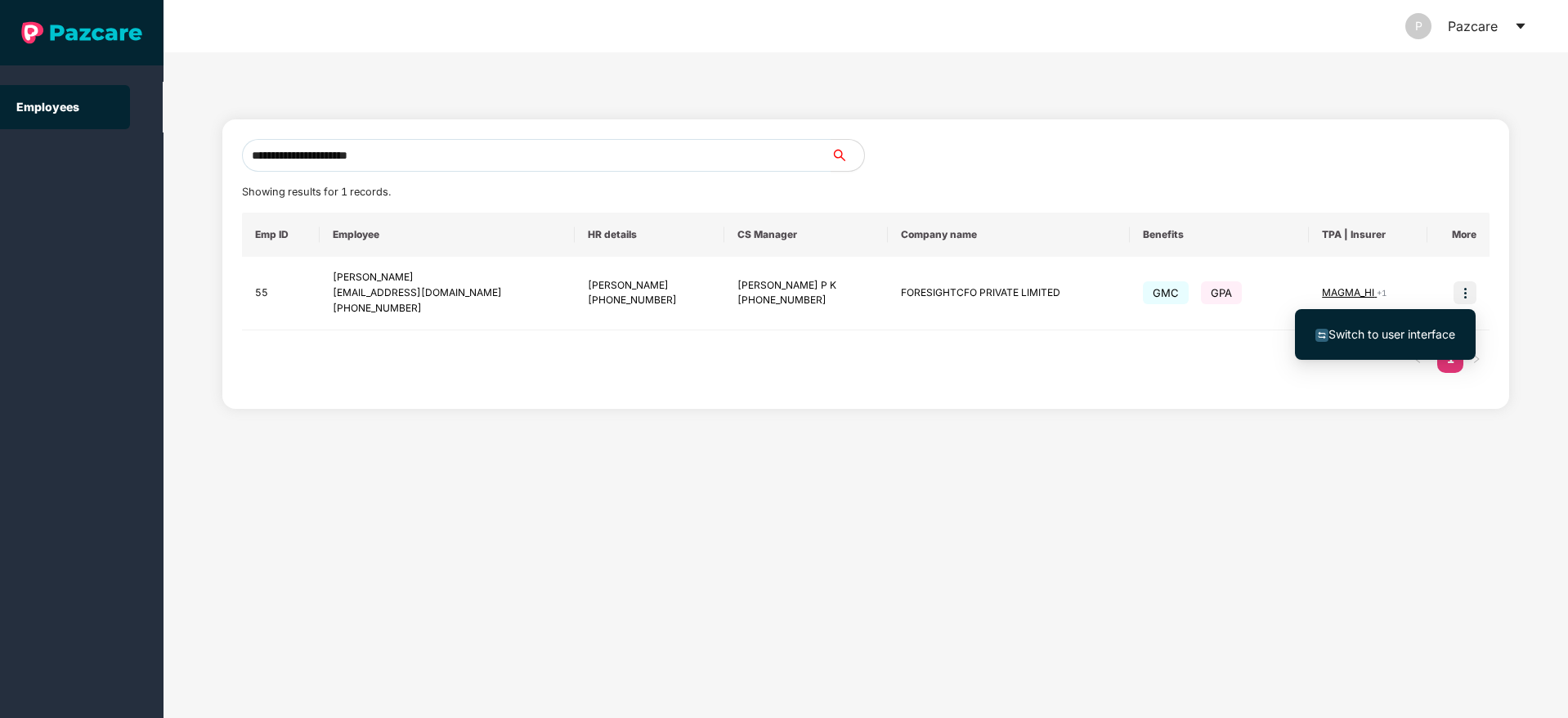
click at [1345, 332] on span "Switch to user interface" at bounding box center [1391, 334] width 127 height 14
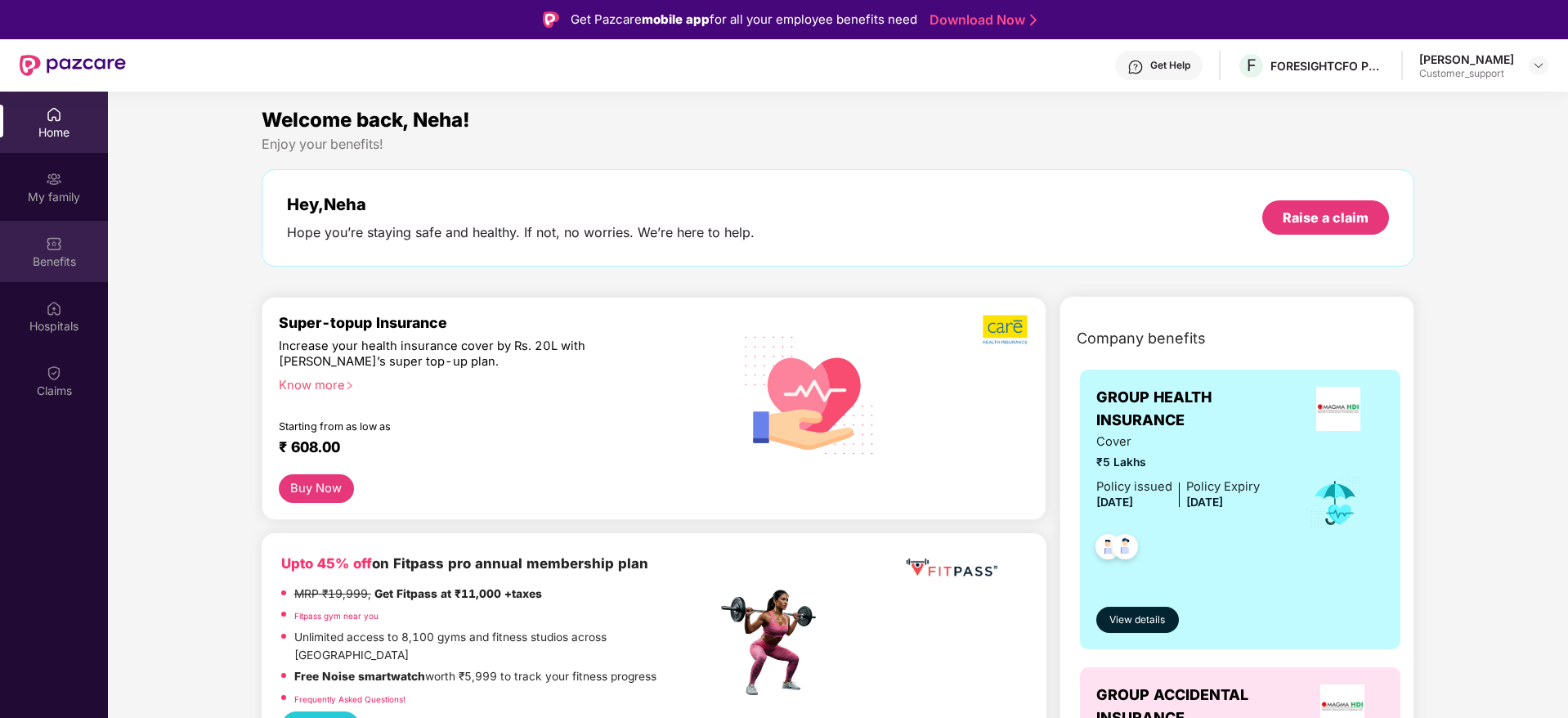
click at [40, 259] on div "Benefits" at bounding box center [53, 261] width 108 height 16
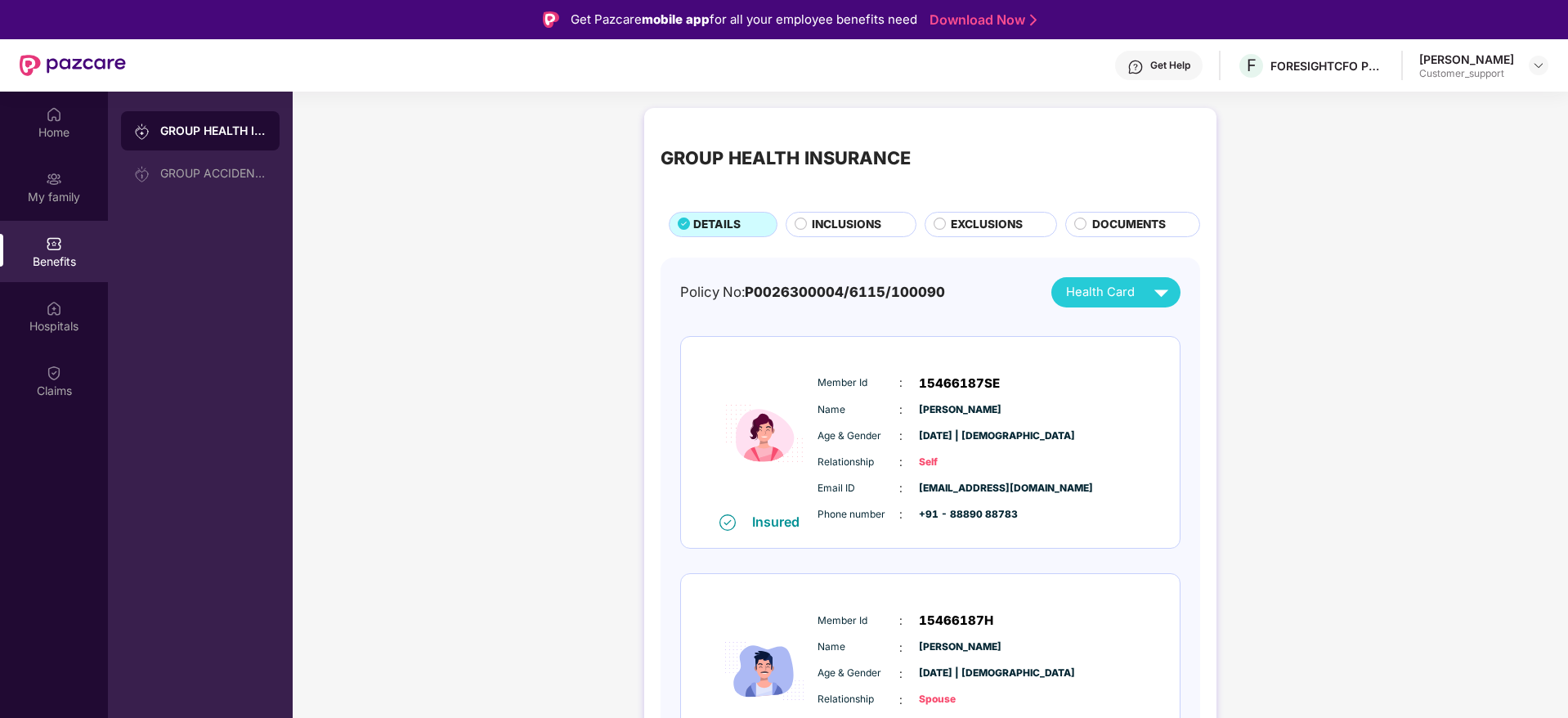
click at [806, 205] on div "GROUP HEALTH INSURANCE DETAILS INCLUSIONS EXCLUSIONS DOCUMENTS" at bounding box center [930, 180] width 539 height 113
click at [838, 217] on div "INCLUSIONS" at bounding box center [851, 224] width 131 height 25
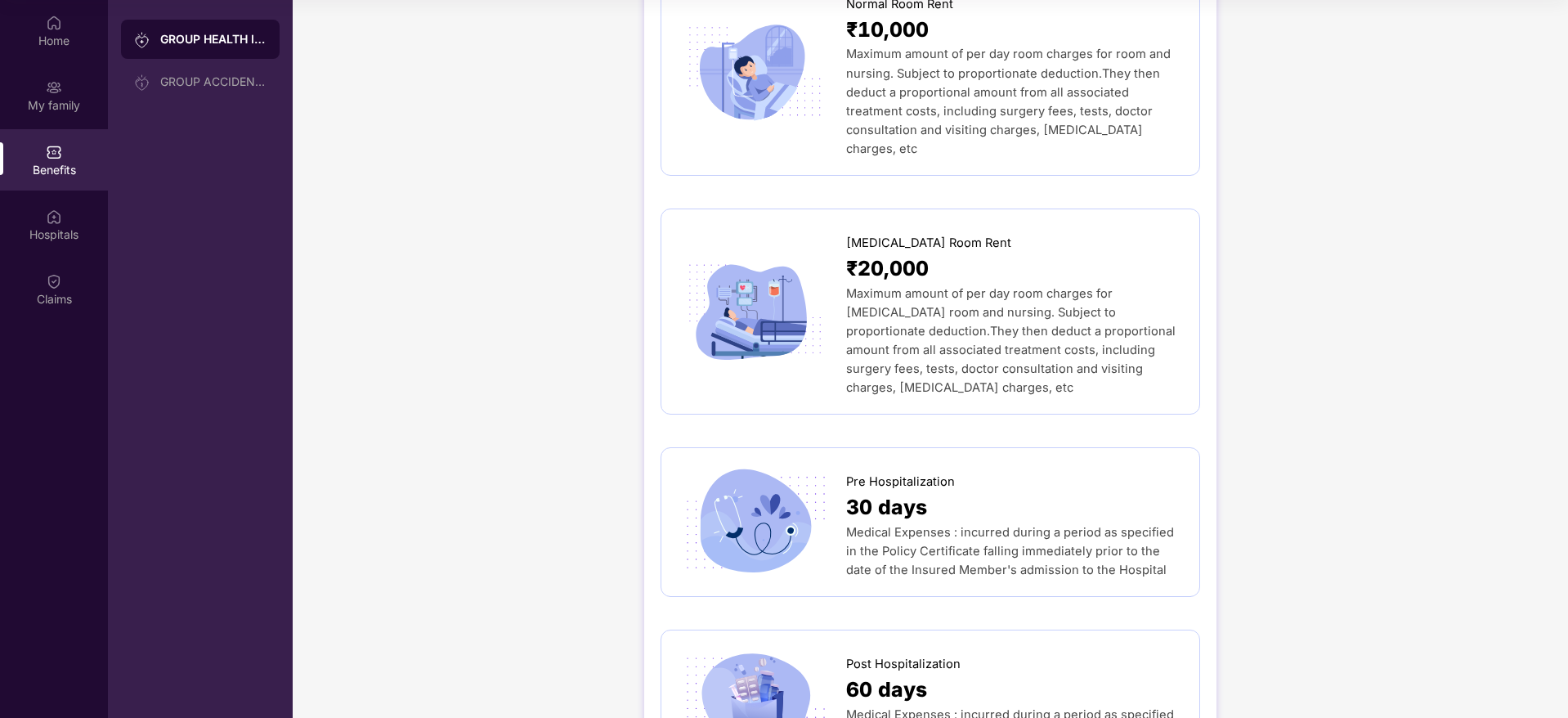
scroll to position [368, 0]
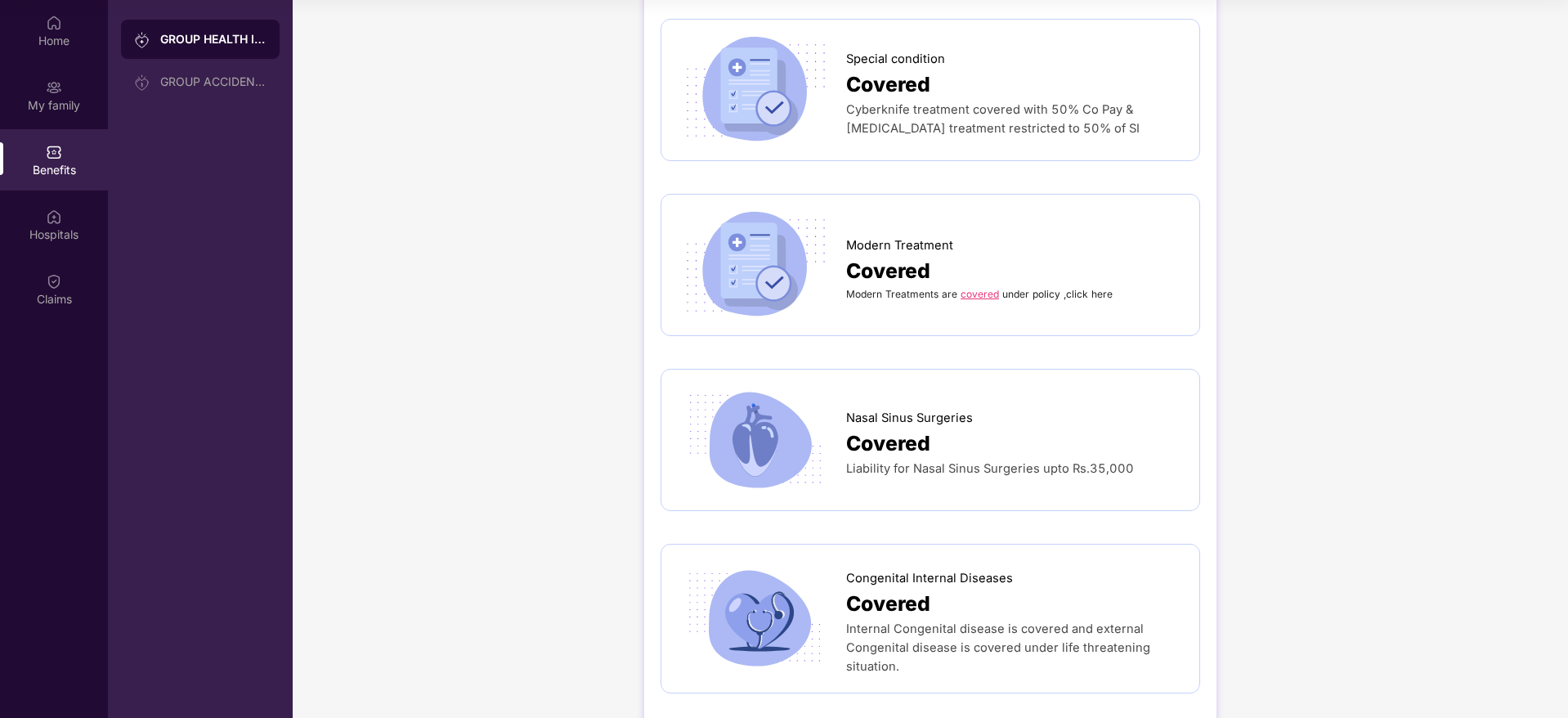
scroll to position [2759, 0]
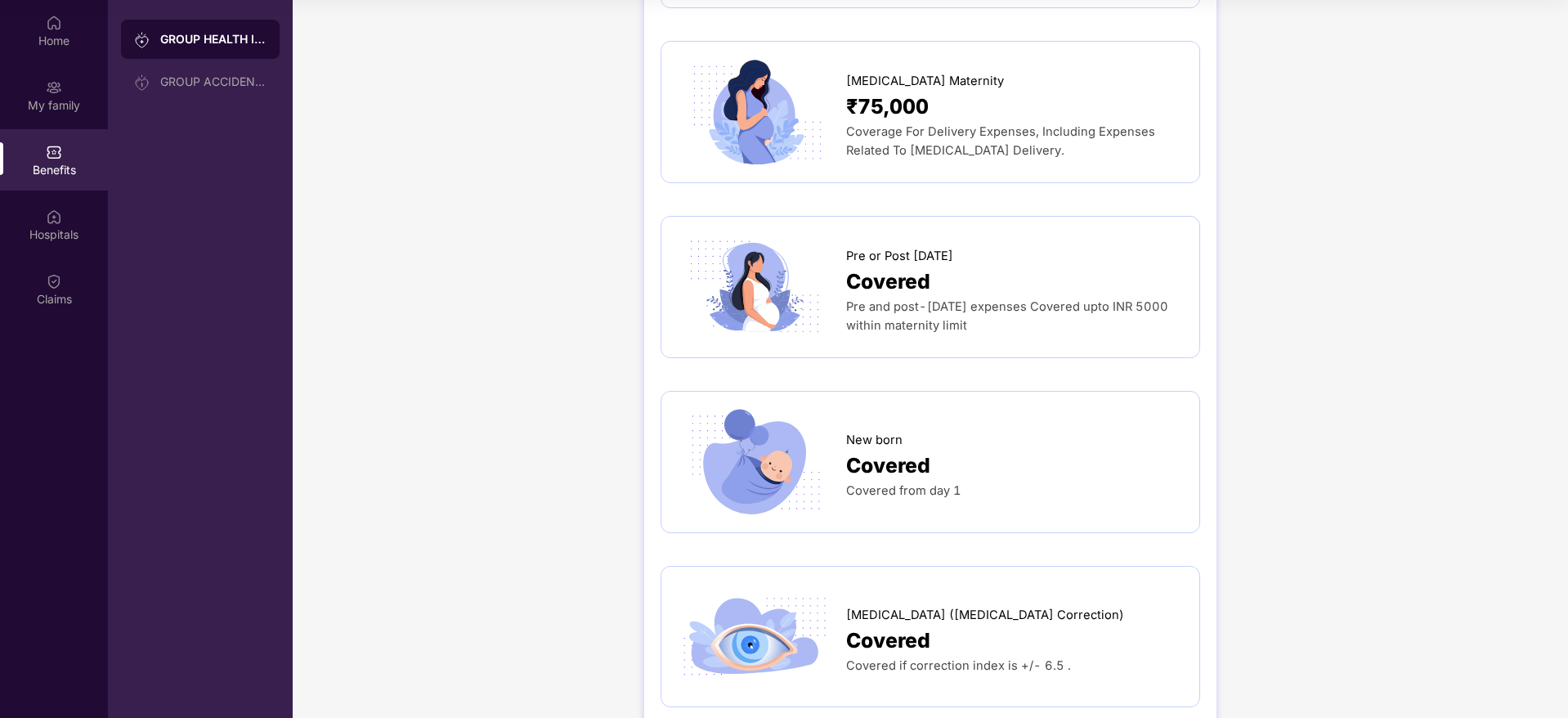
scroll to position [1680, 0]
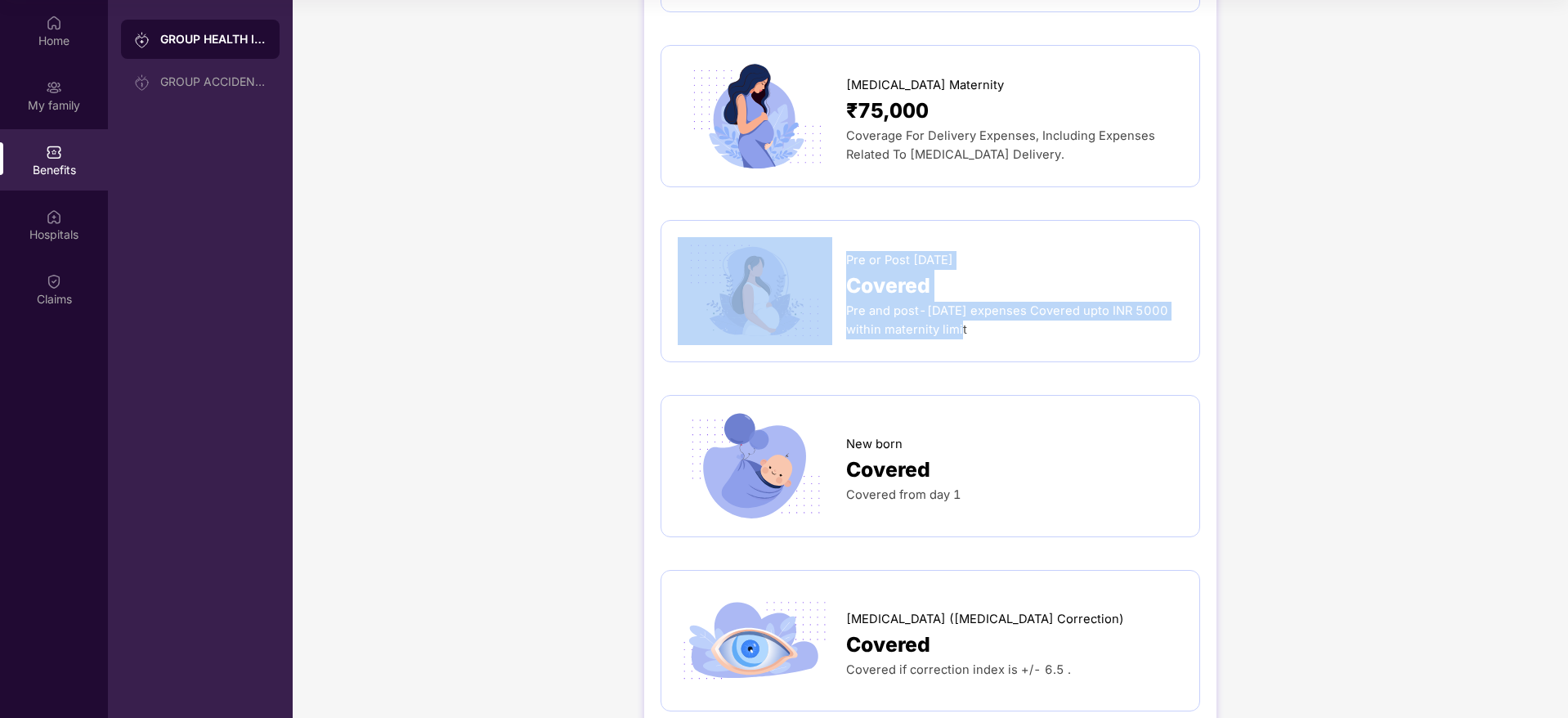
drag, startPoint x: 842, startPoint y: 222, endPoint x: 986, endPoint y: 297, distance: 162.4
click at [986, 297] on div "Pre or Post [DATE] Covered Pre and post-[DATE] expenses Covered upto INR 5000 w…" at bounding box center [930, 290] width 506 height 108
copy div "Pre or Post [DATE] Covered Pre and post-[DATE] expenses Covered upto INR 5000 w…"
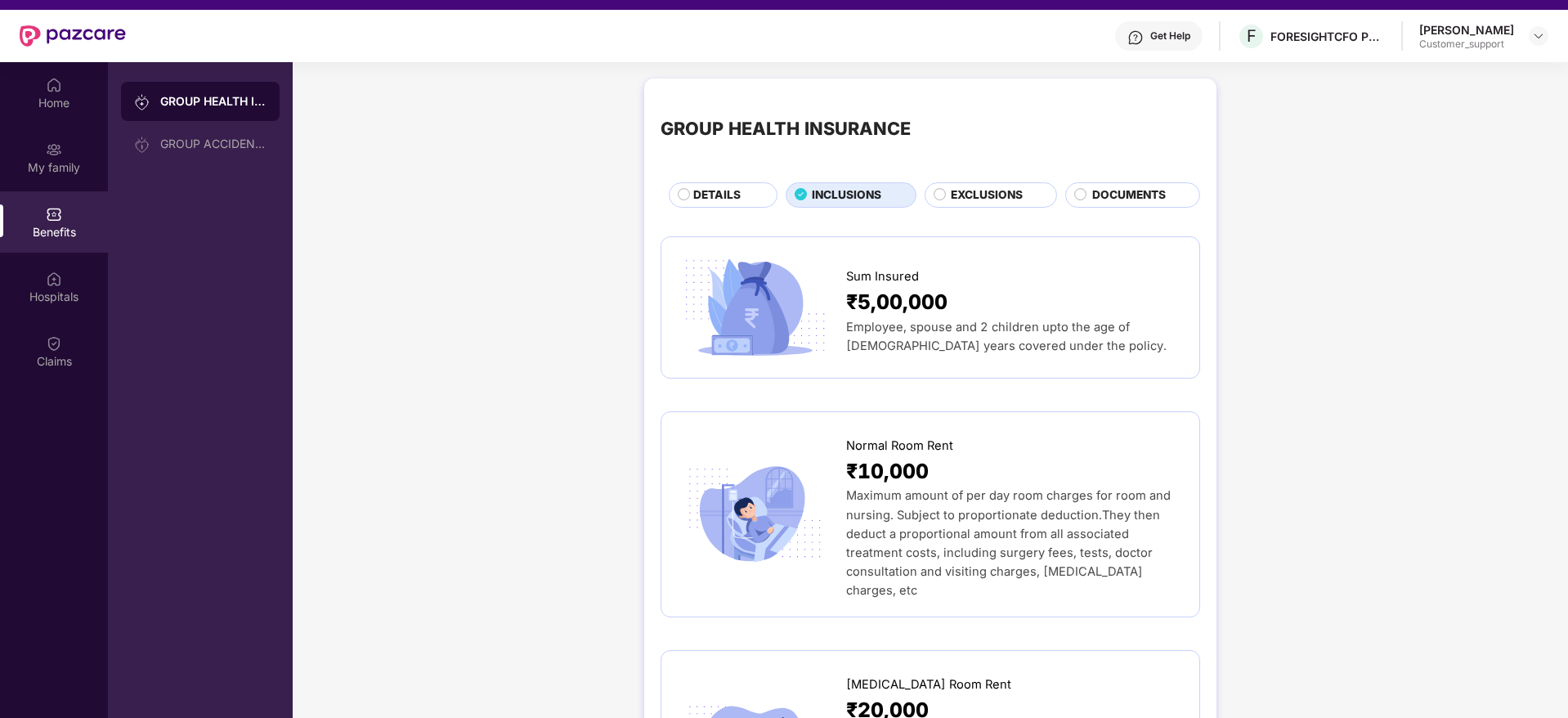
scroll to position [0, 0]
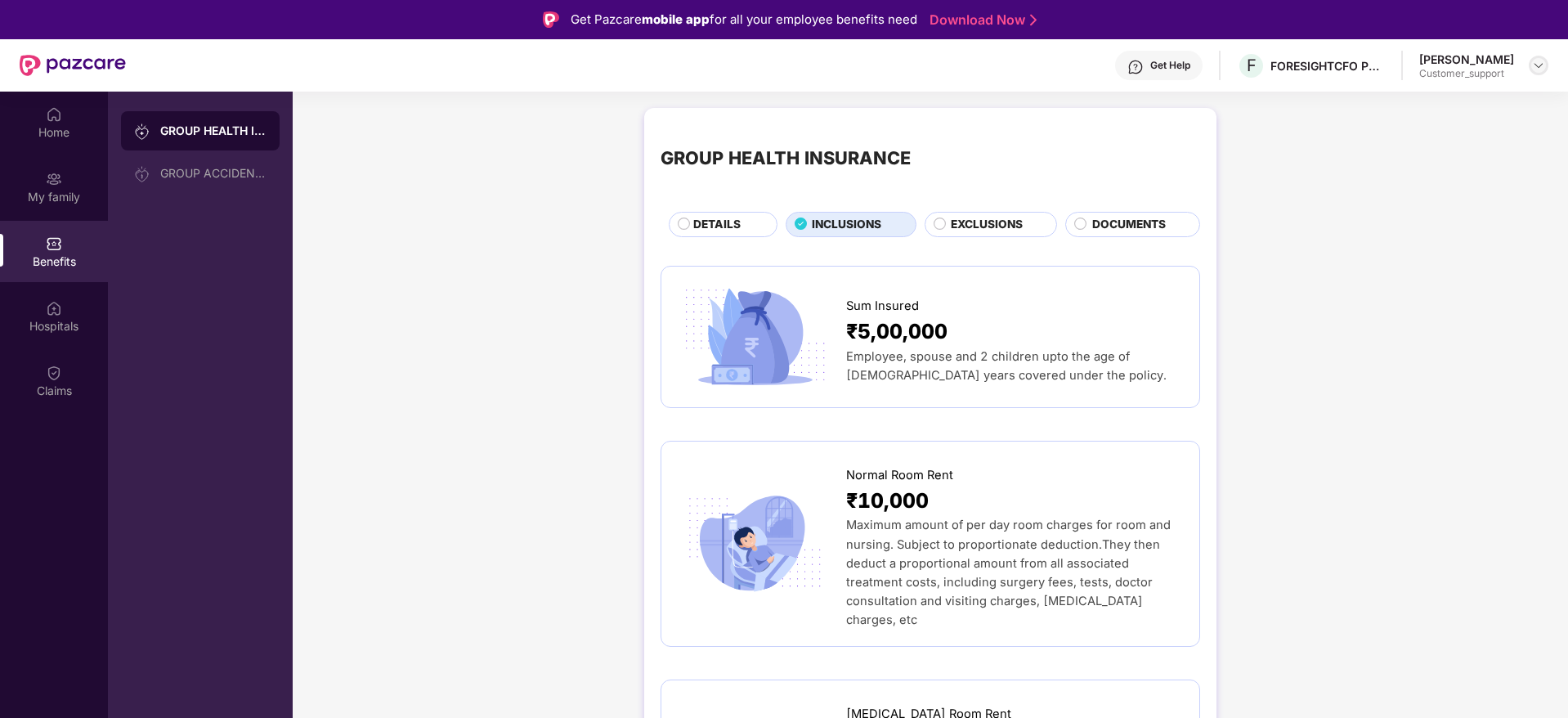
click at [1541, 69] on img at bounding box center [1539, 65] width 13 height 13
click at [1414, 109] on div "Switch to support view" at bounding box center [1462, 104] width 213 height 32
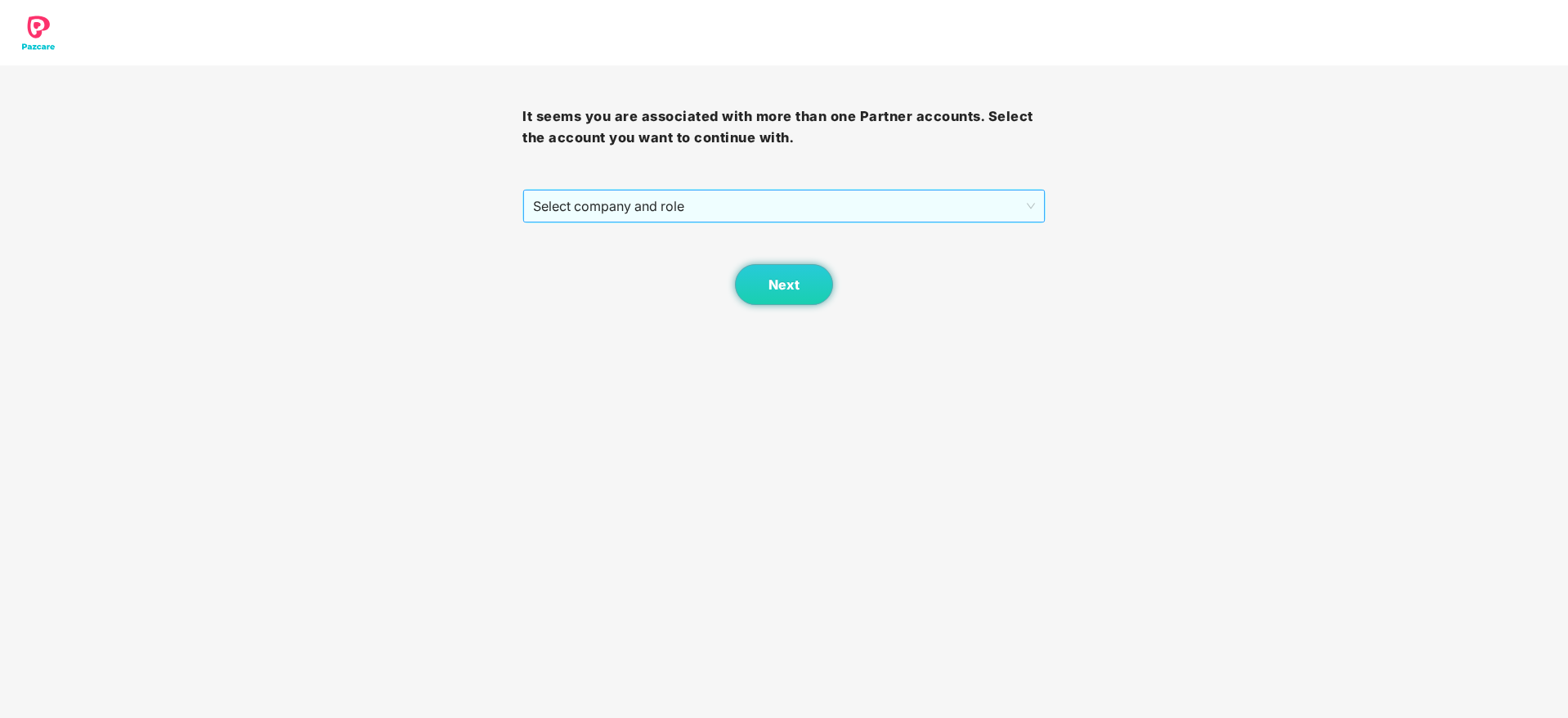
click at [762, 194] on span "Select company and role" at bounding box center [784, 206] width 501 height 31
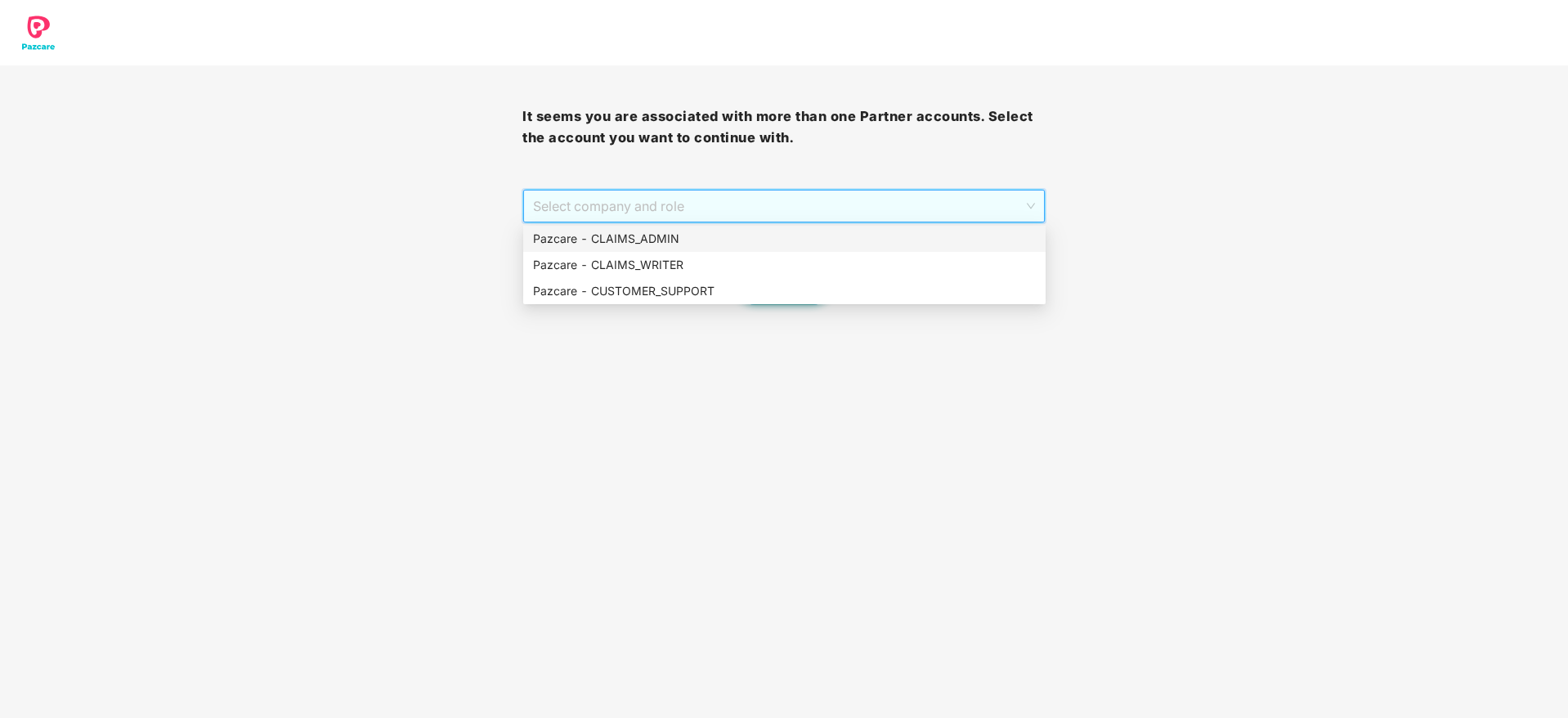
click at [631, 234] on div "Pazcare - CLAIMS_ADMIN" at bounding box center [785, 239] width 503 height 18
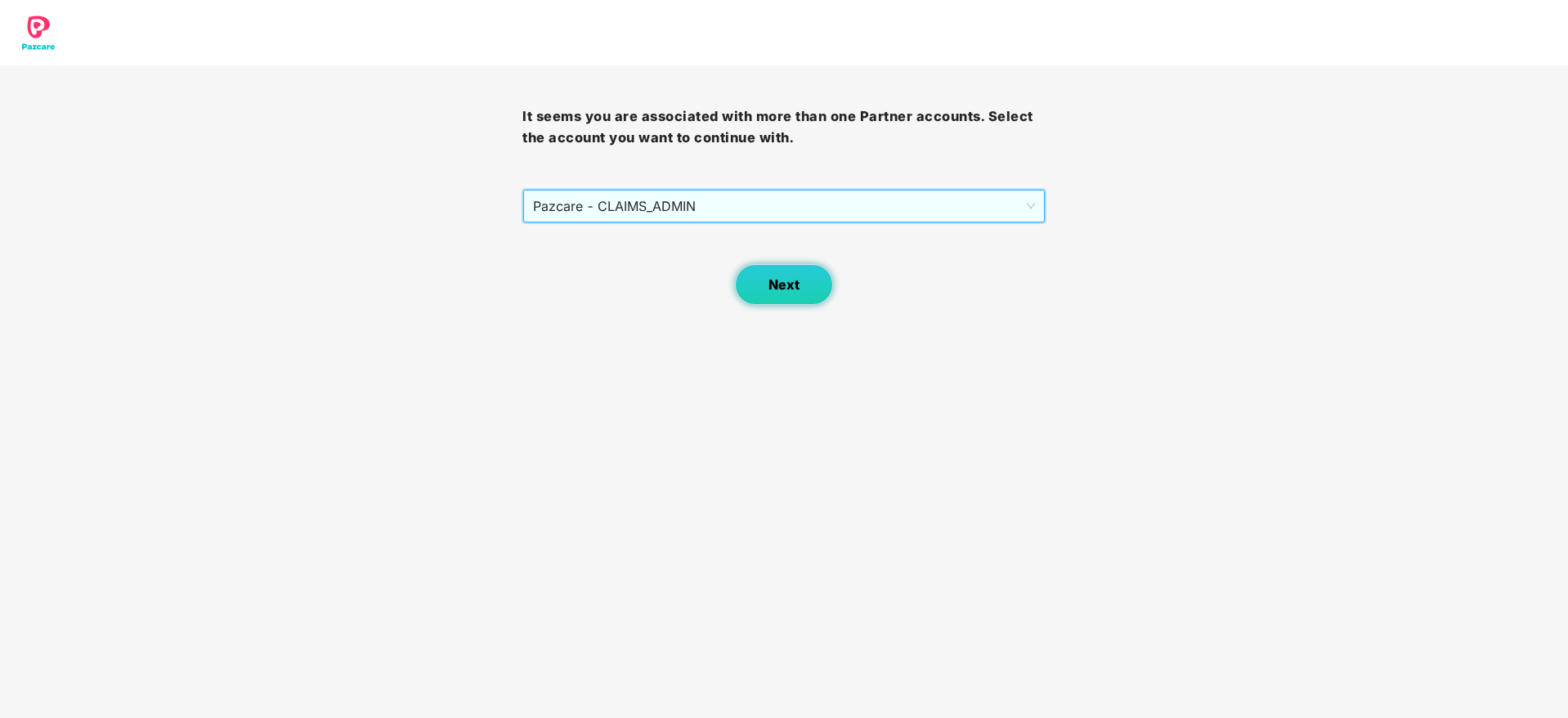
click at [755, 288] on button "Next" at bounding box center [784, 284] width 98 height 41
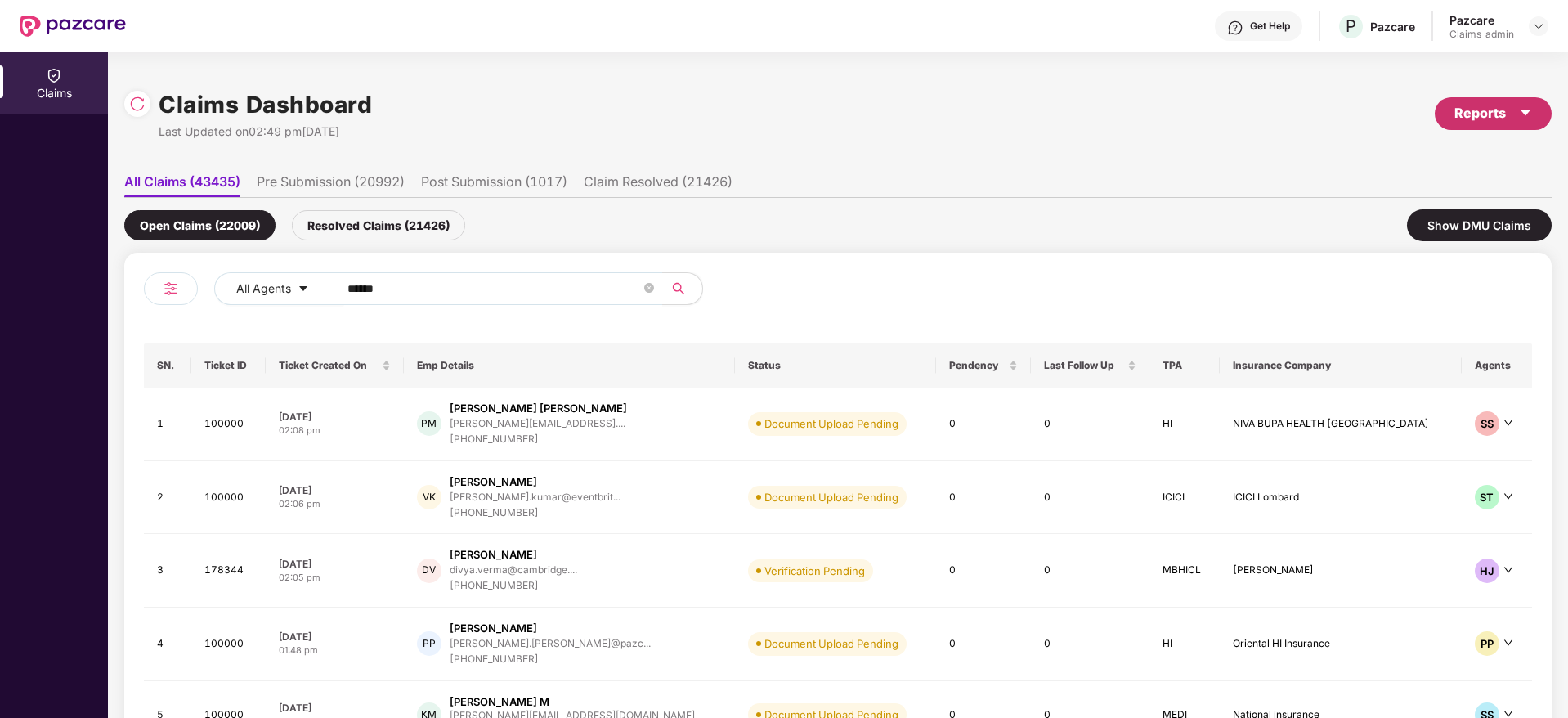
click at [1506, 117] on div "Reports" at bounding box center [1494, 114] width 78 height 21
click at [1401, 197] on div "Claims Pendency Report" at bounding box center [1422, 190] width 132 height 18
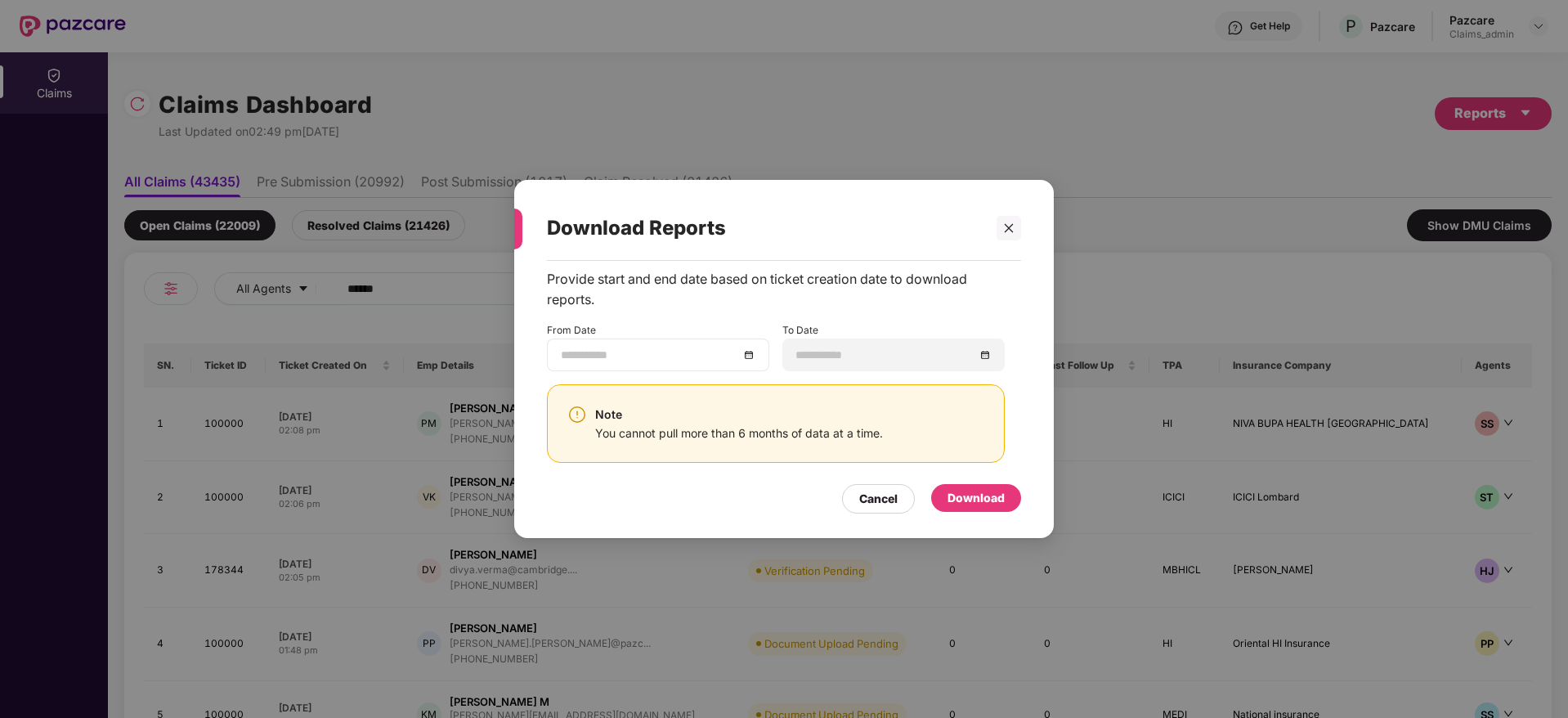
click at [741, 359] on div at bounding box center [658, 354] width 195 height 18
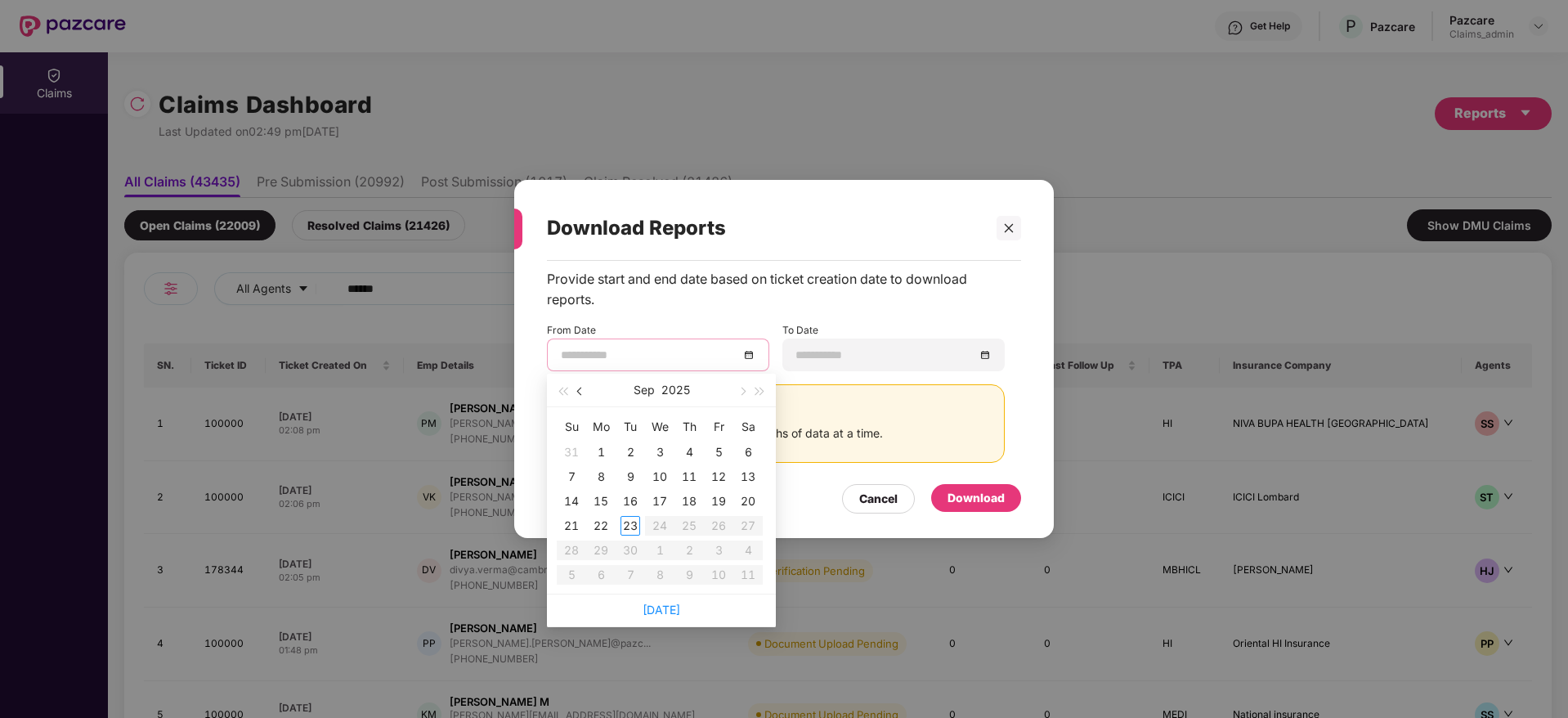
click at [580, 392] on span "button" at bounding box center [581, 391] width 8 height 8
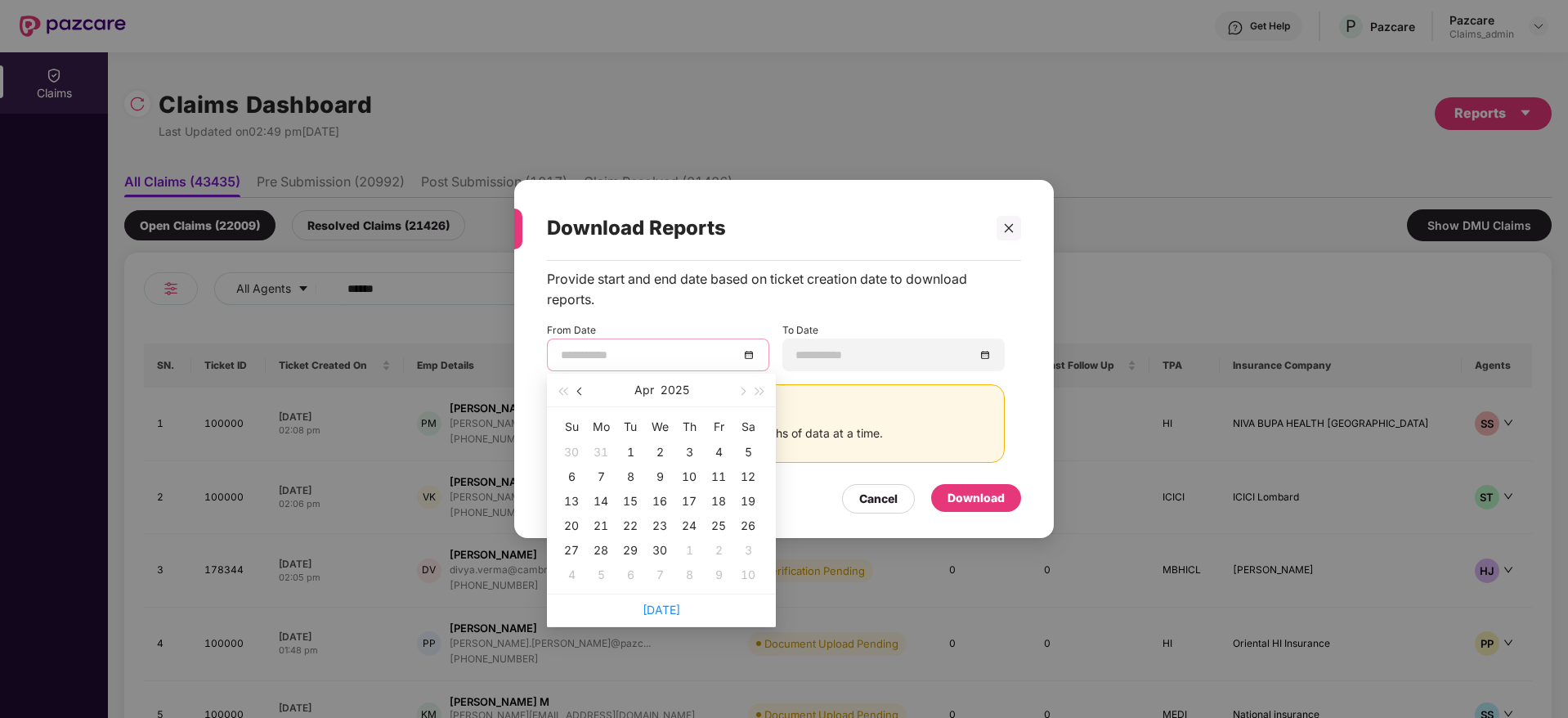
click at [581, 392] on span "button" at bounding box center [581, 391] width 8 height 8
type input "**********"
click at [602, 543] on div "24" at bounding box center [600, 550] width 20 height 20
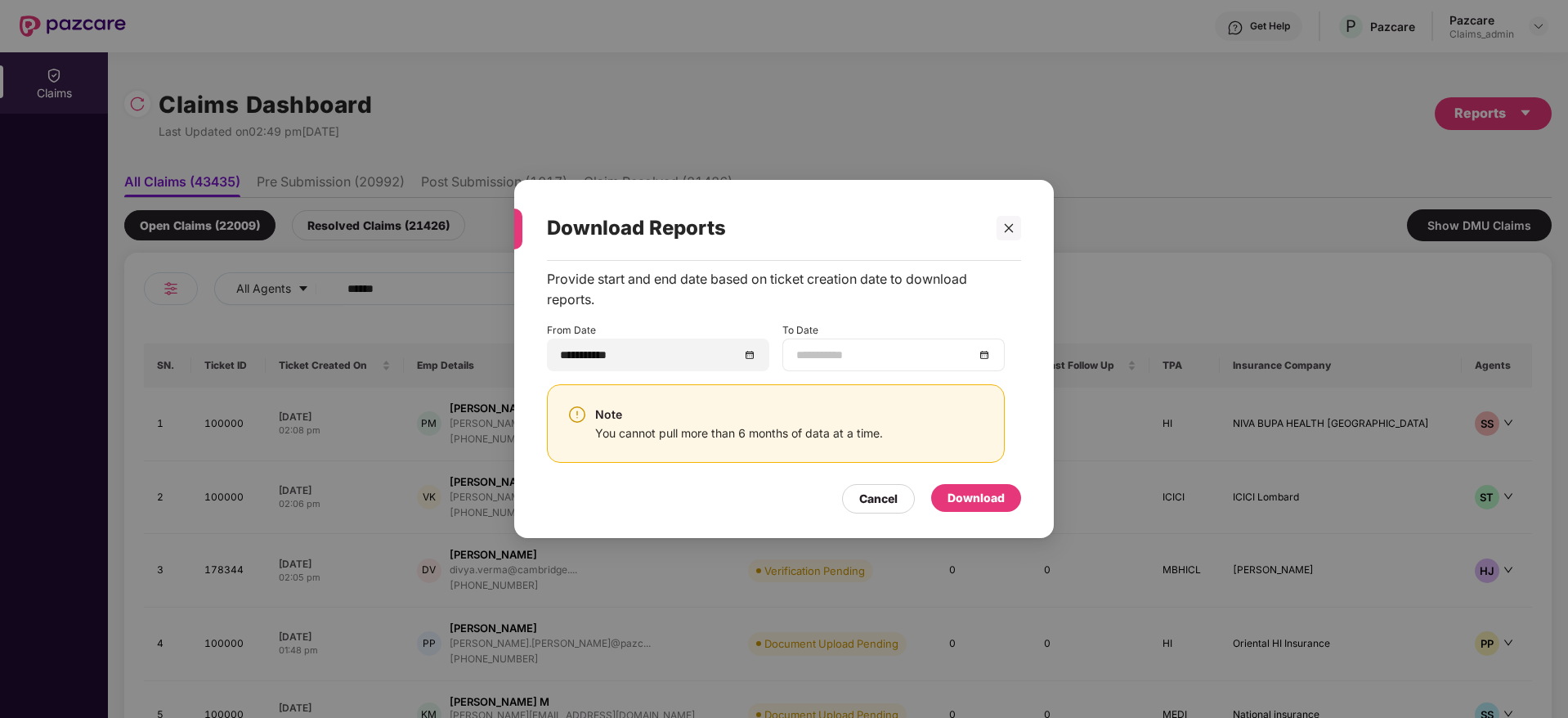
click at [986, 356] on div at bounding box center [893, 354] width 195 height 18
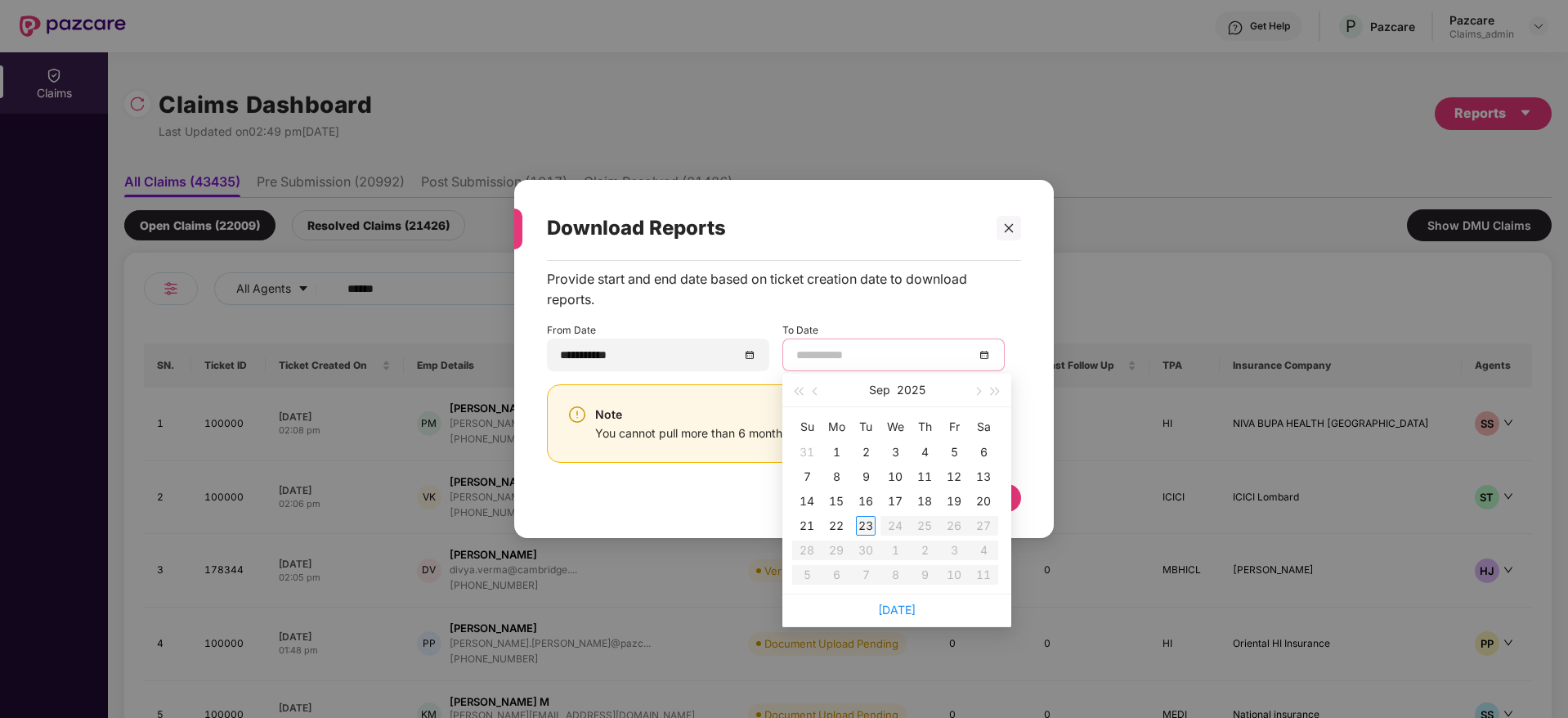
type input "**********"
click at [856, 521] on div "23" at bounding box center [866, 526] width 20 height 20
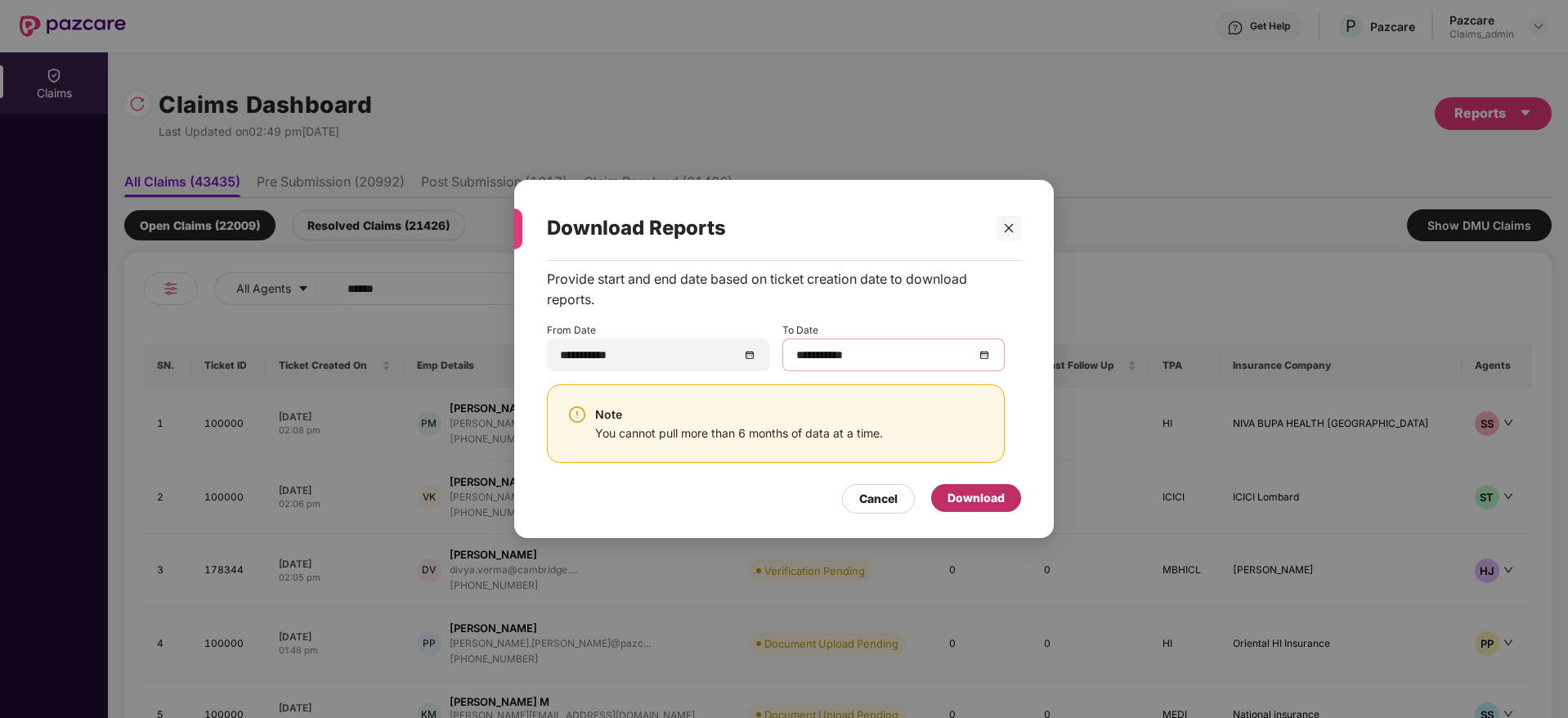
click at [980, 496] on div "Download" at bounding box center [976, 498] width 57 height 18
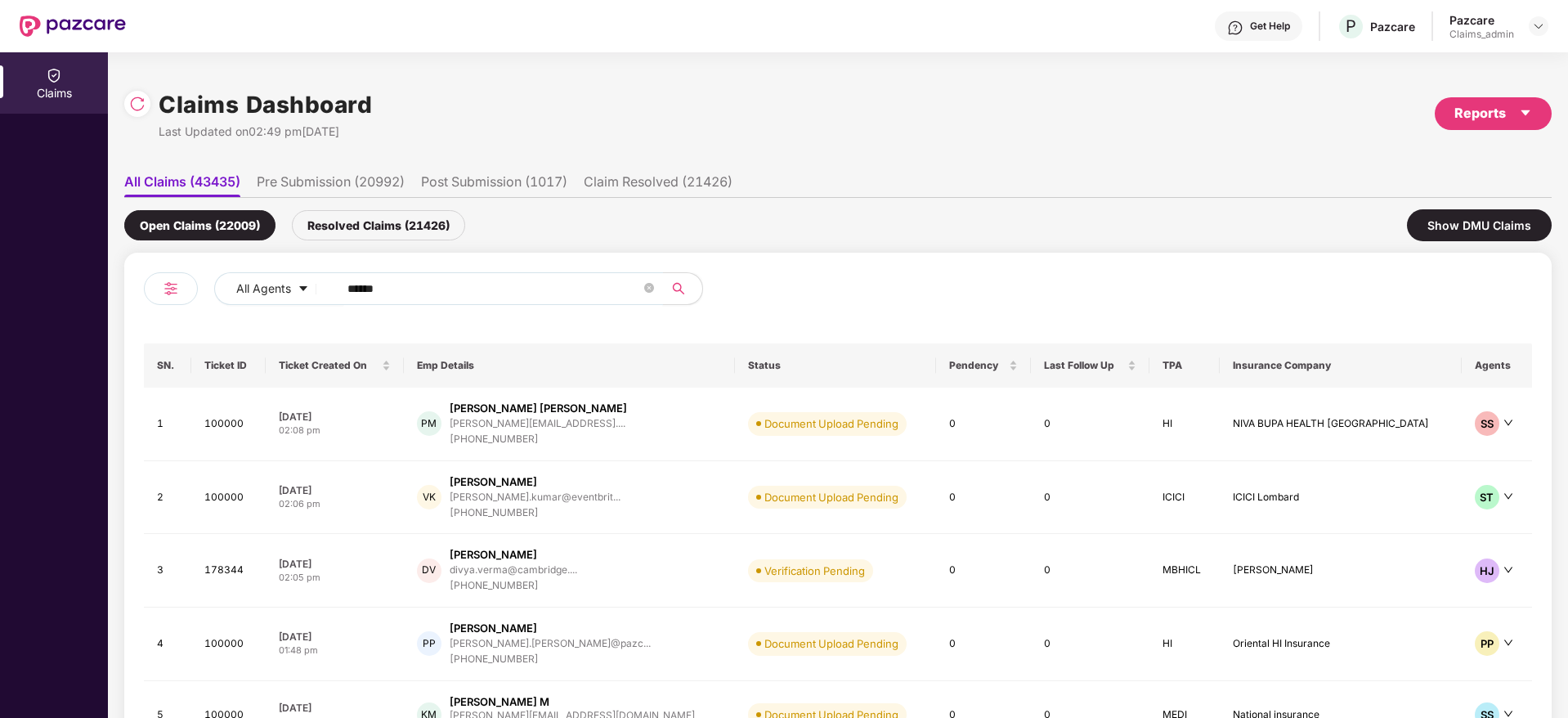
drag, startPoint x: 435, startPoint y: 278, endPoint x: 217, endPoint y: 346, distance: 228.4
click at [133, 294] on div "All Agents ****** SN. Ticket ID Ticket Created On Emp Details Status Pendency L…" at bounding box center [837, 540] width 1428 height 576
paste input "text"
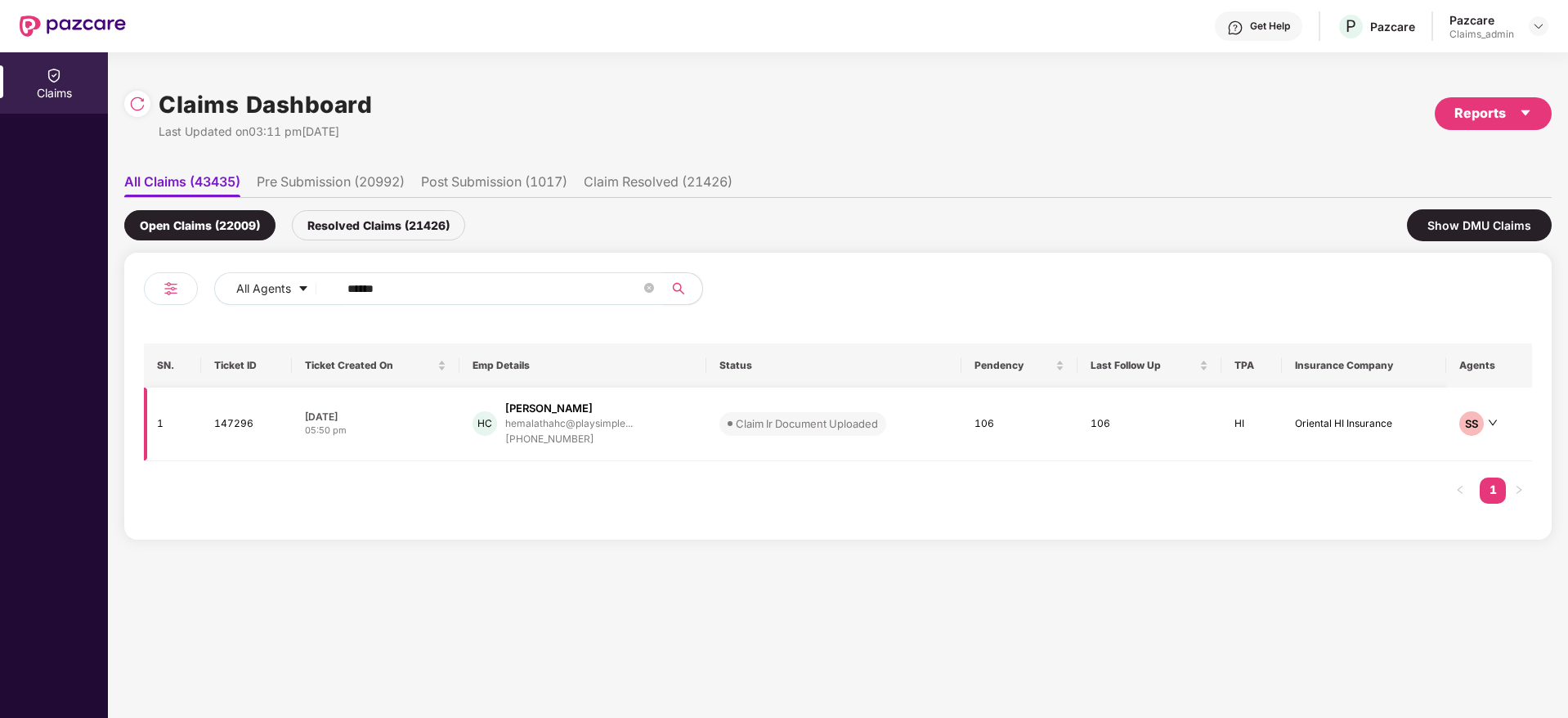
type input "******"
click at [549, 435] on div "[PHONE_NUMBER]" at bounding box center [569, 440] width 128 height 16
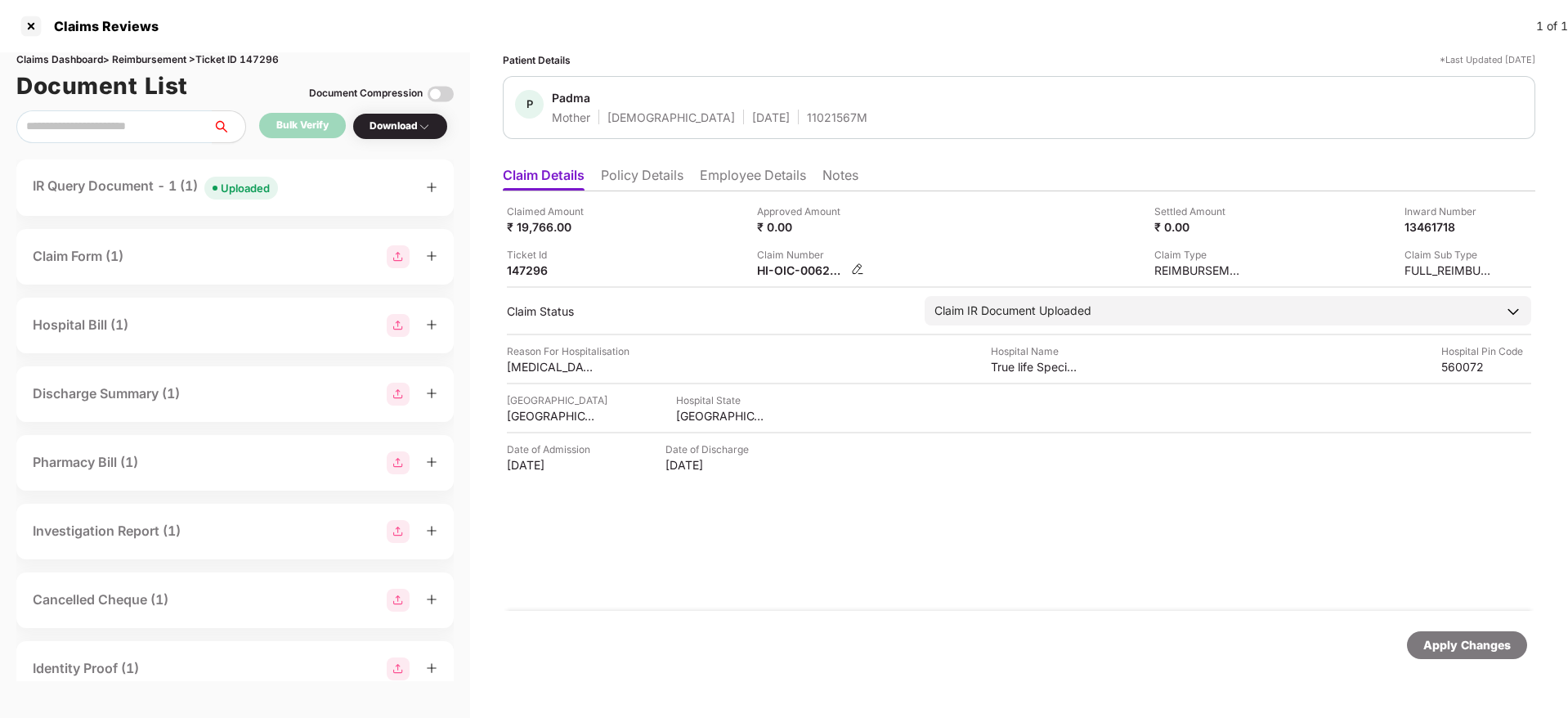
click at [860, 276] on div "HI-OIC-006220965(0)" at bounding box center [811, 271] width 107 height 16
click at [853, 268] on img at bounding box center [857, 269] width 13 height 13
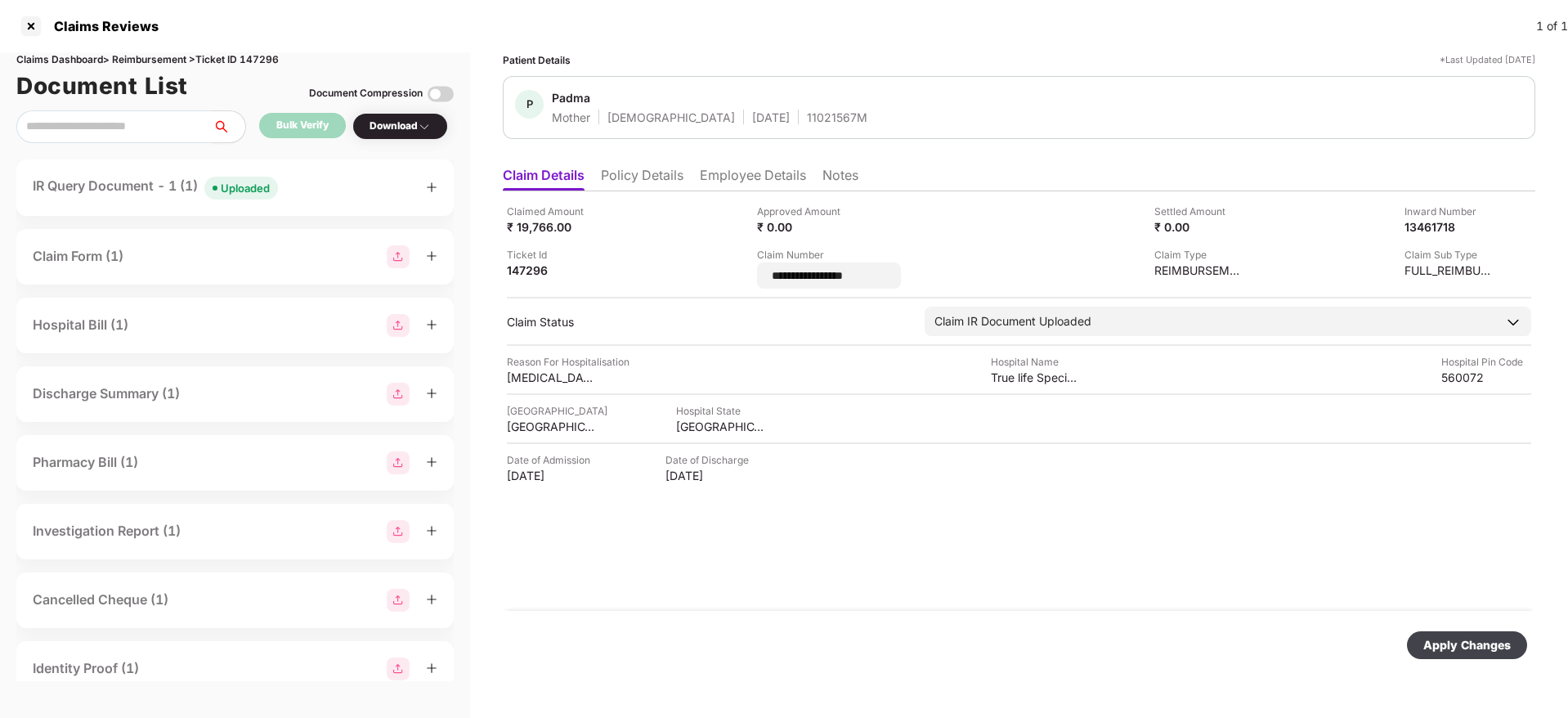
type input "**********"
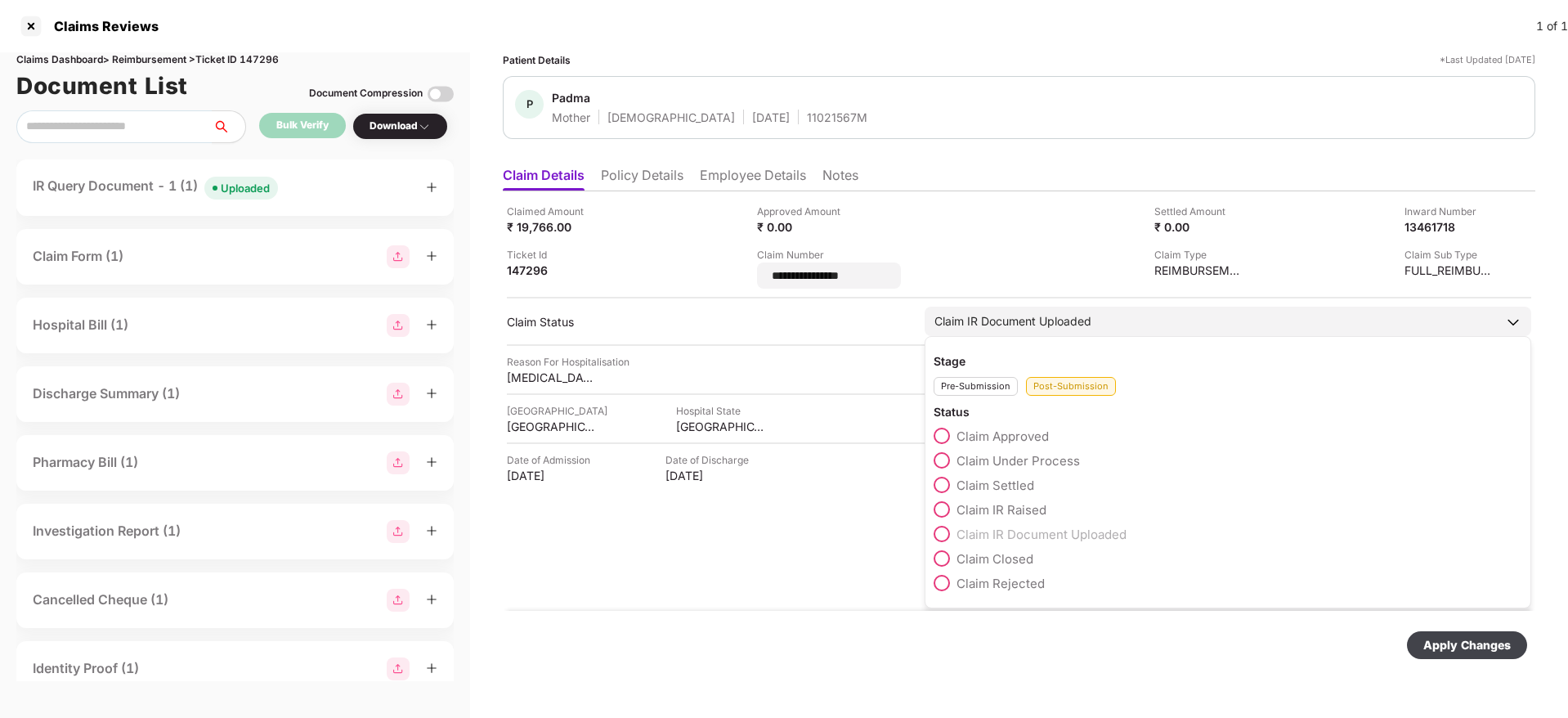
click at [945, 567] on div "Claim Approved Claim Under Process Claim Settled Claim IR Raised Claim IR Docum…" at bounding box center [1228, 513] width 588 height 172
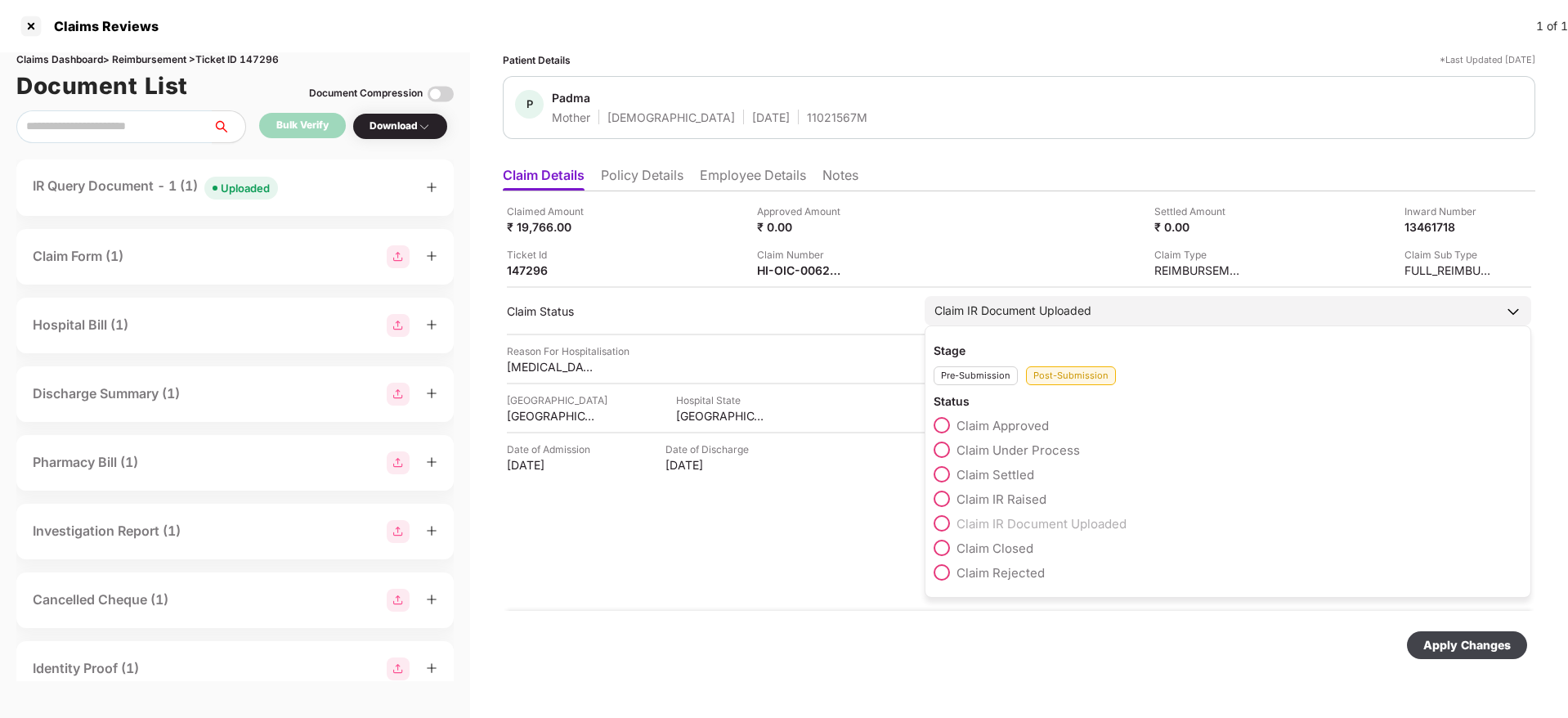
click at [948, 547] on span at bounding box center [942, 547] width 16 height 16
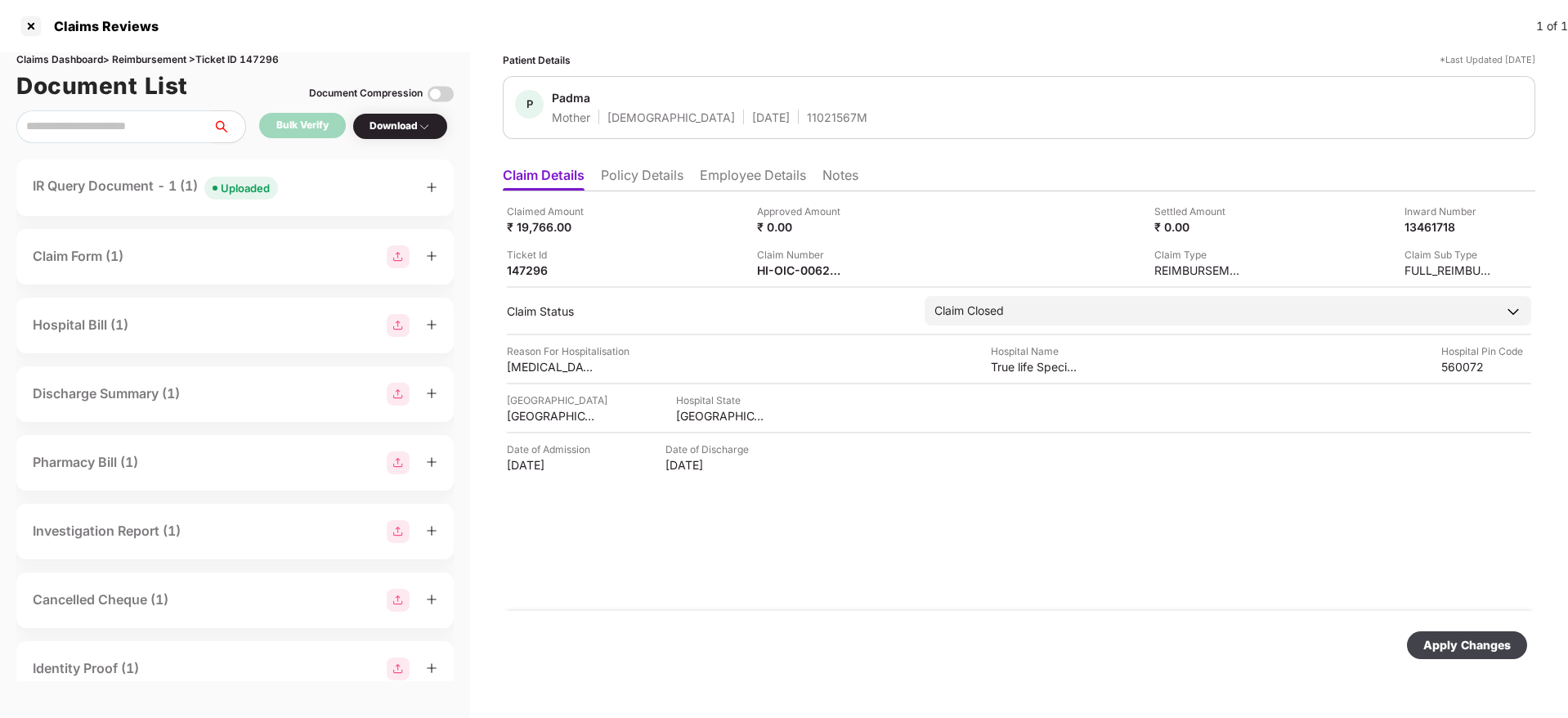
click at [1490, 642] on div "Apply Changes" at bounding box center [1467, 645] width 88 height 18
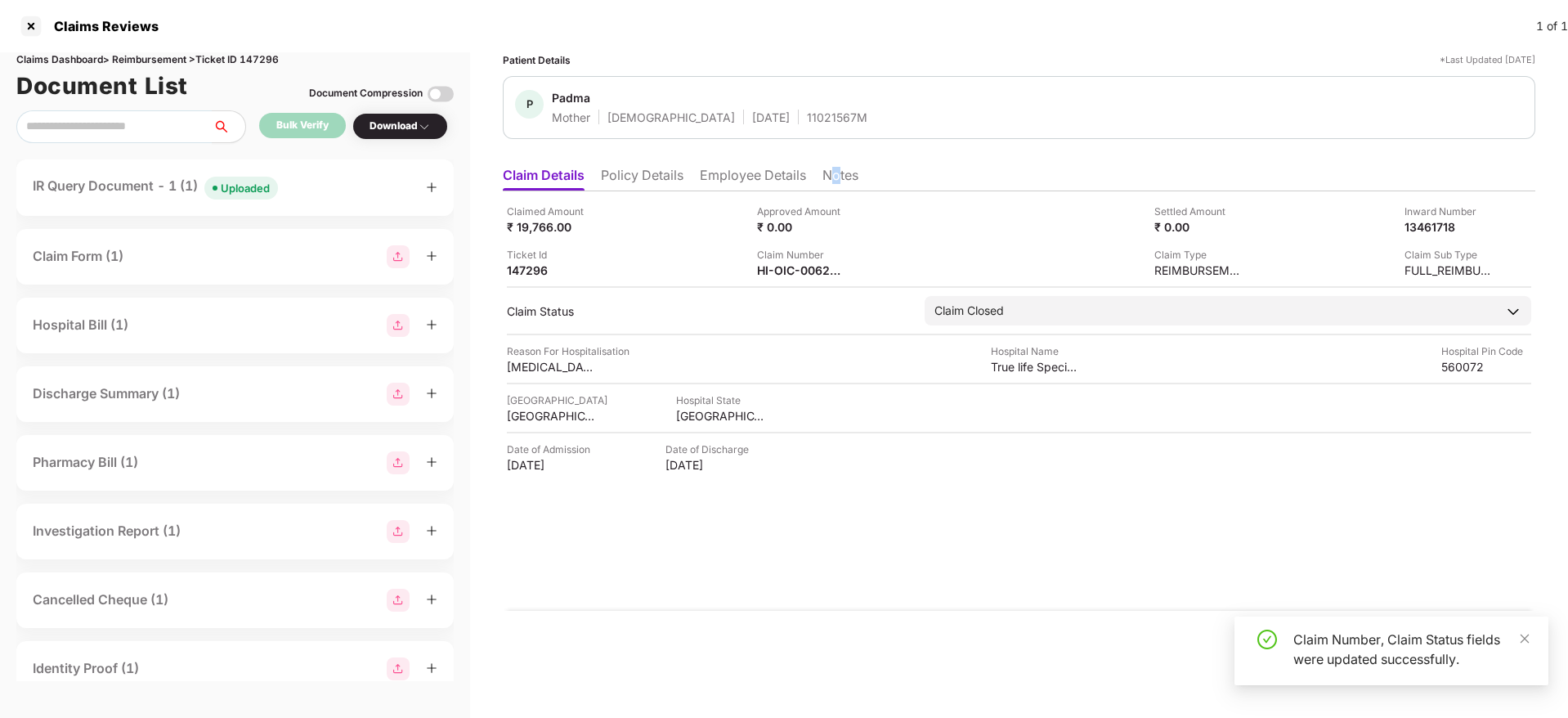
click at [838, 176] on li "Notes" at bounding box center [841, 179] width 36 height 24
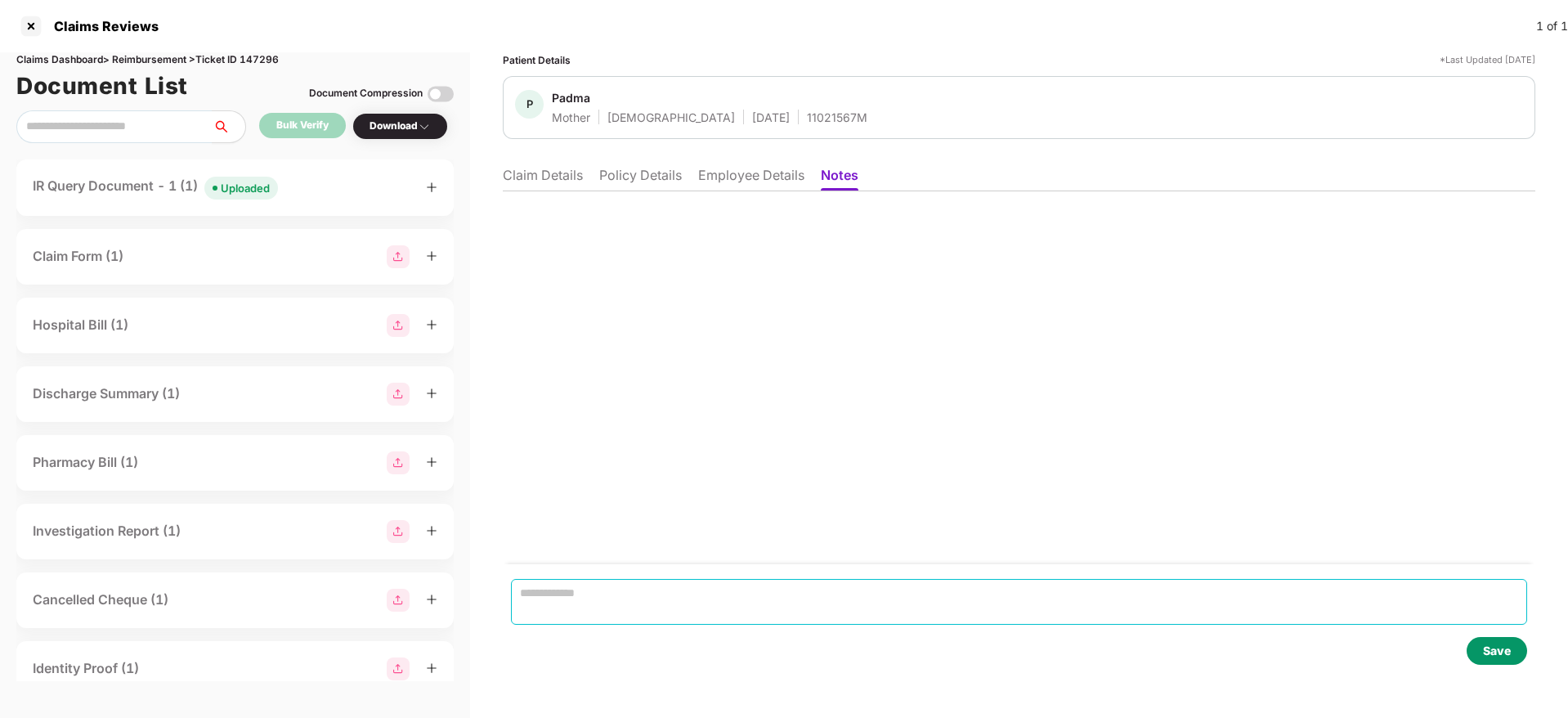
click at [616, 616] on textarea at bounding box center [1019, 602] width 1017 height 46
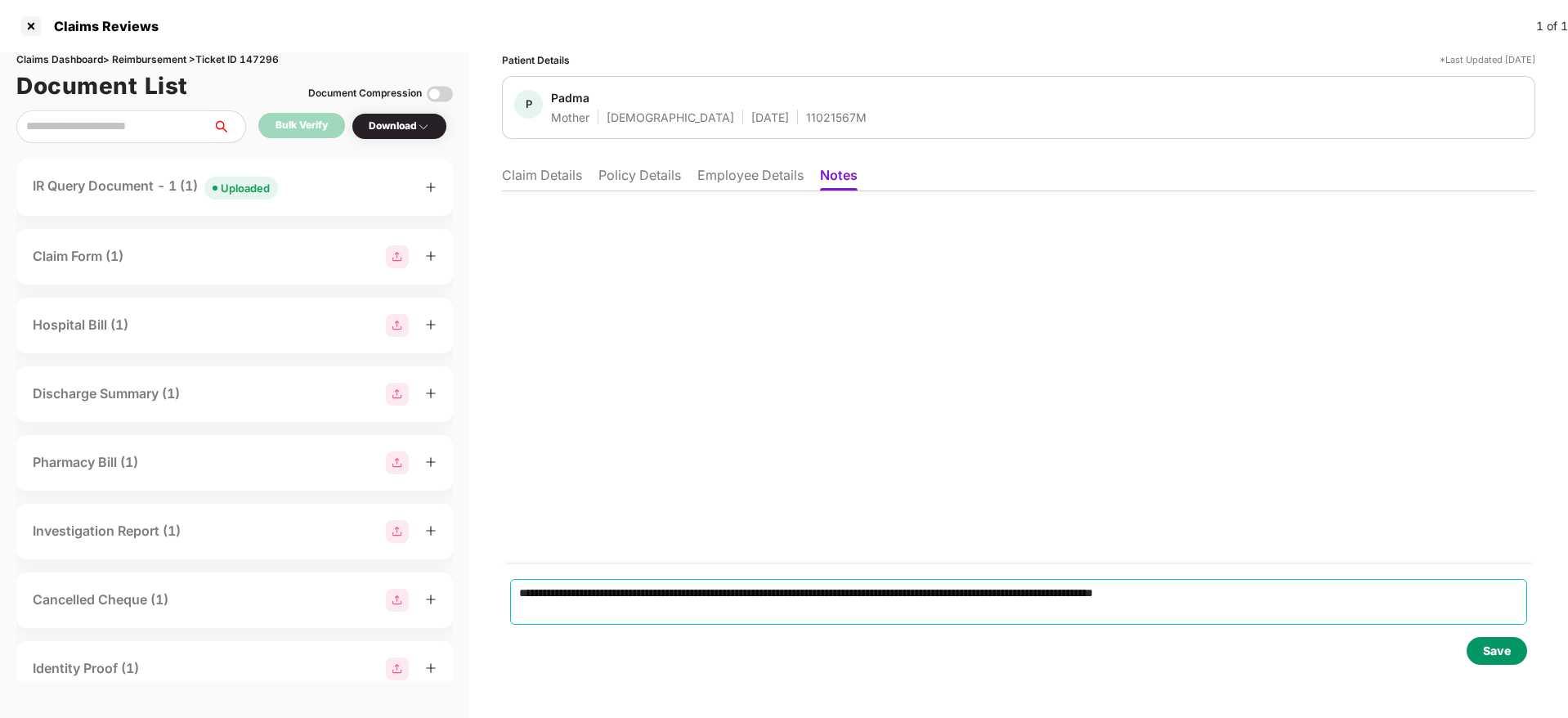
type textarea "**********"
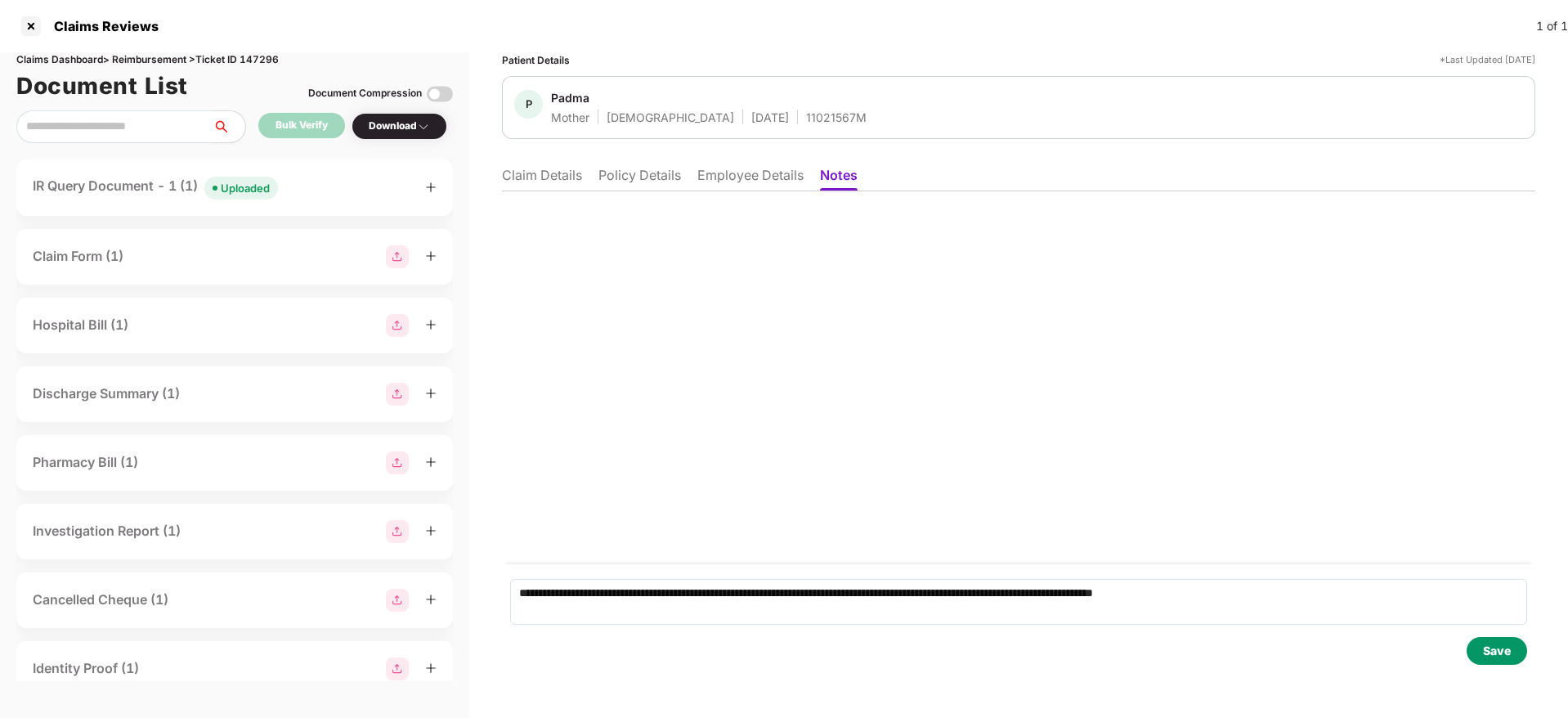
click at [1497, 658] on div "Save" at bounding box center [1497, 651] width 60 height 28
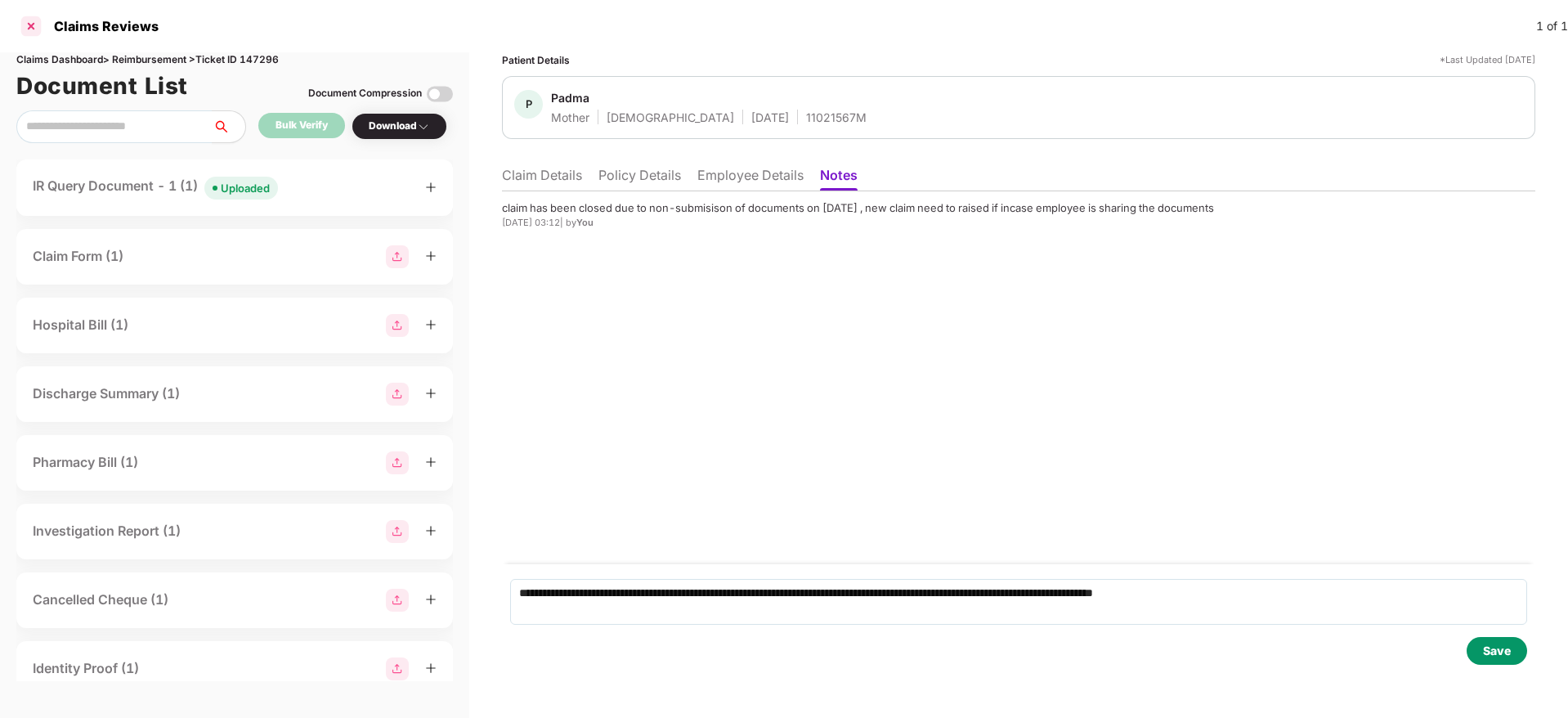
click at [33, 36] on div at bounding box center [31, 26] width 26 height 26
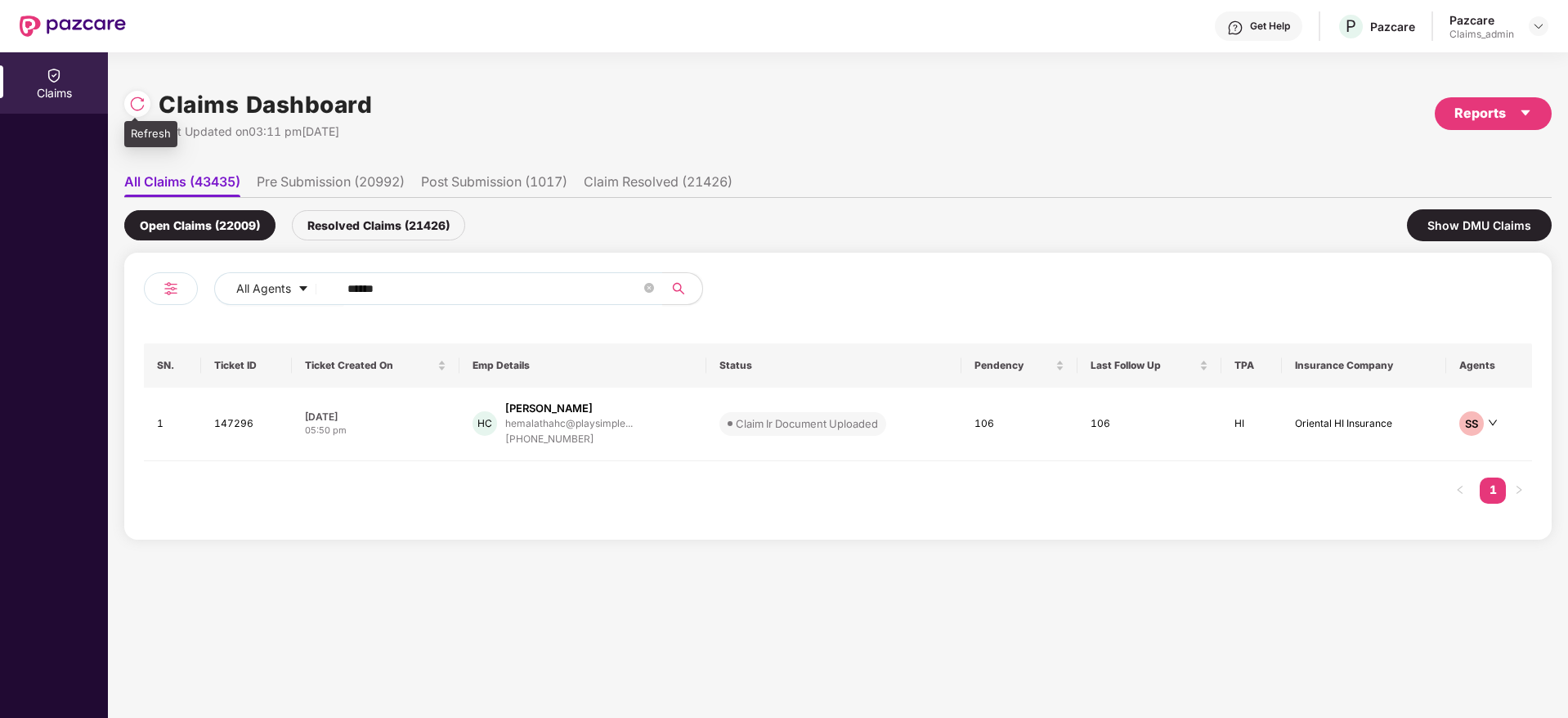
click at [143, 101] on img at bounding box center [137, 103] width 16 height 16
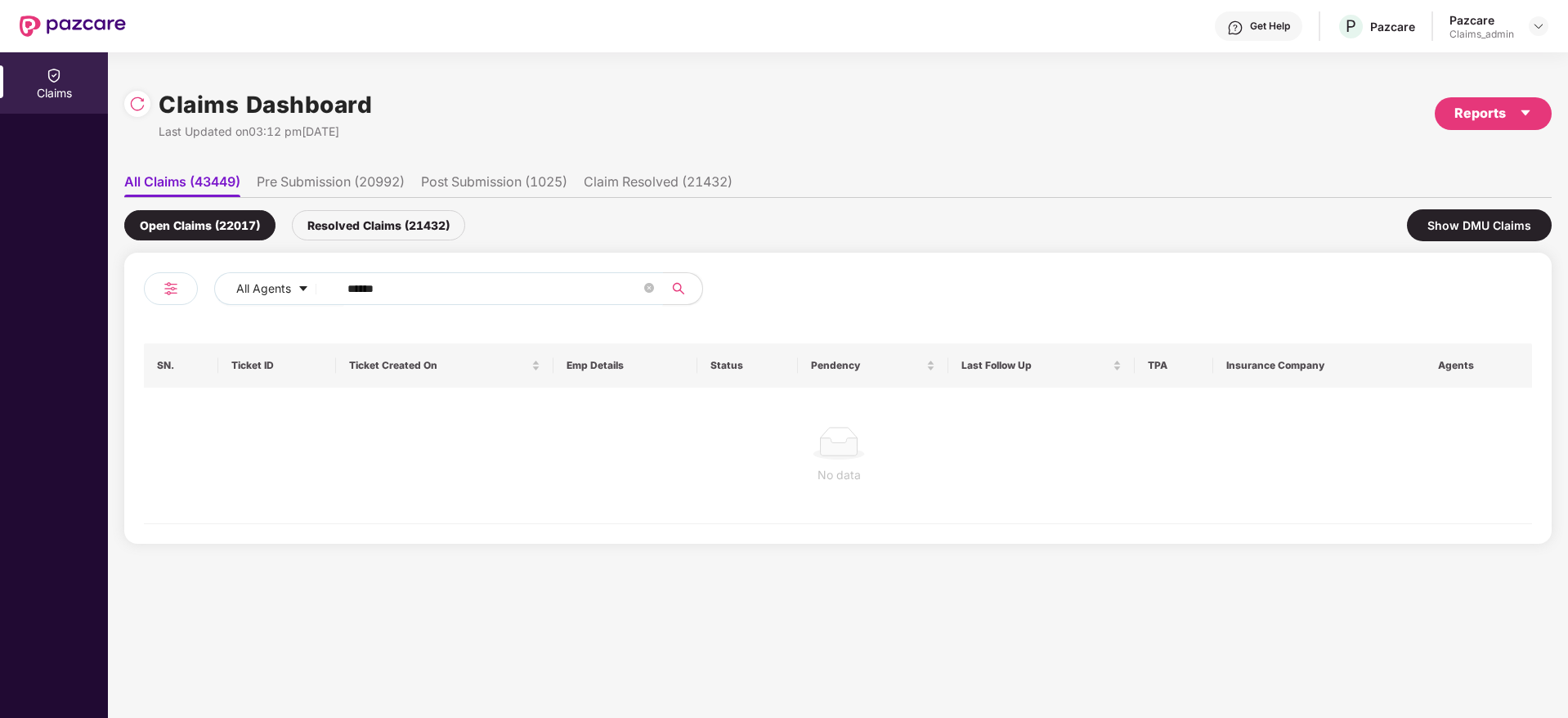
drag, startPoint x: 368, startPoint y: 236, endPoint x: 373, endPoint y: 278, distance: 42.3
click at [375, 234] on div "Resolved Claims (21432)" at bounding box center [378, 225] width 173 height 30
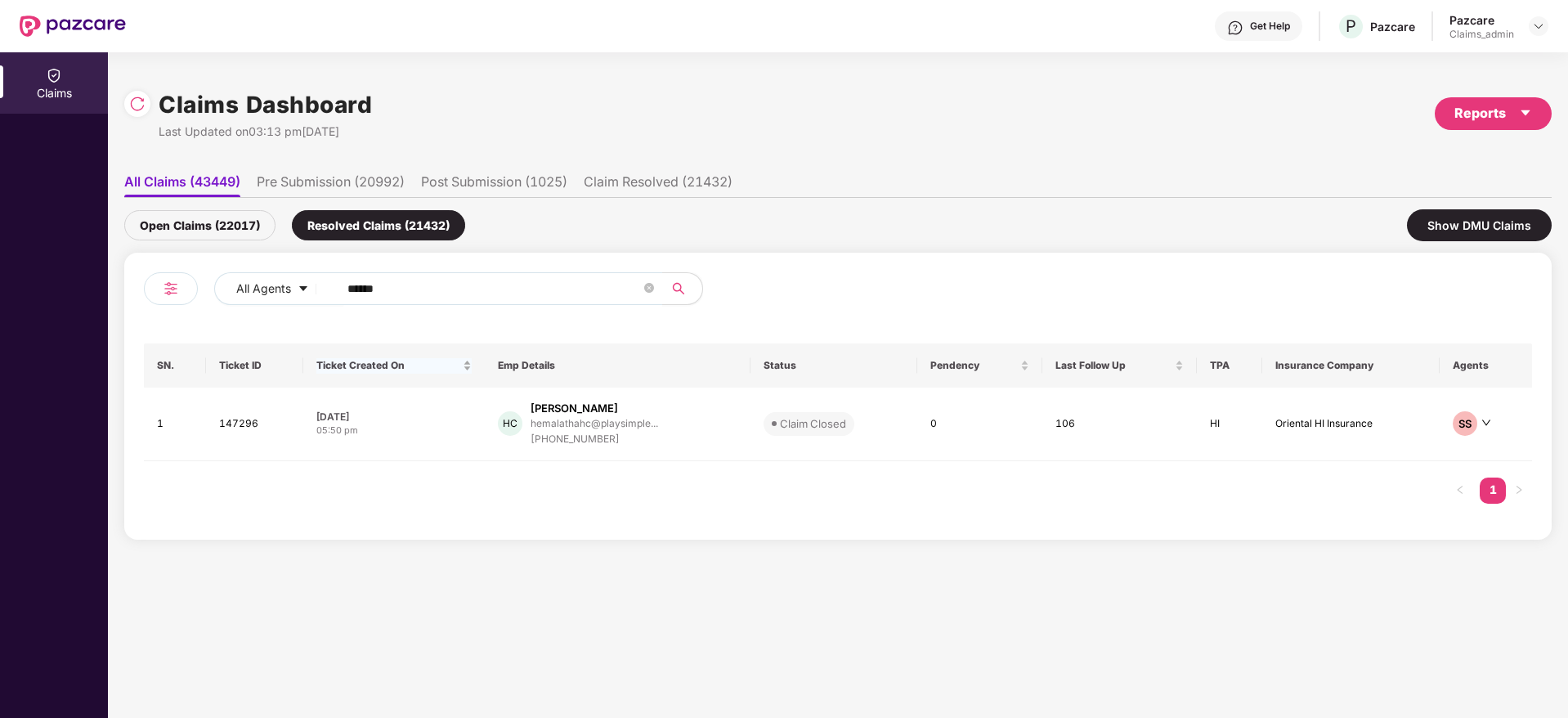
drag, startPoint x: 408, startPoint y: 288, endPoint x: 325, endPoint y: 353, distance: 105.4
click at [243, 294] on div "All Agents ******" at bounding box center [631, 289] width 833 height 33
paste input "text"
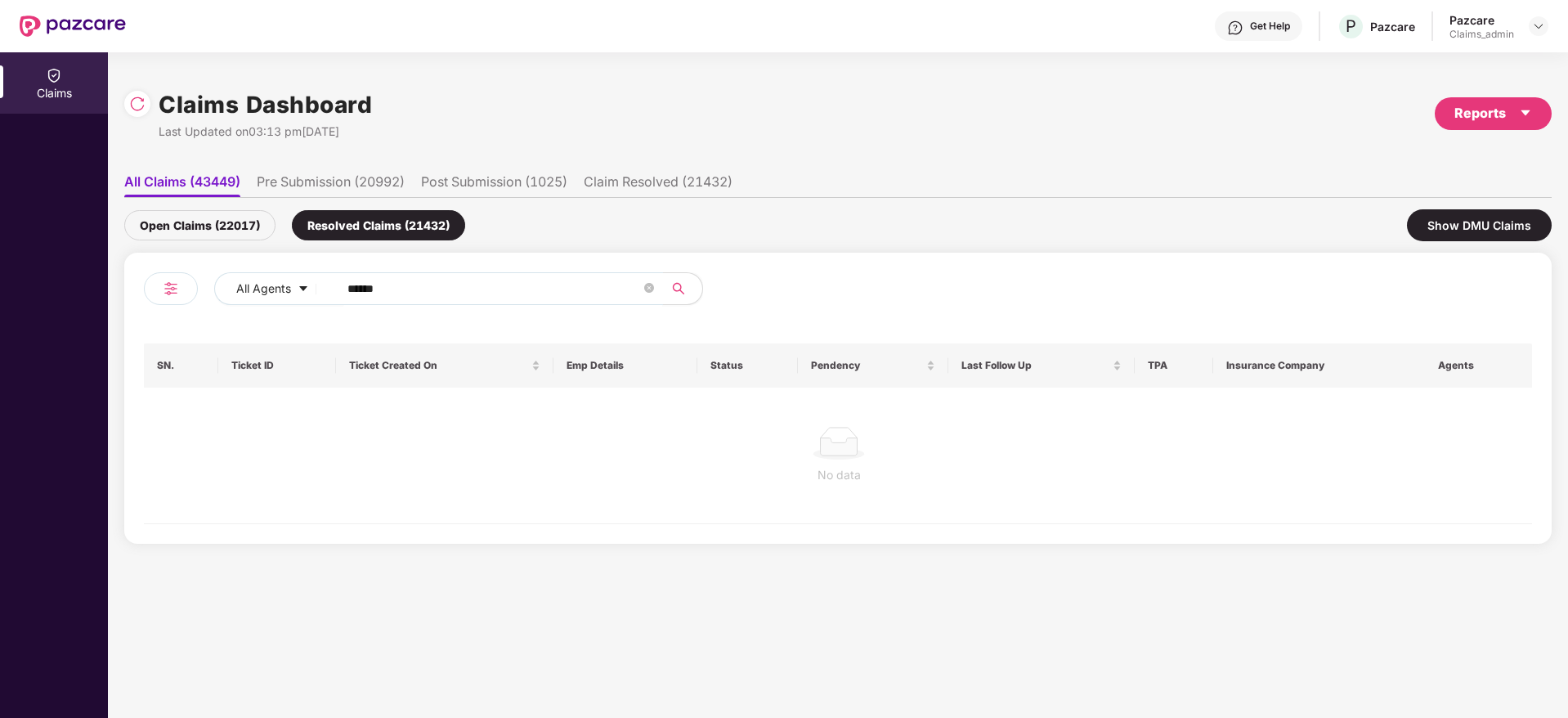
type input "******"
click at [199, 228] on div "Open Claims (22017)" at bounding box center [200, 225] width 152 height 30
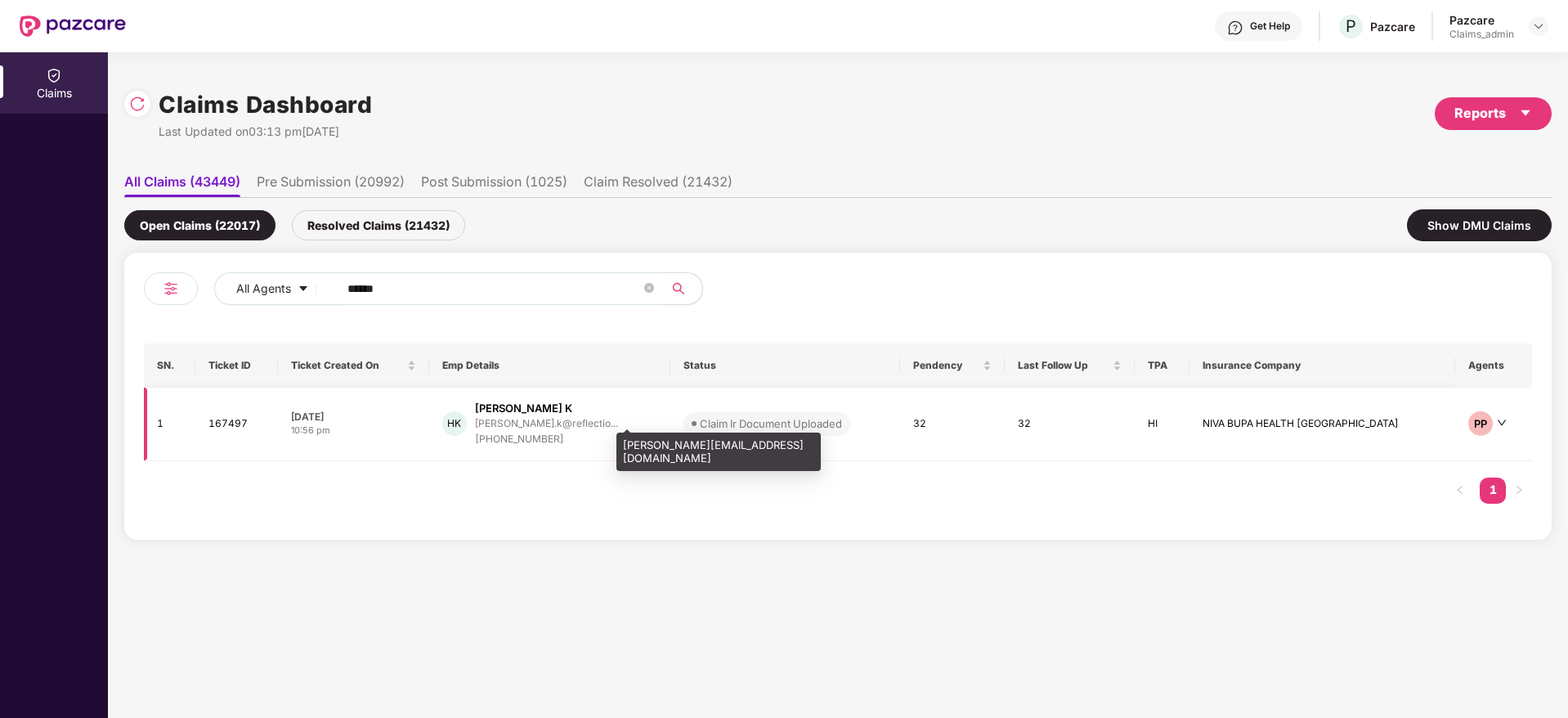
click at [549, 414] on div "[PERSON_NAME] K" at bounding box center [523, 409] width 97 height 16
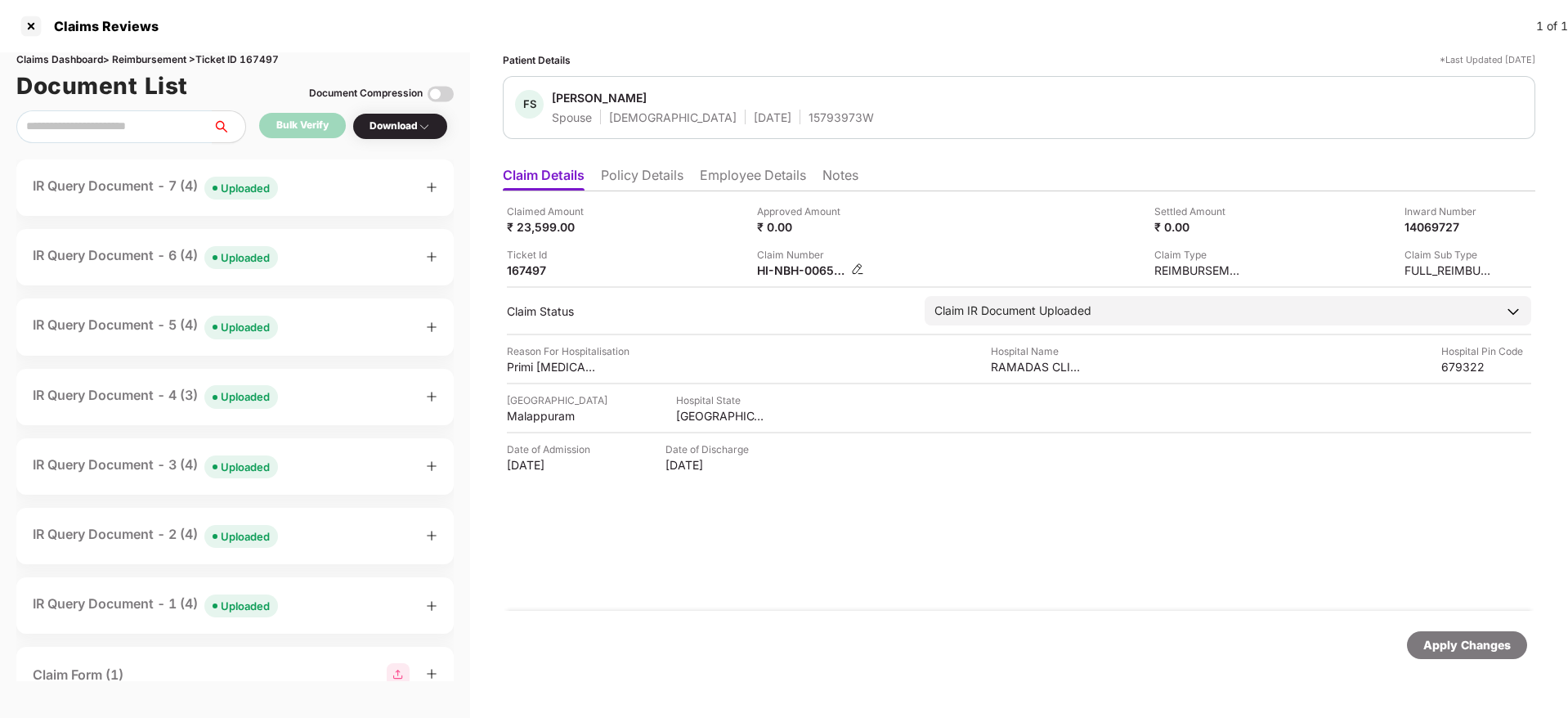
click at [864, 267] on img at bounding box center [857, 269] width 13 height 13
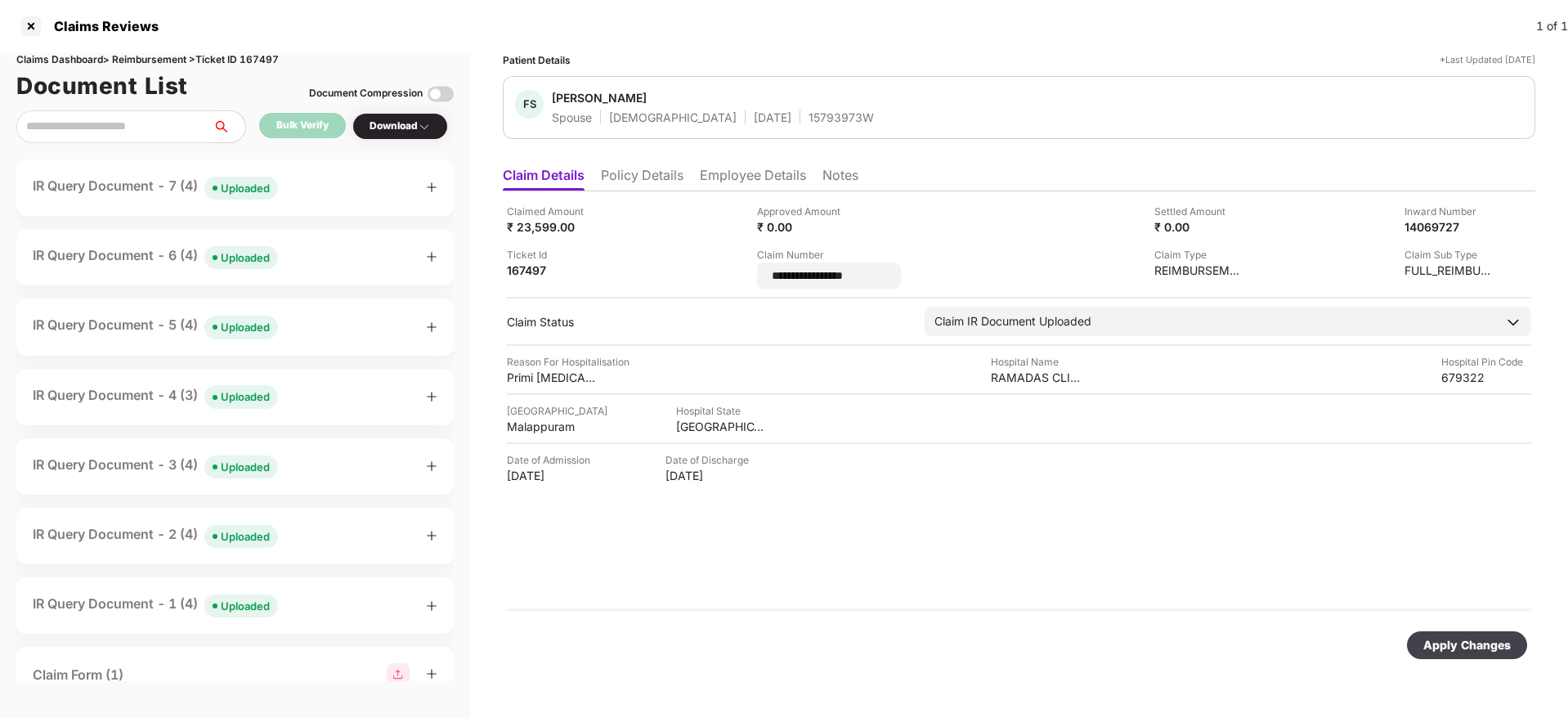
type input "**********"
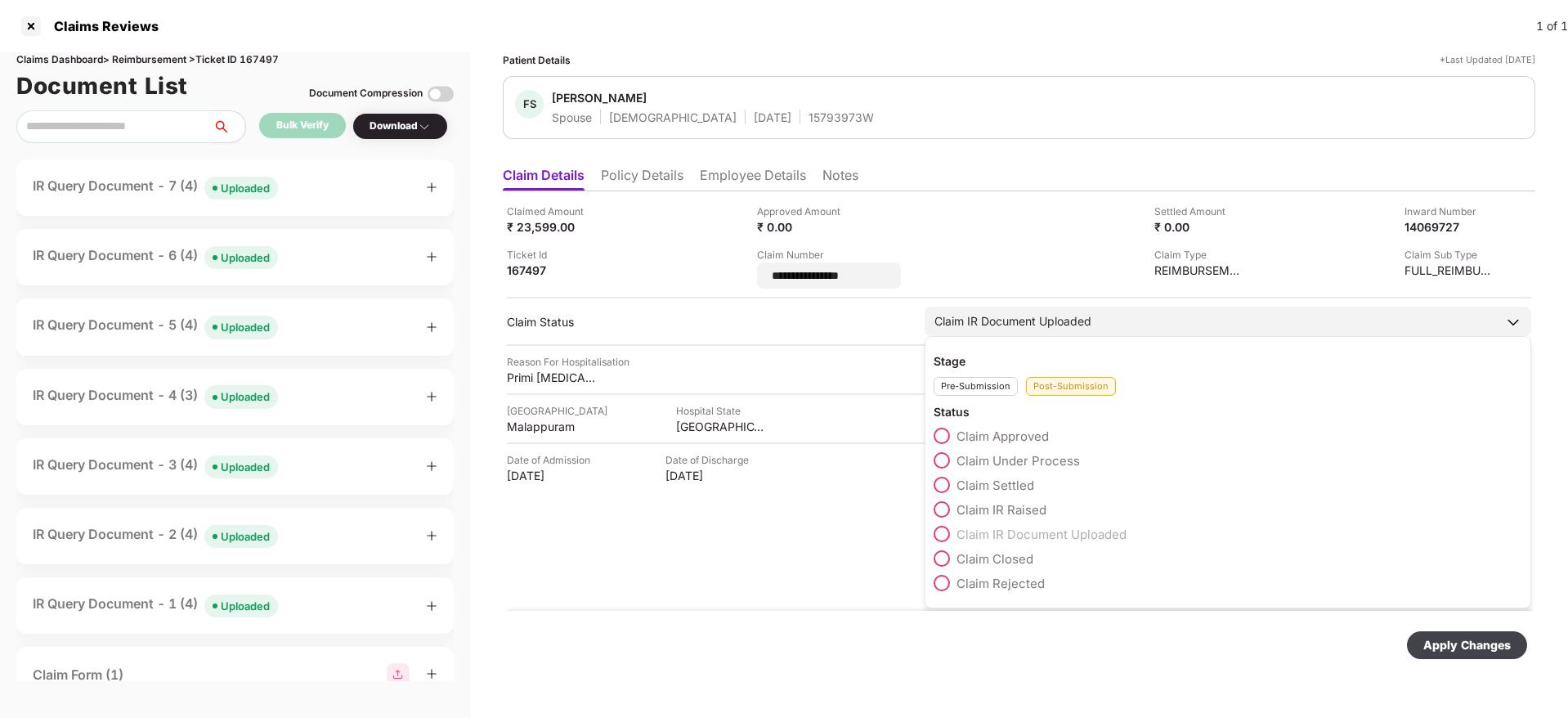
click at [942, 562] on div "Claim Closed" at bounding box center [1228, 563] width 588 height 24
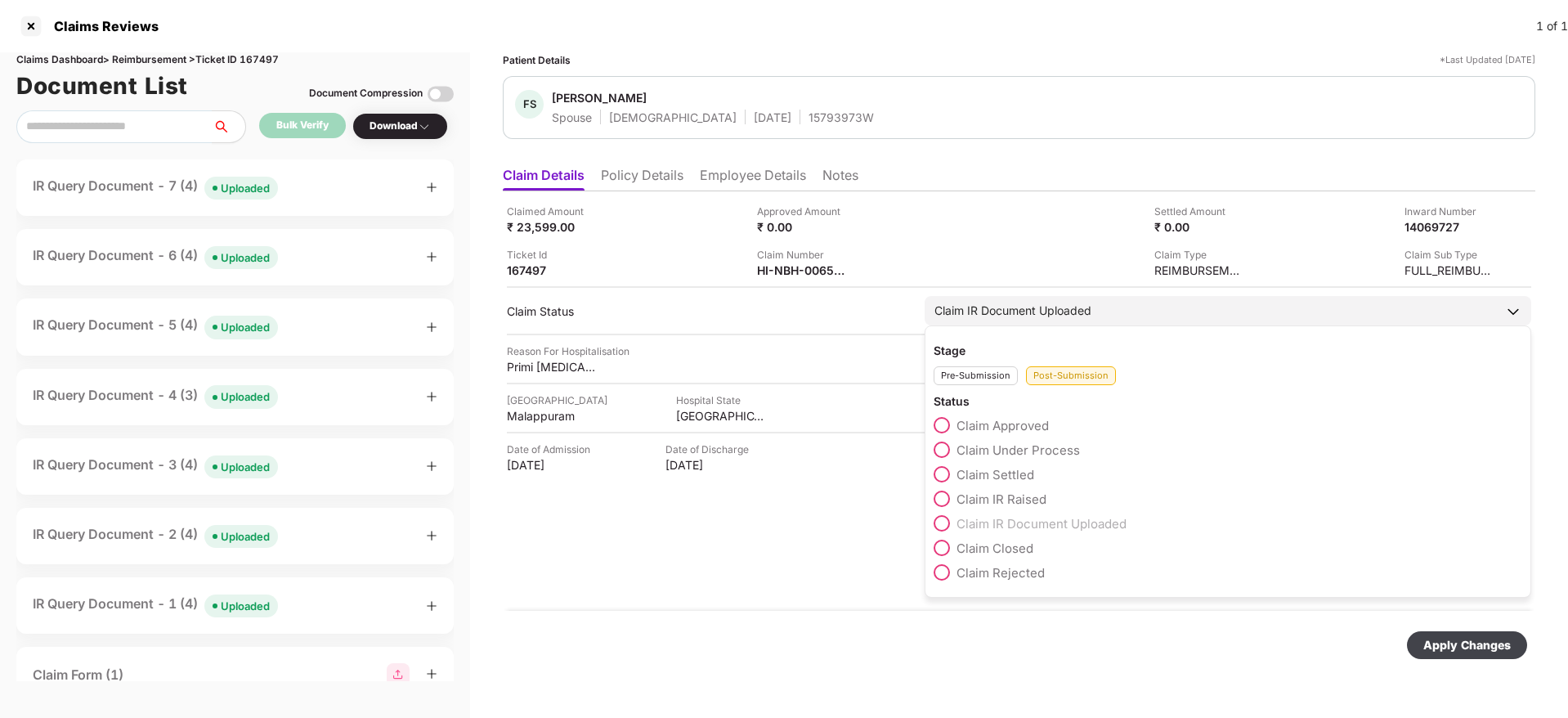
click at [941, 548] on span at bounding box center [942, 547] width 16 height 16
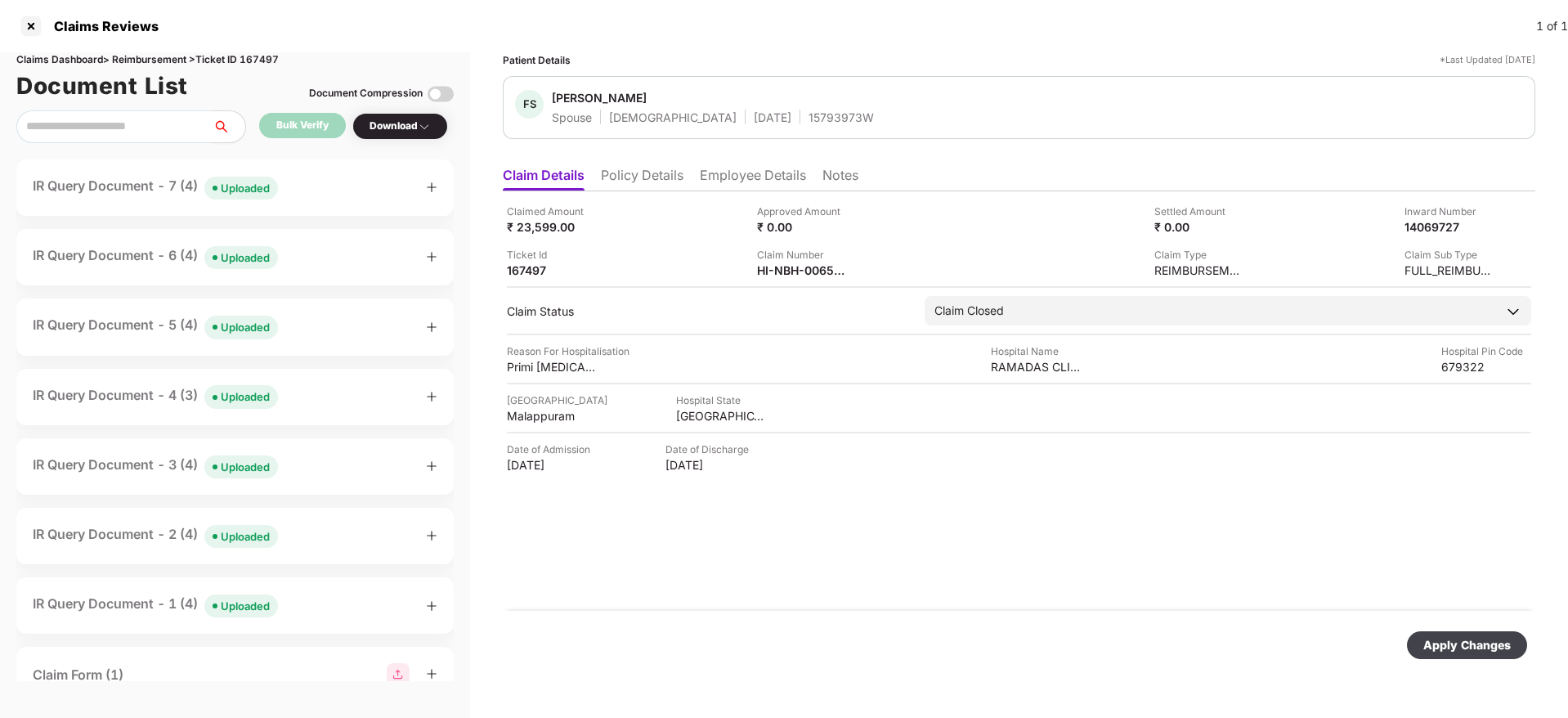
click at [1483, 643] on div "Apply Changes" at bounding box center [1467, 645] width 88 height 18
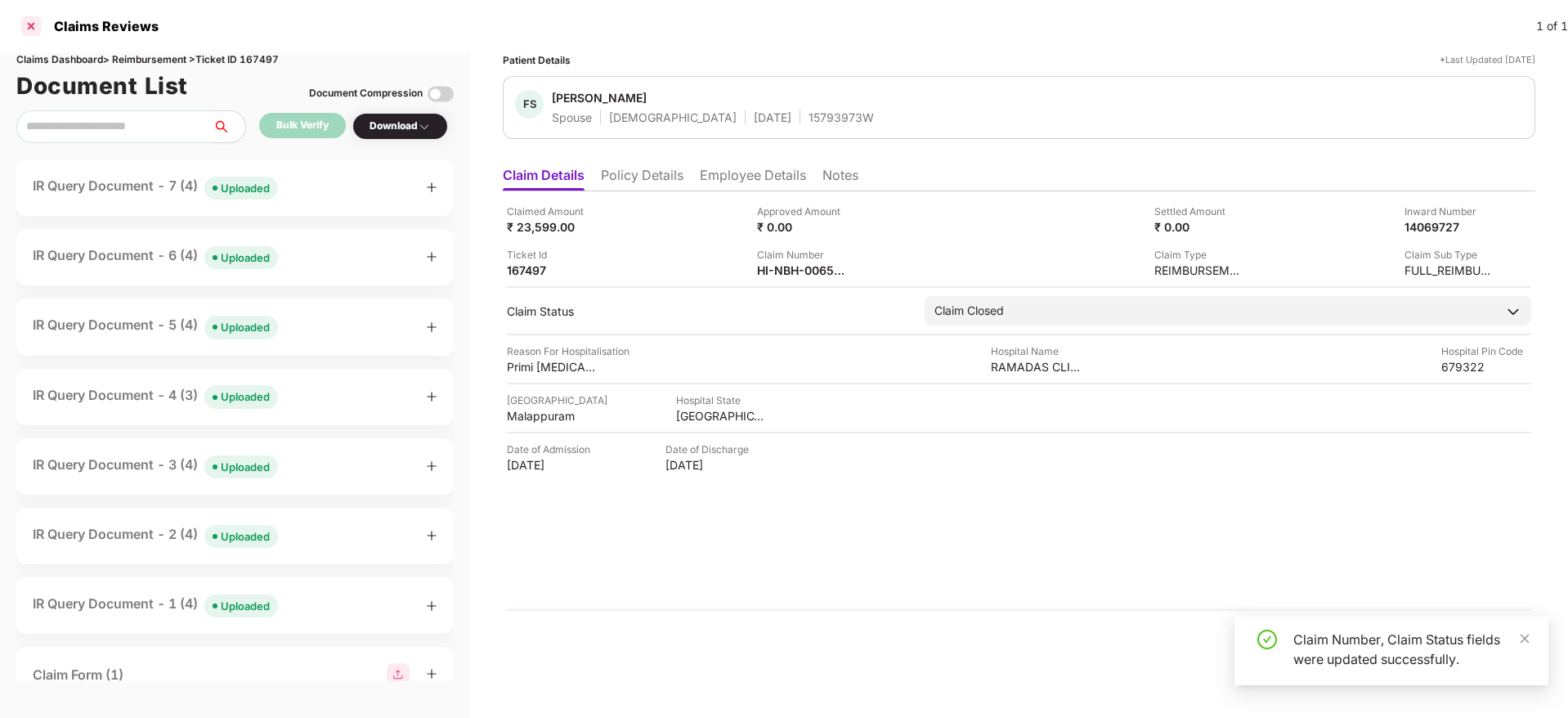
click at [31, 21] on div at bounding box center [31, 26] width 26 height 26
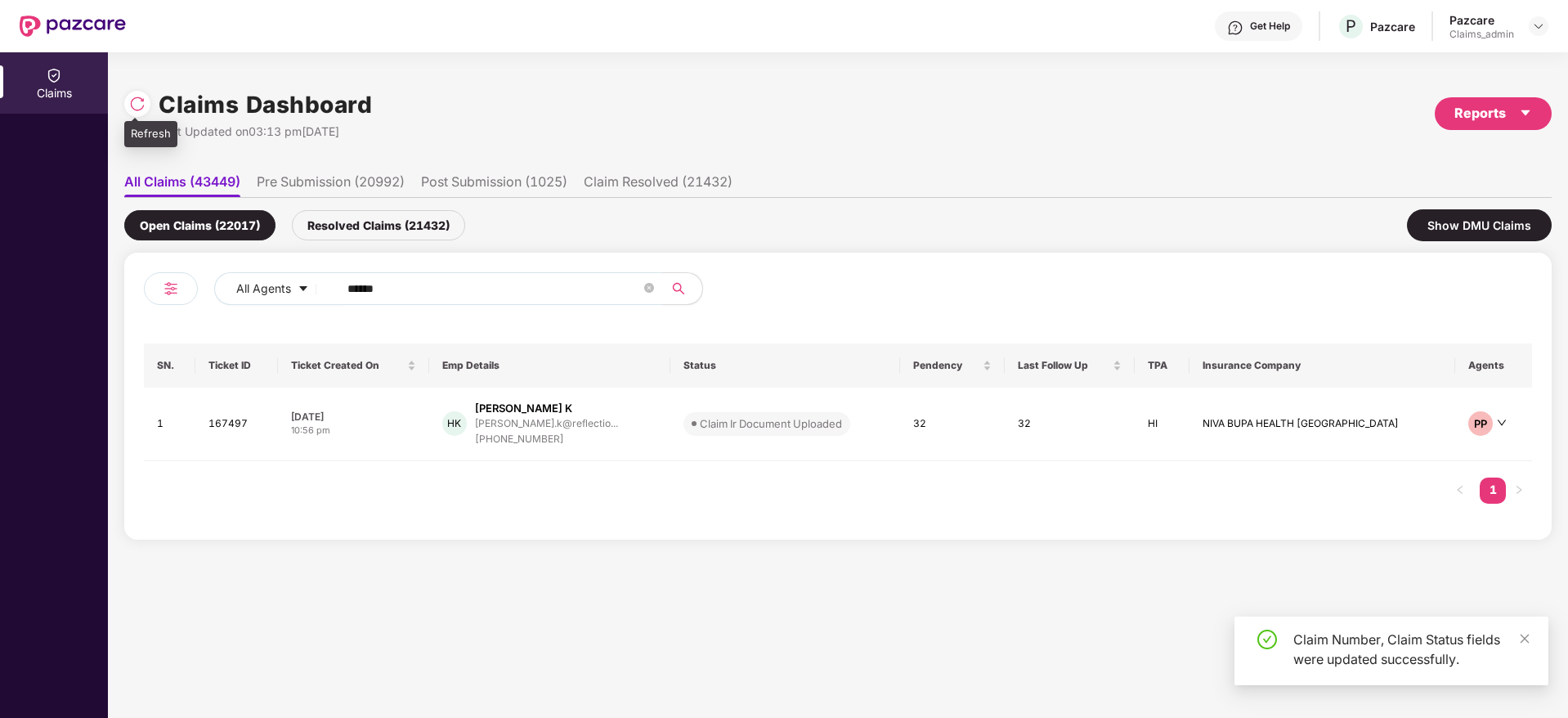
click at [141, 103] on img at bounding box center [137, 103] width 16 height 16
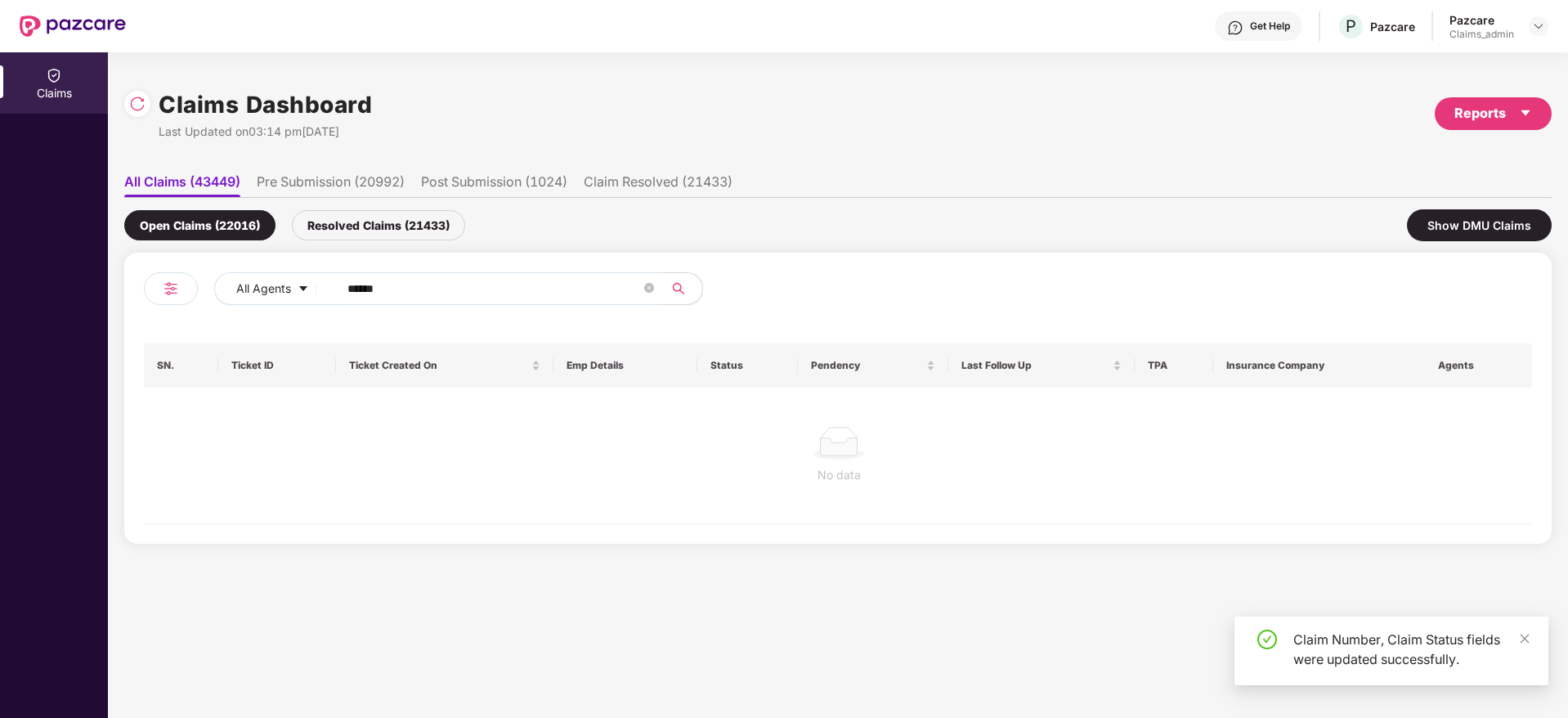
click at [345, 221] on div "Resolved Claims (21433)" at bounding box center [378, 225] width 173 height 30
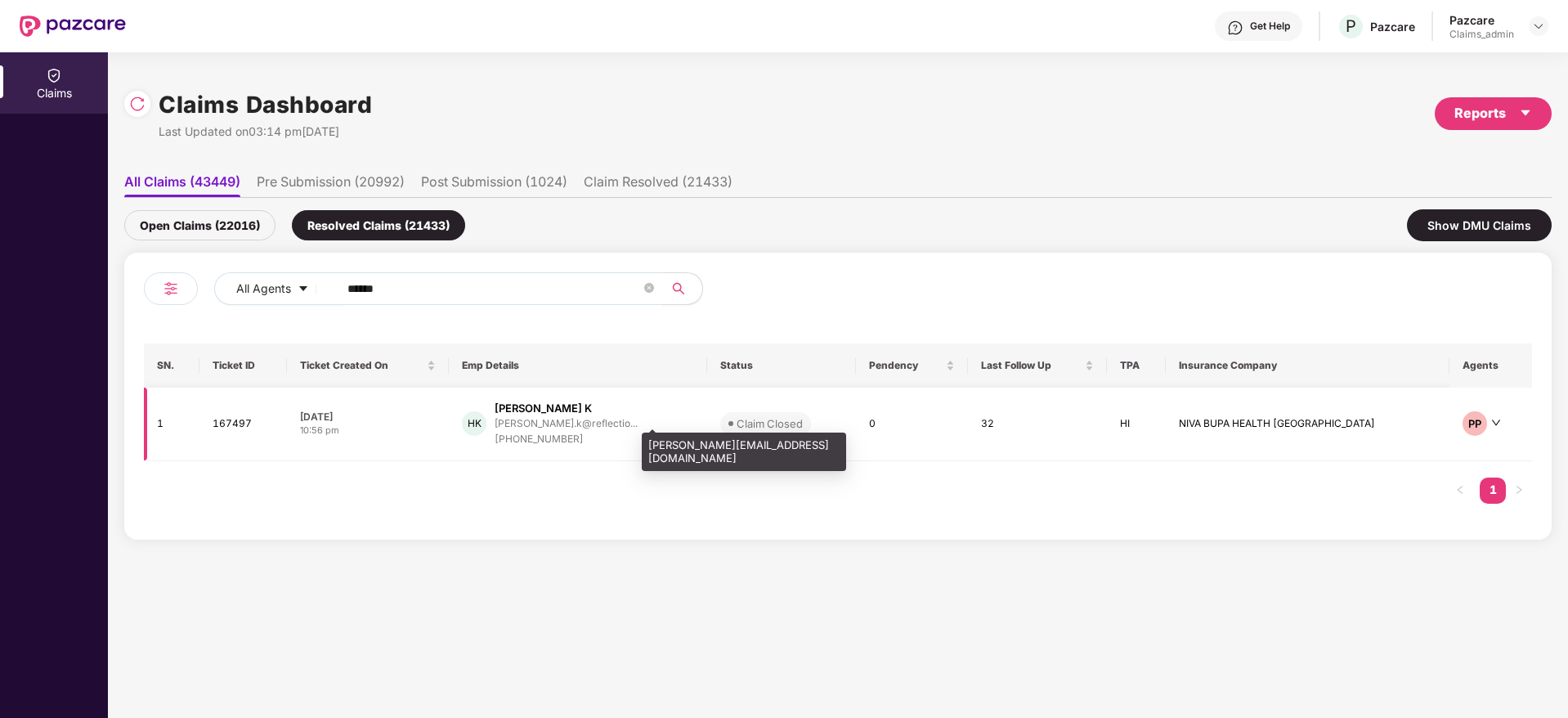
click at [545, 428] on div "[PERSON_NAME].k@reflectio..." at bounding box center [566, 423] width 143 height 10
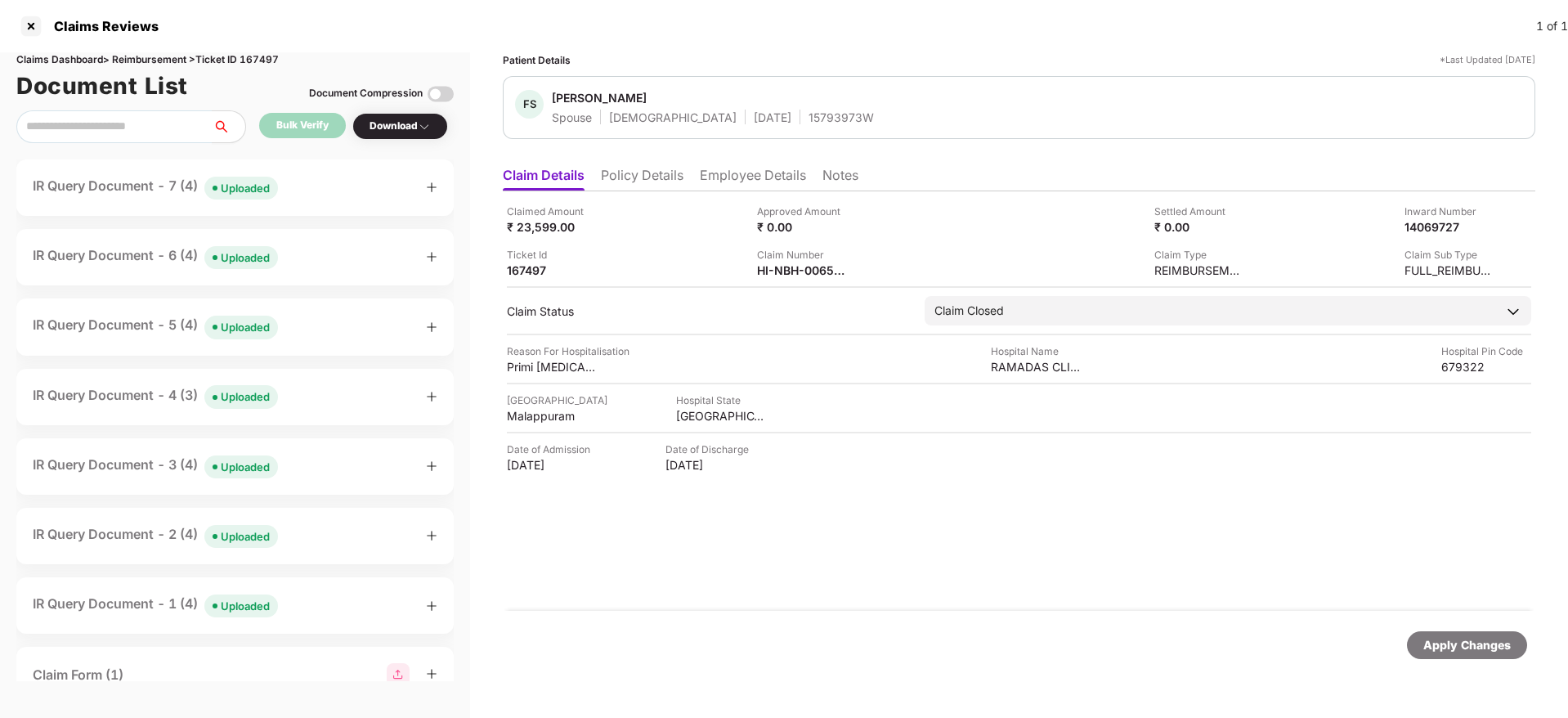
click at [828, 178] on li "Notes" at bounding box center [841, 179] width 36 height 24
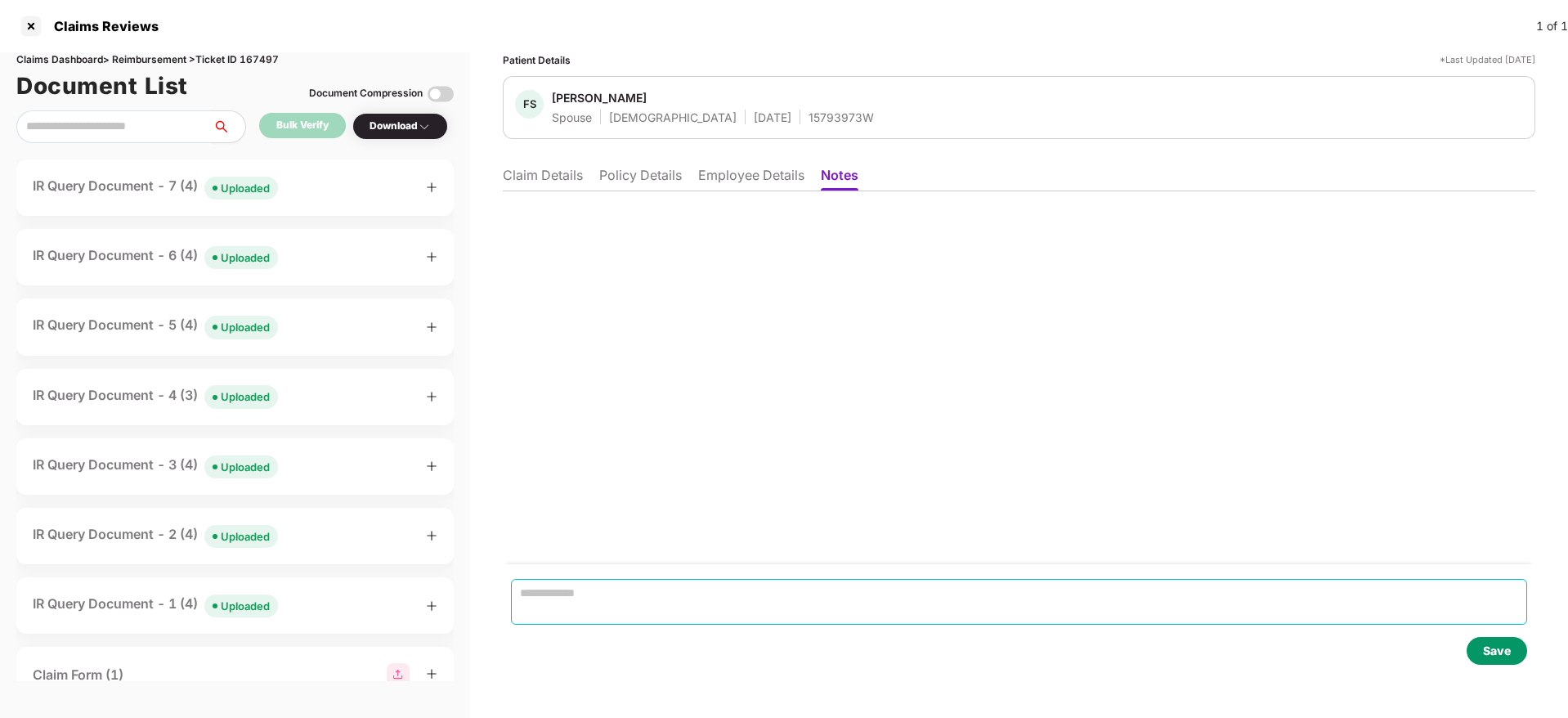
click at [668, 594] on textarea at bounding box center [1019, 602] width 1017 height 46
type textarea "**********"
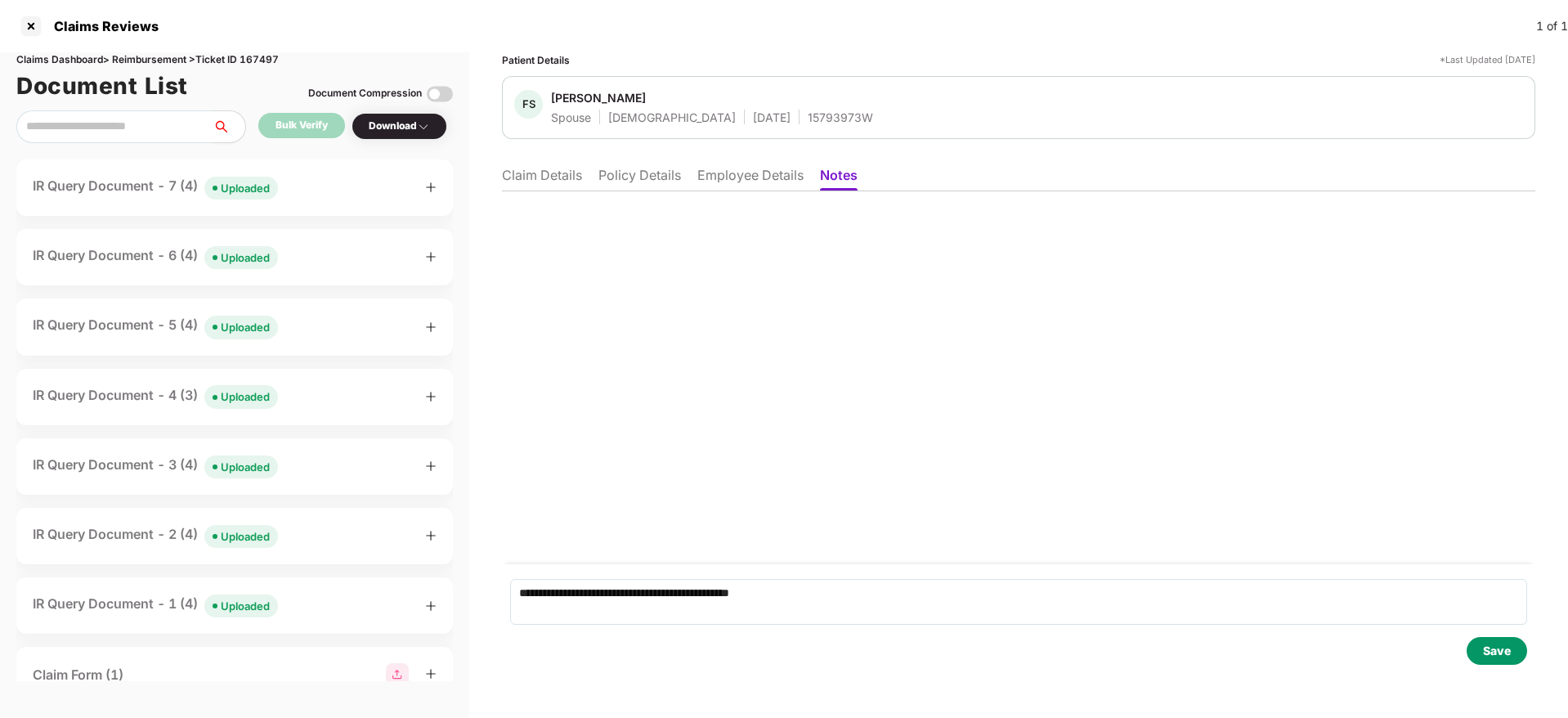
click at [544, 181] on li "Claim Details" at bounding box center [542, 179] width 80 height 24
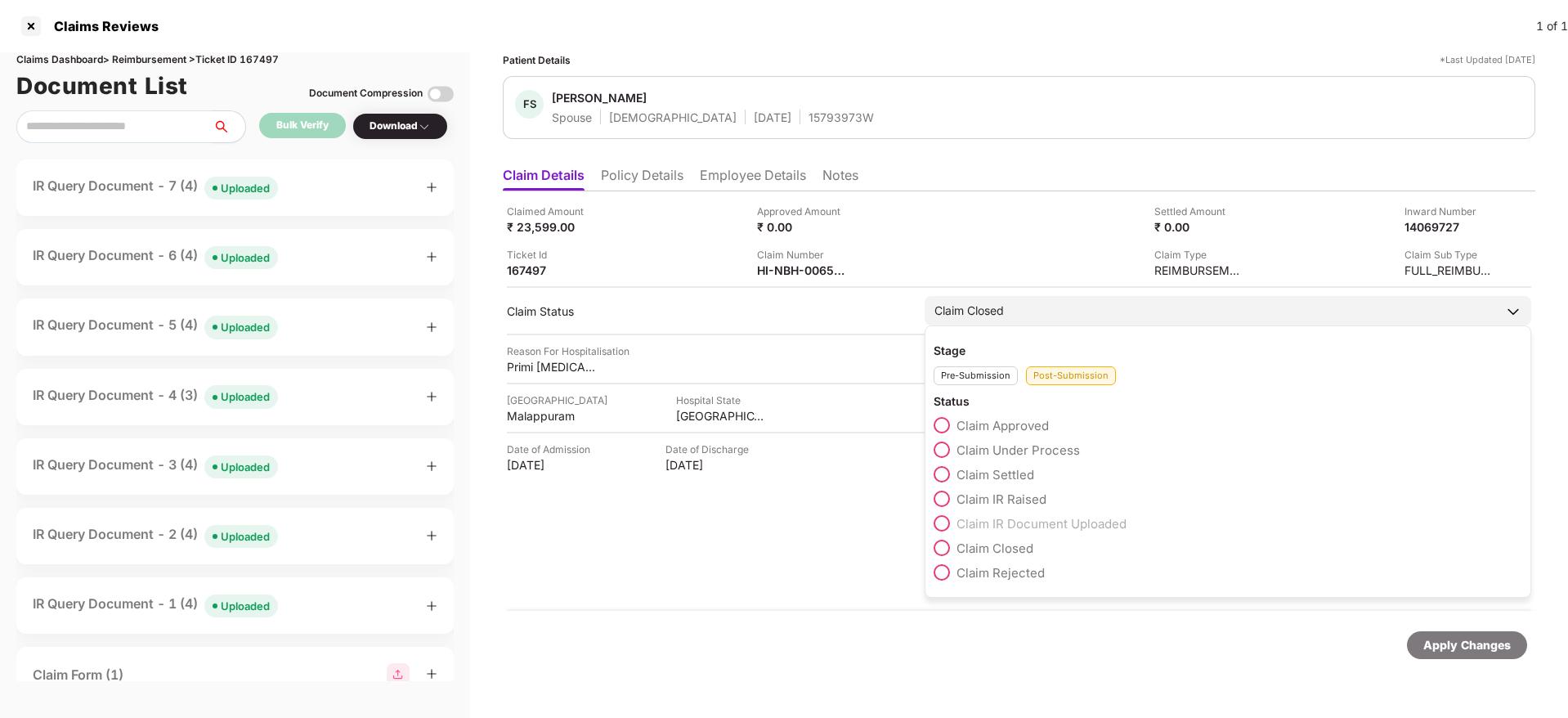
click at [938, 528] on span at bounding box center [942, 523] width 16 height 16
click at [953, 522] on label "Claim IR Document Uploaded" at bounding box center [1030, 523] width 193 height 16
click at [950, 522] on span at bounding box center [942, 523] width 16 height 16
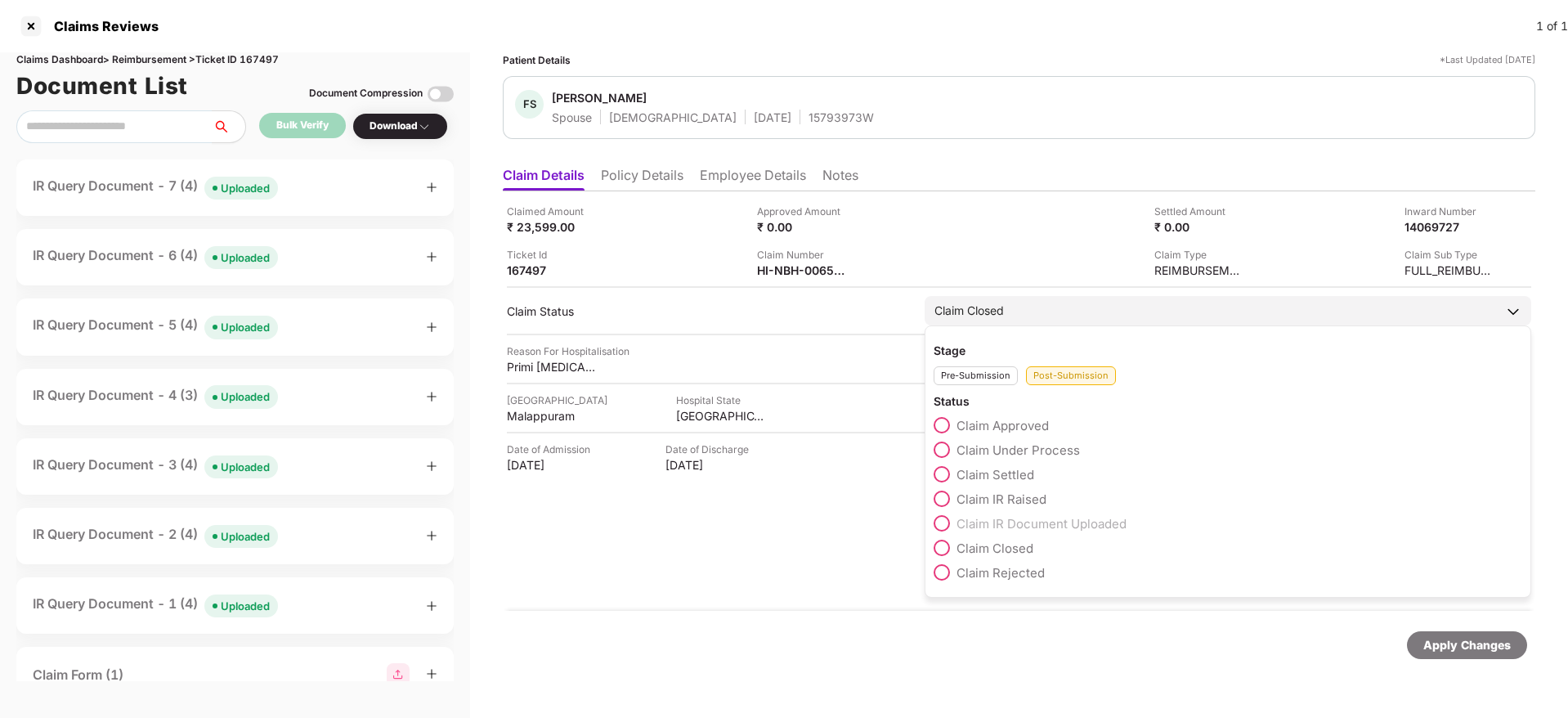
click at [949, 488] on div "Claim Settled" at bounding box center [1228, 478] width 588 height 24
click at [937, 506] on label "Claim IR Raised" at bounding box center [990, 498] width 113 height 16
click at [942, 522] on span at bounding box center [942, 523] width 16 height 16
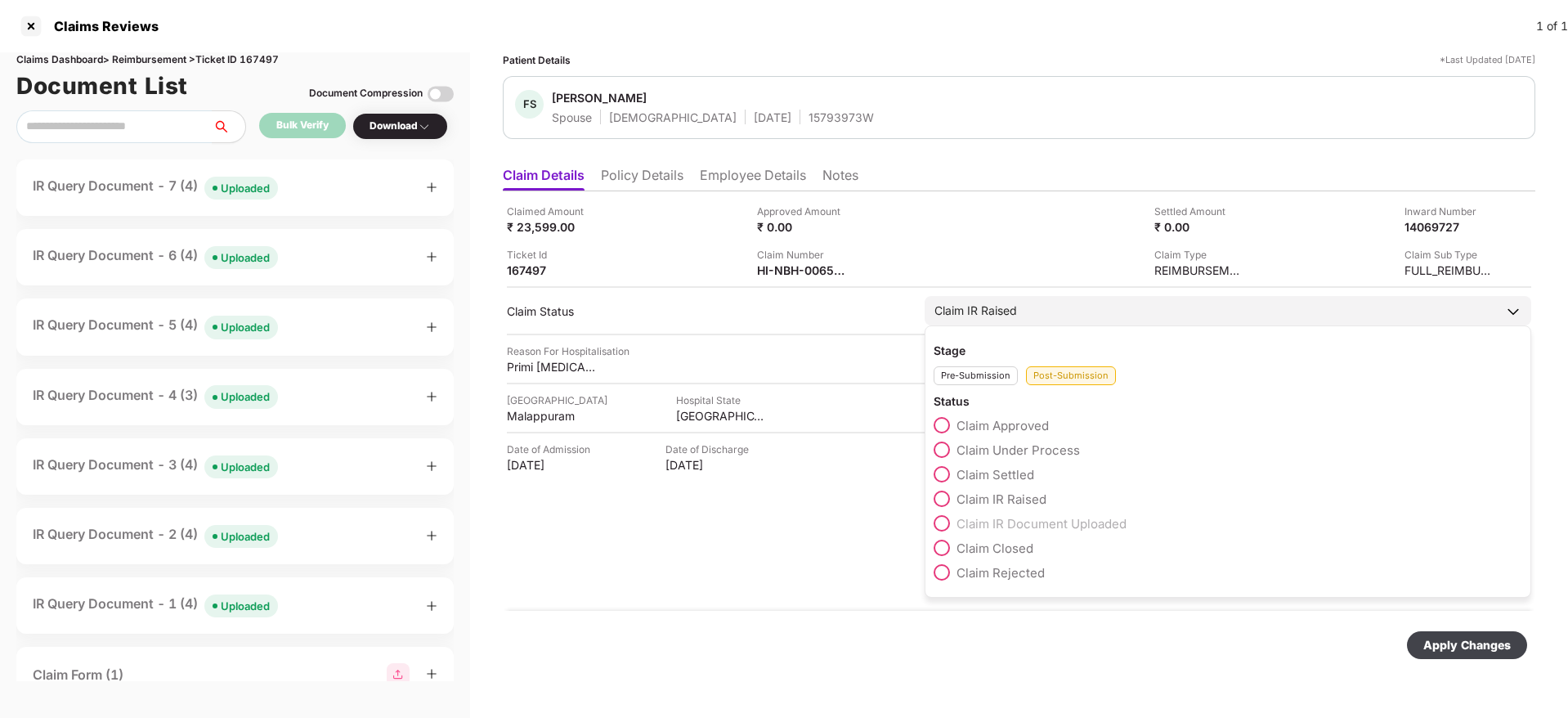
click at [942, 522] on span at bounding box center [942, 523] width 16 height 16
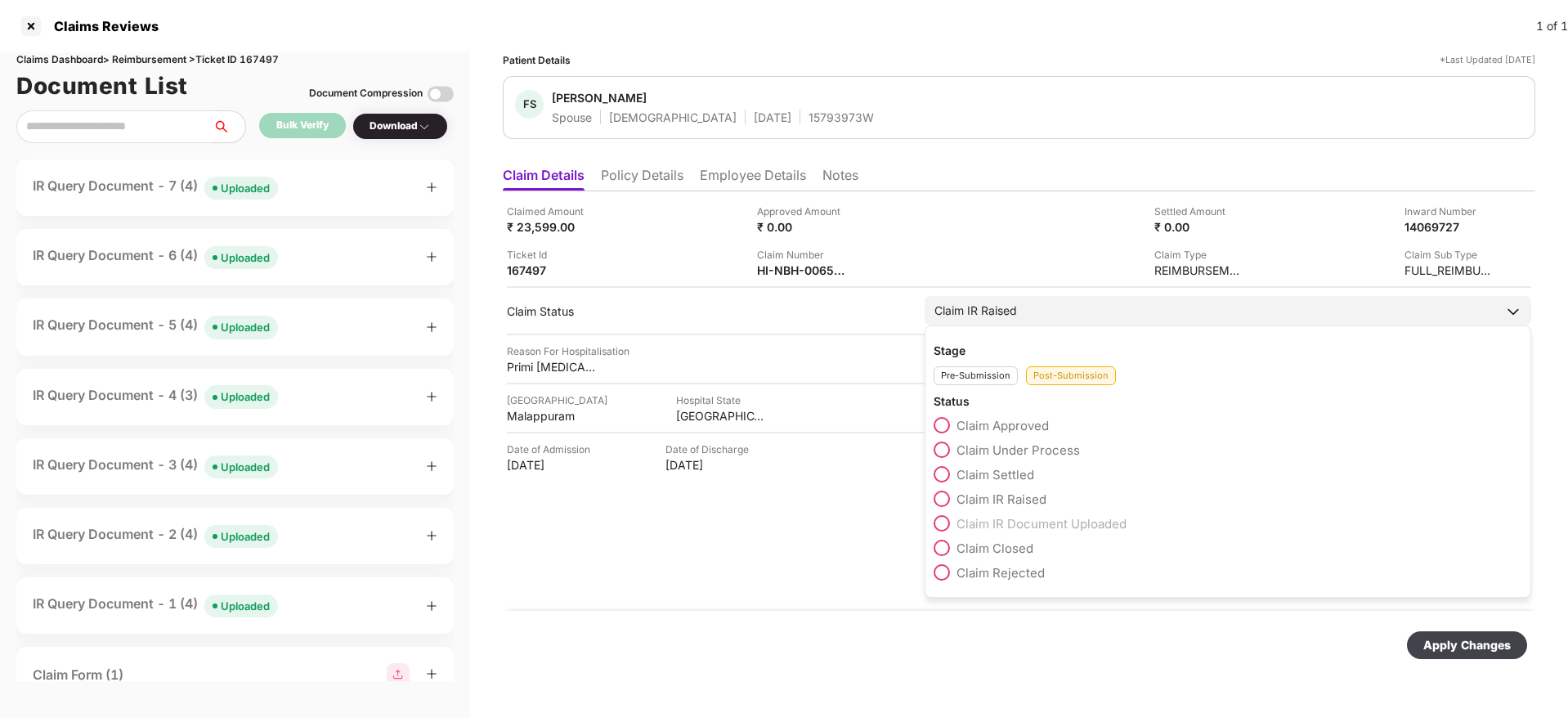
click at [942, 522] on span at bounding box center [942, 523] width 16 height 16
click at [989, 535] on div "Claim IR Document Uploaded" at bounding box center [1228, 528] width 588 height 24
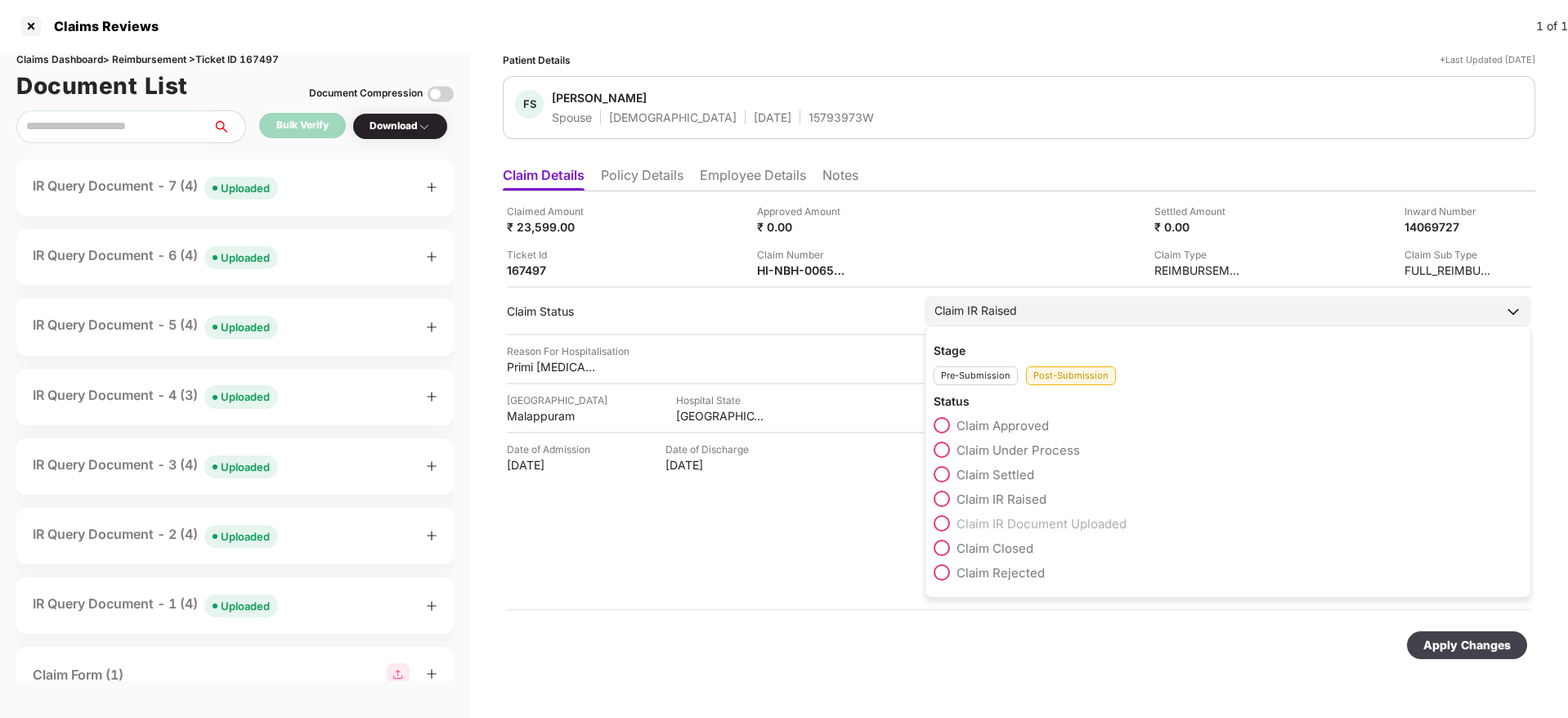
click at [974, 373] on div "Pre-Submission" at bounding box center [976, 376] width 84 height 19
click at [1079, 374] on div "Post-Submission" at bounding box center [1071, 376] width 90 height 19
click at [945, 525] on span at bounding box center [942, 523] width 16 height 16
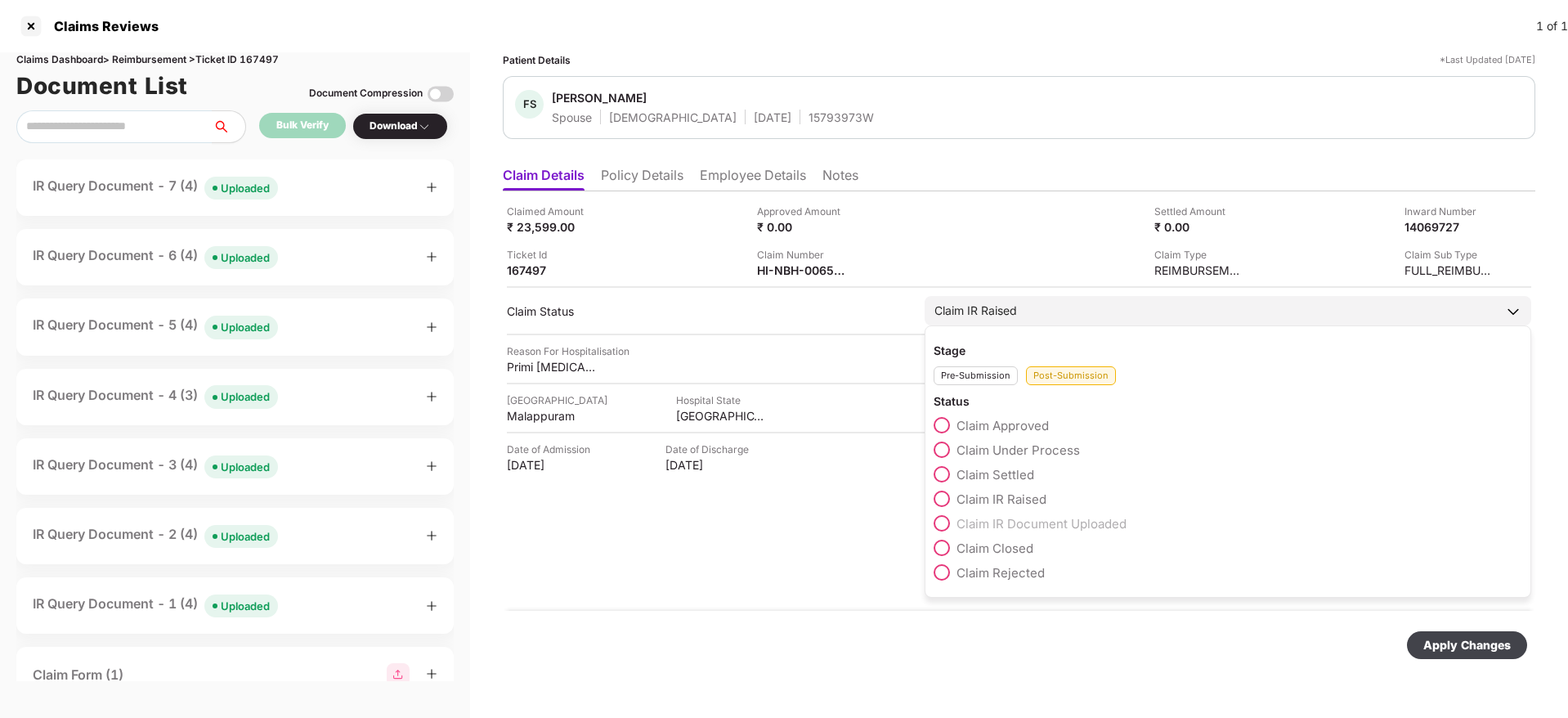
click at [945, 525] on span at bounding box center [942, 523] width 16 height 16
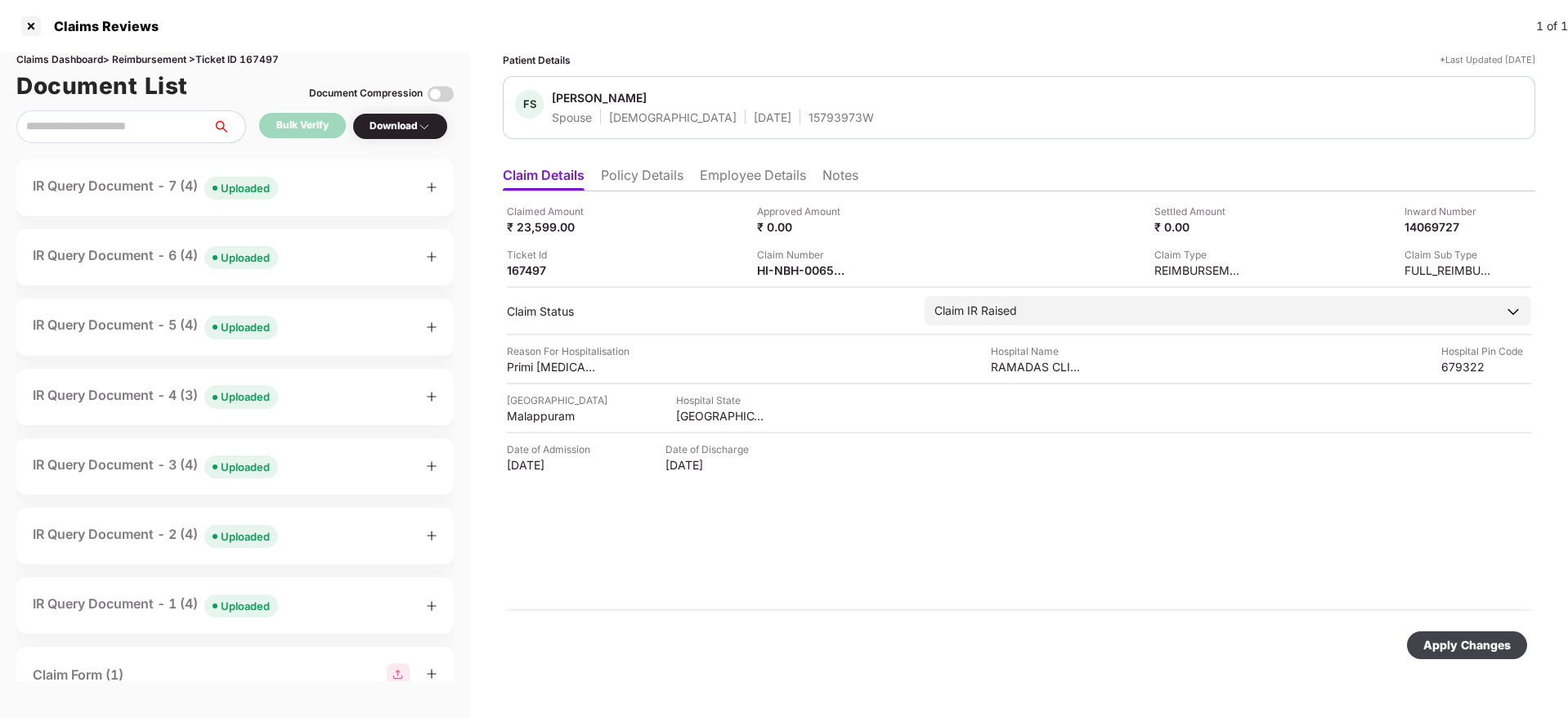
click at [1452, 652] on div "Apply Changes" at bounding box center [1467, 645] width 88 height 18
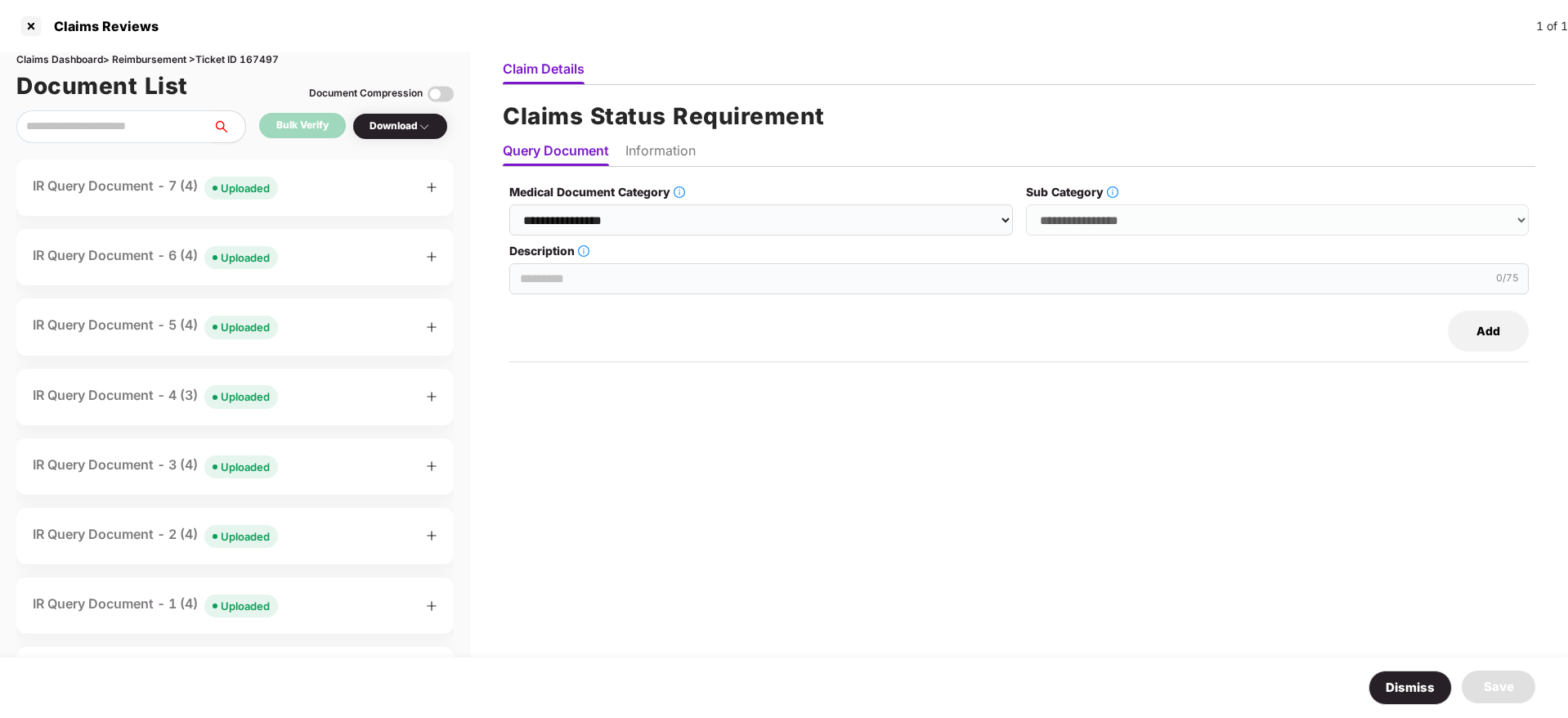
click at [638, 154] on li "Information" at bounding box center [661, 154] width 71 height 24
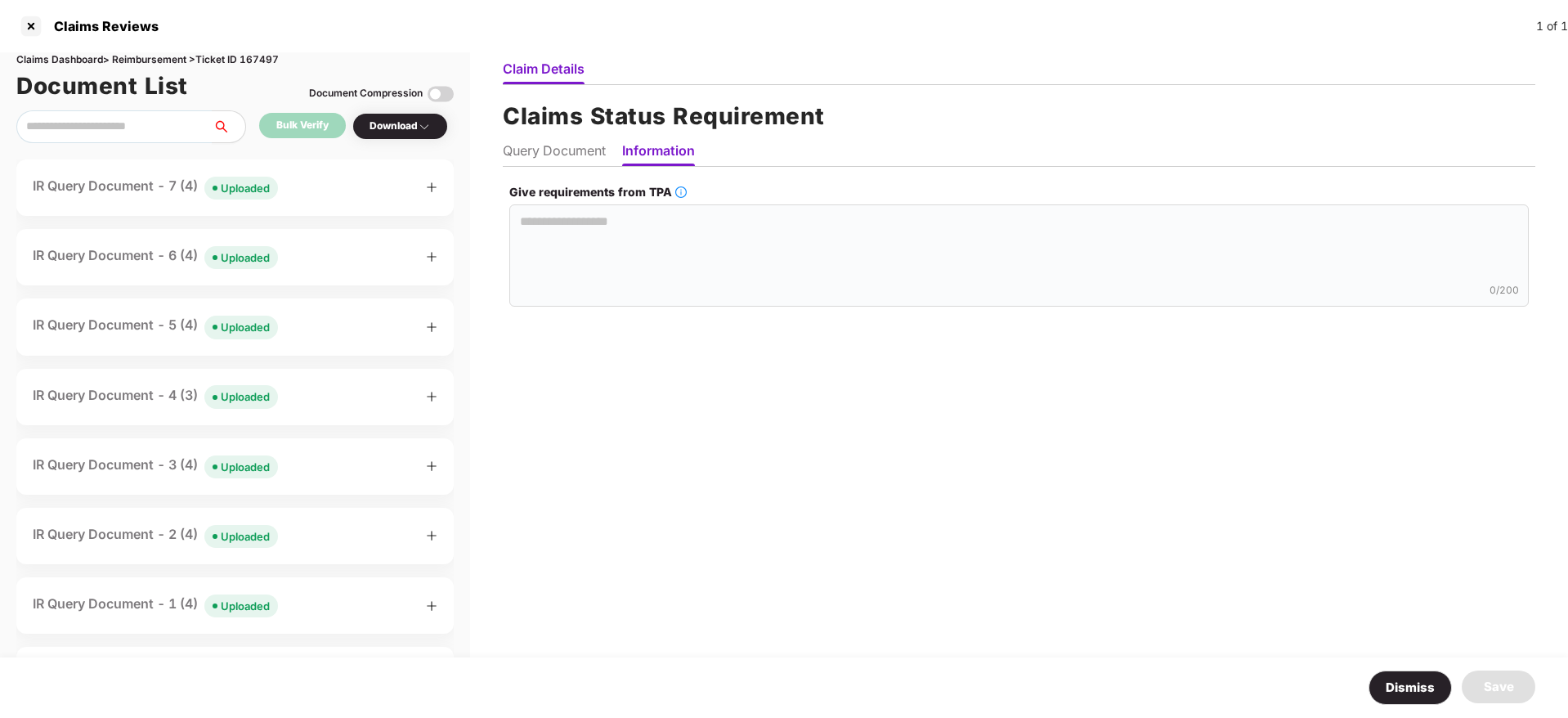
click at [576, 149] on li "Query Document" at bounding box center [555, 154] width 103 height 24
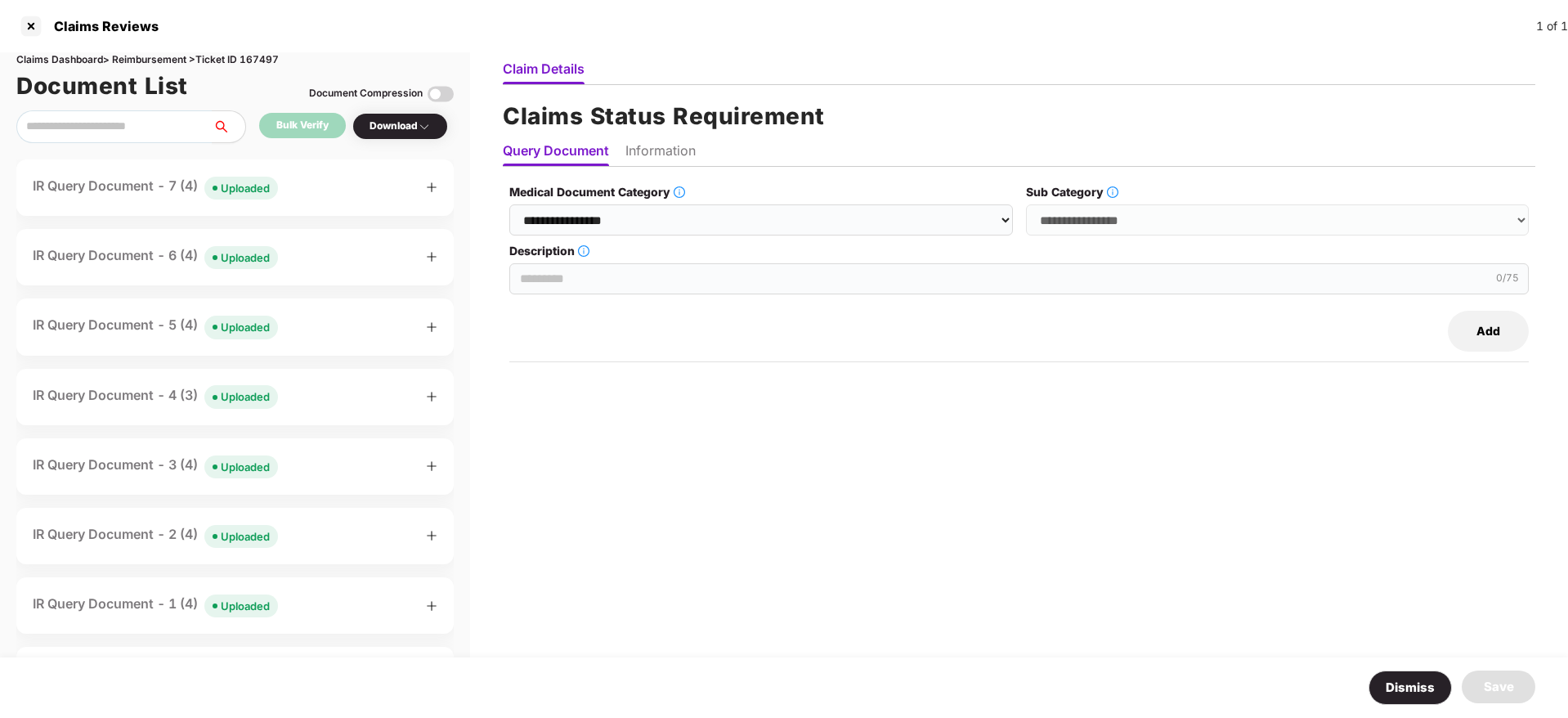
click at [264, 58] on div "Claims Dashboard > Reimbursement > Ticket ID 167497" at bounding box center [235, 60] width 438 height 16
drag, startPoint x: 263, startPoint y: 58, endPoint x: 260, endPoint y: 70, distance: 12.4
click at [264, 58] on div "Claims Dashboard > Reimbursement > Ticket ID 167497" at bounding box center [235, 60] width 438 height 16
copy div "167497"
click at [645, 147] on li "Information" at bounding box center [661, 154] width 71 height 24
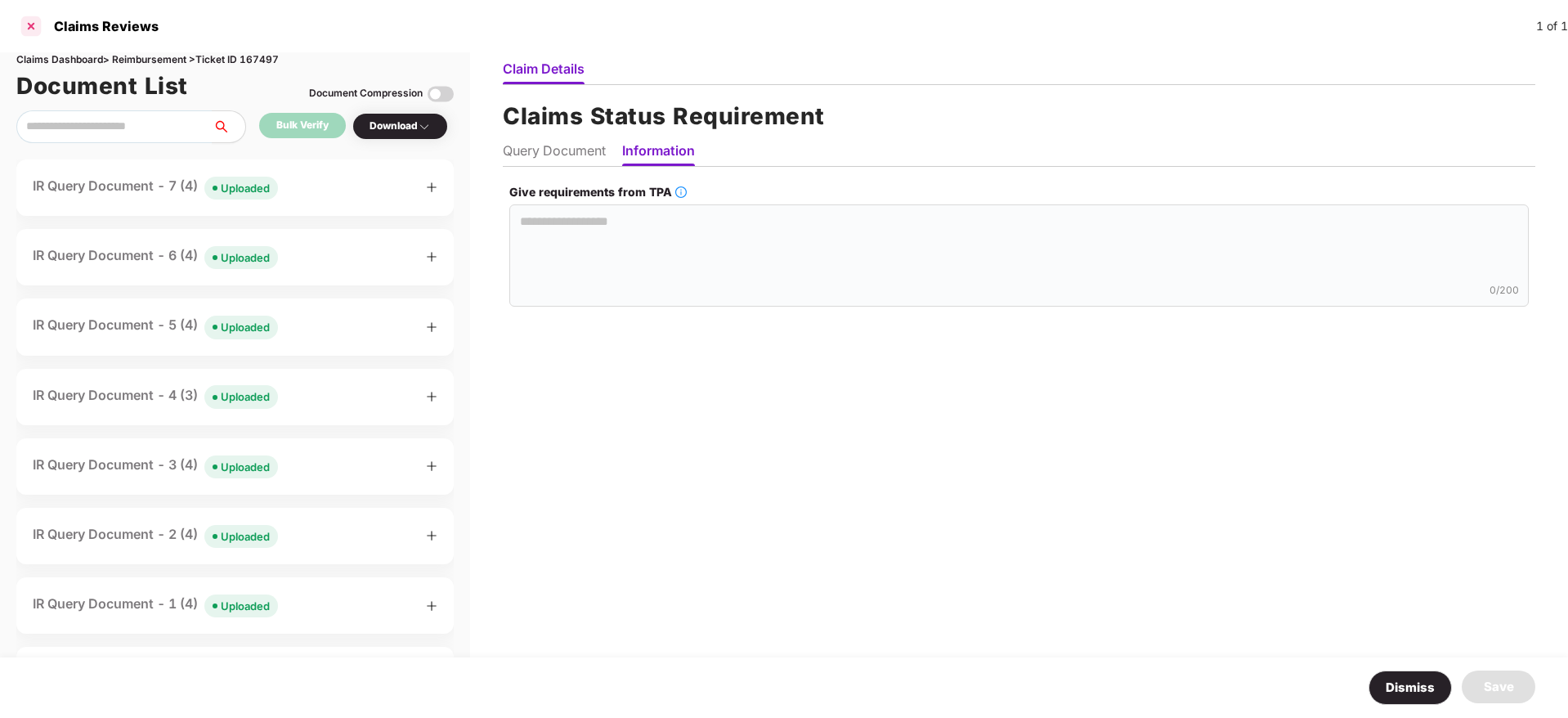
click at [36, 29] on div at bounding box center [31, 26] width 26 height 26
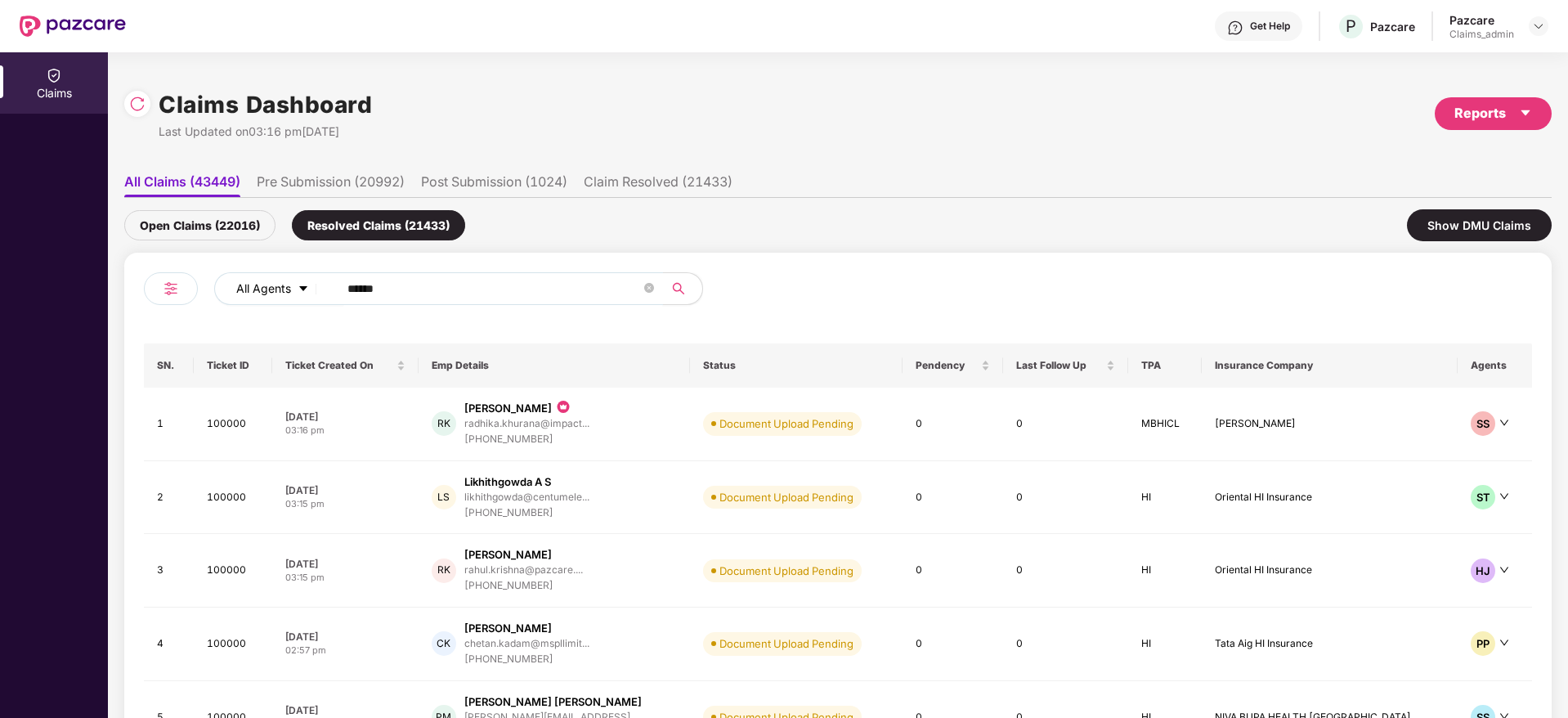
drag, startPoint x: 401, startPoint y: 294, endPoint x: 307, endPoint y: 296, distance: 94.0
click at [307, 296] on div "All Agents ******" at bounding box center [631, 289] width 833 height 33
paste input "text"
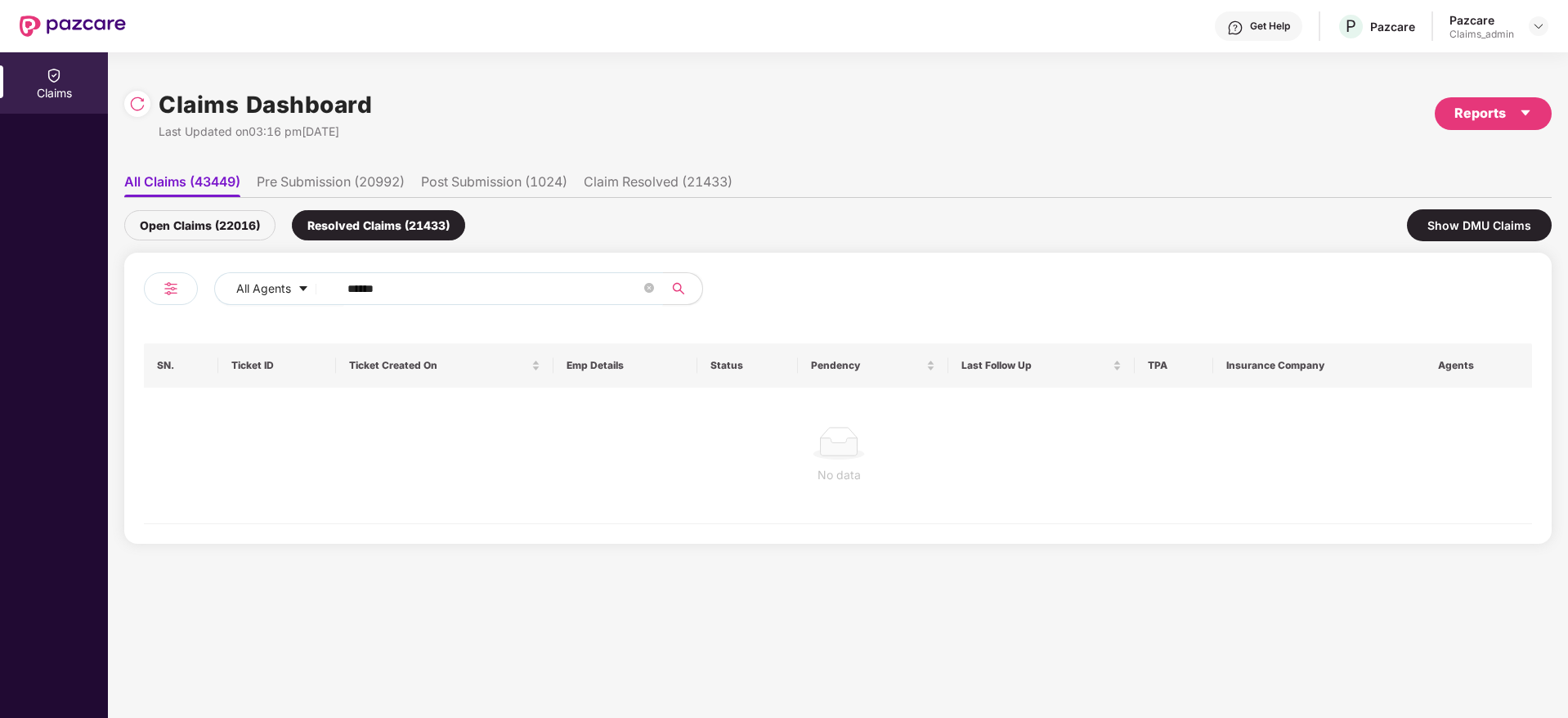
type input "******"
click at [227, 234] on div "Open Claims (22016)" at bounding box center [200, 225] width 152 height 30
